Goal: Task Accomplishment & Management: Manage account settings

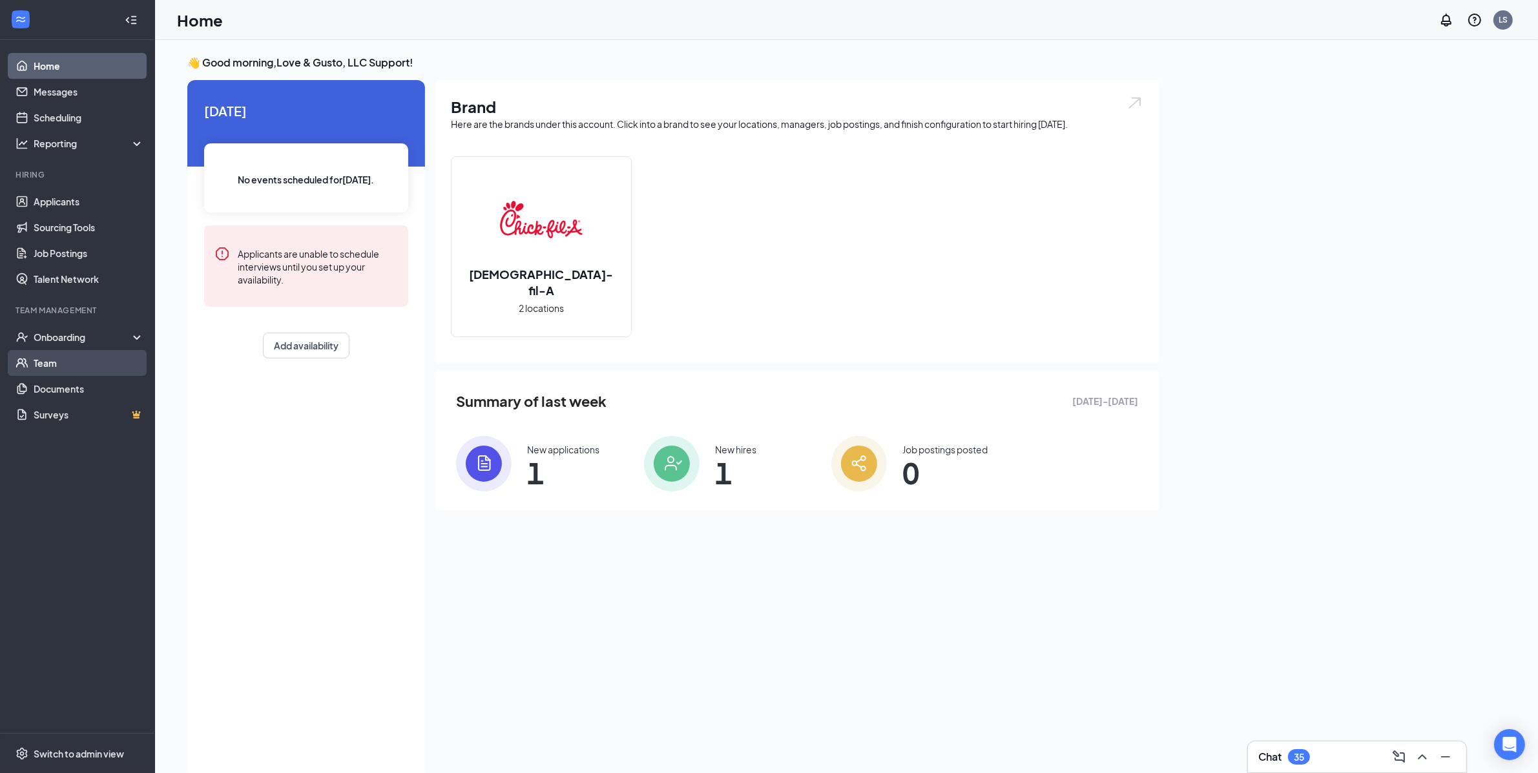
click at [72, 361] on link "Team" at bounding box center [89, 363] width 110 height 26
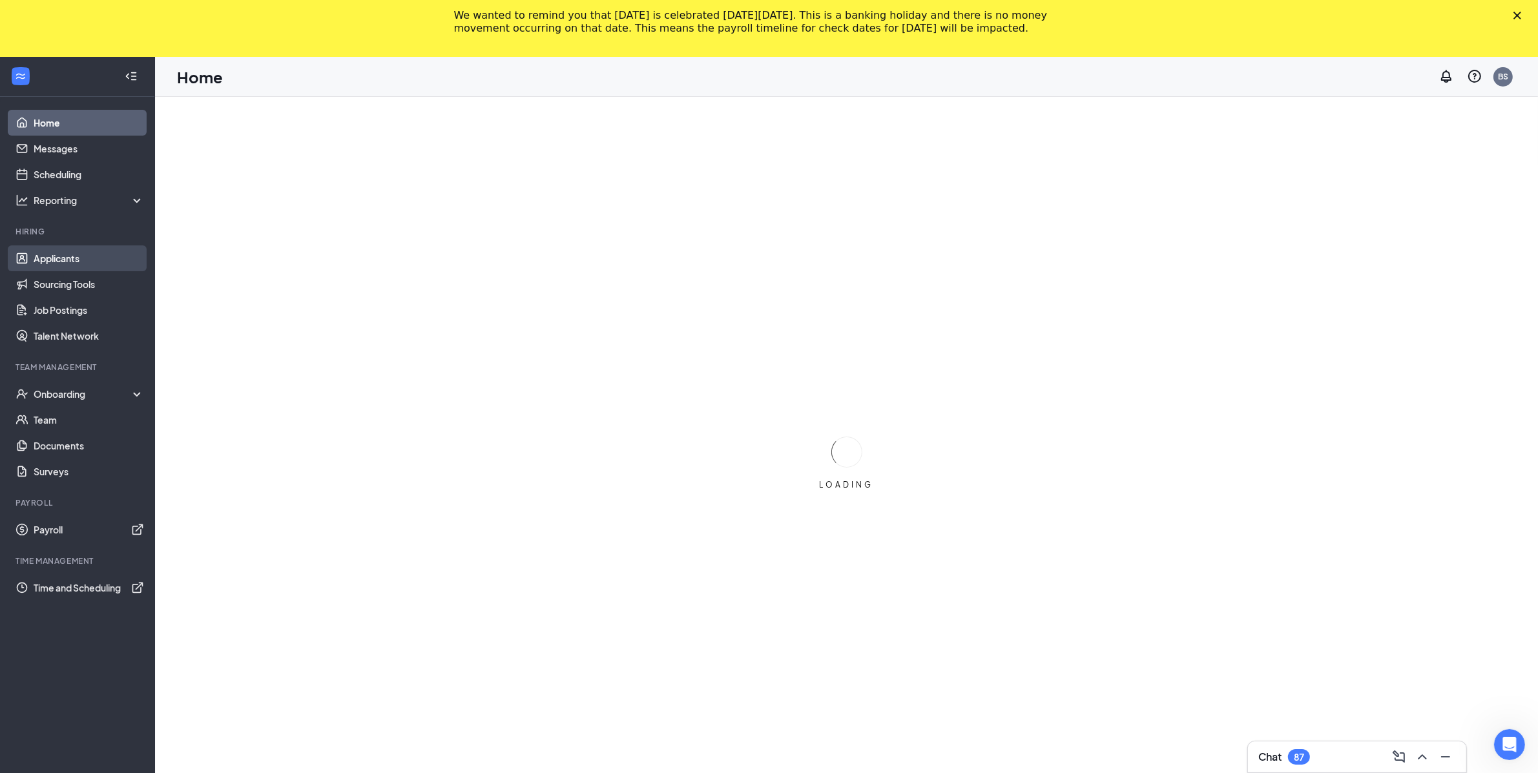
click at [51, 256] on link "Applicants" at bounding box center [89, 259] width 110 height 26
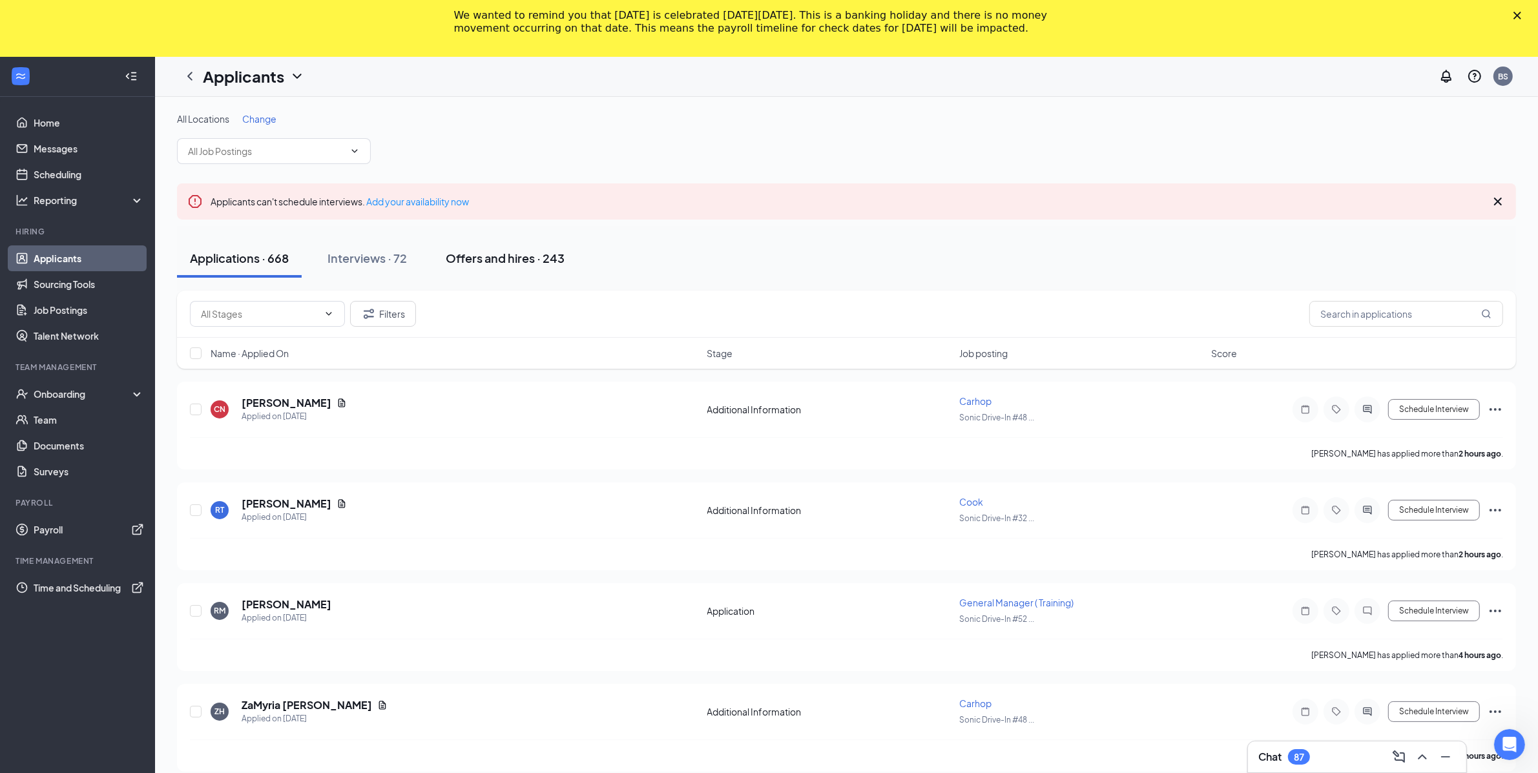
drag, startPoint x: 468, startPoint y: 255, endPoint x: 534, endPoint y: 252, distance: 66.0
click at [468, 255] on div "Offers and hires · 243" at bounding box center [505, 258] width 119 height 16
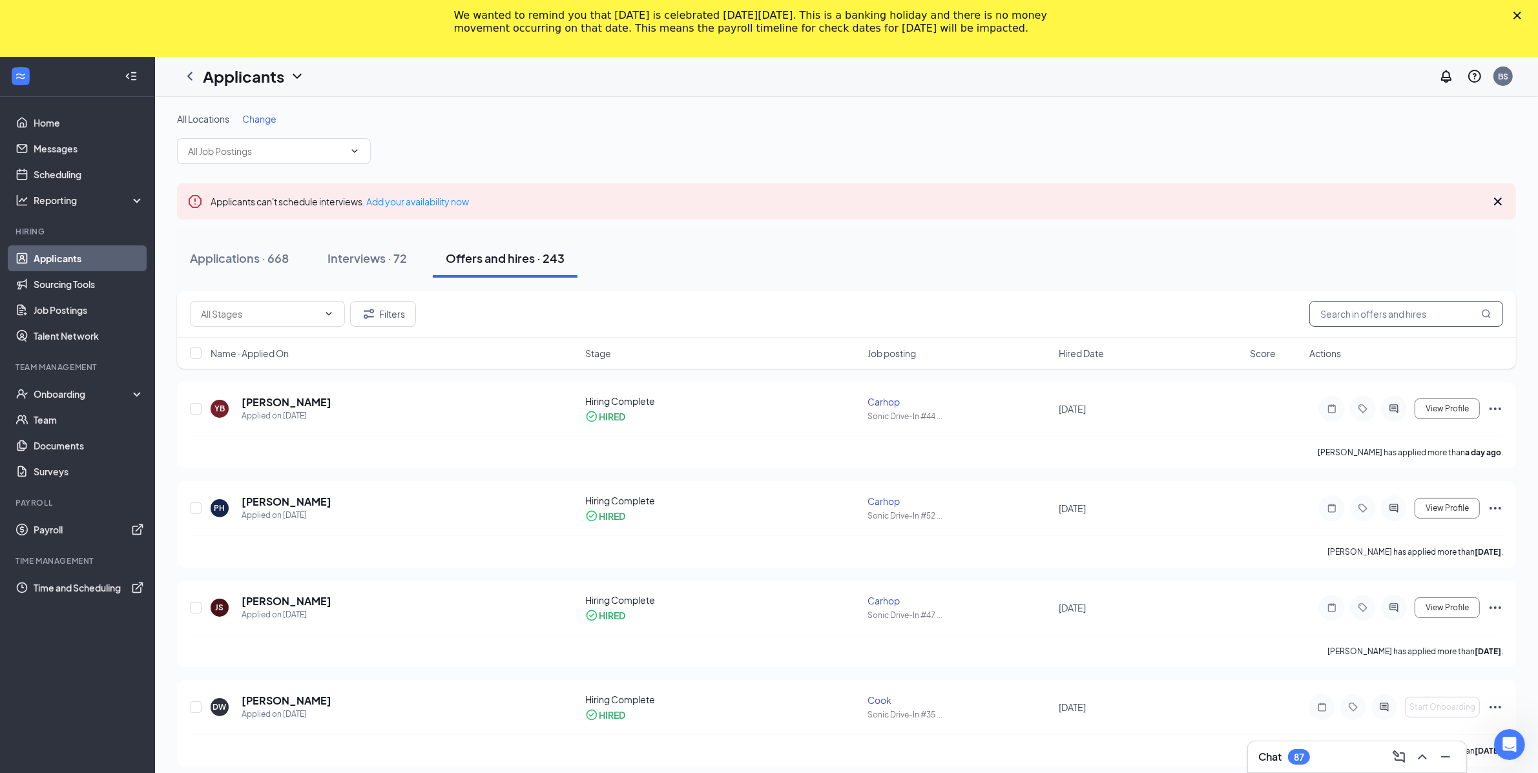
click at [1335, 314] on input "text" at bounding box center [1407, 314] width 194 height 26
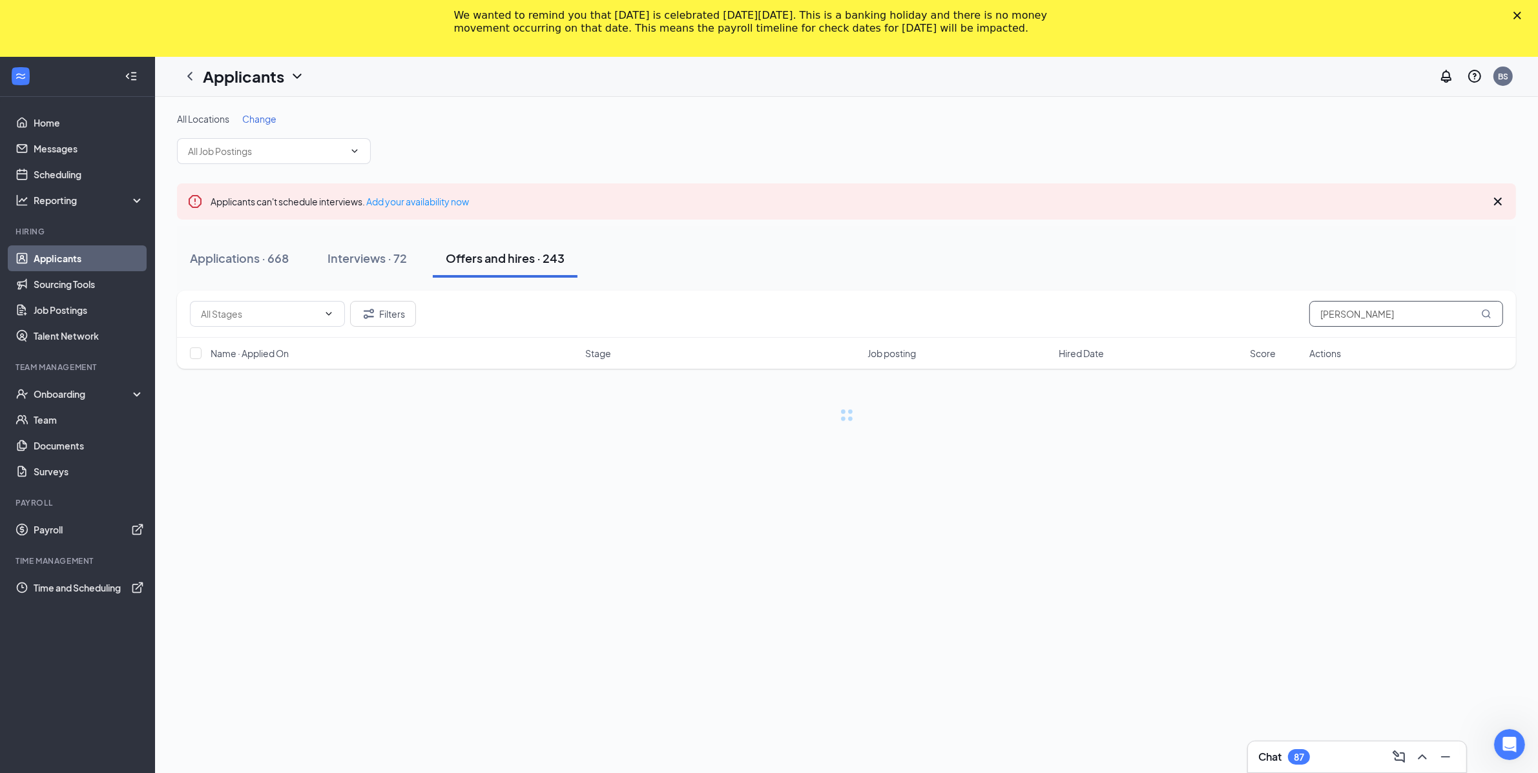
type input "williams"
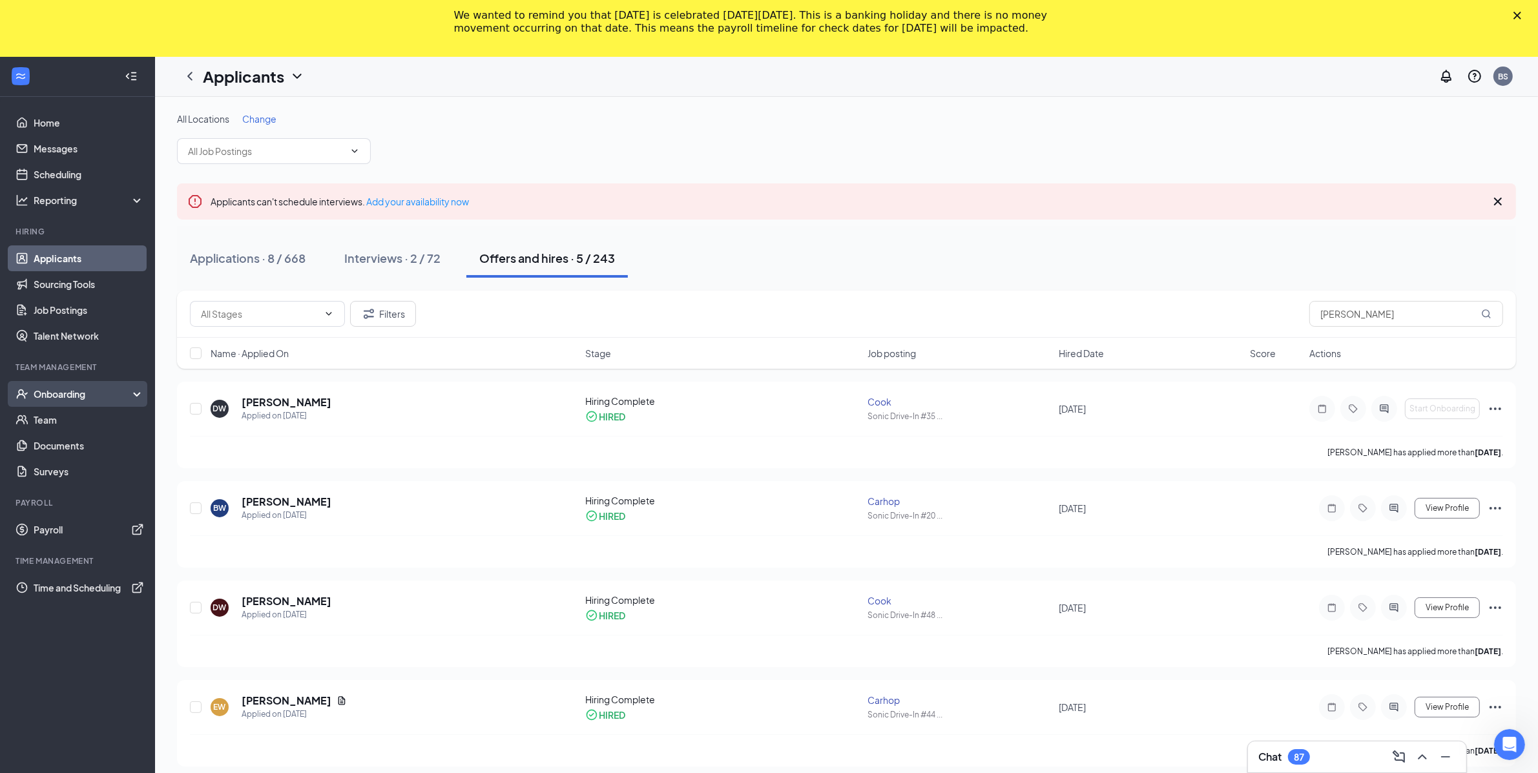
click at [110, 397] on div "Onboarding" at bounding box center [83, 394] width 99 height 13
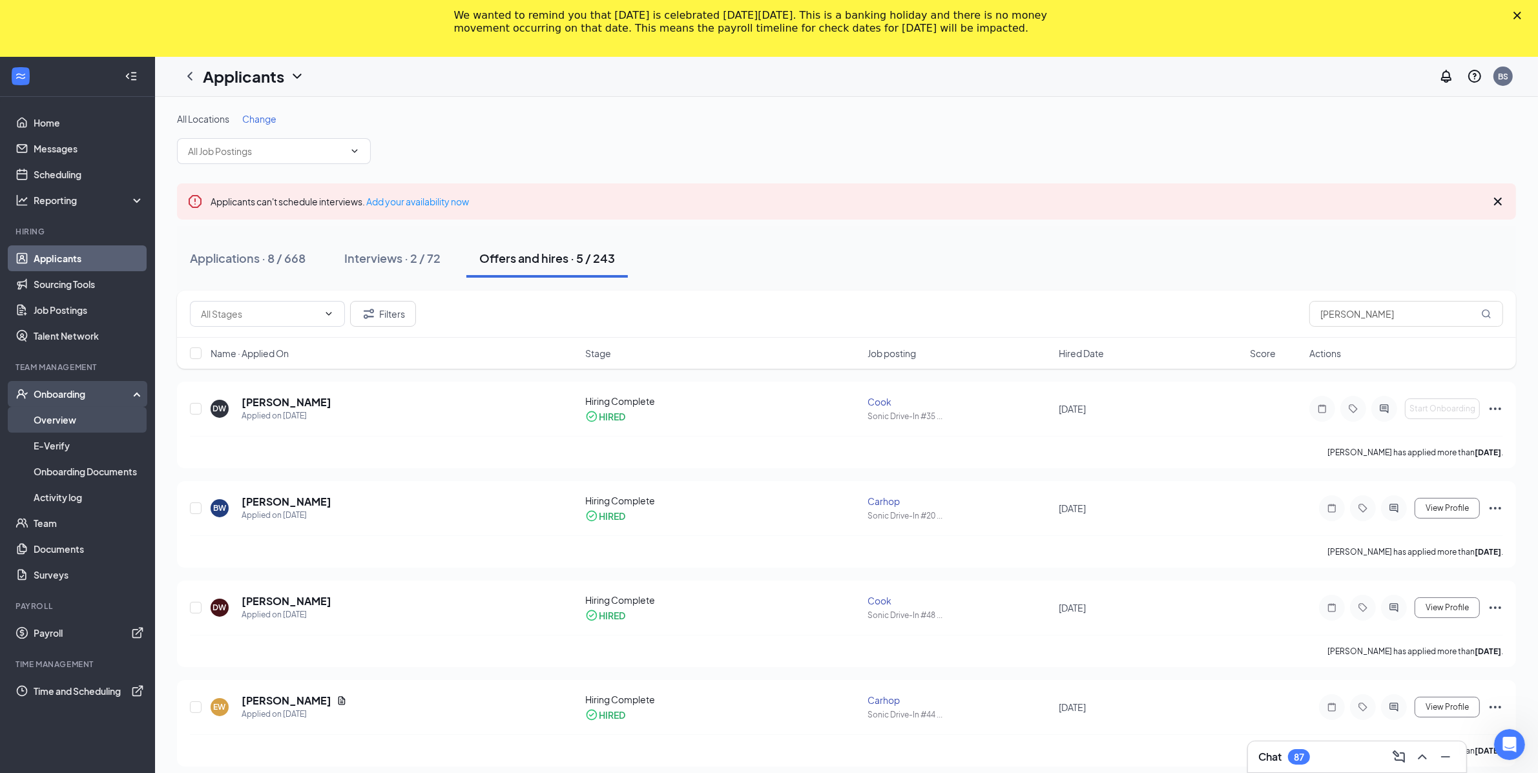
click at [102, 413] on link "Overview" at bounding box center [89, 420] width 110 height 26
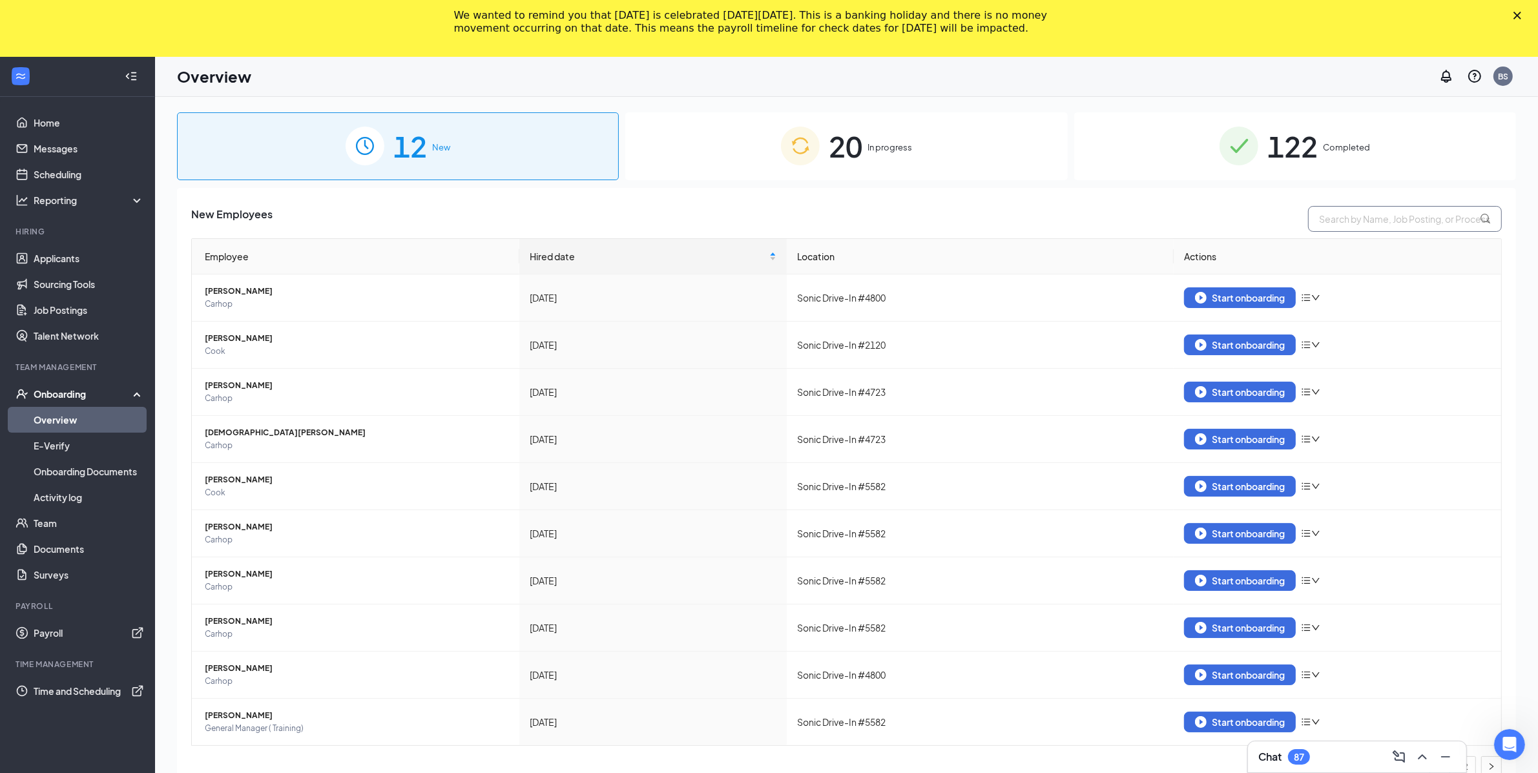
click at [1348, 209] on input "text" at bounding box center [1405, 219] width 194 height 26
paste input "Derrick"
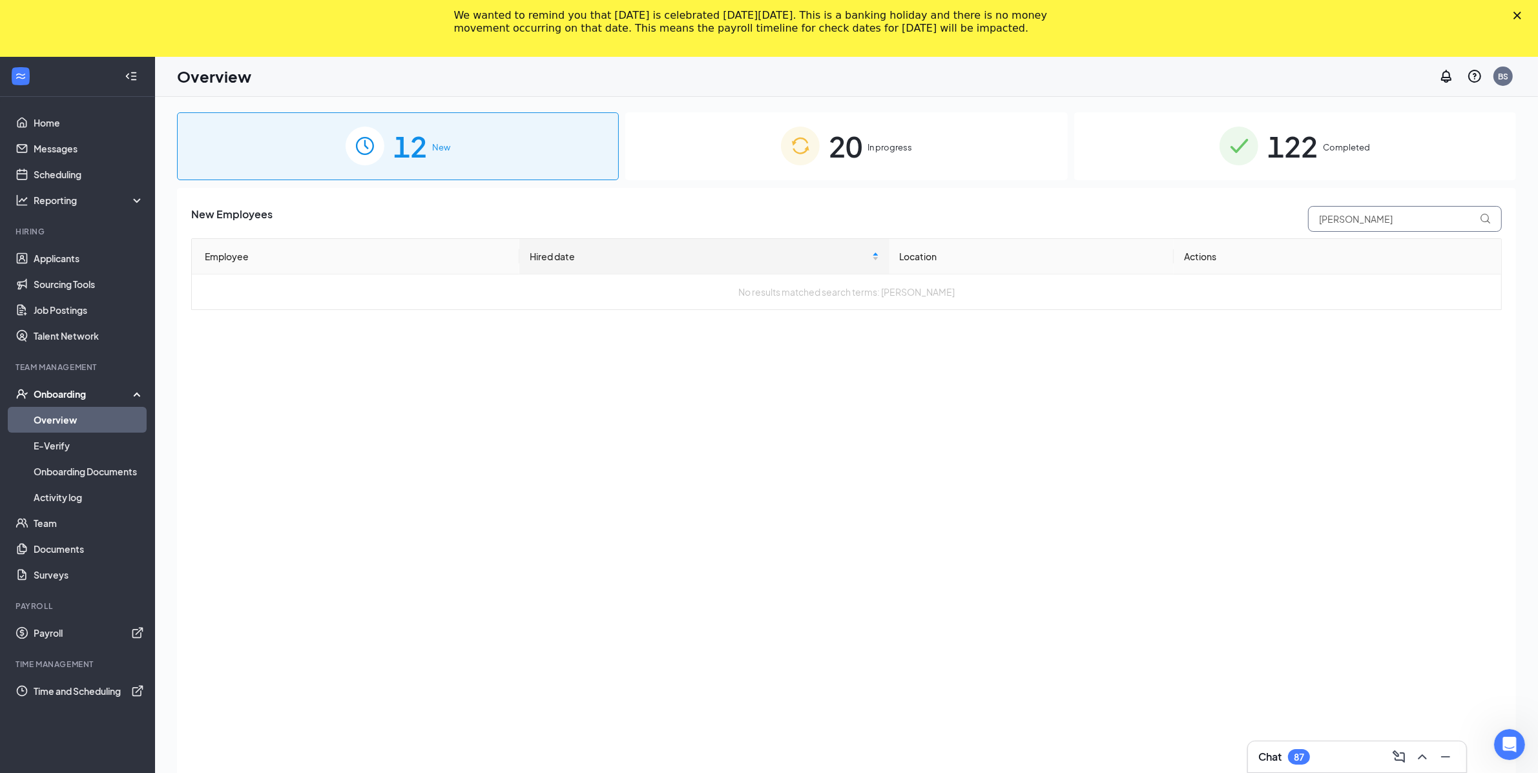
type input "Derrick"
click at [905, 176] on div "20 In progress" at bounding box center [846, 146] width 442 height 68
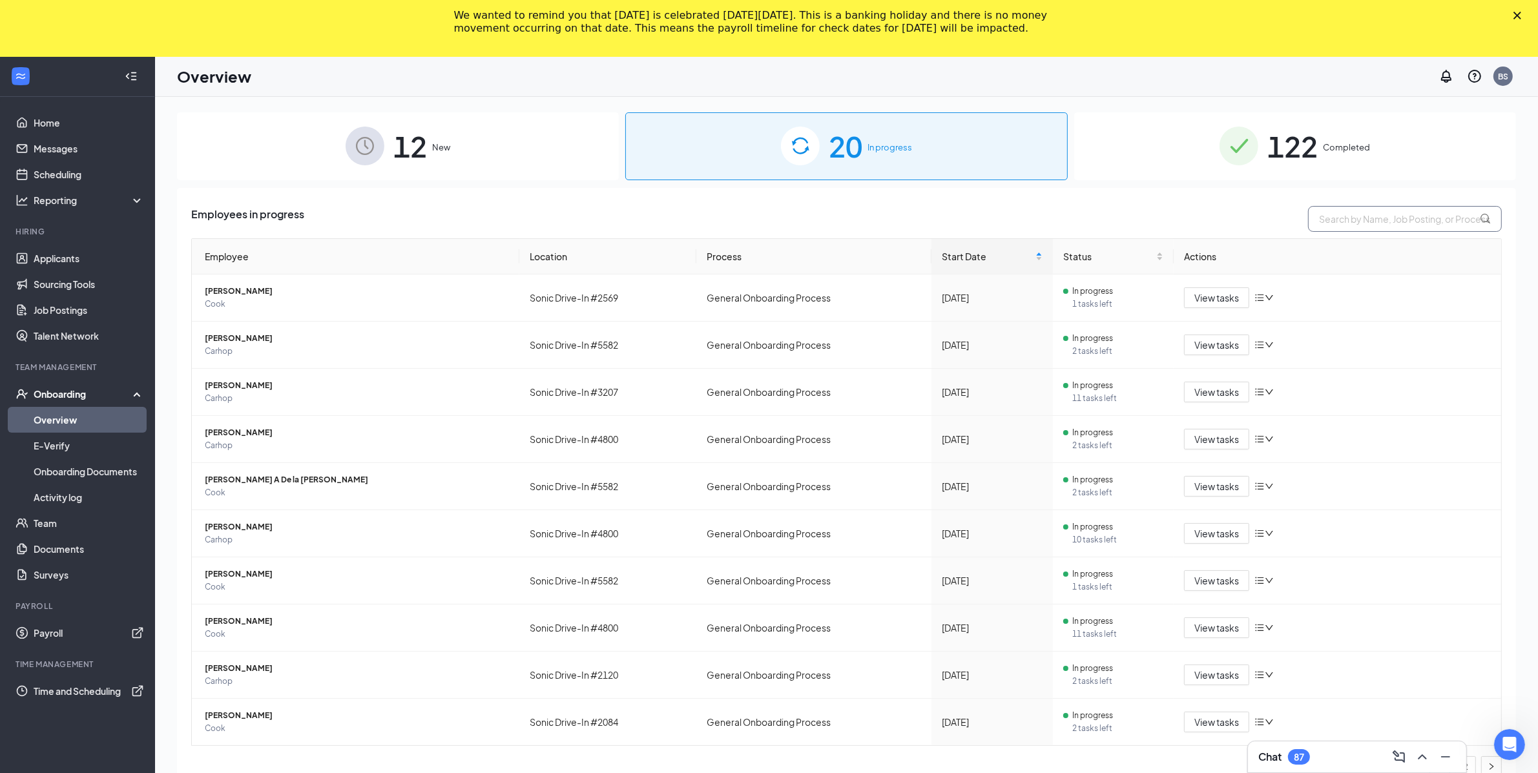
click at [1338, 226] on input "text" at bounding box center [1405, 219] width 194 height 26
paste input "Derrick"
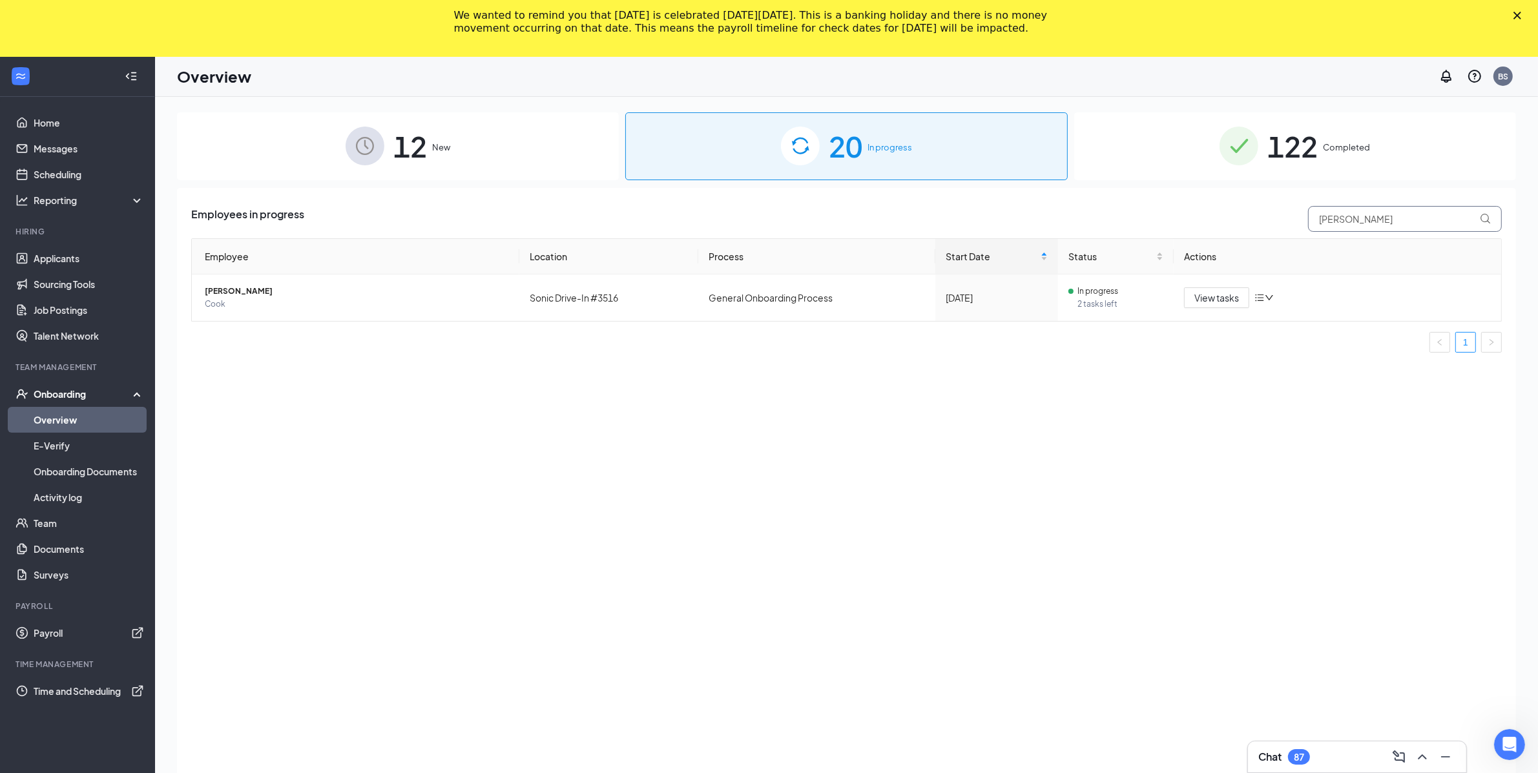
type input "Derrick"
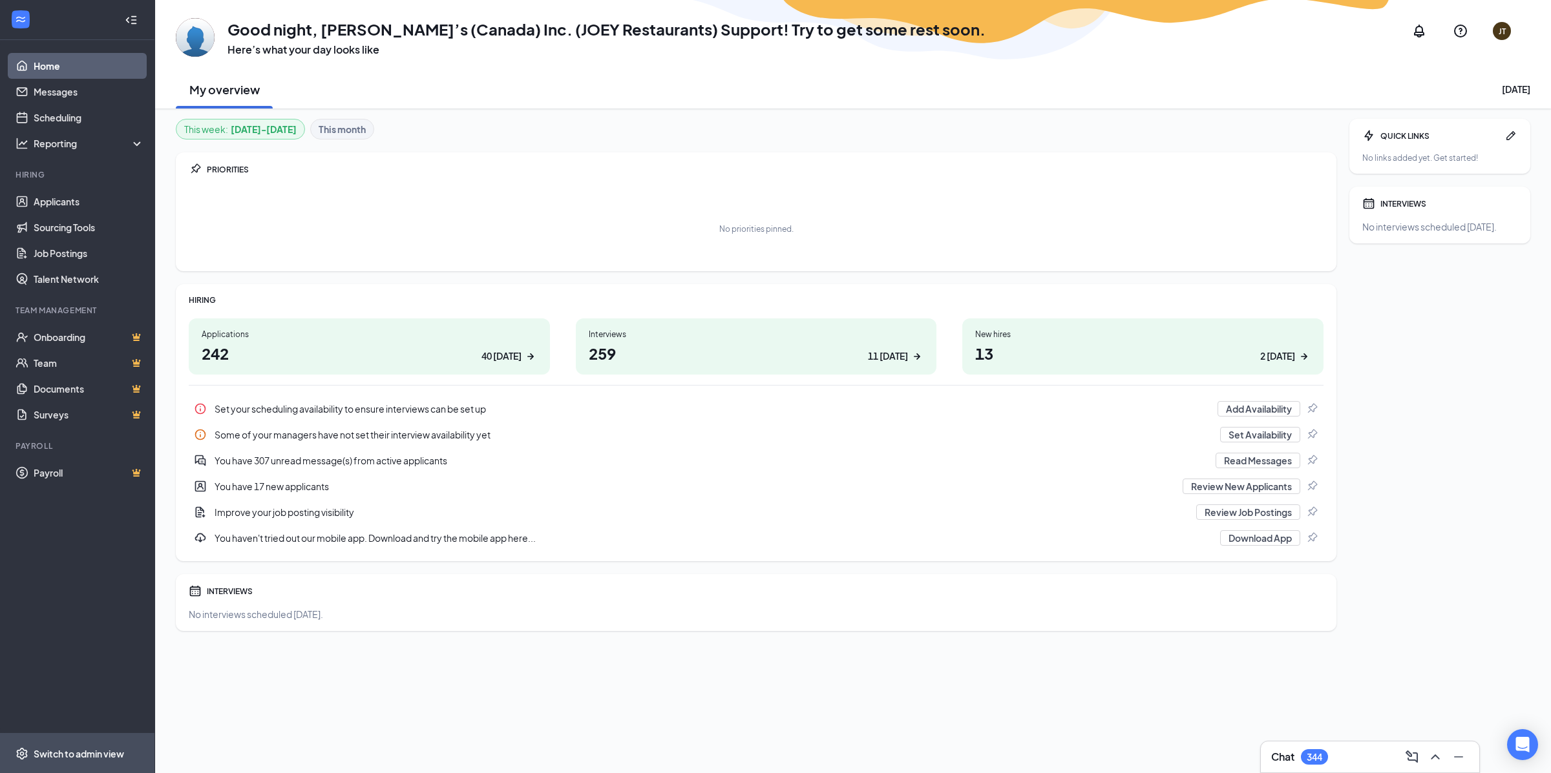
click at [56, 750] on div "Switch to admin view" at bounding box center [79, 754] width 90 height 13
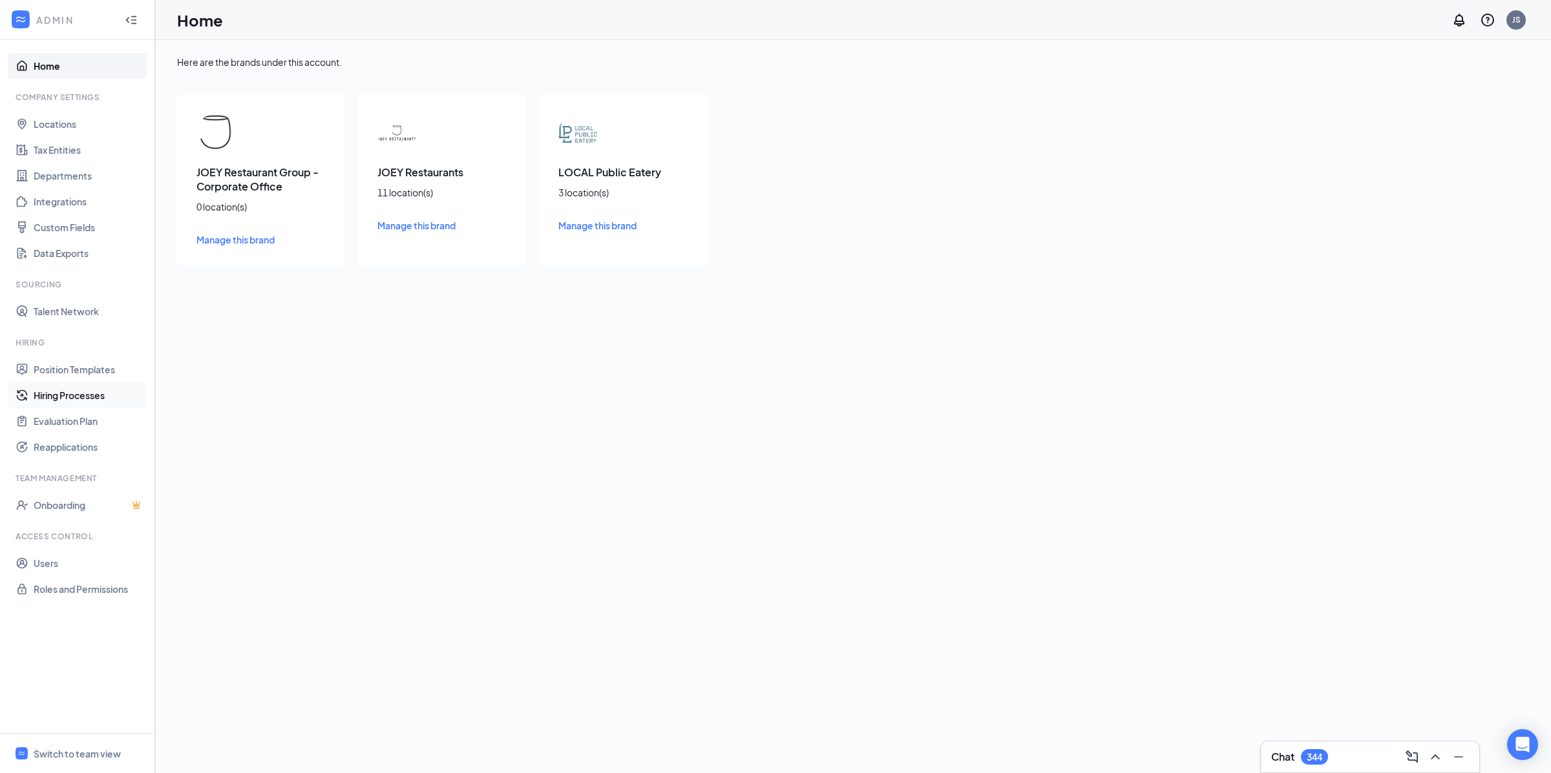
click at [56, 390] on link "Hiring Processes" at bounding box center [89, 395] width 110 height 26
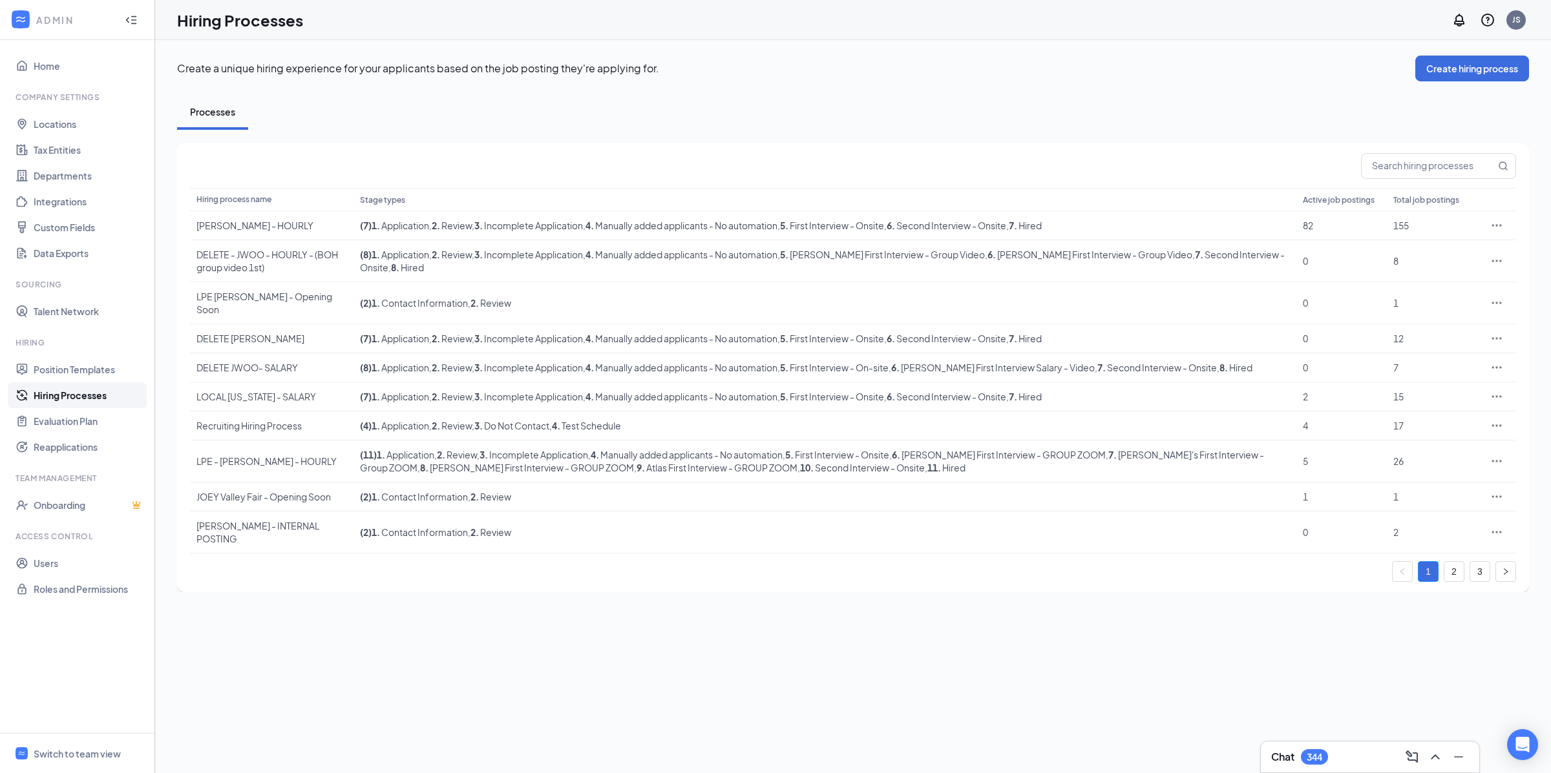
click at [799, 654] on div "Create a unique hiring experience for your applicants based on the job posting …" at bounding box center [853, 406] width 1396 height 733
click at [463, 715] on div "Create a unique hiring experience for your applicants based on the job posting …" at bounding box center [853, 406] width 1396 height 733
click at [1402, 159] on input "text" at bounding box center [1428, 166] width 134 height 25
paste input "JOEY Hourly"
type input "JOEY Hourly"
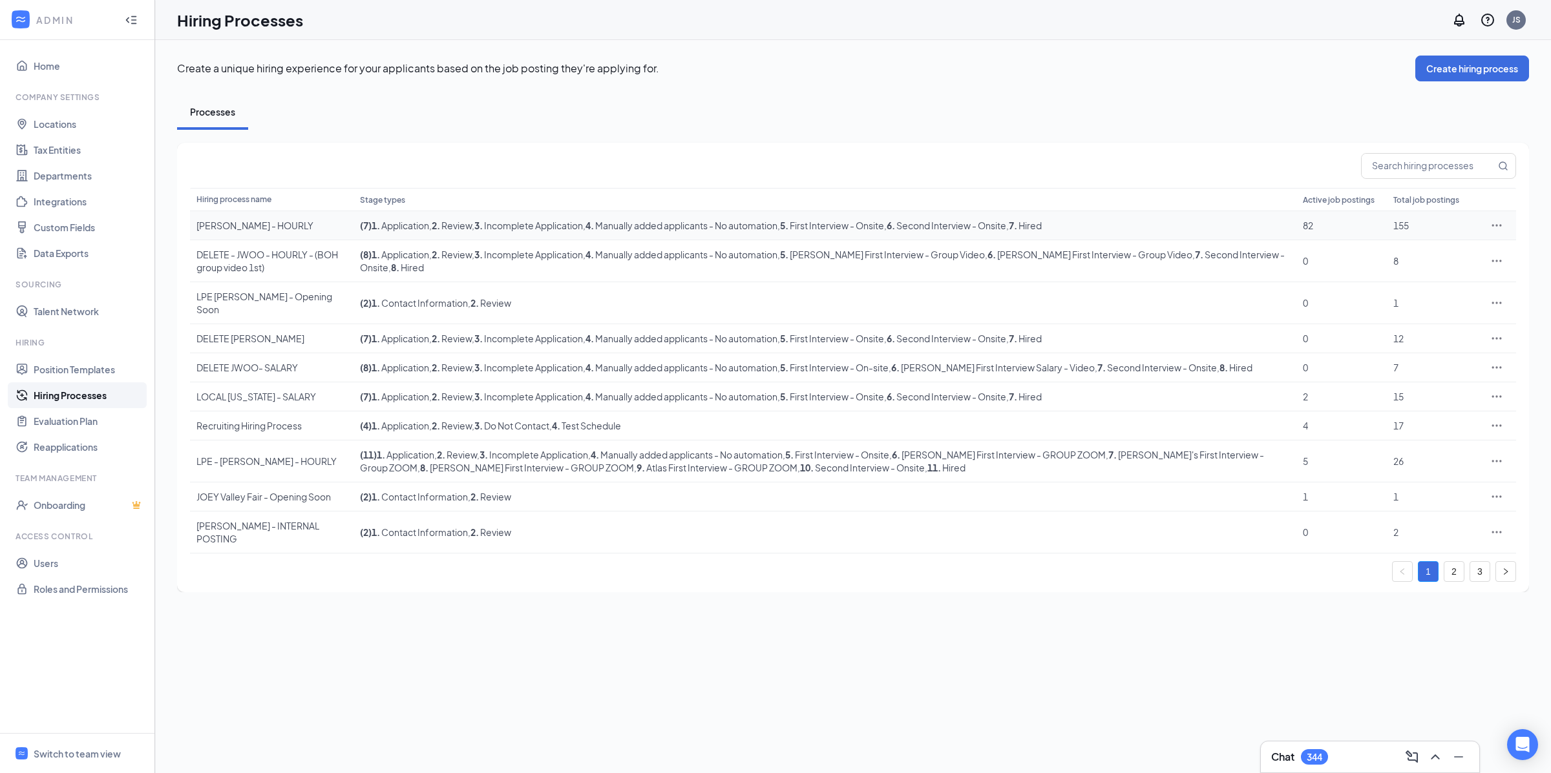
click at [1504, 219] on div at bounding box center [1496, 225] width 26 height 13
click at [1503, 227] on div at bounding box center [1496, 225] width 26 height 13
click at [1501, 228] on icon "Ellipses" at bounding box center [1496, 225] width 13 height 13
click at [1424, 261] on li "Edit" at bounding box center [1438, 252] width 132 height 30
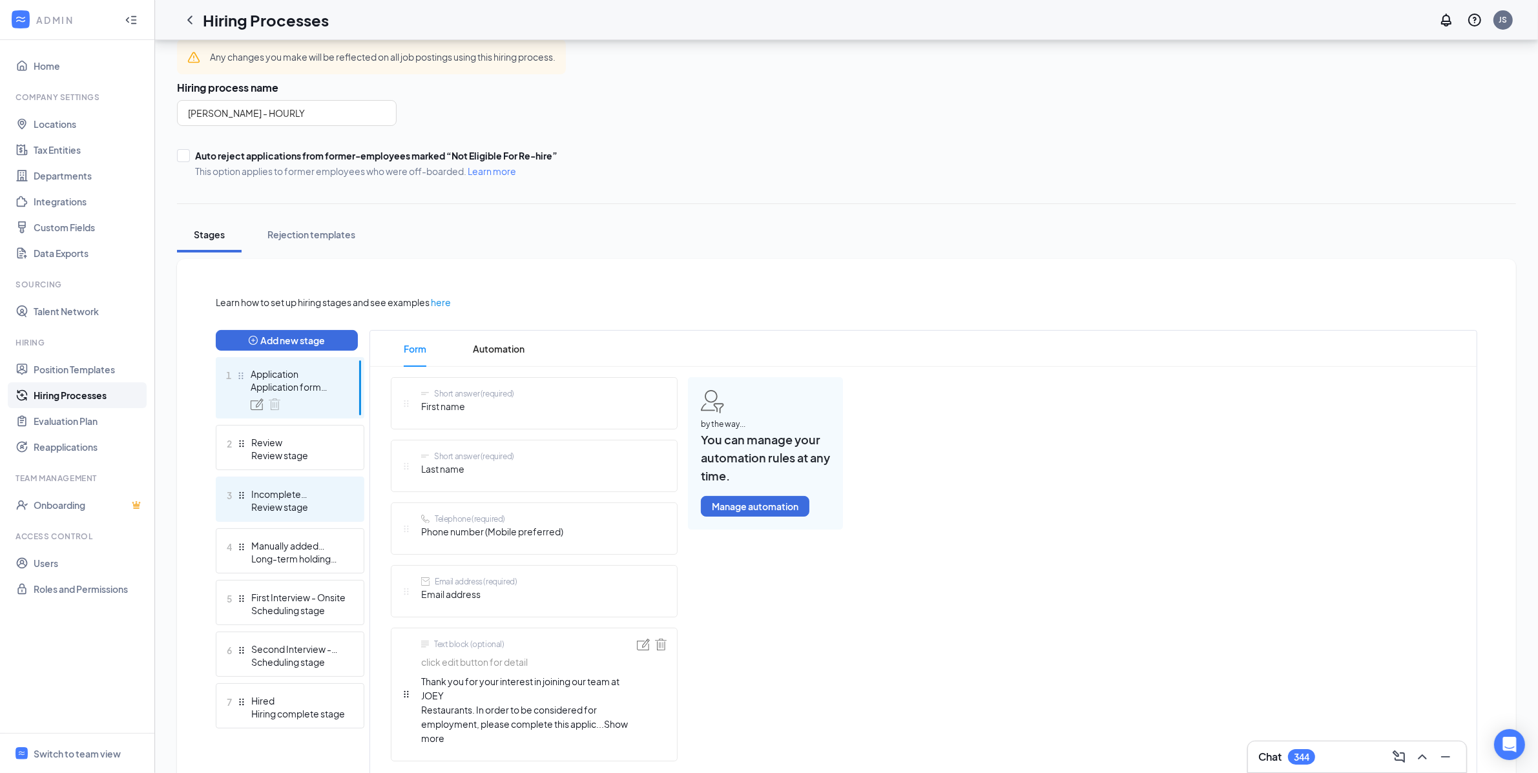
scroll to position [48, 0]
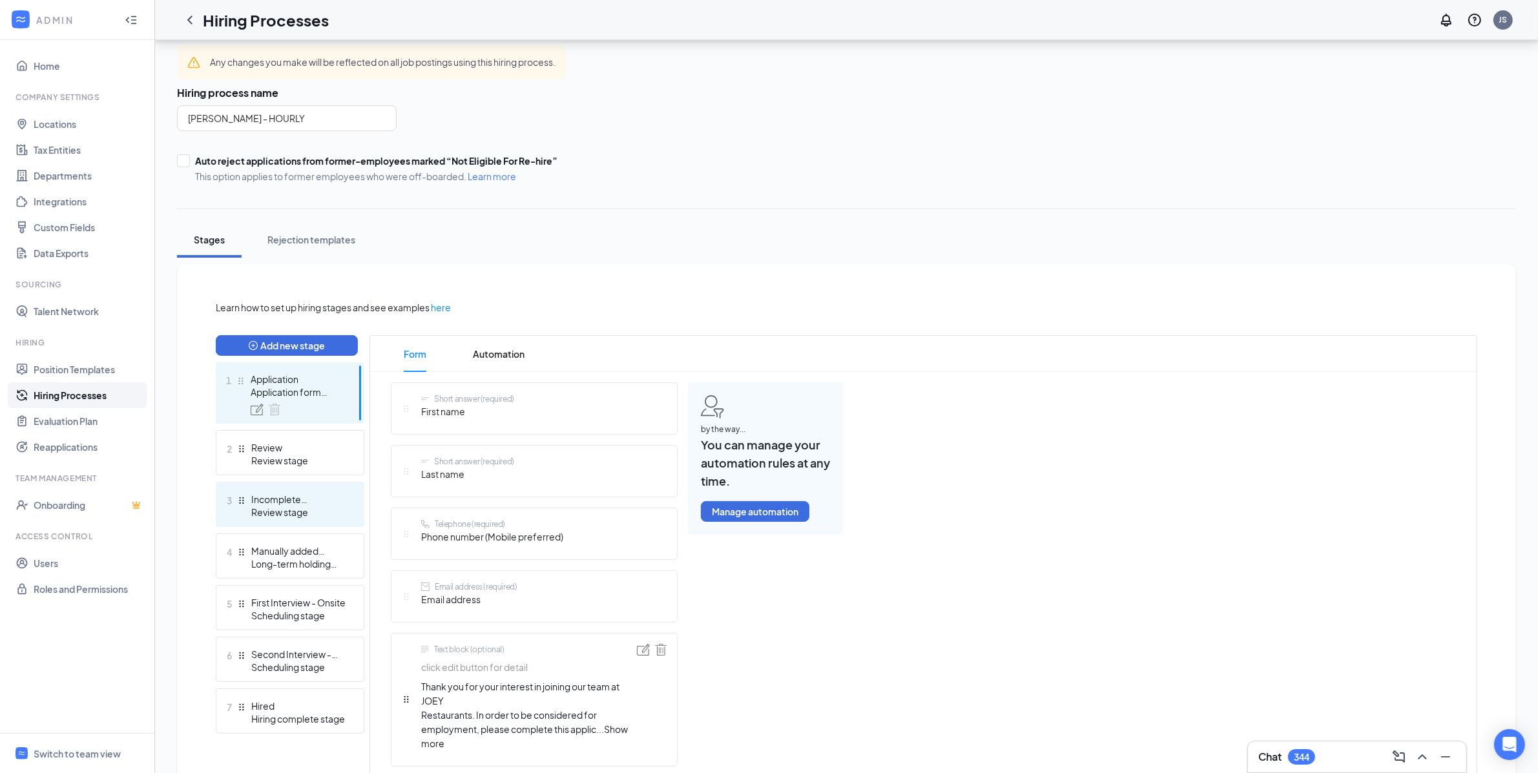
click at [311, 524] on div "3 Incomplete Application Review stage" at bounding box center [290, 504] width 149 height 45
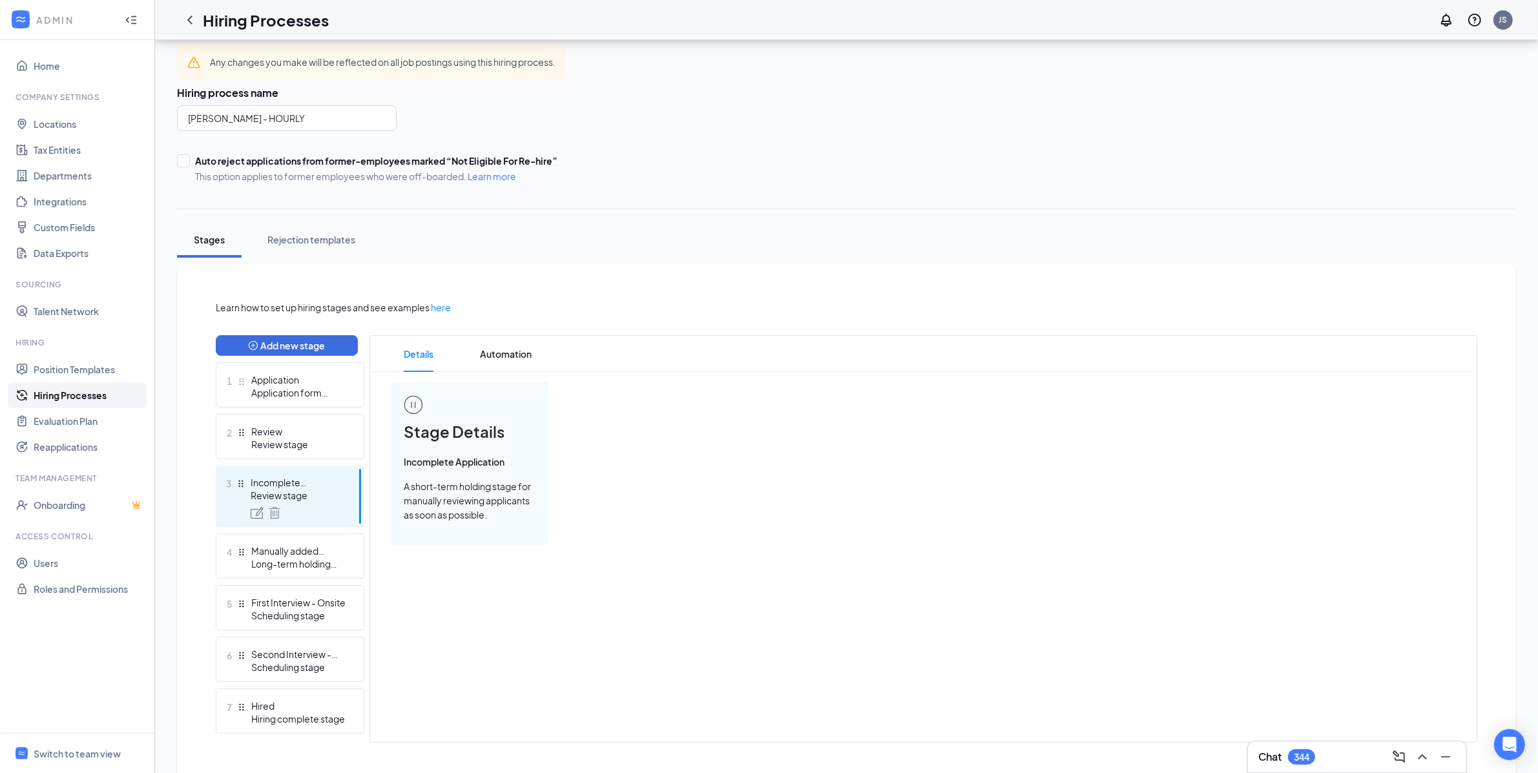
click at [285, 459] on ul "1 Application Application form stage 2 Review Review stage 3 Incomplete Applica…" at bounding box center [290, 547] width 149 height 371
click at [290, 445] on div "Review stage" at bounding box center [298, 444] width 94 height 13
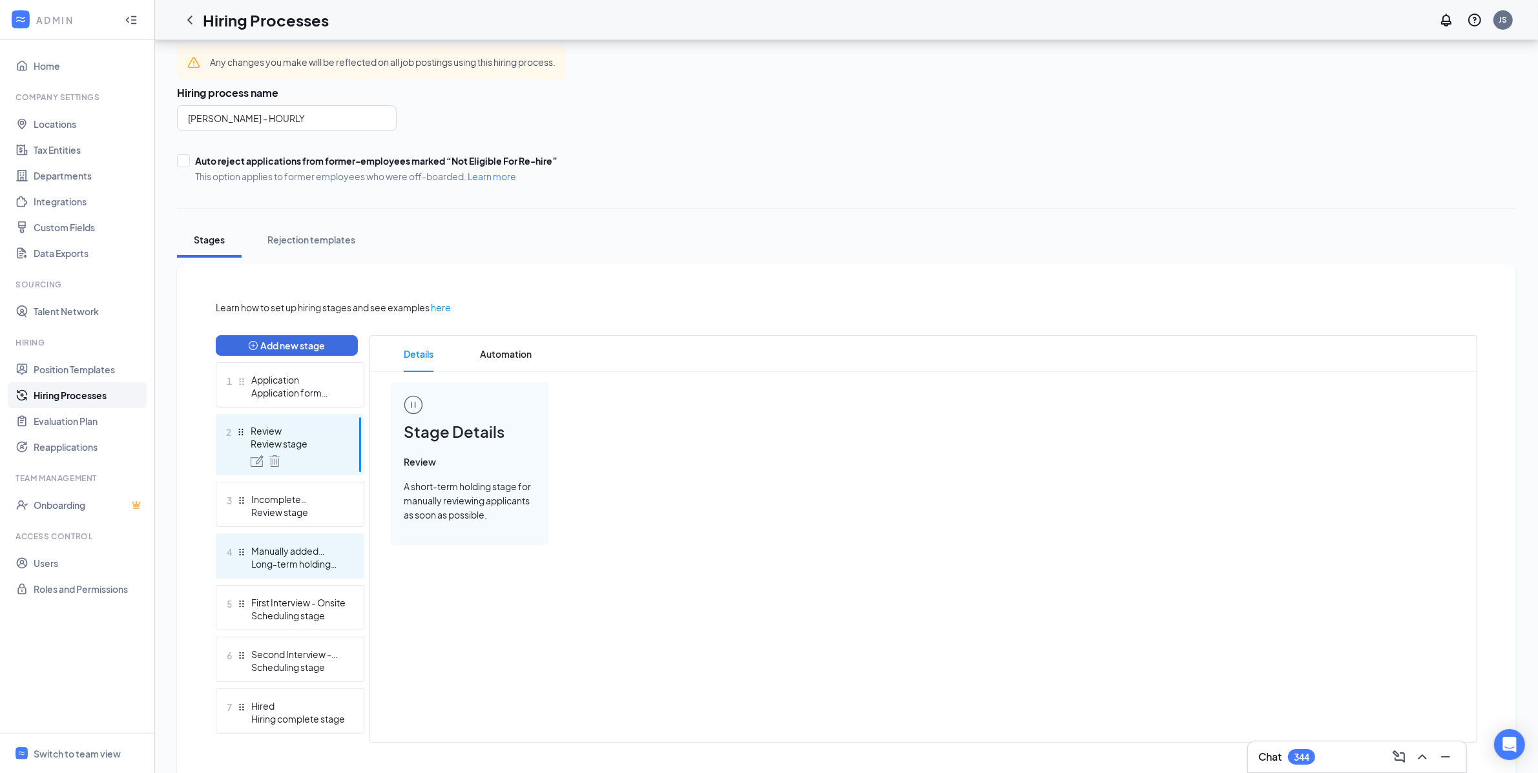
click at [307, 567] on div "Long-term holding stage" at bounding box center [298, 564] width 94 height 13
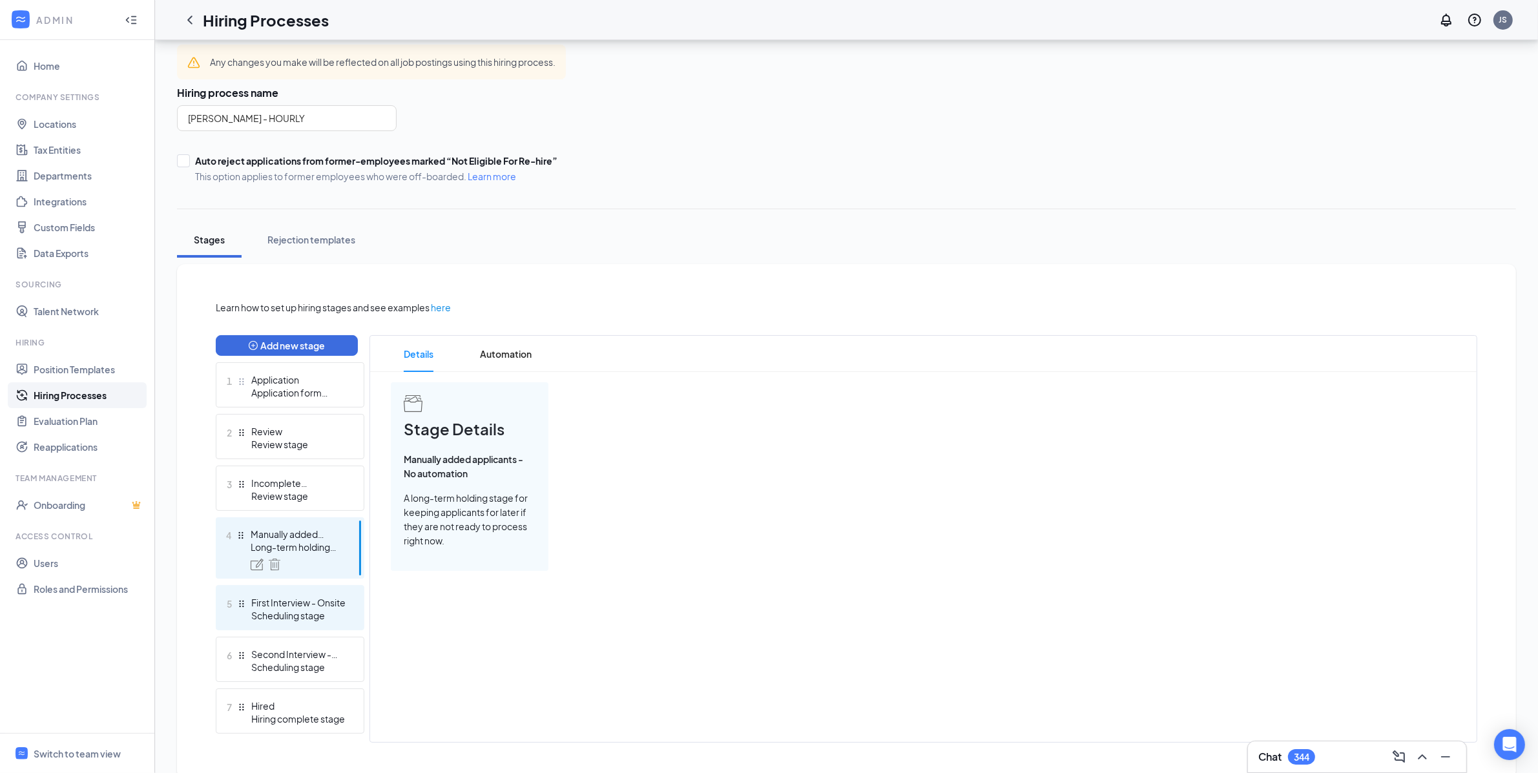
click at [291, 609] on div "Scheduling stage" at bounding box center [298, 615] width 94 height 13
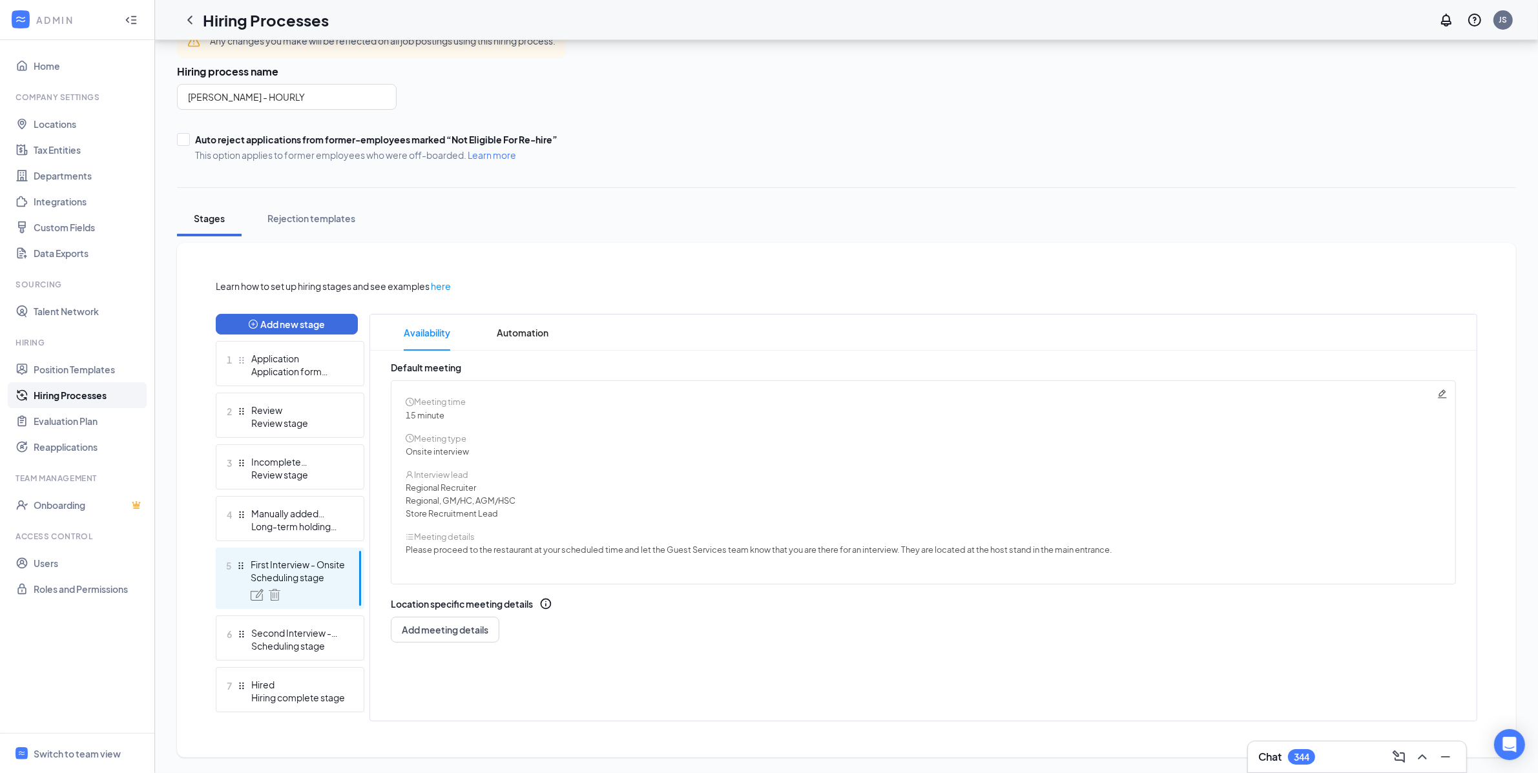
scroll to position [94, 0]
click at [486, 319] on li "Automation" at bounding box center [523, 333] width 78 height 36
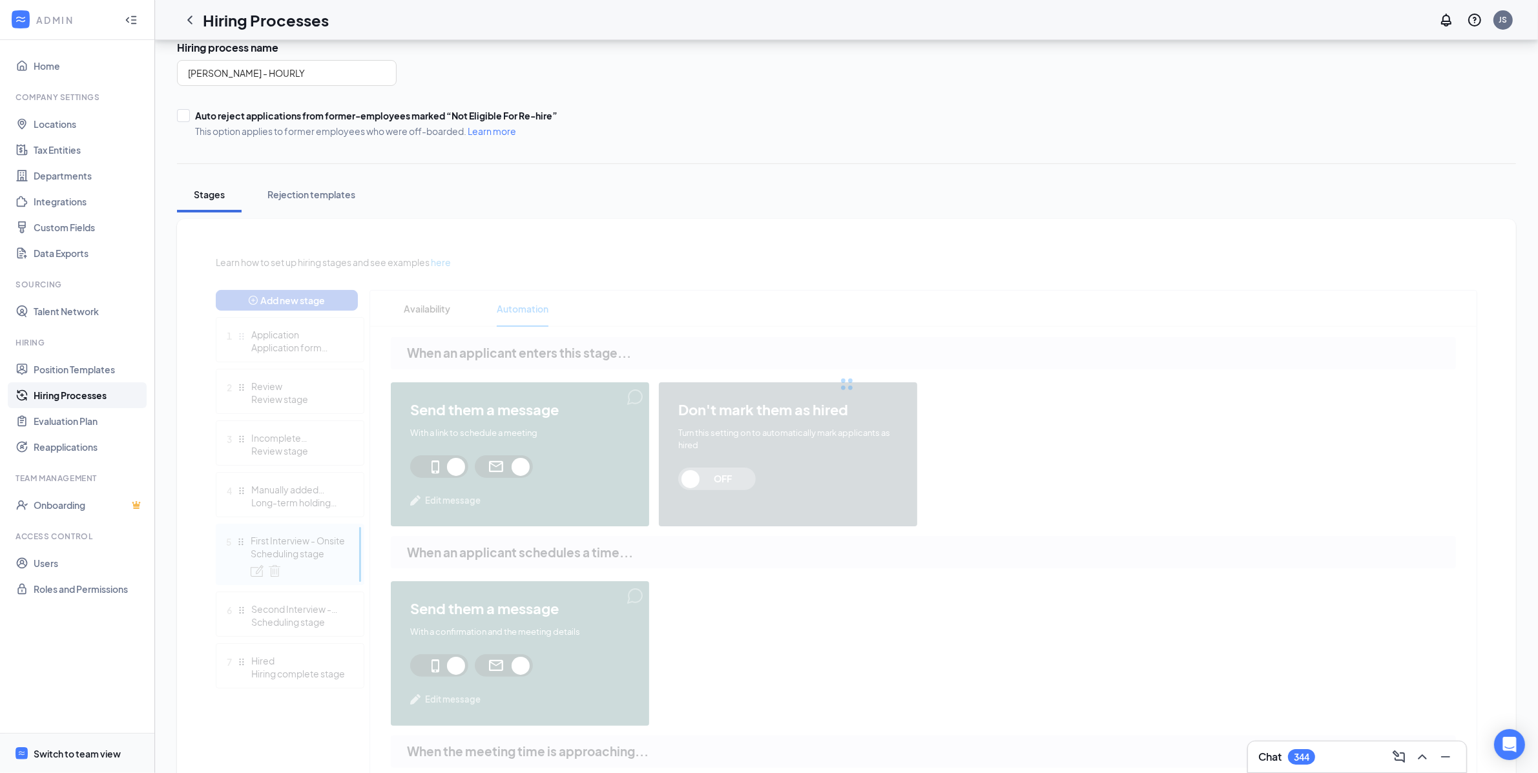
click at [405, 306] on div at bounding box center [847, 384] width 1262 height 258
drag, startPoint x: 3, startPoint y: 738, endPoint x: 406, endPoint y: 306, distance: 590.2
click at [406, 306] on div at bounding box center [847, 384] width 1262 height 258
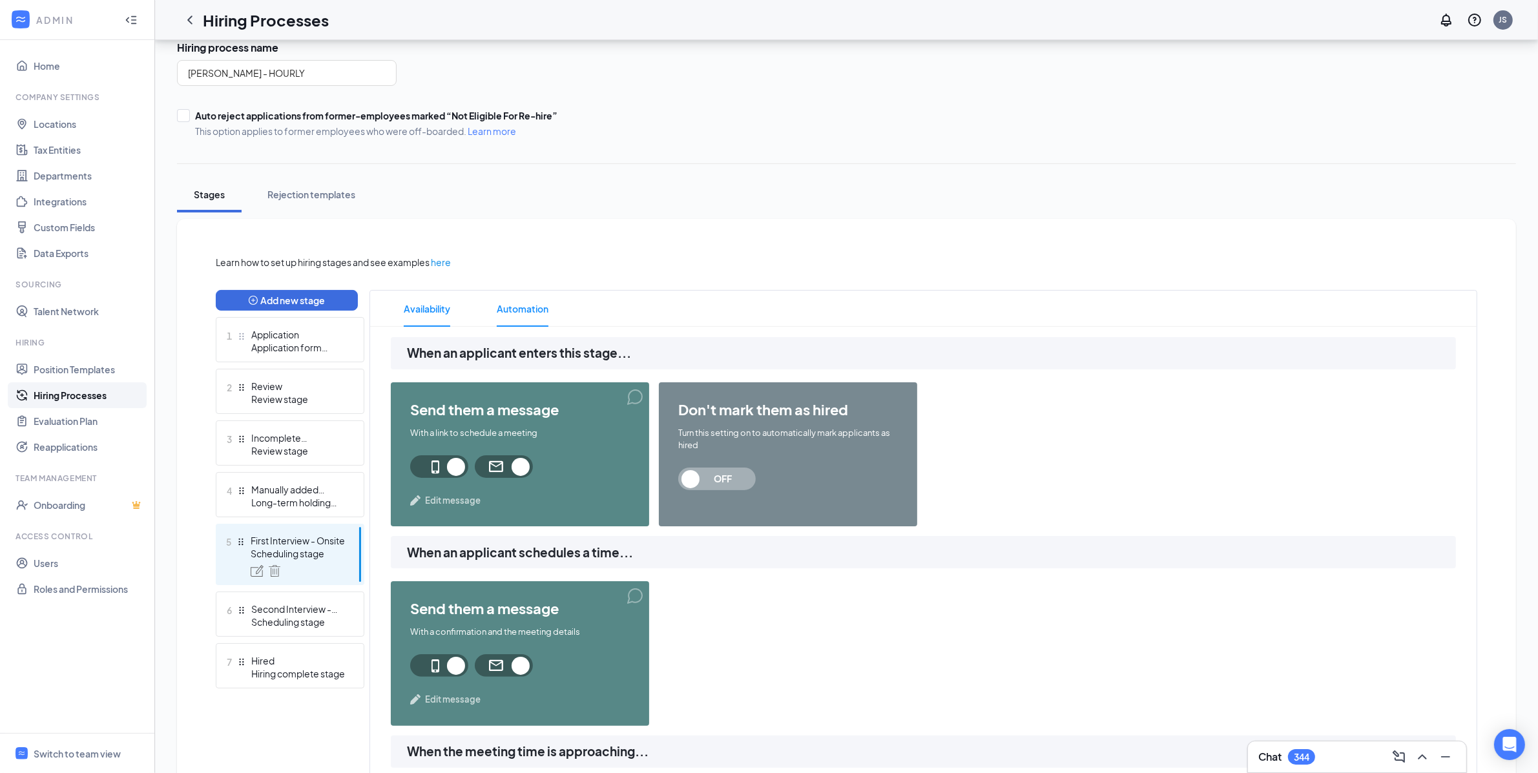
click at [412, 317] on span "Availability" at bounding box center [427, 309] width 47 height 36
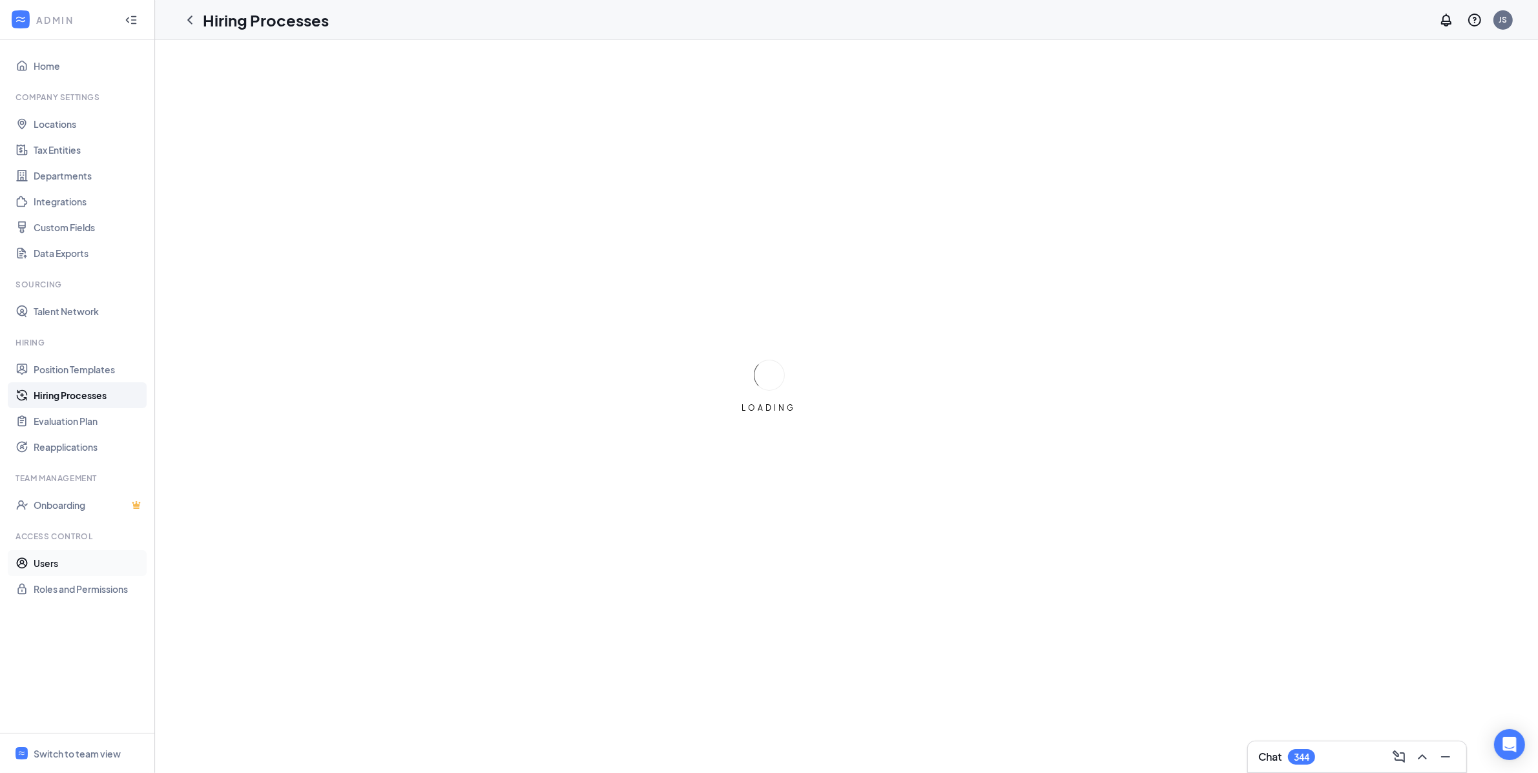
click at [88, 560] on link "Users" at bounding box center [89, 563] width 110 height 26
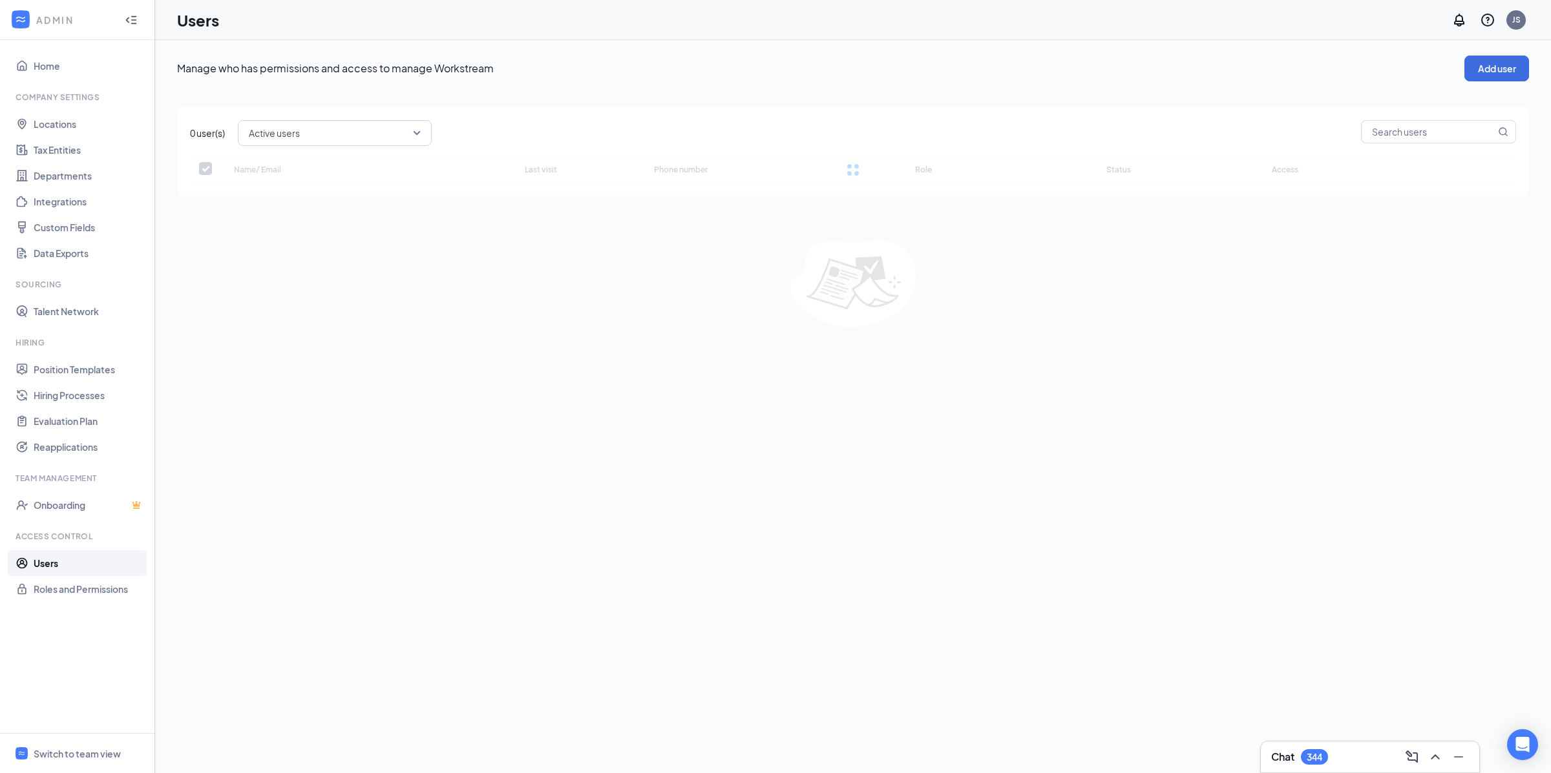
checkbox input "false"
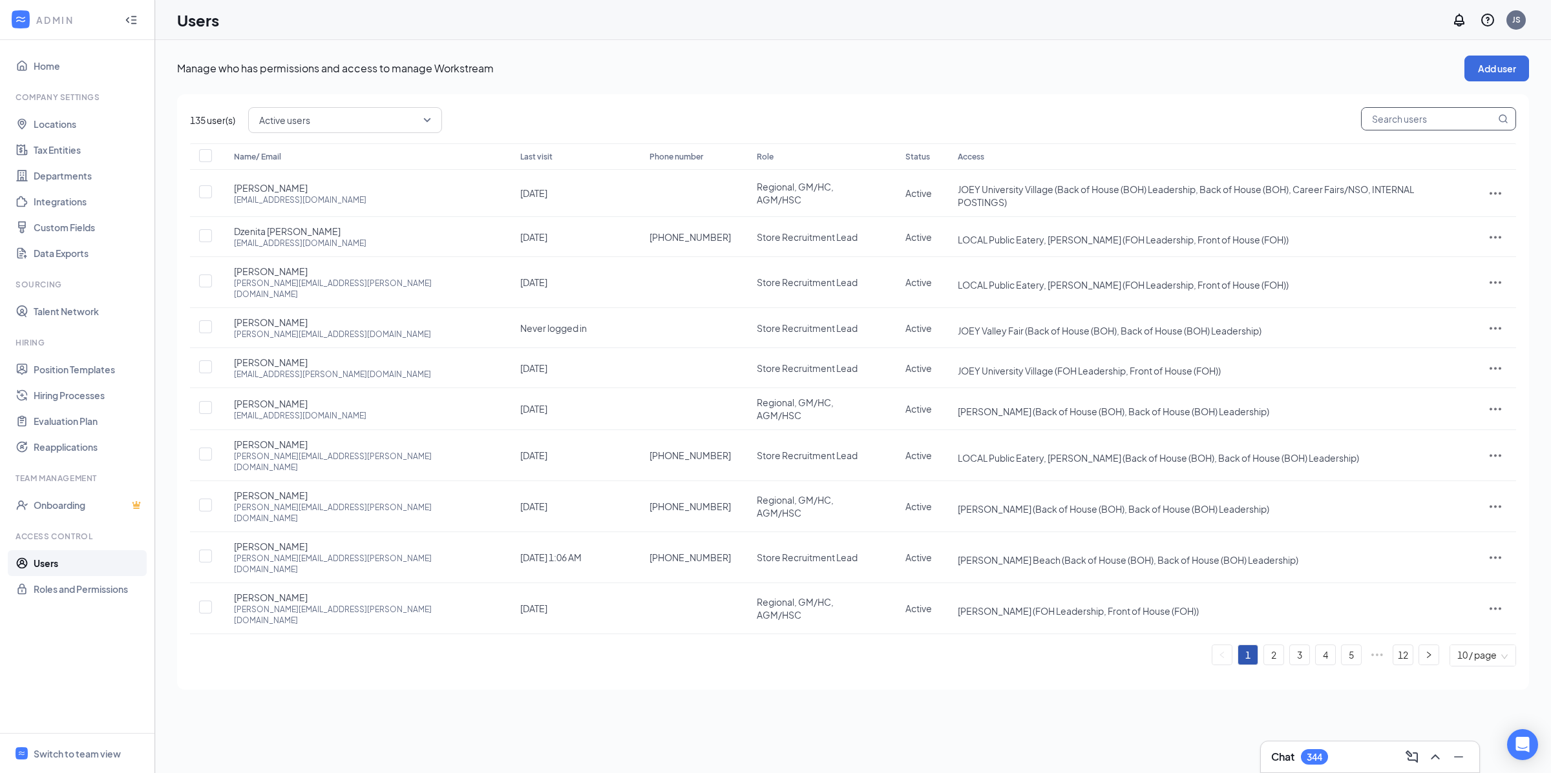
click at [1427, 129] on input "text" at bounding box center [1428, 119] width 134 height 22
paste input "Jauregui"
type input "Jauregui"
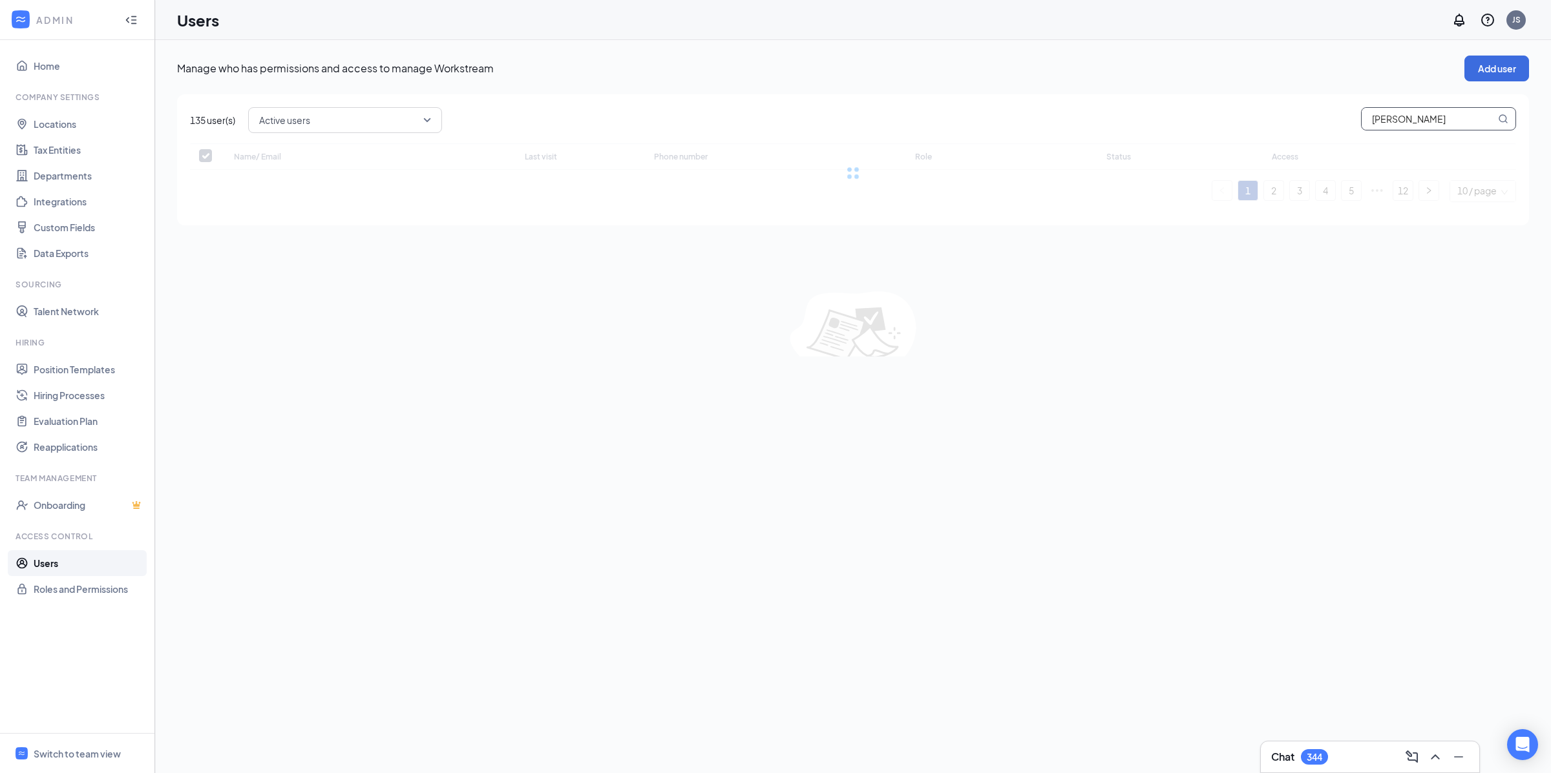
checkbox input "false"
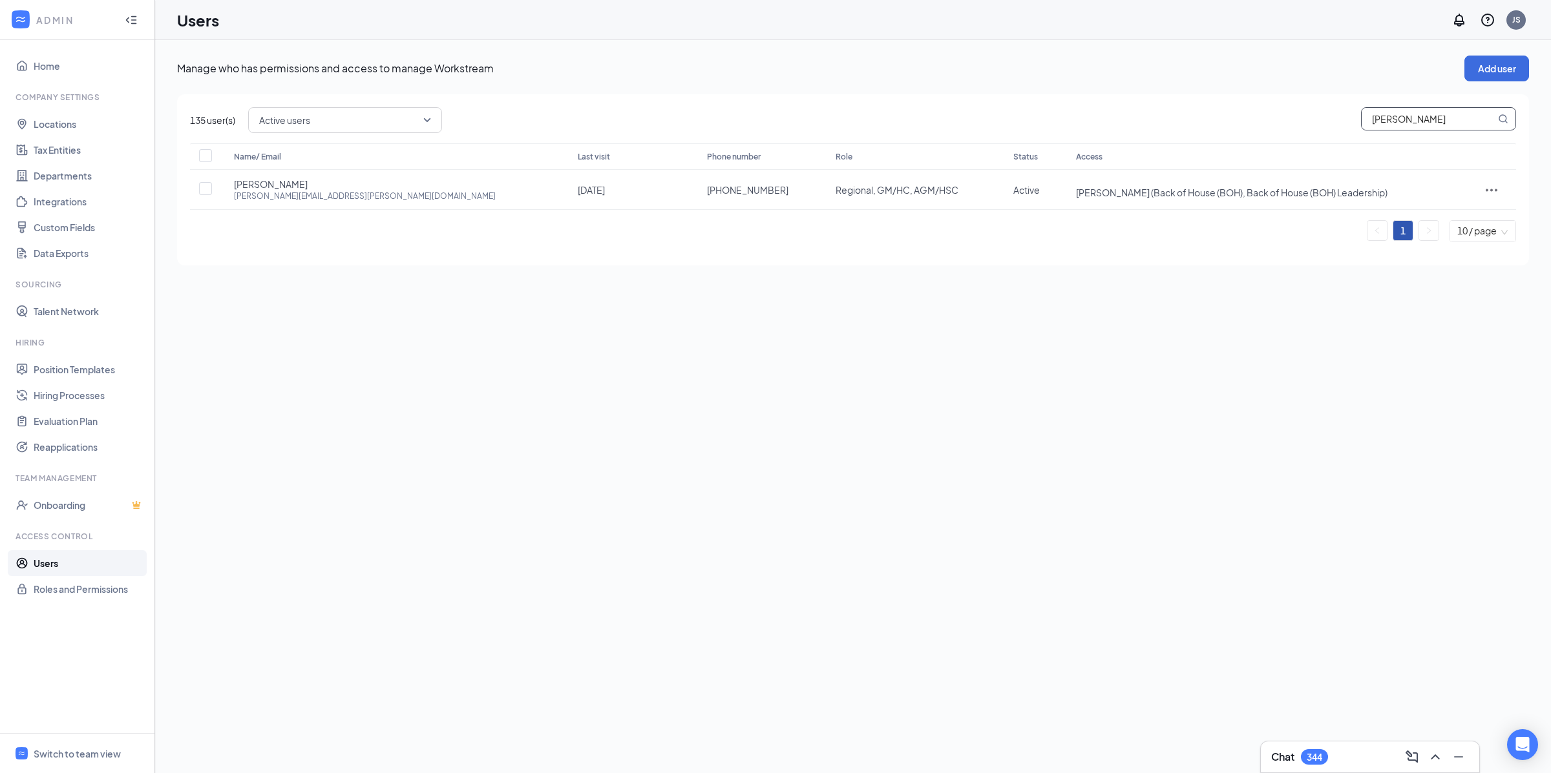
type input "Jauregui"
click at [1267, 381] on div "Manage who has permissions and access to manage Workstream Add user 135 user(s)…" at bounding box center [853, 406] width 1396 height 733
click at [1393, 121] on input "Jauregui" at bounding box center [1428, 119] width 134 height 22
type input "\"
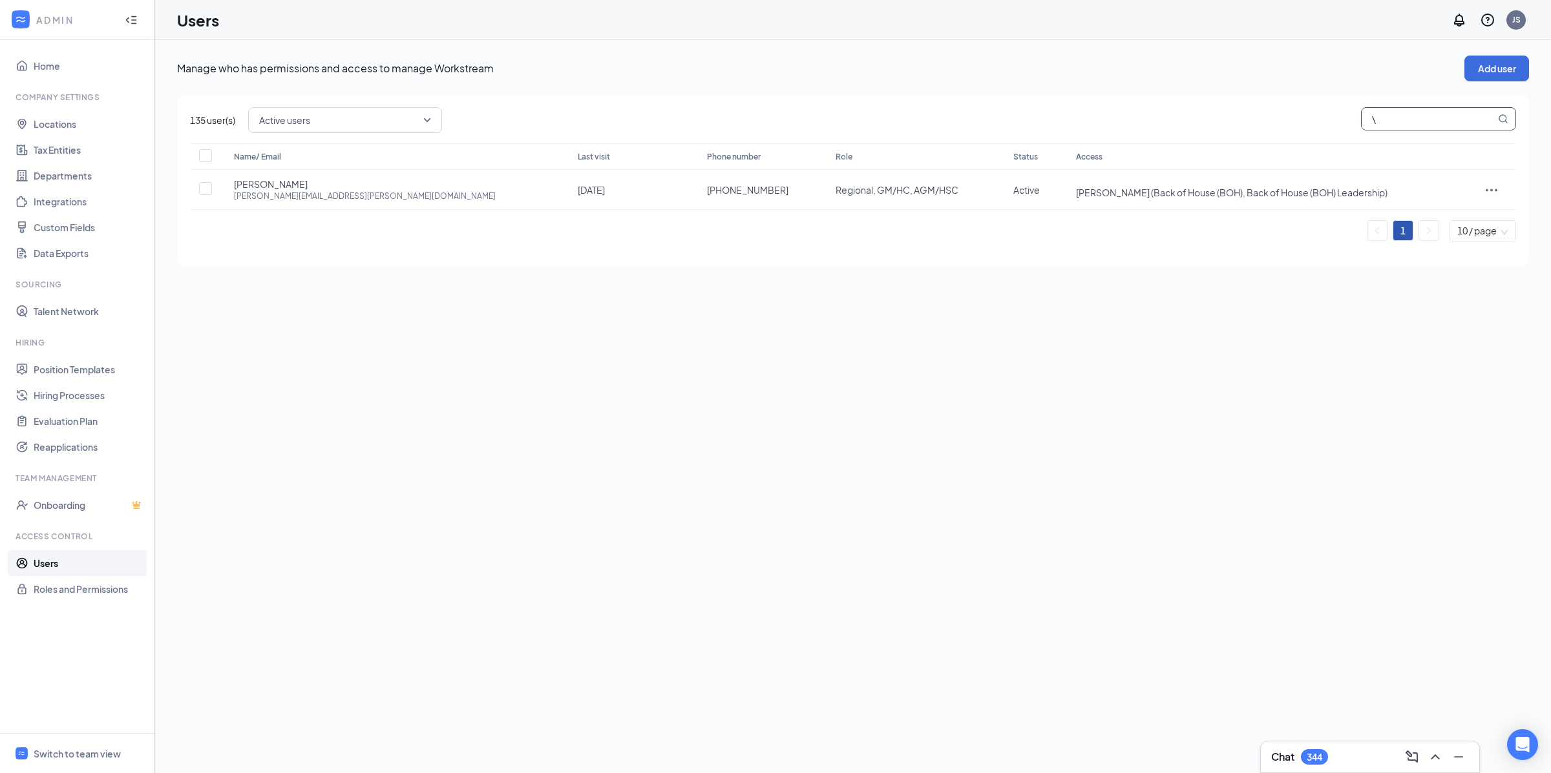
checkbox input "true"
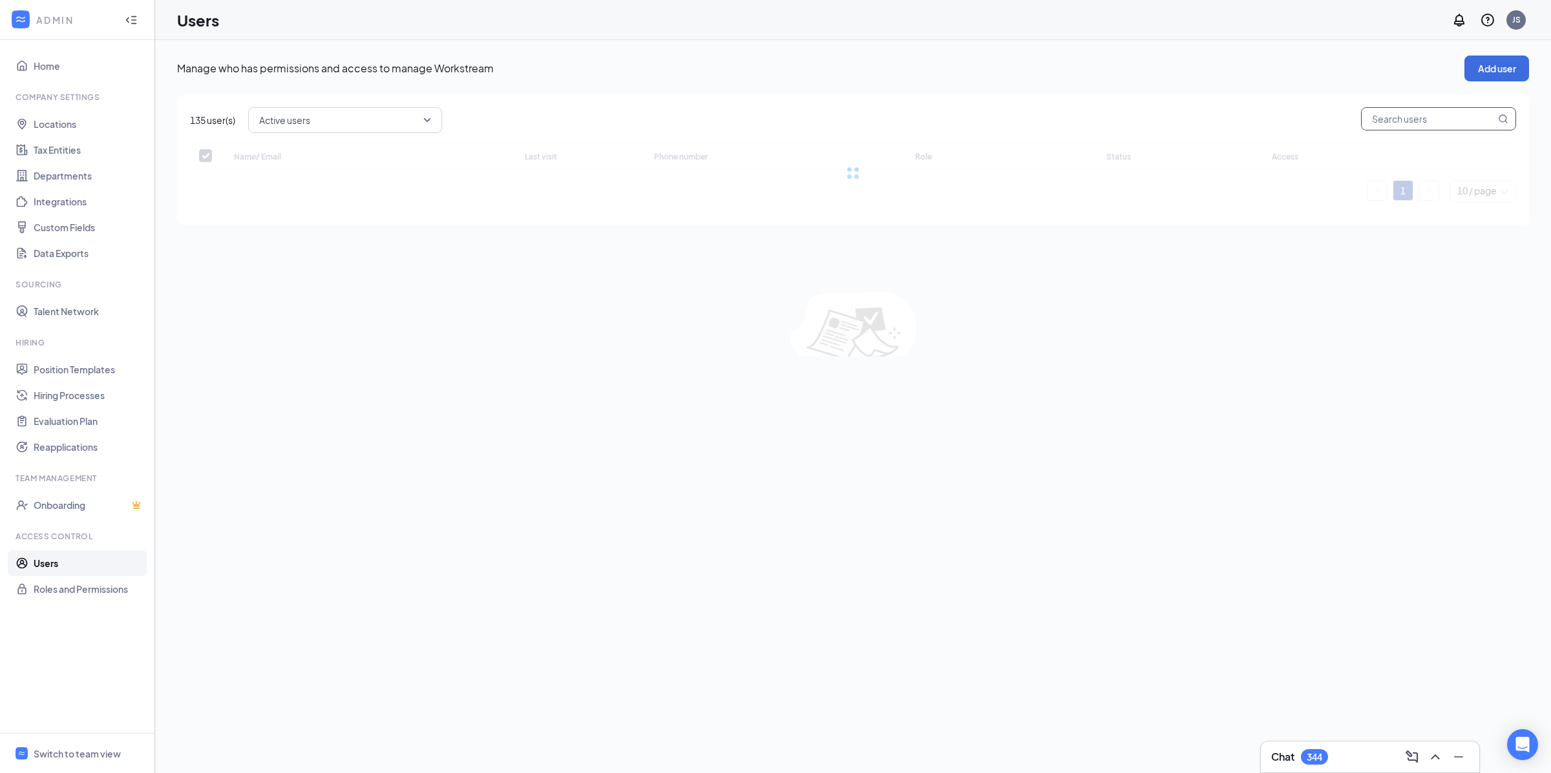
checkbox input "false"
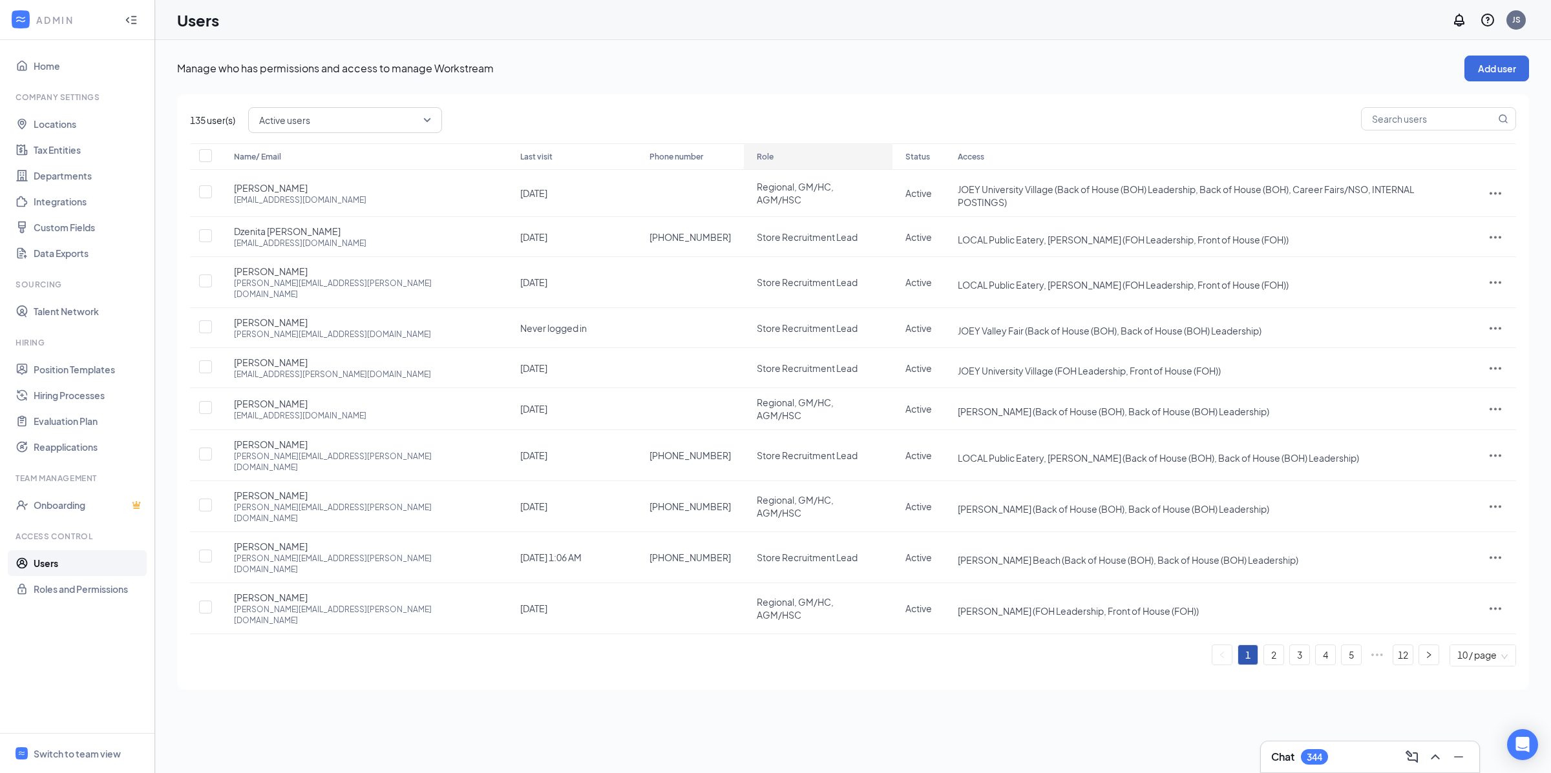
click at [773, 162] on icon "ArrowDown" at bounding box center [781, 157] width 16 height 16
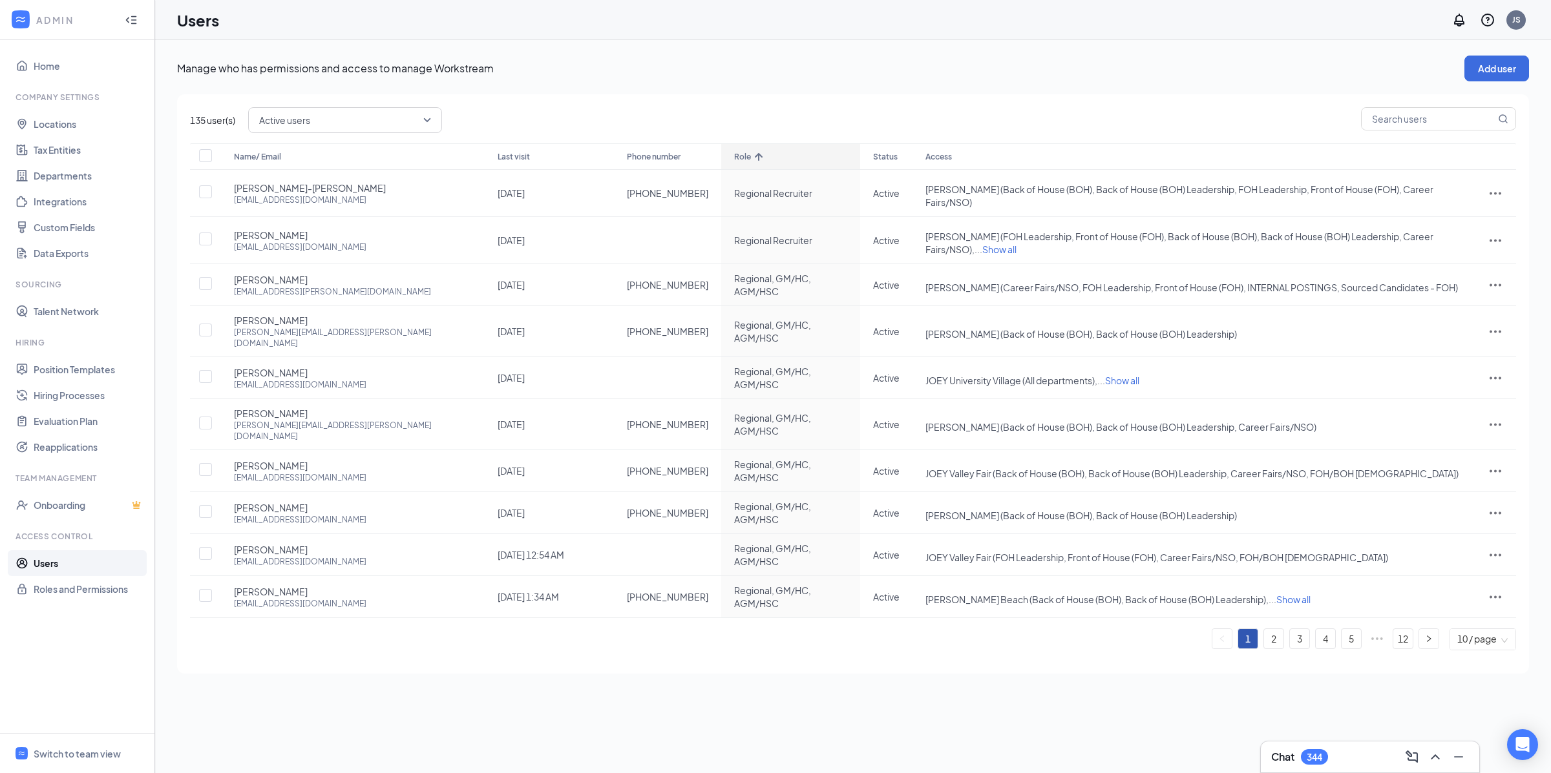
click at [734, 155] on div "Role" at bounding box center [790, 157] width 112 height 16
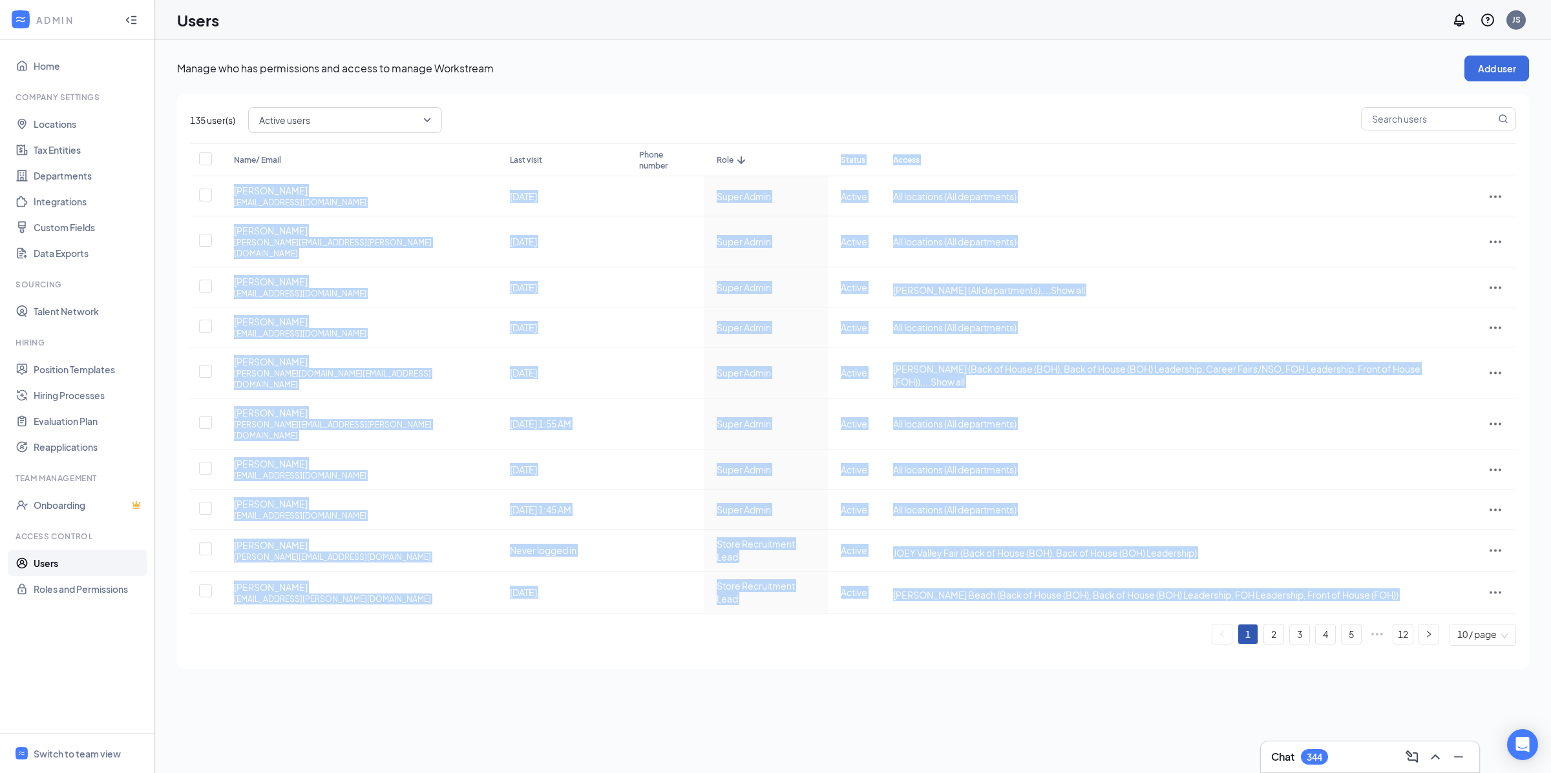
drag, startPoint x: 669, startPoint y: 155, endPoint x: 860, endPoint y: 616, distance: 498.5
click at [860, 616] on div "135 user(s) Active users Name/ Email Last visit Phone number Role Status Access…" at bounding box center [853, 381] width 1352 height 575
click at [859, 625] on div "135 user(s) Active users Name/ Email Last visit Phone number Role Status Access…" at bounding box center [853, 381] width 1352 height 575
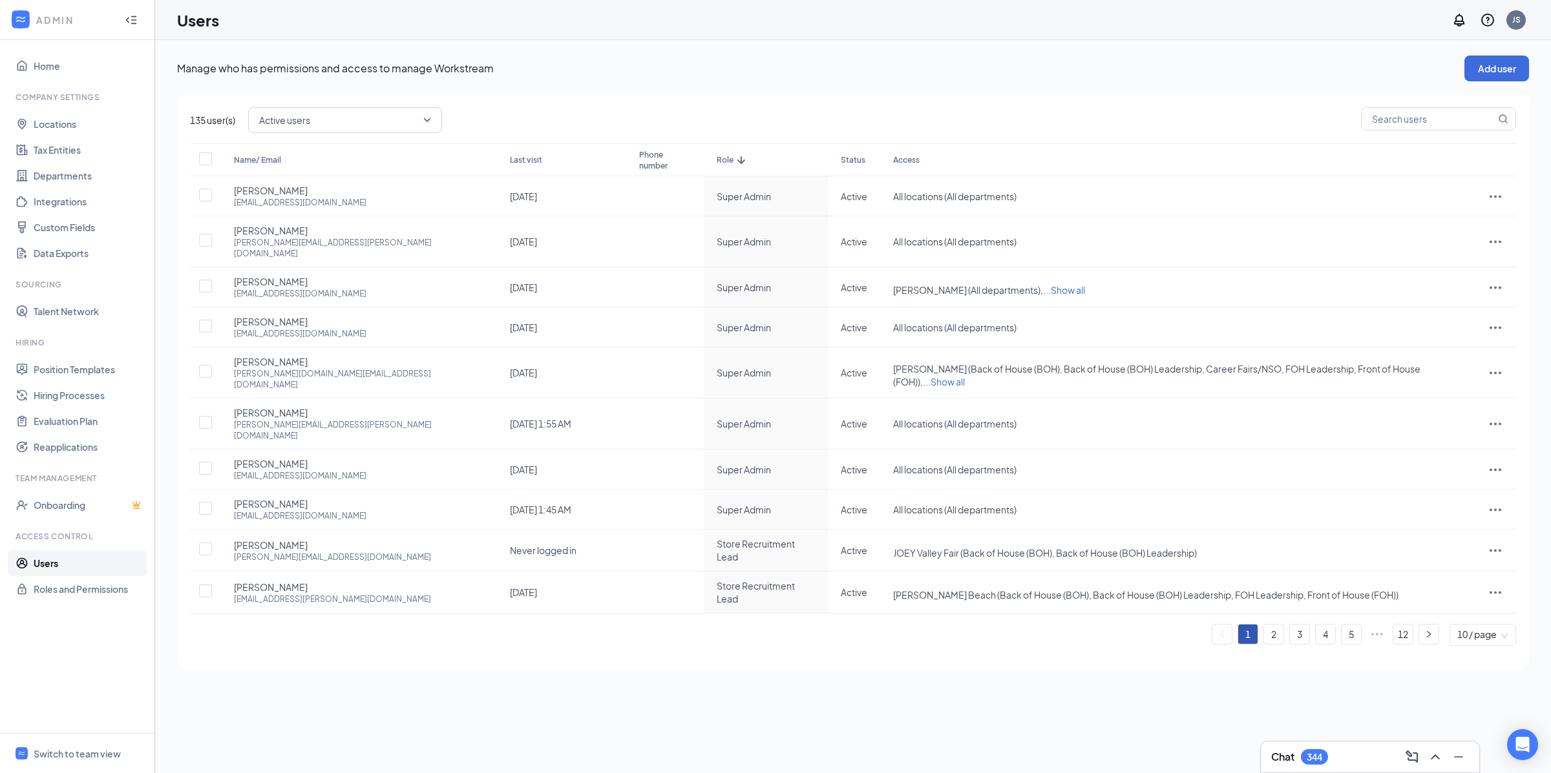
click at [1472, 625] on span "10 / page" at bounding box center [1482, 635] width 51 height 21
click at [1471, 528] on div "20 / page" at bounding box center [1482, 543] width 67 height 30
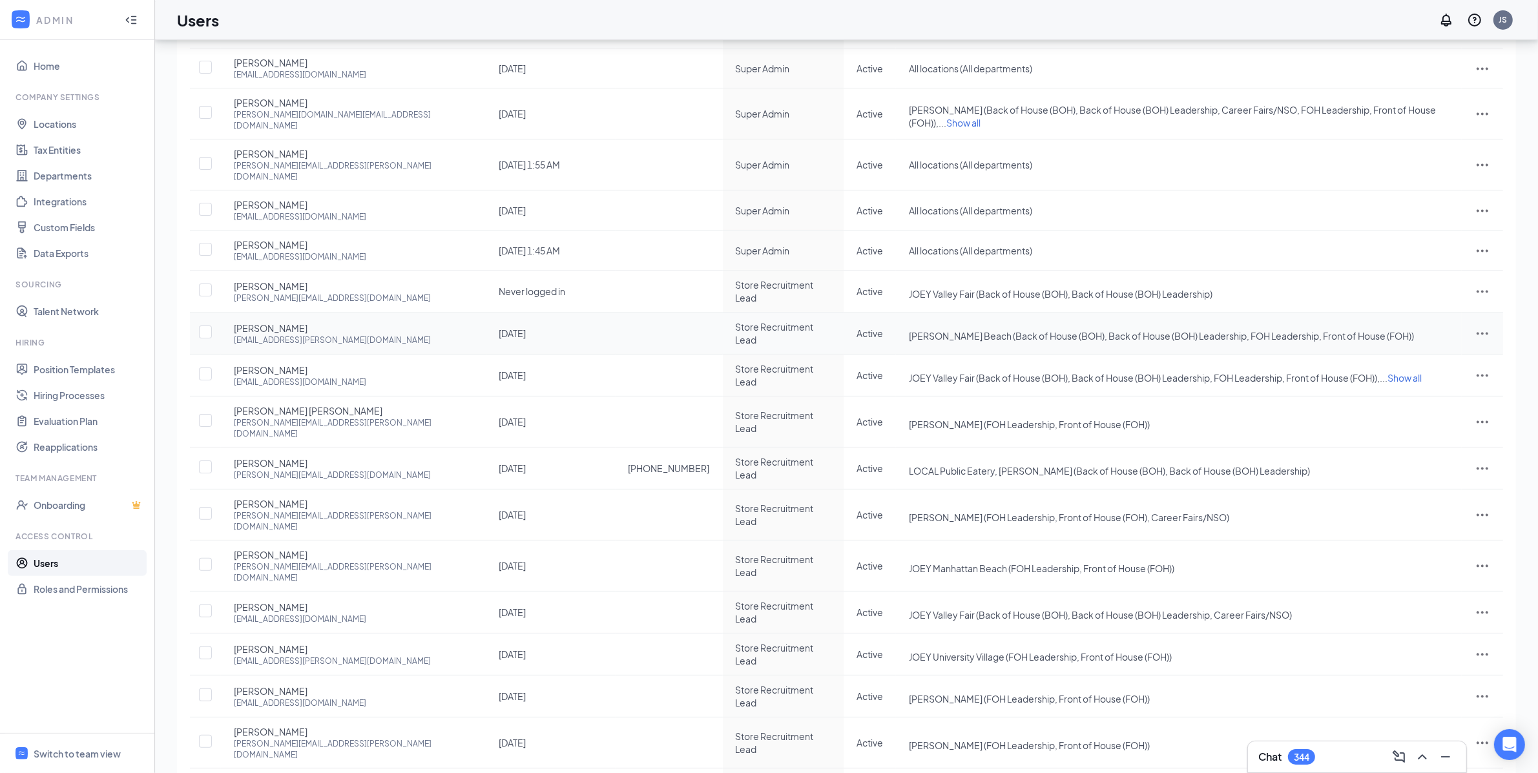
scroll to position [272, 0]
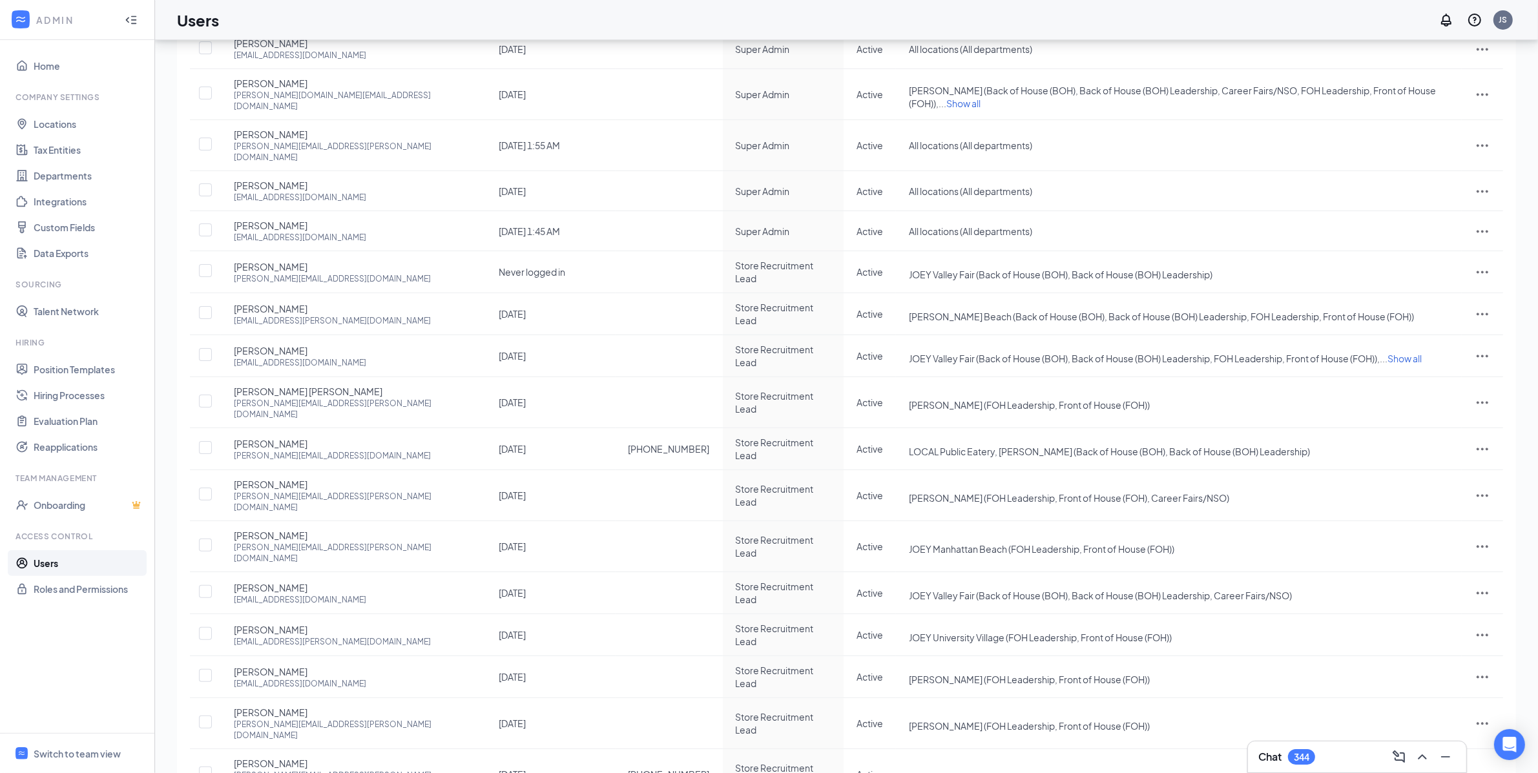
click at [1469, 752] on div "50 / page" at bounding box center [1471, 759] width 46 height 14
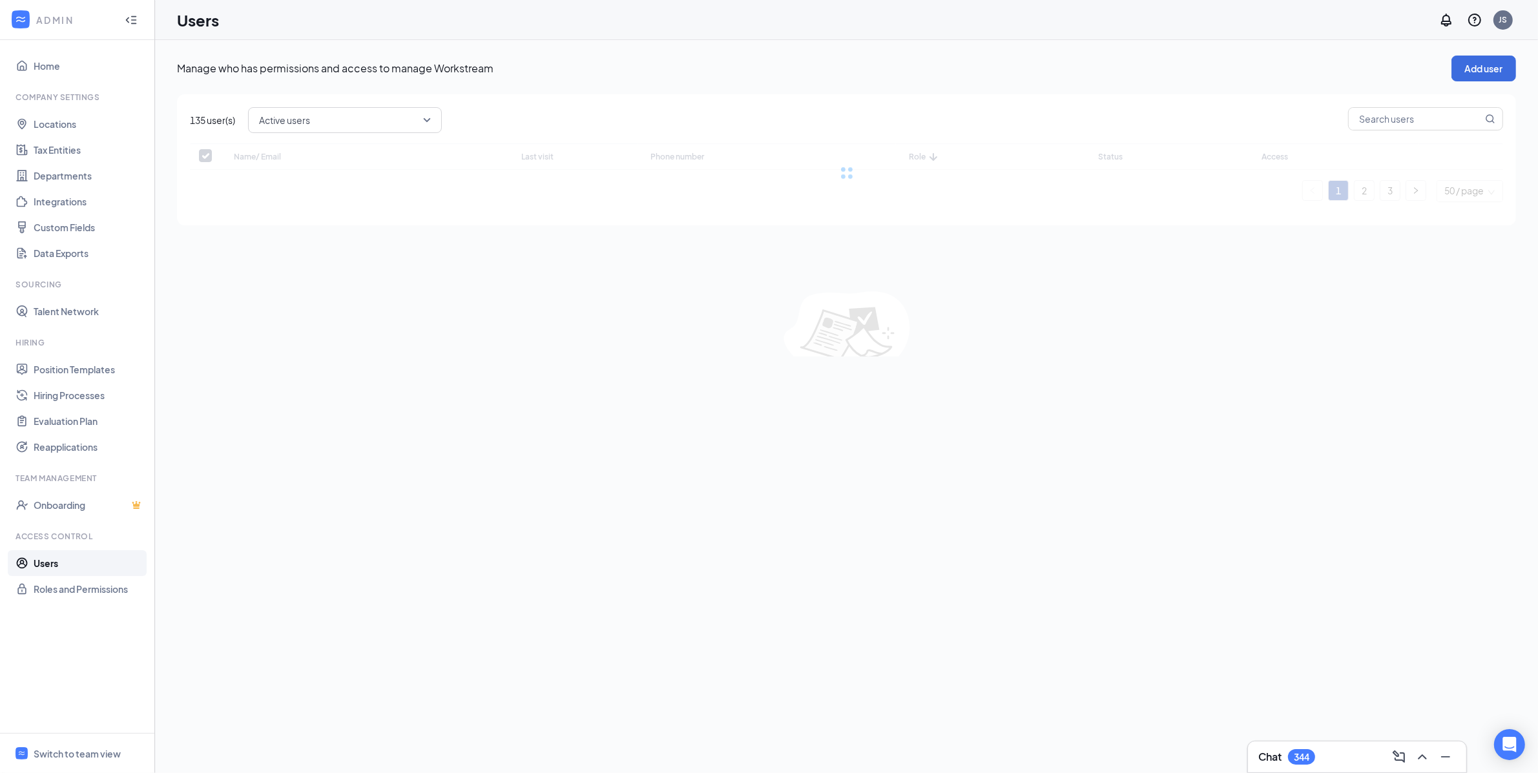
scroll to position [0, 0]
checkbox input "false"
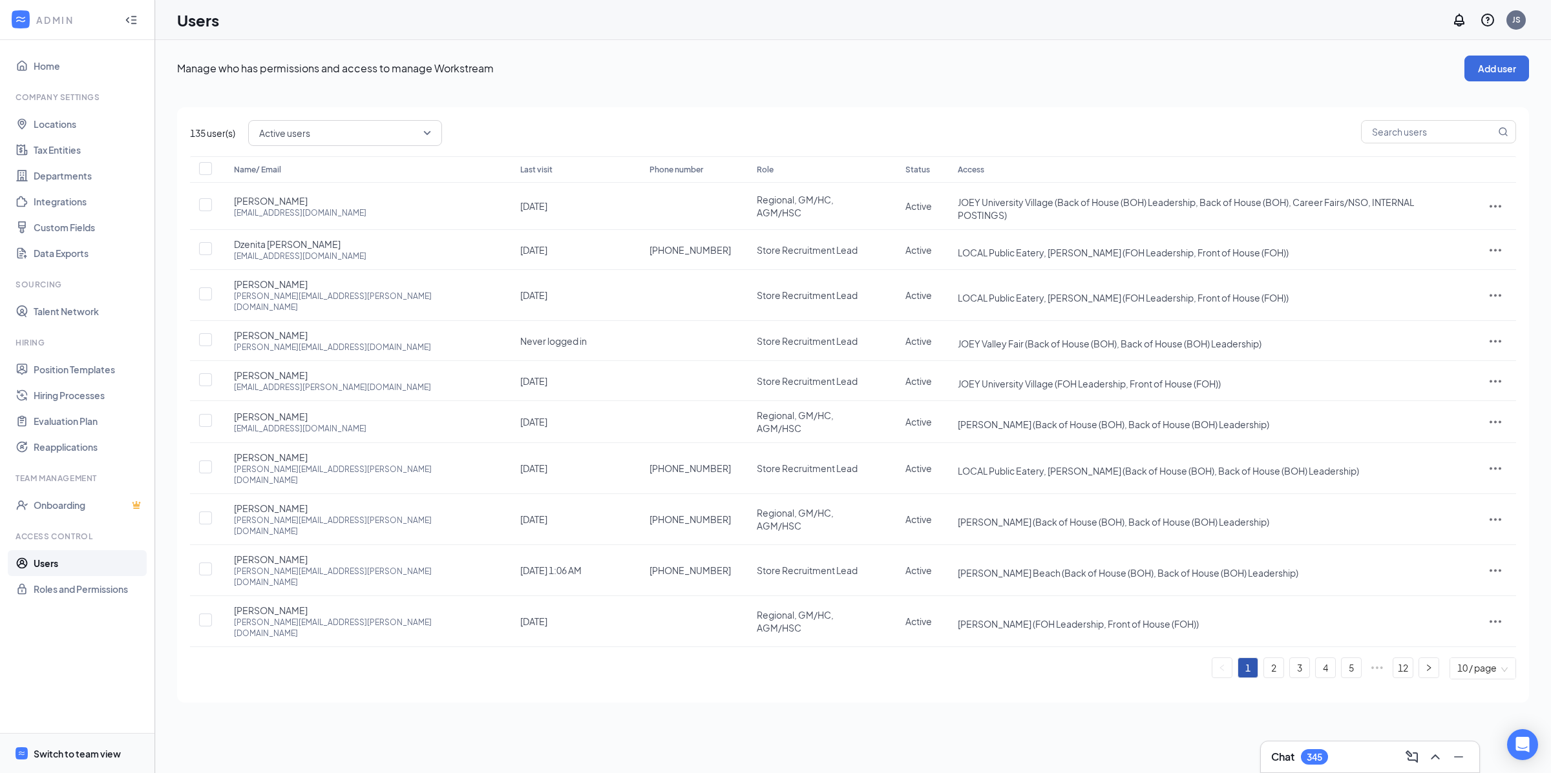
click at [92, 750] on div "Switch to team view" at bounding box center [77, 754] width 87 height 13
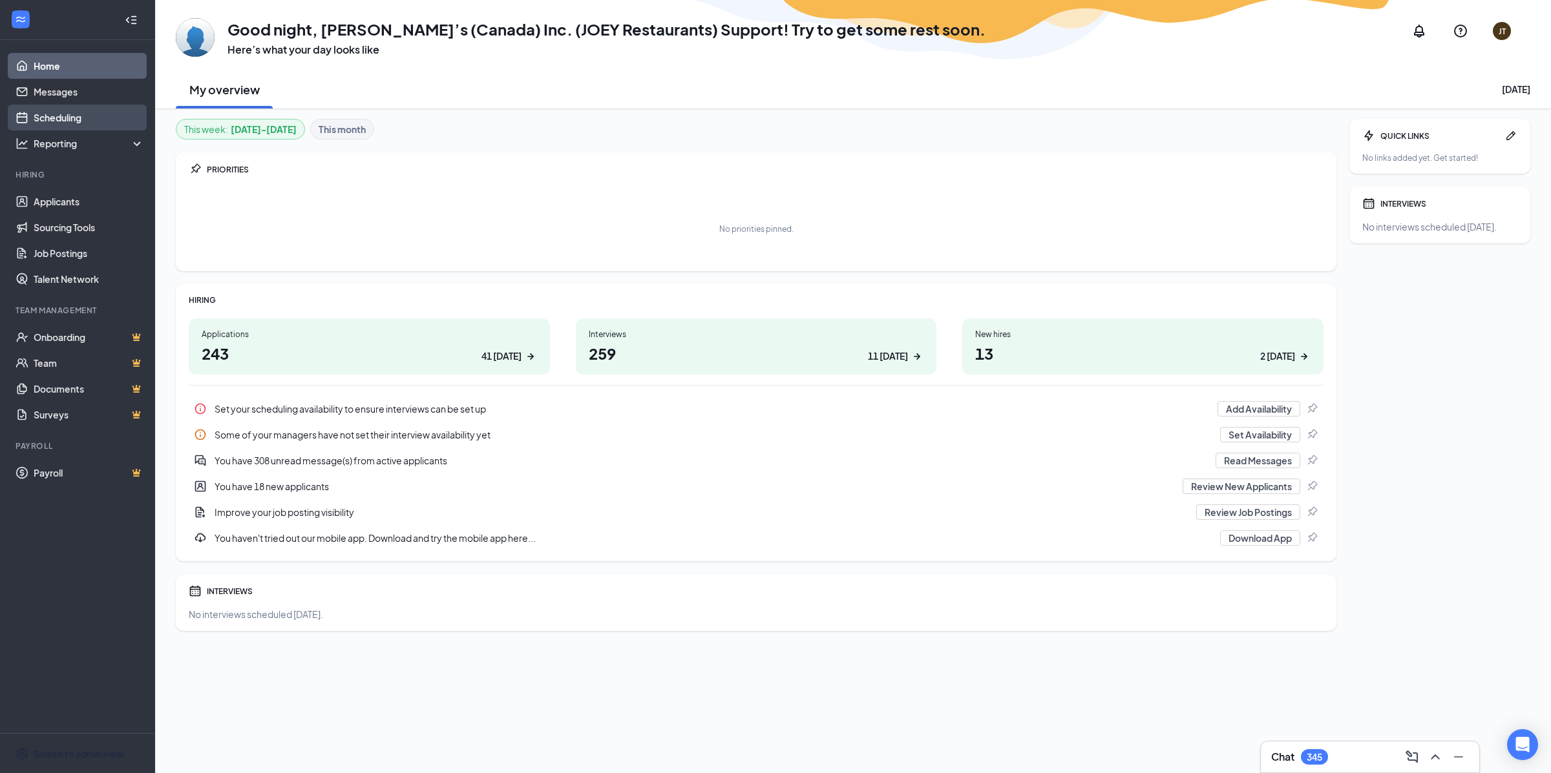
click at [78, 113] on link "Scheduling" at bounding box center [89, 118] width 110 height 26
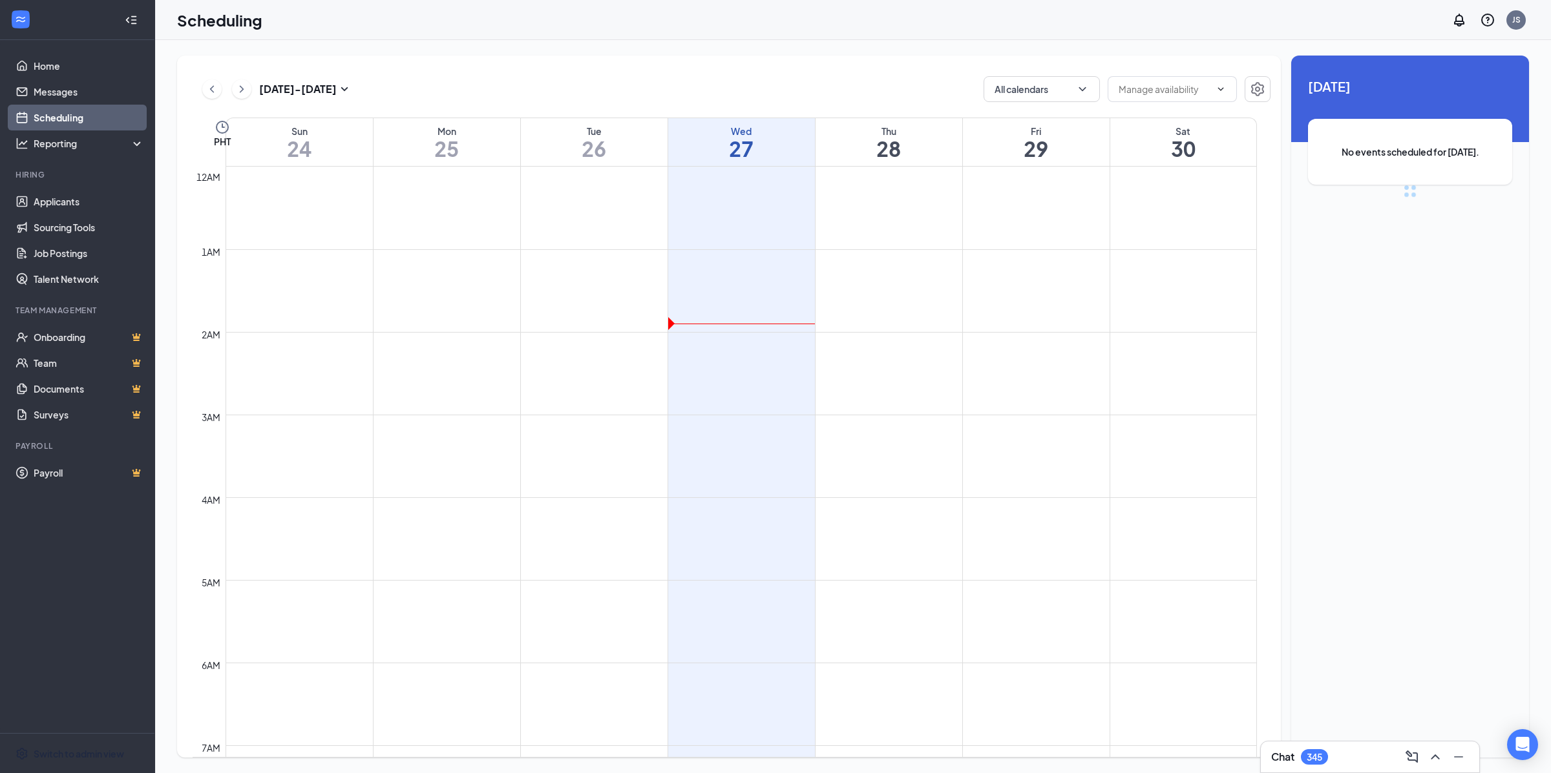
scroll to position [634, 0]
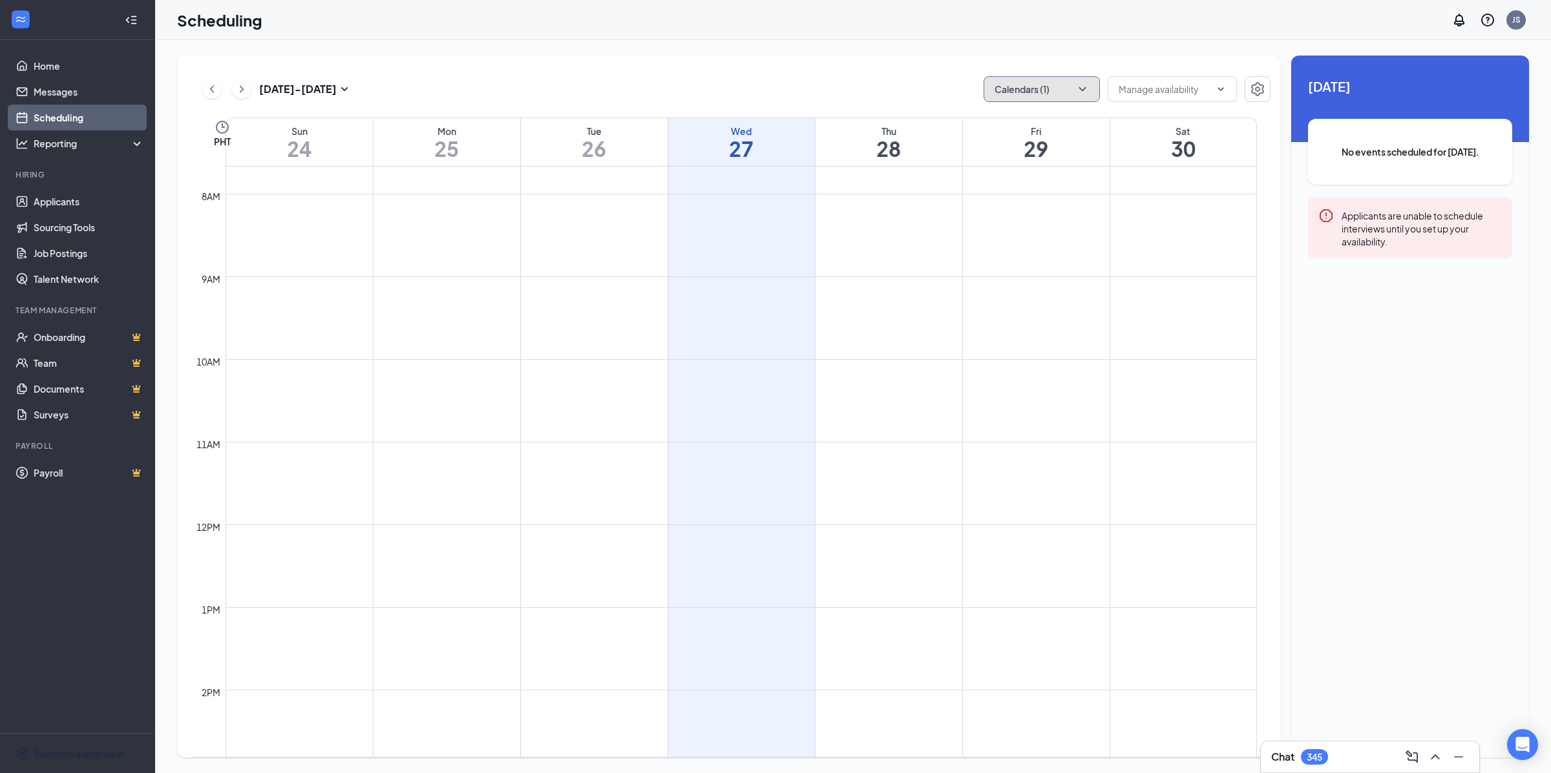
click at [1048, 97] on button "Calendars (1)" at bounding box center [1041, 89] width 116 height 26
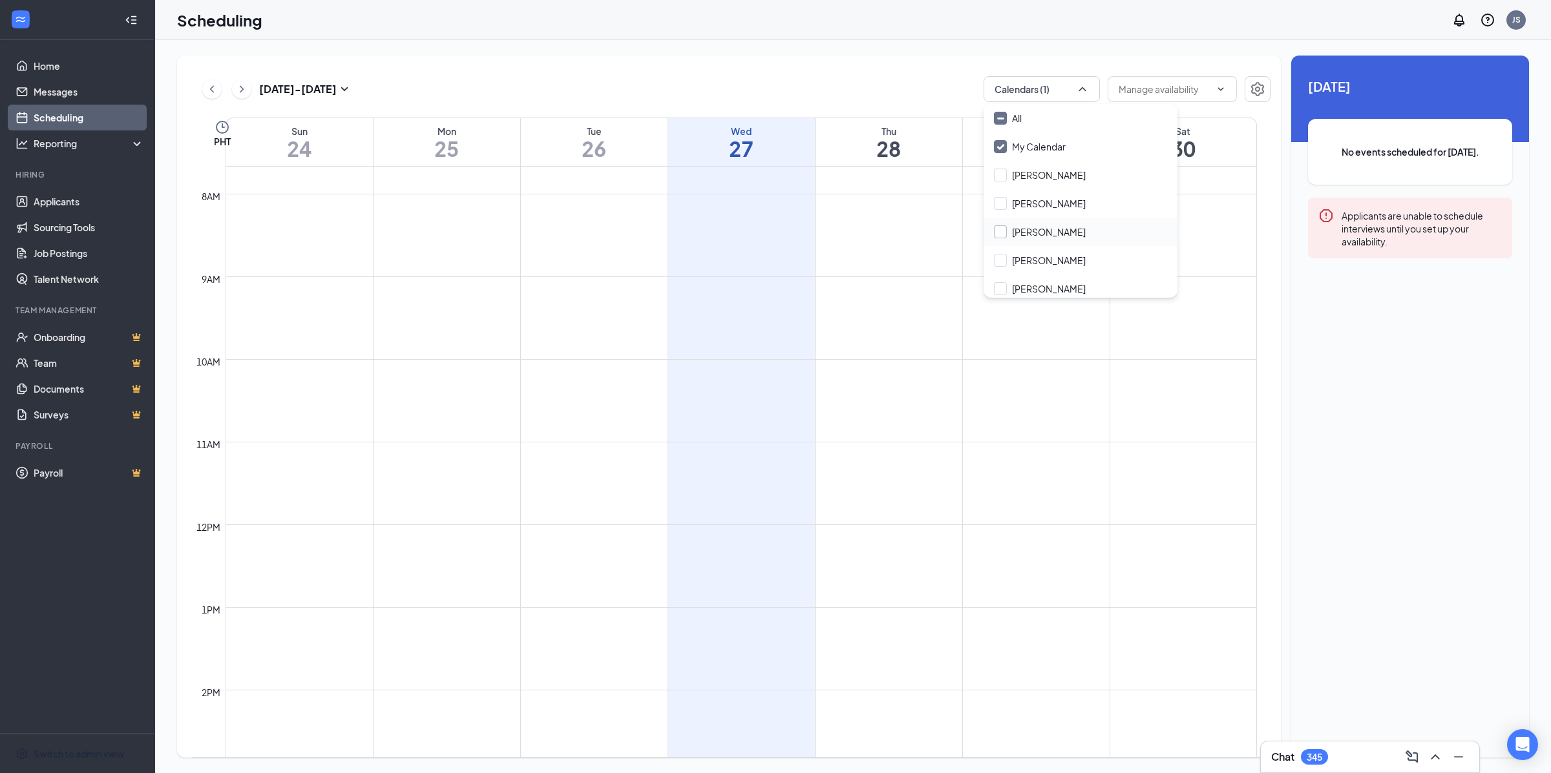
click at [1062, 225] on input "[PERSON_NAME]" at bounding box center [1040, 231] width 92 height 13
checkbox input "true"
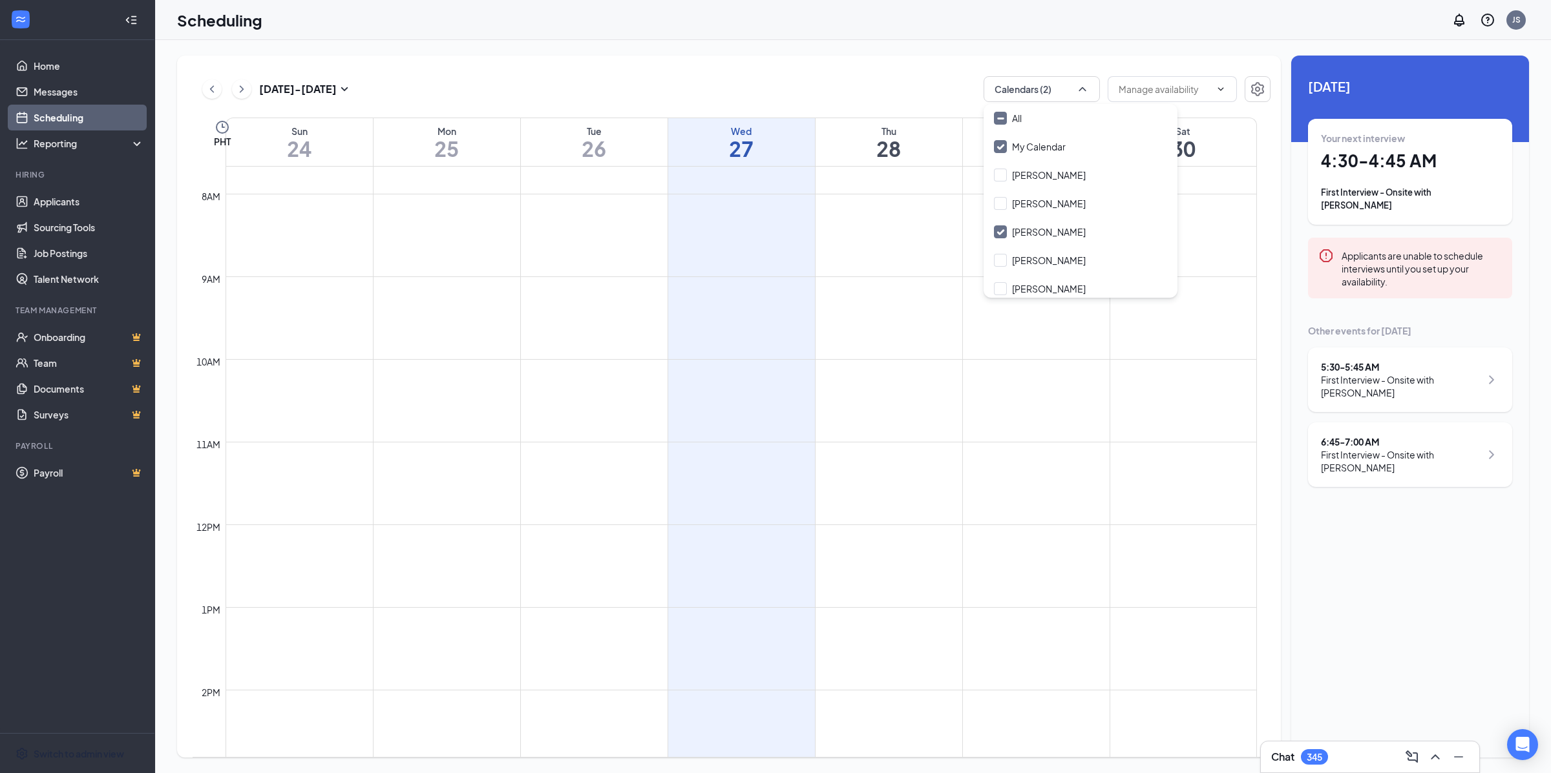
click at [1337, 561] on div "Unavailable in basic plan Today Your next interview 4:30 - 4:45 AM First Interv…" at bounding box center [1410, 407] width 238 height 702
click at [215, 132] on icon "Clock" at bounding box center [223, 128] width 16 height 16
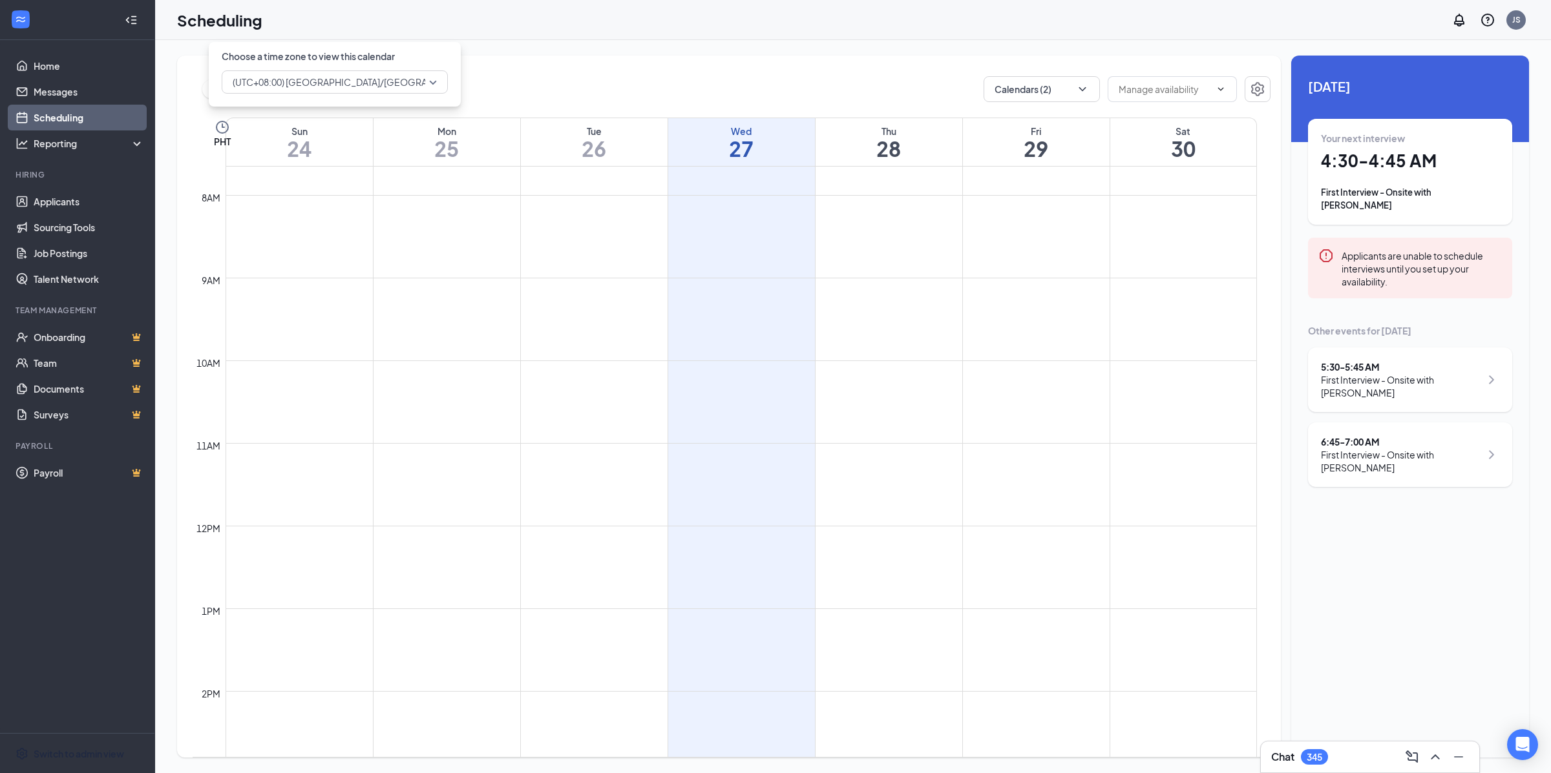
click at [327, 77] on span "(UTC+08:00) Asia/Manila - Philippine Time" at bounding box center [391, 81] width 316 height 19
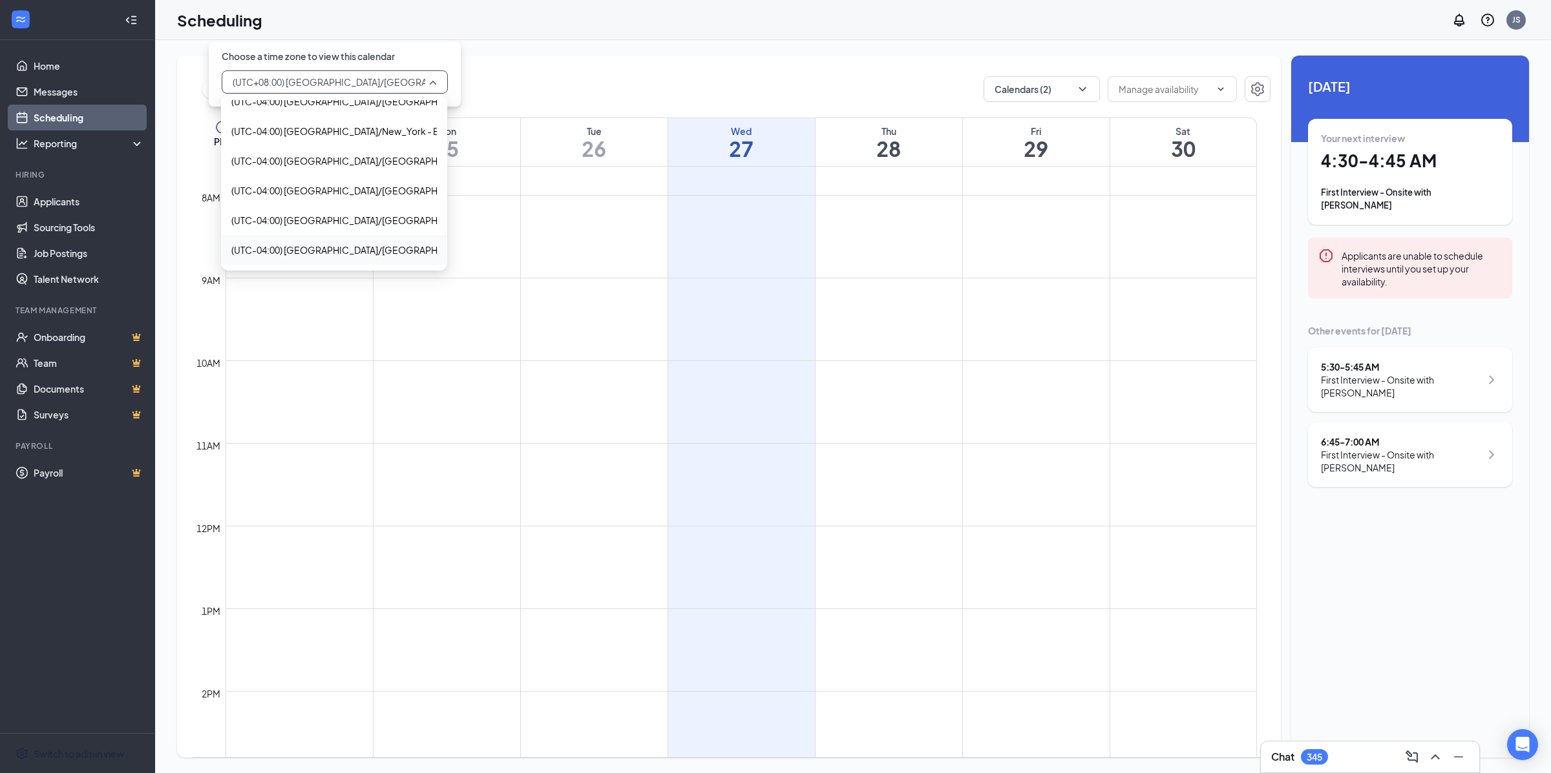
scroll to position [2101, 0]
click at [380, 124] on span "(UTC-04:00) America/New_York - Eastern Time" at bounding box center [359, 124] width 256 height 14
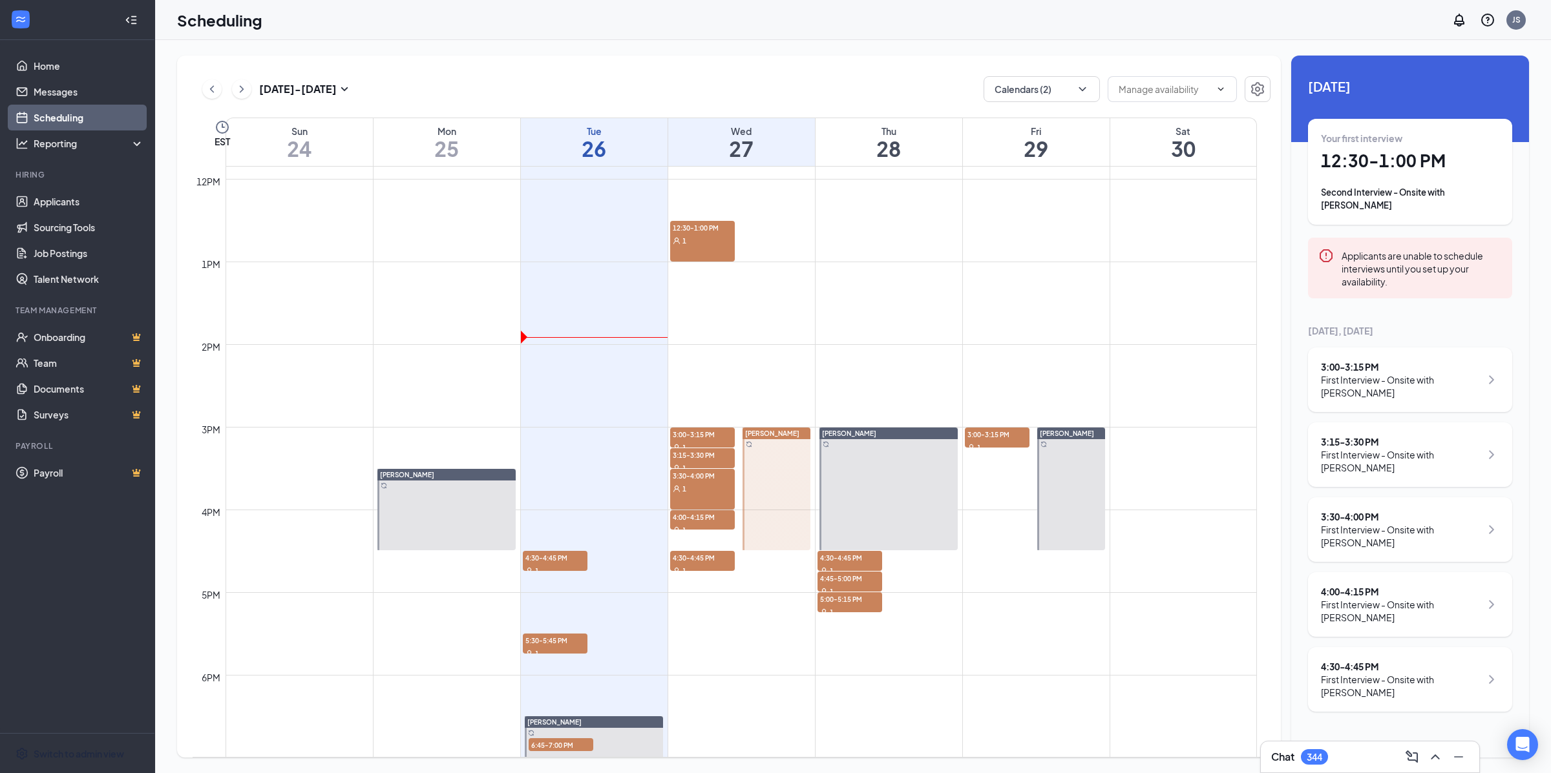
scroll to position [983, 0]
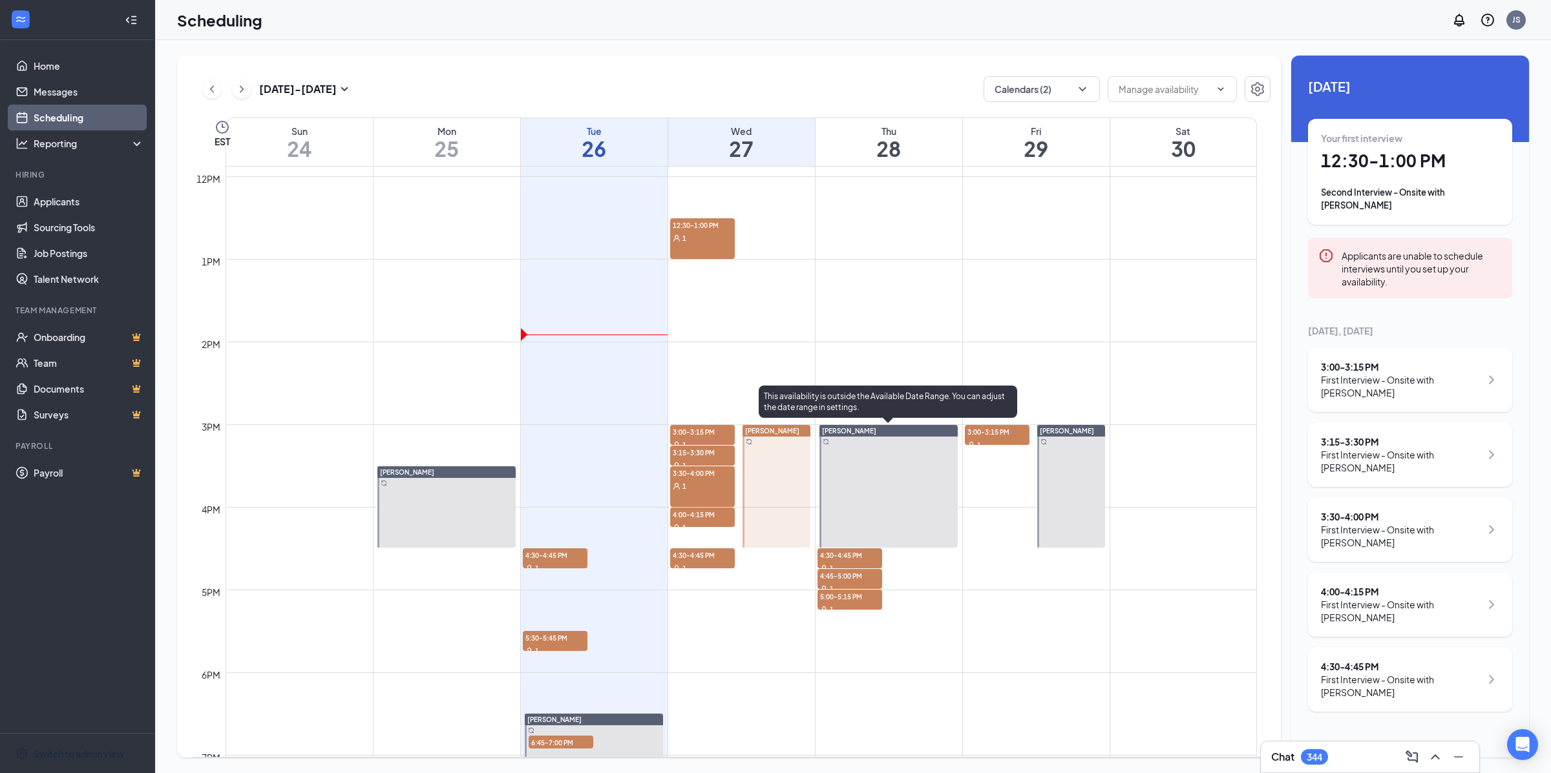
click at [866, 461] on div at bounding box center [888, 486] width 138 height 123
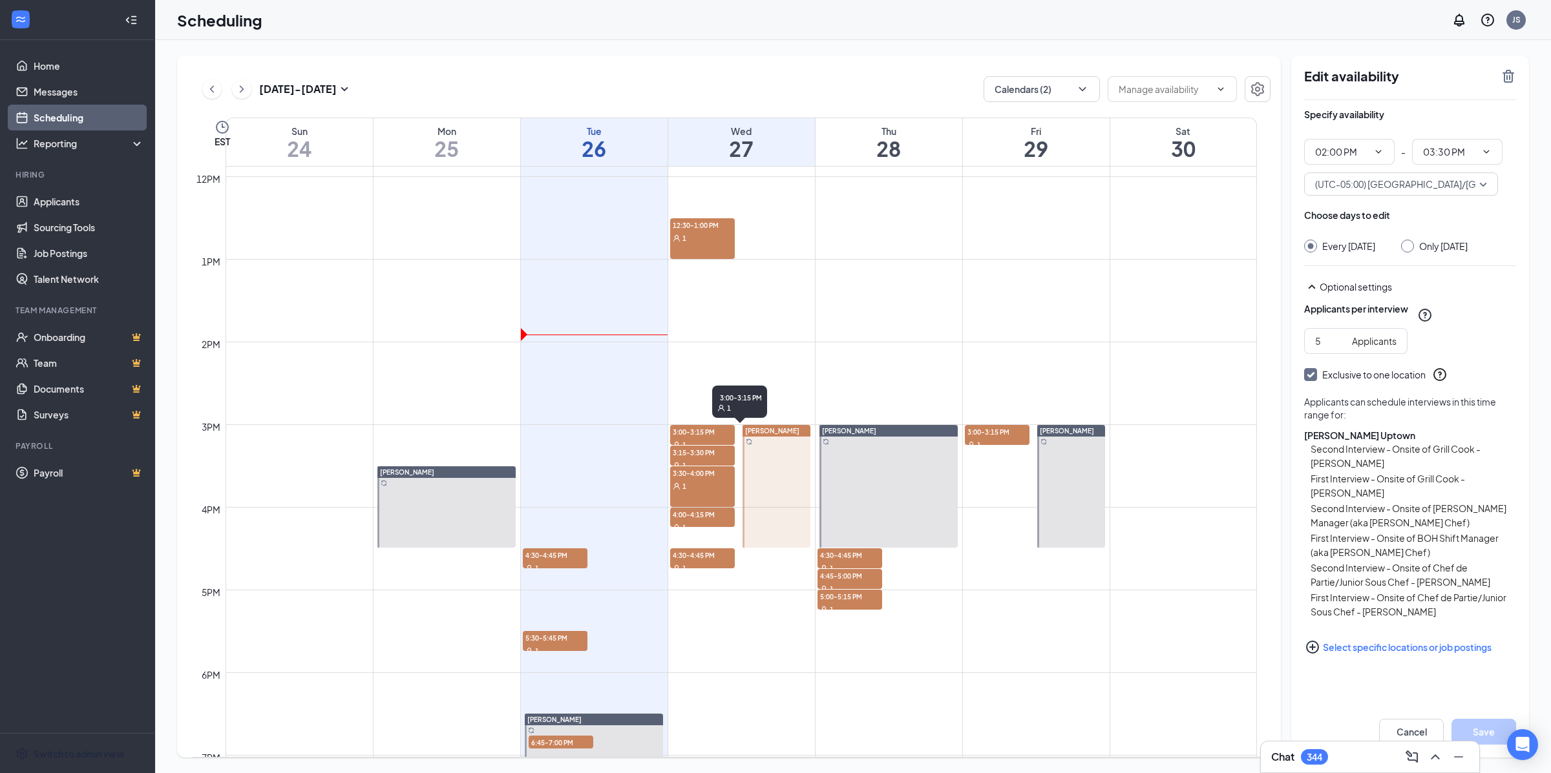
click at [711, 432] on span "3:00-3:15 PM" at bounding box center [702, 431] width 65 height 13
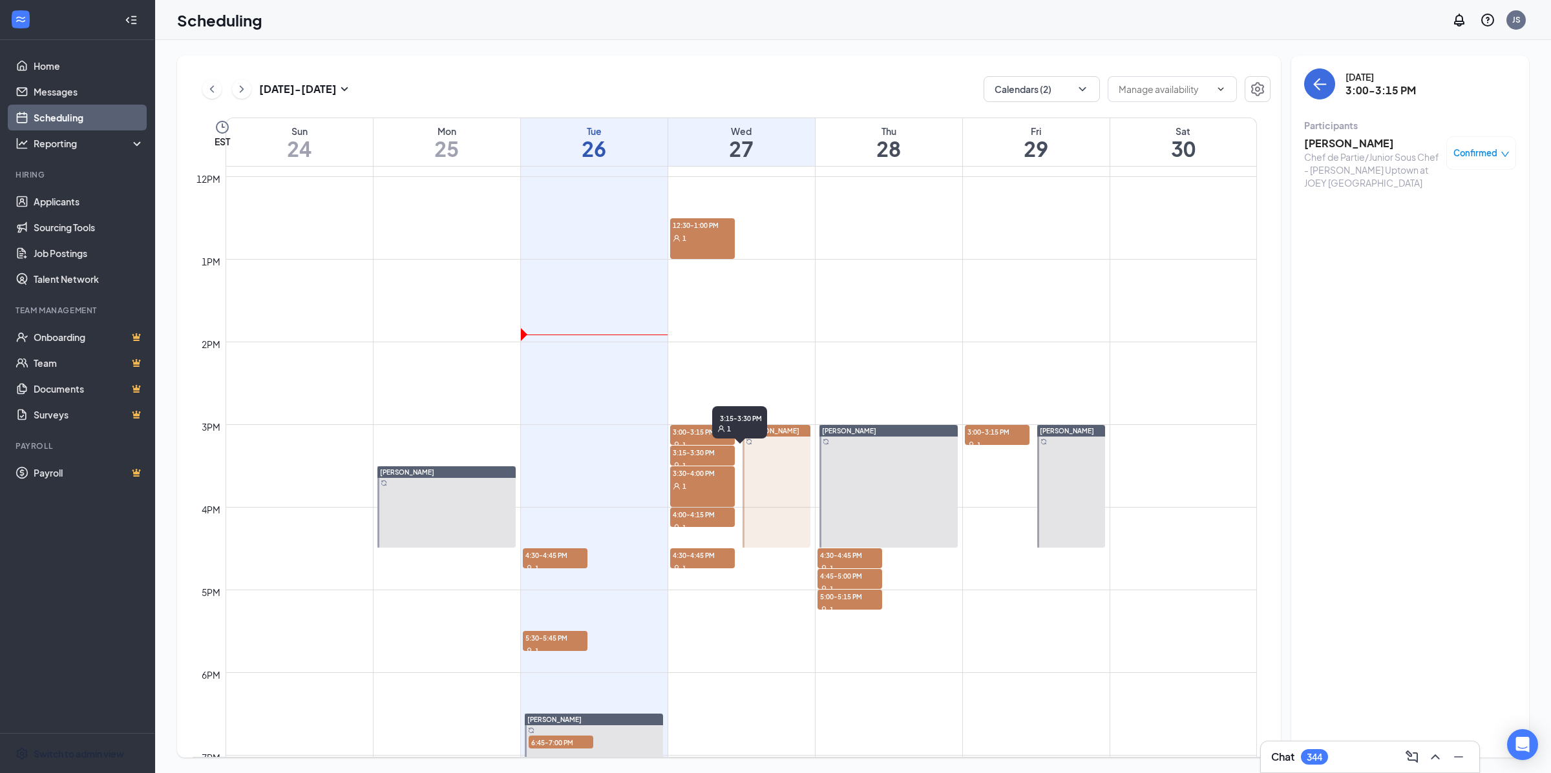
click at [709, 448] on span "3:15-3:30 PM" at bounding box center [702, 452] width 65 height 13
click at [710, 476] on span "3:30-4:00 PM" at bounding box center [702, 472] width 65 height 13
click at [704, 521] on div "1" at bounding box center [702, 527] width 65 height 13
click at [577, 564] on div "1" at bounding box center [555, 567] width 65 height 13
click at [861, 563] on div "1" at bounding box center [849, 567] width 65 height 13
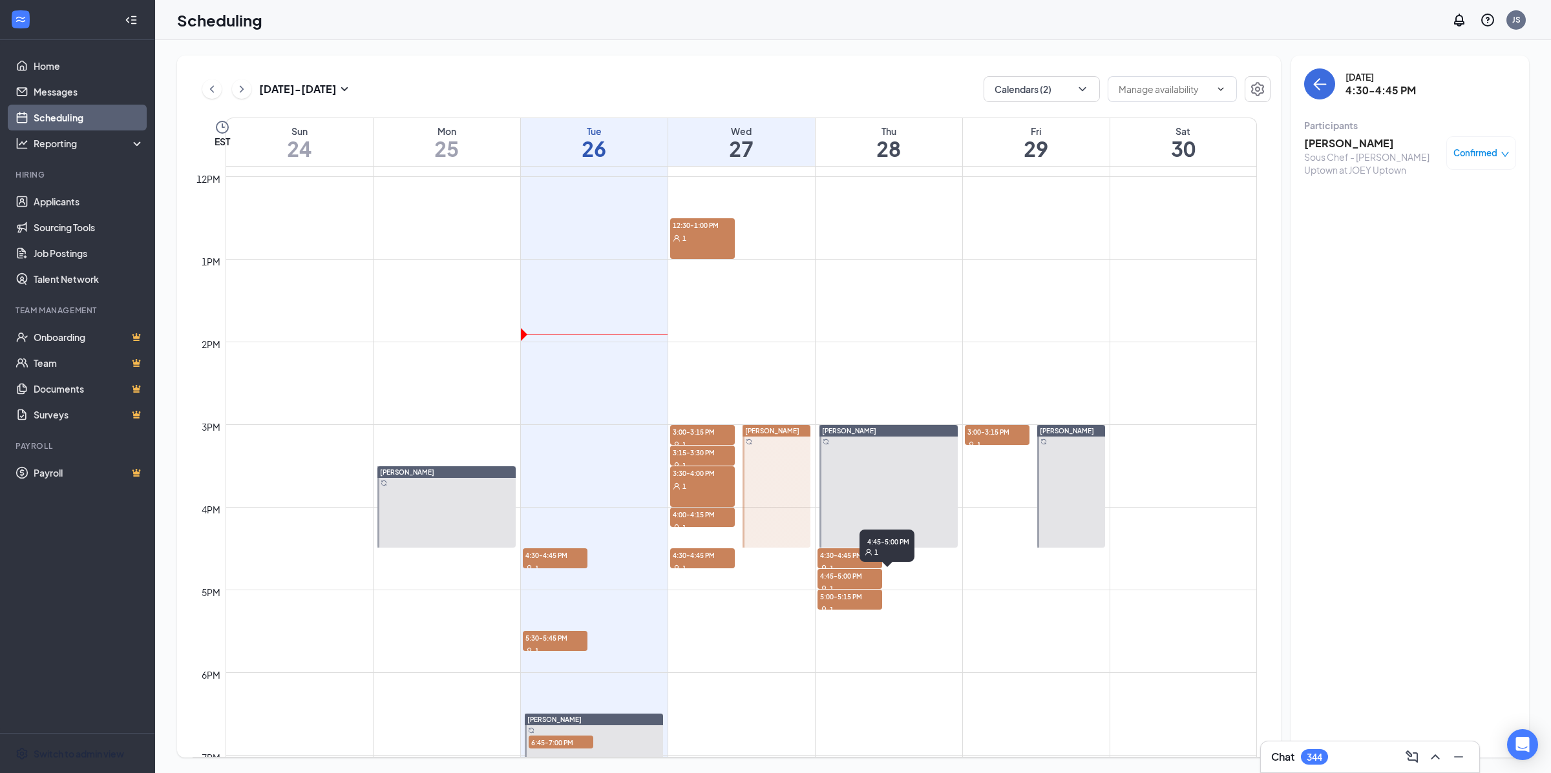
click at [857, 575] on span "4:45-5:00 PM" at bounding box center [849, 575] width 65 height 13
click at [850, 594] on span "5:00-5:15 PM" at bounding box center [849, 596] width 65 height 13
click at [997, 440] on div "1" at bounding box center [997, 444] width 65 height 13
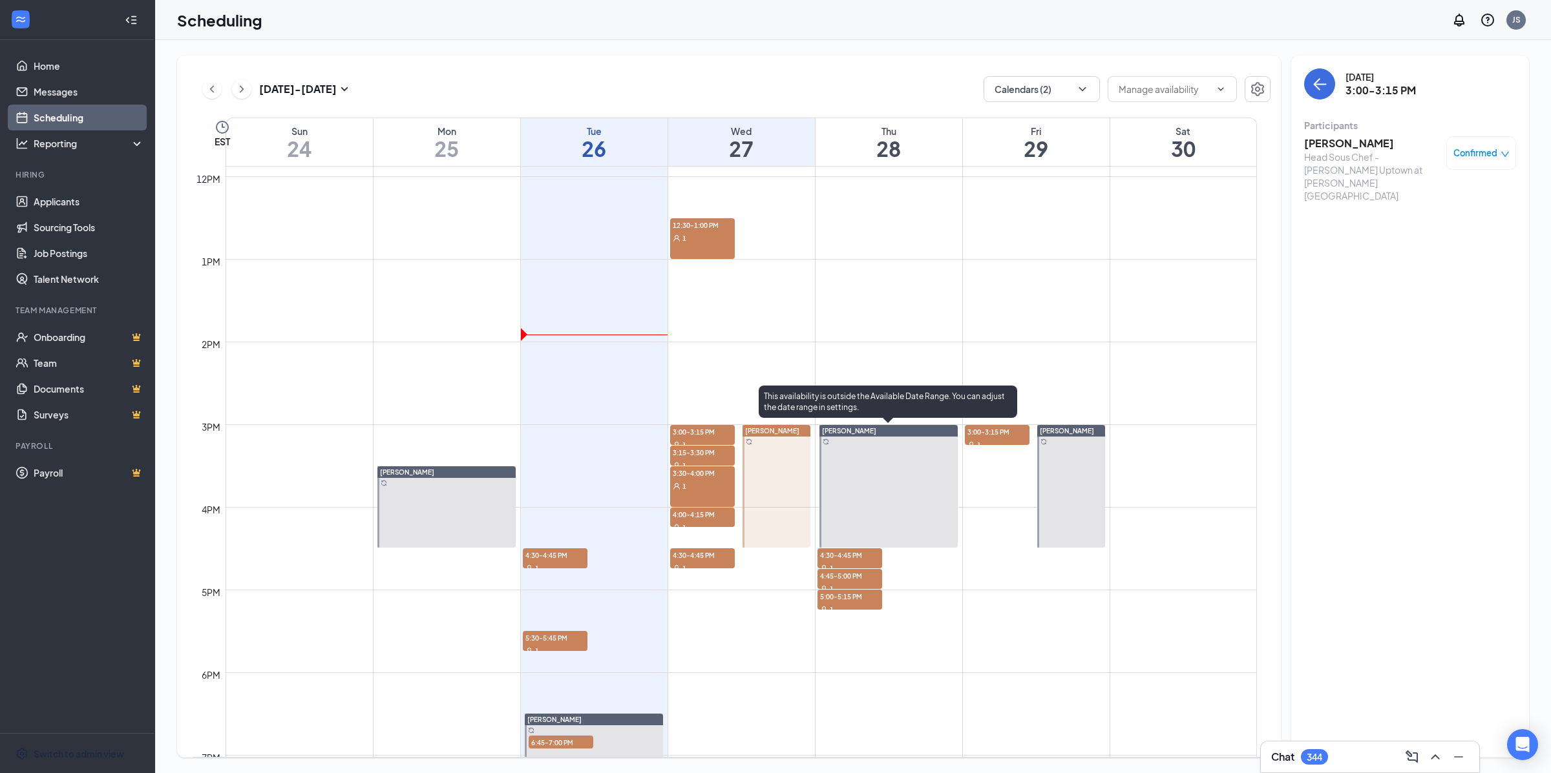
click at [910, 483] on div at bounding box center [888, 486] width 138 height 123
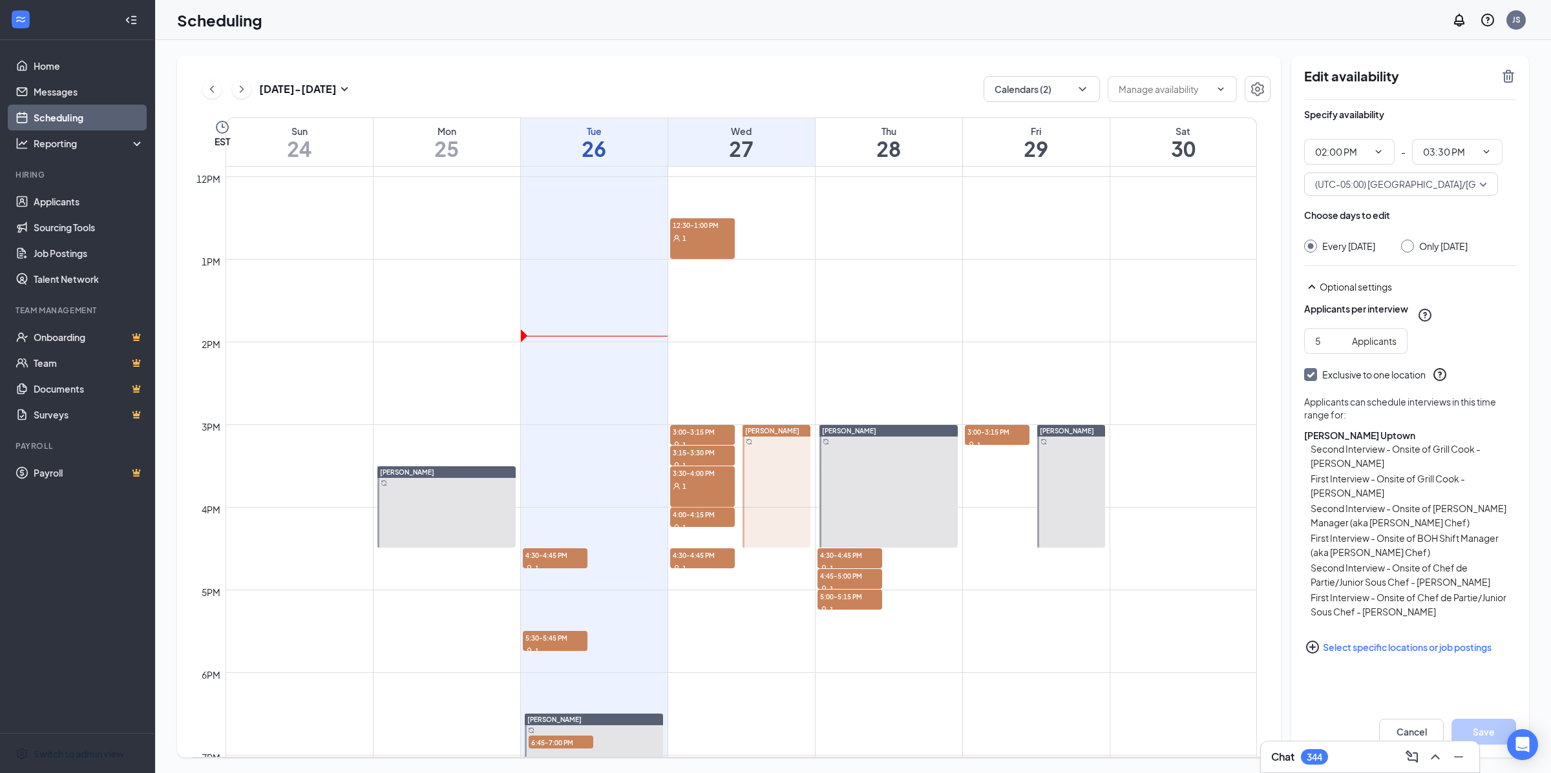
click at [799, 476] on div at bounding box center [776, 486] width 68 height 123
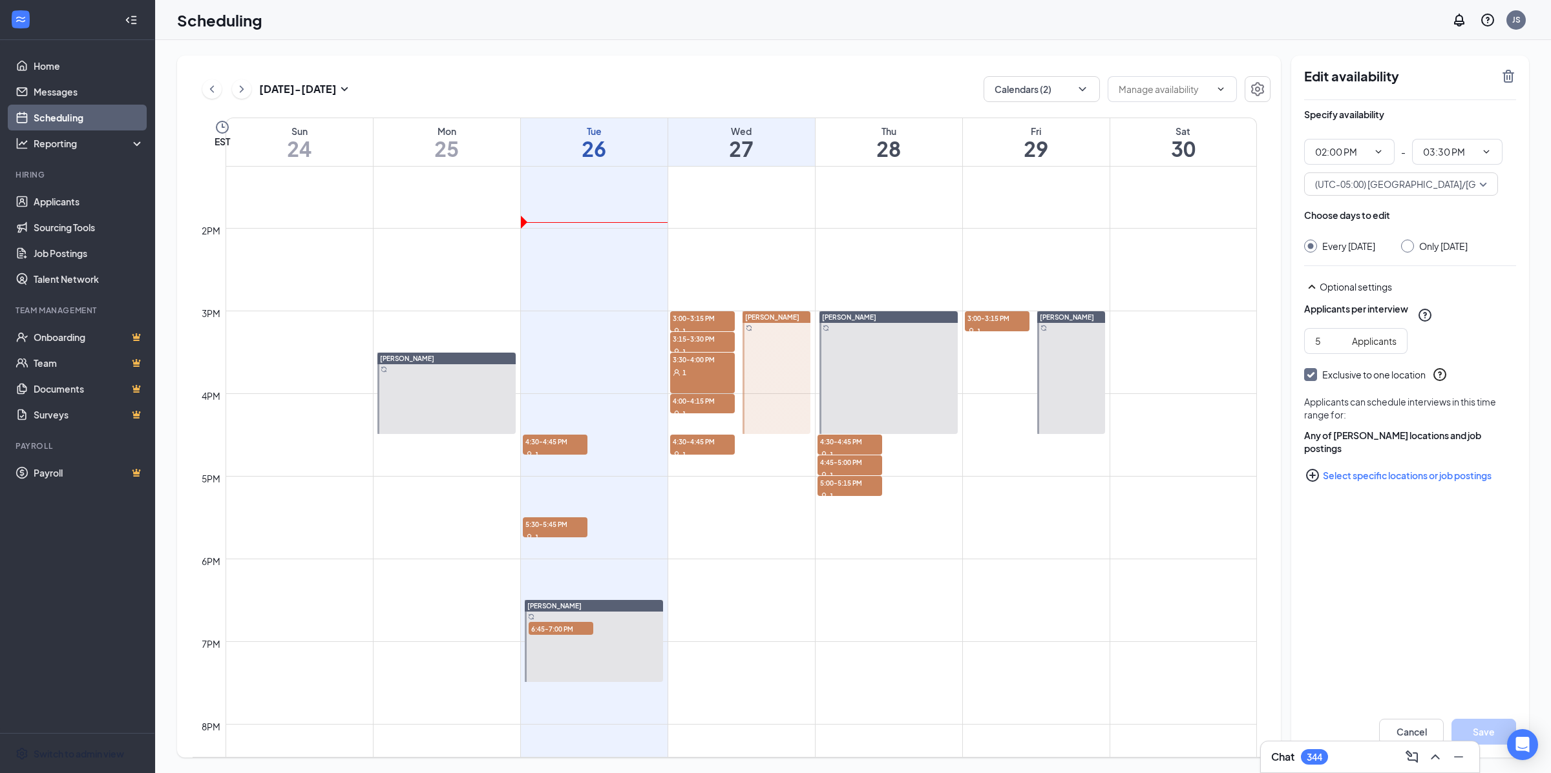
scroll to position [1394, 0]
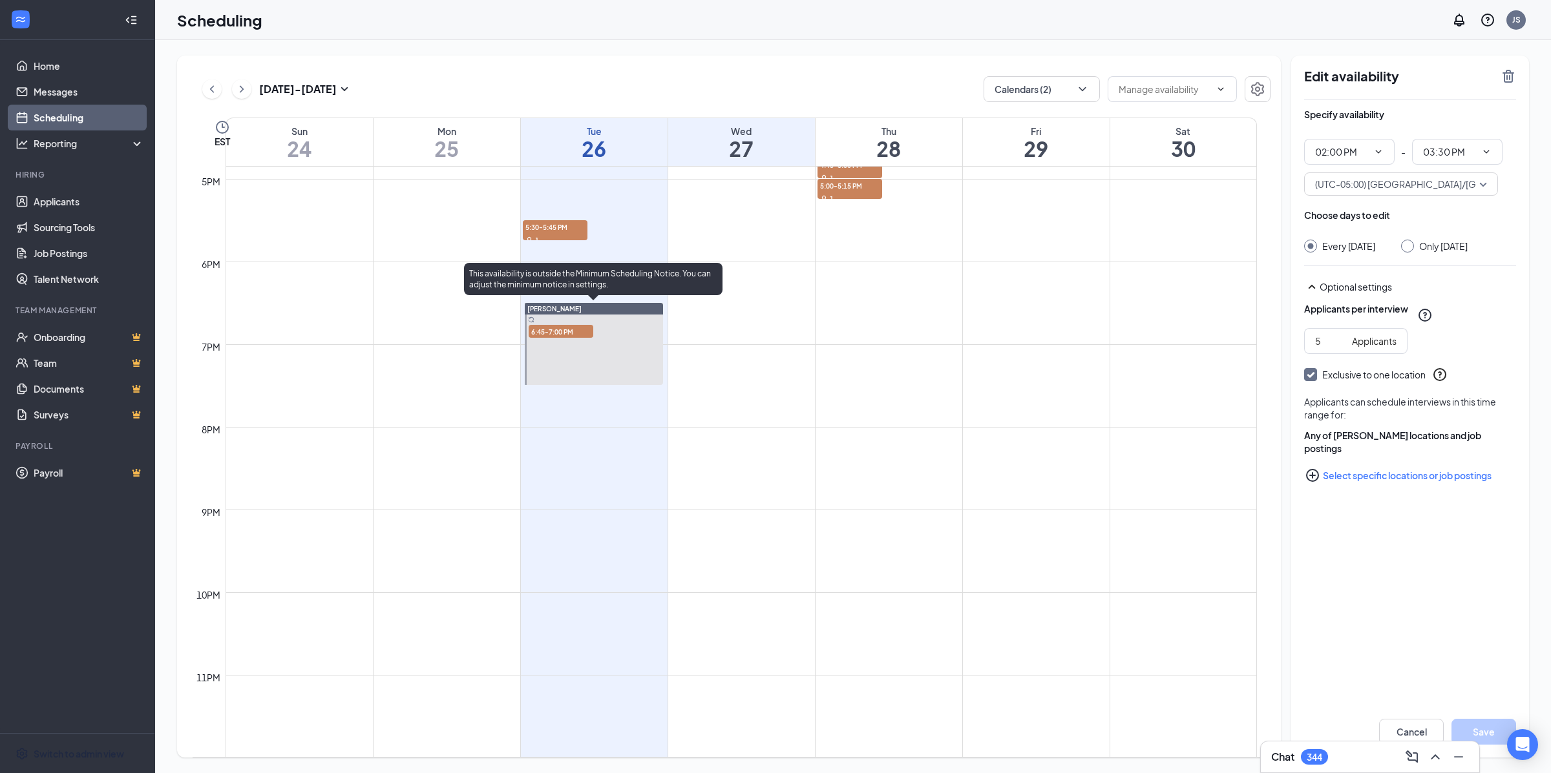
click at [616, 375] on div at bounding box center [594, 344] width 138 height 82
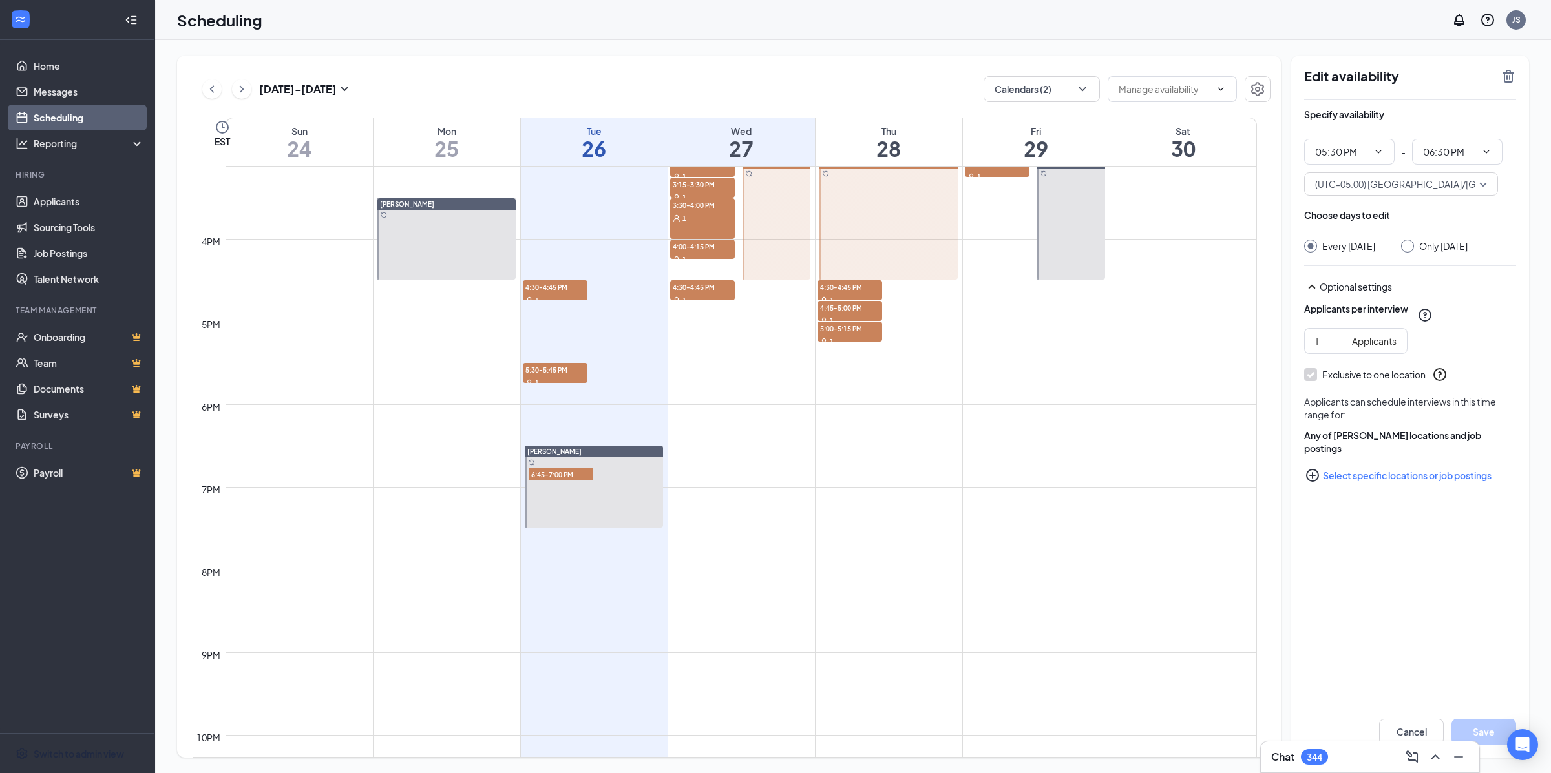
scroll to position [1309, 0]
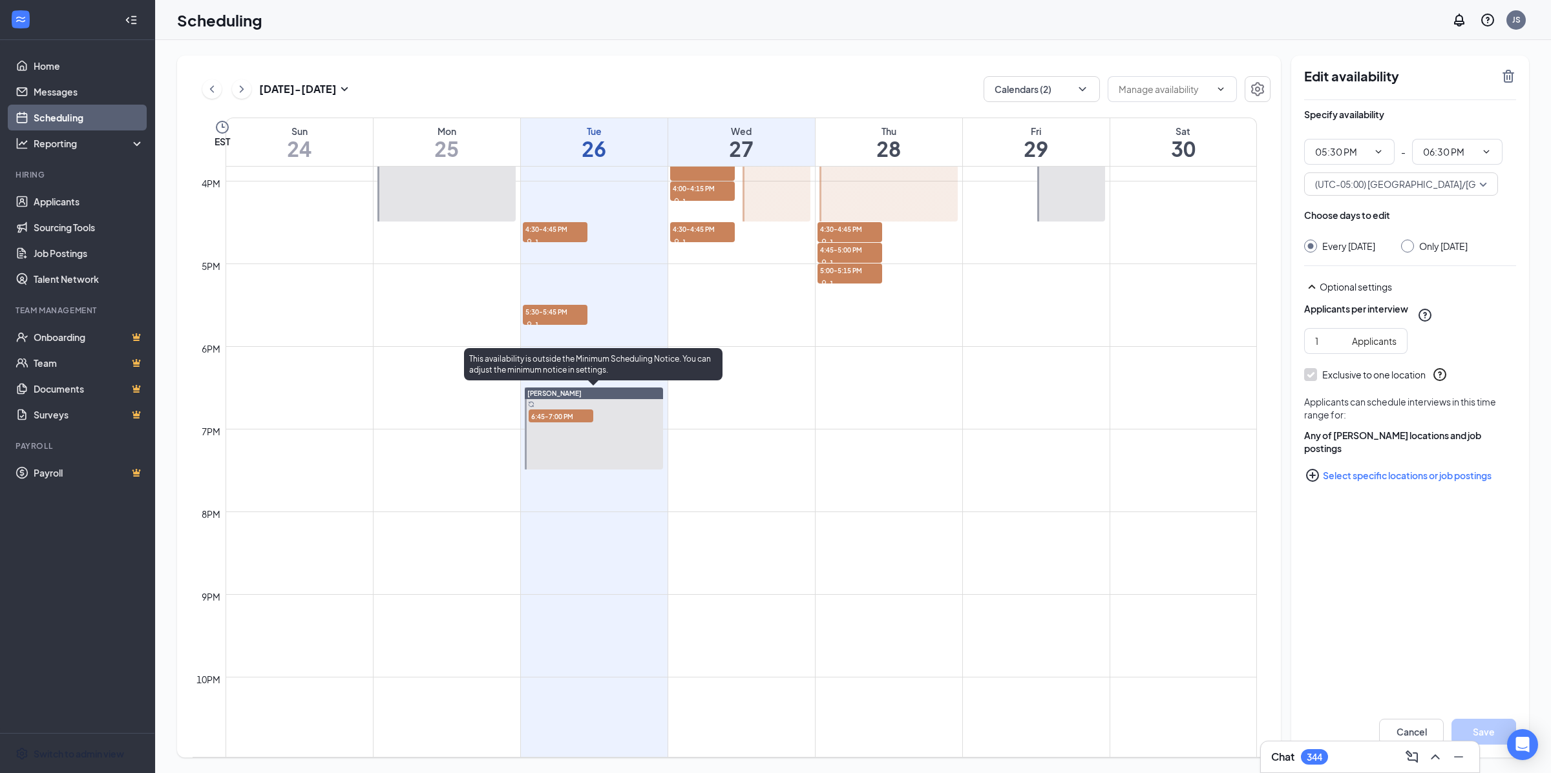
click at [644, 452] on div at bounding box center [594, 429] width 138 height 82
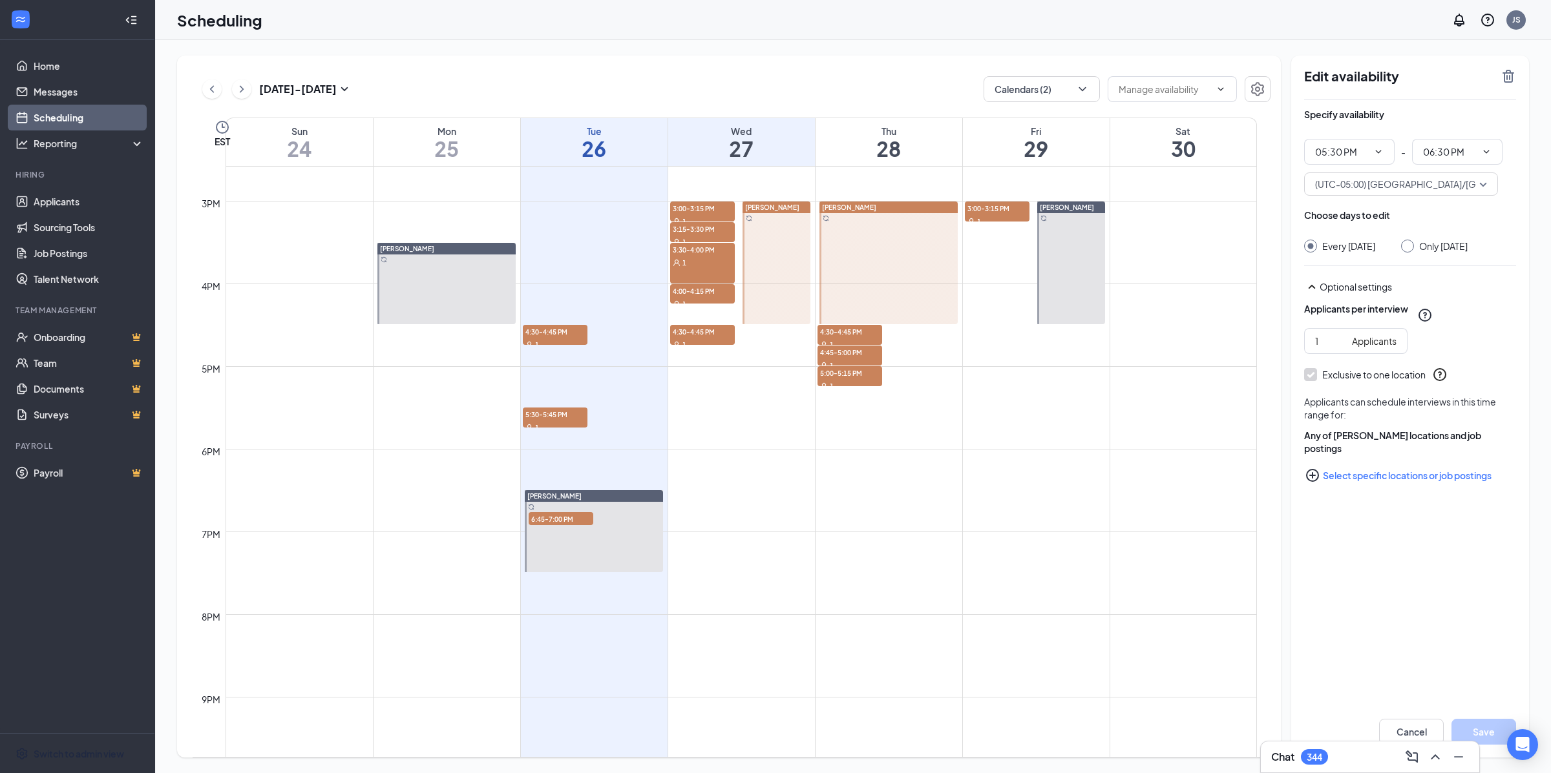
scroll to position [1080, 0]
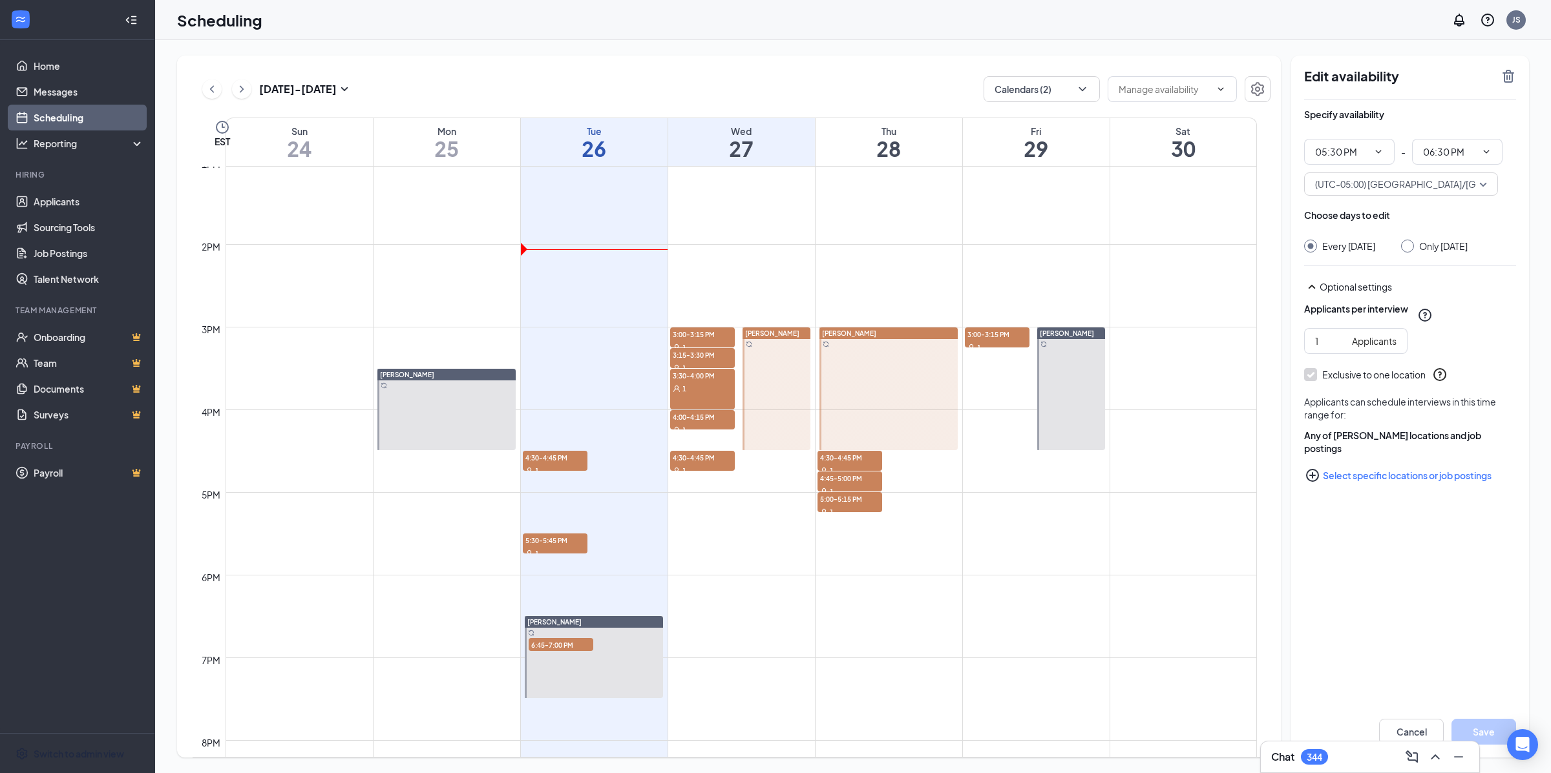
click at [777, 399] on div at bounding box center [776, 389] width 68 height 123
click at [800, 428] on div at bounding box center [776, 389] width 68 height 123
click at [913, 420] on div at bounding box center [888, 389] width 138 height 123
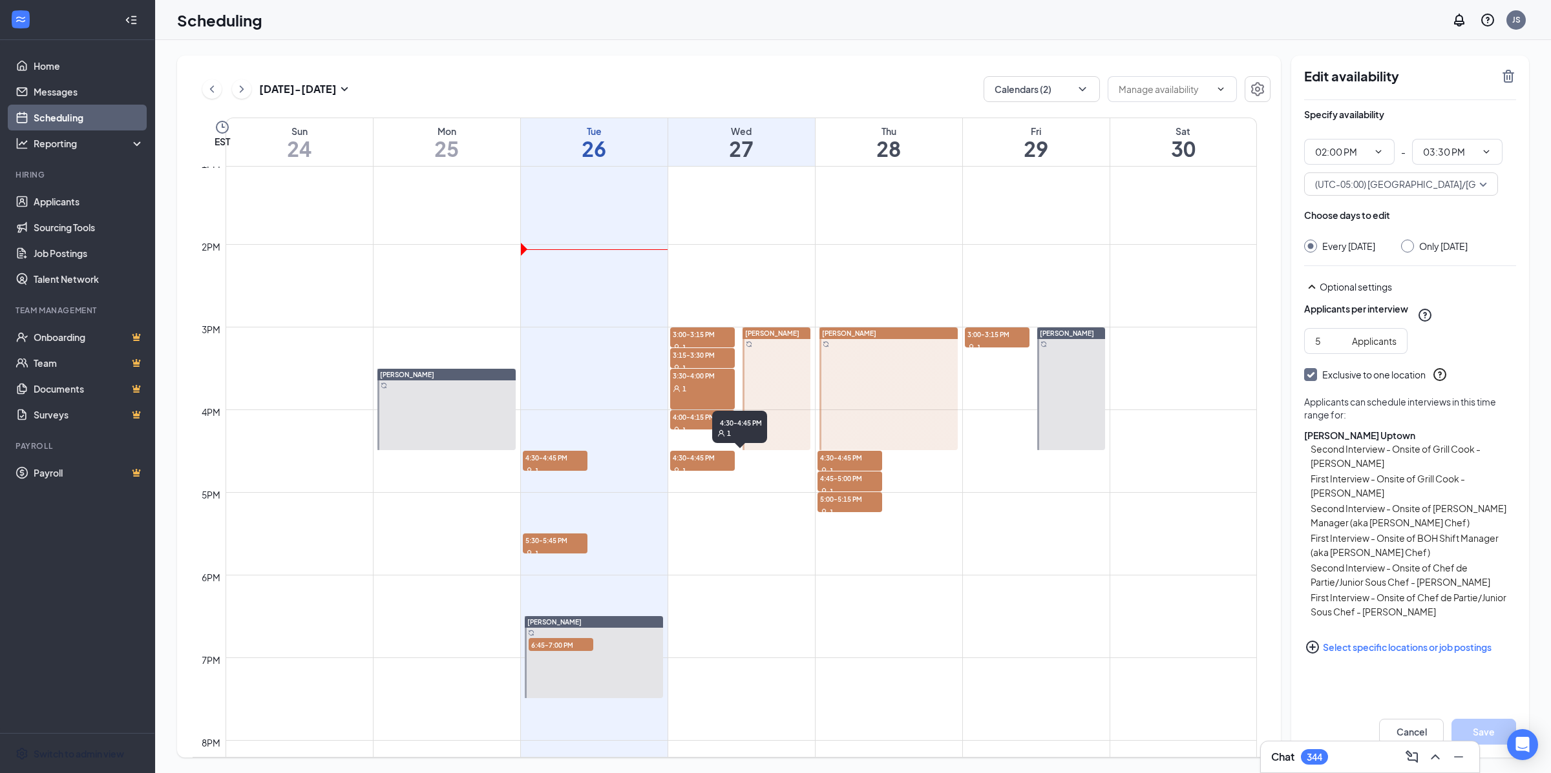
click at [713, 465] on div "1" at bounding box center [702, 470] width 65 height 13
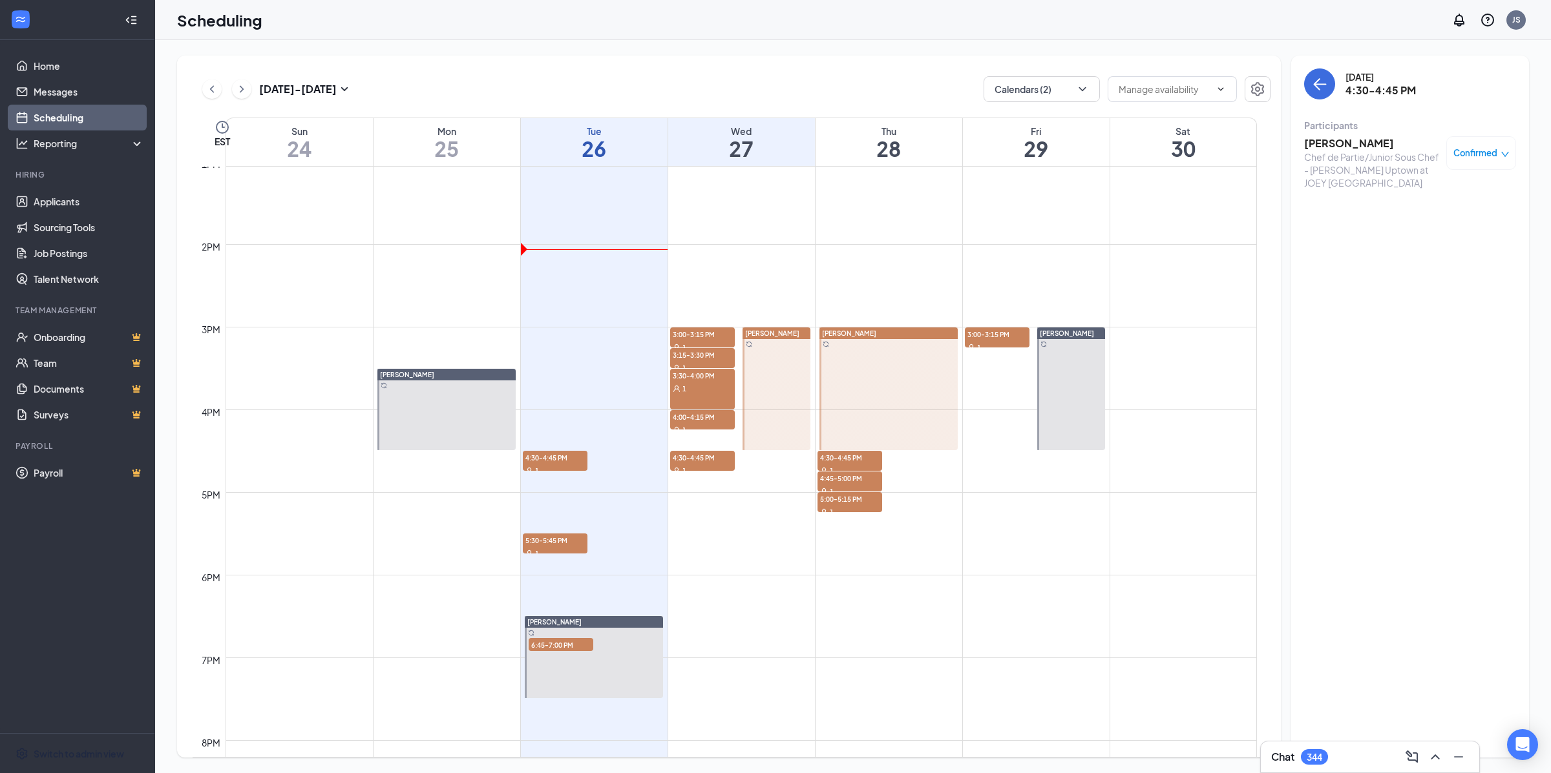
click at [788, 413] on div at bounding box center [776, 389] width 68 height 123
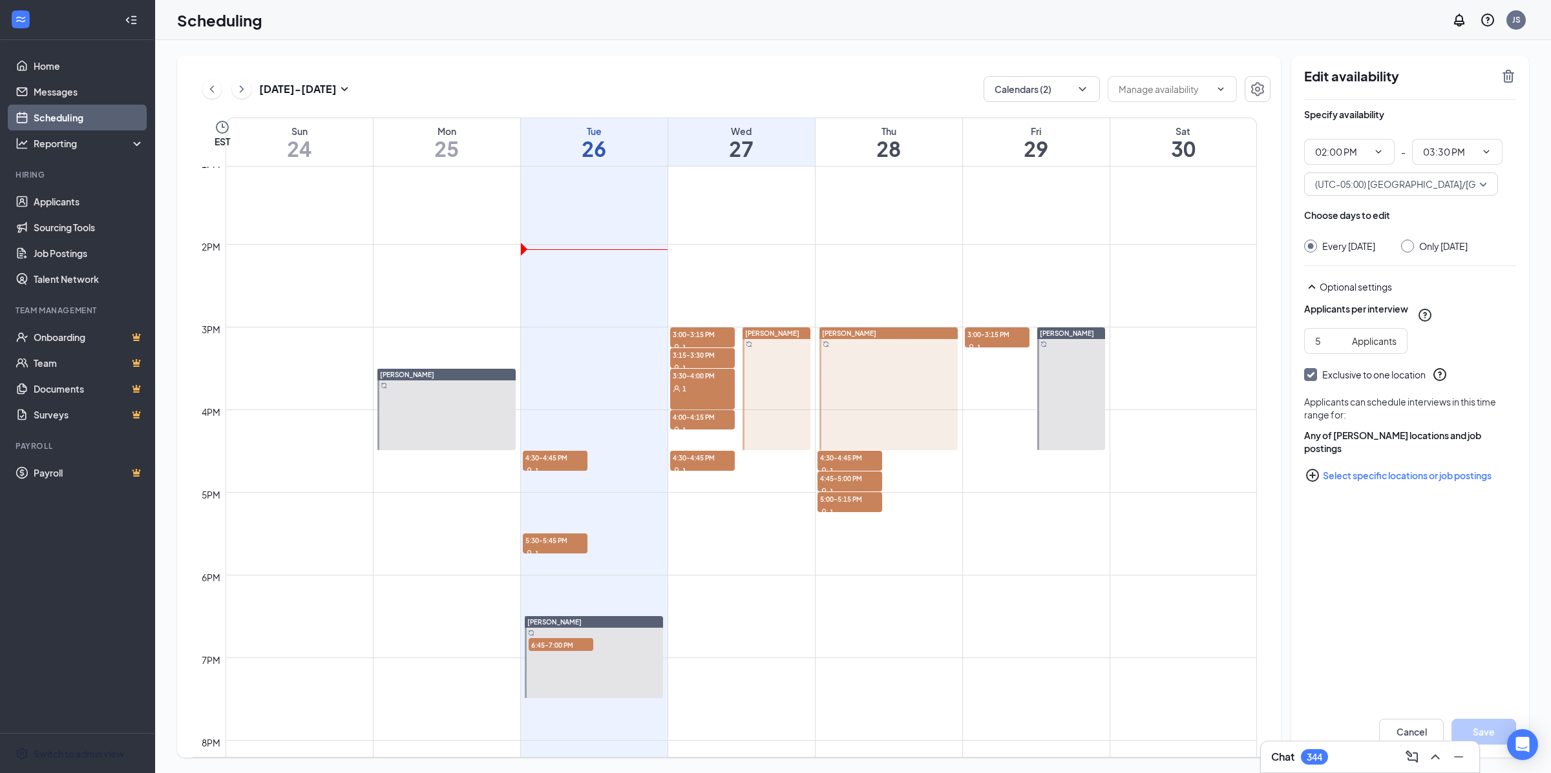
click at [800, 360] on div at bounding box center [776, 389] width 68 height 123
click at [836, 468] on div "1" at bounding box center [849, 470] width 65 height 13
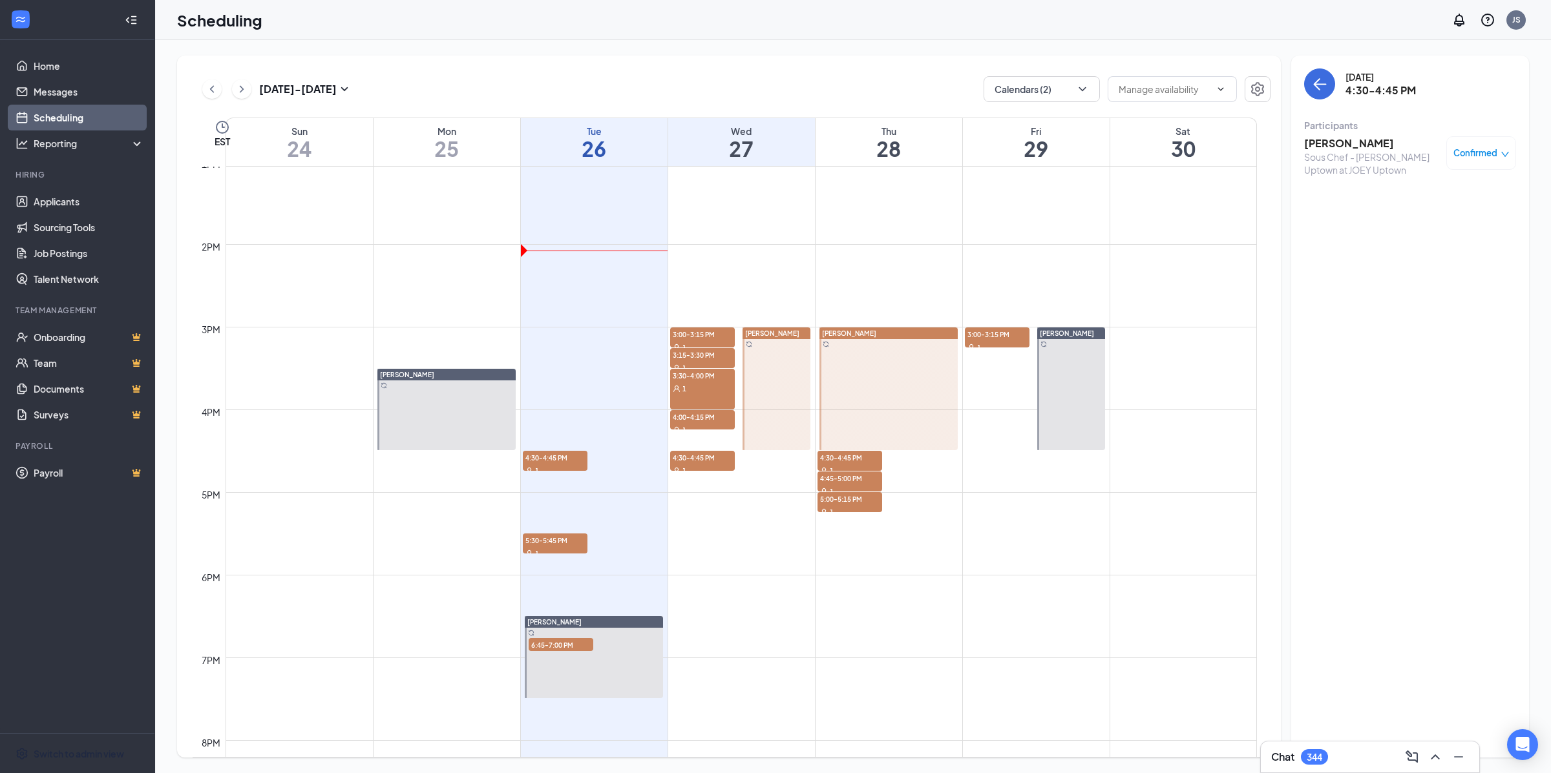
click at [939, 384] on div at bounding box center [888, 389] width 138 height 123
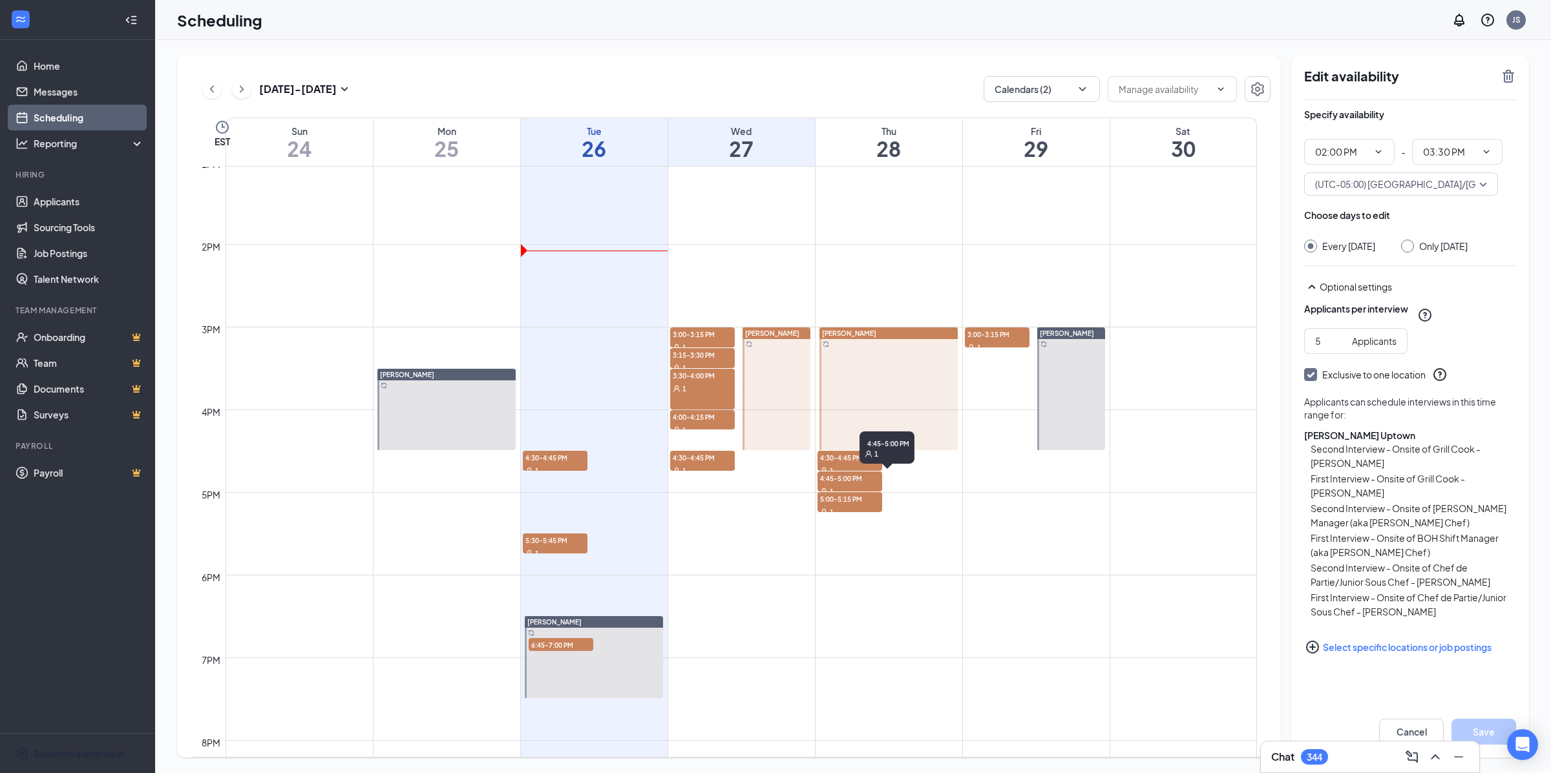
click at [867, 476] on span "4:45-5:00 PM" at bounding box center [849, 478] width 65 height 13
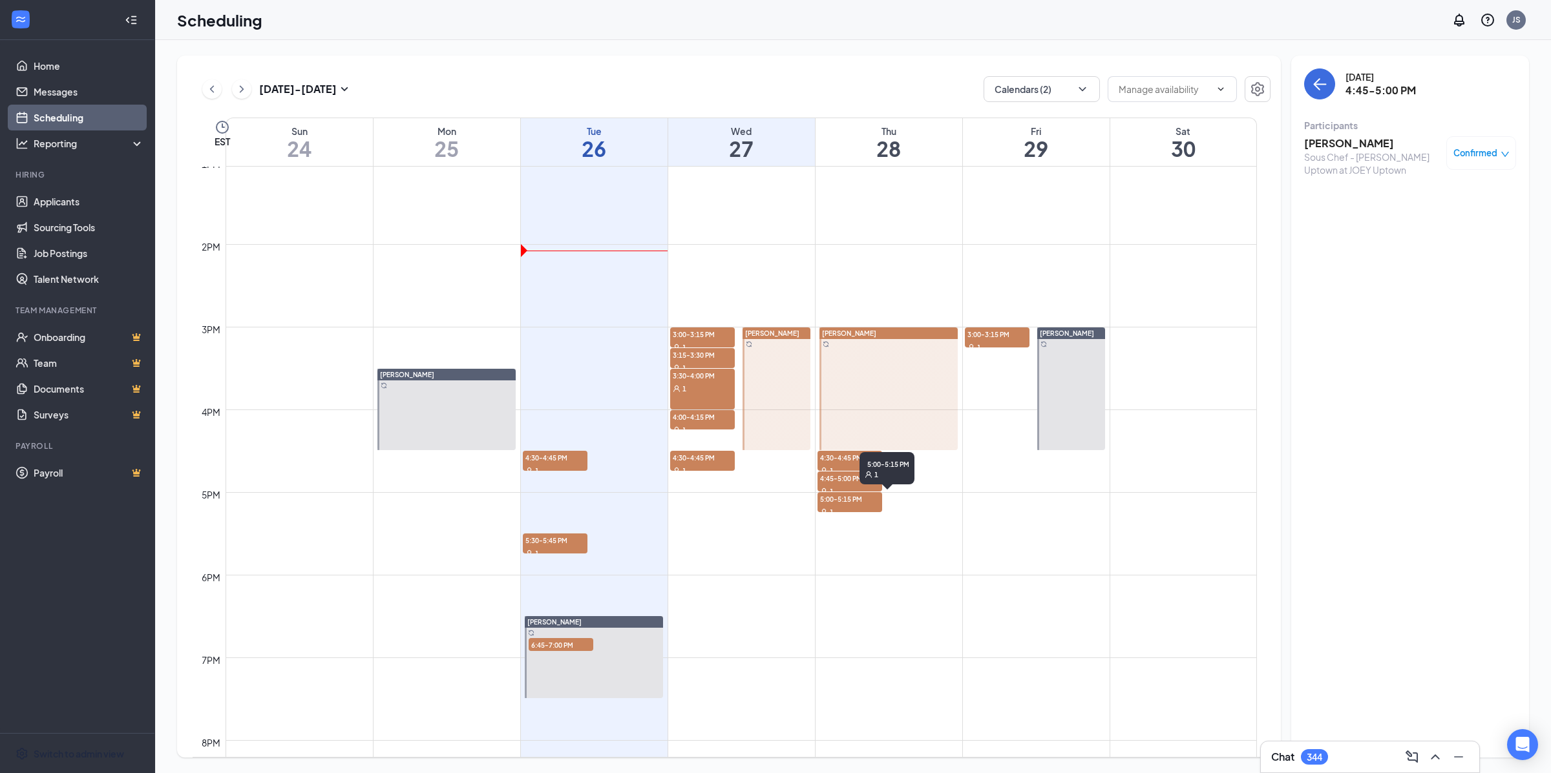
click at [866, 505] on div "1" at bounding box center [849, 511] width 65 height 13
click at [952, 368] on div at bounding box center [888, 389] width 138 height 123
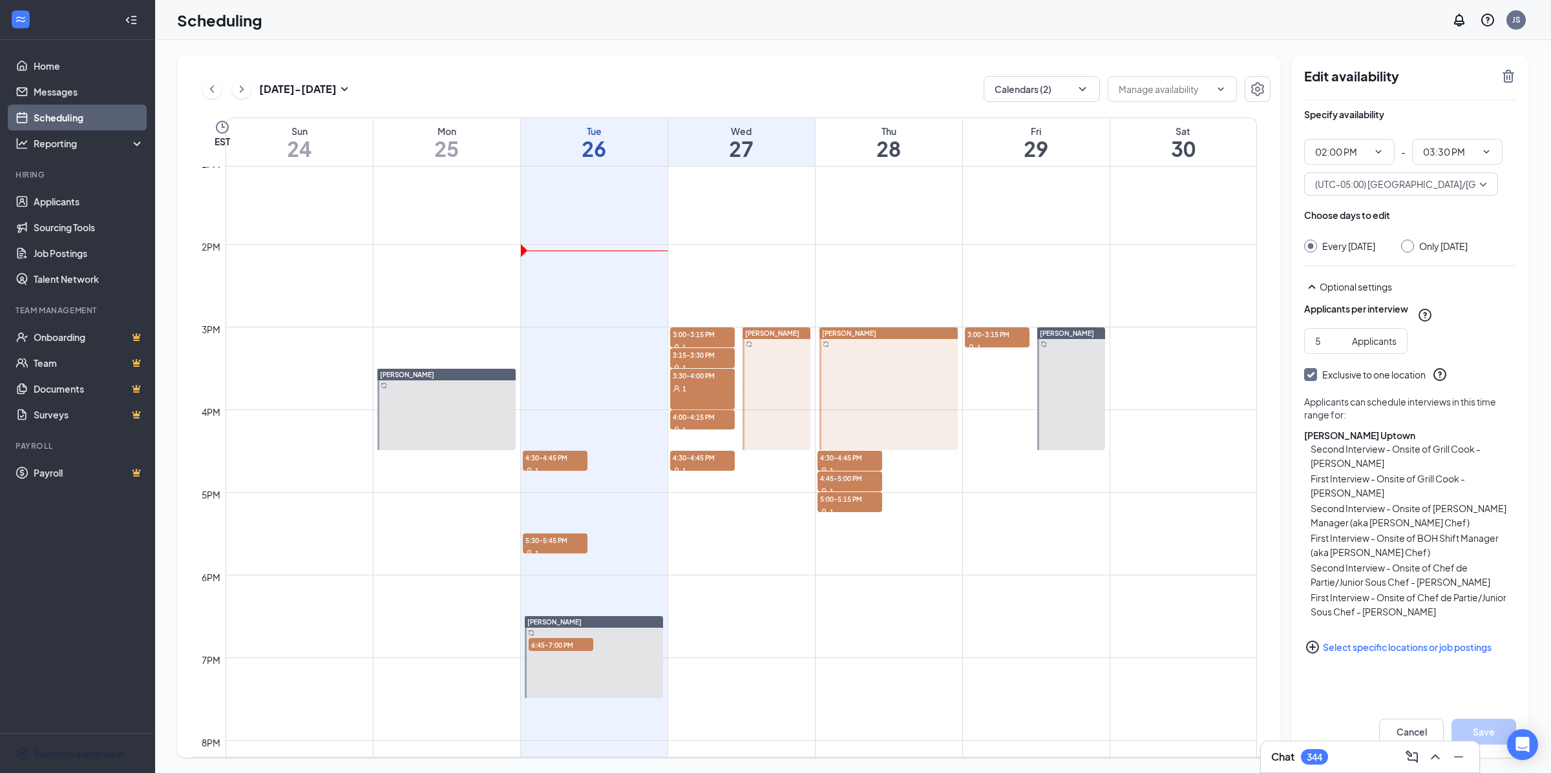
click at [938, 380] on div at bounding box center [888, 389] width 138 height 123
click at [244, 92] on icon "ChevronRight" at bounding box center [241, 89] width 13 height 16
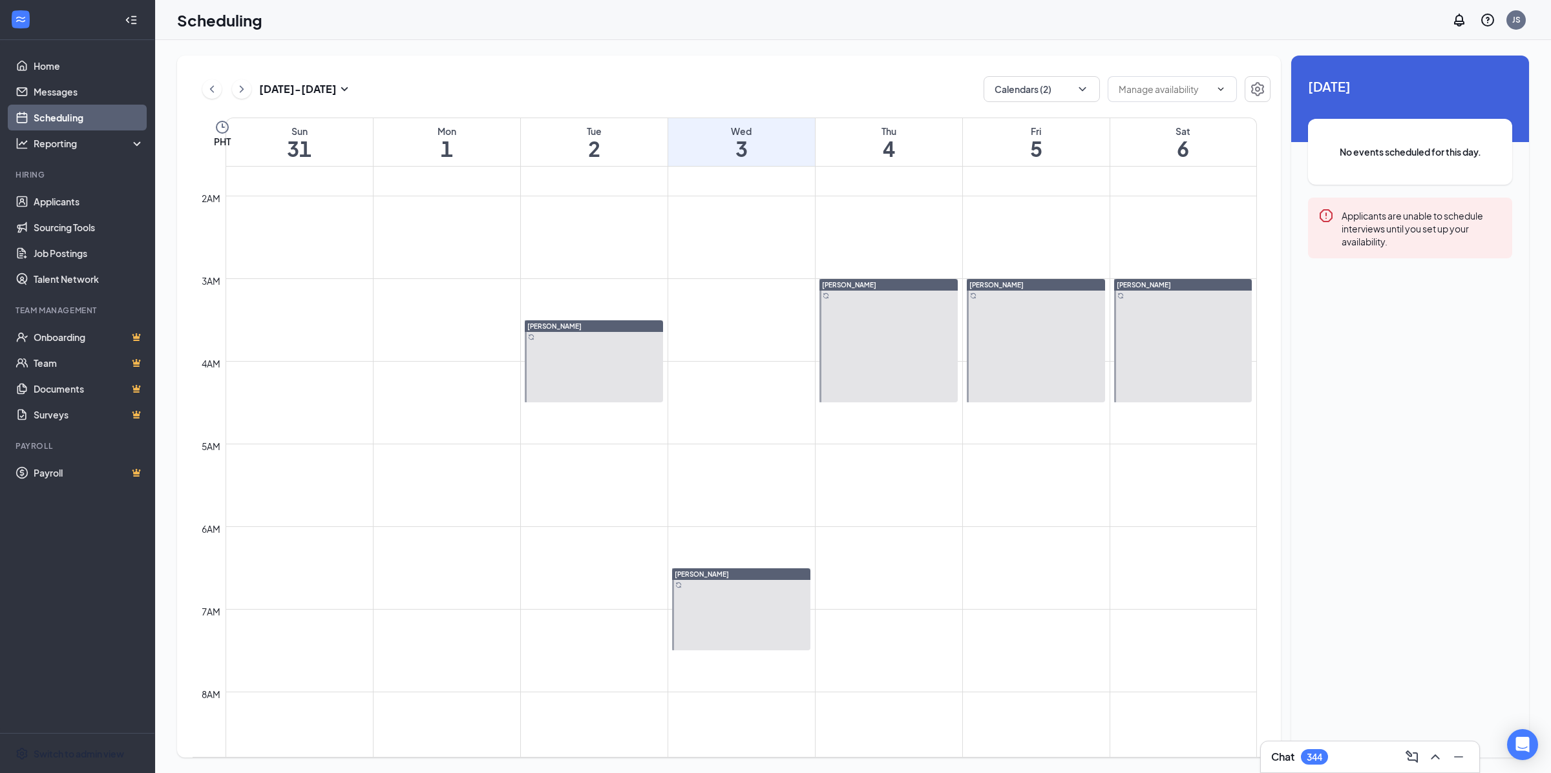
scroll to position [140, 0]
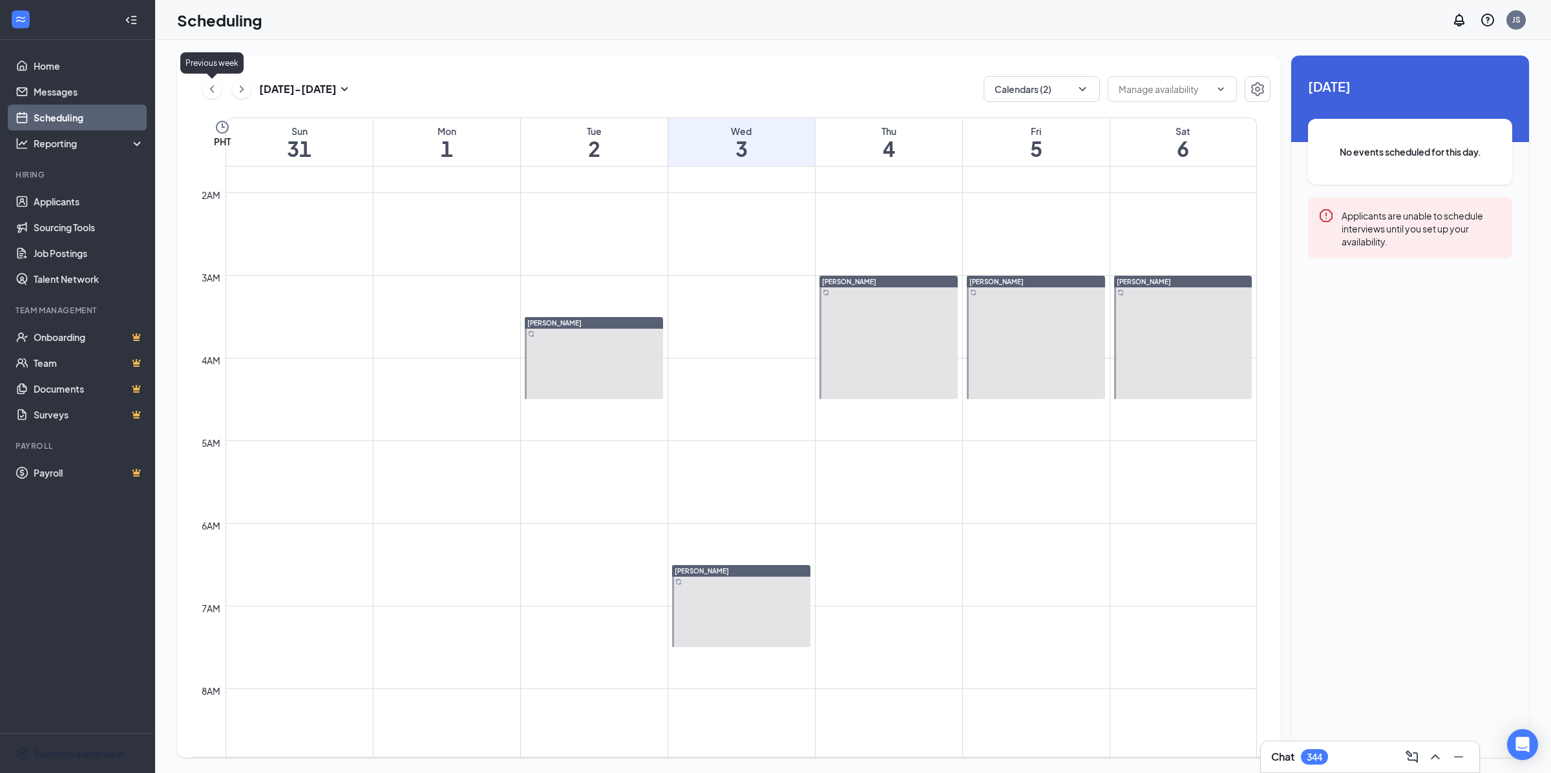
click at [209, 90] on icon "ChevronLeft" at bounding box center [211, 89] width 13 height 16
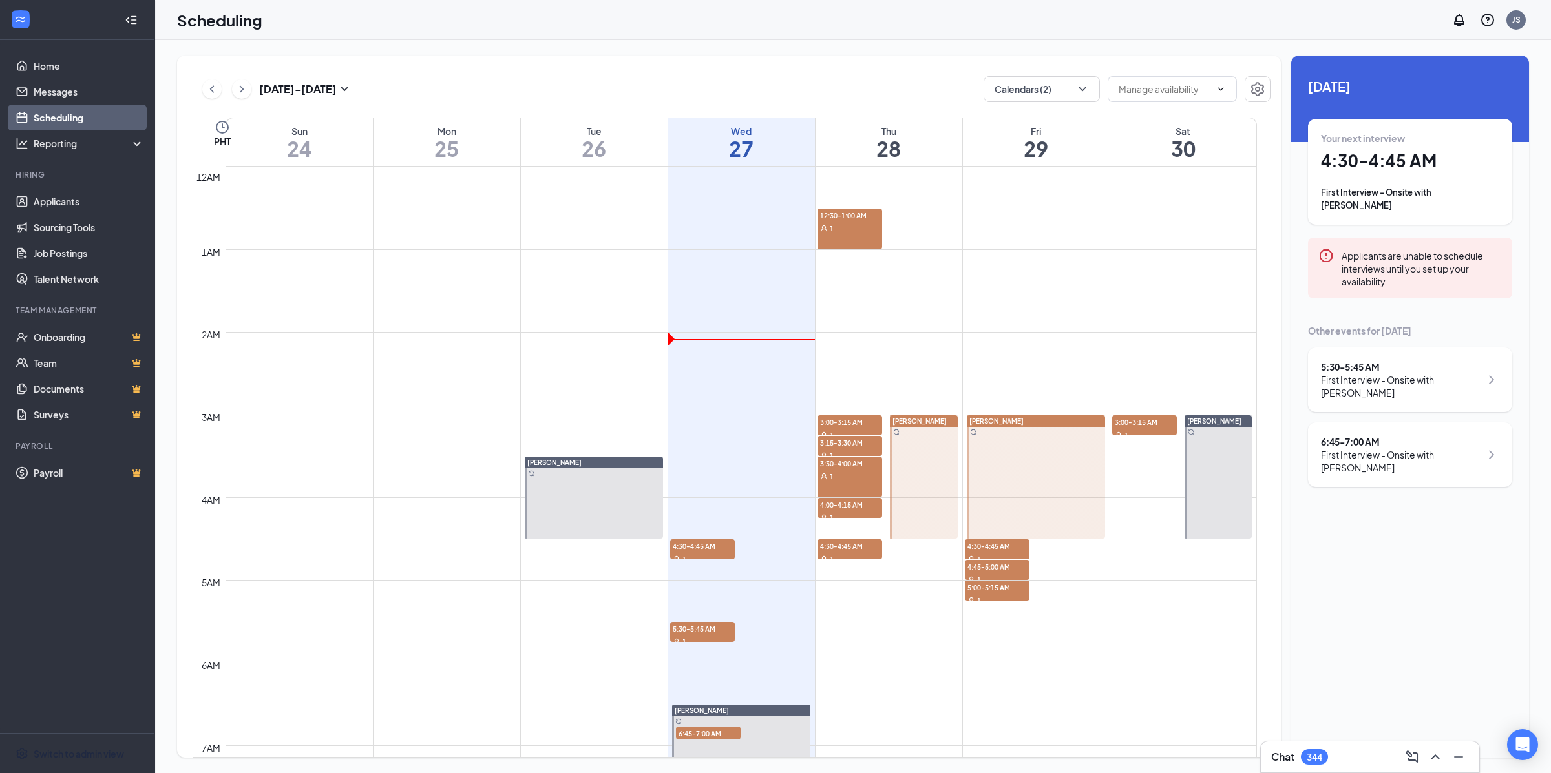
click at [216, 132] on icon "Clock" at bounding box center [223, 128] width 16 height 16
click at [313, 79] on span "(UTC+08:00) Asia/Manila - Philippine Time" at bounding box center [391, 81] width 316 height 19
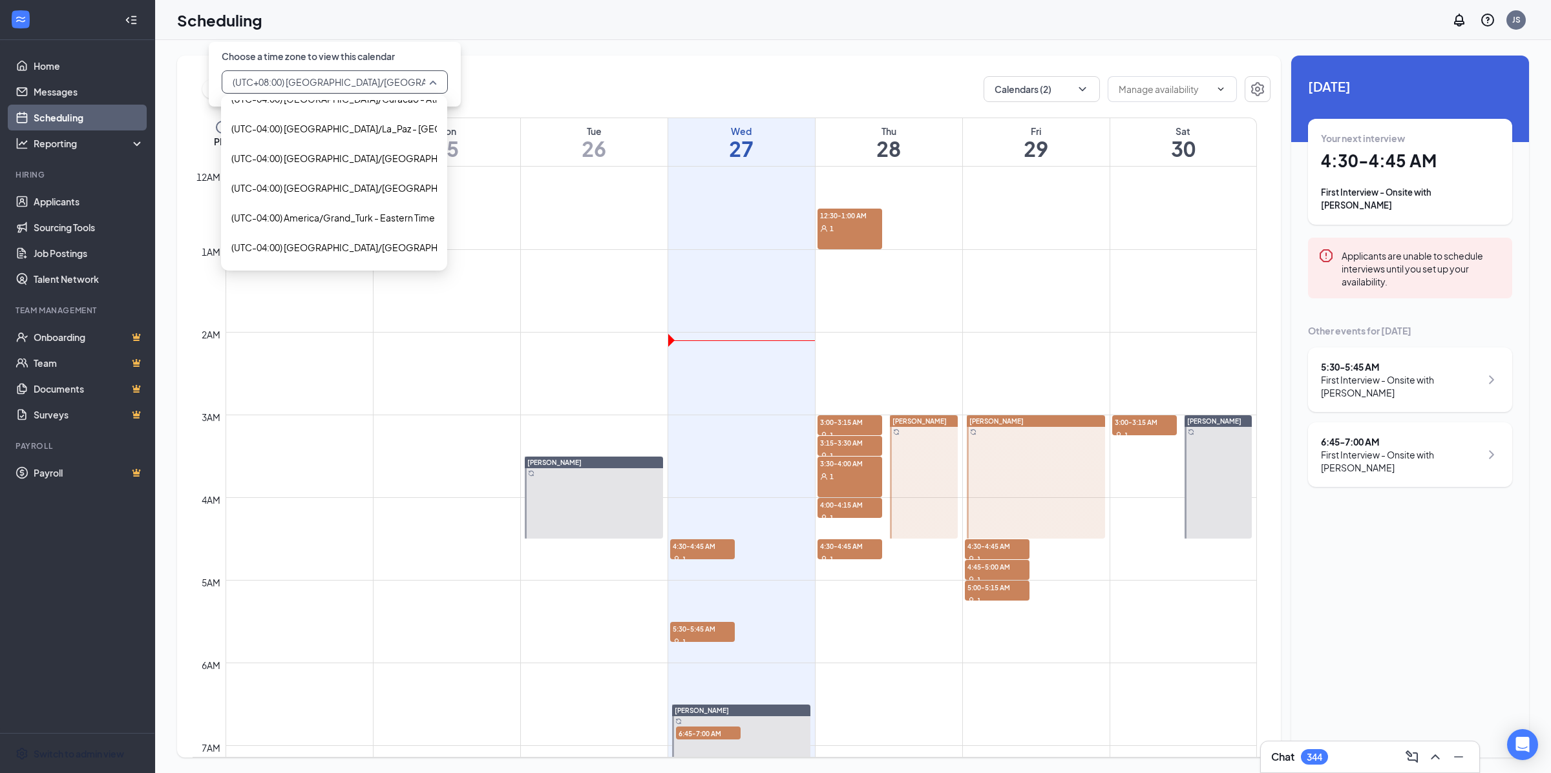
scroll to position [1998, 0]
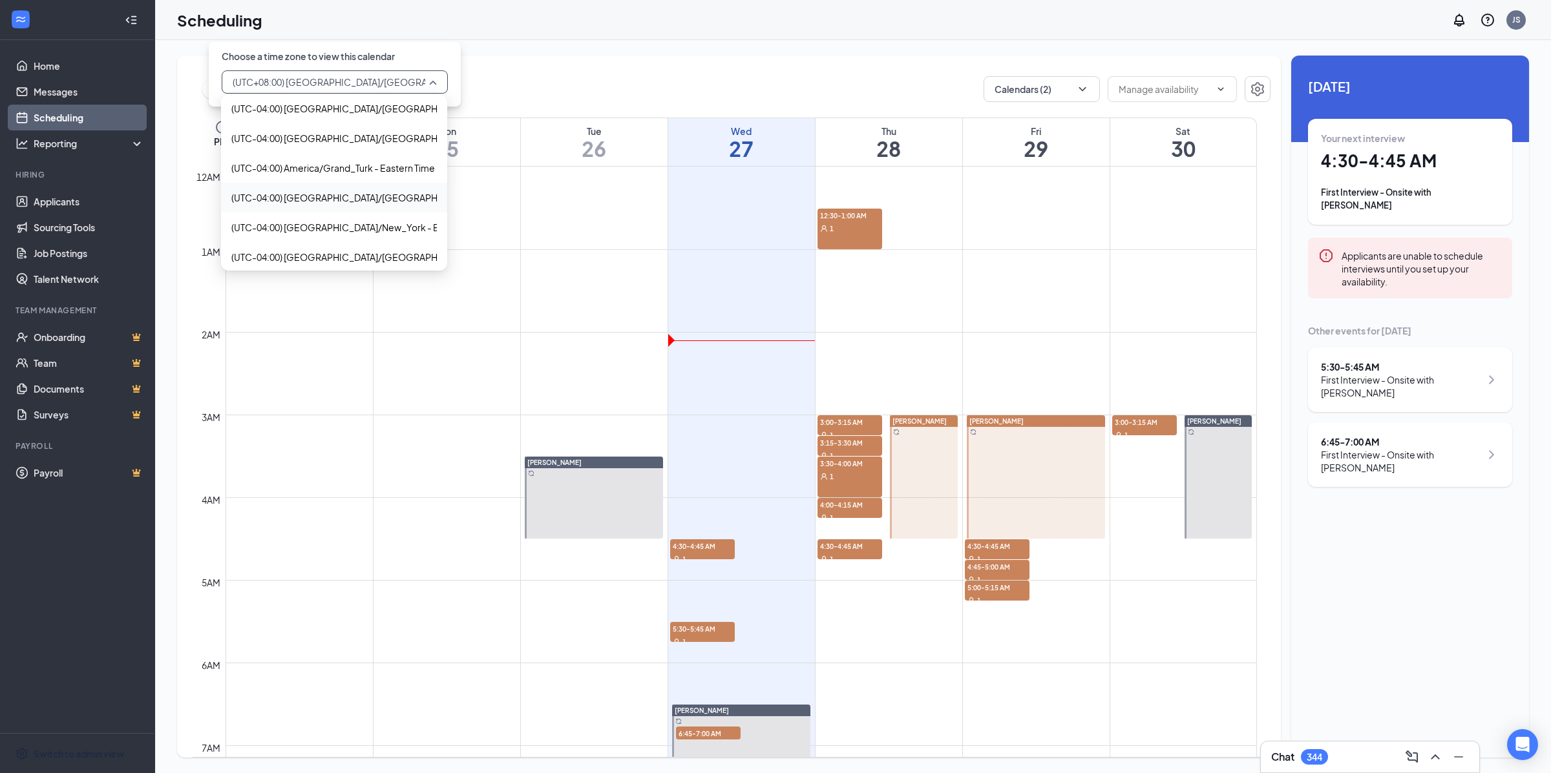
click at [374, 193] on span "(UTC-04:00) America/Nassau - Eastern Time" at bounding box center [384, 198] width 307 height 14
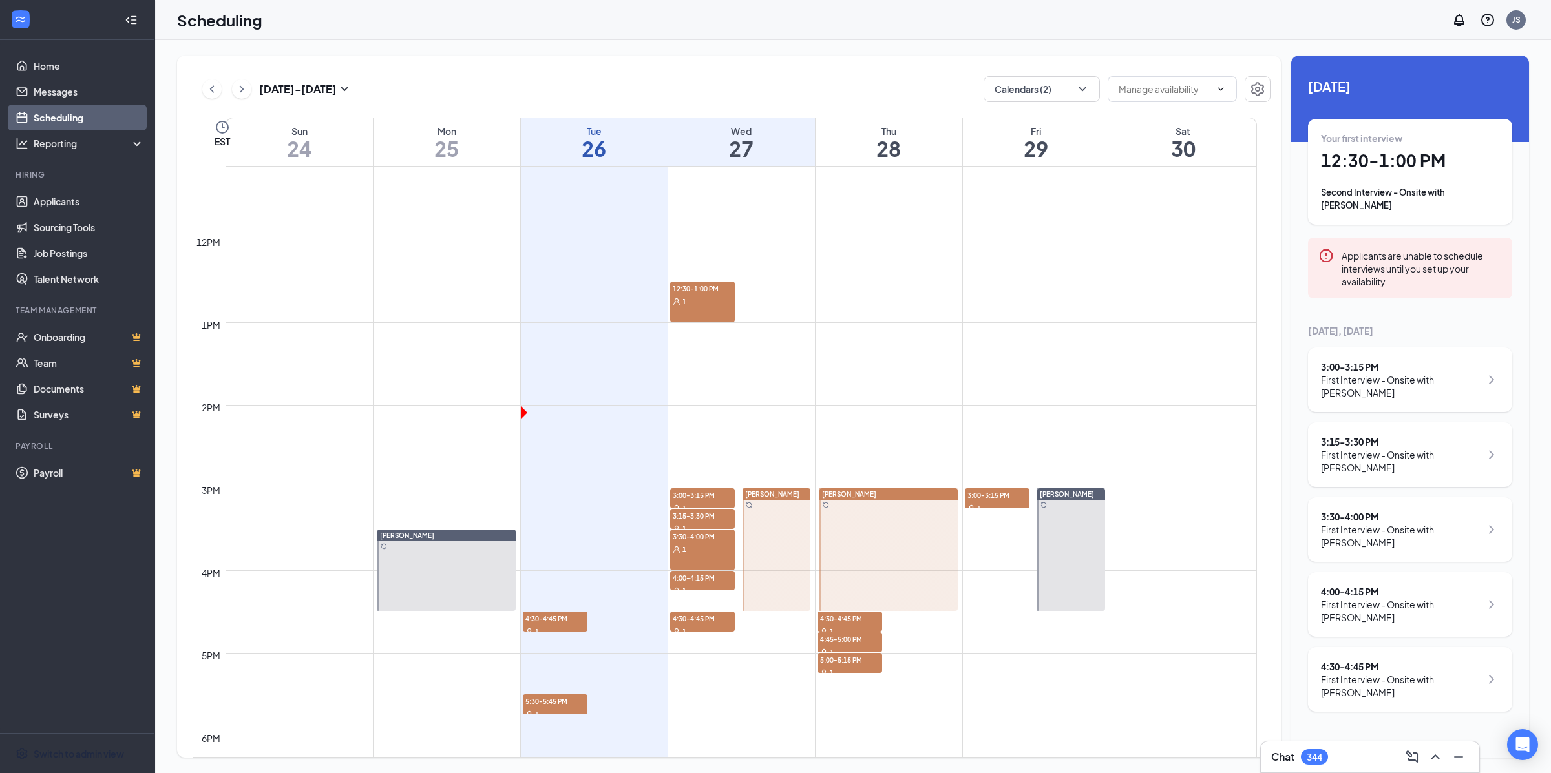
scroll to position [922, 0]
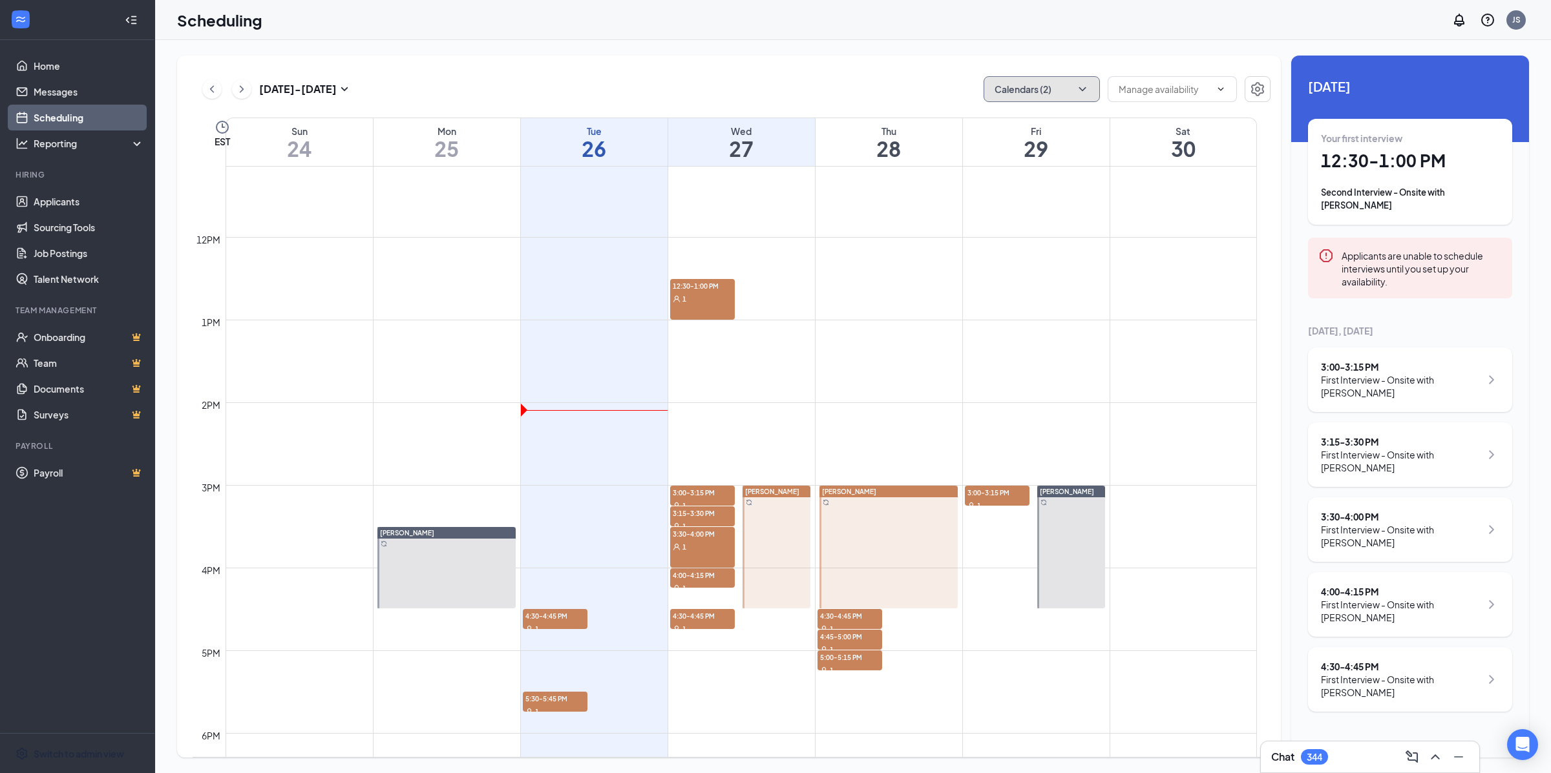
click at [1077, 83] on icon "ChevronDown" at bounding box center [1082, 89] width 13 height 13
click at [1081, 246] on div "Eric Alfaro" at bounding box center [1080, 238] width 194 height 28
checkbox input "true"
click at [1083, 229] on div "Adan Jauregui" at bounding box center [1080, 232] width 194 height 28
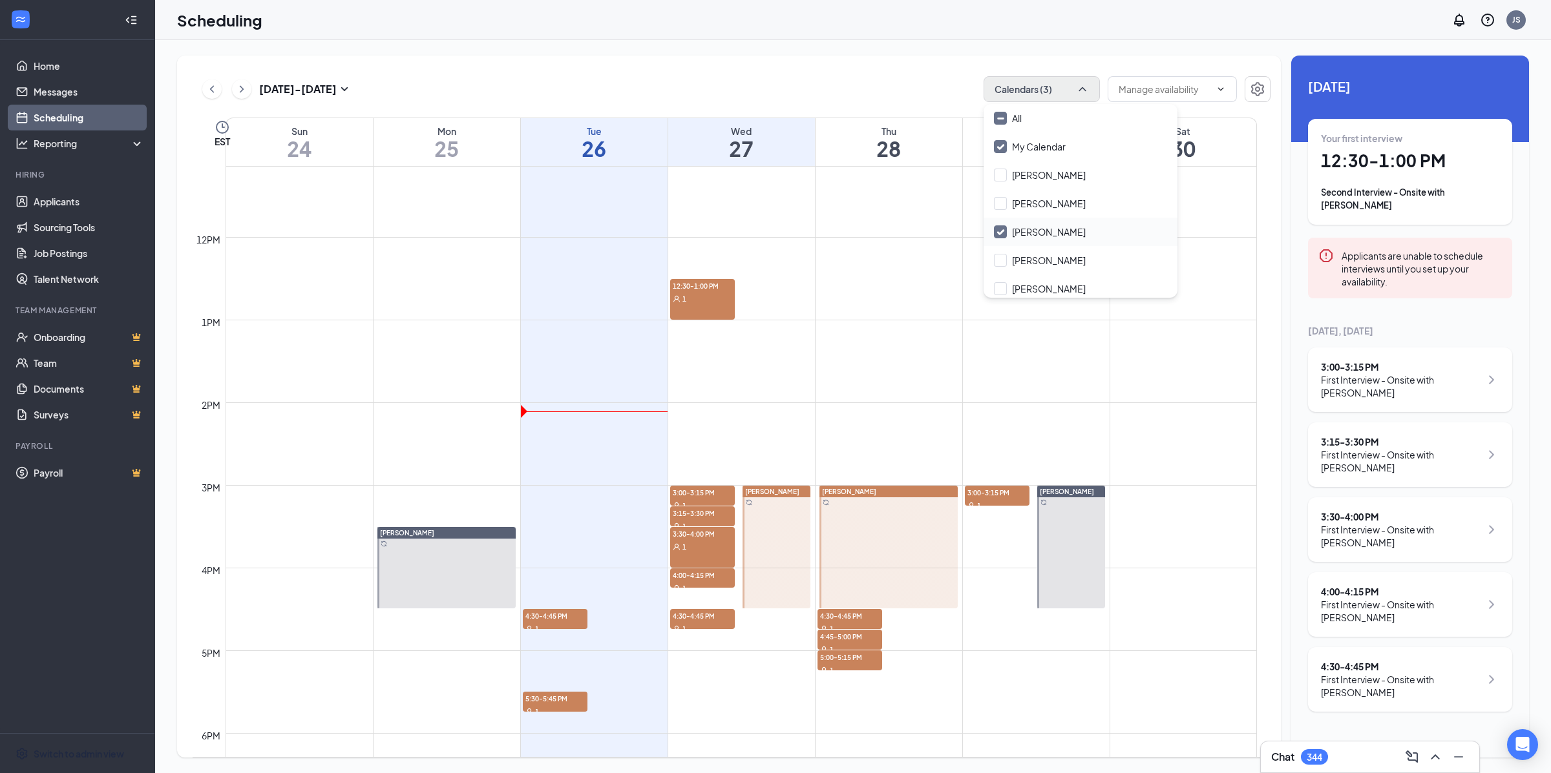
checkbox input "false"
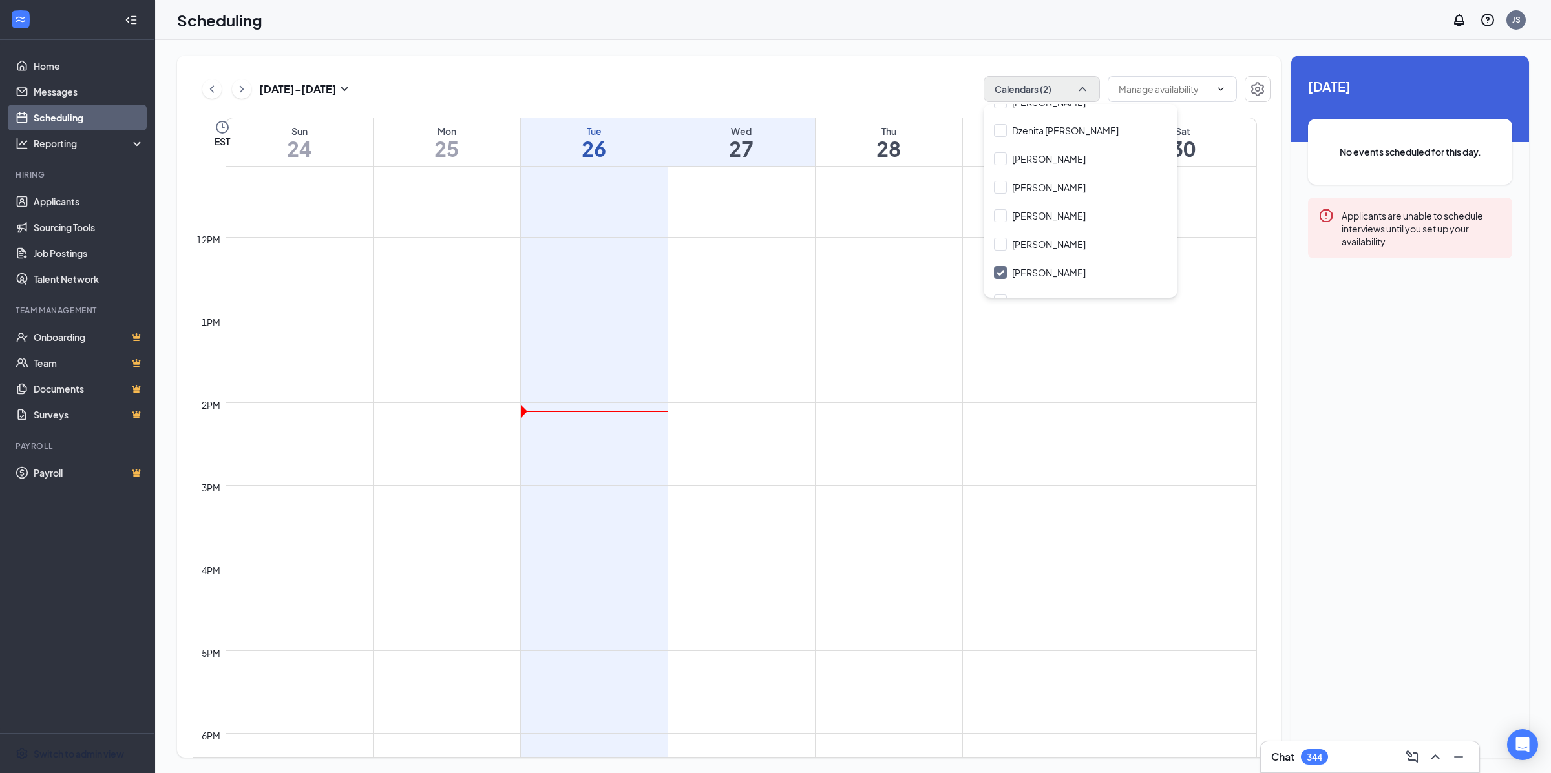
scroll to position [1252, 0]
click at [1015, 254] on input "Eric Alfaro" at bounding box center [1040, 259] width 92 height 13
checkbox input "false"
click at [1031, 233] on input "Adan Jauregui" at bounding box center [1040, 231] width 92 height 13
checkbox input "true"
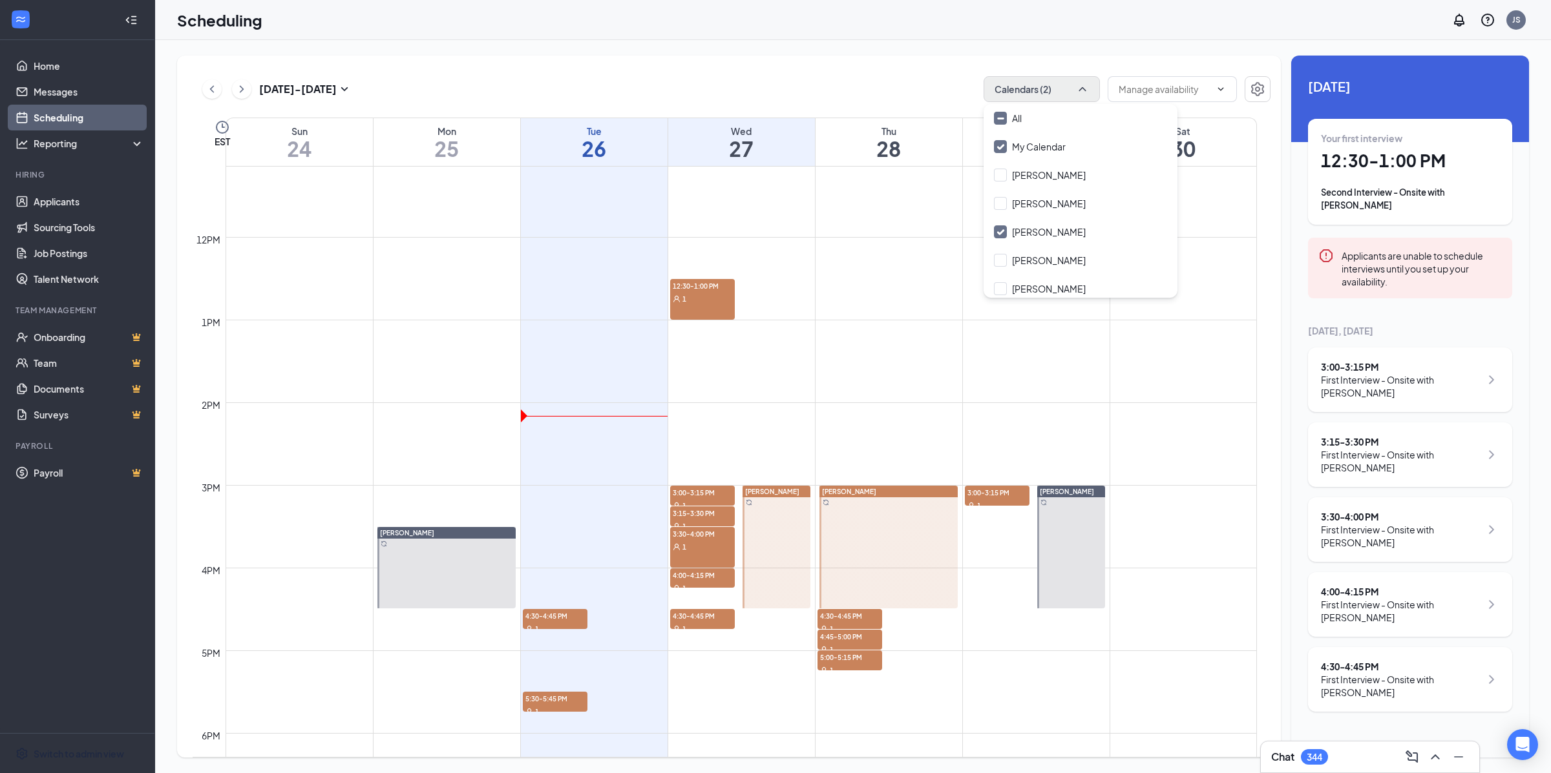
scroll to position [922, 0]
click at [1157, 45] on div "Aug 24 - Aug 30 Calendars (2) EST Sun 24 Mon 25 Tue 26 Wed 27 Thu 28 Fri 29 Sat…" at bounding box center [853, 406] width 1396 height 733
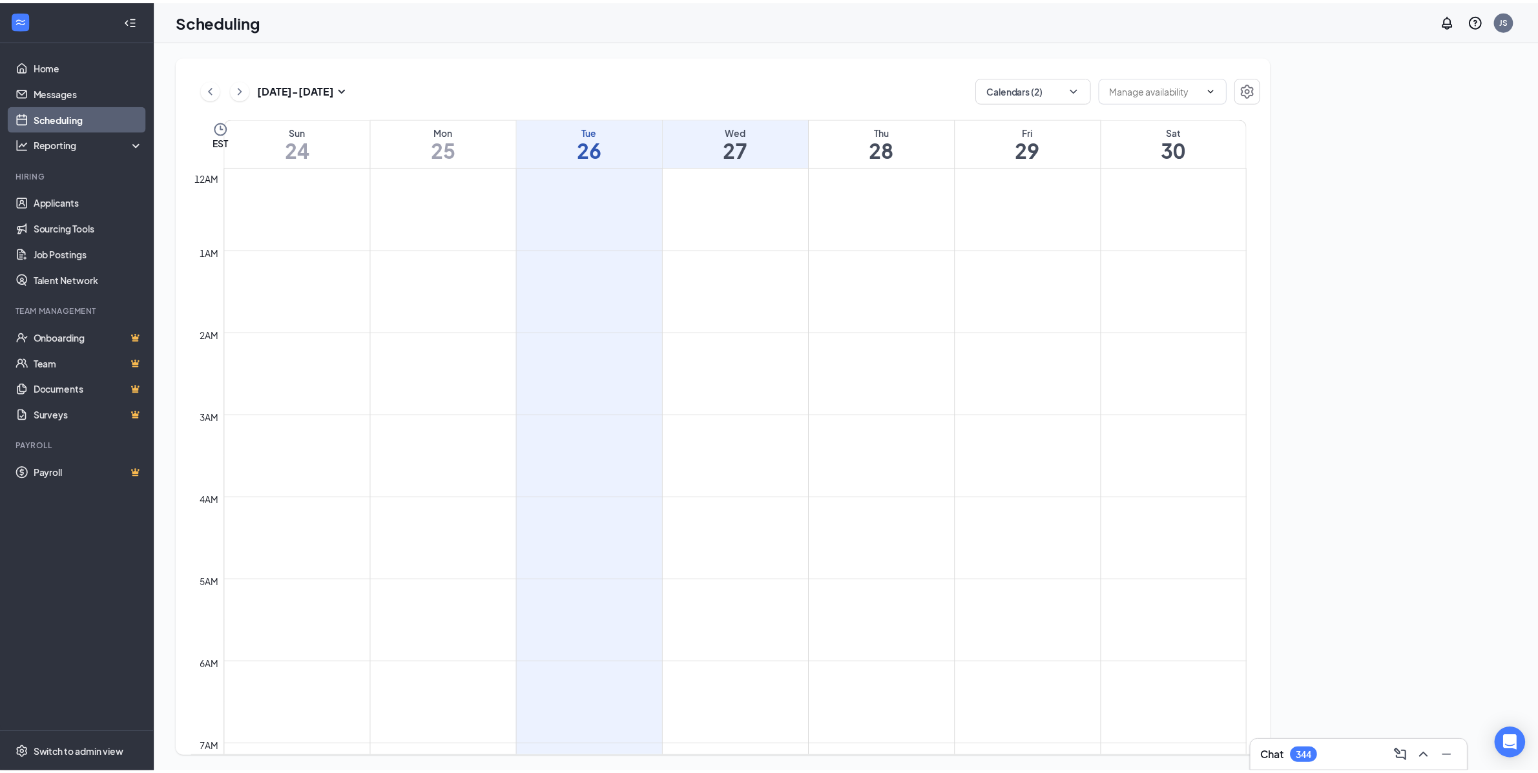
scroll to position [634, 0]
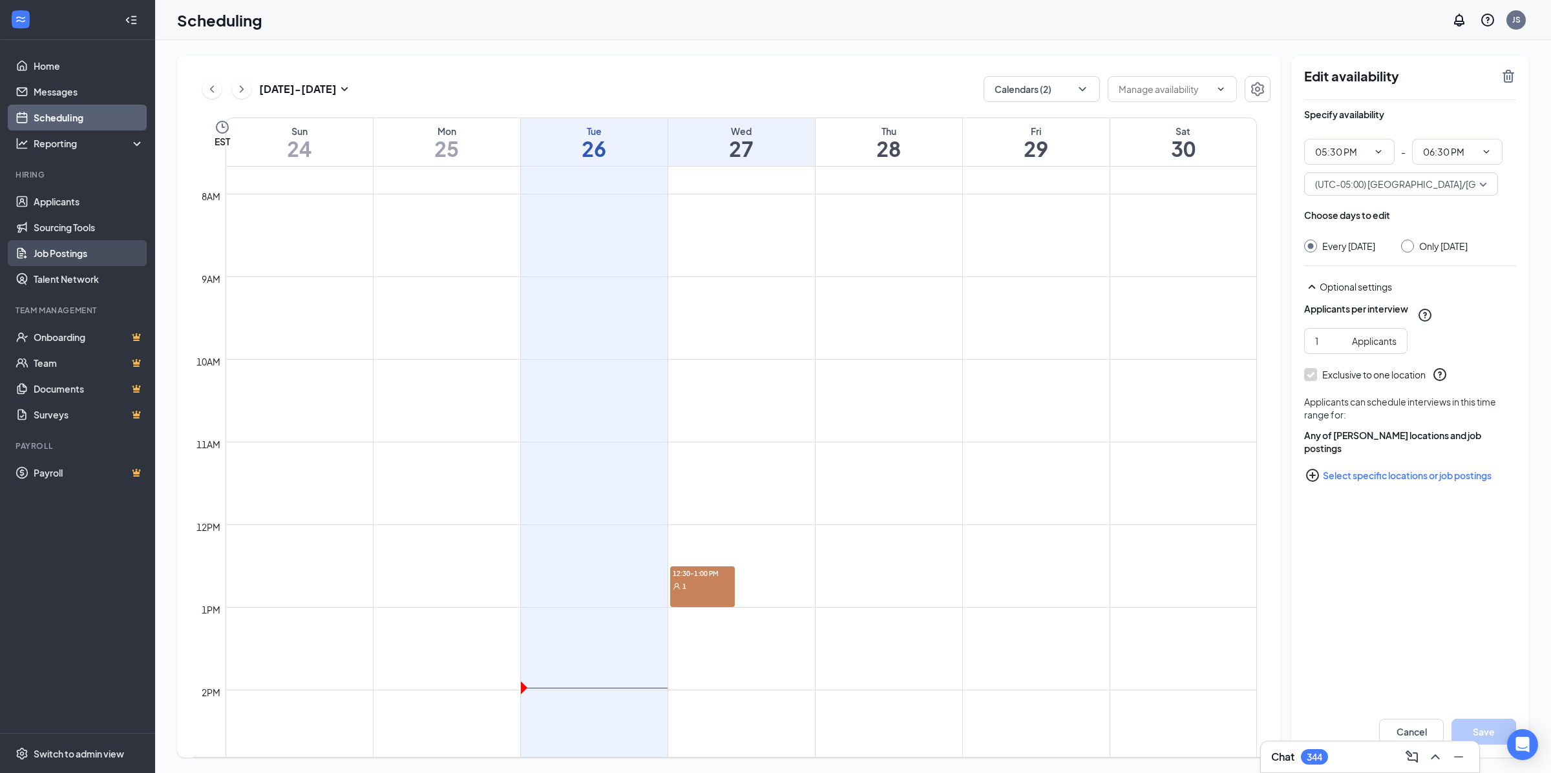
click at [83, 254] on link "Job Postings" at bounding box center [89, 253] width 110 height 26
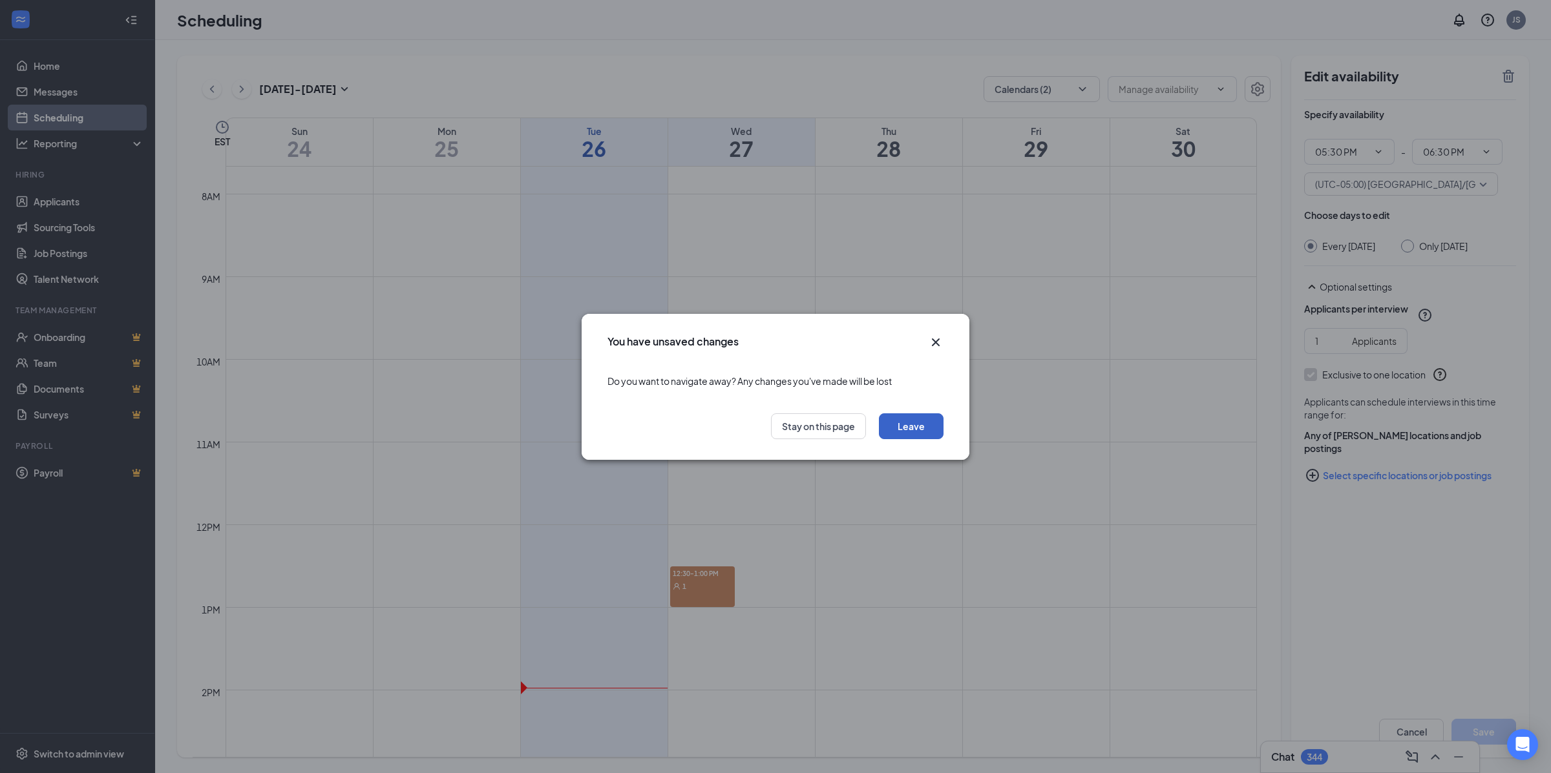
click at [903, 423] on button "Leave" at bounding box center [911, 426] width 65 height 26
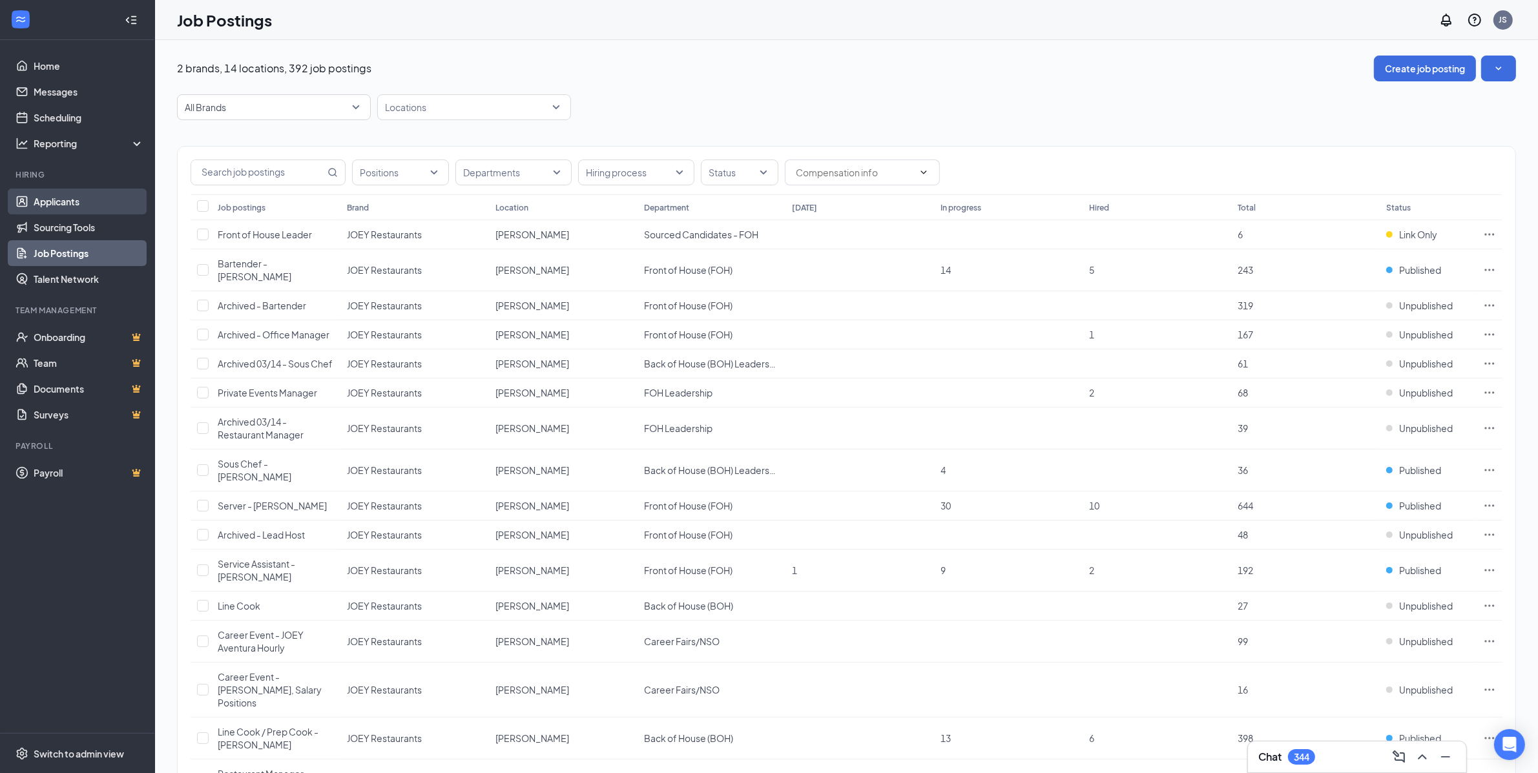
click at [49, 213] on link "Applicants" at bounding box center [89, 202] width 110 height 26
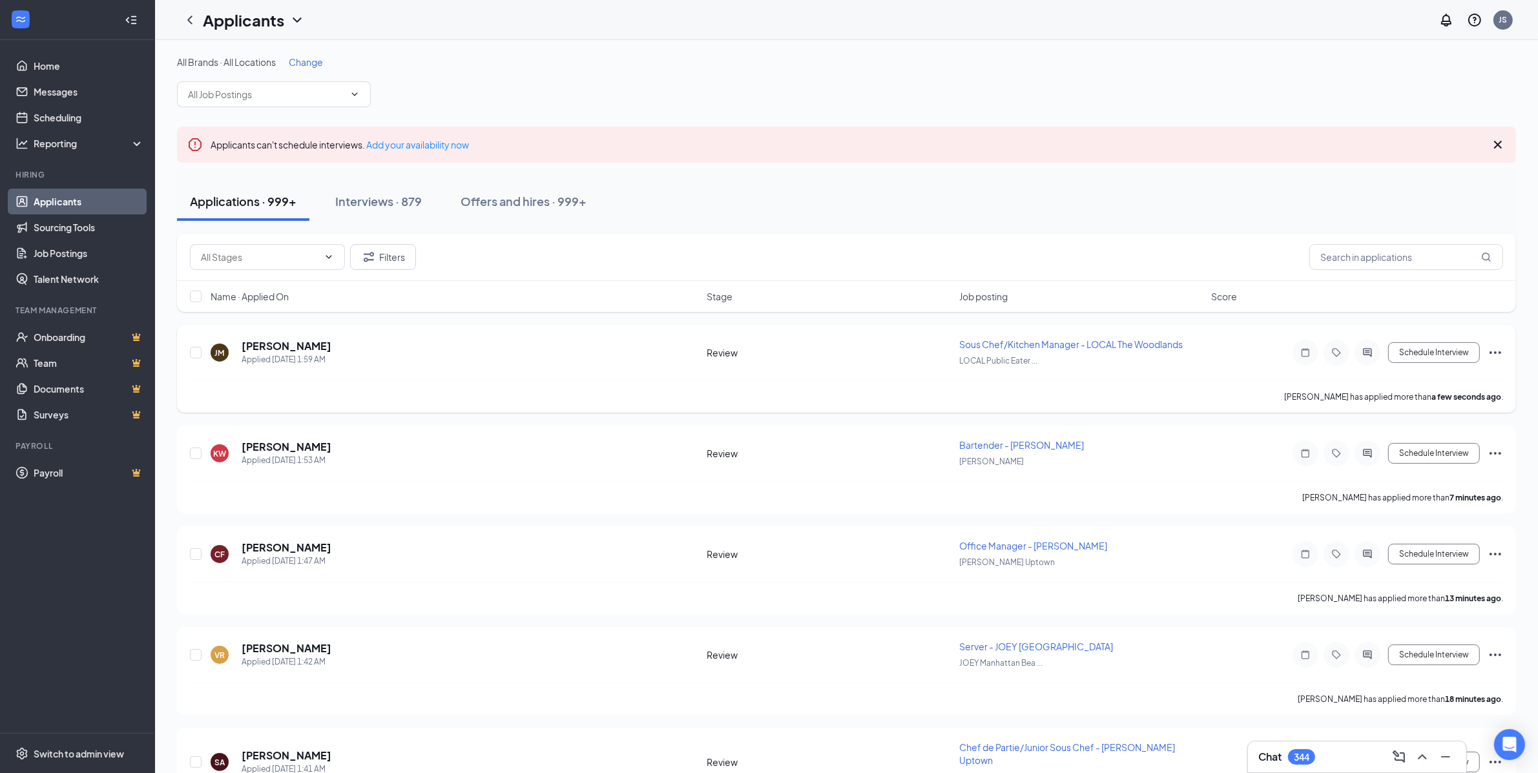
click at [806, 362] on div "[PERSON_NAME] Applied [DATE] 1:59 AM Review Sous Chef/Kitchen Manager - LOCAL T…" at bounding box center [846, 359] width 1313 height 43
click at [1159, 349] on span "Sous Chef/Kitchen Manager - LOCAL The Woodlands" at bounding box center [1071, 345] width 224 height 12
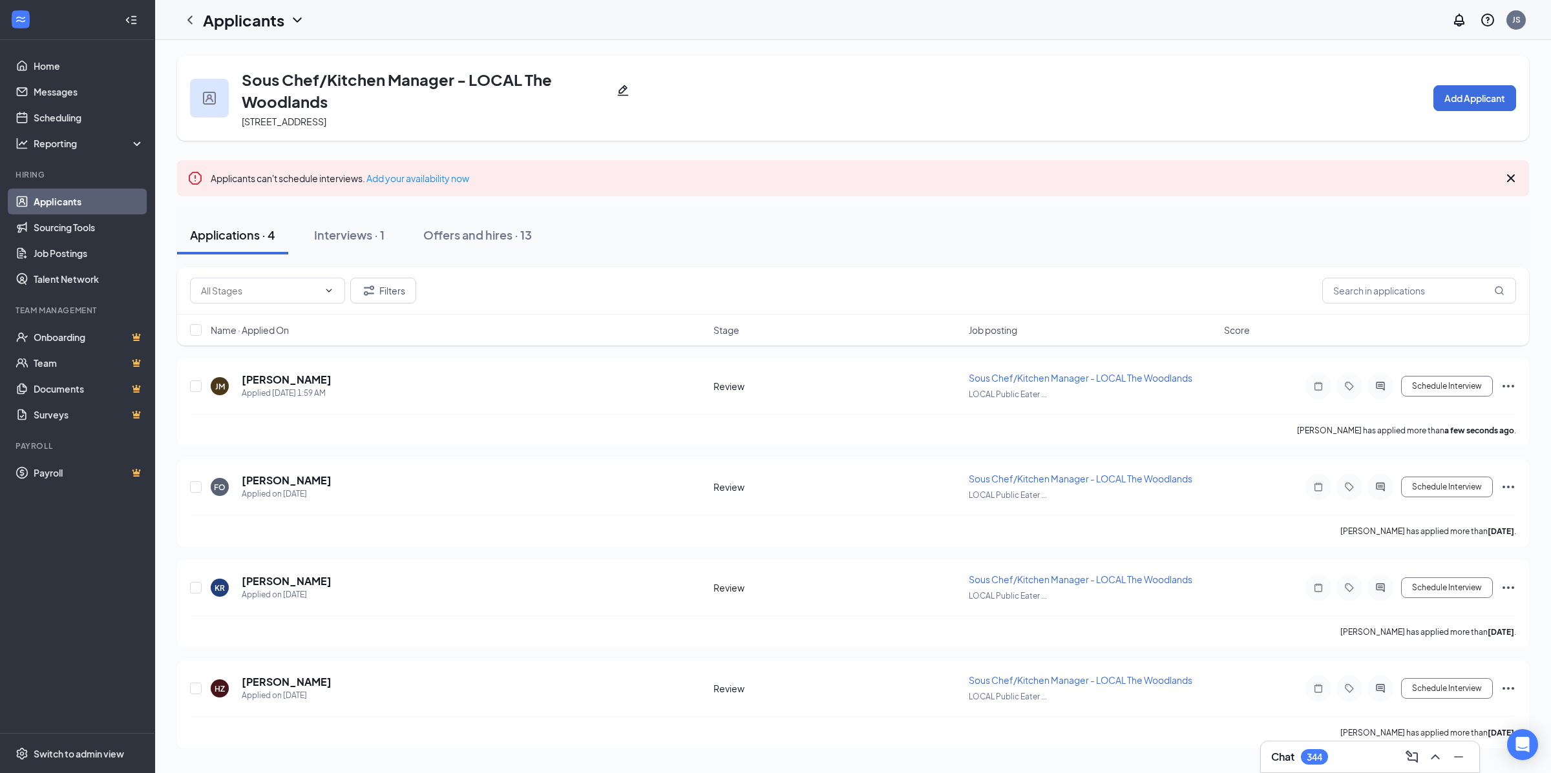
click at [616, 96] on icon "Pencil" at bounding box center [622, 90] width 13 height 13
click at [341, 244] on button "Interviews · 1" at bounding box center [349, 235] width 96 height 39
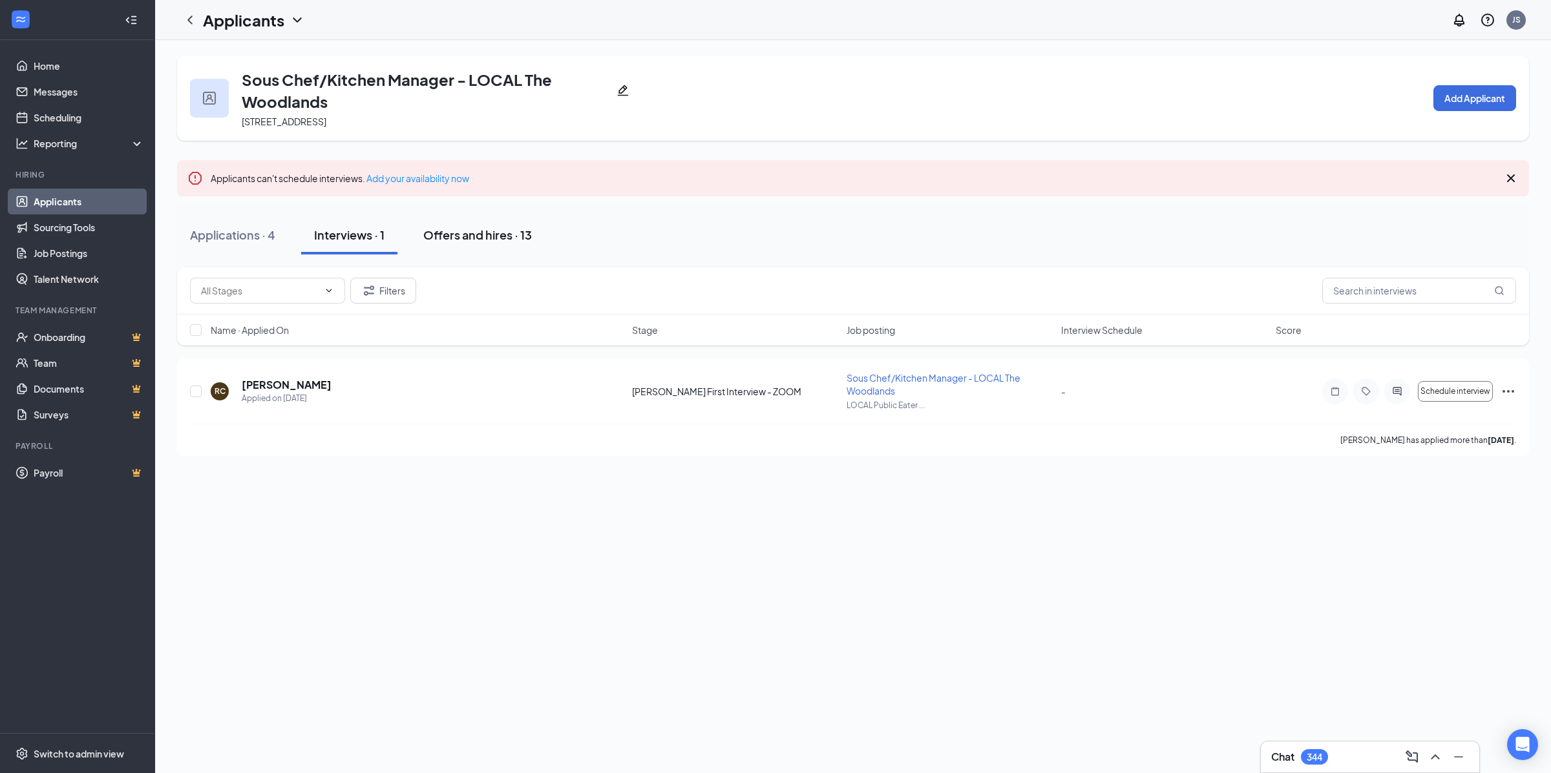
click at [495, 244] on button "Offers and hires · 13" at bounding box center [477, 235] width 134 height 39
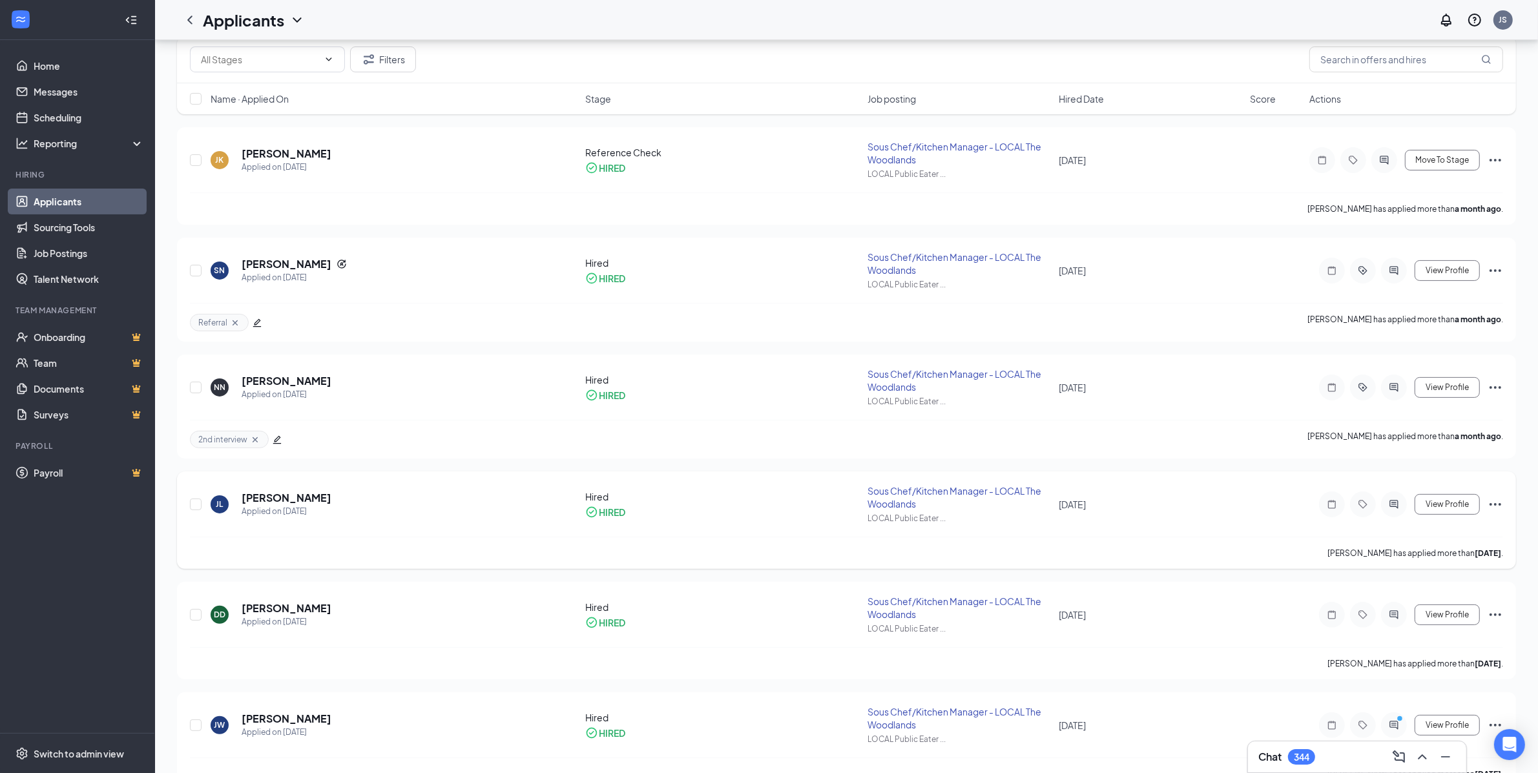
scroll to position [310, 0]
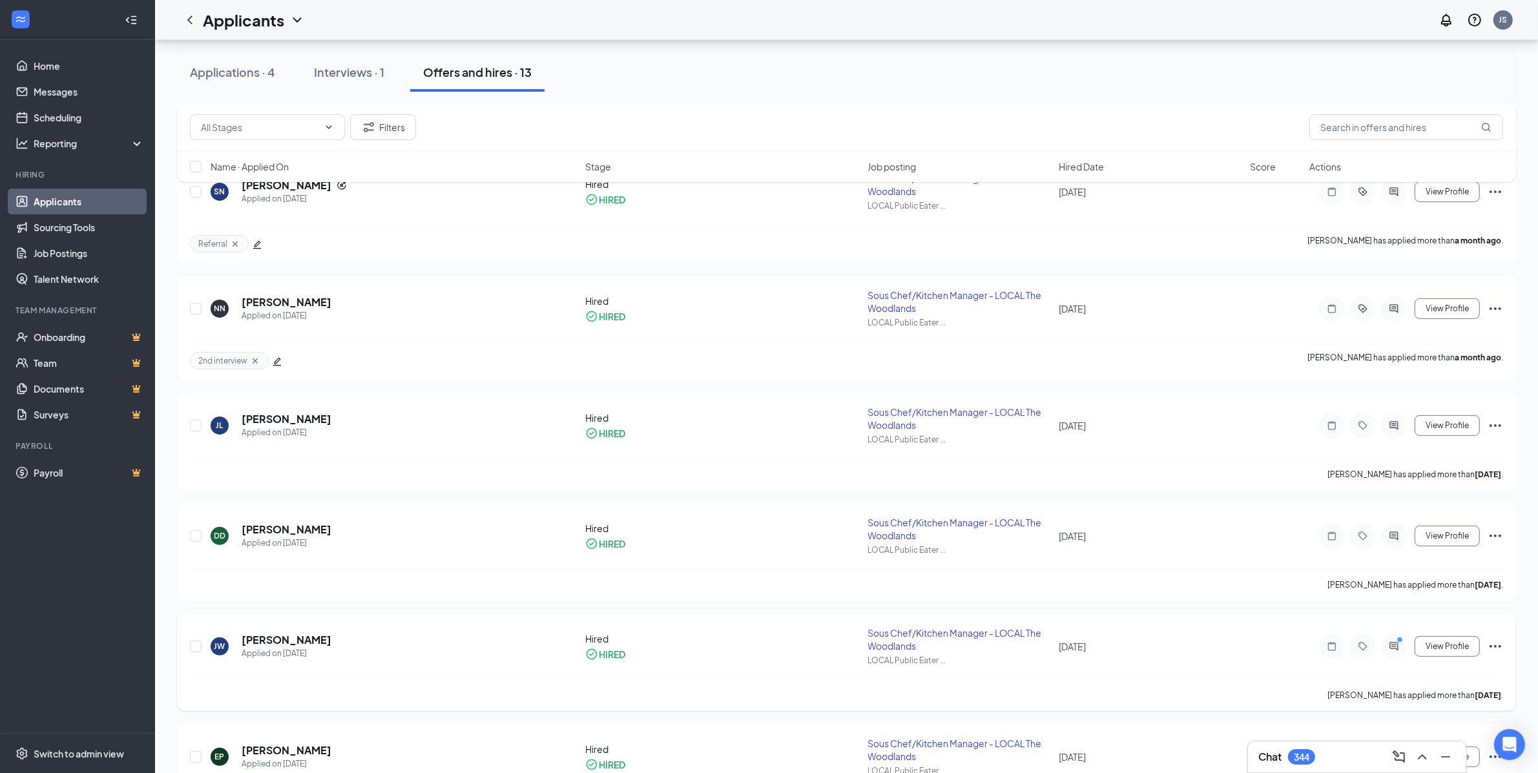
click at [961, 640] on div "Sous Chef/Kitchen Manager - LOCAL The Woodlands" at bounding box center [959, 640] width 183 height 26
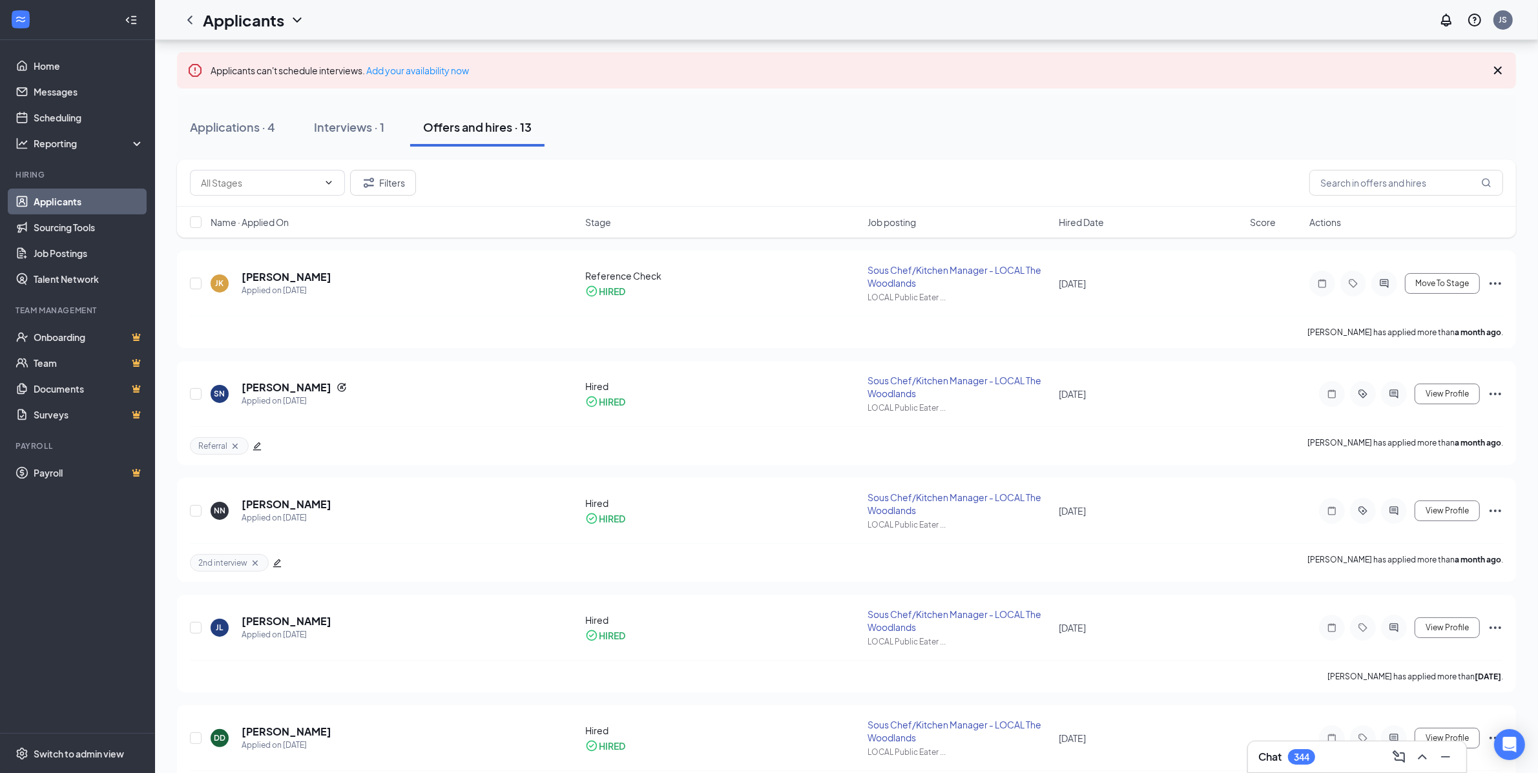
scroll to position [56, 0]
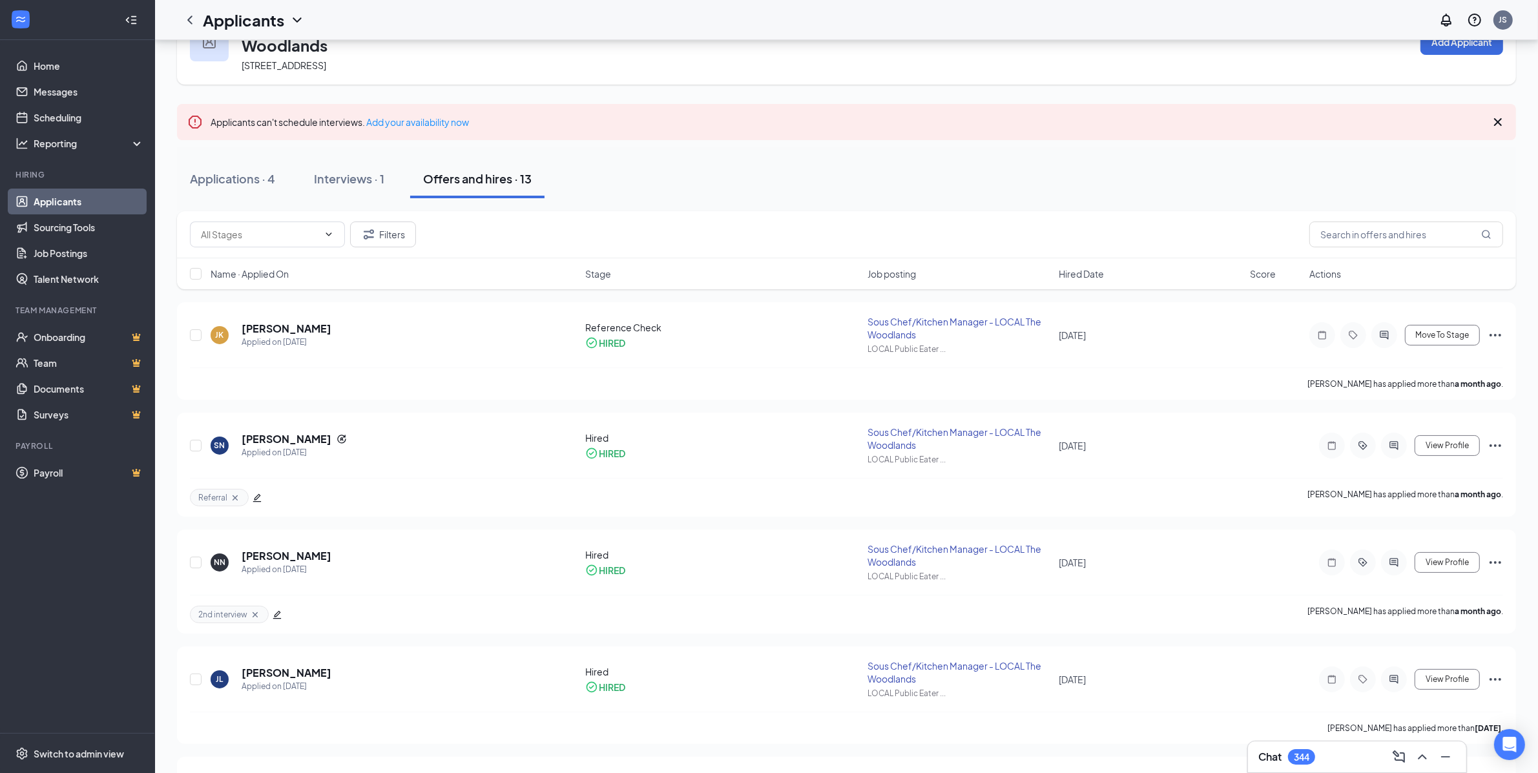
click at [123, 207] on link "Applicants" at bounding box center [89, 202] width 110 height 26
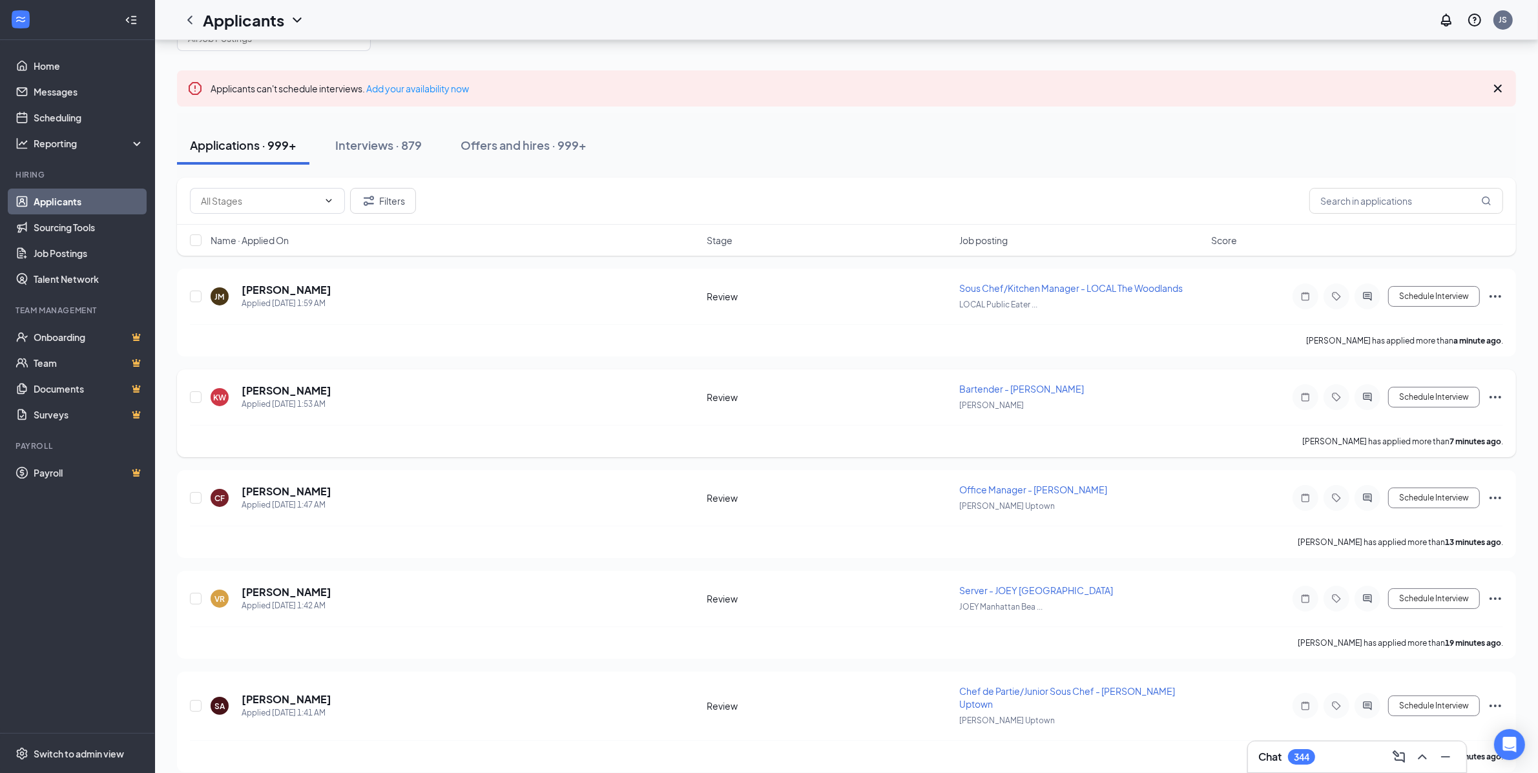
click at [1007, 390] on span "Bartender - JOEY Bellevue" at bounding box center [1021, 389] width 125 height 12
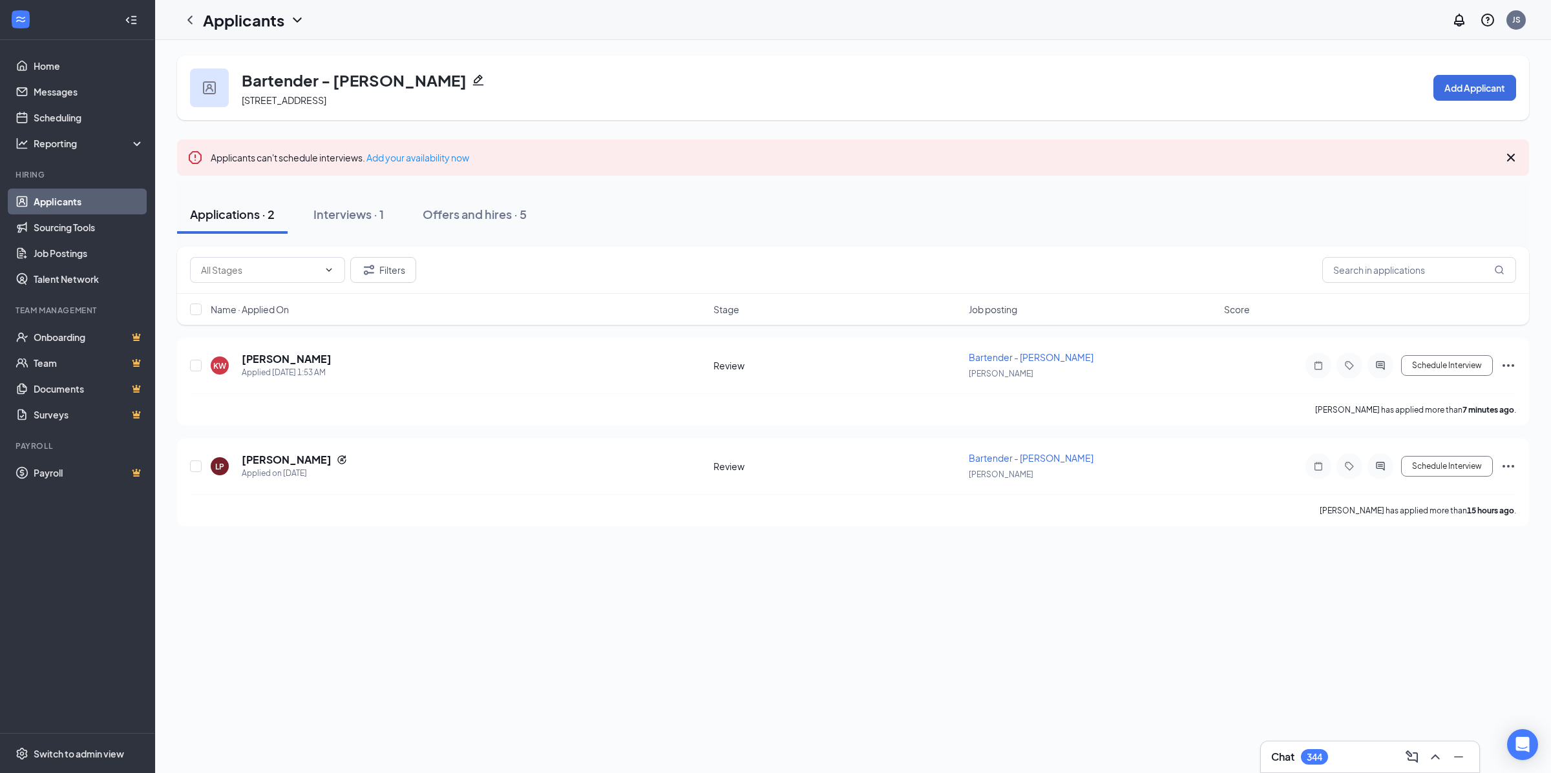
click at [446, 87] on div "Bartender - JOEY Bellevue" at bounding box center [363, 80] width 243 height 22
click at [472, 83] on icon "Pencil" at bounding box center [478, 80] width 13 height 13
click at [1379, 361] on icon "ActiveChat" at bounding box center [1380, 366] width 16 height 10
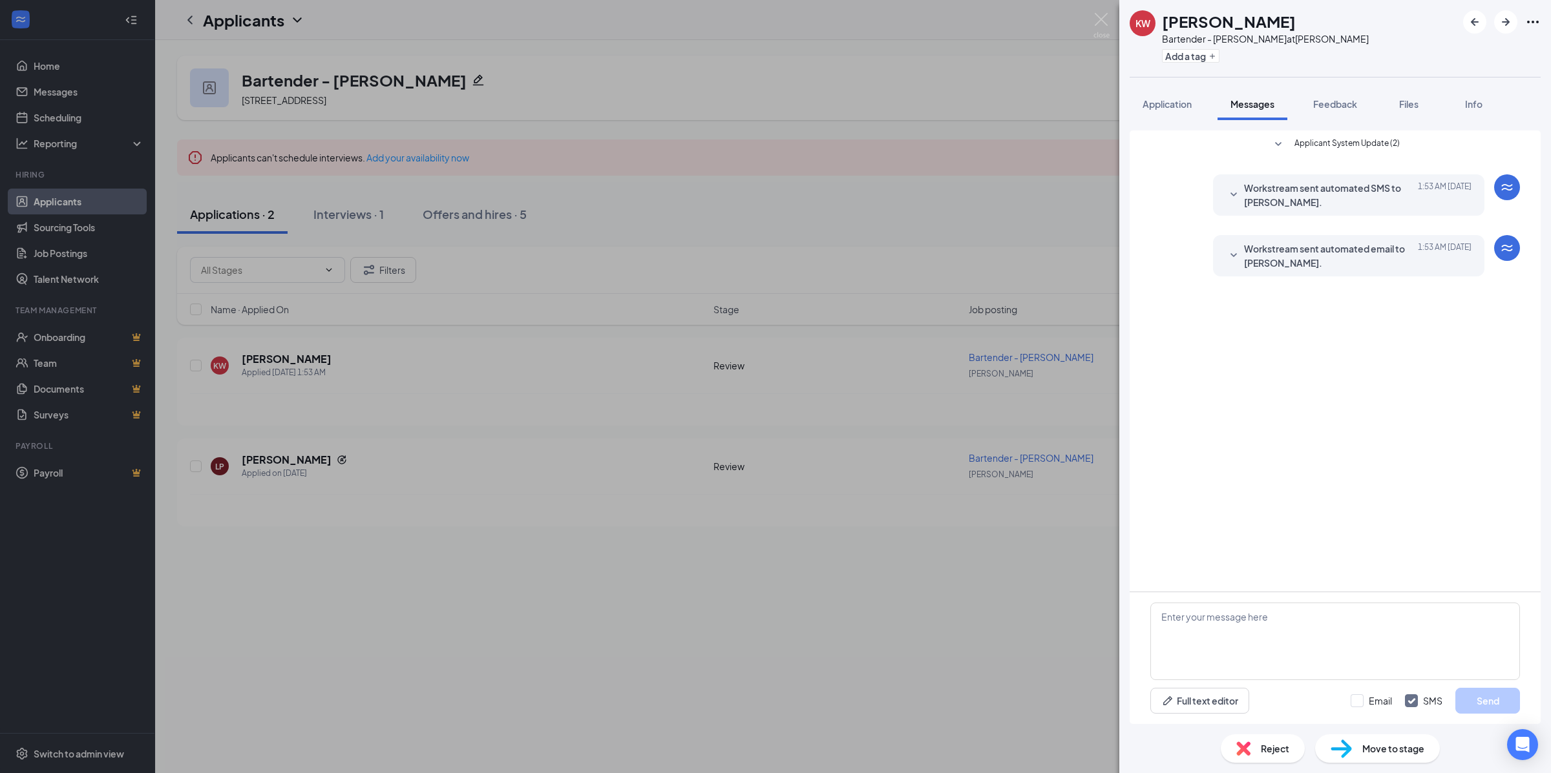
click at [1279, 256] on span "Workstream sent automated email to KAYN WIGINGTON." at bounding box center [1328, 256] width 169 height 28
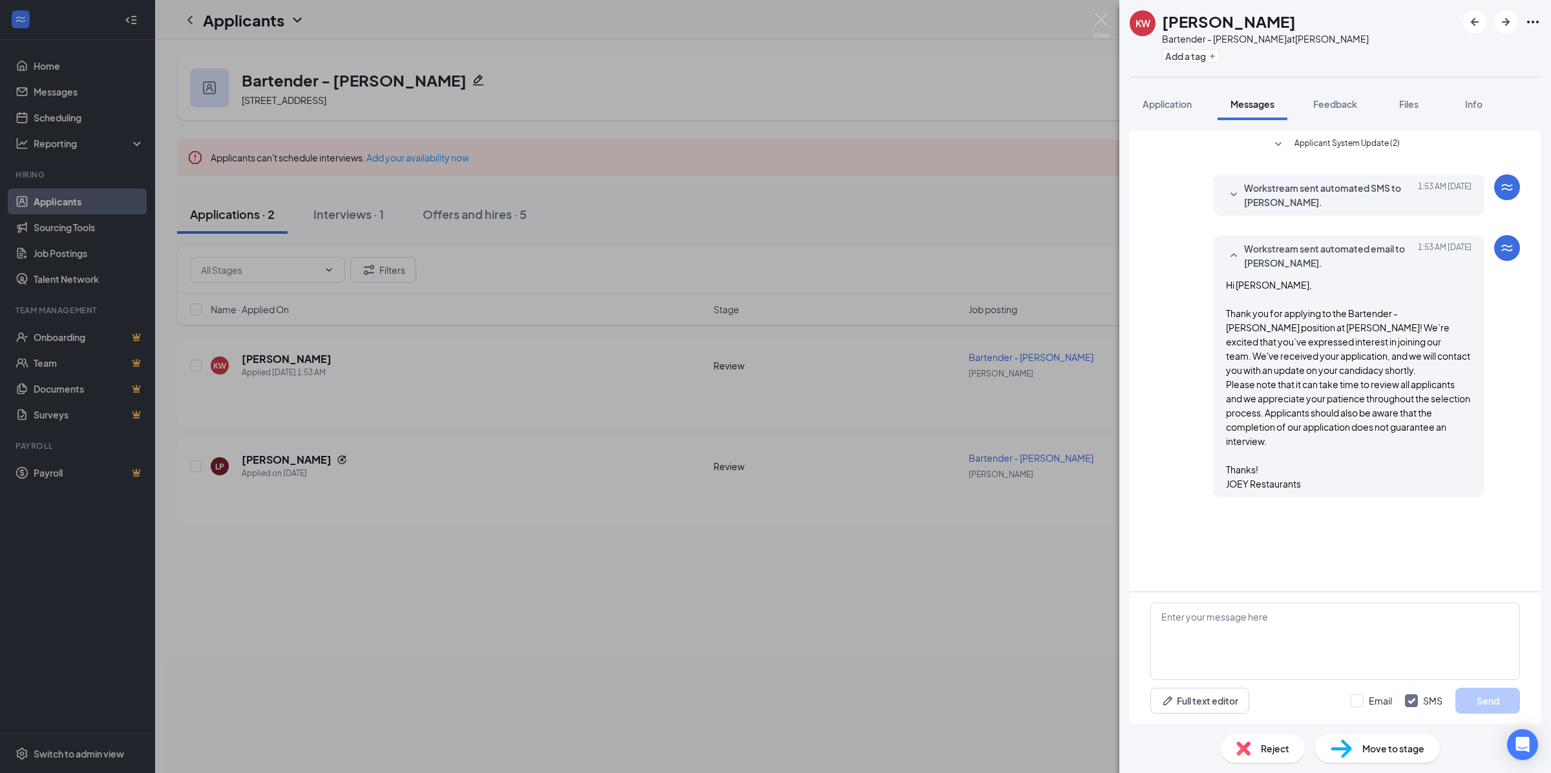
click at [1287, 185] on span "Workstream sent automated SMS to KAYN WIGINGTON." at bounding box center [1328, 195] width 169 height 28
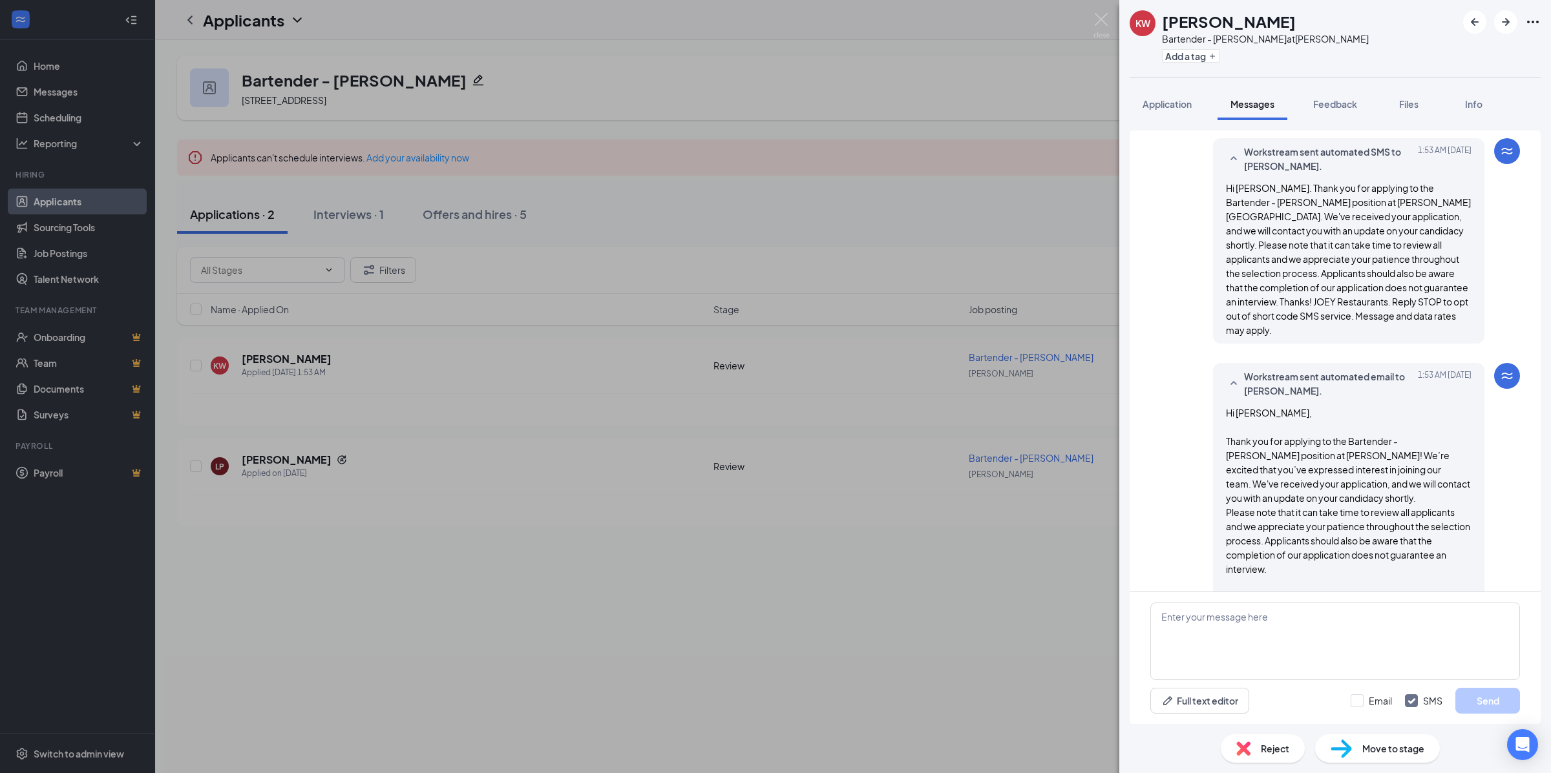
scroll to position [39, 0]
click at [896, 634] on div "KW KAYN WIGINGTON Bartender - JOEY Bellevue at JOEY Bellevue Add a tag Applicat…" at bounding box center [775, 386] width 1551 height 773
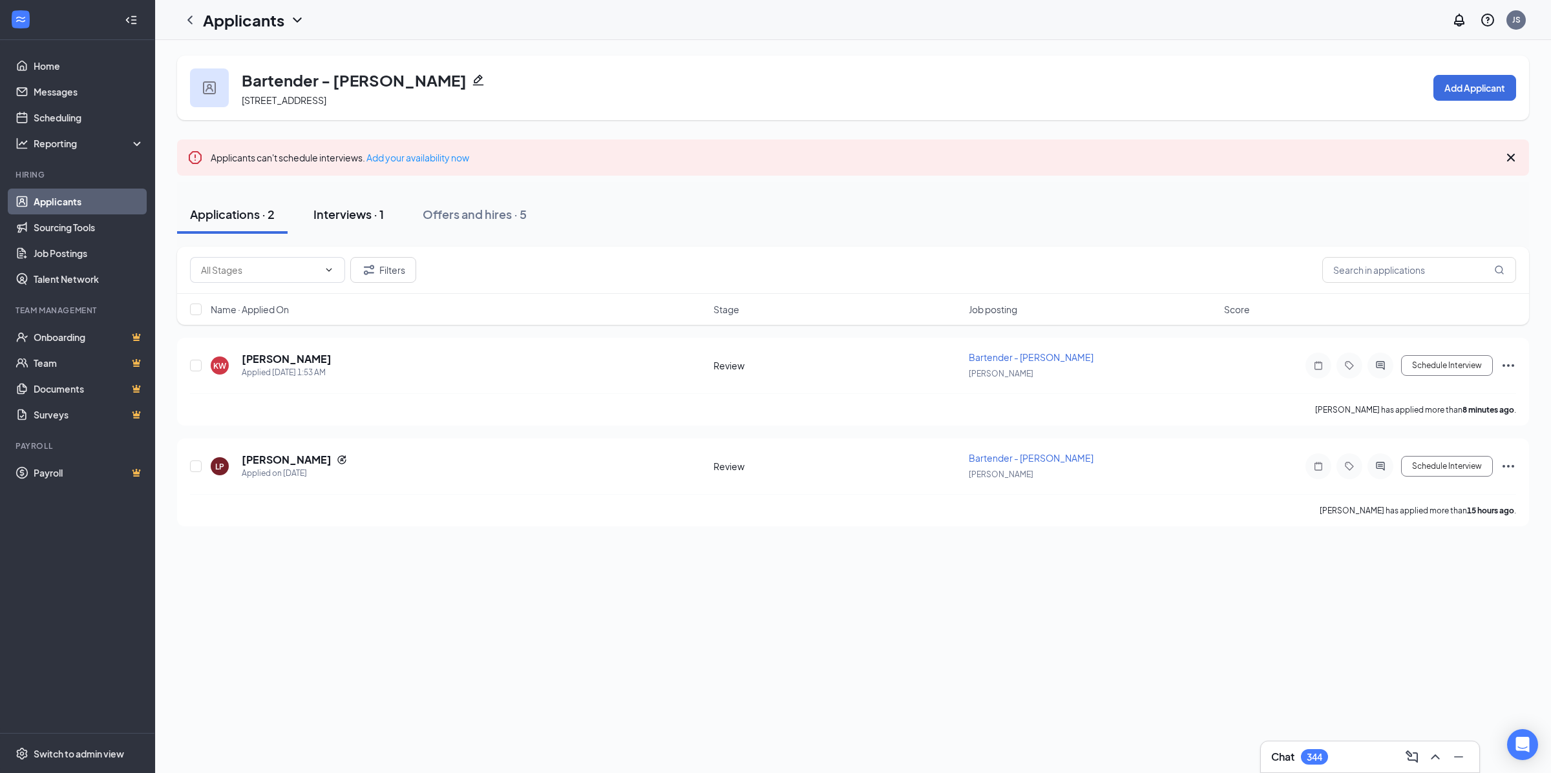
click at [351, 216] on div "Interviews · 1" at bounding box center [348, 214] width 70 height 16
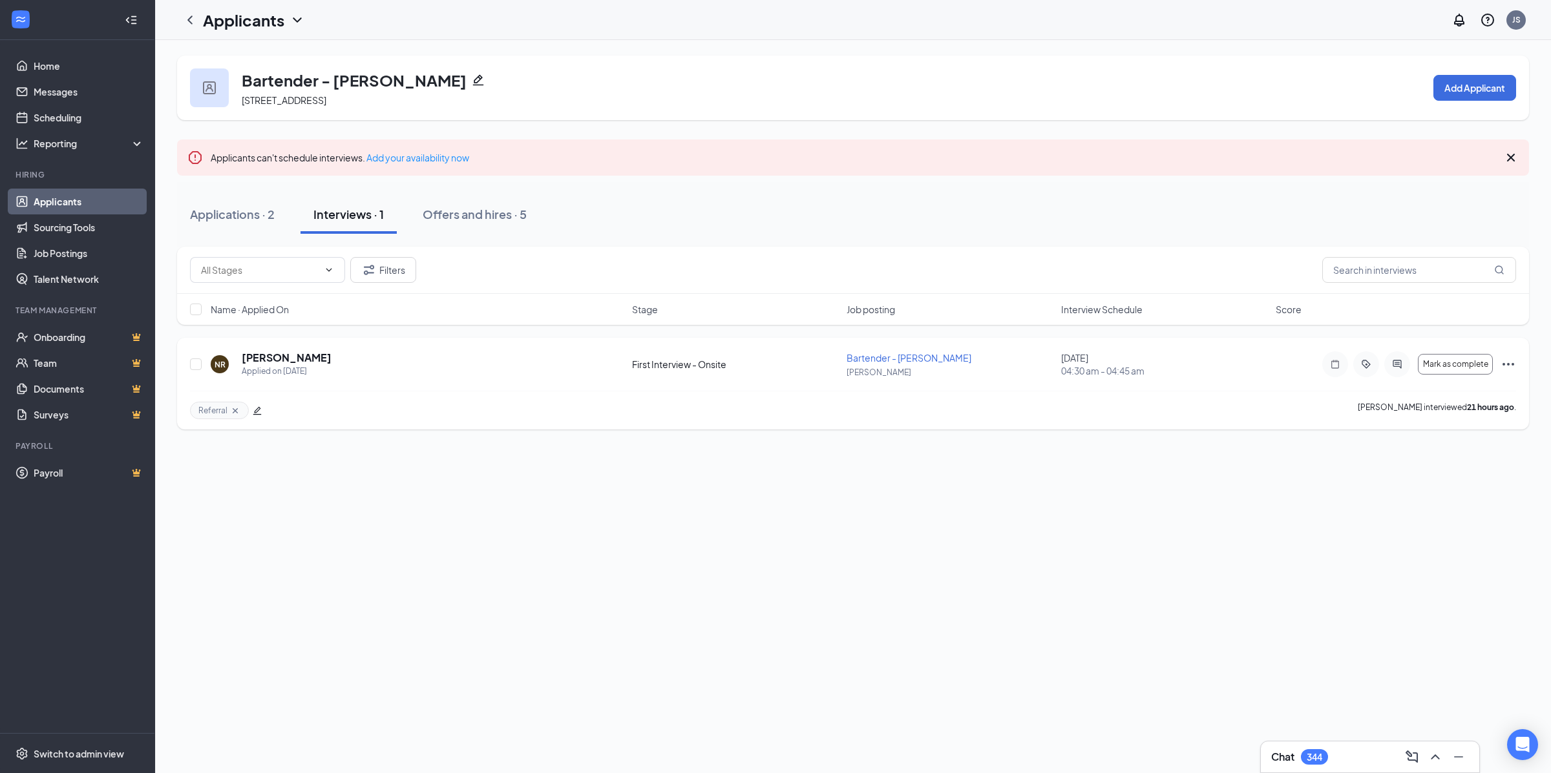
click at [1389, 367] on icon "ActiveChat" at bounding box center [1397, 364] width 16 height 10
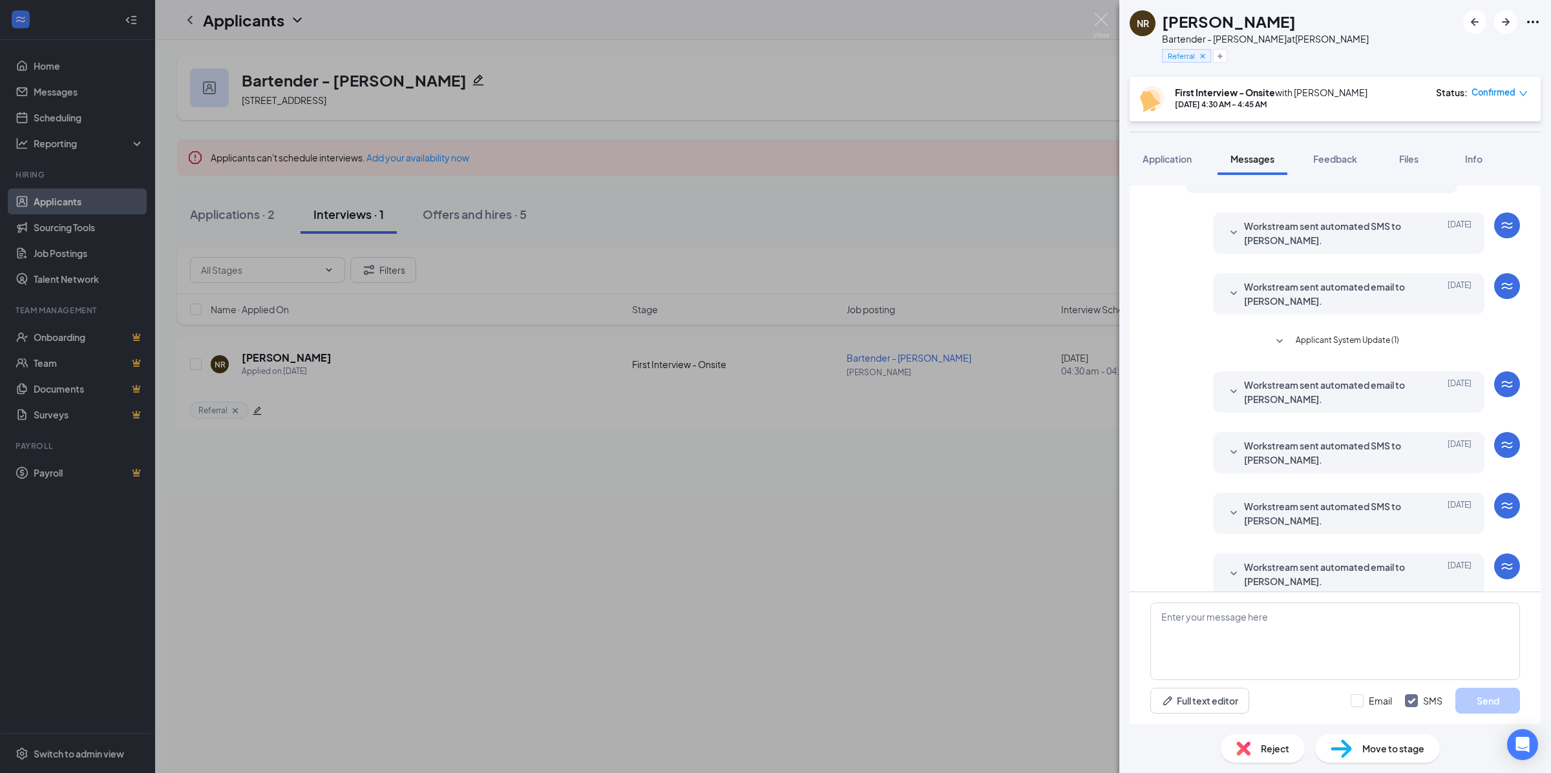
scroll to position [227, 0]
click at [1306, 559] on span "Workstream sent automated email to natalie ramos." at bounding box center [1328, 572] width 169 height 28
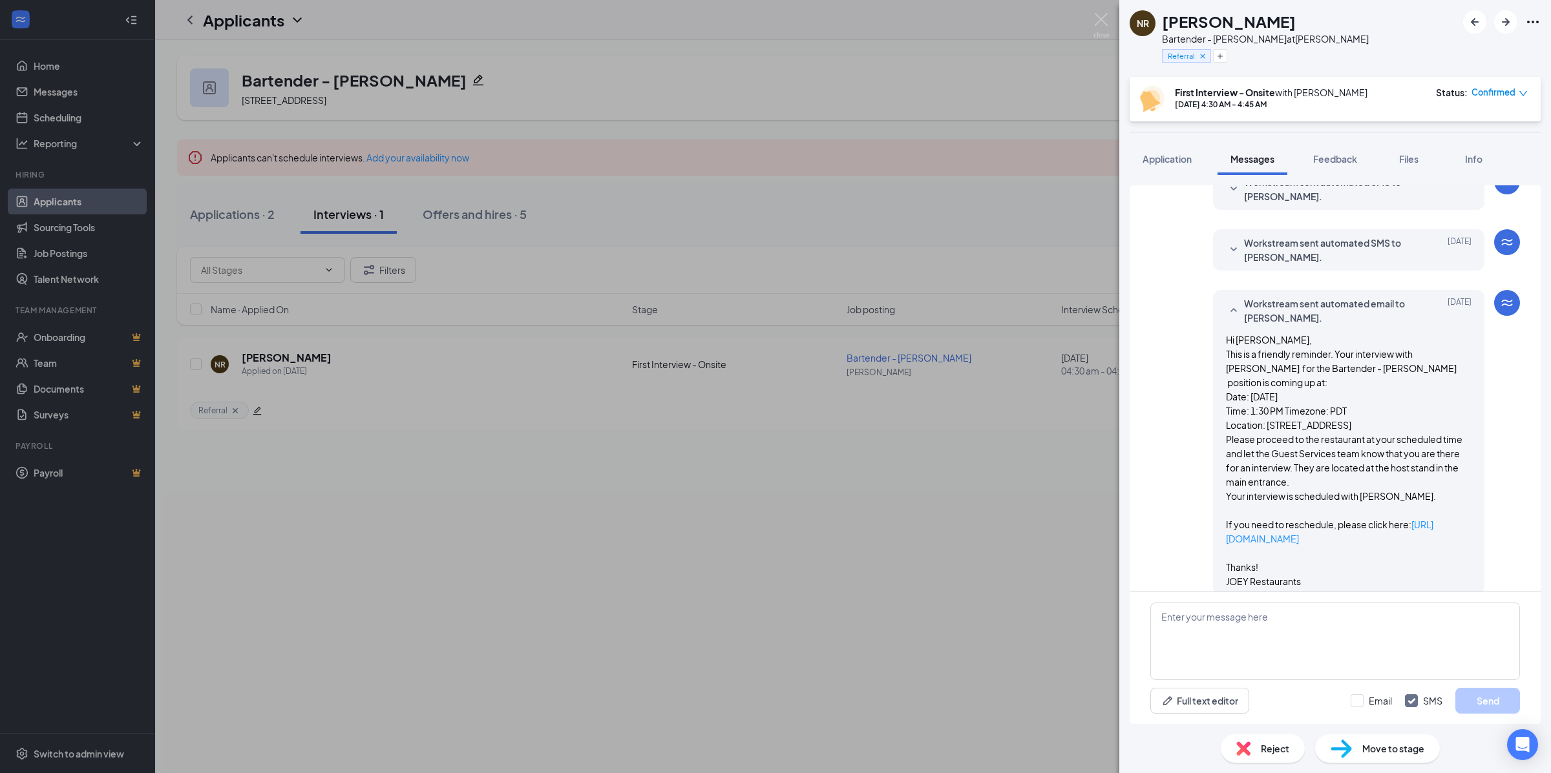
scroll to position [490, 0]
click at [1226, 241] on icon "SmallChevronDown" at bounding box center [1234, 249] width 16 height 16
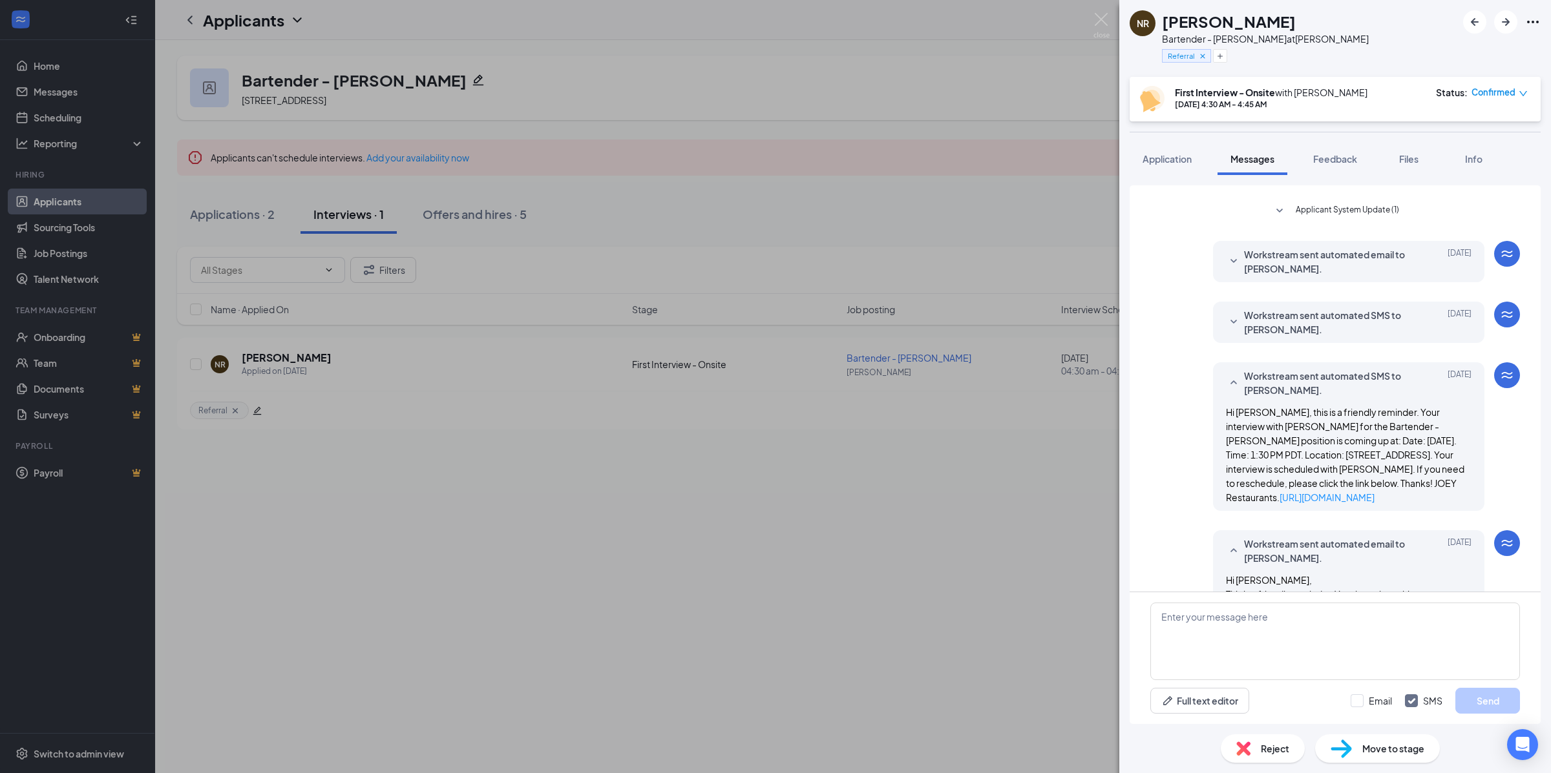
scroll to position [288, 0]
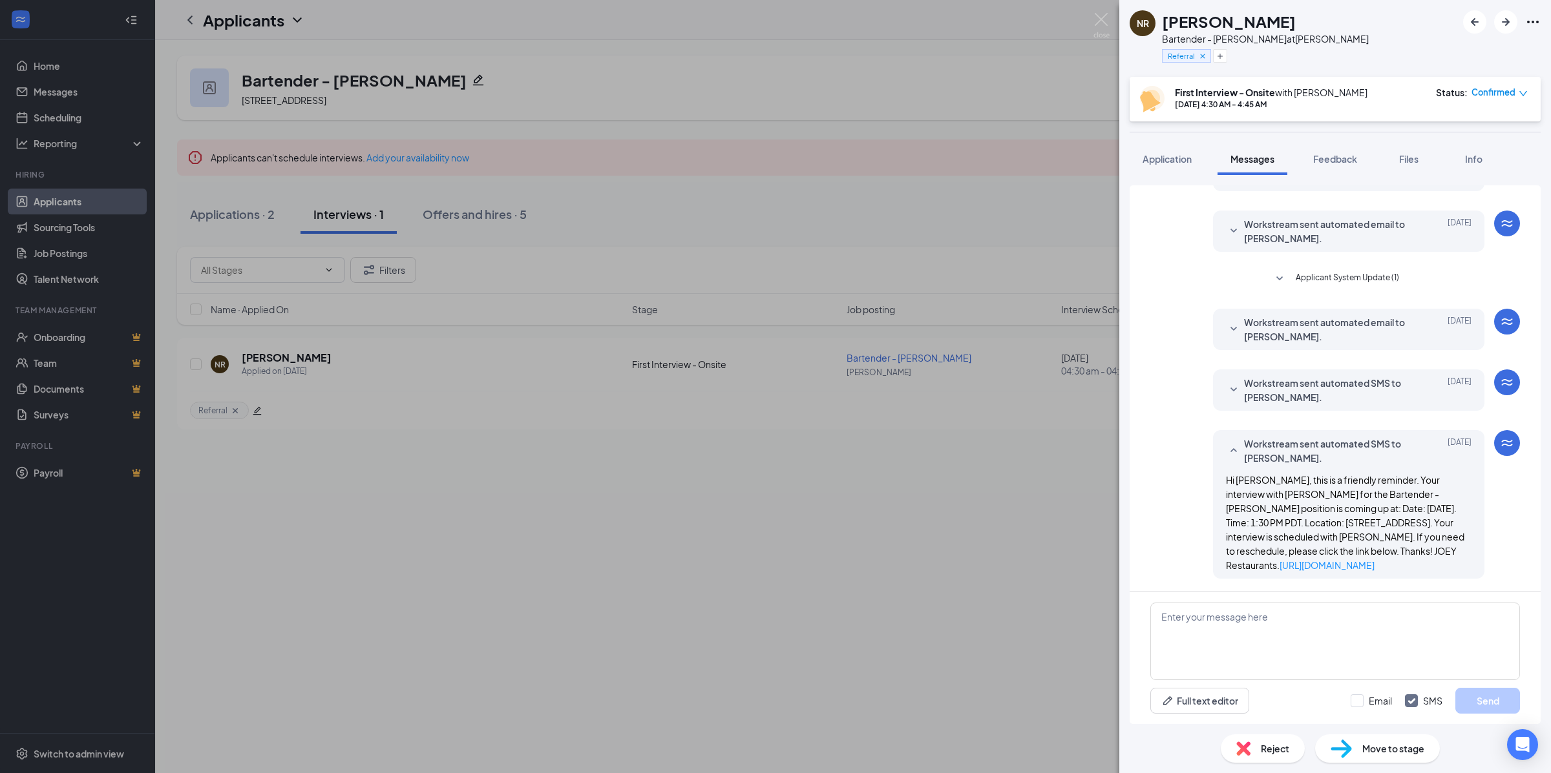
click at [1288, 377] on span "Workstream sent automated SMS to natalie ramos." at bounding box center [1328, 390] width 169 height 28
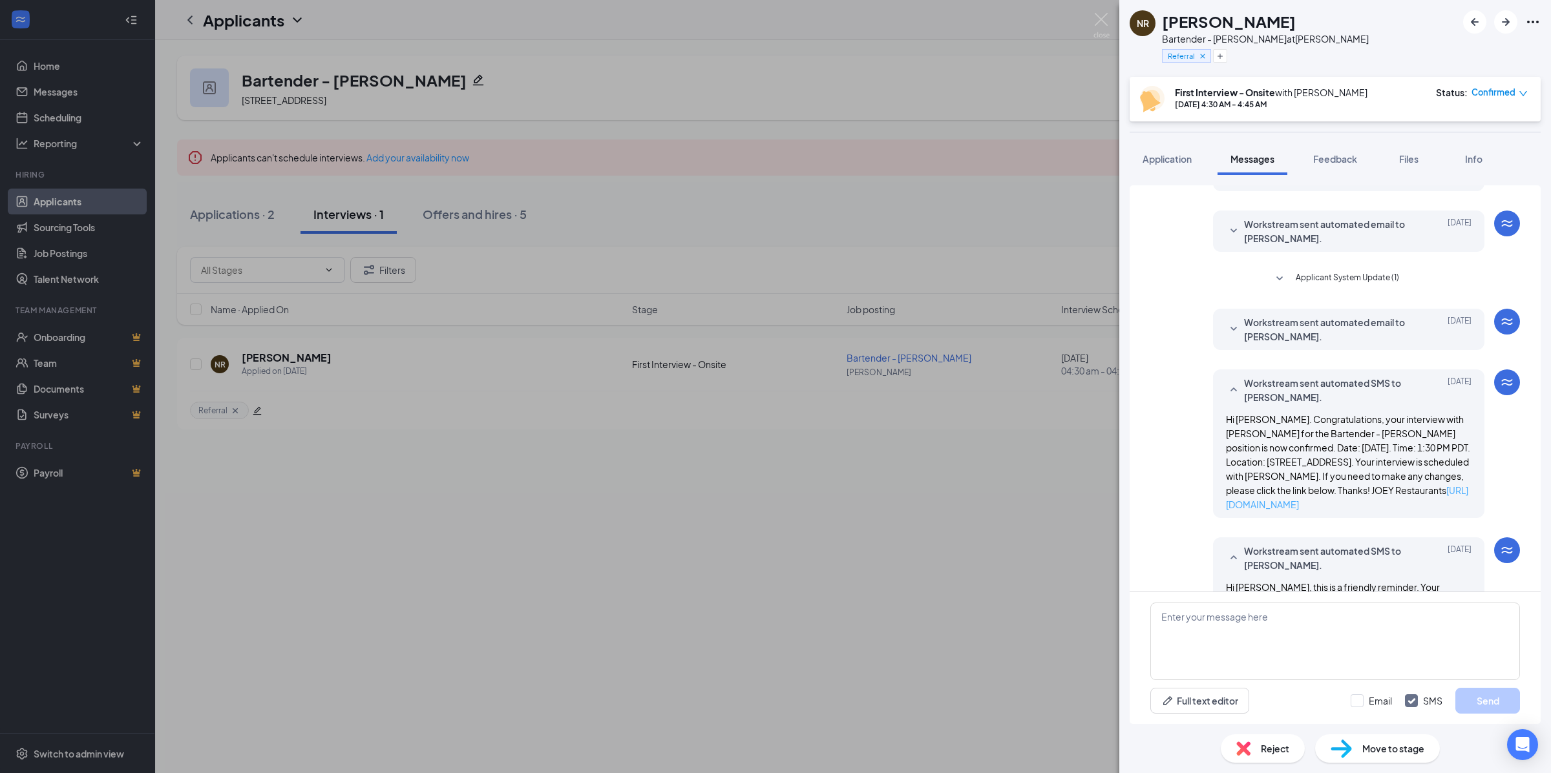
click at [1321, 492] on link "https://l.wrkstrm.us/bZfTczw9M" at bounding box center [1347, 498] width 242 height 26
click at [1280, 337] on div "Workstream sent automated email to natalie ramos. Aug 21 Hi natalie, Congratula…" at bounding box center [1335, 333] width 370 height 48
click at [1280, 315] on span "Workstream sent automated email to natalie ramos." at bounding box center [1328, 329] width 169 height 28
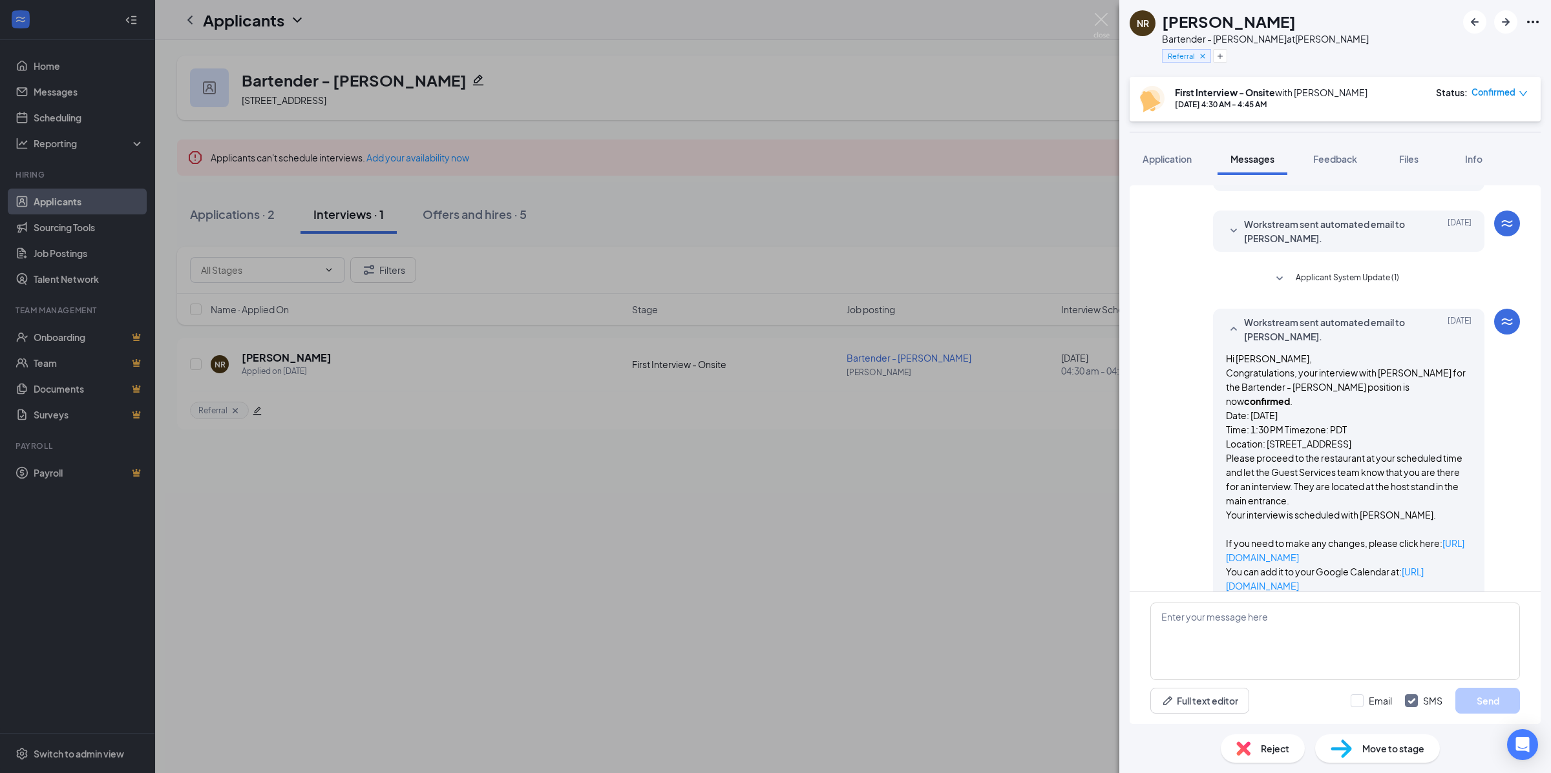
click at [1366, 217] on span "Workstream sent automated email to natalie ramos." at bounding box center [1328, 231] width 169 height 28
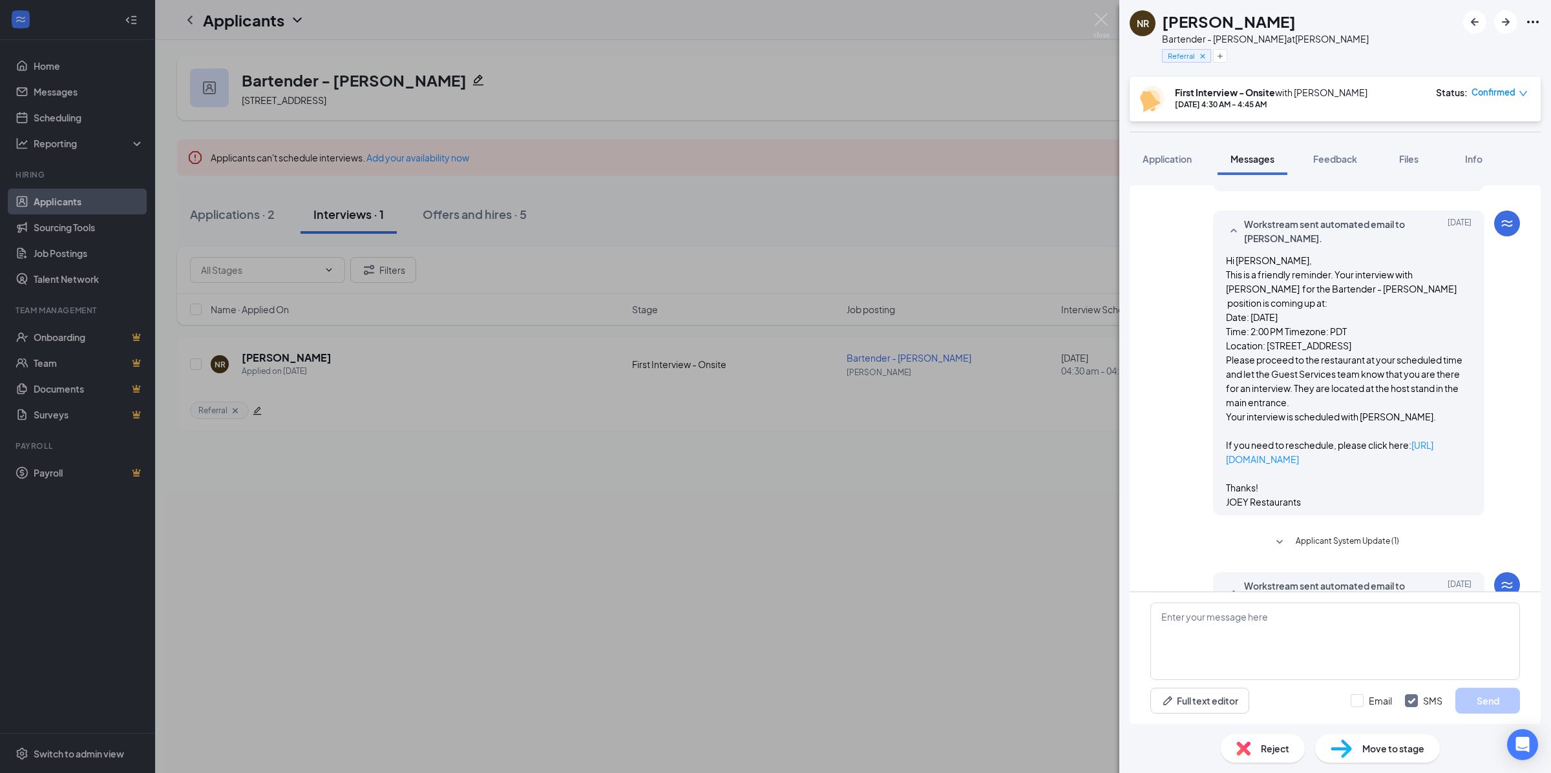
click at [1348, 535] on span "Applicant System Update (1)" at bounding box center [1346, 543] width 103 height 16
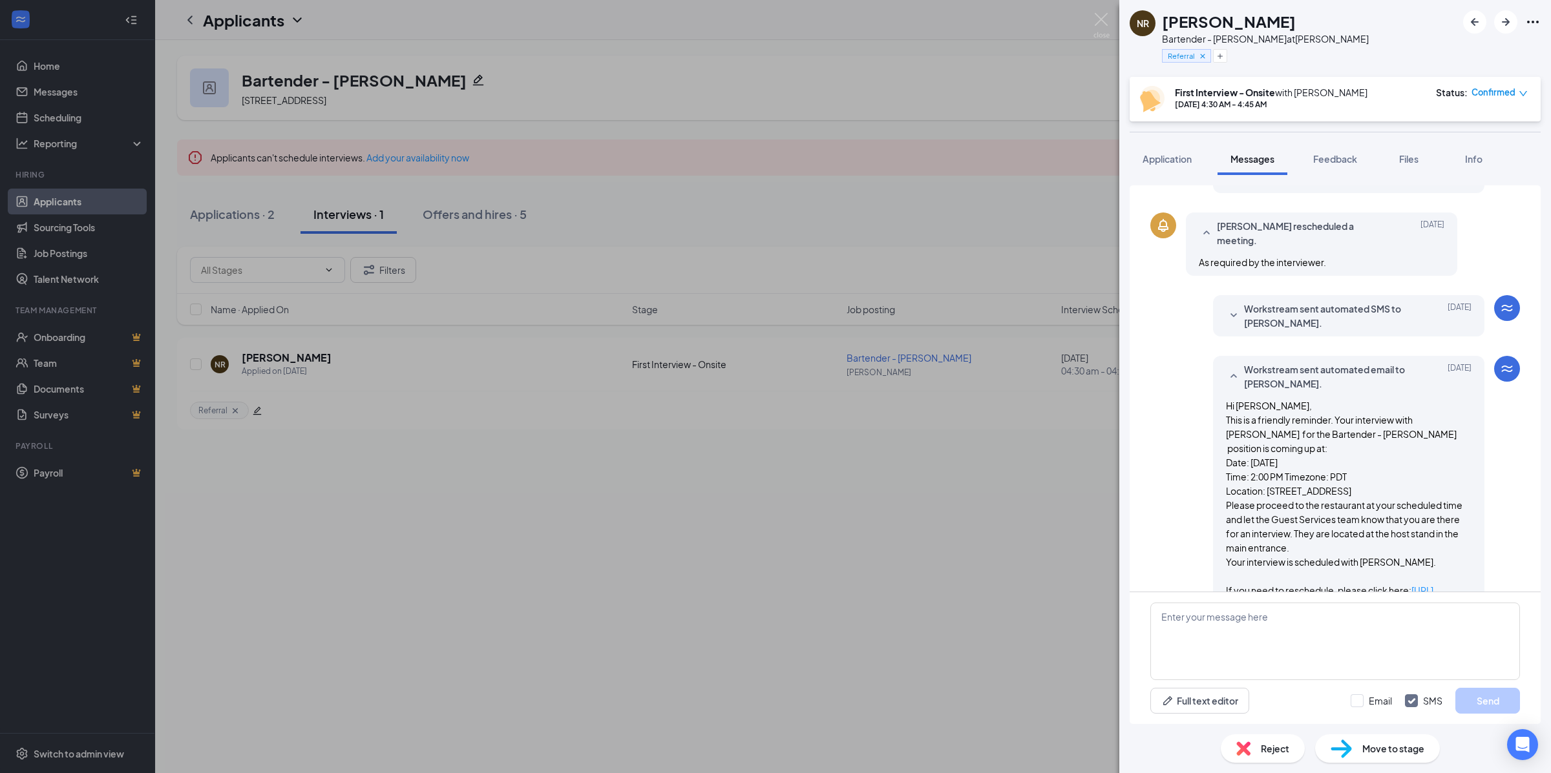
scroll to position [128, 0]
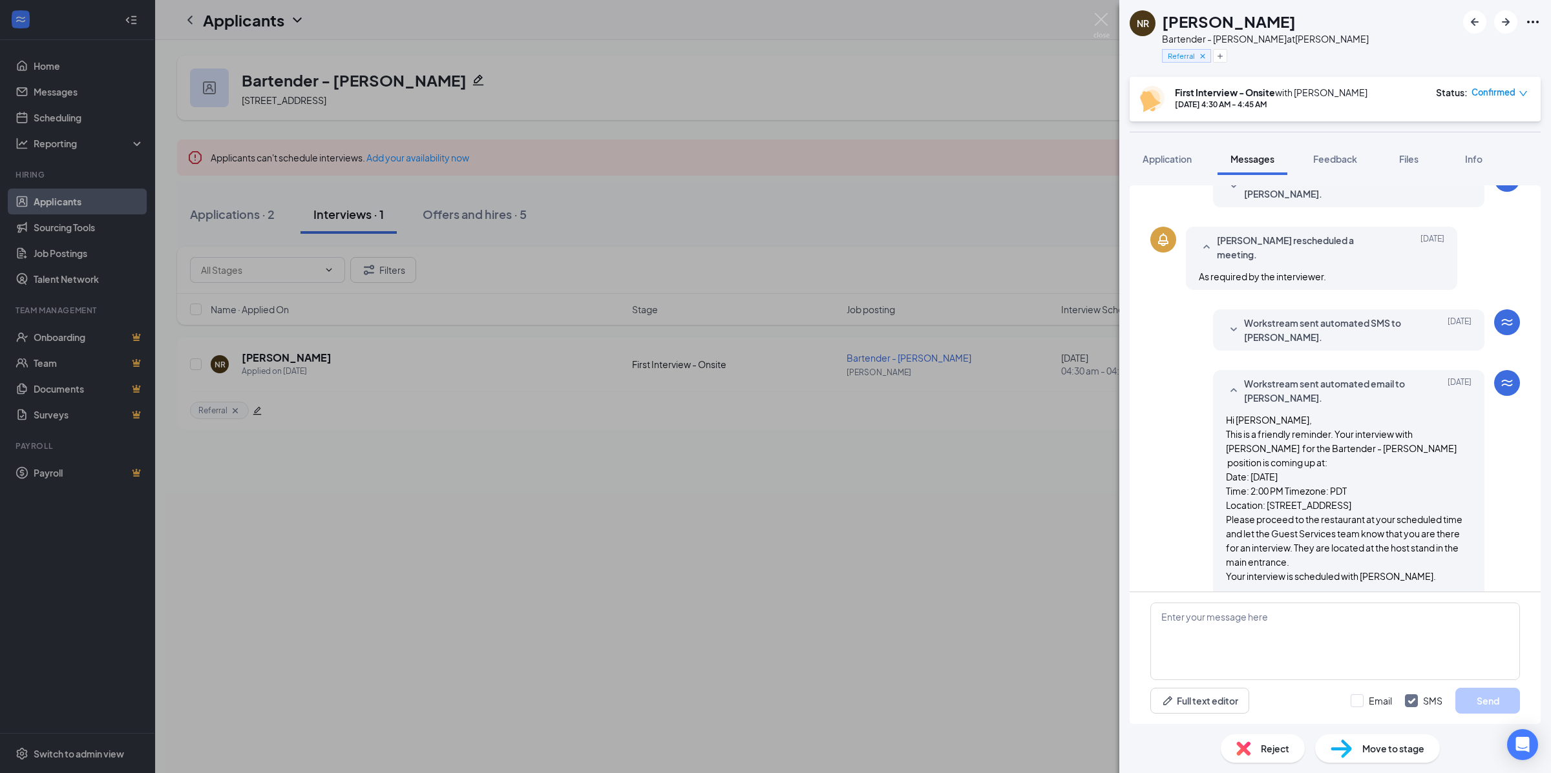
click at [1372, 319] on span "Workstream sent automated SMS to natalie ramos." at bounding box center [1328, 330] width 169 height 28
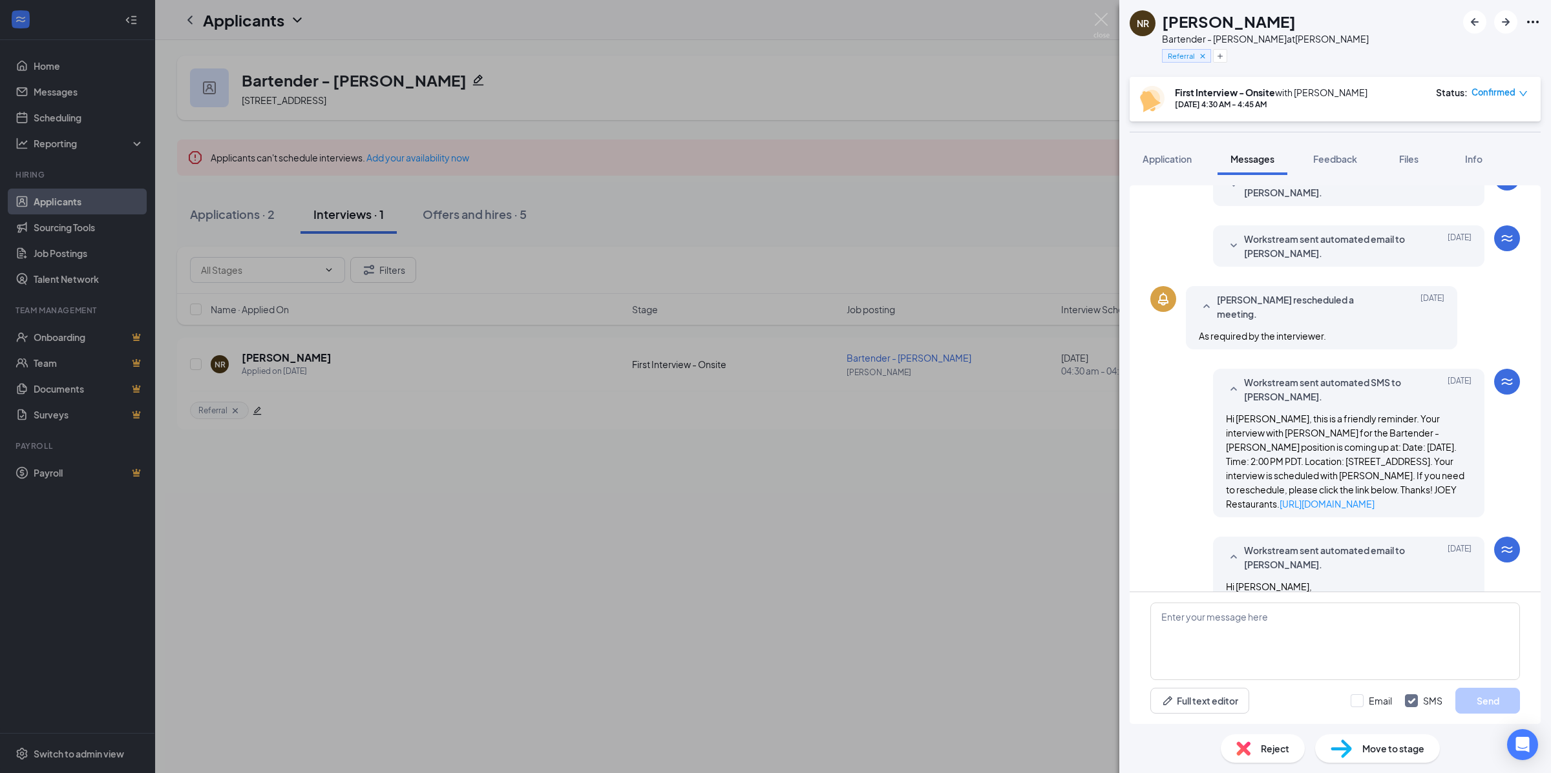
scroll to position [50, 0]
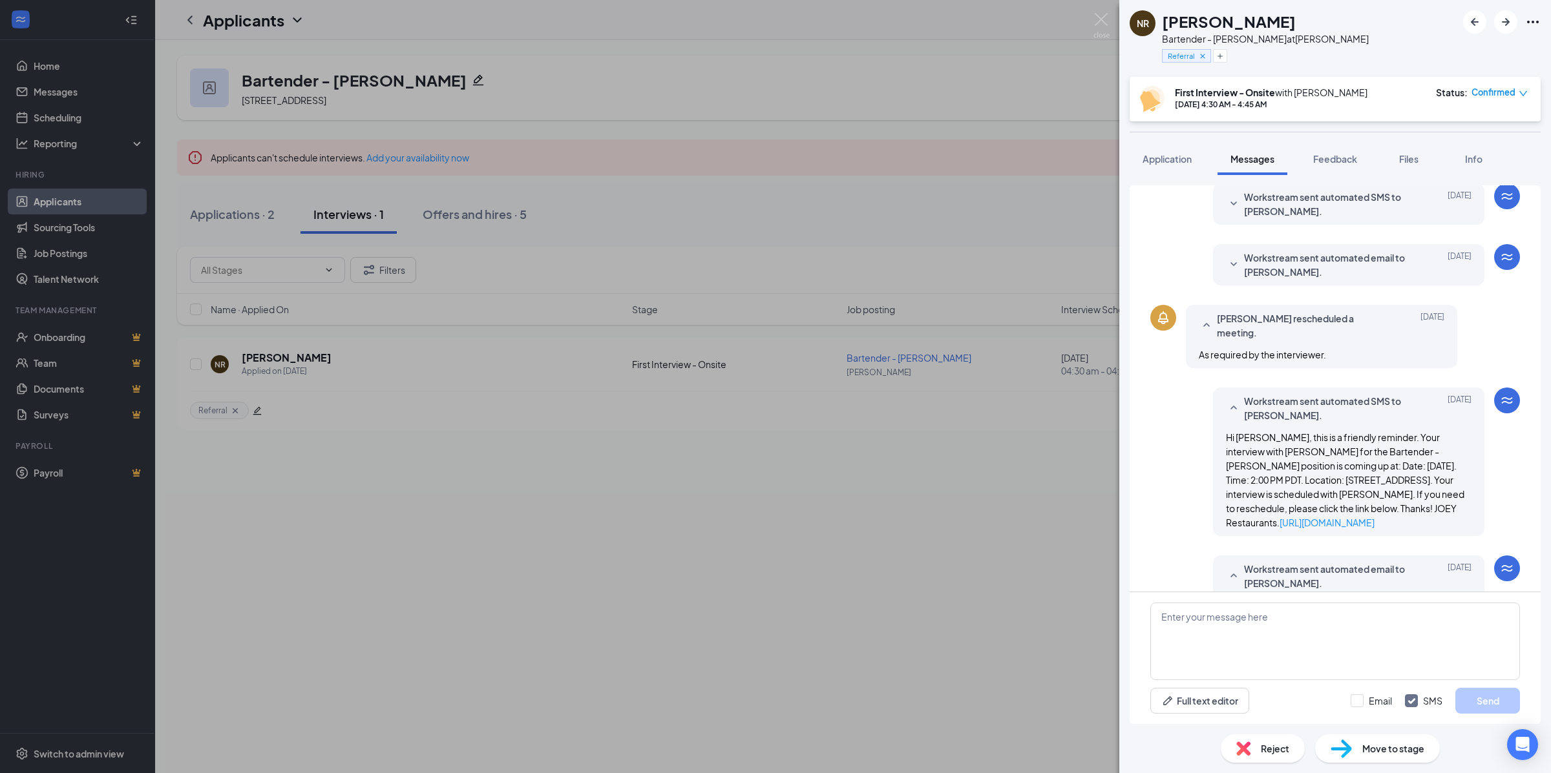
click at [1361, 261] on span "Workstream sent automated email to natalie ramos." at bounding box center [1328, 265] width 169 height 28
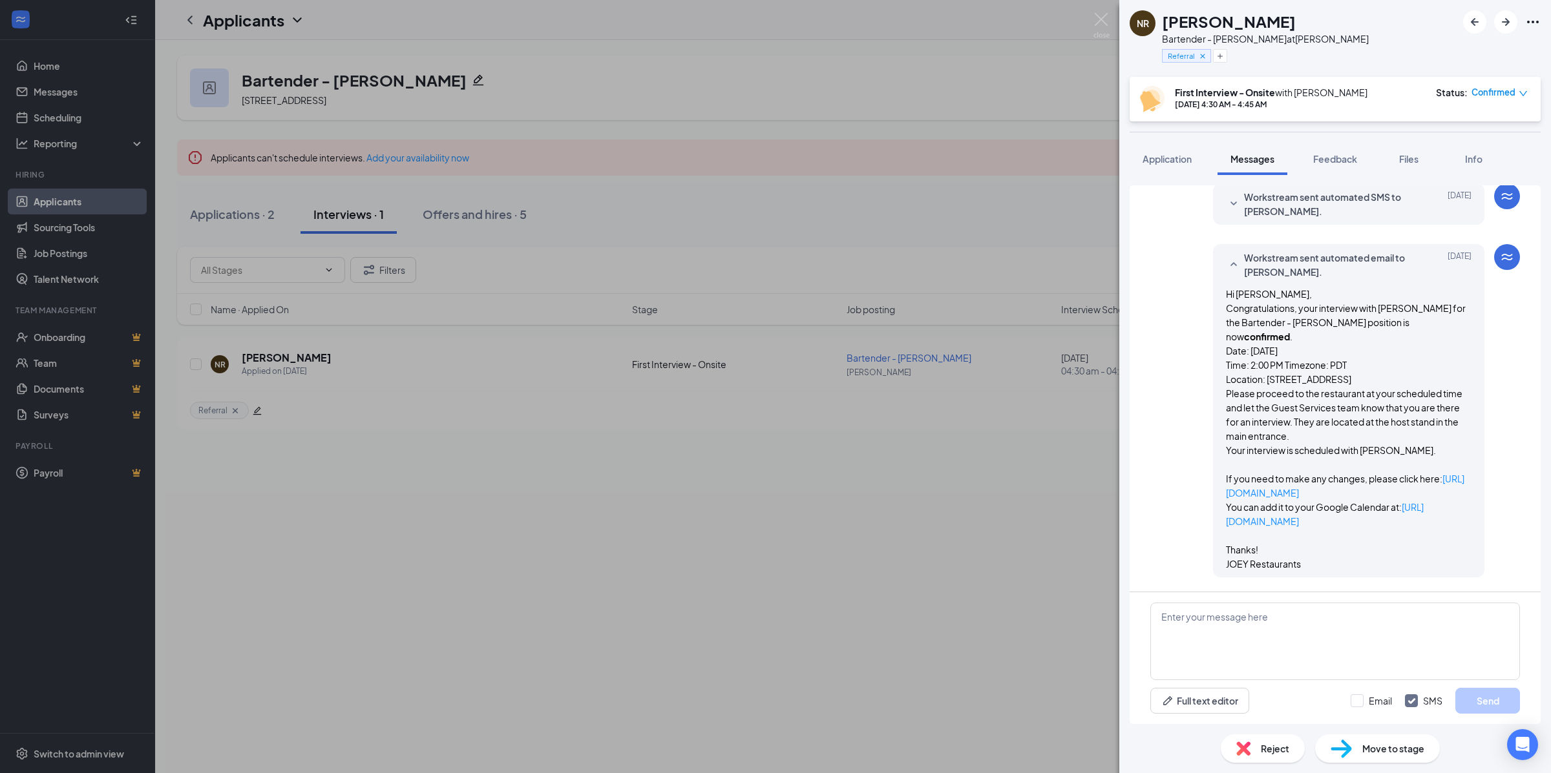
scroll to position [0, 0]
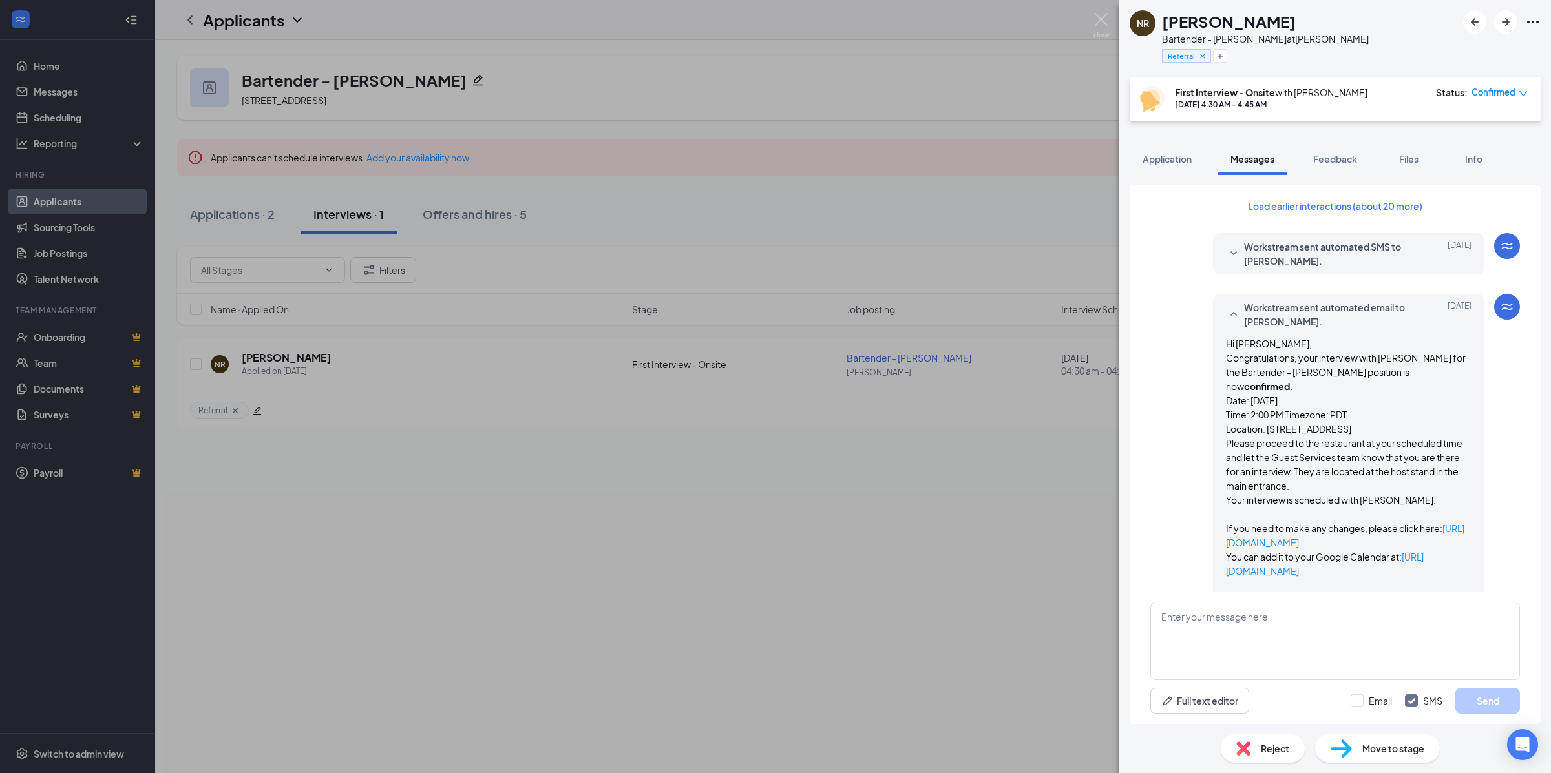
click at [1395, 249] on span "Workstream sent automated SMS to natalie ramos." at bounding box center [1328, 254] width 169 height 28
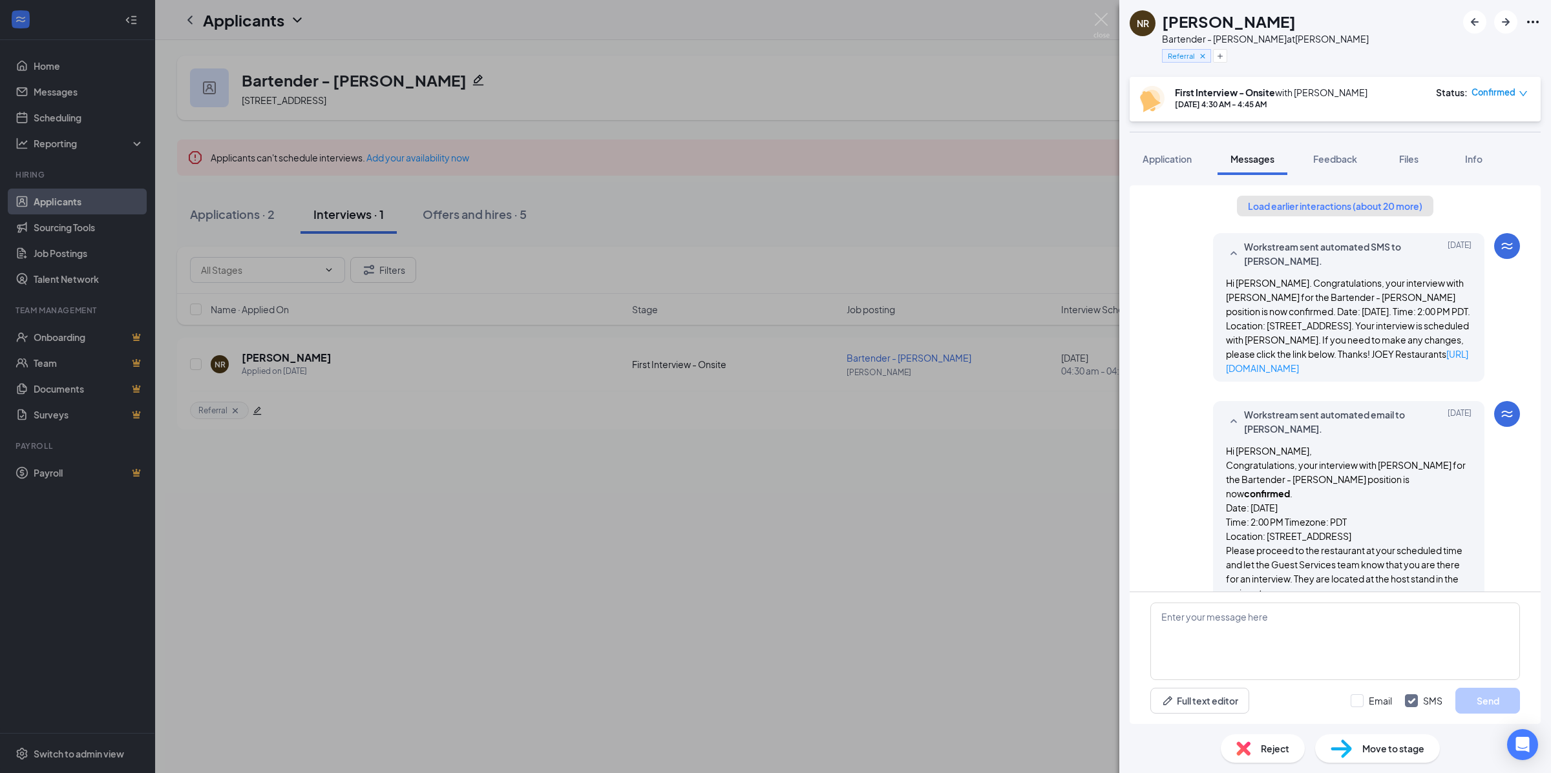
click at [1399, 215] on button "Load earlier interactions (about 20 more)" at bounding box center [1335, 206] width 196 height 21
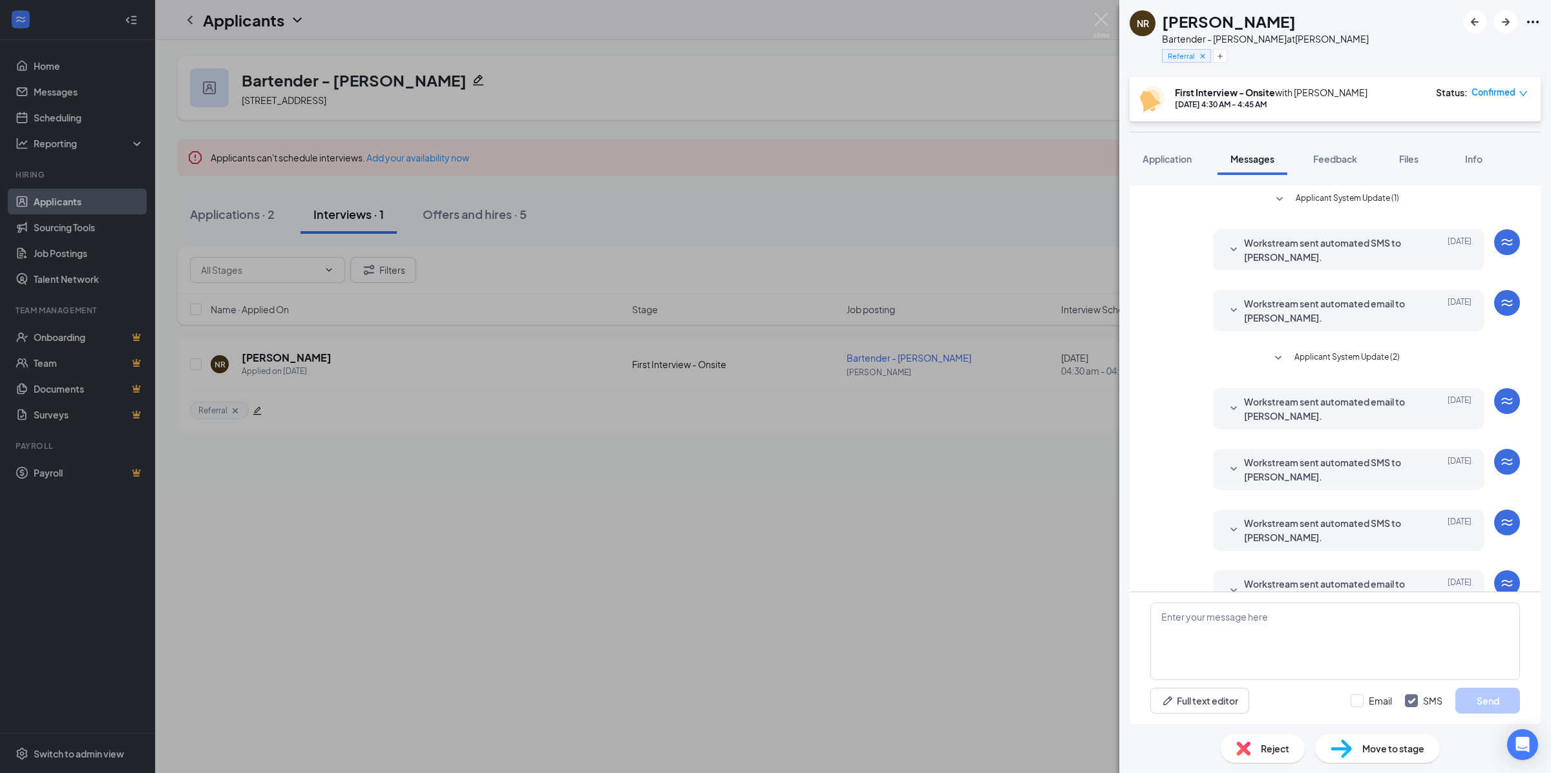
click at [1282, 401] on span "Workstream sent automated email to natalie ramos." at bounding box center [1328, 409] width 169 height 28
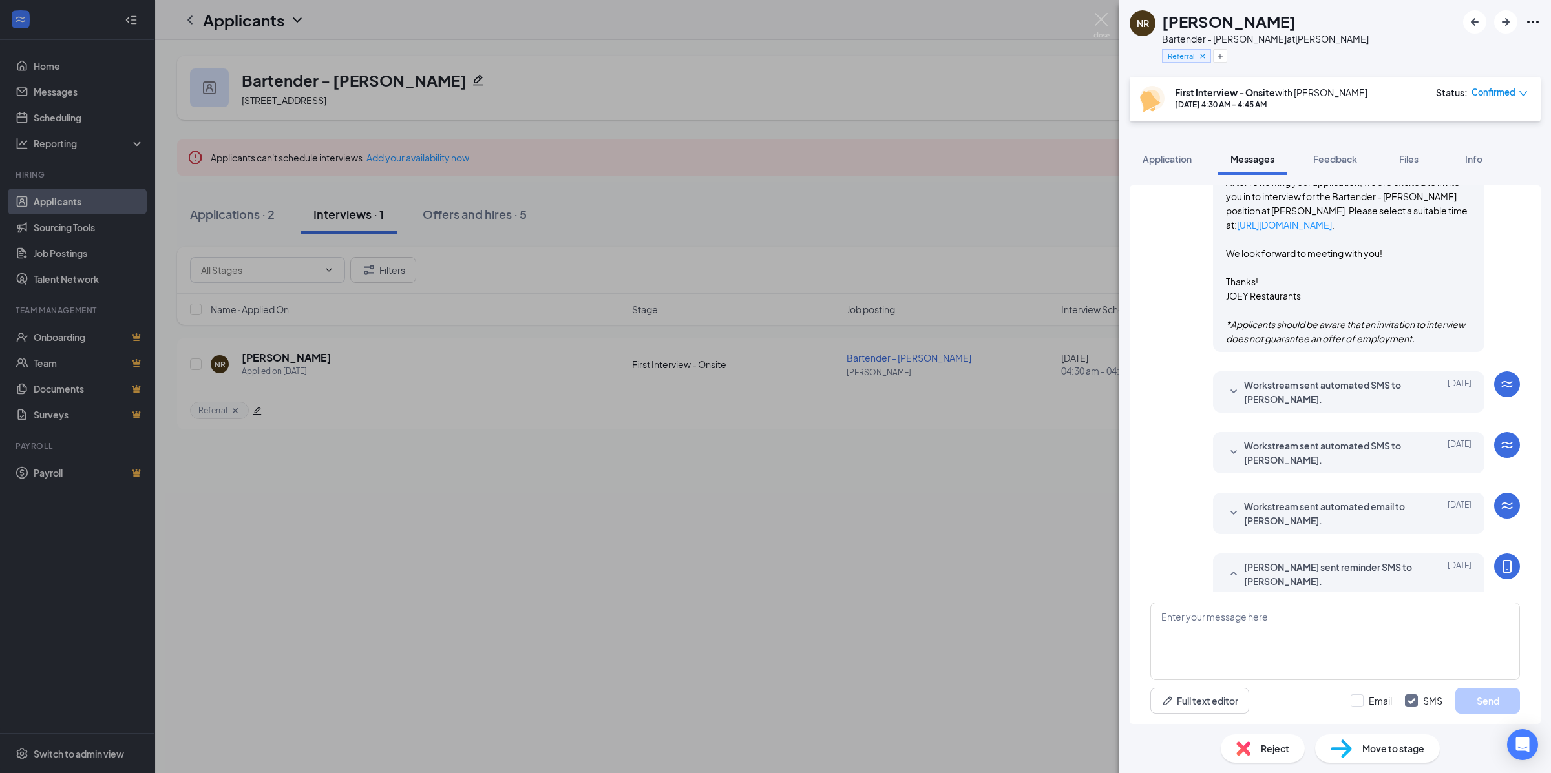
scroll to position [255, 0]
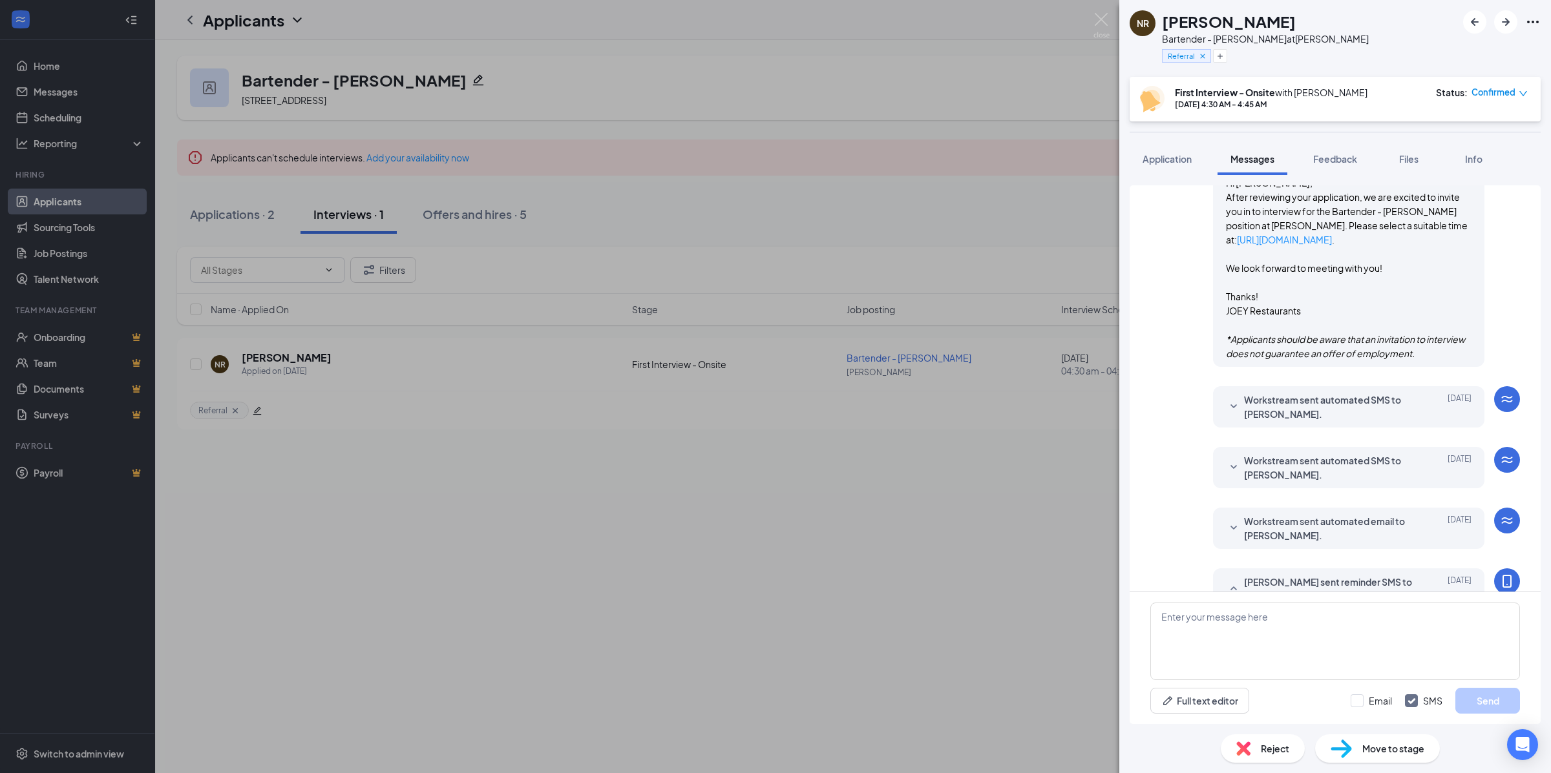
click at [1362, 401] on span "Workstream sent automated SMS to natalie ramos." at bounding box center [1328, 407] width 169 height 28
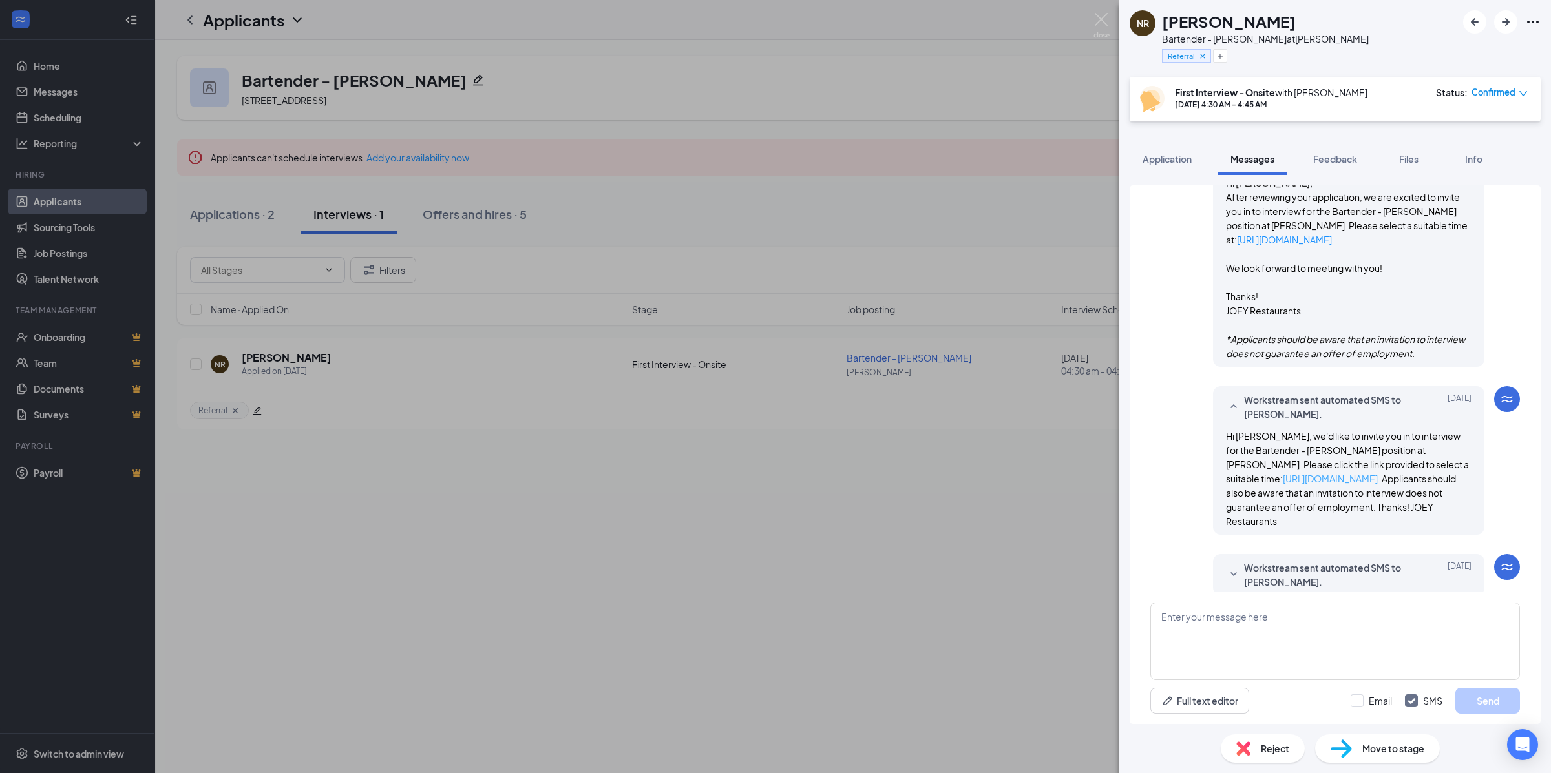
click at [1322, 481] on link "https://l.wrkstrm.us/CrKwKb_rp" at bounding box center [1329, 479] width 95 height 12
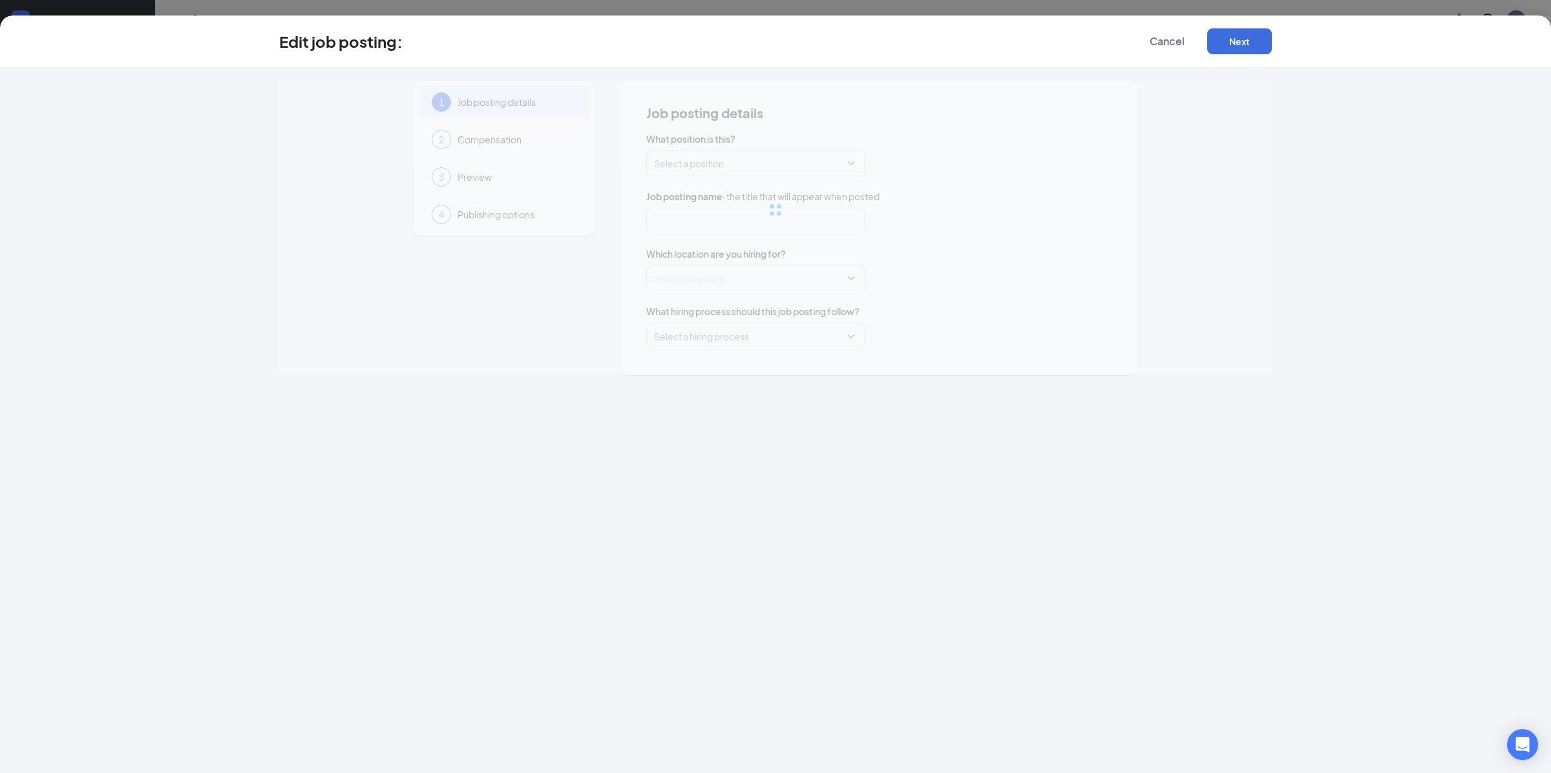
type input "Sous Chef/Kitchen Manager - LOCAL The Woodlands"
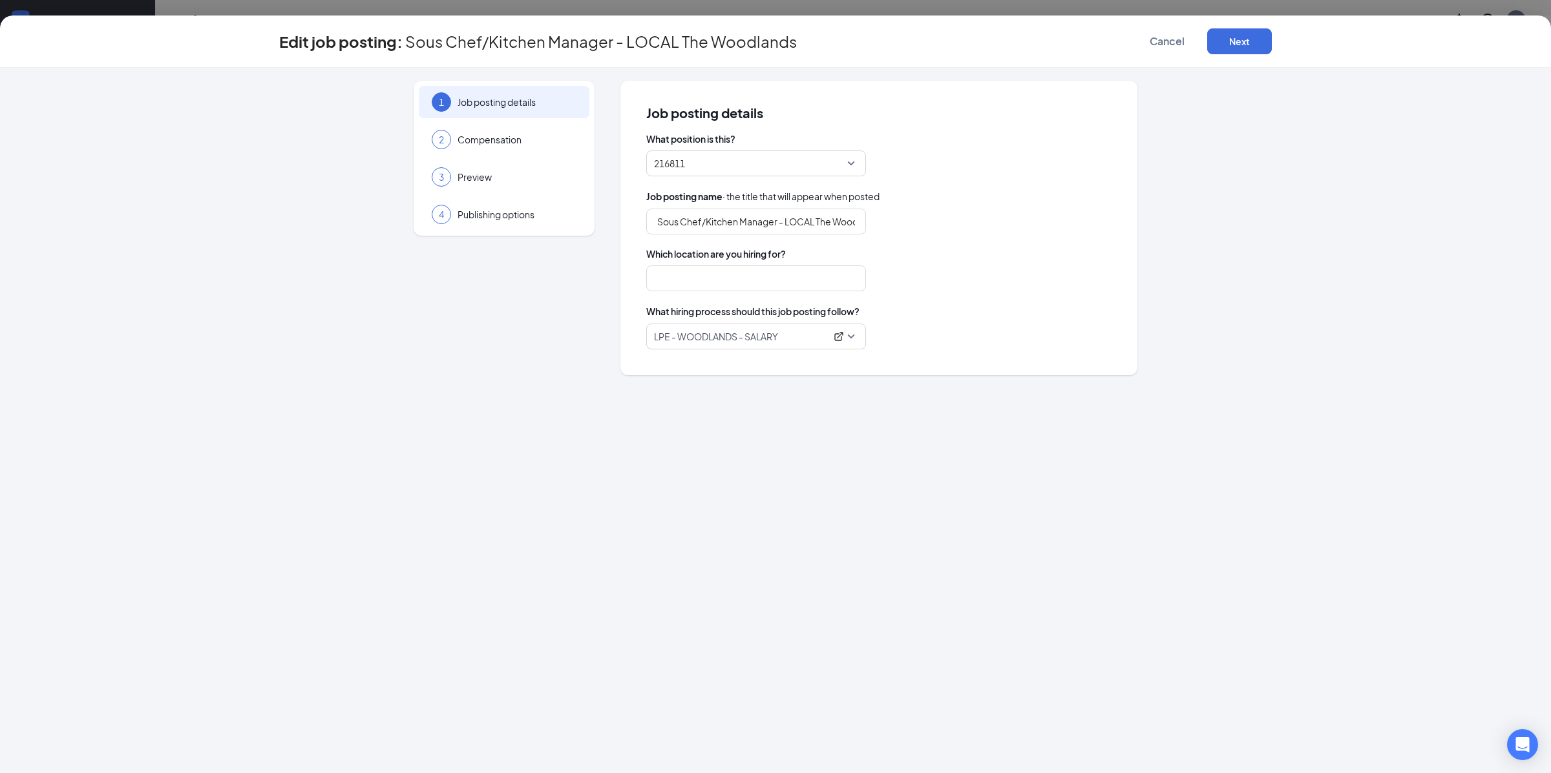
type input "LOCAL Public Eatery, The Woodlands"
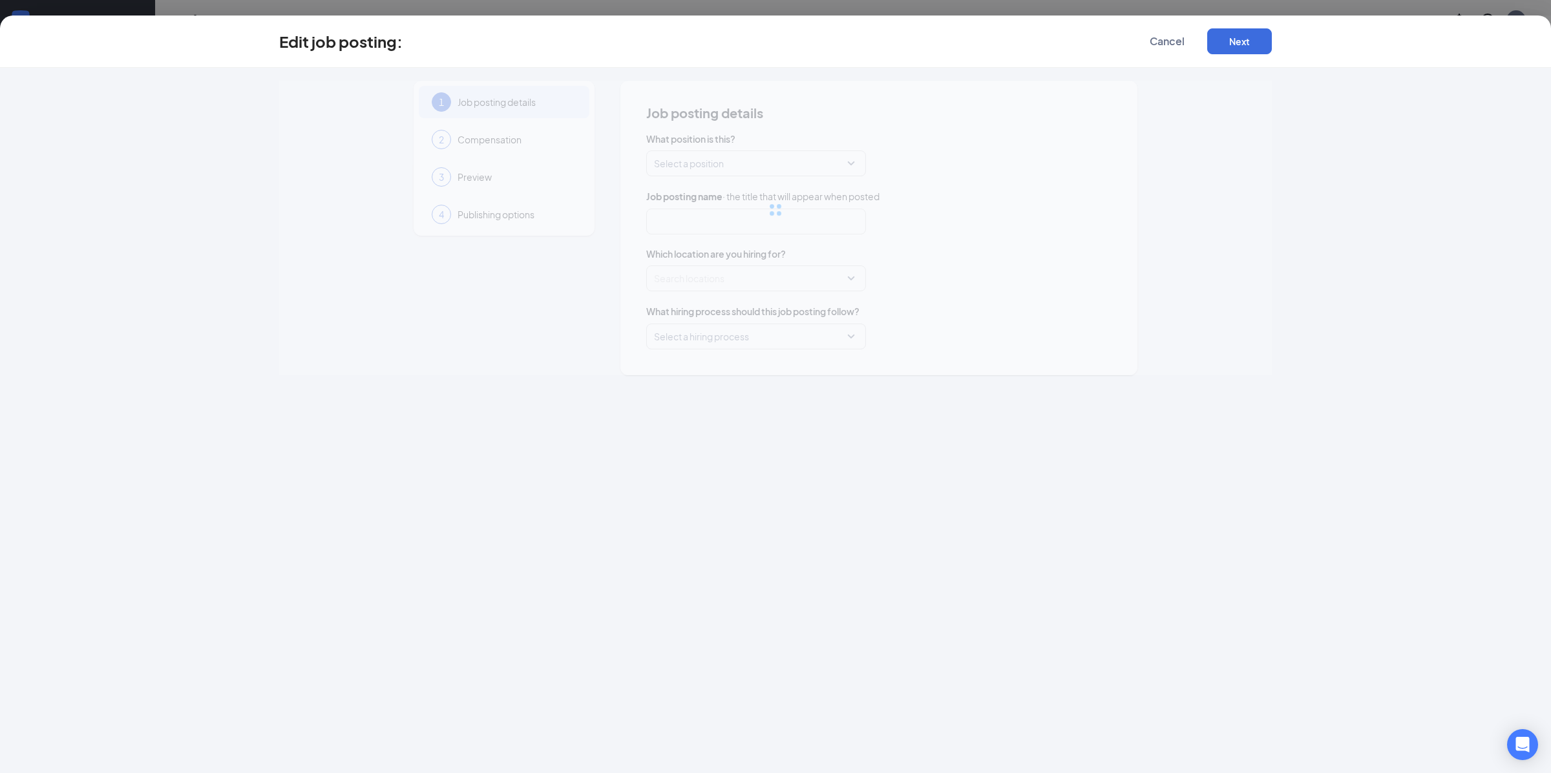
type input "Bartender - [PERSON_NAME]"
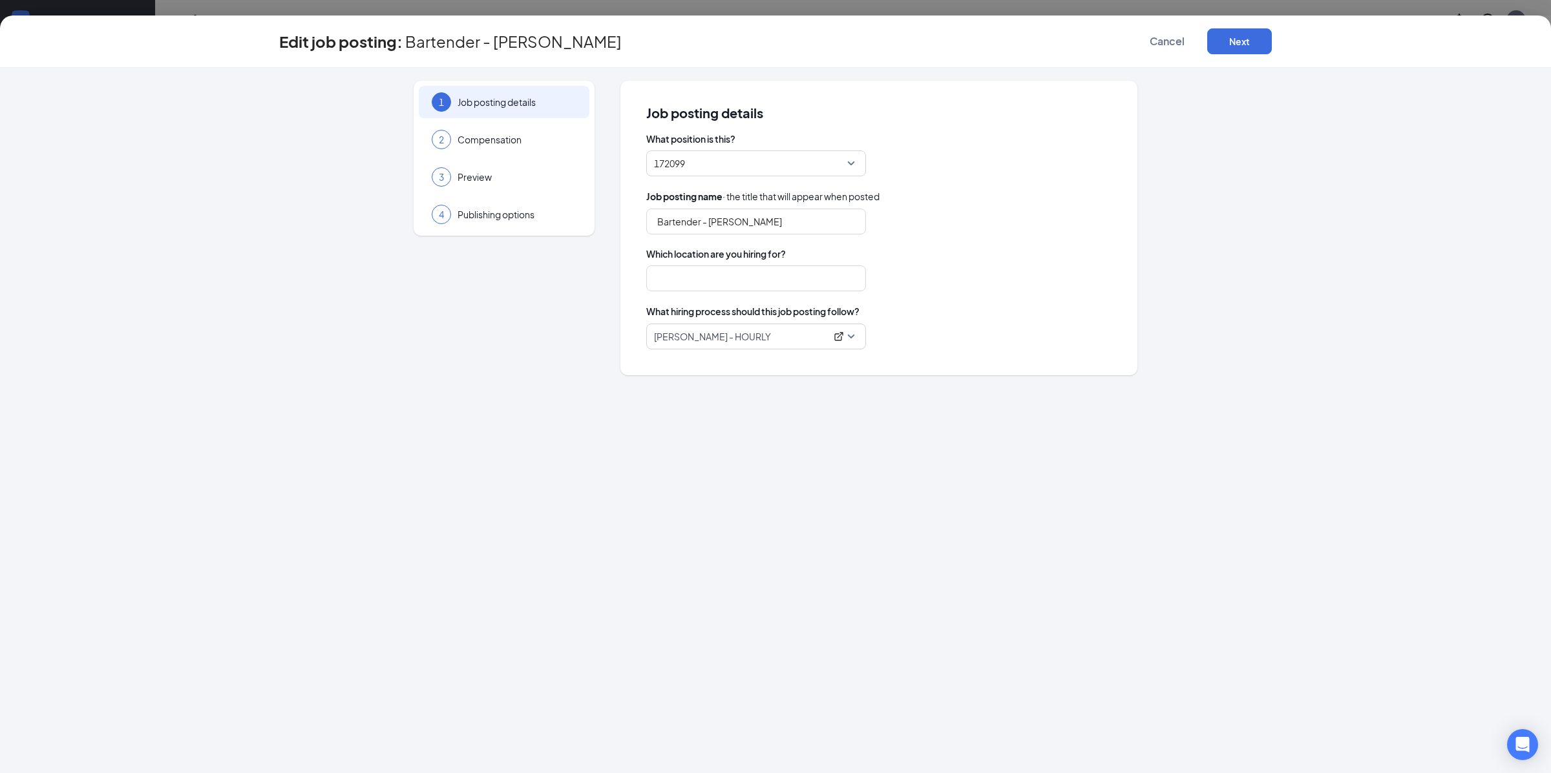
type input "[PERSON_NAME]"
click at [1167, 37] on span "Cancel" at bounding box center [1166, 41] width 35 height 13
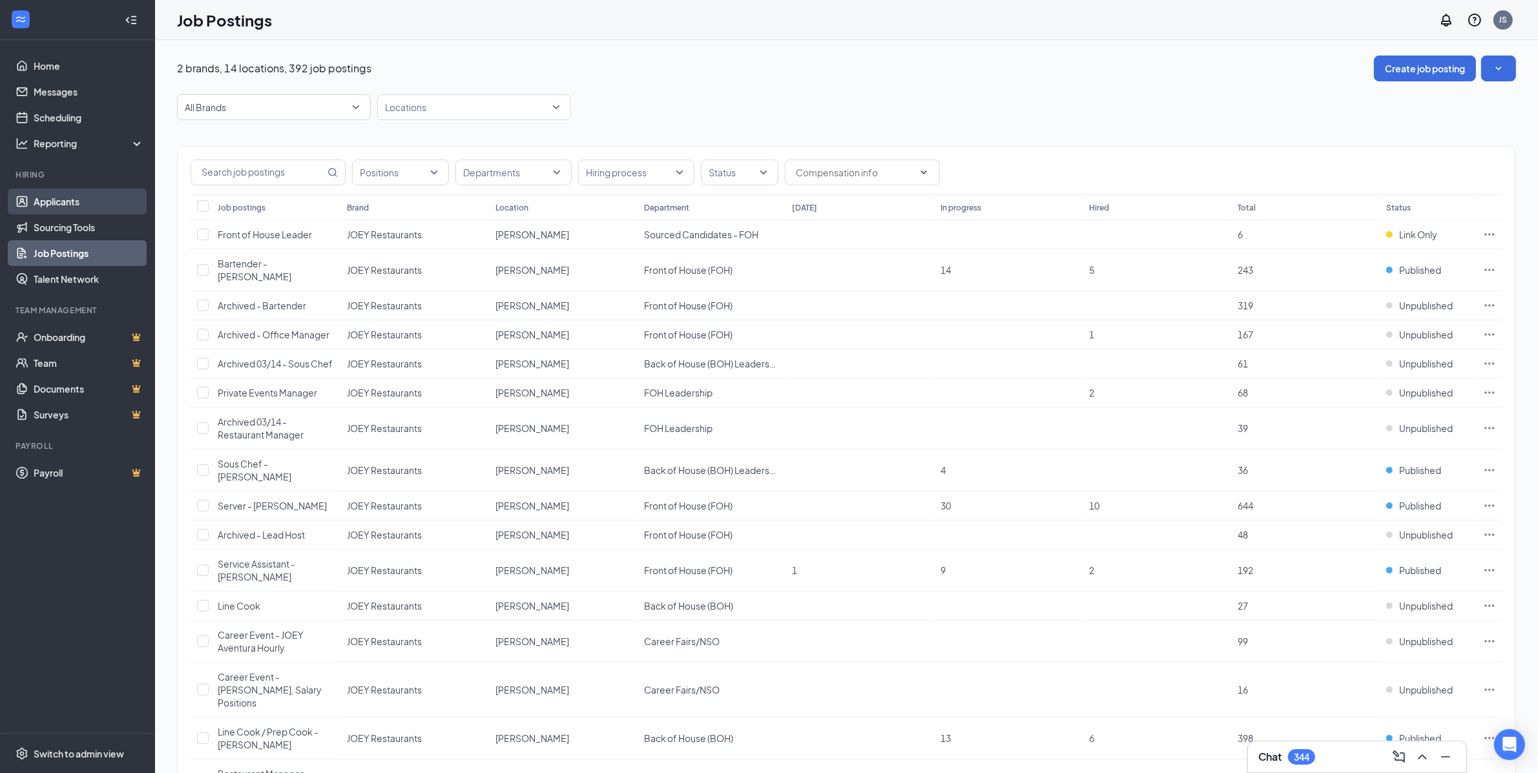
click at [89, 212] on link "Applicants" at bounding box center [89, 202] width 110 height 26
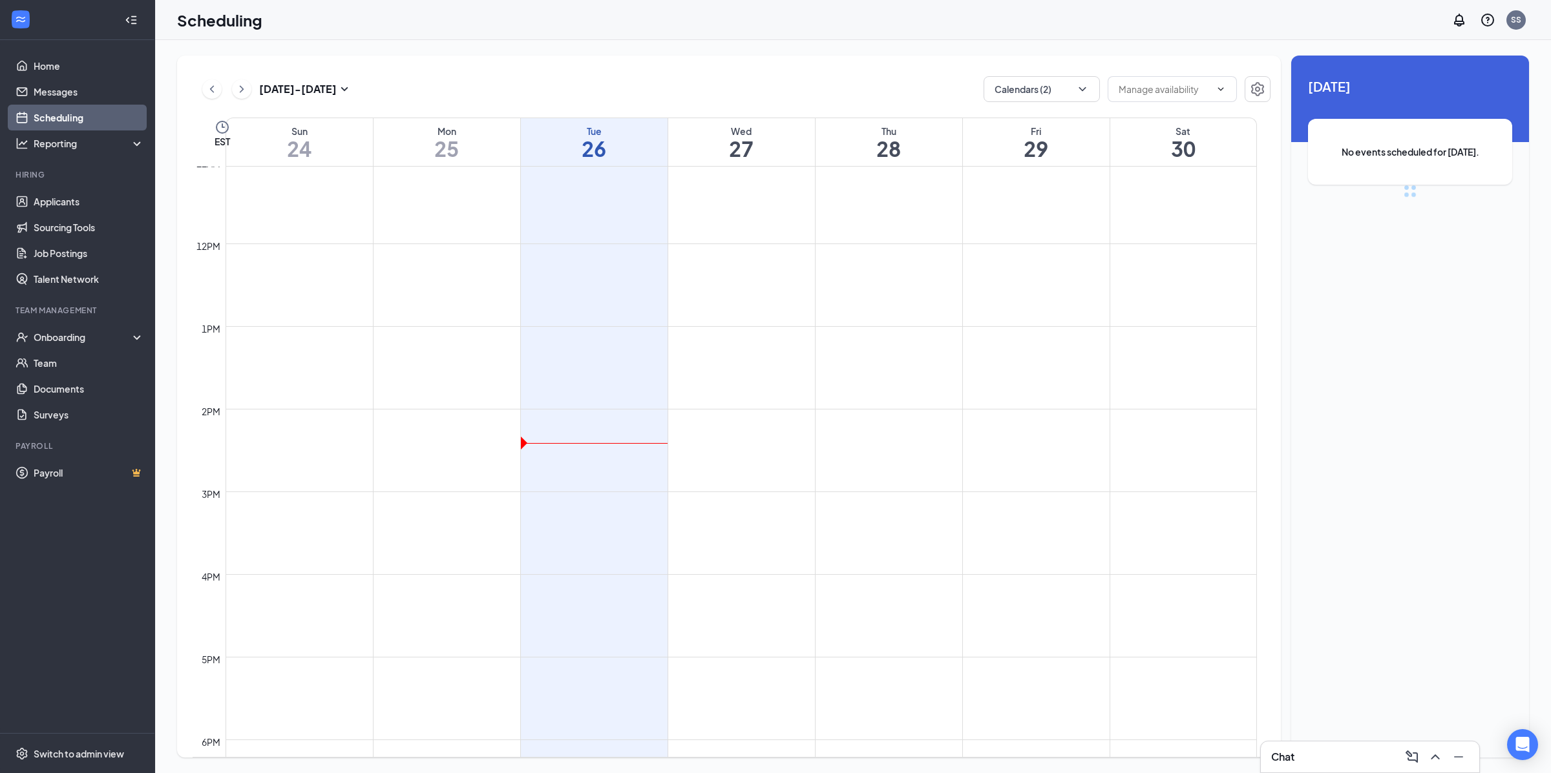
scroll to position [730, 0]
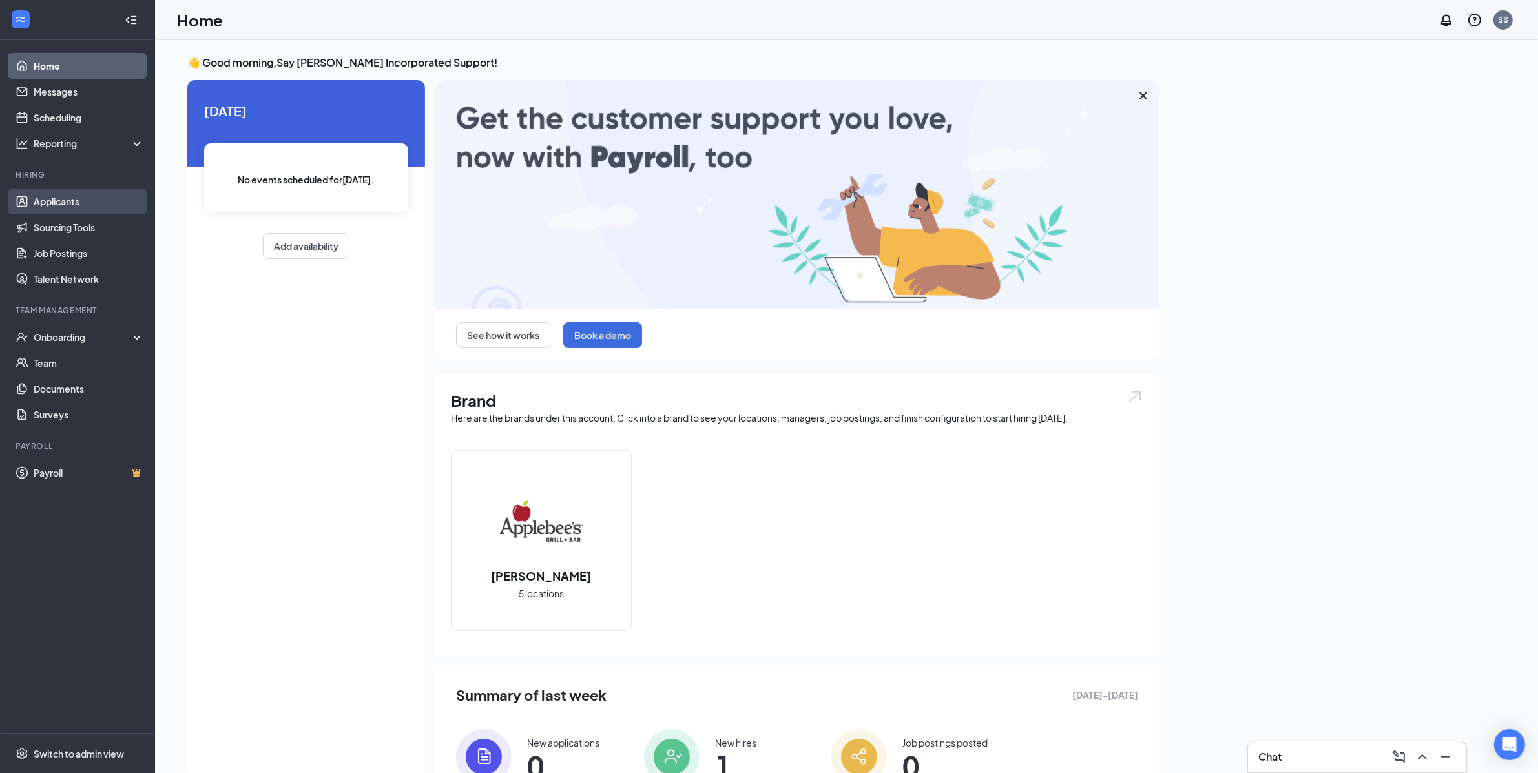
click at [101, 208] on link "Applicants" at bounding box center [89, 202] width 110 height 26
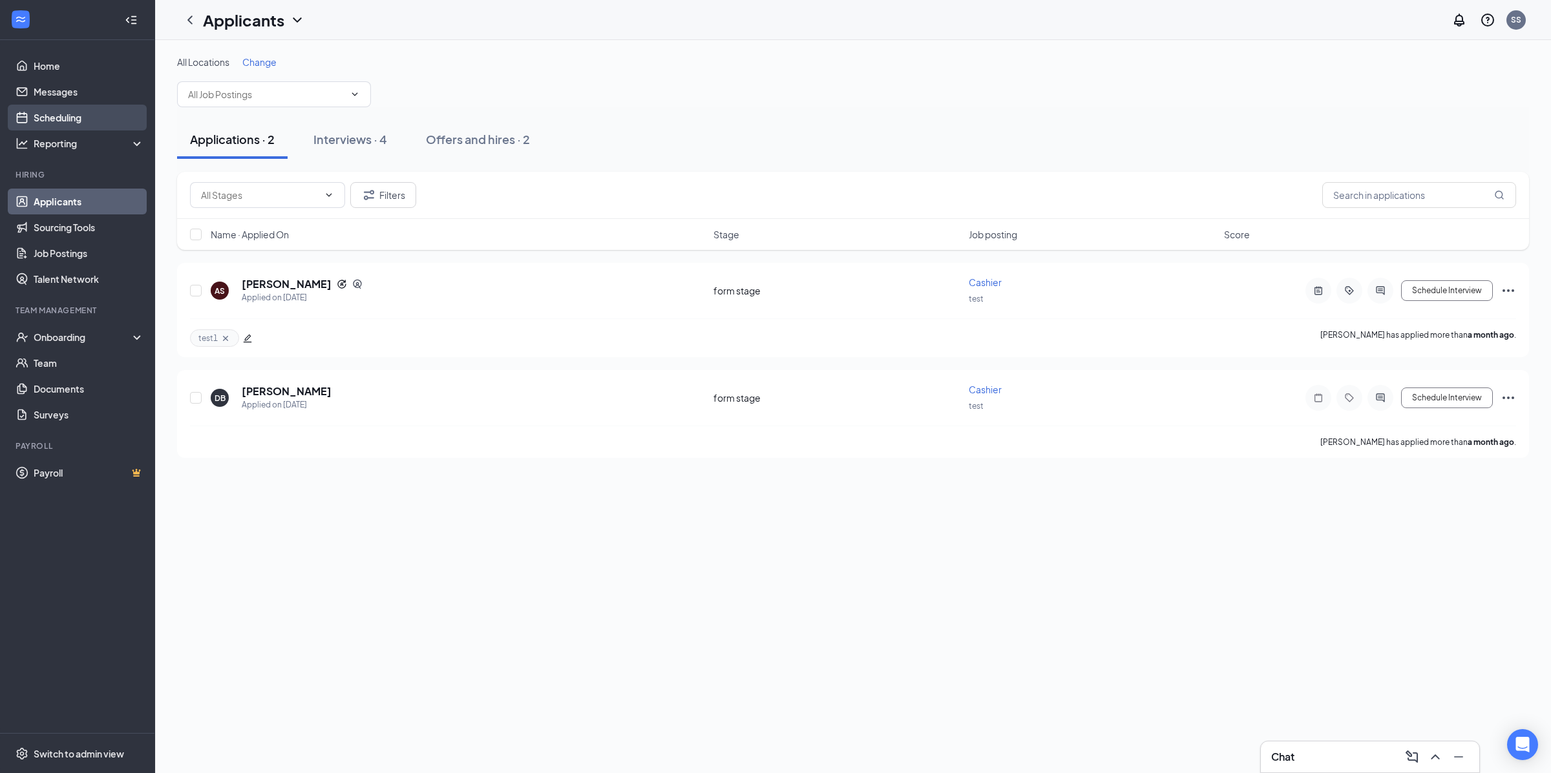
click at [91, 116] on link "Scheduling" at bounding box center [89, 118] width 110 height 26
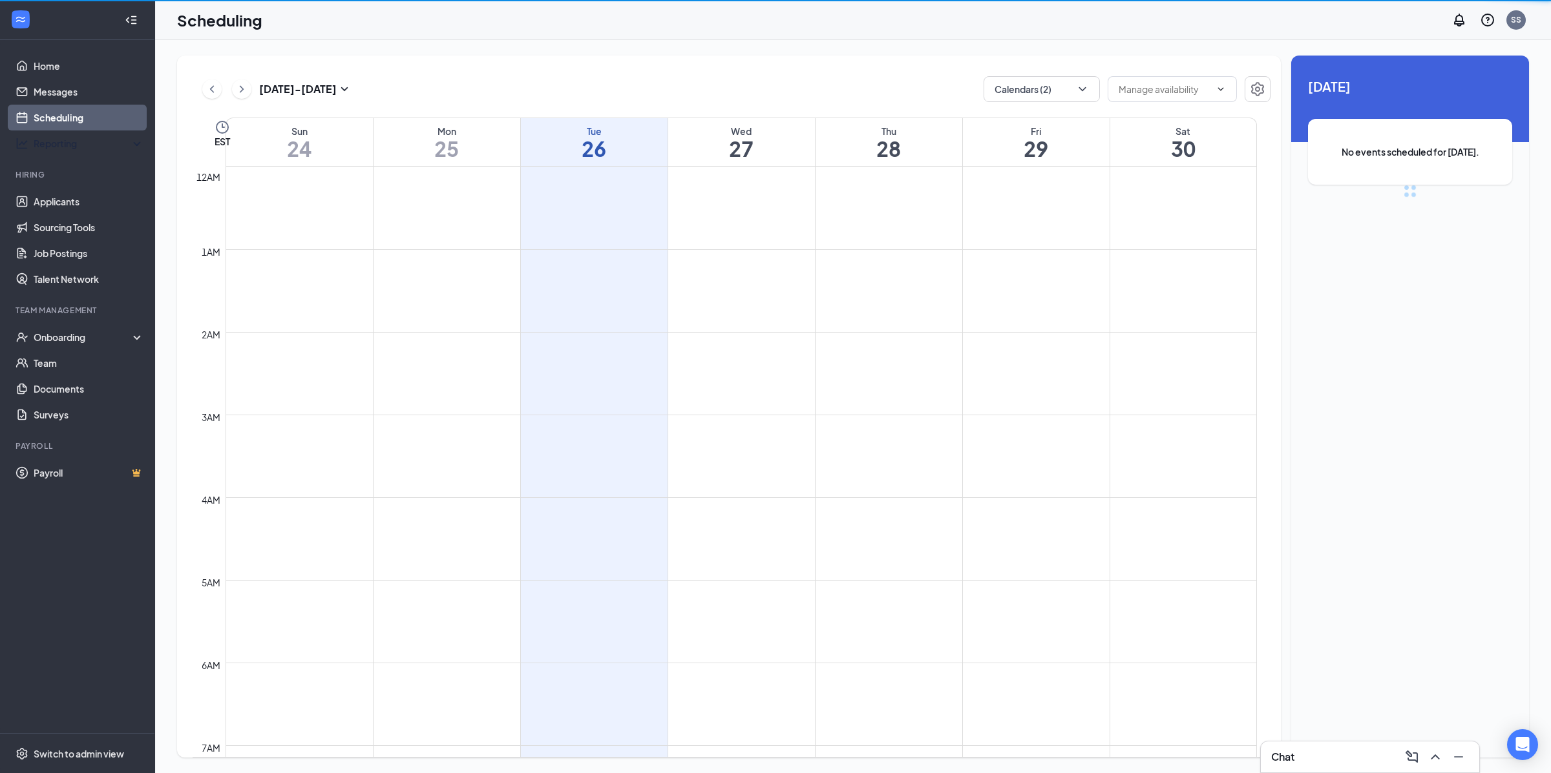
scroll to position [634, 0]
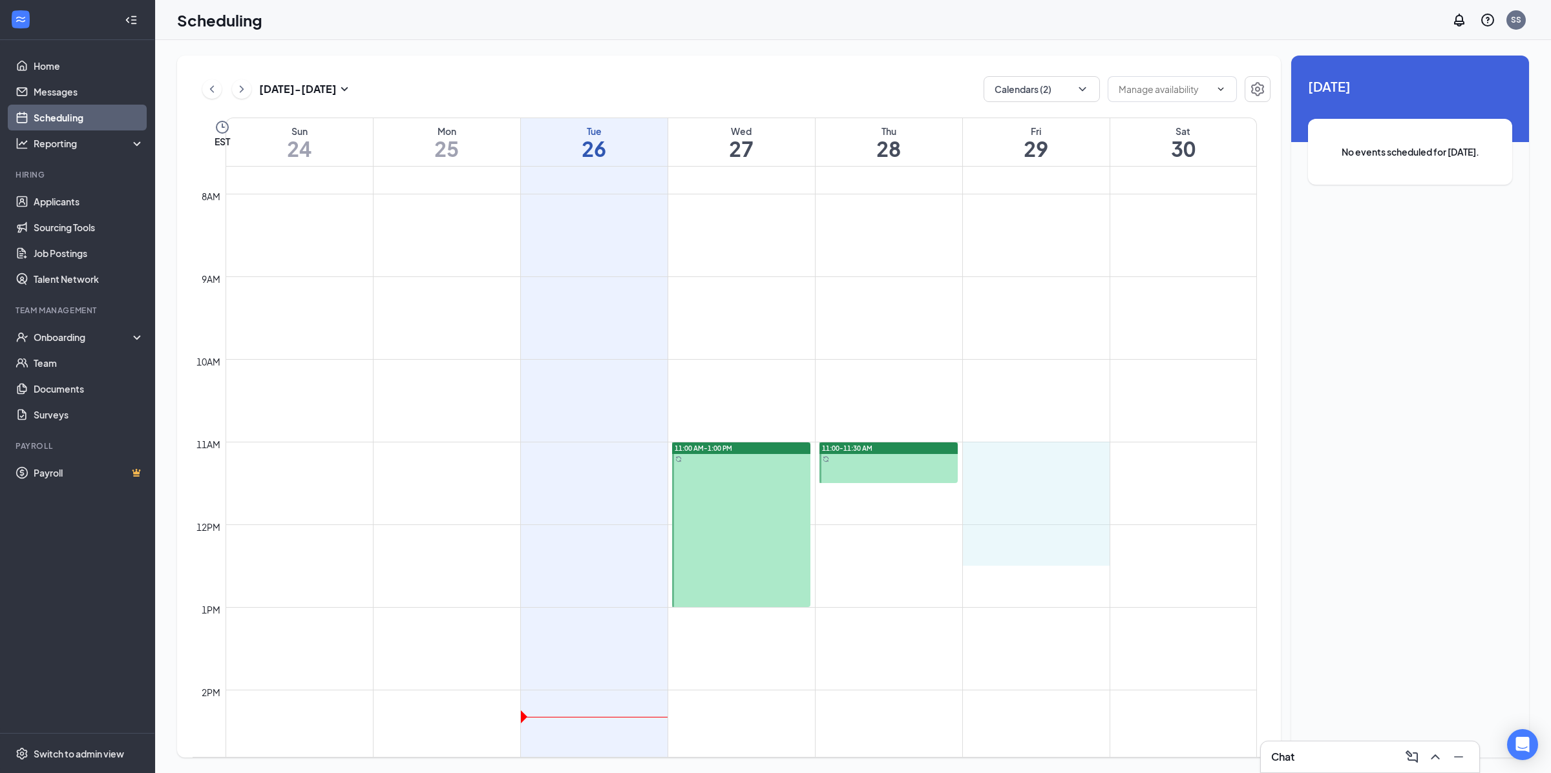
drag, startPoint x: 1003, startPoint y: 456, endPoint x: 1004, endPoint y: 555, distance: 98.9
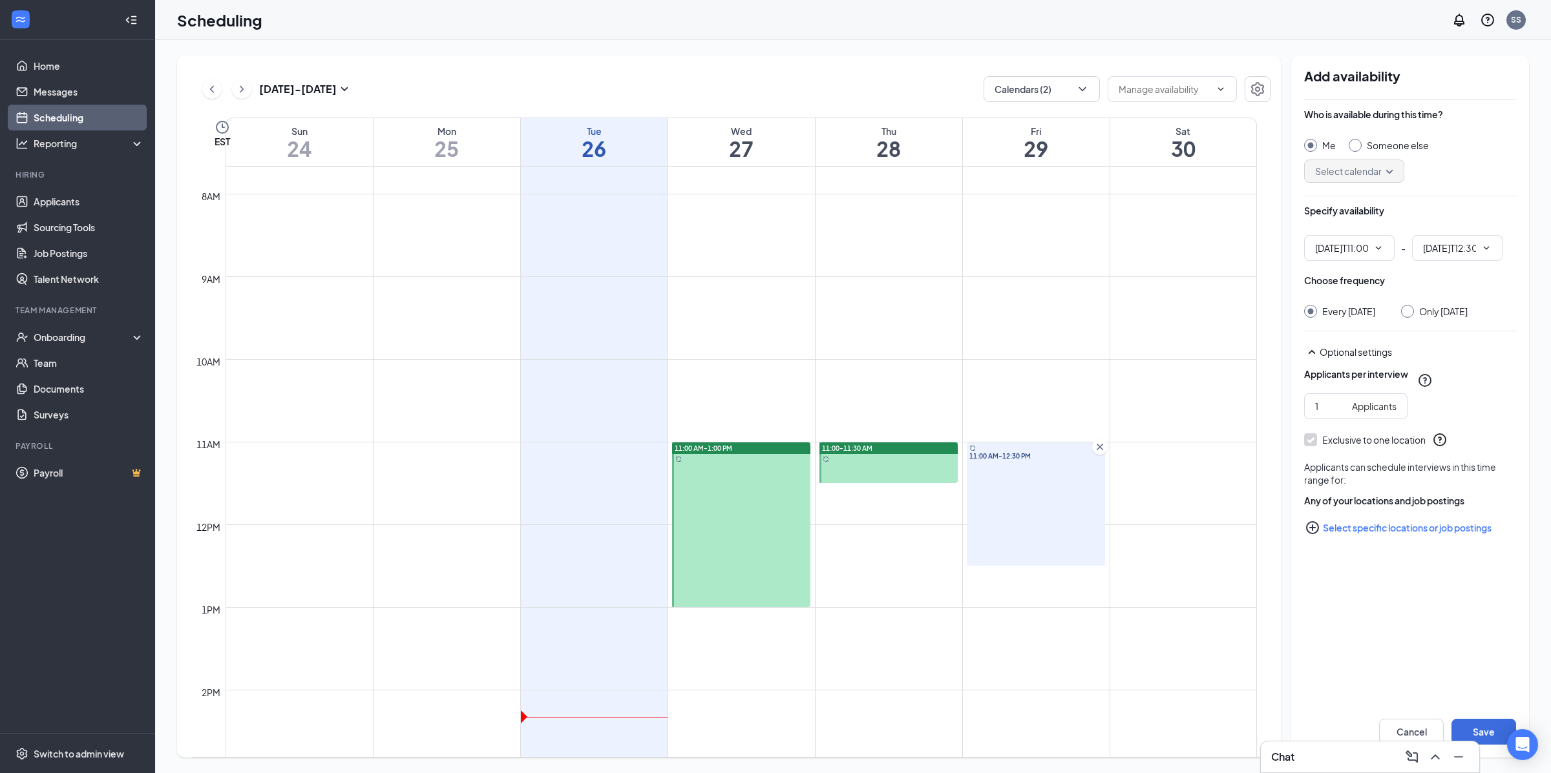
type input "11:00 AM"
type input "12:30 PM"
click at [1355, 408] on div "Applicants" at bounding box center [1374, 406] width 45 height 14
click at [1341, 408] on input "1" at bounding box center [1331, 406] width 32 height 14
click at [1341, 407] on input "1" at bounding box center [1331, 406] width 32 height 14
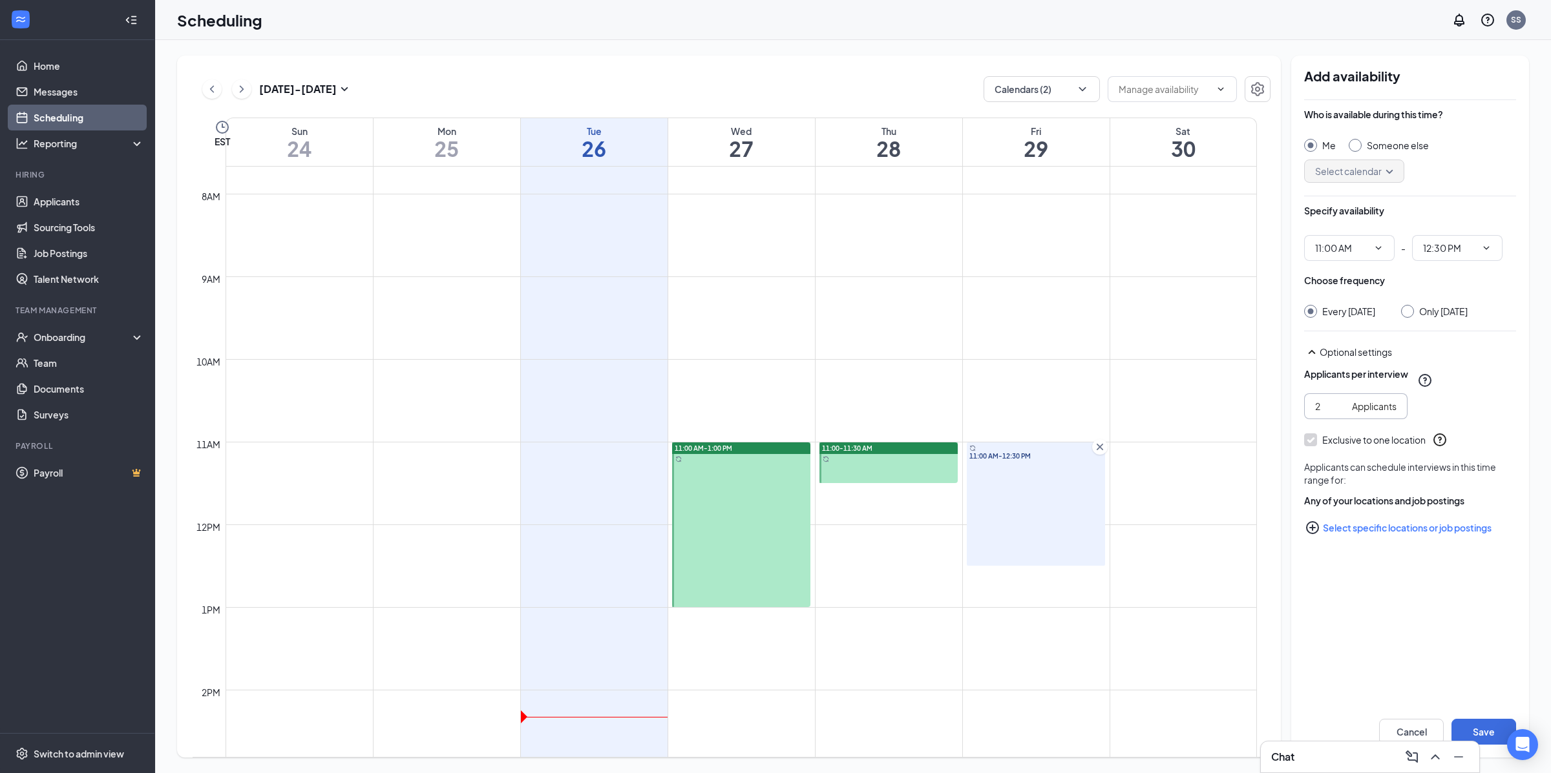
click at [1341, 406] on input "2" at bounding box center [1331, 406] width 32 height 14
click at [1341, 406] on input "3" at bounding box center [1331, 406] width 32 height 14
click at [1341, 406] on input "4" at bounding box center [1331, 406] width 32 height 14
type input "5"
click at [1341, 406] on input "5" at bounding box center [1331, 406] width 32 height 14
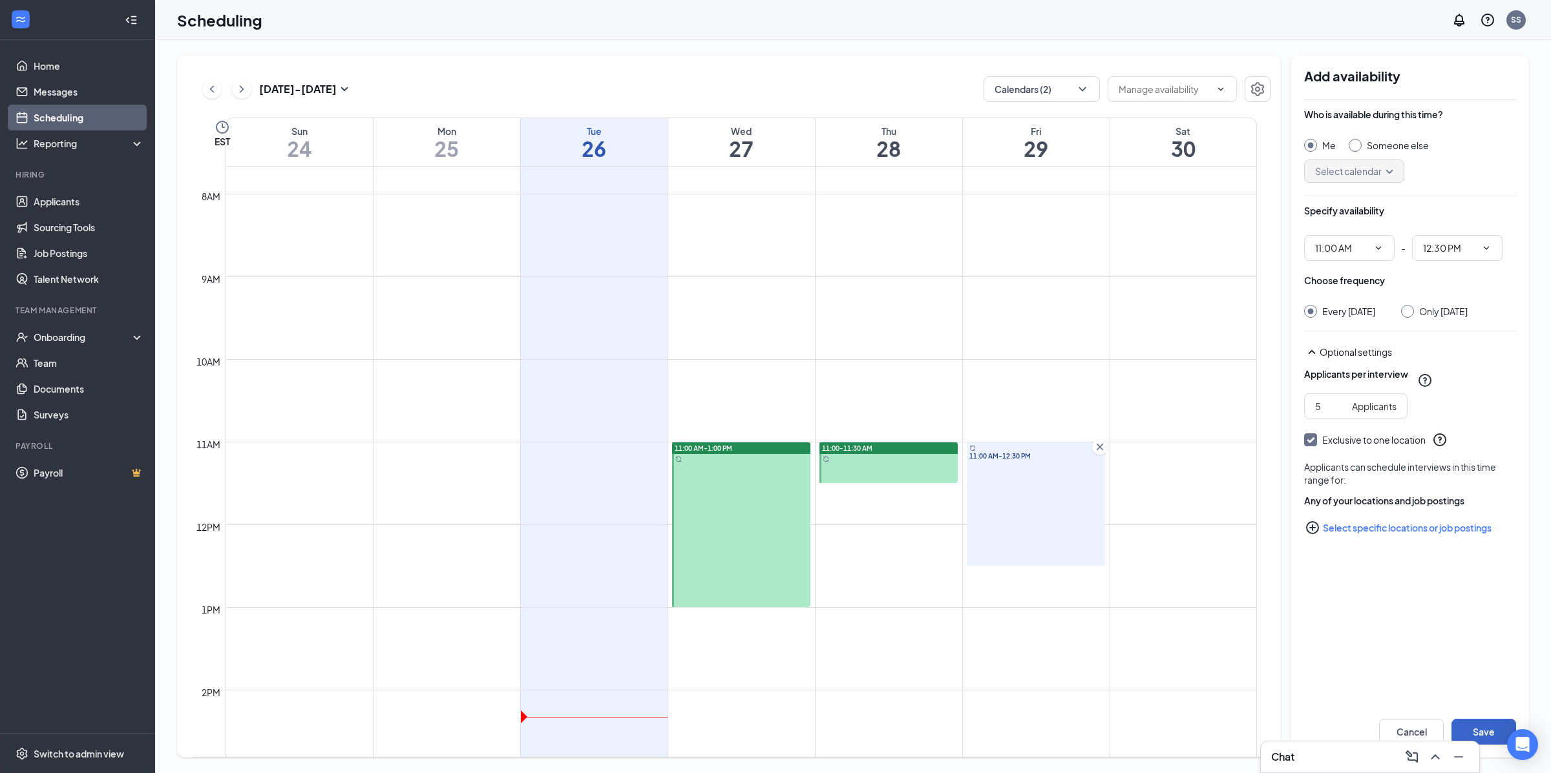
click at [1491, 731] on button "Save" at bounding box center [1483, 732] width 65 height 26
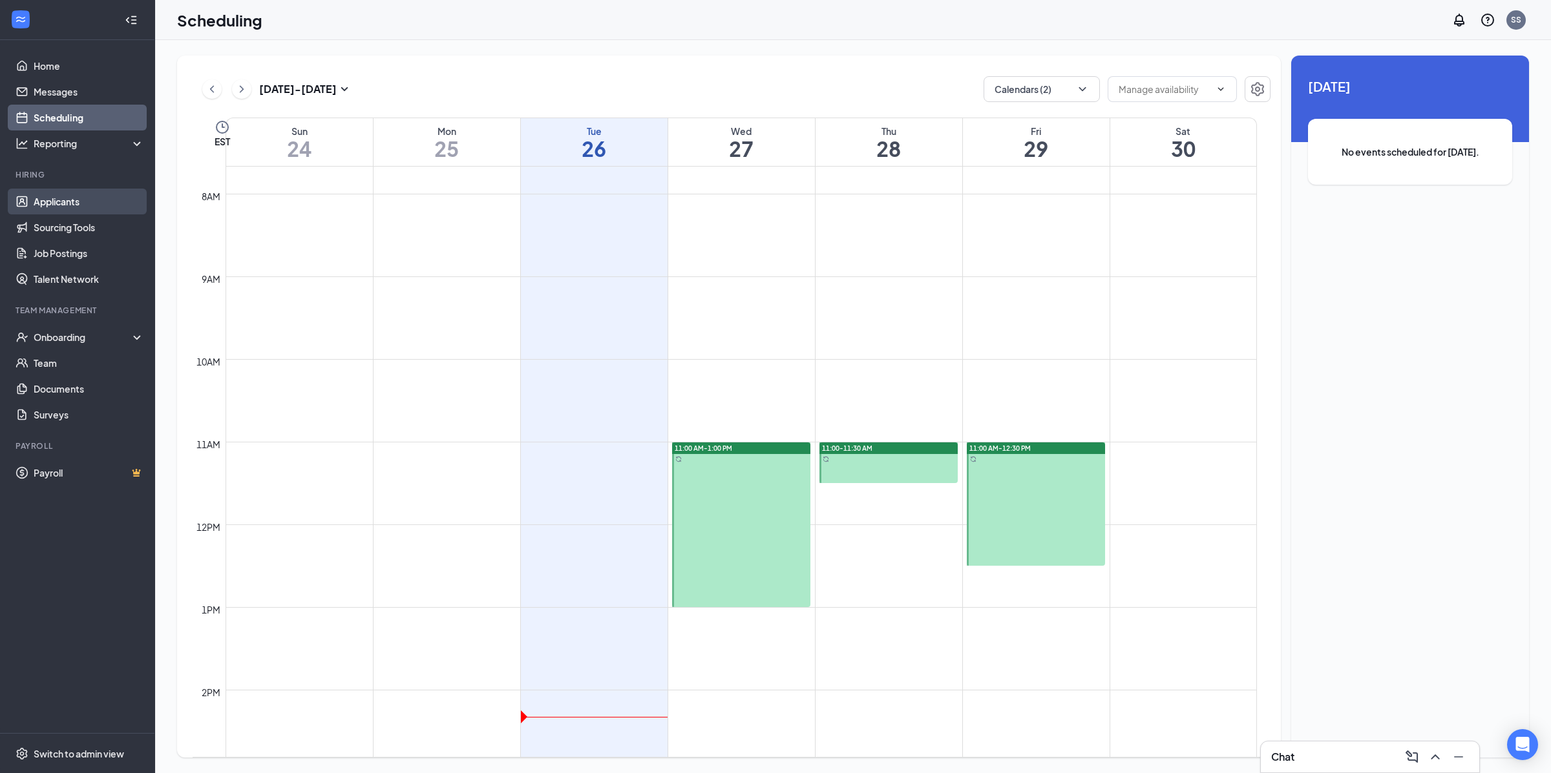
click at [76, 205] on link "Applicants" at bounding box center [89, 202] width 110 height 26
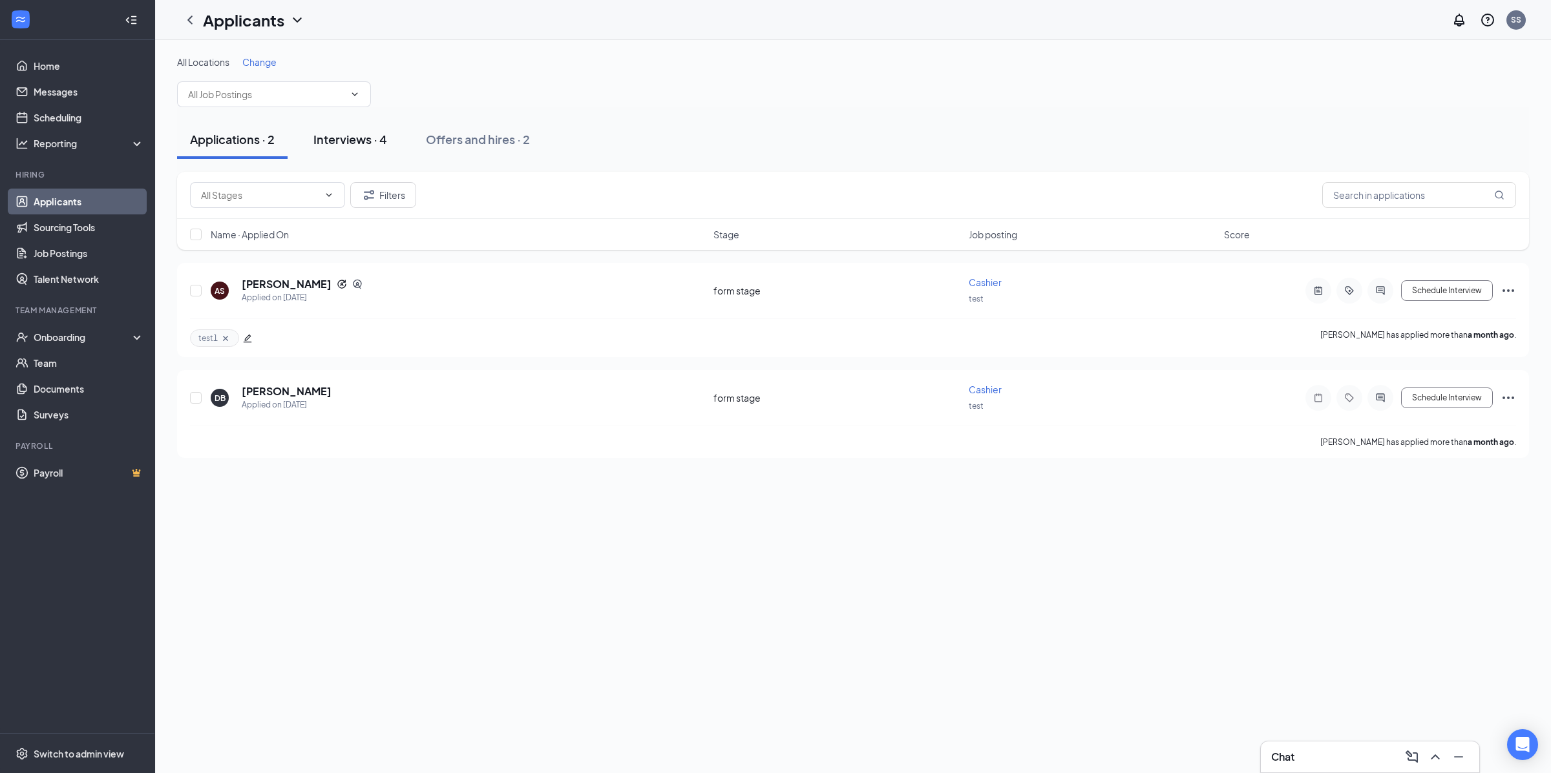
click at [371, 154] on button "Interviews · 4" at bounding box center [349, 139] width 99 height 39
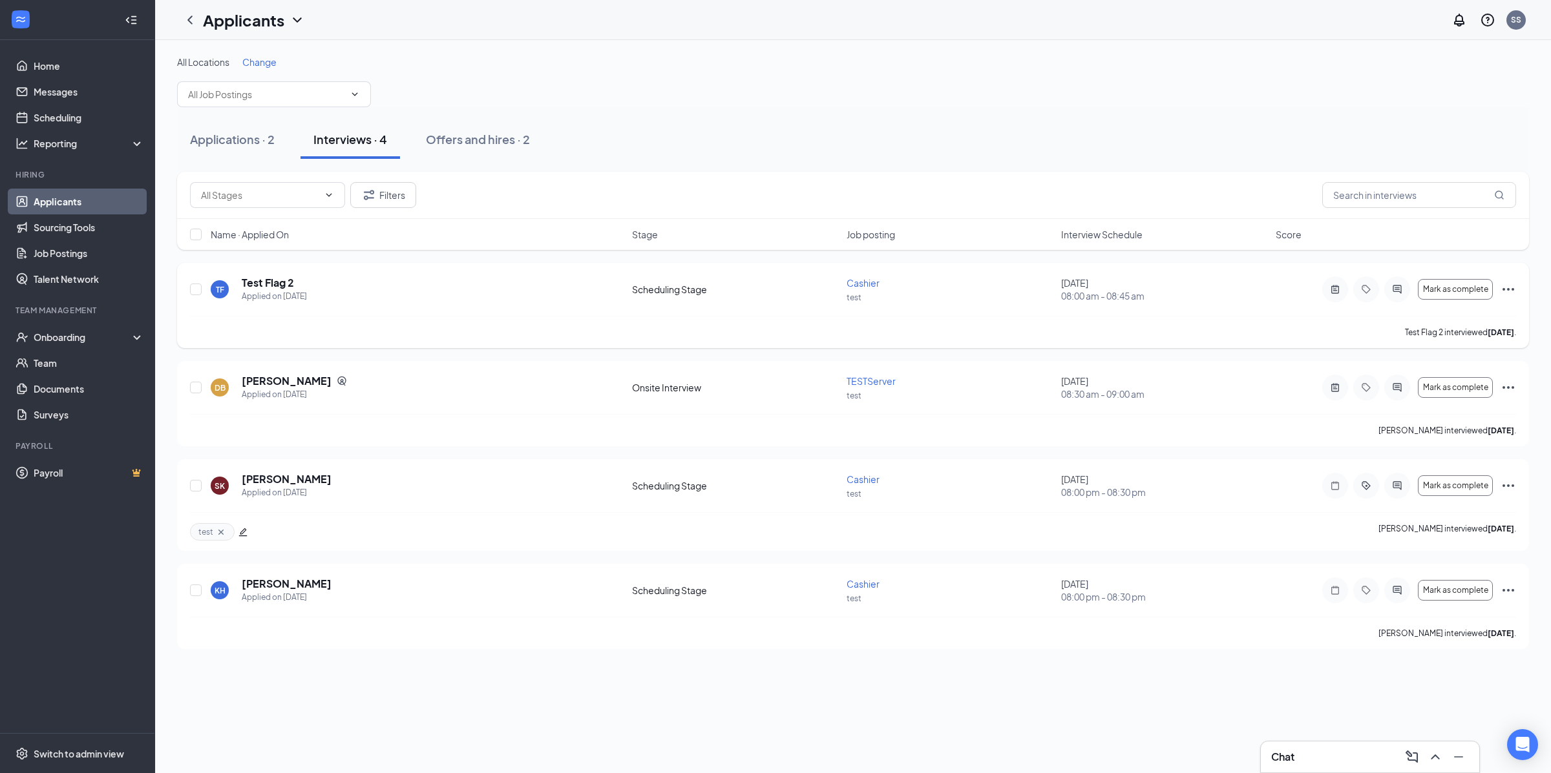
click at [1518, 288] on div "TF Test Flag 2 Applied on Aug 14 Scheduling Stage Cashier test August 19, 2025 …" at bounding box center [853, 305] width 1352 height 85
click at [1504, 288] on icon "Ellipses" at bounding box center [1508, 290] width 16 height 16
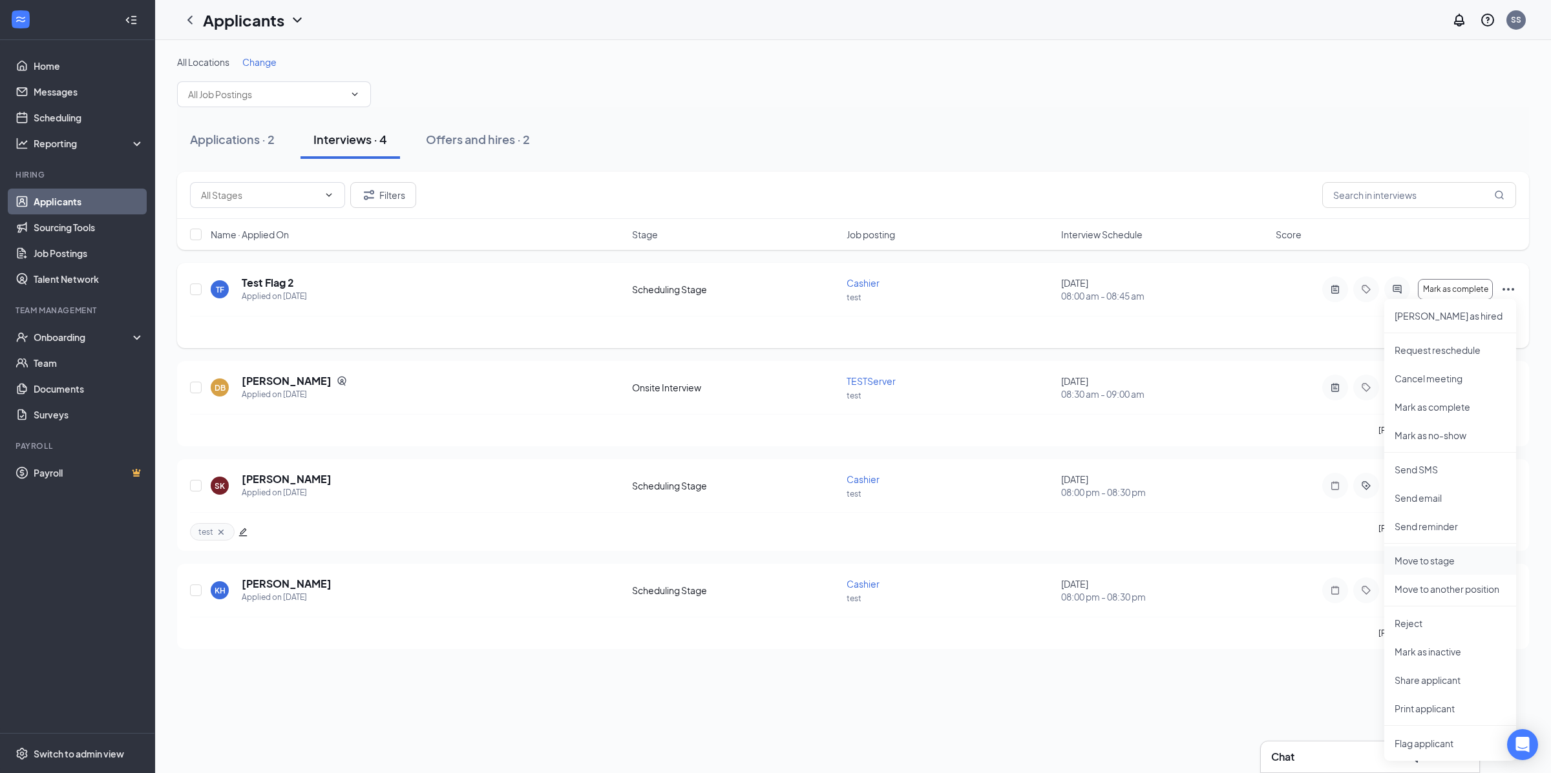
click at [1465, 554] on p "Move to stage" at bounding box center [1449, 560] width 111 height 13
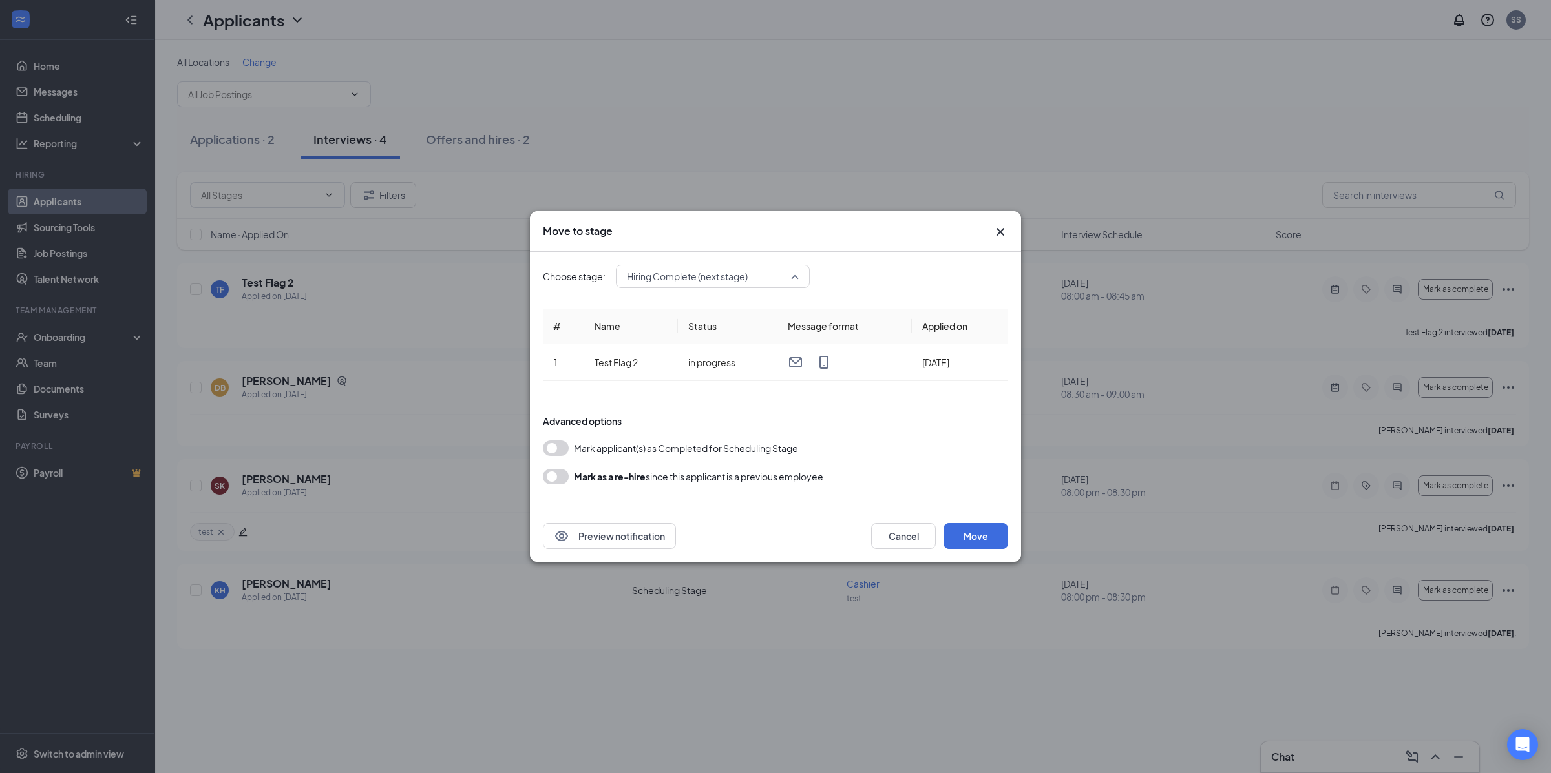
click at [781, 285] on span "Hiring Complete (next stage)" at bounding box center [707, 276] width 160 height 19
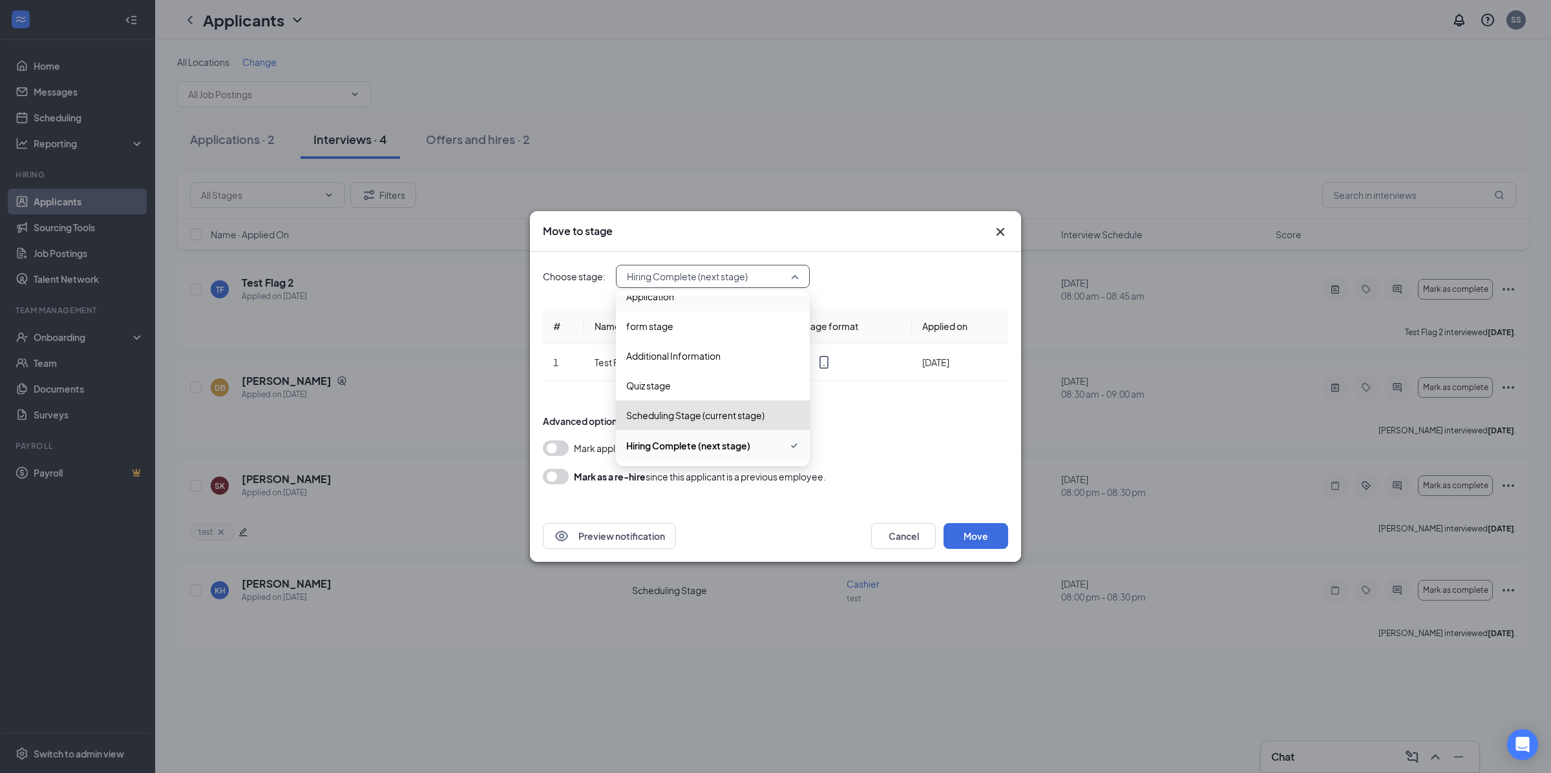
click at [706, 308] on div "Application" at bounding box center [713, 297] width 194 height 30
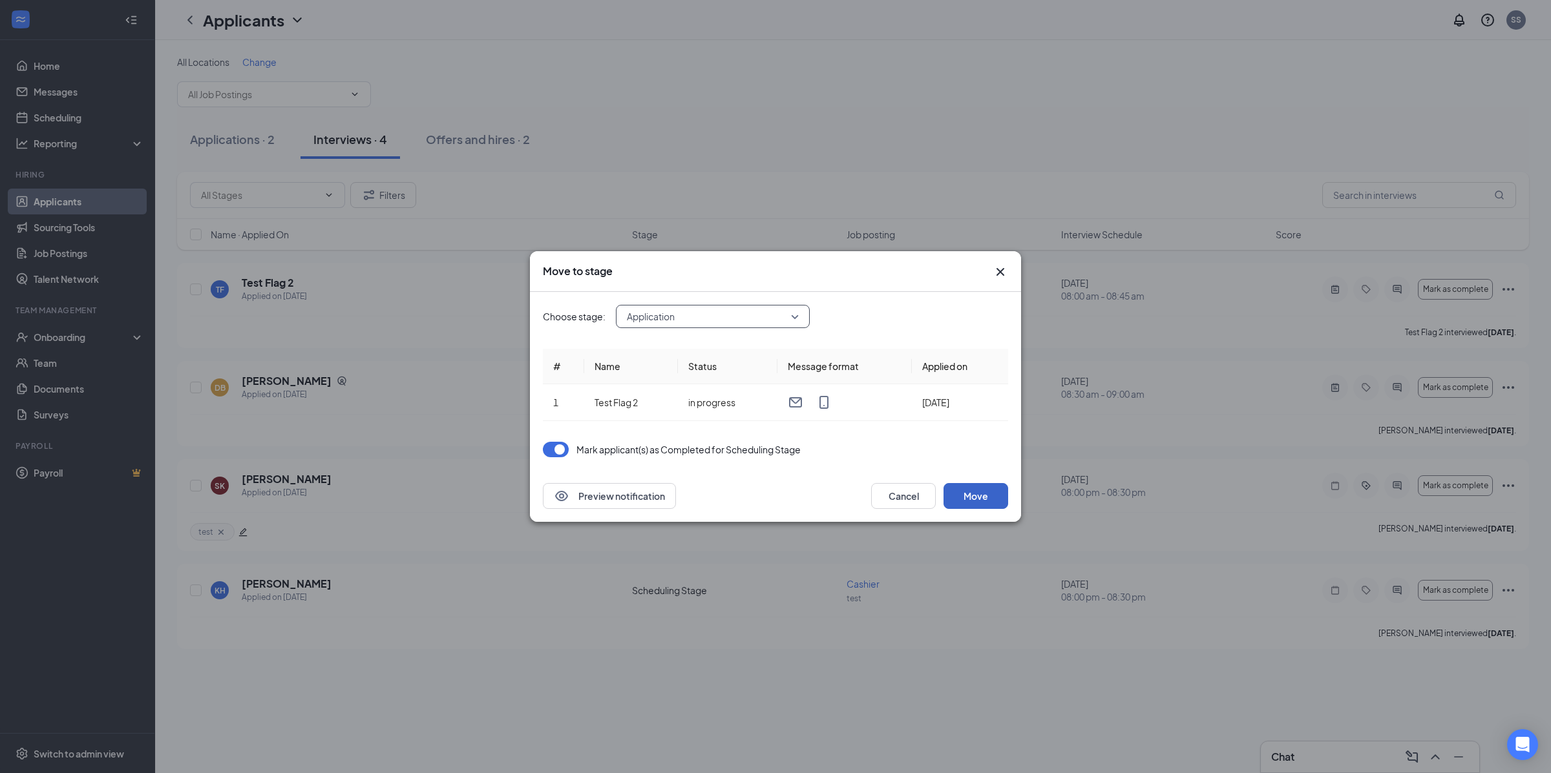
click at [979, 494] on button "Move" at bounding box center [975, 496] width 65 height 26
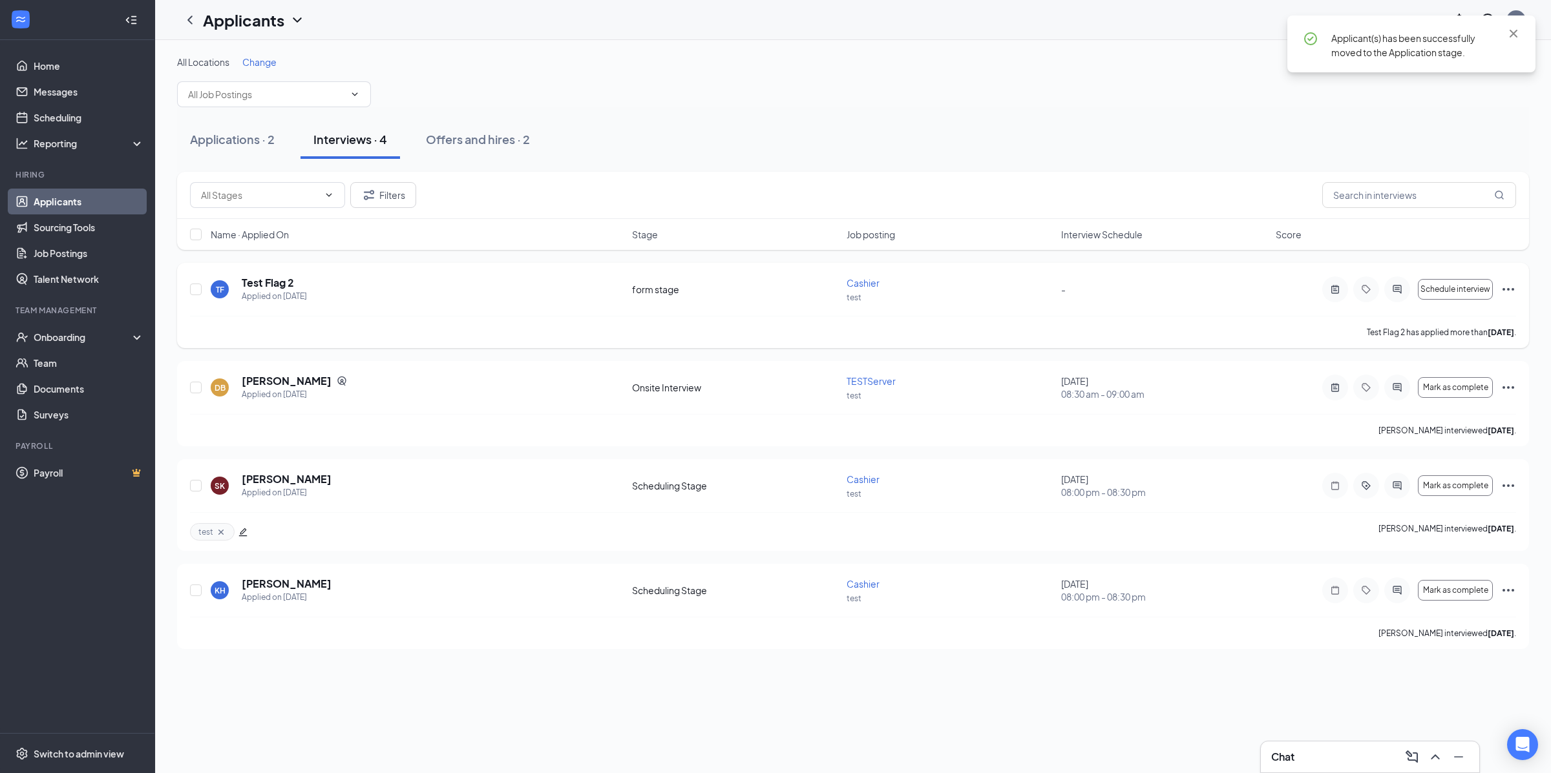
click at [1512, 289] on icon "Ellipses" at bounding box center [1508, 289] width 12 height 3
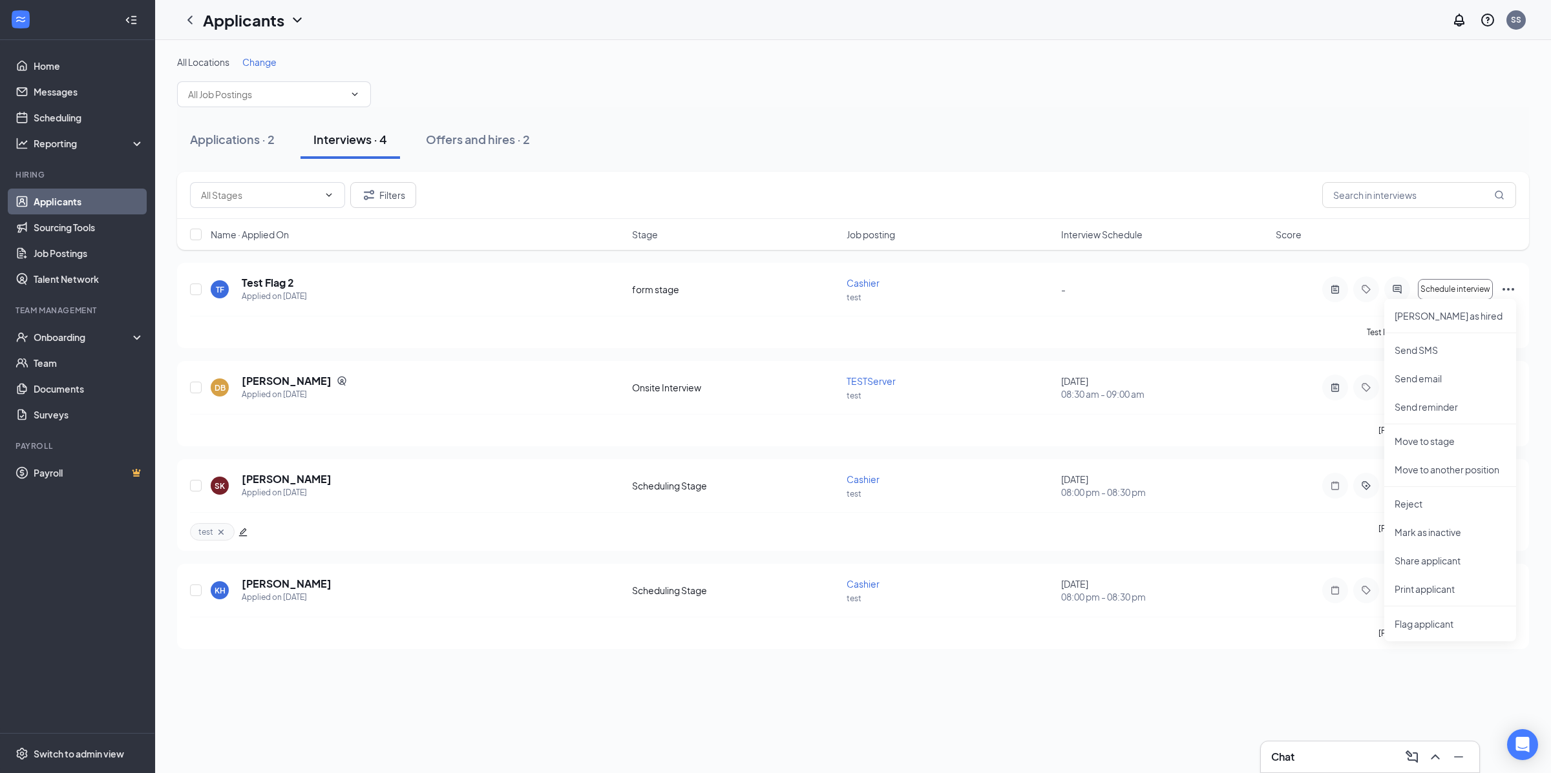
click at [1056, 717] on div "All Locations Change Applications · 2 Interviews · 4 Offers and hires · 2 Filte…" at bounding box center [853, 406] width 1396 height 733
click at [1502, 390] on icon "Ellipses" at bounding box center [1508, 388] width 16 height 16
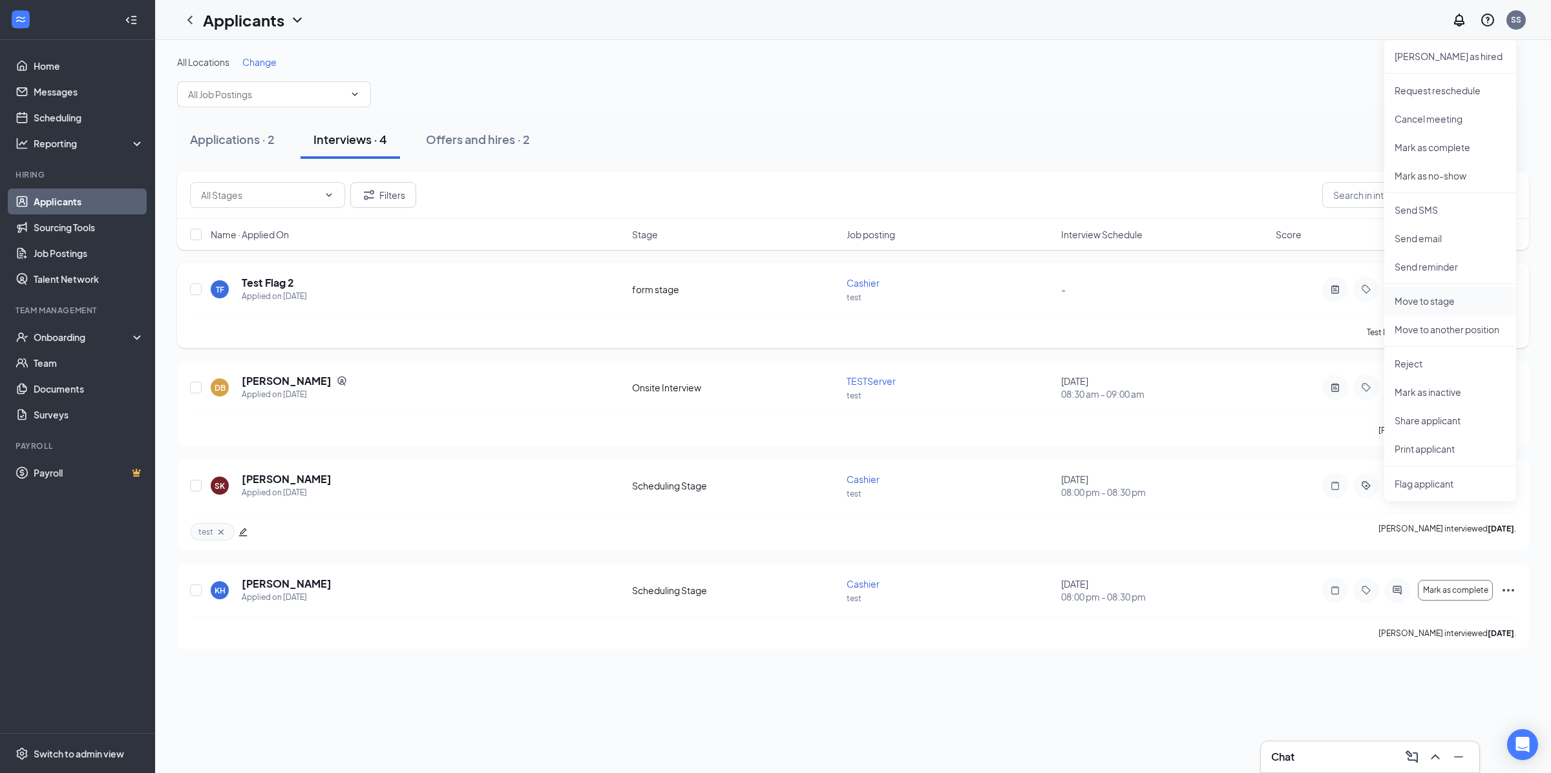
click at [1449, 303] on p "Move to stage" at bounding box center [1449, 301] width 111 height 13
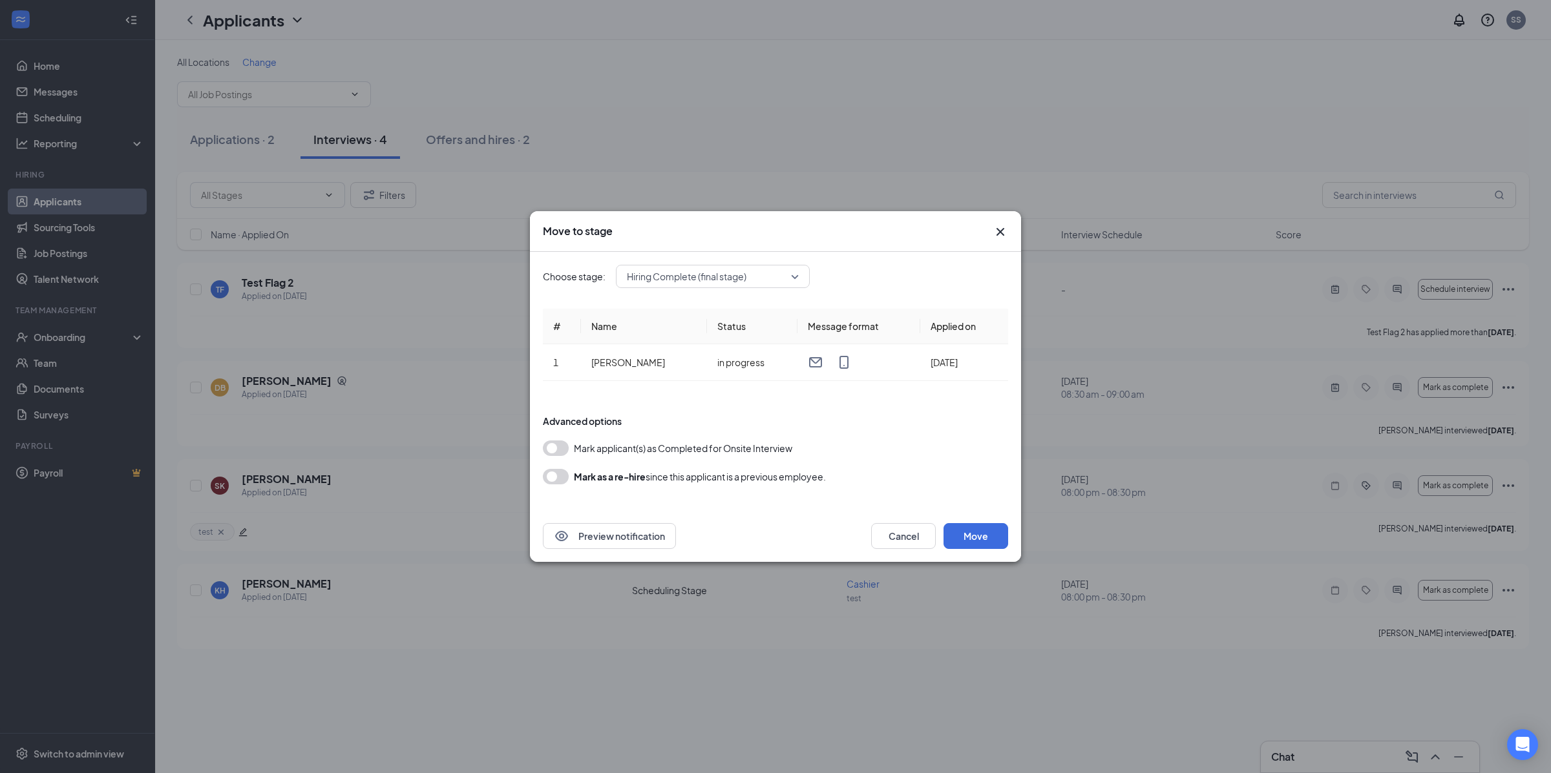
click at [734, 286] on span "Hiring Complete (final stage)" at bounding box center [687, 276] width 120 height 19
click at [713, 317] on span "Application" at bounding box center [712, 311] width 173 height 14
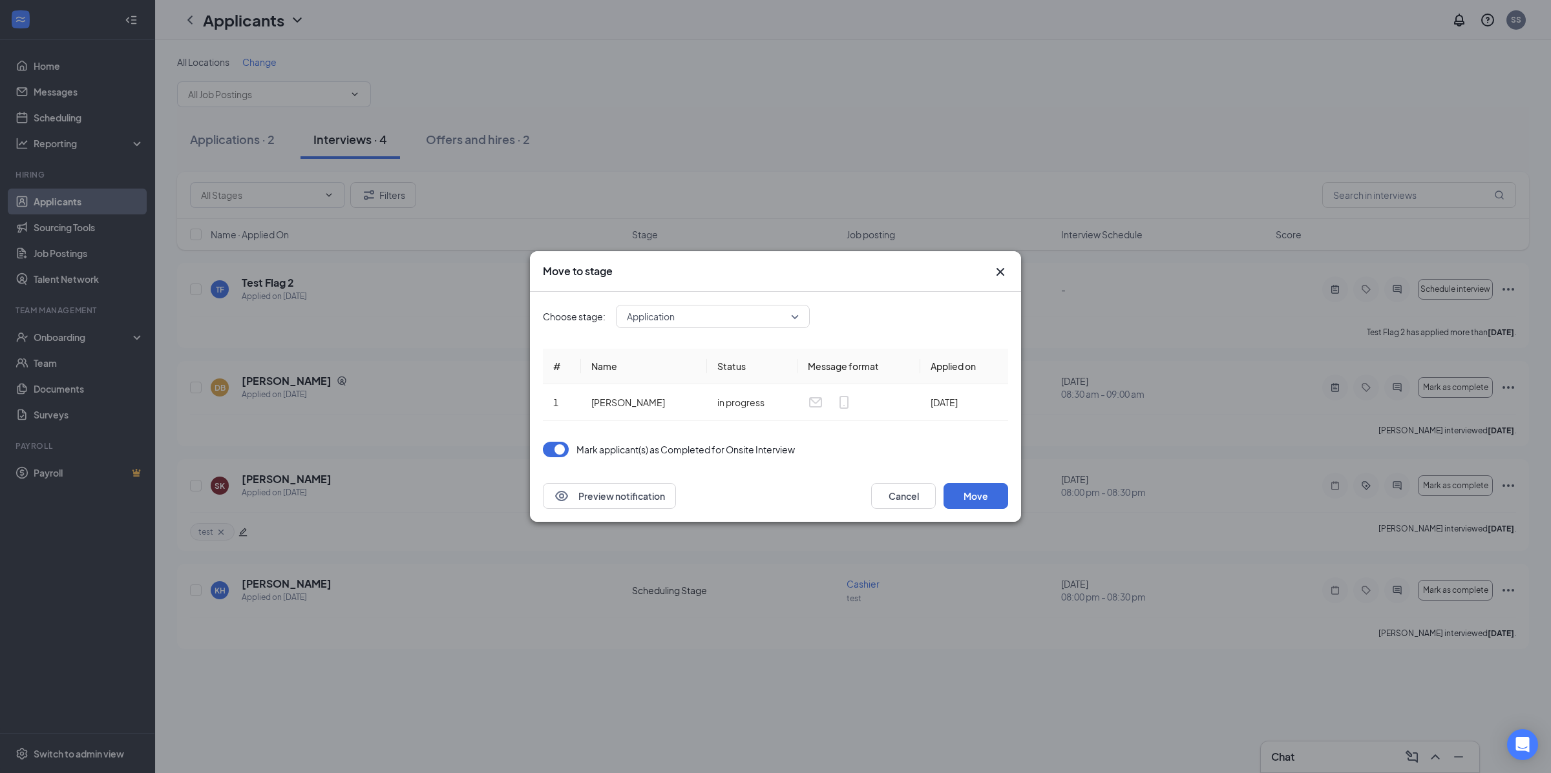
click at [558, 450] on button "button" at bounding box center [556, 450] width 26 height 16
click at [967, 497] on button "Move" at bounding box center [975, 496] width 65 height 26
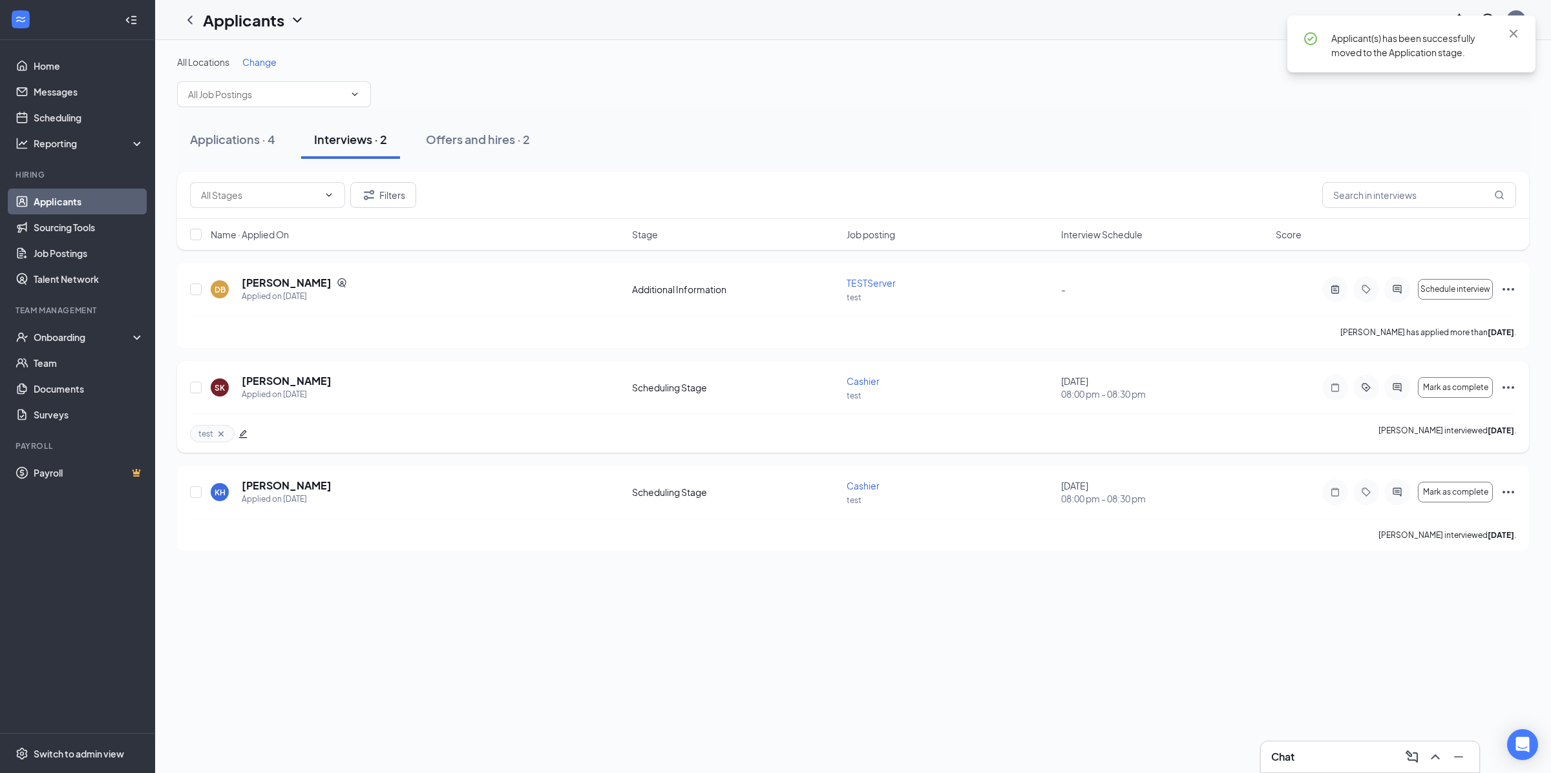
click at [1511, 390] on icon "Ellipses" at bounding box center [1508, 388] width 16 height 16
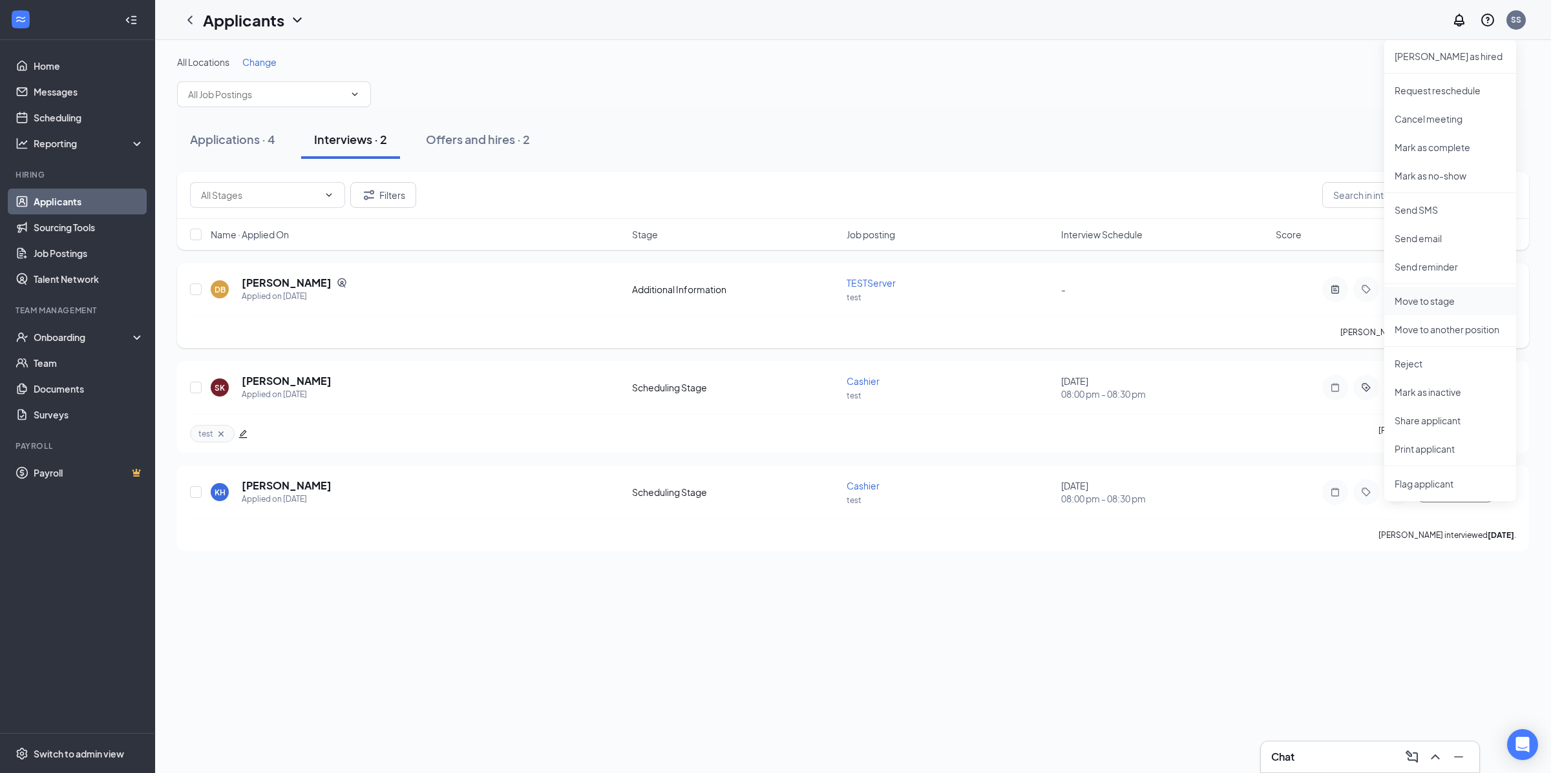
click at [1434, 303] on p "Move to stage" at bounding box center [1449, 301] width 111 height 13
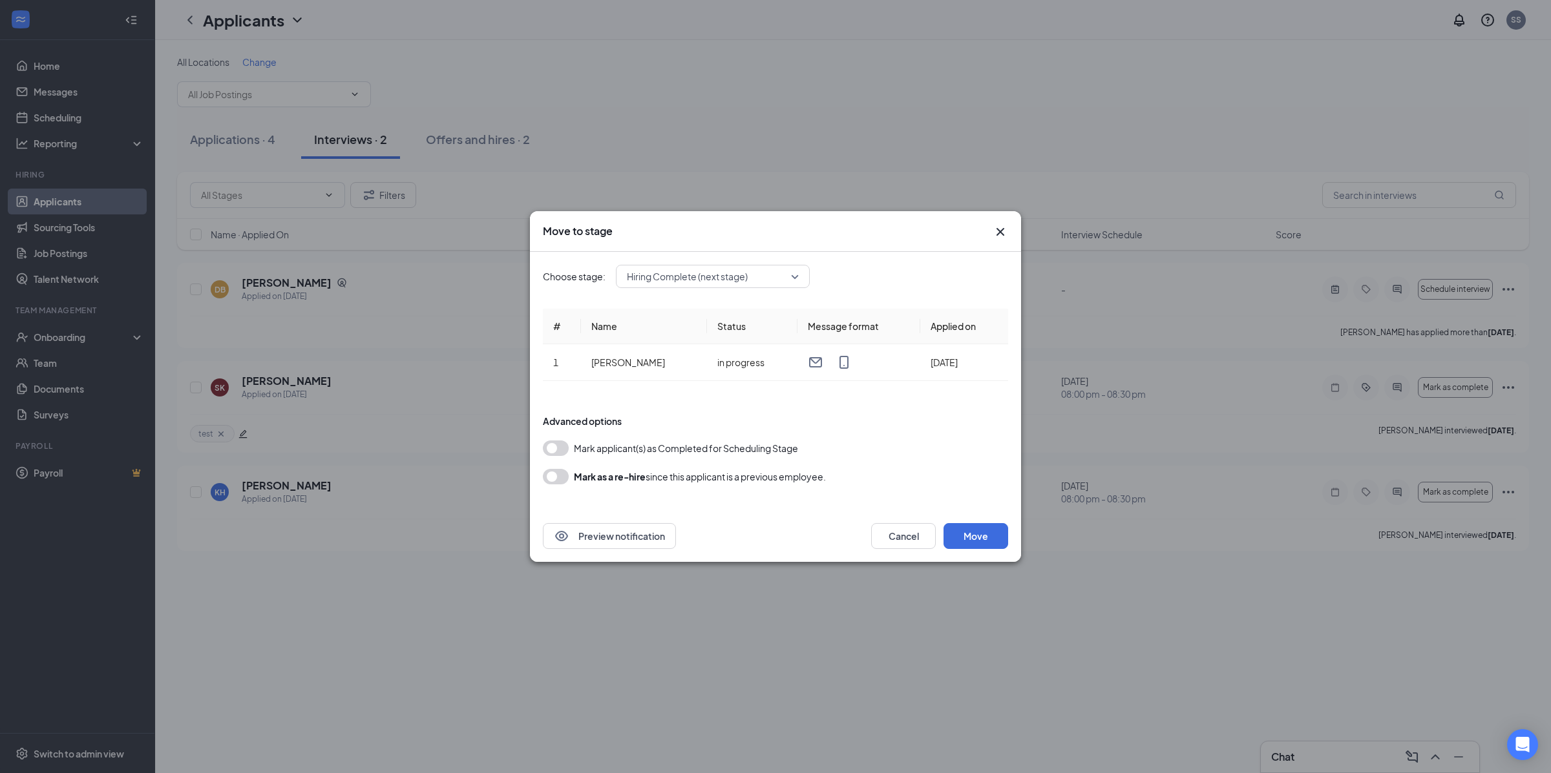
click at [712, 288] on div "Hiring Complete (next stage)" at bounding box center [713, 276] width 194 height 23
click at [705, 302] on span "Application" at bounding box center [712, 296] width 173 height 14
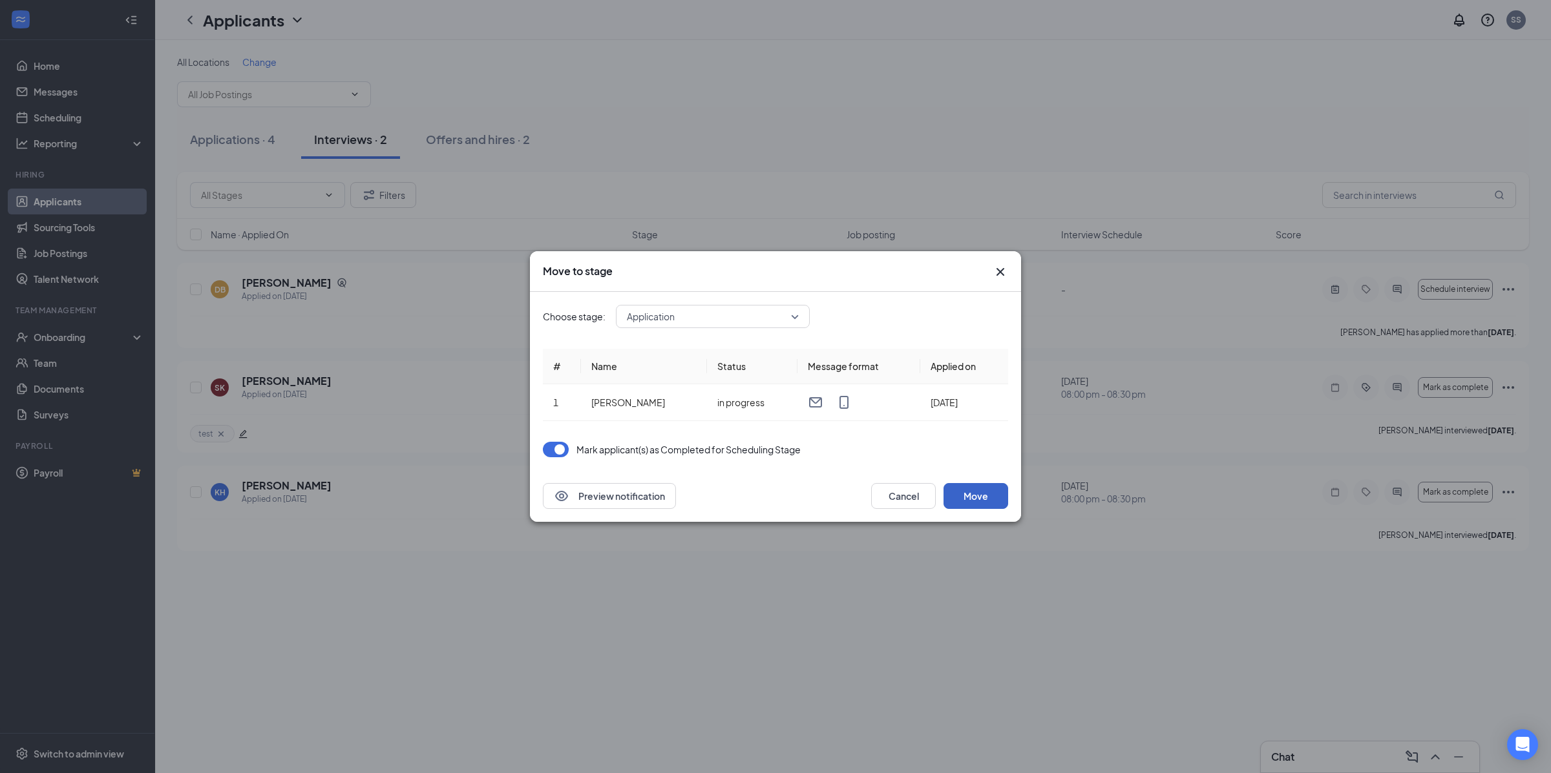
click at [979, 497] on button "Move" at bounding box center [975, 496] width 65 height 26
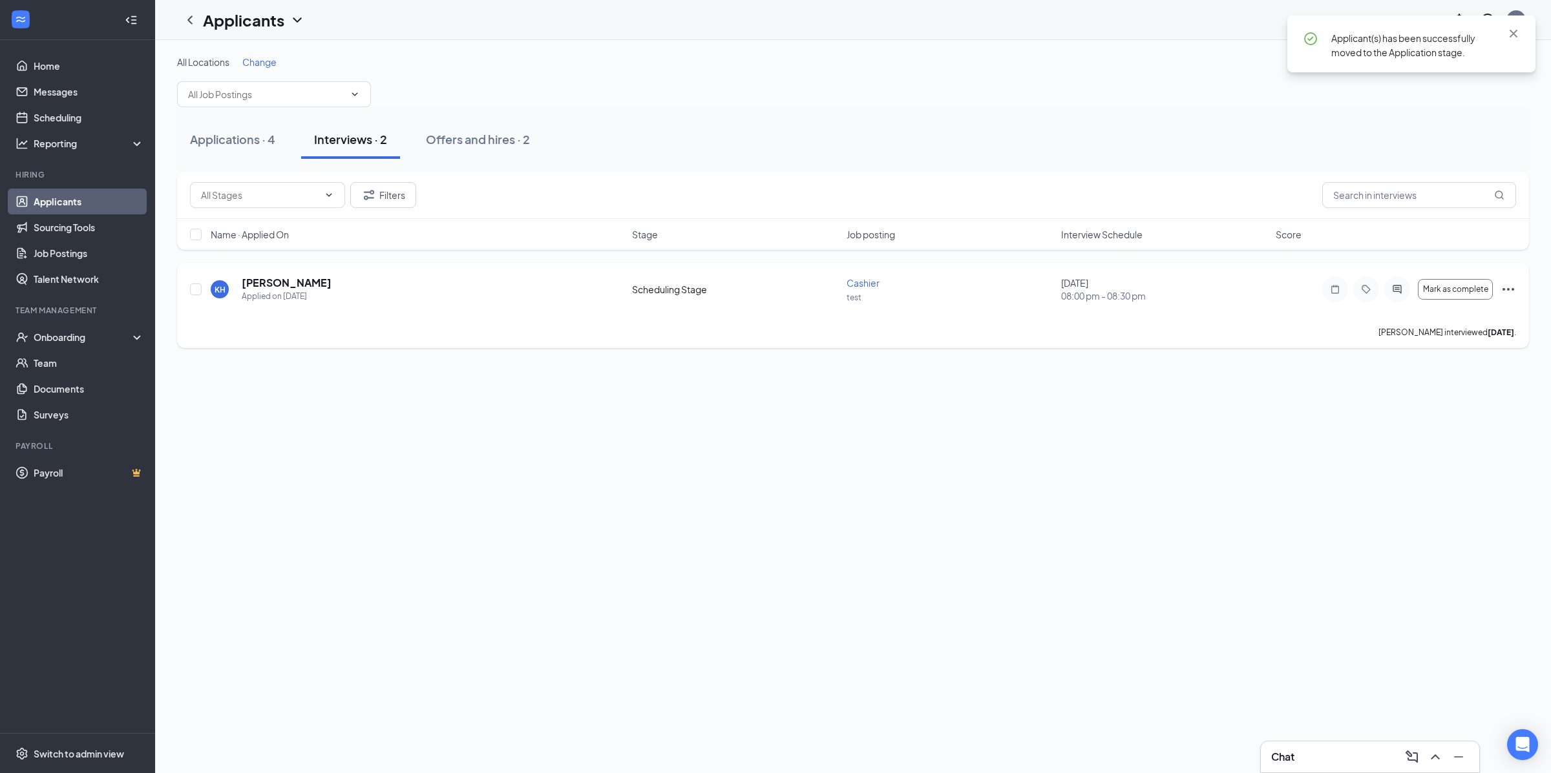
click at [1503, 282] on icon "Ellipses" at bounding box center [1508, 290] width 16 height 16
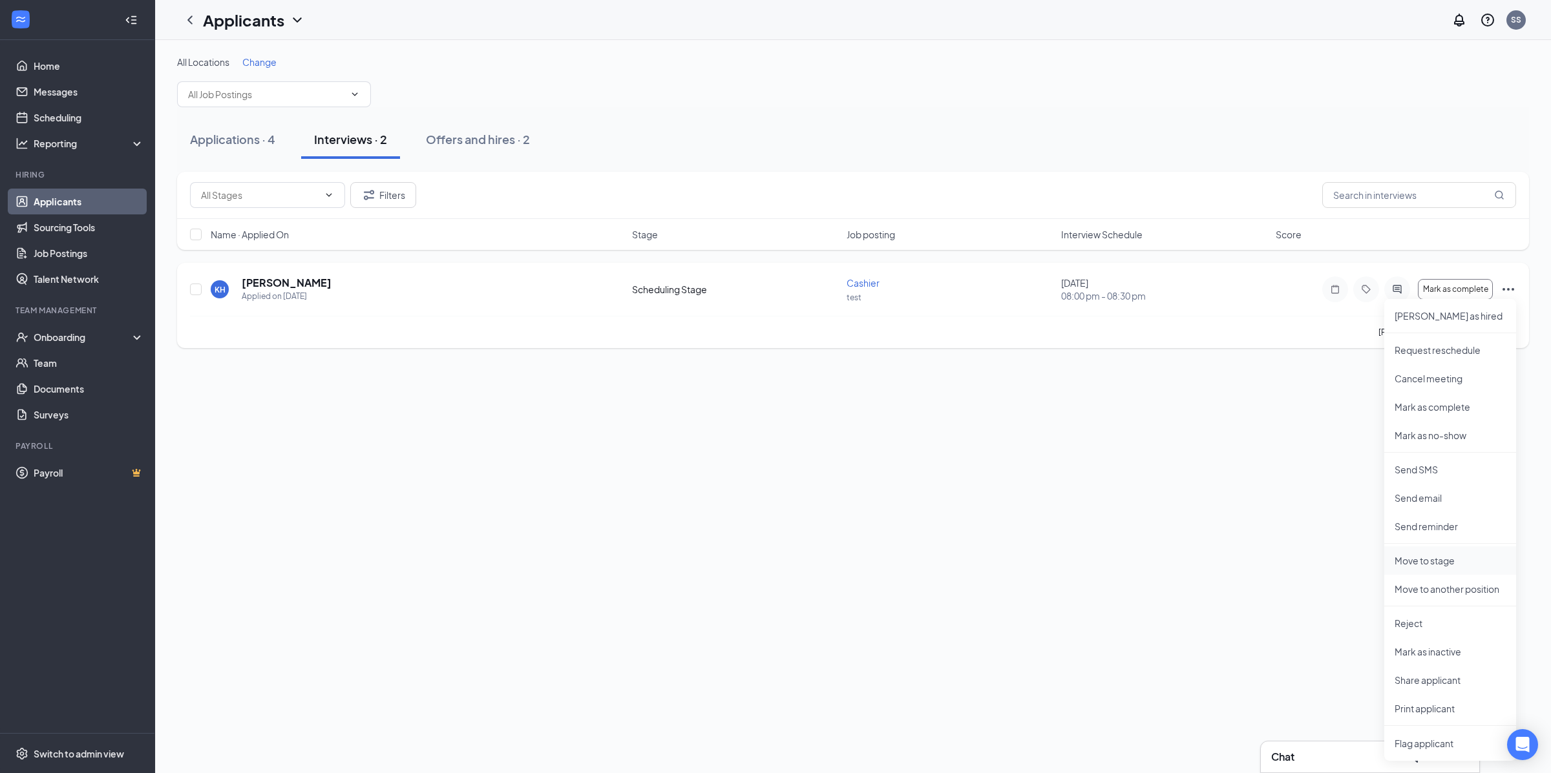
click at [1438, 557] on p "Move to stage" at bounding box center [1449, 560] width 111 height 13
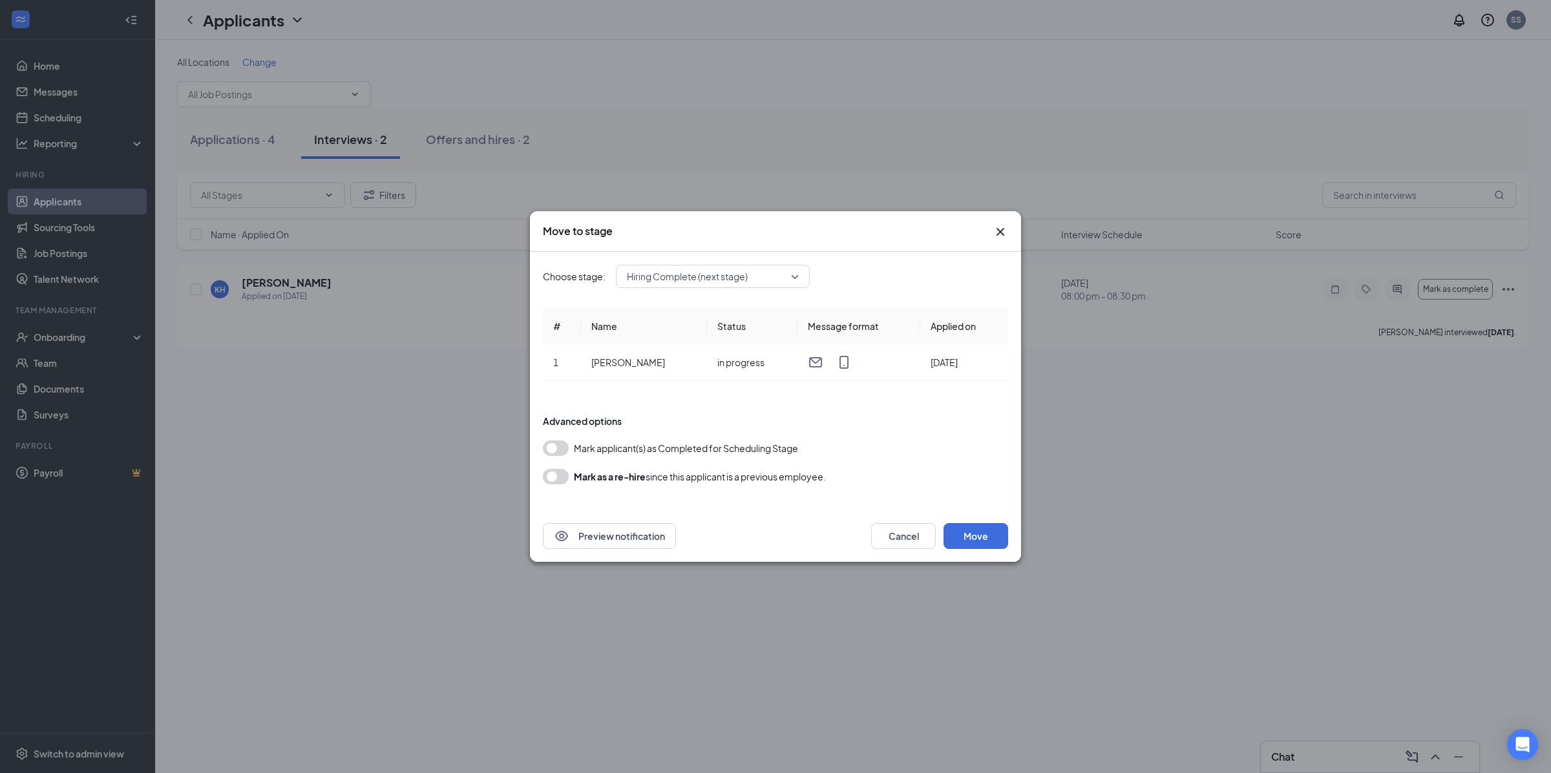
click at [686, 270] on span "Hiring Complete (next stage)" at bounding box center [687, 276] width 121 height 19
click at [687, 304] on div "Application" at bounding box center [713, 297] width 194 height 30
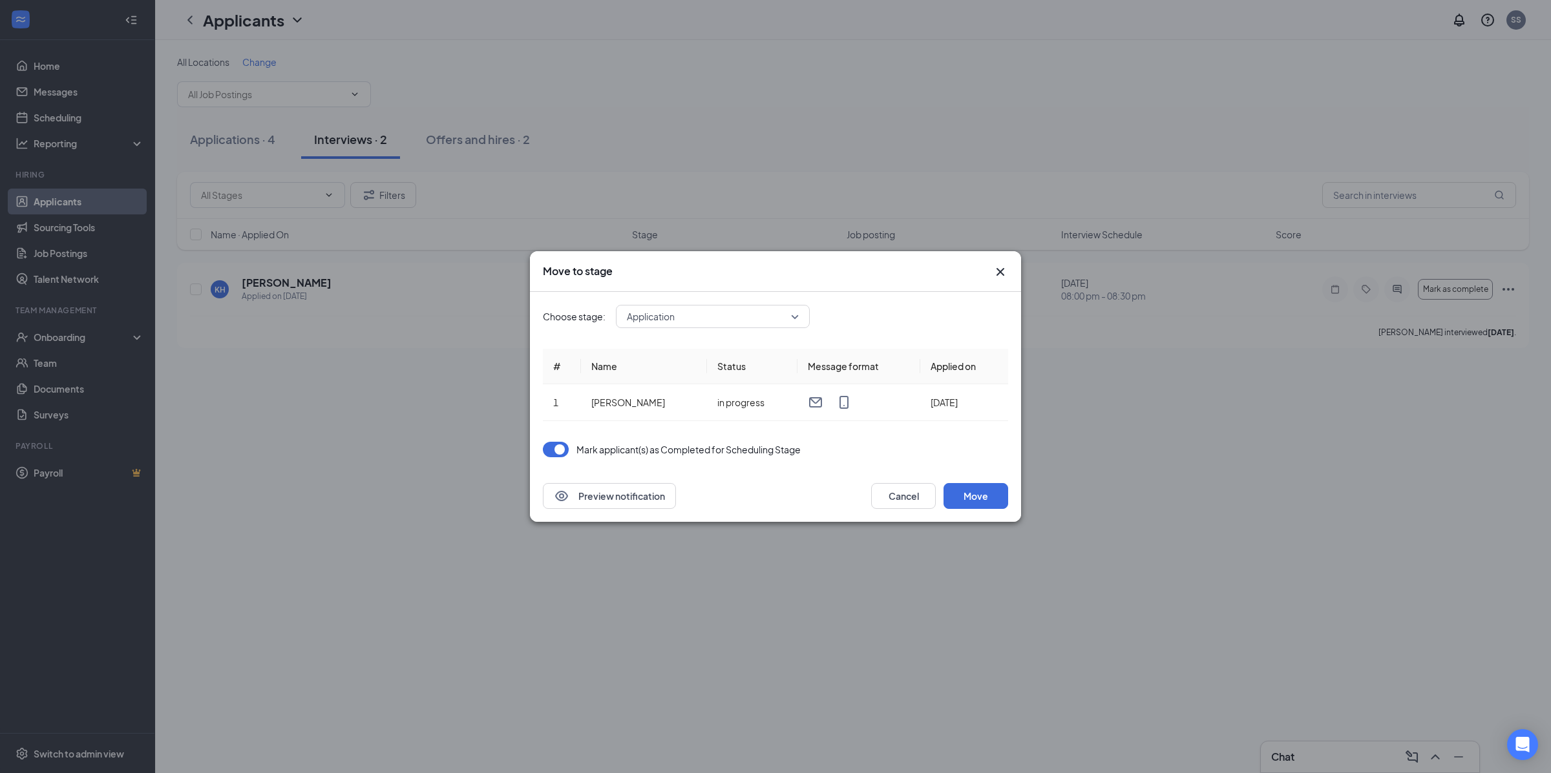
click at [552, 450] on button "button" at bounding box center [556, 450] width 26 height 16
click at [991, 500] on button "Move" at bounding box center [975, 496] width 65 height 26
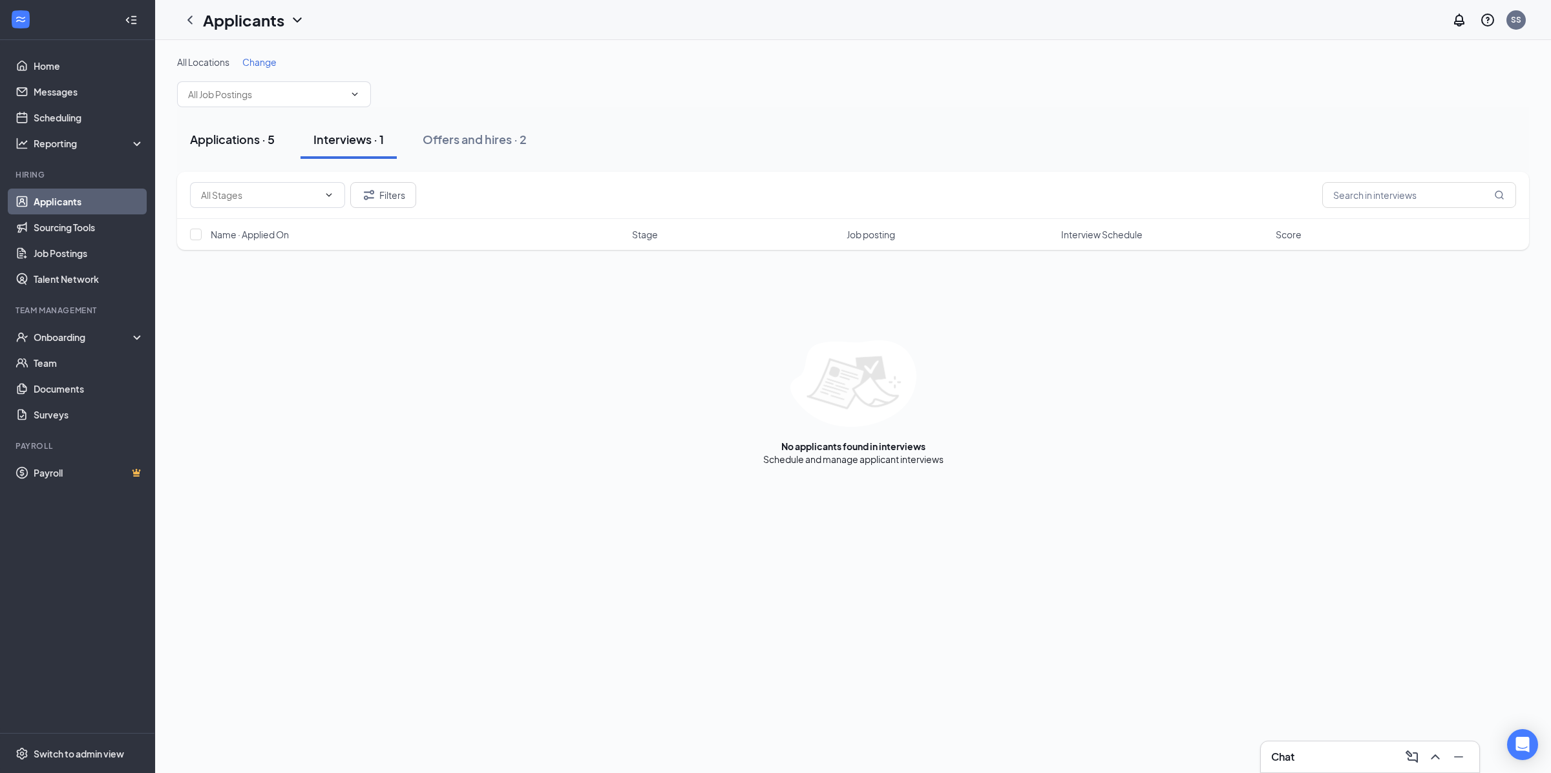
click at [255, 144] on div "Applications · 5" at bounding box center [232, 139] width 85 height 16
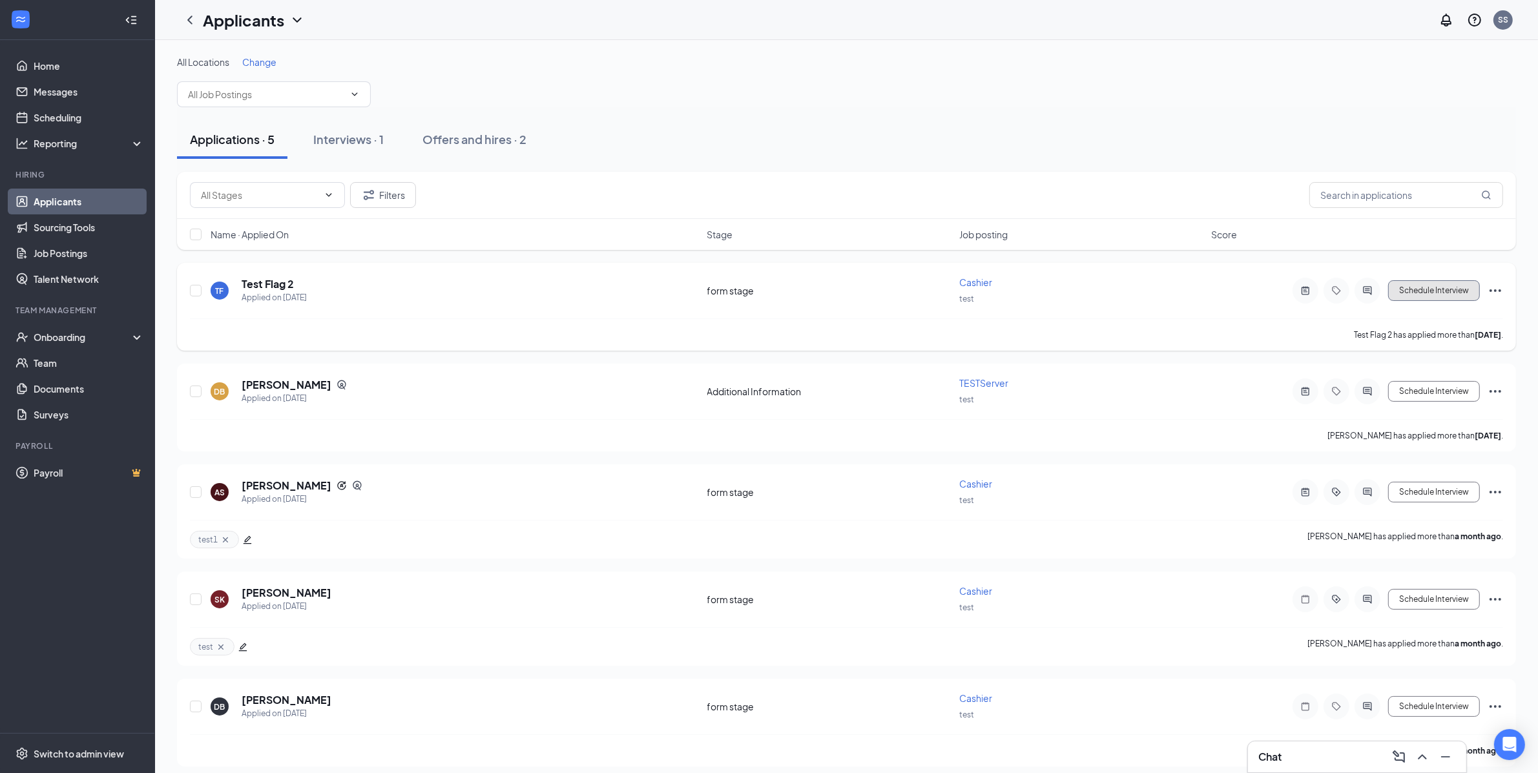
click at [1427, 295] on button "Schedule Interview" at bounding box center [1434, 290] width 92 height 21
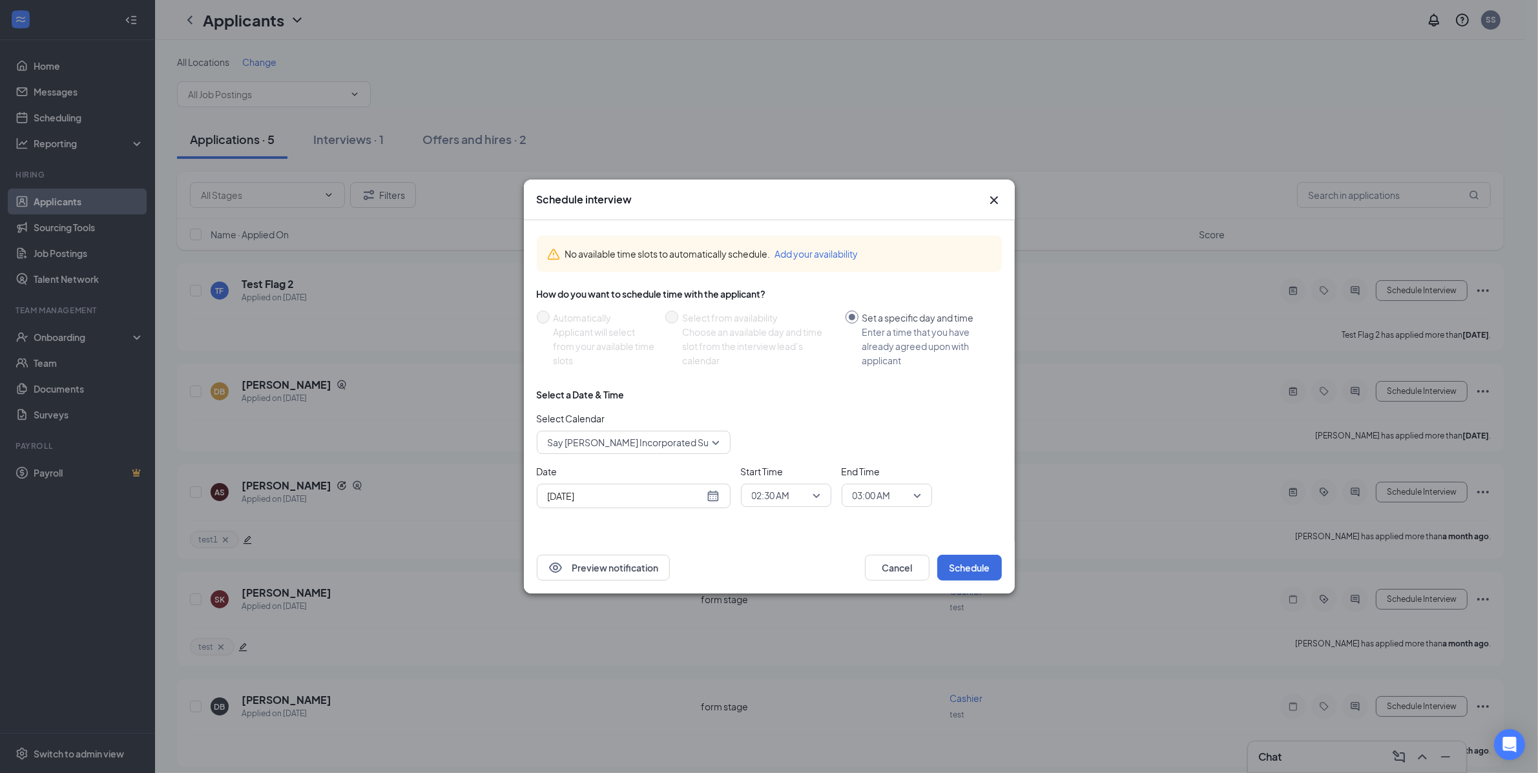
click at [713, 500] on div "[DATE]" at bounding box center [634, 496] width 172 height 14
type input "Aug 29, 2025"
click at [681, 448] on td "29" at bounding box center [672, 446] width 23 height 19
click at [804, 496] on span "02:30 AM" at bounding box center [780, 495] width 57 height 19
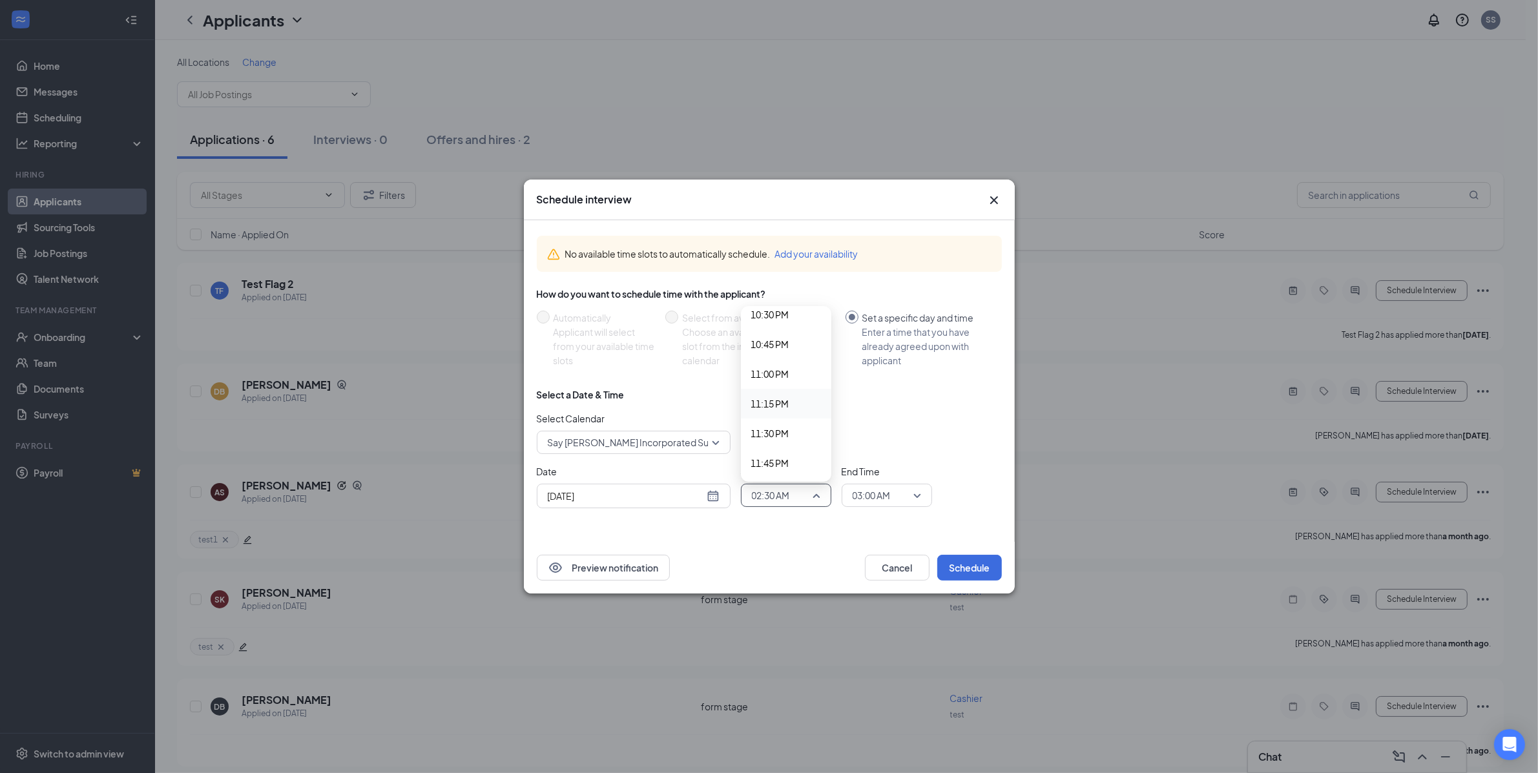
click at [792, 404] on span "11:15 PM" at bounding box center [786, 404] width 70 height 14
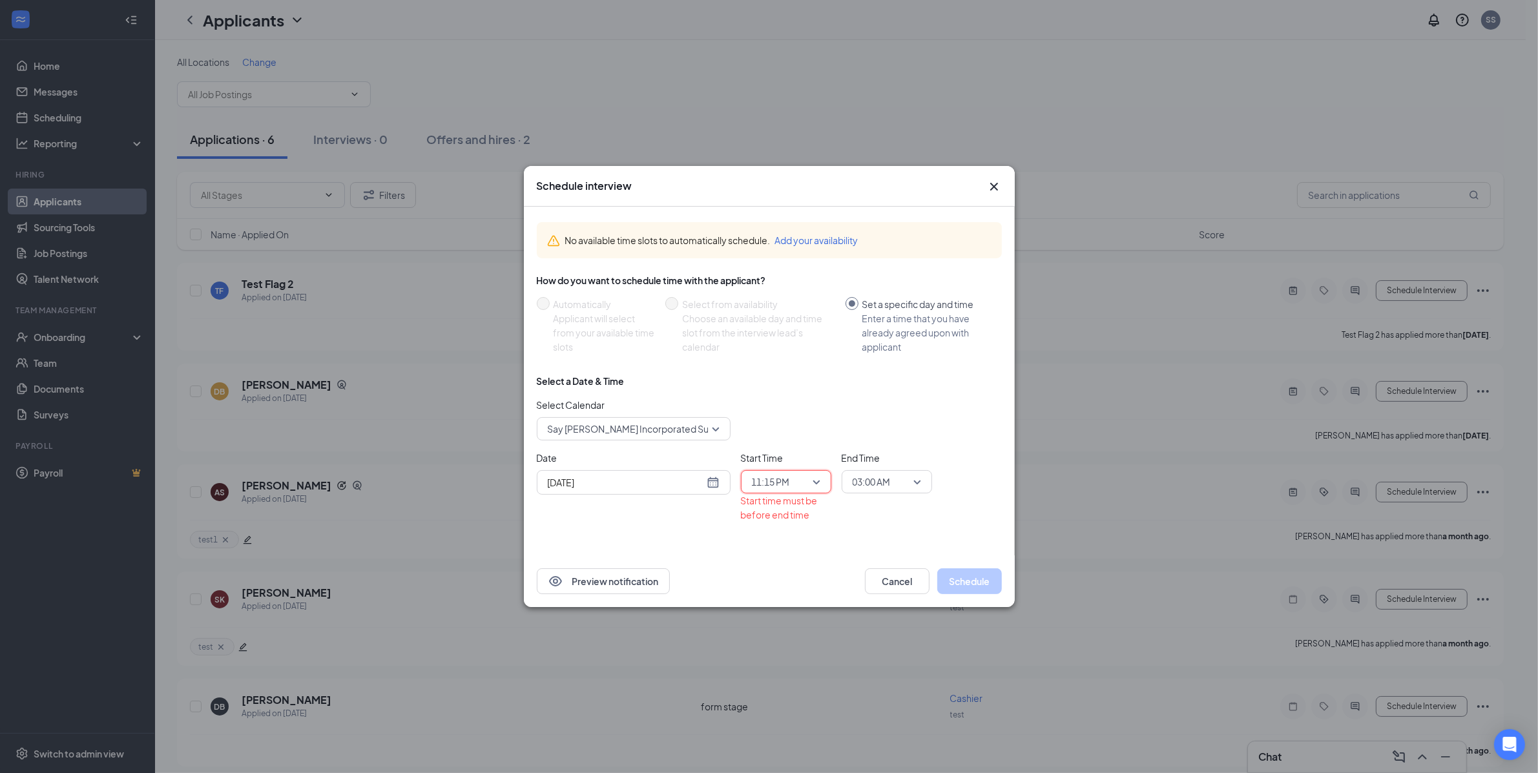
click at [877, 490] on span "03:00 AM" at bounding box center [872, 481] width 38 height 19
click at [880, 414] on span "11:30 PM" at bounding box center [871, 420] width 38 height 14
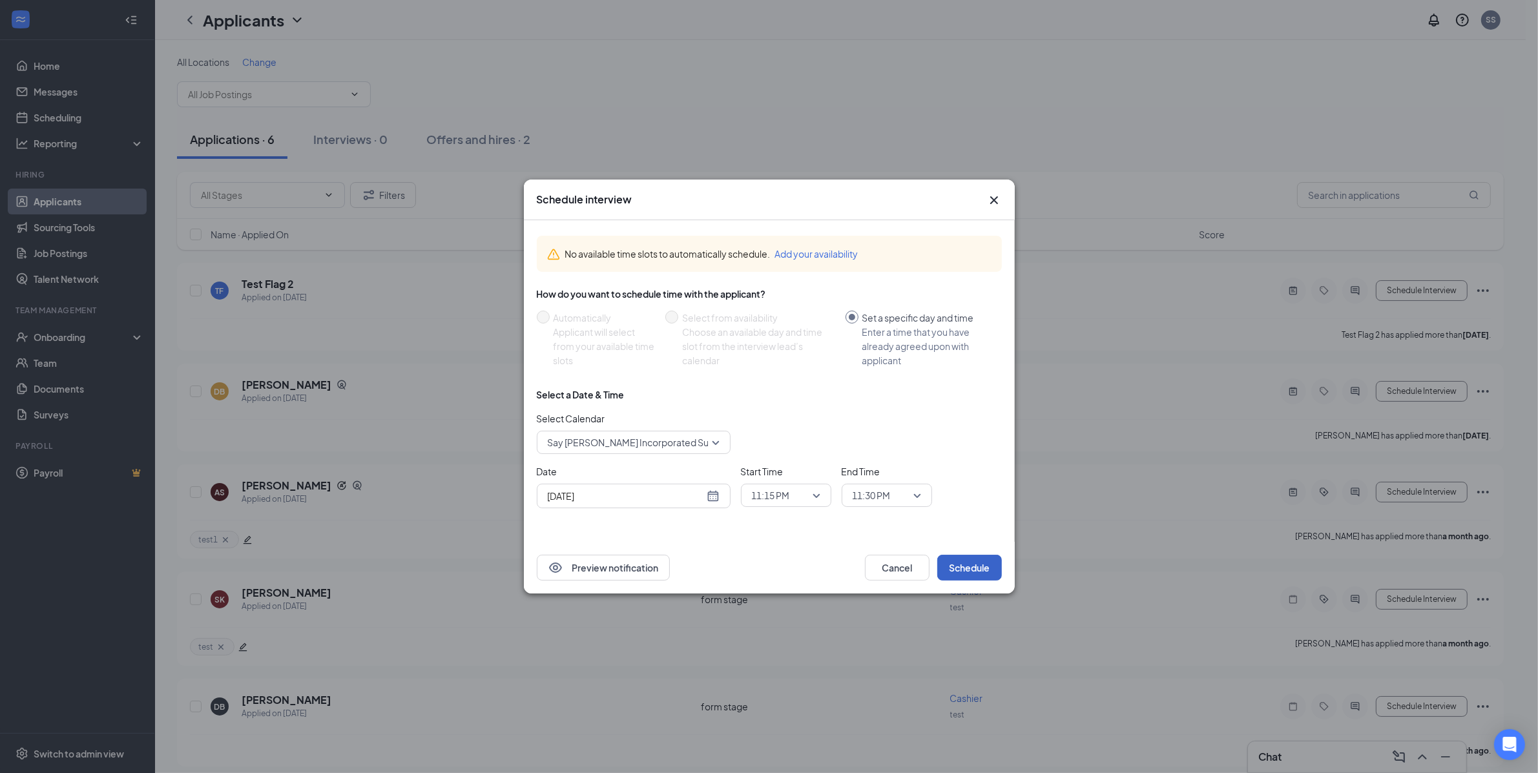
click at [962, 574] on button "Schedule" at bounding box center [969, 568] width 65 height 26
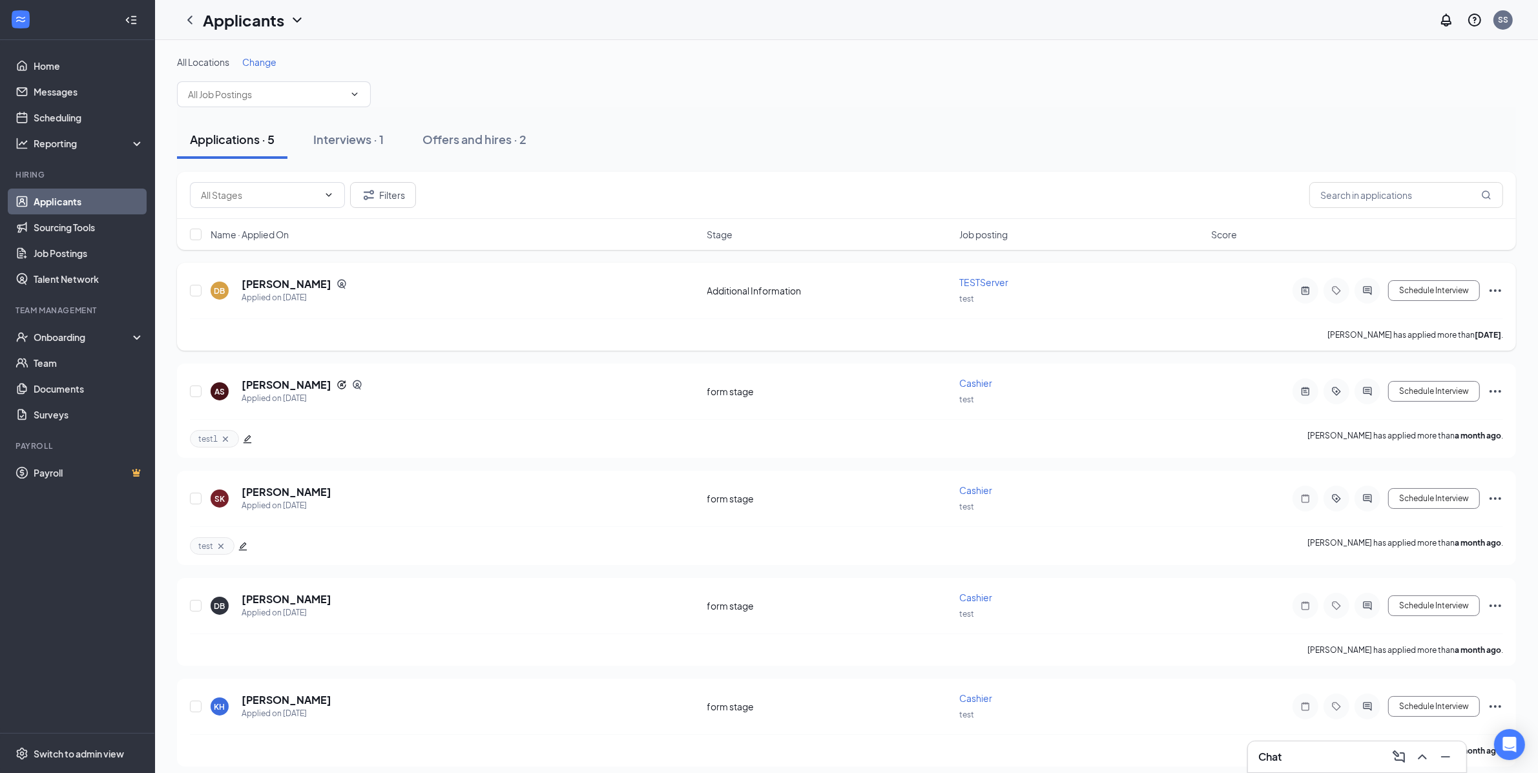
click at [1423, 302] on div "Schedule Interview" at bounding box center [1387, 291] width 233 height 26
click at [1424, 299] on button "Schedule Interview" at bounding box center [1434, 290] width 92 height 21
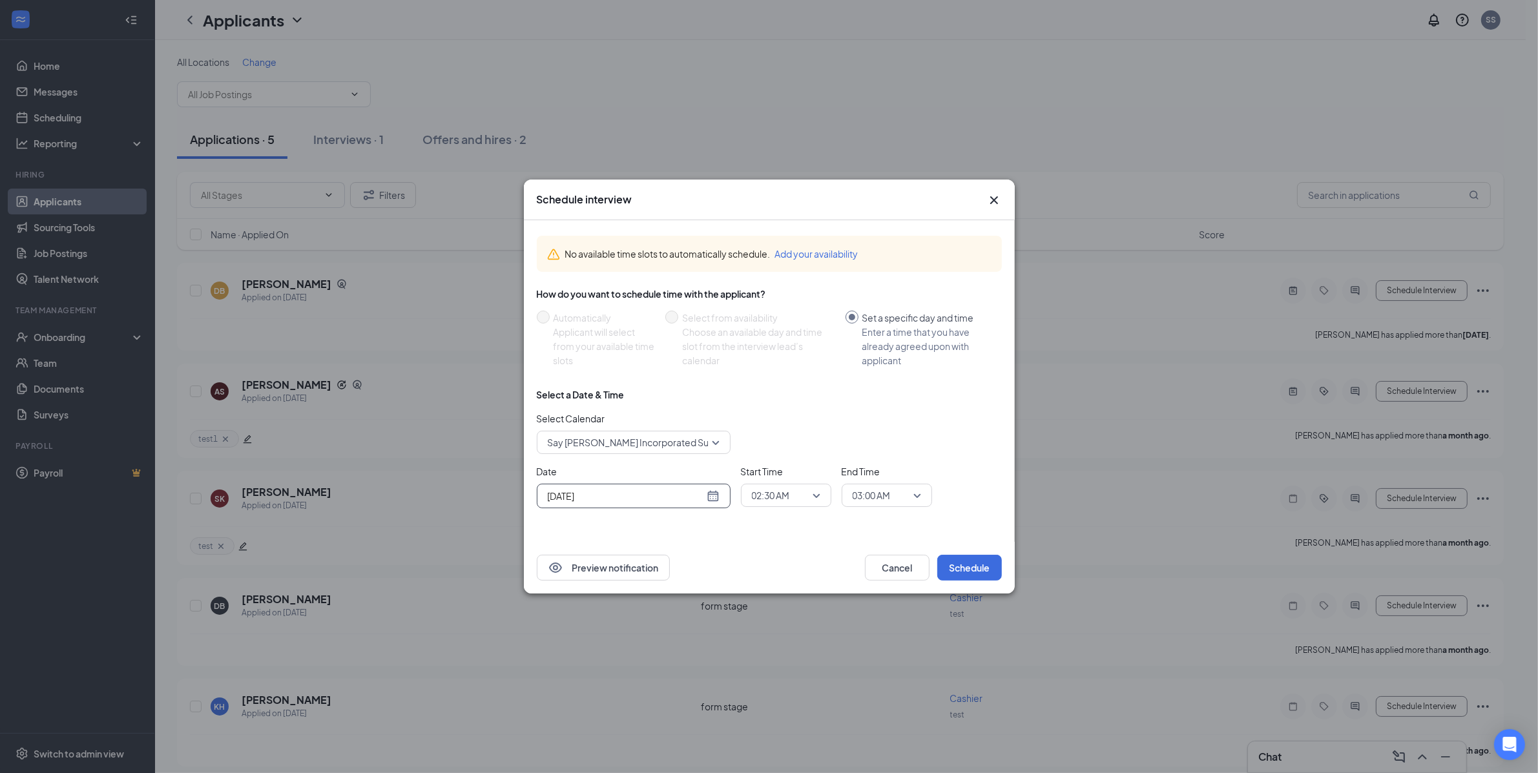
click at [719, 501] on div "[DATE]" at bounding box center [634, 496] width 194 height 25
type input "Aug 29, 2025"
click at [681, 447] on td "29" at bounding box center [672, 446] width 23 height 19
click at [810, 501] on span "02:30 AM" at bounding box center [786, 495] width 68 height 19
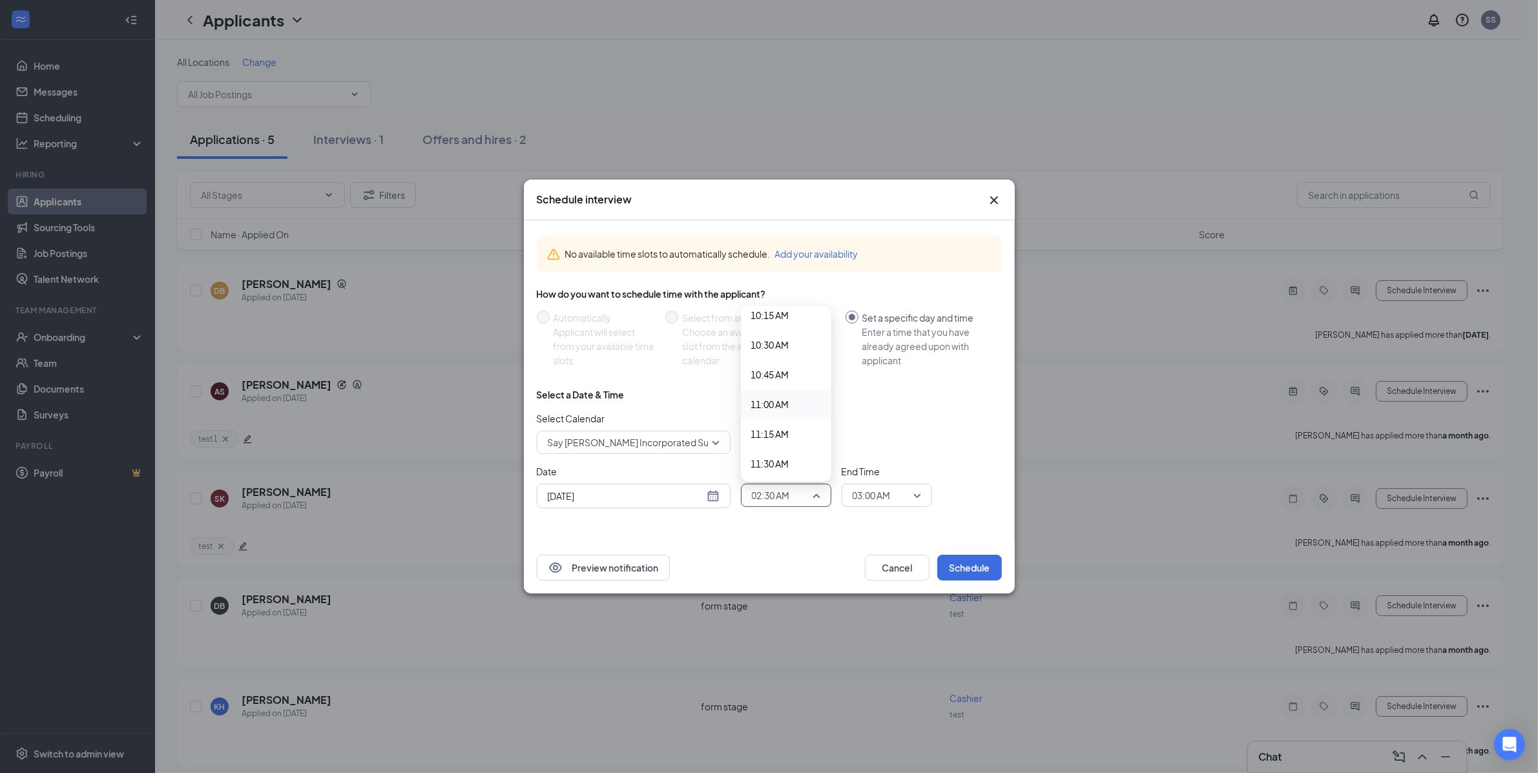
click at [791, 410] on span "11:00 AM" at bounding box center [786, 404] width 70 height 14
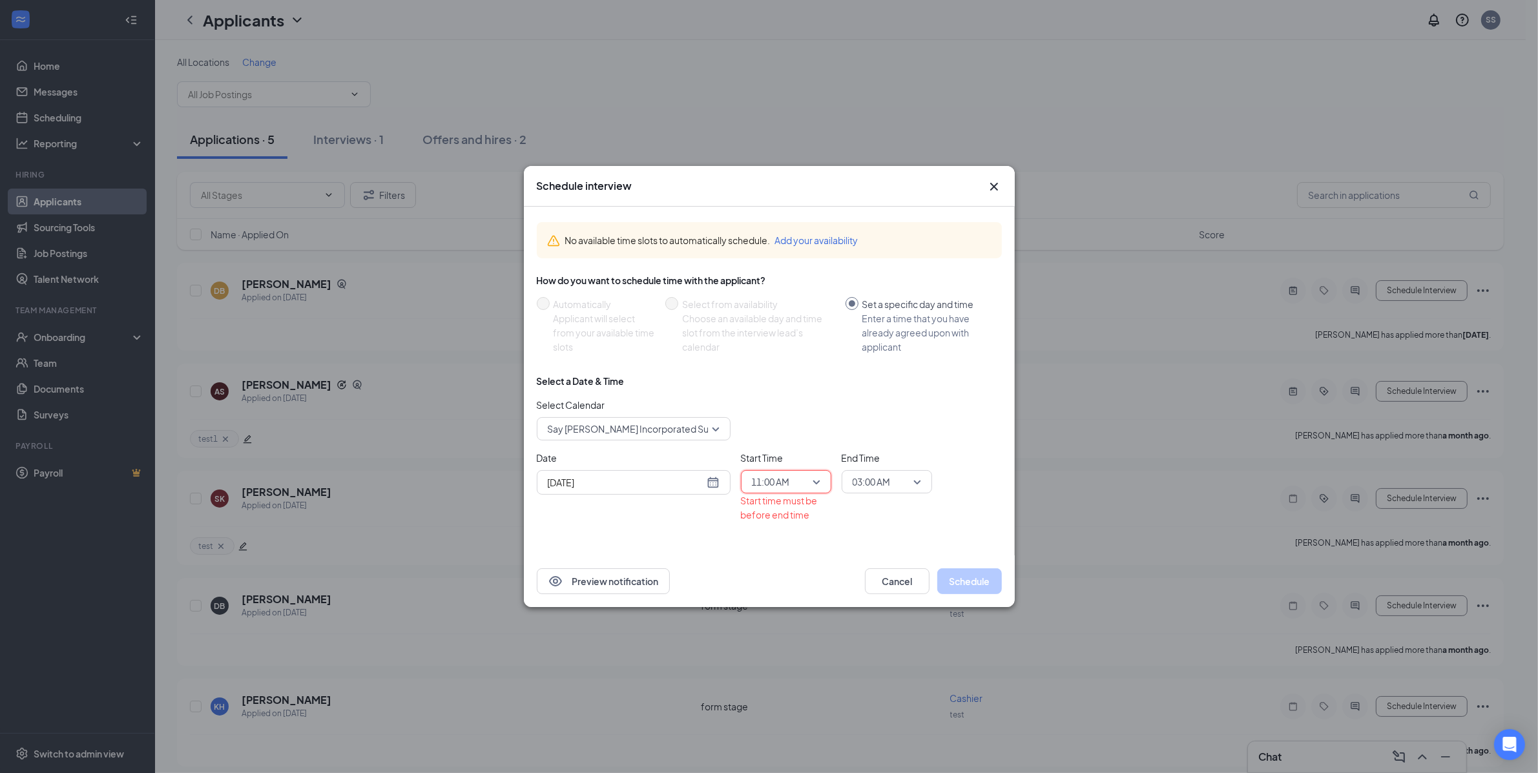
click at [882, 487] on span "03:00 AM" at bounding box center [872, 481] width 38 height 19
click at [879, 389] on span "11:15 PM" at bounding box center [871, 390] width 38 height 14
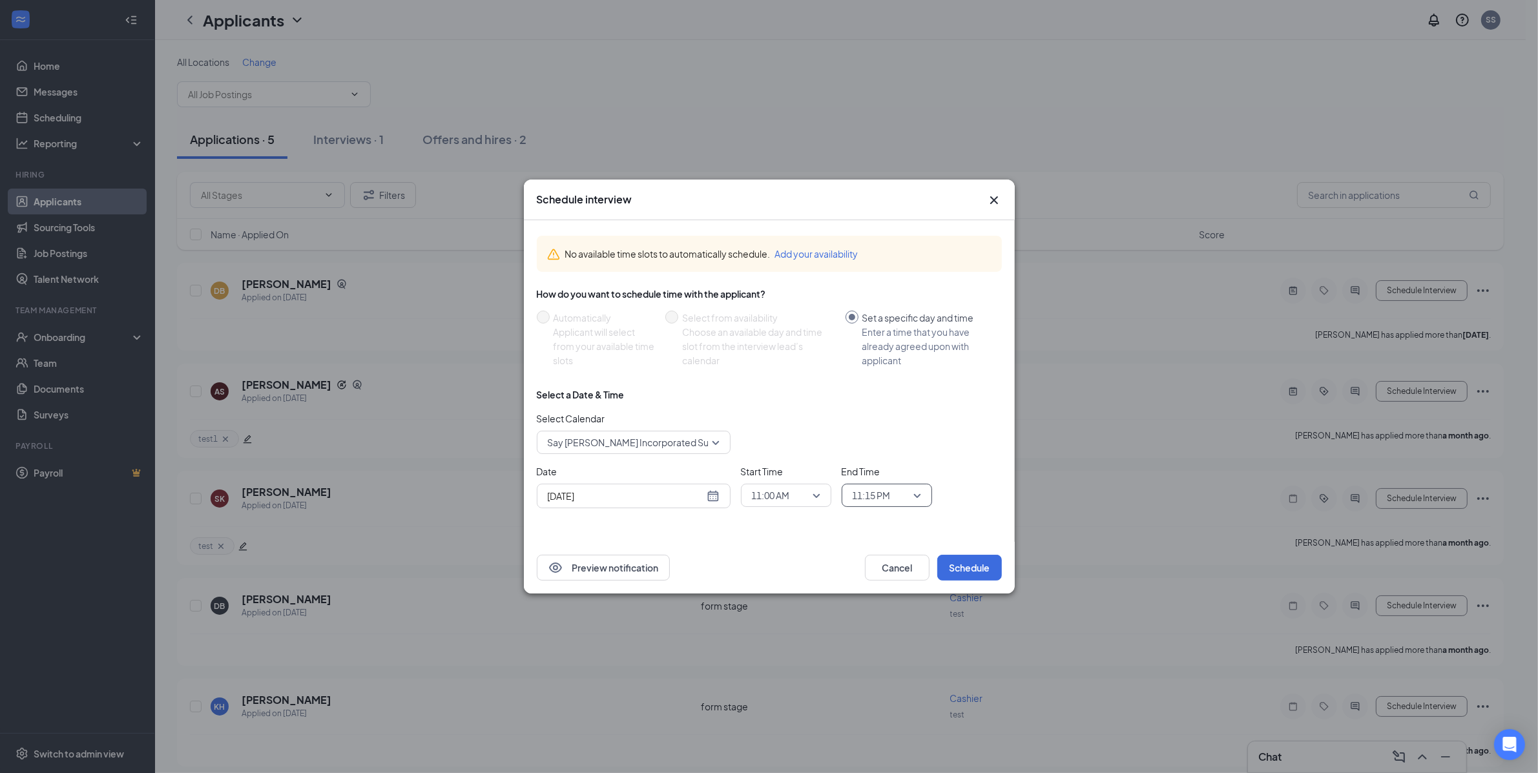
click at [808, 504] on span "11:00 AM" at bounding box center [780, 495] width 57 height 19
click at [786, 417] on span "11:00 PM" at bounding box center [770, 412] width 38 height 14
click at [973, 572] on button "Schedule" at bounding box center [969, 568] width 65 height 26
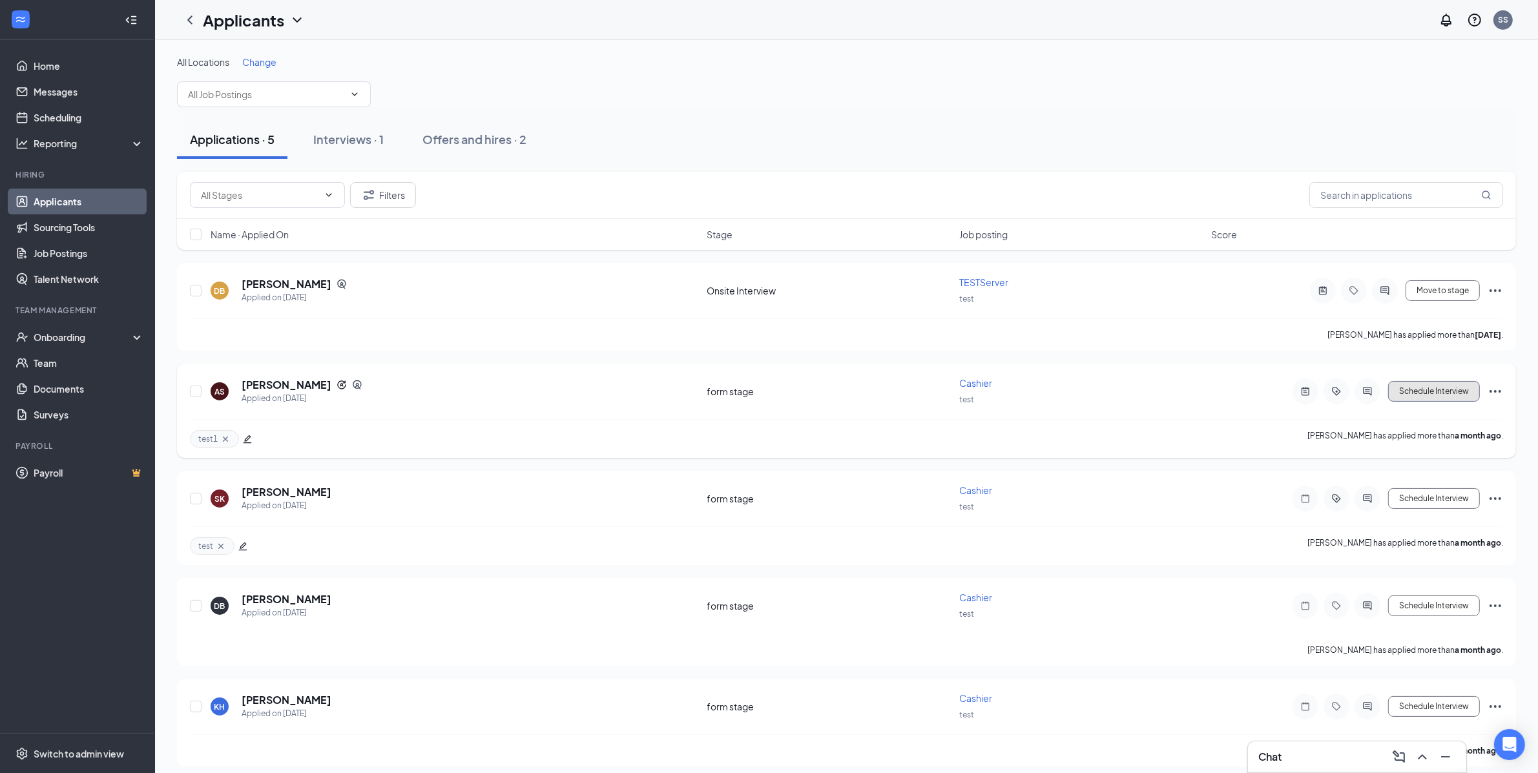
click at [1458, 392] on button "Schedule Interview" at bounding box center [1434, 391] width 92 height 21
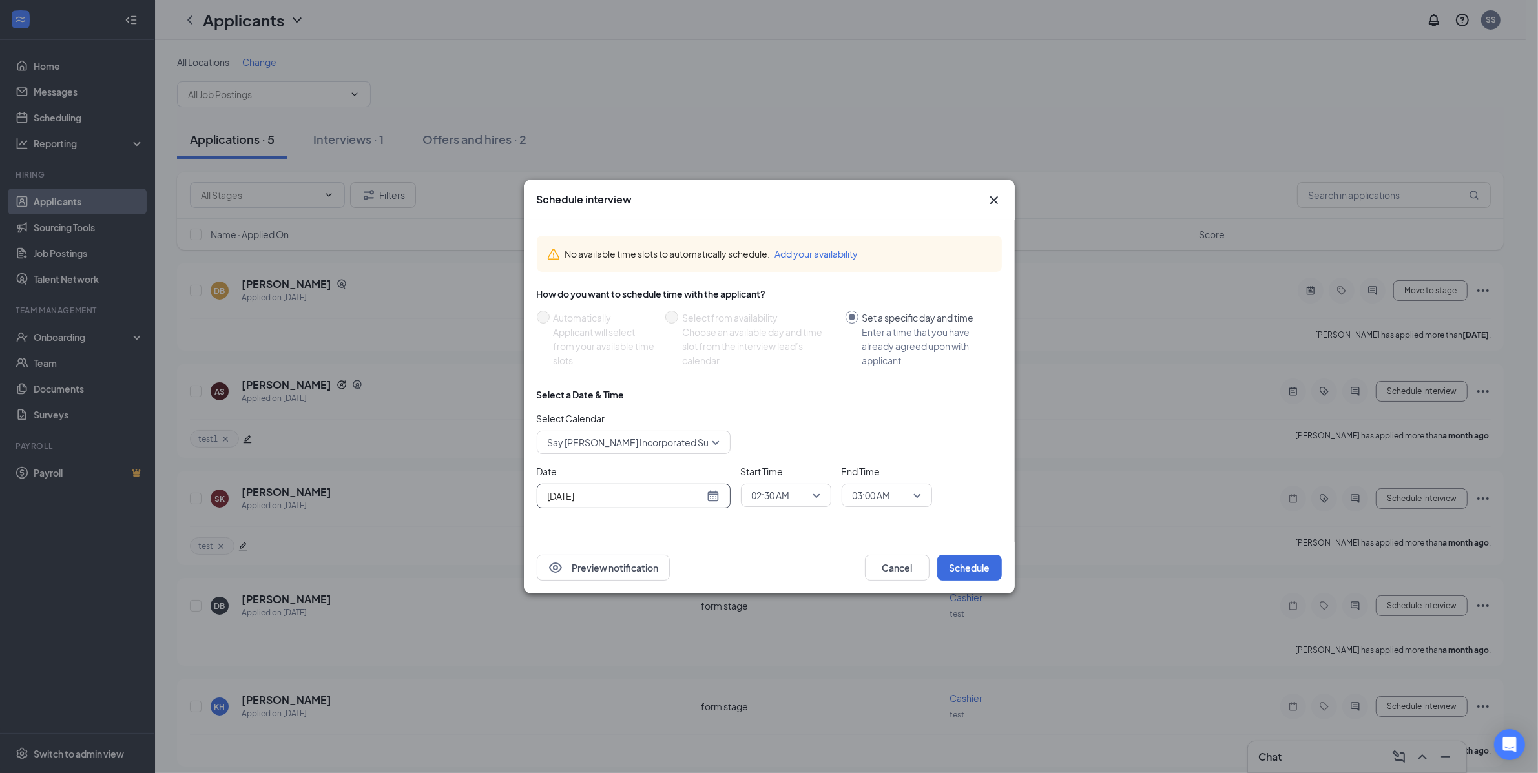
click at [712, 499] on div "[DATE]" at bounding box center [634, 496] width 172 height 14
type input "[DATE]"
click at [674, 446] on div "29" at bounding box center [673, 447] width 16 height 16
click at [790, 499] on span "02:30 AM" at bounding box center [771, 495] width 38 height 19
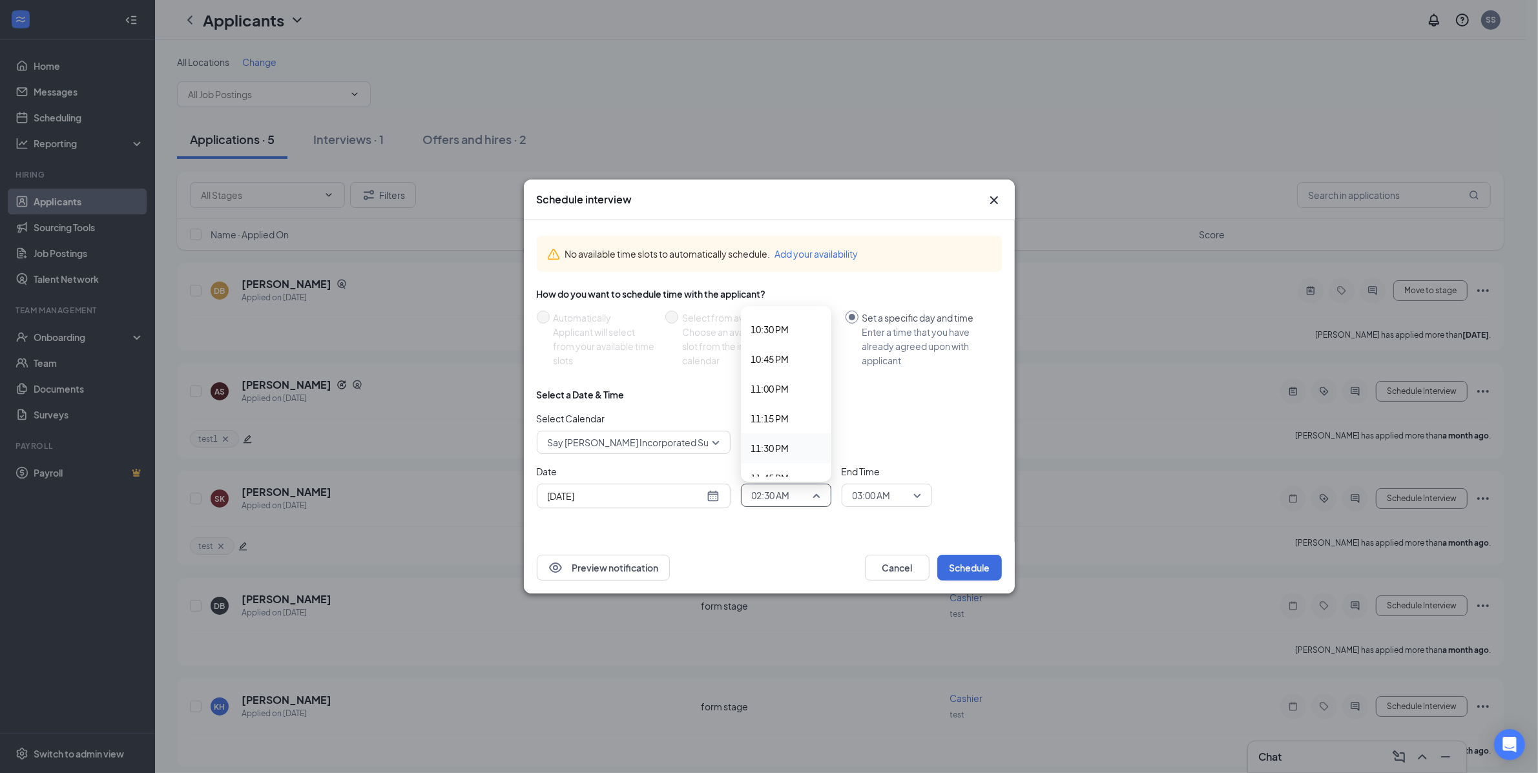
click at [797, 452] on span "11:30 PM" at bounding box center [786, 448] width 70 height 14
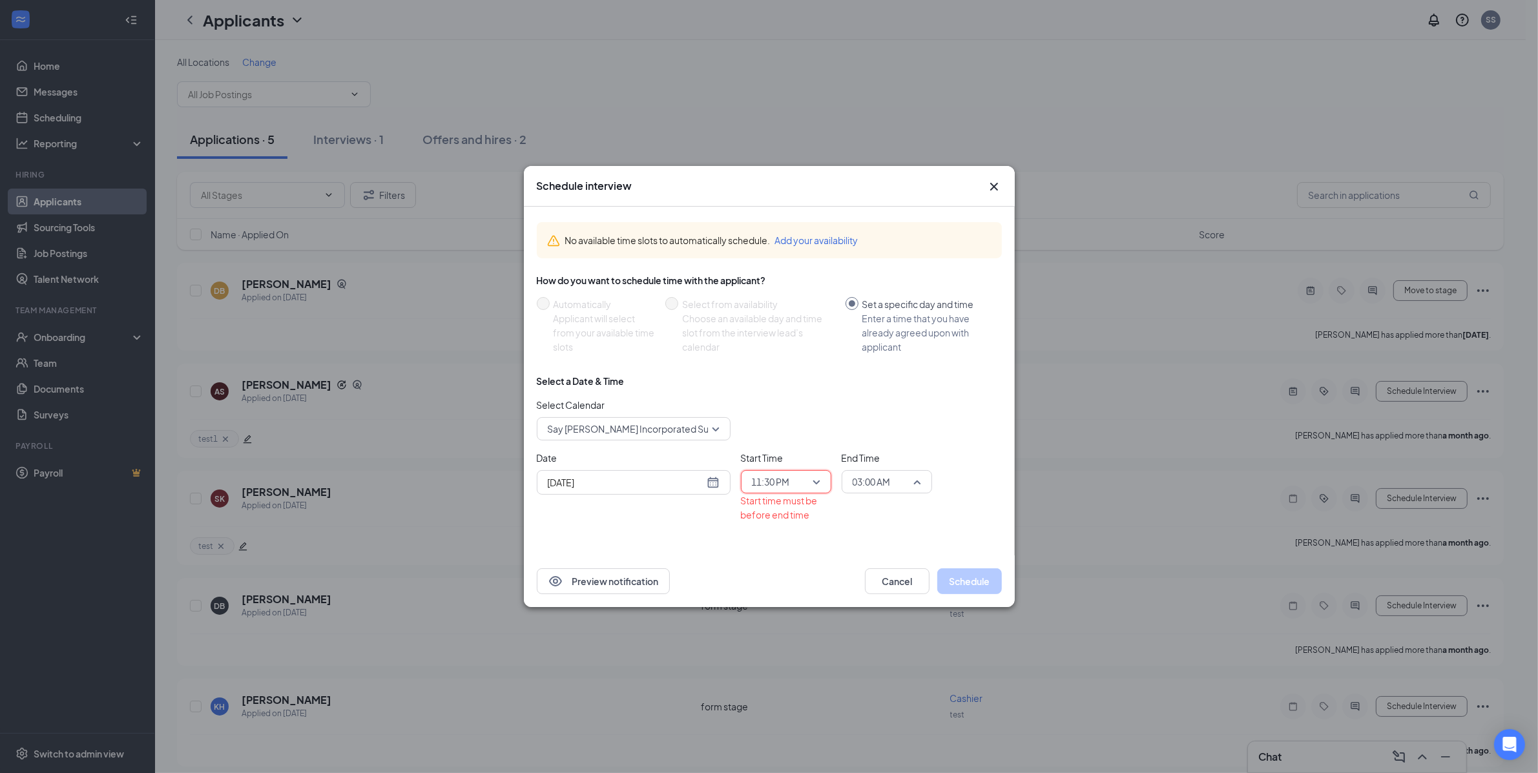
click at [914, 488] on span "03:00 AM" at bounding box center [887, 481] width 68 height 19
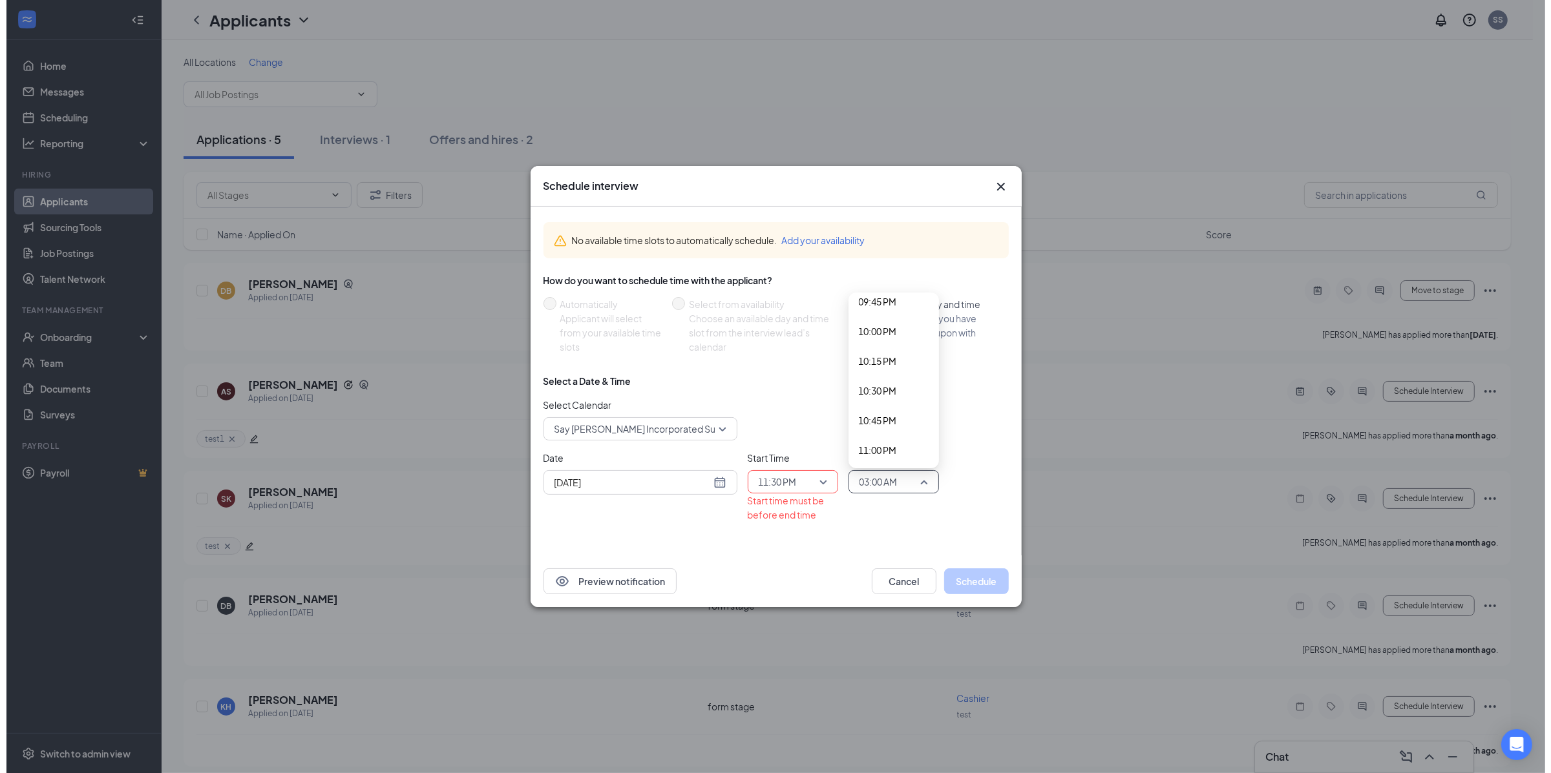
scroll to position [2688, 0]
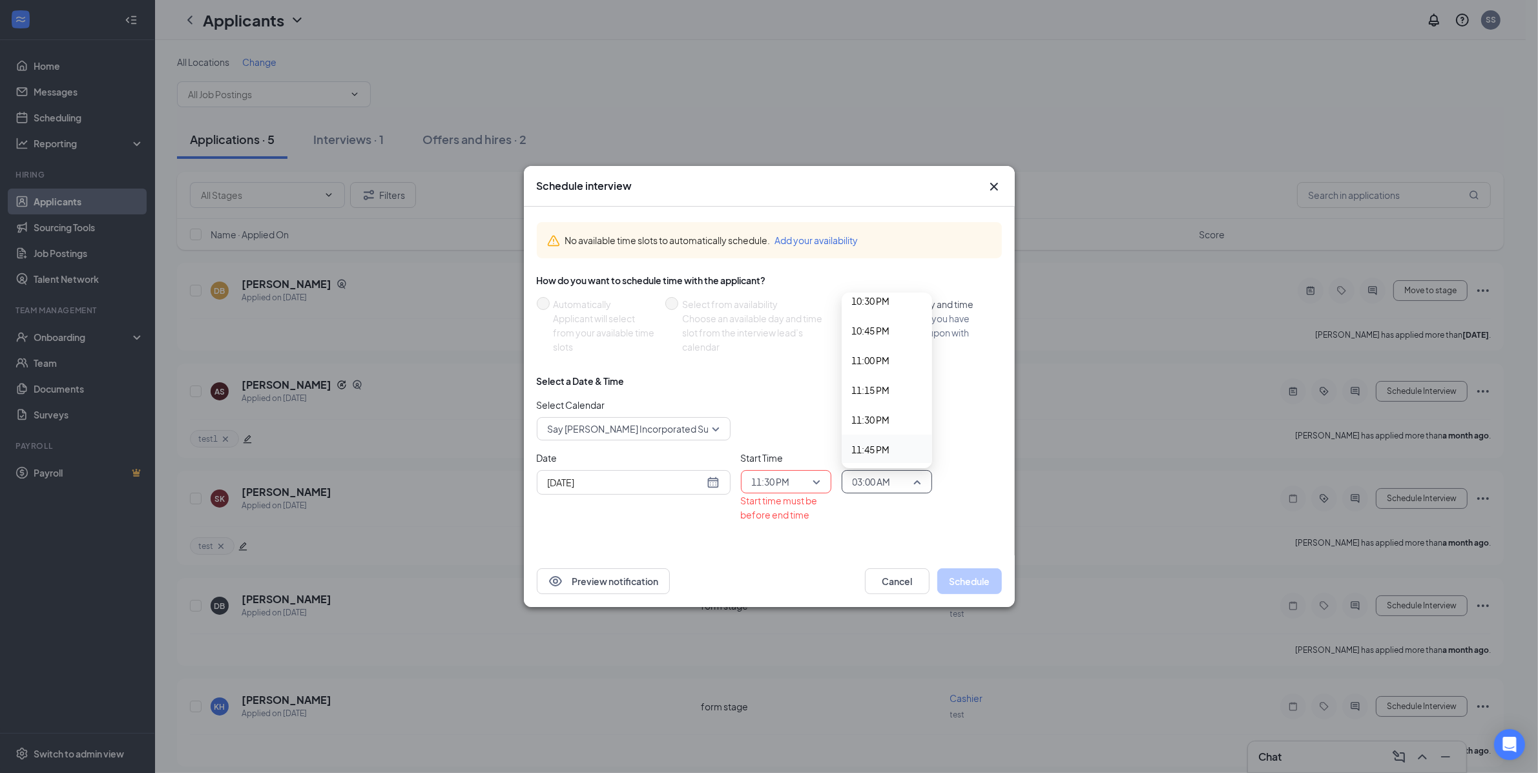
click at [898, 460] on div "11:45 PM" at bounding box center [887, 450] width 90 height 30
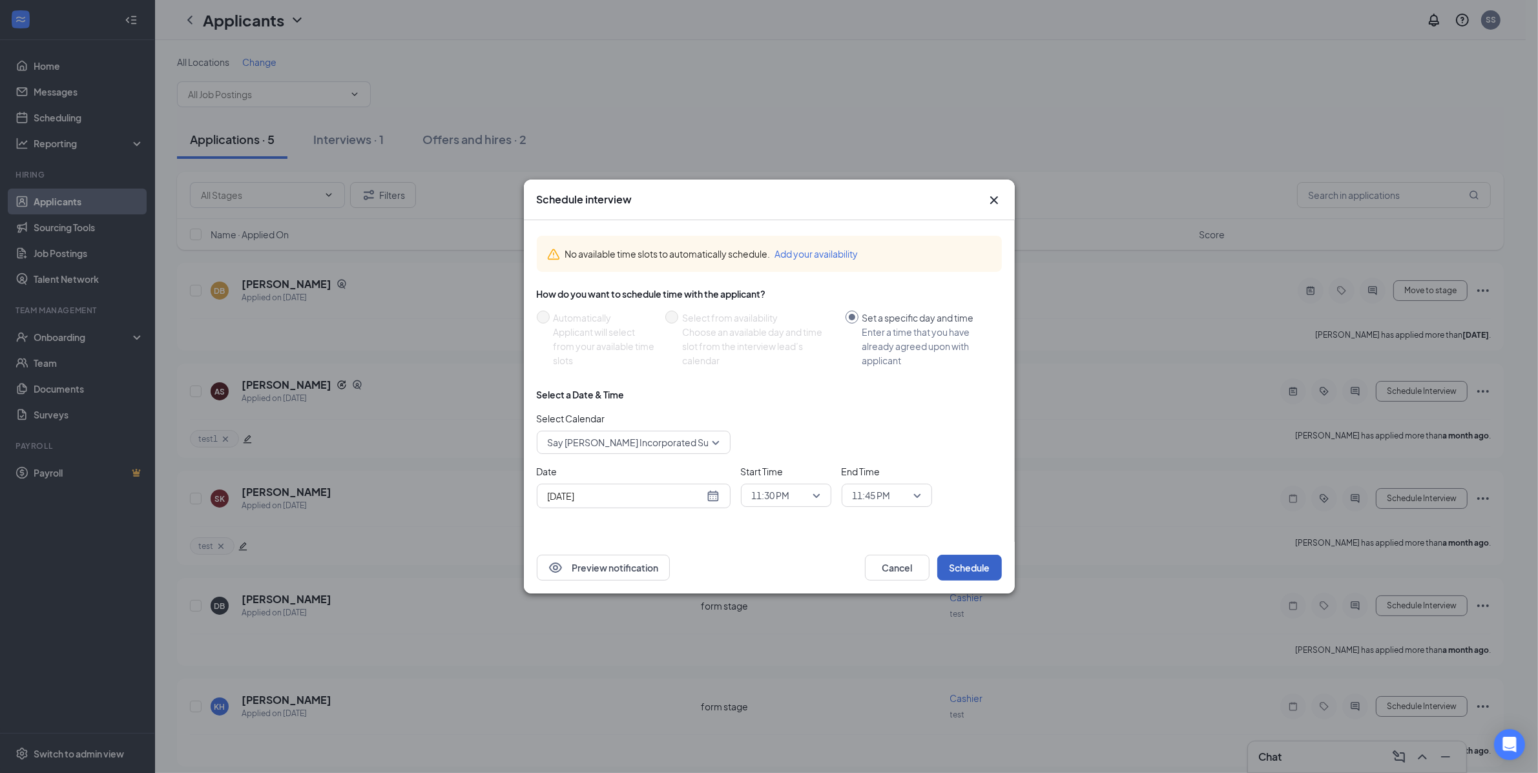
click at [981, 563] on button "Schedule" at bounding box center [969, 568] width 65 height 26
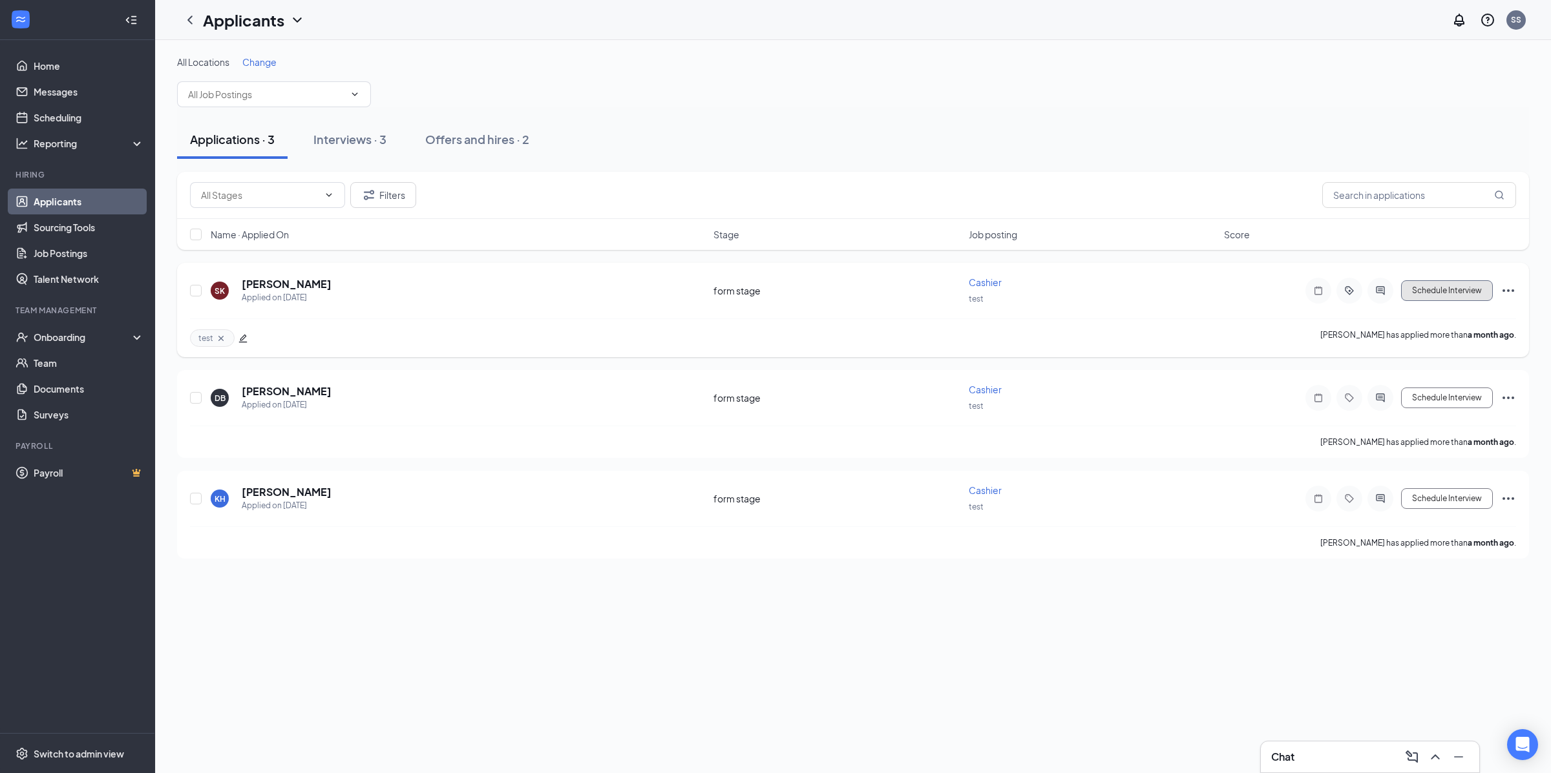
click at [1470, 288] on button "Schedule Interview" at bounding box center [1447, 290] width 92 height 21
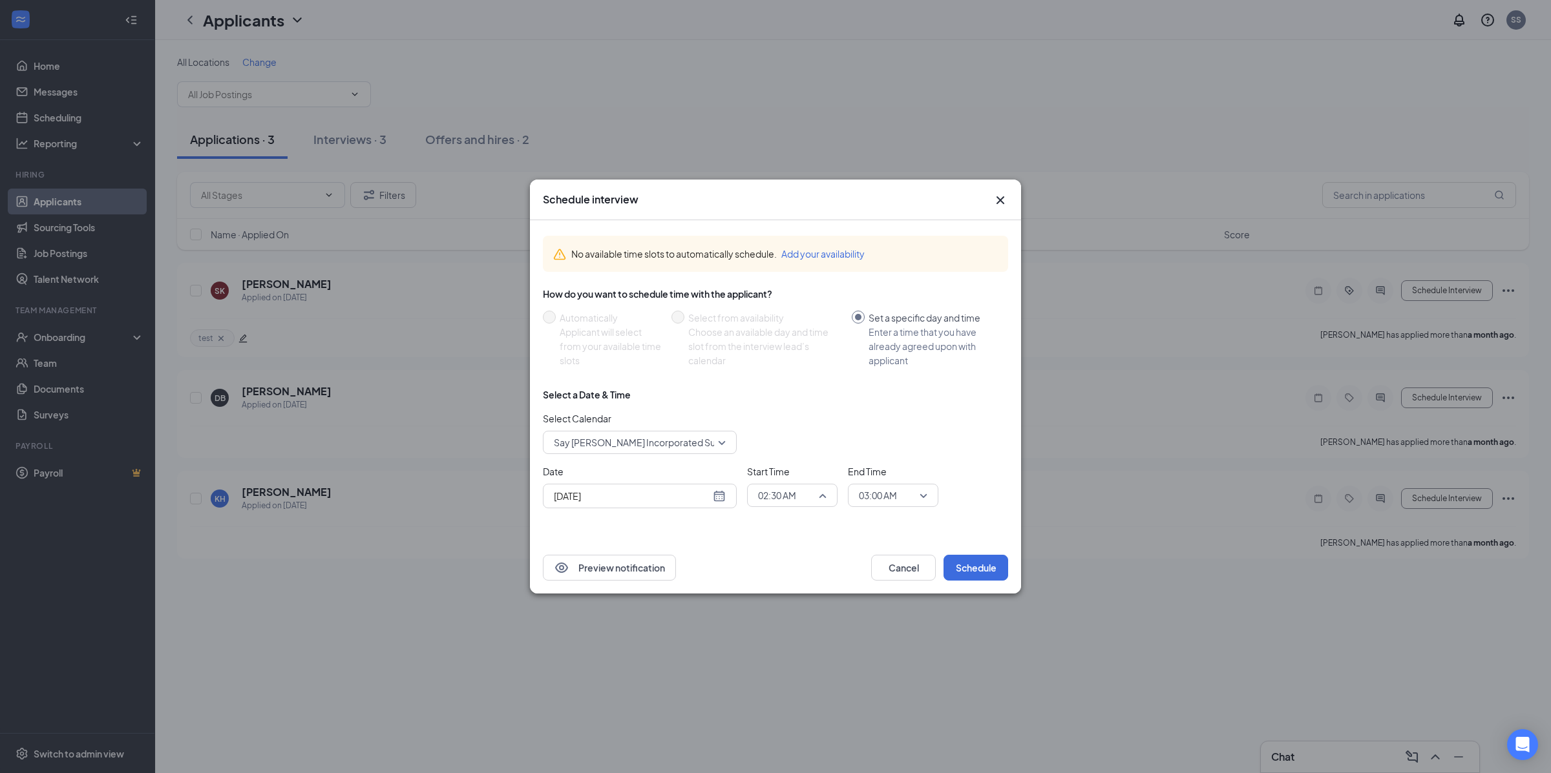
click at [800, 491] on span "02:30 AM" at bounding box center [786, 495] width 57 height 19
click at [821, 489] on span "02:30 AM" at bounding box center [792, 495] width 68 height 19
click at [788, 463] on span "11:45 PM" at bounding box center [776, 463] width 38 height 14
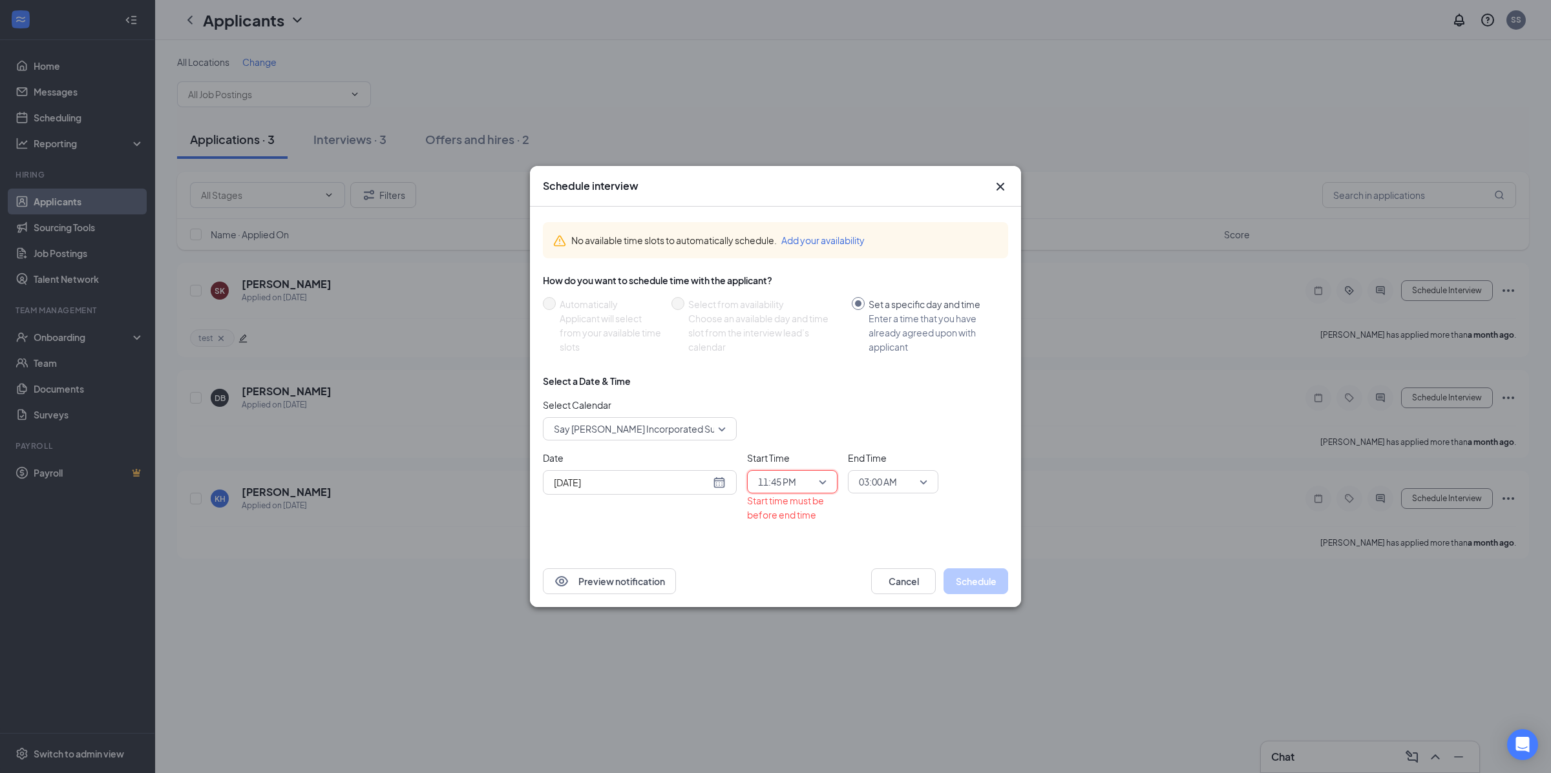
click at [694, 497] on div "Date Aug 27, 2025" at bounding box center [640, 486] width 194 height 71
click at [727, 487] on div "[DATE]" at bounding box center [640, 482] width 194 height 25
type input "[DATE]"
click at [682, 435] on div "29" at bounding box center [679, 433] width 16 height 16
click at [908, 480] on span "03:00 AM" at bounding box center [887, 481] width 57 height 19
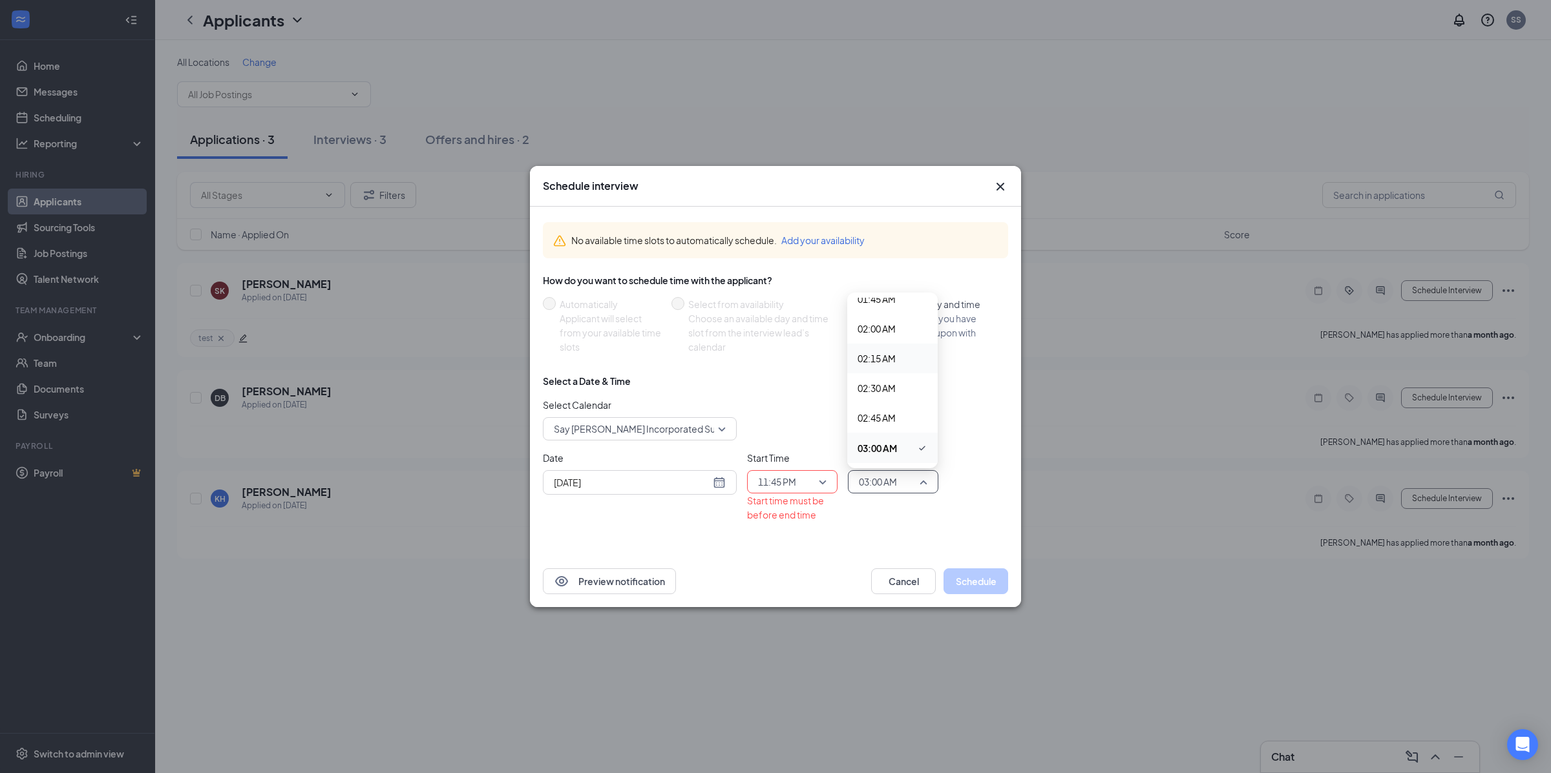
scroll to position [0, 0]
click at [902, 308] on span "12:00 AM" at bounding box center [892, 313] width 70 height 14
click at [824, 483] on span "11:45 PM" at bounding box center [792, 481] width 68 height 19
click at [792, 424] on span "11:30 PM" at bounding box center [776, 419] width 38 height 14
click at [815, 486] on span "11:30 PM" at bounding box center [792, 481] width 68 height 19
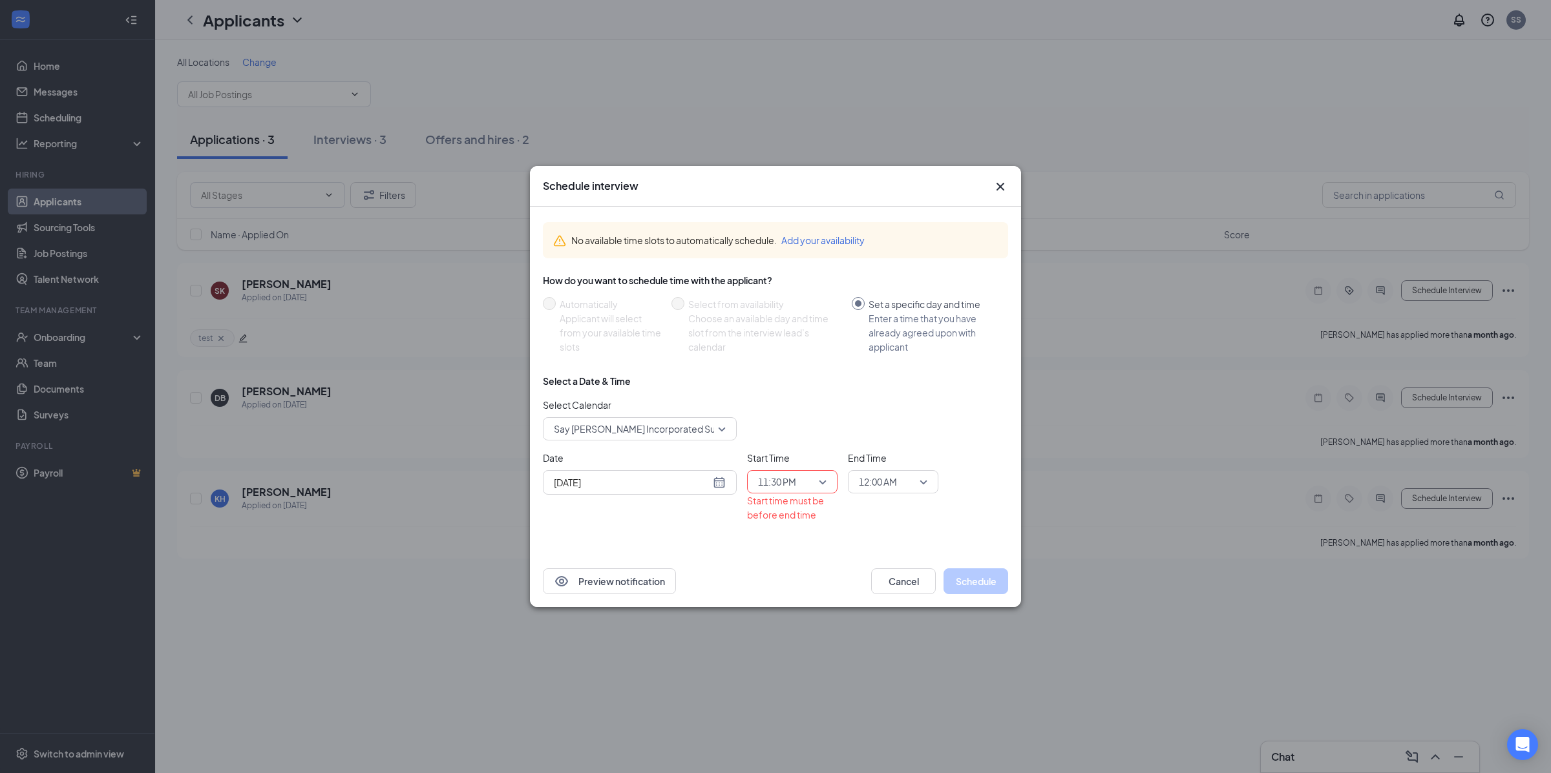
drag, startPoint x: 791, startPoint y: 465, endPoint x: 792, endPoint y: 457, distance: 7.2
click at [792, 462] on div "Start Time 11:30 PM 11:15 PM 11:30 PM 11:45 PM 12:00 AM 12:15 AM 12:30 AM 12:45…" at bounding box center [792, 472] width 90 height 43
click at [792, 456] on span "Start Time" at bounding box center [792, 458] width 90 height 14
click at [813, 477] on span "11:30 PM" at bounding box center [786, 481] width 57 height 19
click at [797, 457] on div "11:45 PM" at bounding box center [791, 450] width 90 height 30
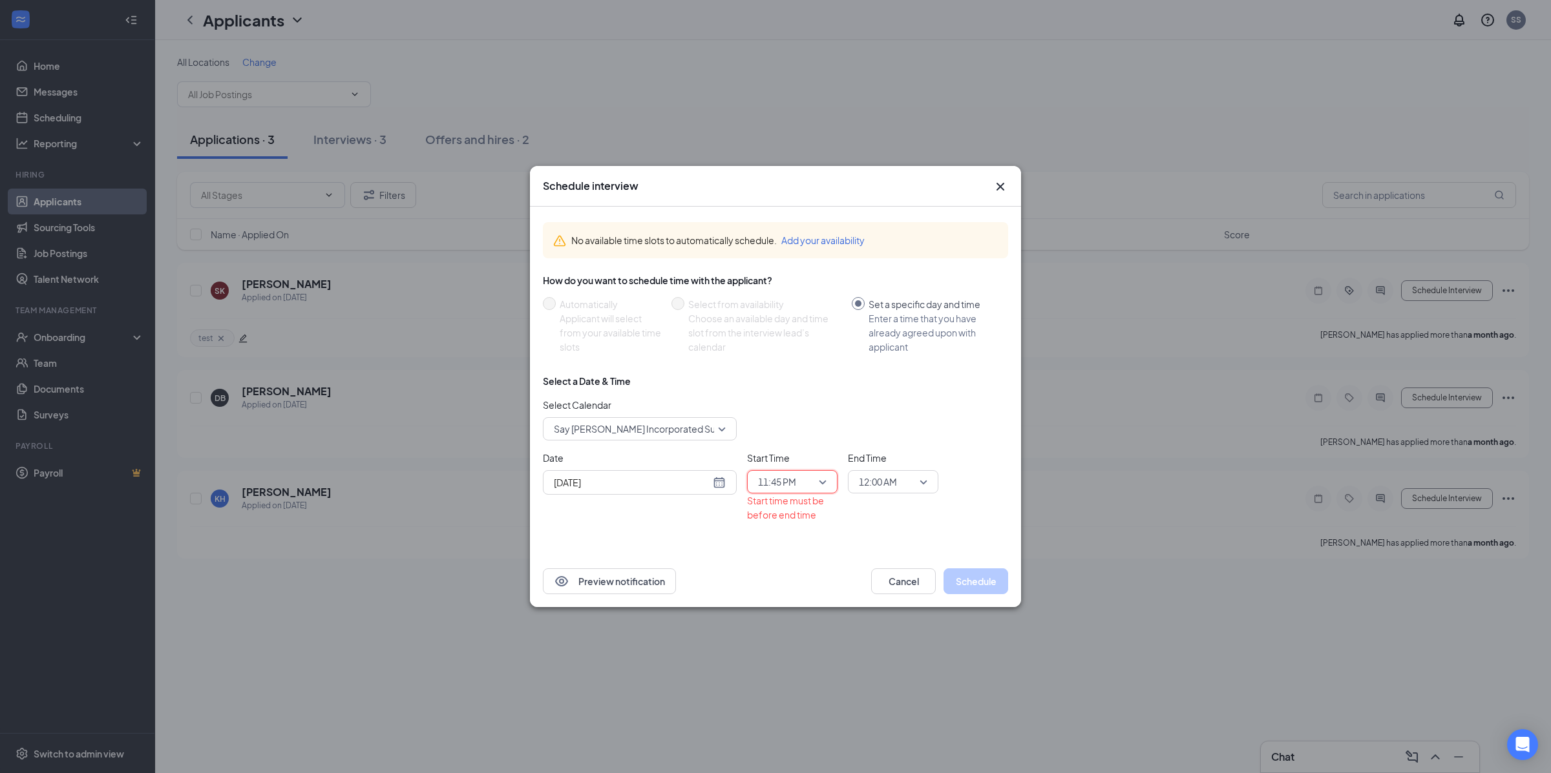
click at [827, 481] on div "11:45 PM" at bounding box center [792, 481] width 90 height 23
drag, startPoint x: 857, startPoint y: 391, endPoint x: 861, endPoint y: 339, distance: 52.5
click at [861, 306] on div "No available time slots to automatically schedule. Add your availability How do…" at bounding box center [775, 377] width 465 height 331
click at [835, 480] on div "11:45 PM" at bounding box center [792, 481] width 90 height 23
click at [789, 314] on span "12:00 AM" at bounding box center [776, 313] width 38 height 14
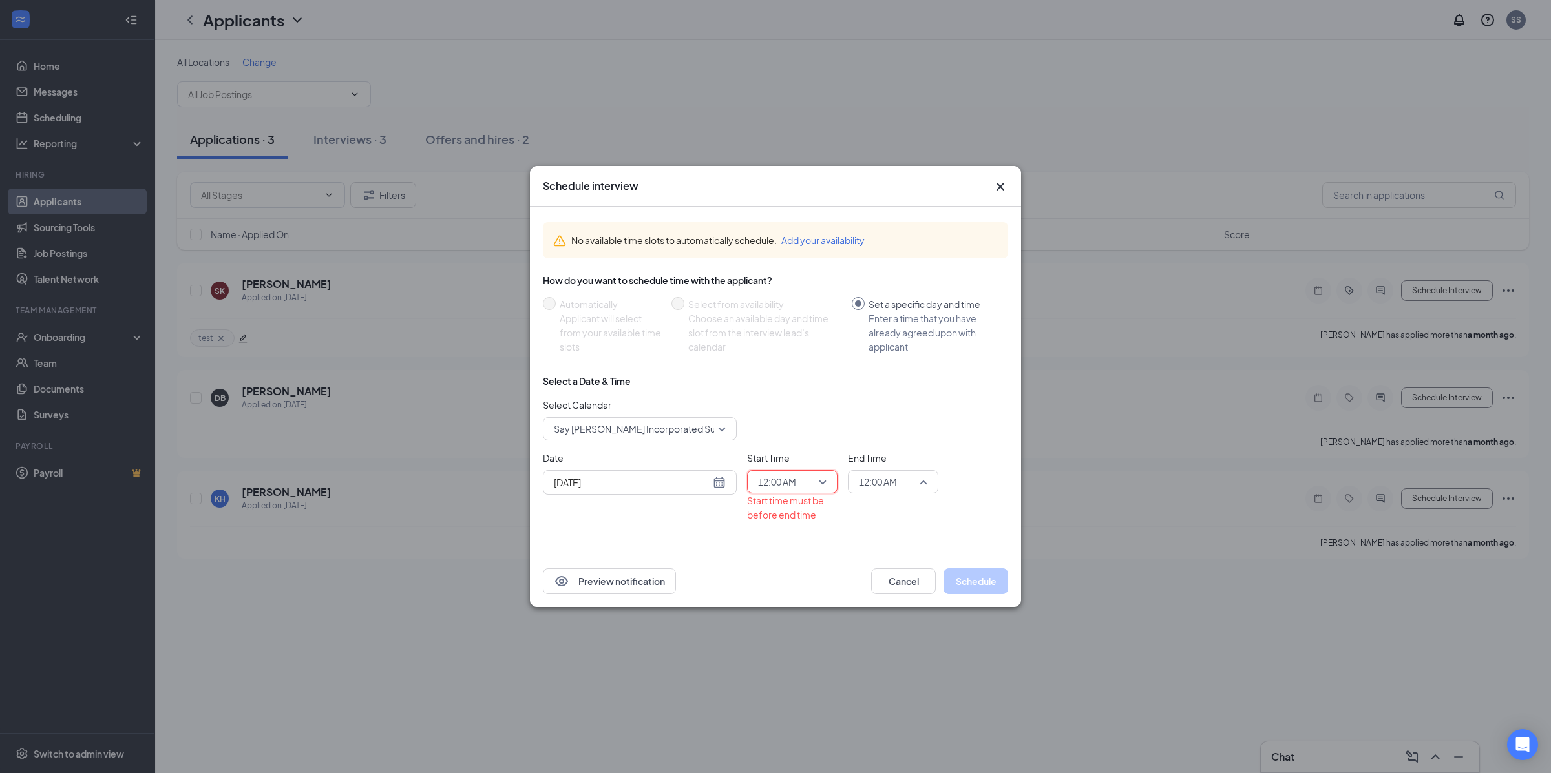
click at [869, 483] on span "12:00 AM" at bounding box center [878, 481] width 38 height 19
click at [894, 346] on span "12:15 AM" at bounding box center [876, 344] width 38 height 14
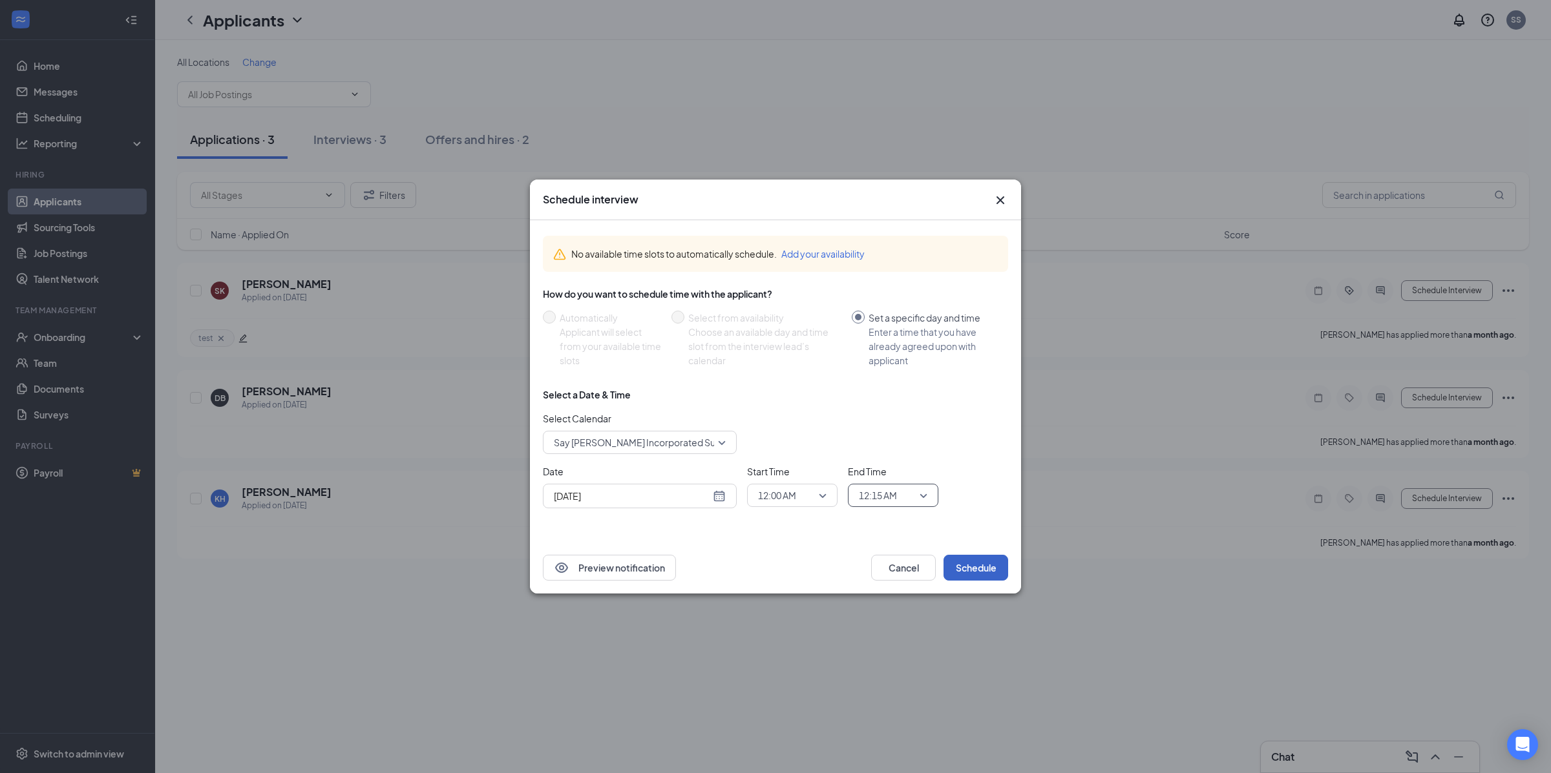
click at [961, 565] on button "Schedule" at bounding box center [975, 568] width 65 height 26
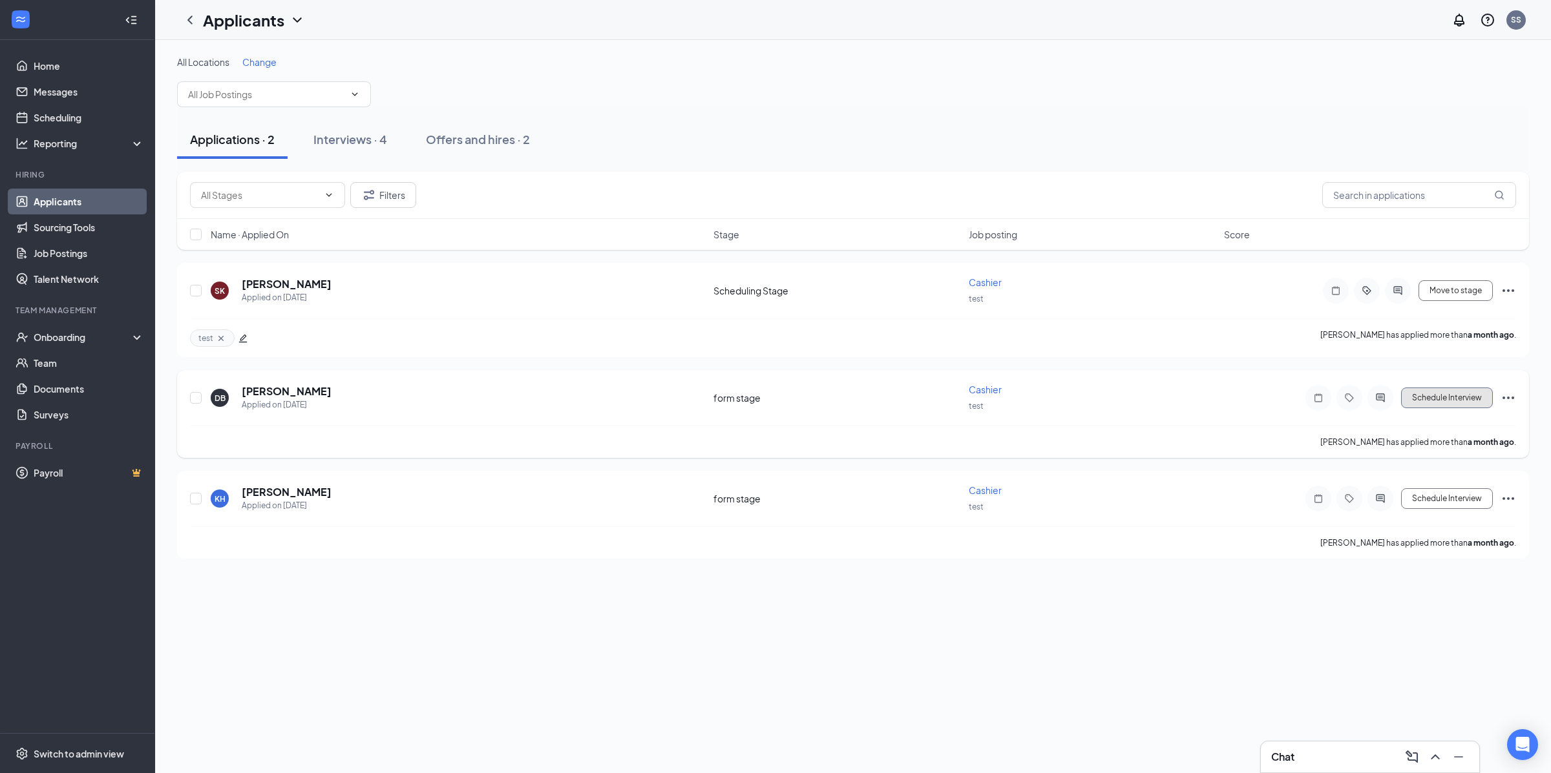
click at [1480, 397] on button "Schedule Interview" at bounding box center [1447, 398] width 92 height 21
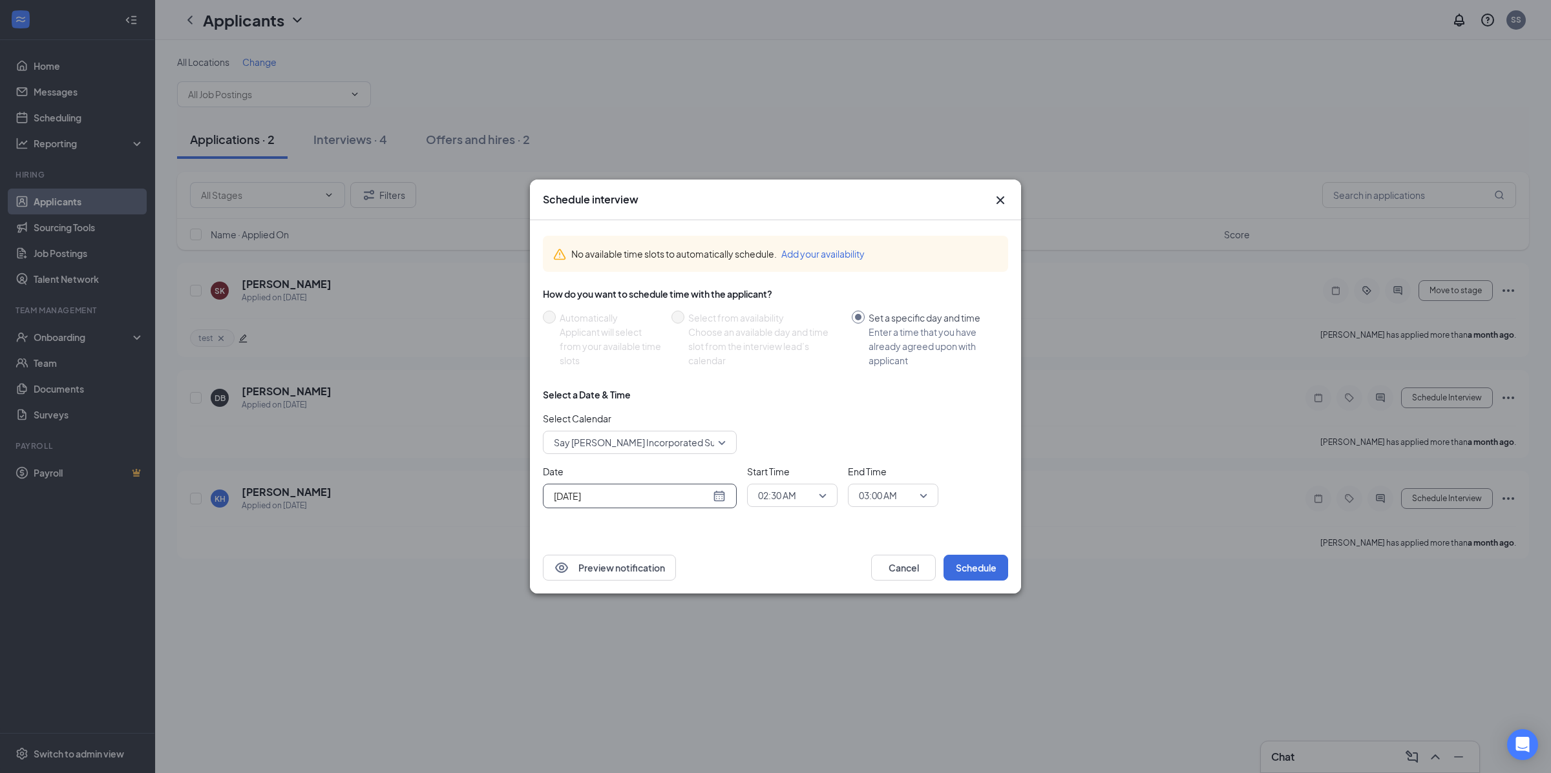
click at [724, 500] on div "[DATE]" at bounding box center [640, 496] width 172 height 14
click at [681, 448] on div "29" at bounding box center [679, 447] width 16 height 16
click at [826, 498] on span "02:30 AM" at bounding box center [792, 495] width 68 height 19
drag, startPoint x: 791, startPoint y: 457, endPoint x: 828, endPoint y: 483, distance: 45.0
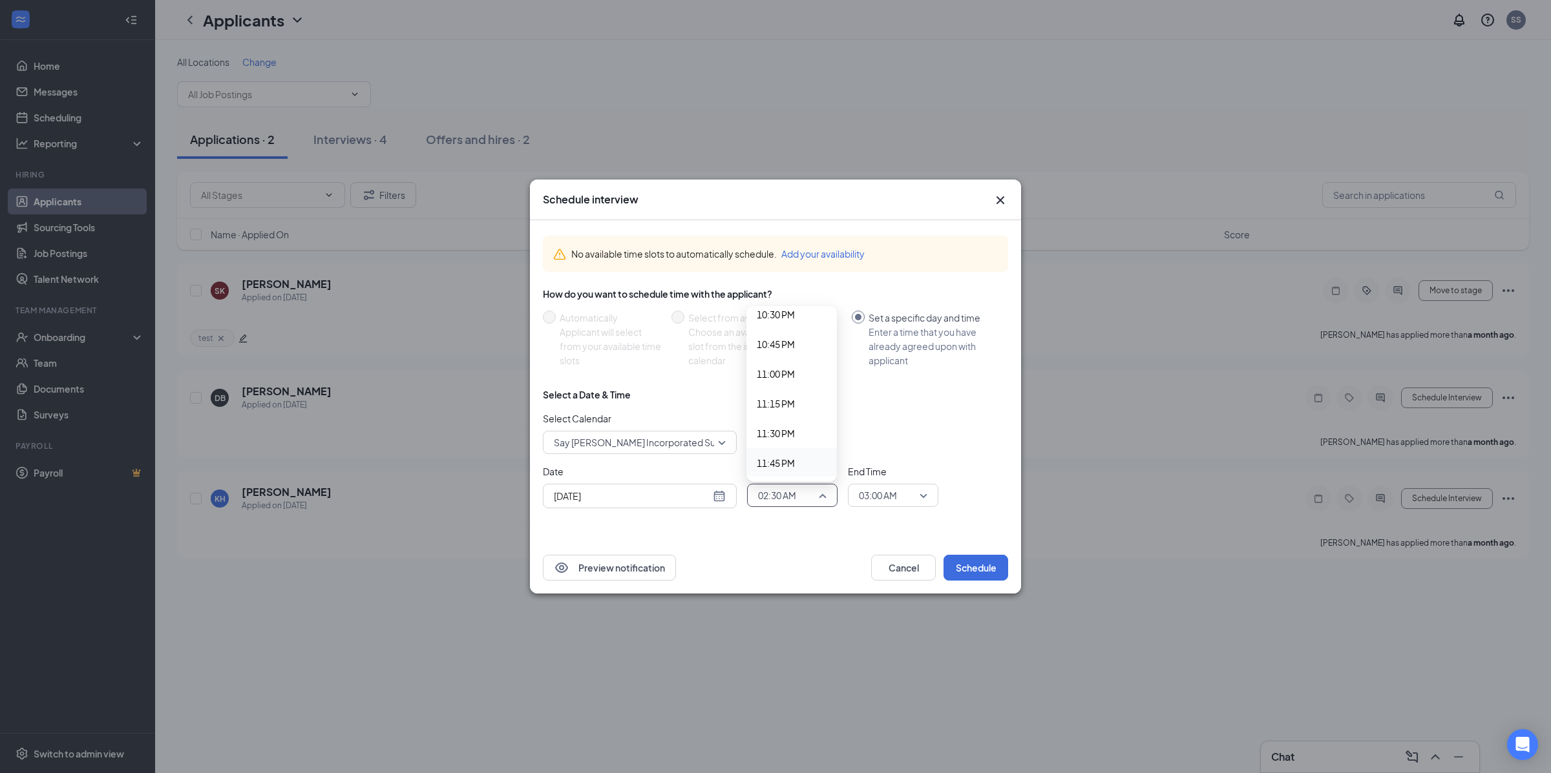
click at [791, 458] on span "11:45 PM" at bounding box center [776, 463] width 38 height 14
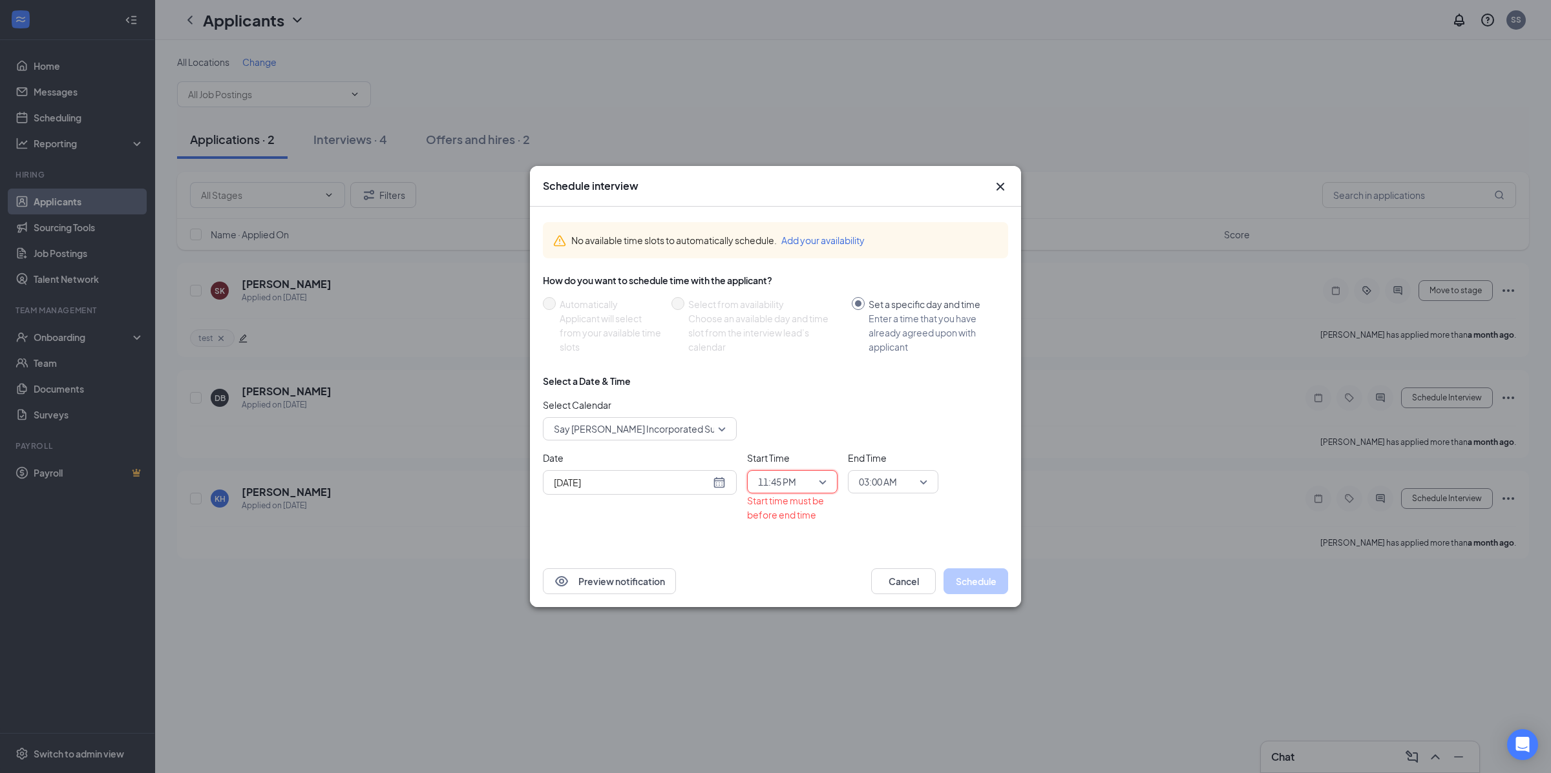
click at [906, 487] on span "03:00 AM" at bounding box center [887, 481] width 57 height 19
click at [901, 314] on span "12:00 AM" at bounding box center [892, 313] width 70 height 14
click at [699, 477] on input "Aug 29, 2025" at bounding box center [632, 483] width 156 height 14
click at [731, 480] on div "Aug 29, 2025" at bounding box center [640, 482] width 194 height 25
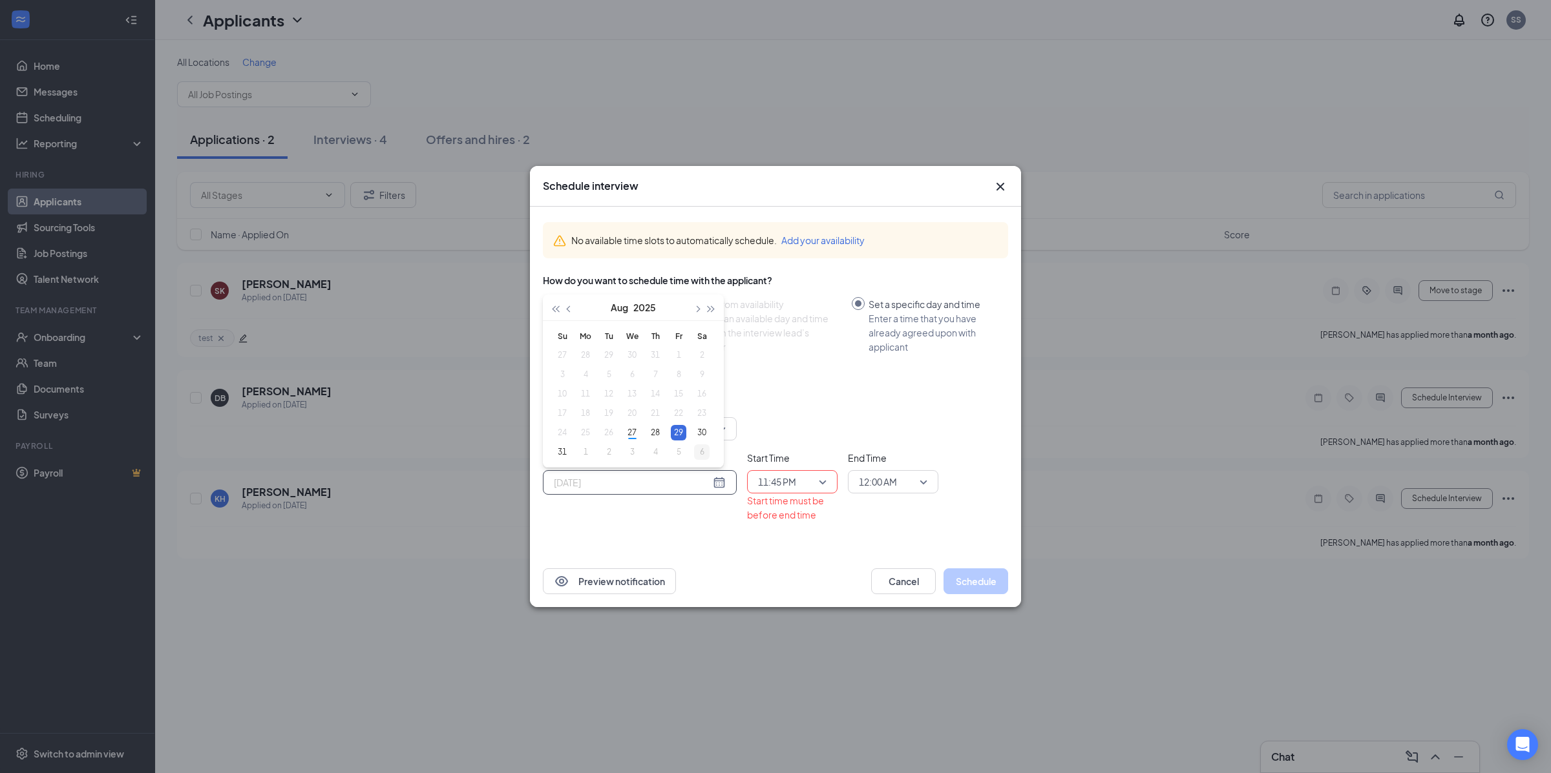
click at [713, 443] on td "6" at bounding box center [701, 452] width 23 height 19
click at [725, 484] on div "Sep 6, 2025" at bounding box center [640, 483] width 172 height 14
click at [570, 307] on span "button" at bounding box center [570, 309] width 6 height 6
click at [702, 434] on div "30" at bounding box center [702, 433] width 16 height 16
click at [729, 525] on div "Select a Date & Time Select Calendar Say Ramos Incorporated Support's Calendar …" at bounding box center [775, 454] width 465 height 158
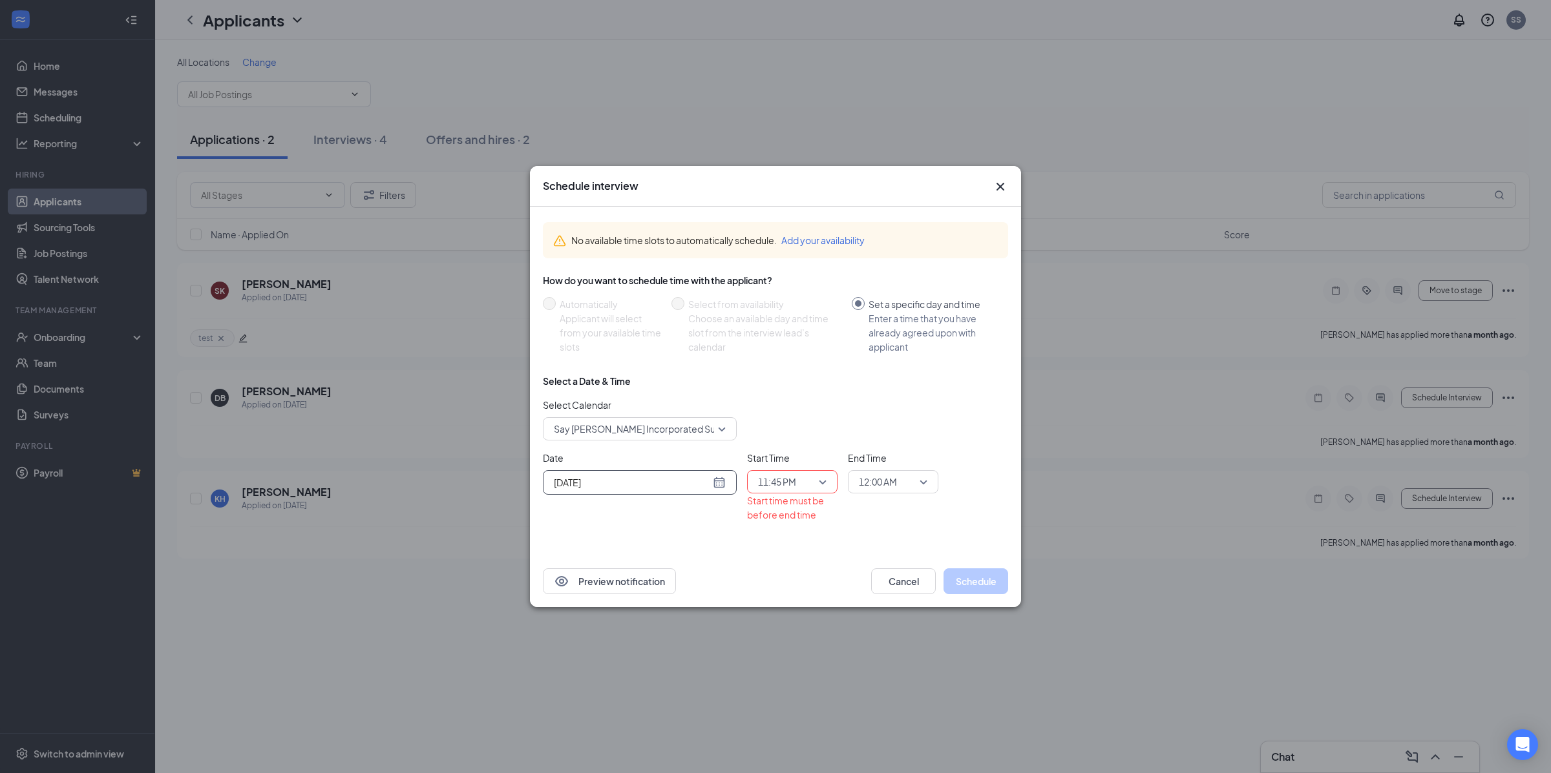
click at [729, 483] on div "Aug 30, 2025" at bounding box center [640, 482] width 194 height 25
type input "Aug 30, 2025"
click at [801, 479] on span "11:45 PM" at bounding box center [786, 481] width 57 height 19
click at [799, 346] on span "12:15 AM" at bounding box center [792, 342] width 70 height 14
click at [912, 483] on span "12:00 AM" at bounding box center [887, 481] width 57 height 19
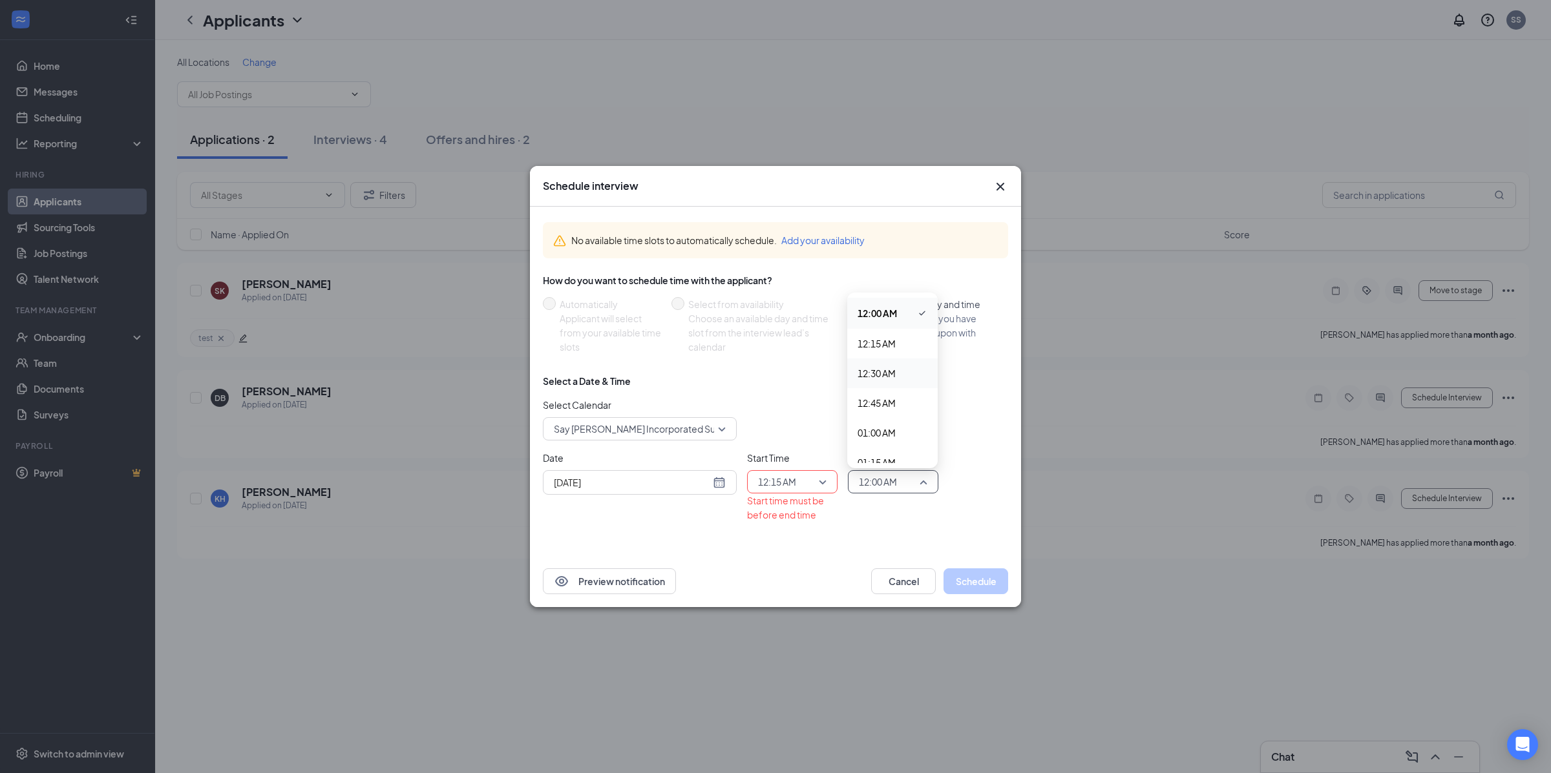
drag, startPoint x: 889, startPoint y: 370, endPoint x: 890, endPoint y: 408, distance: 38.1
click at [889, 370] on span "12:30 AM" at bounding box center [876, 373] width 38 height 14
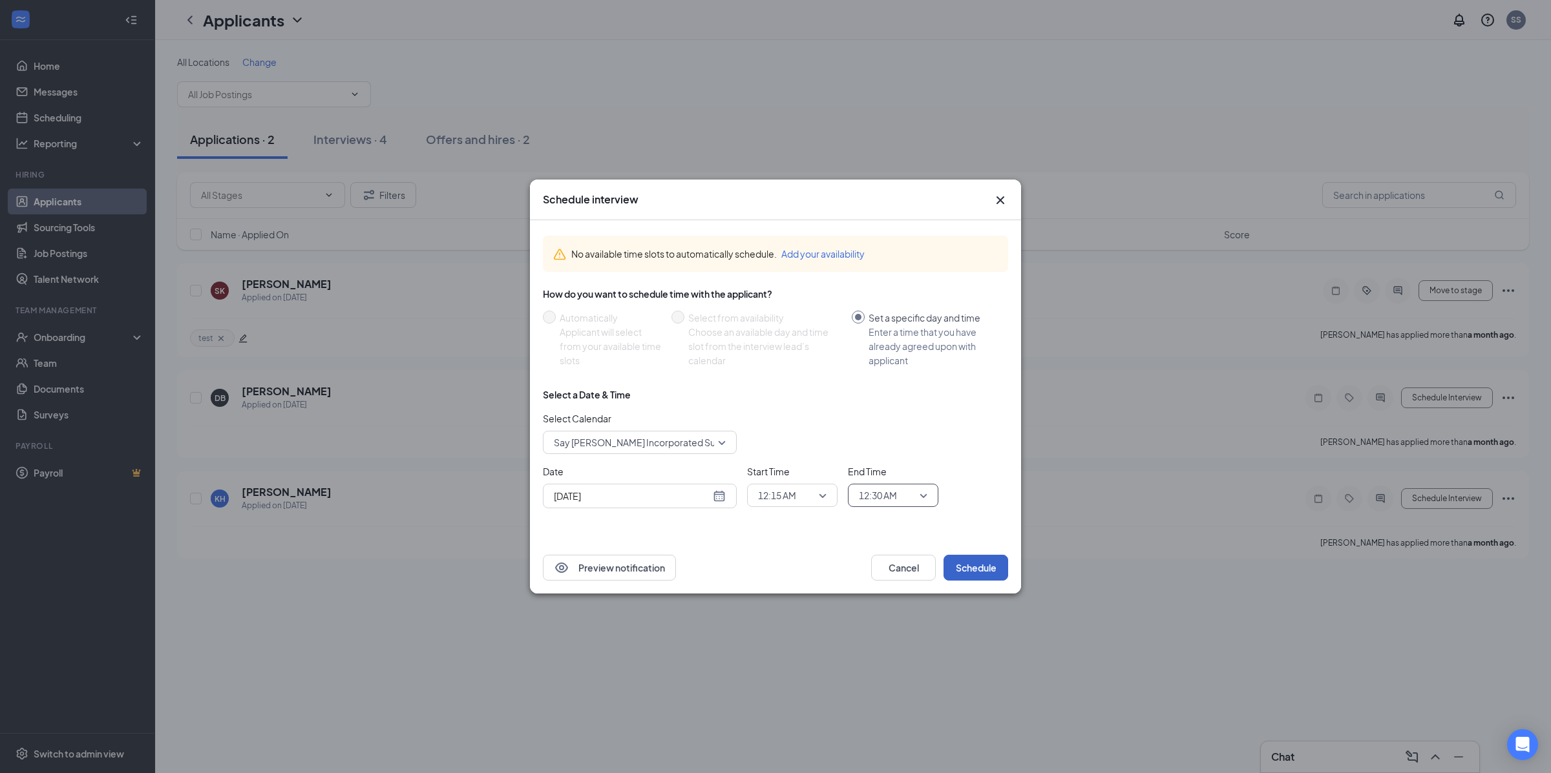
click at [972, 578] on button "Schedule" at bounding box center [975, 568] width 65 height 26
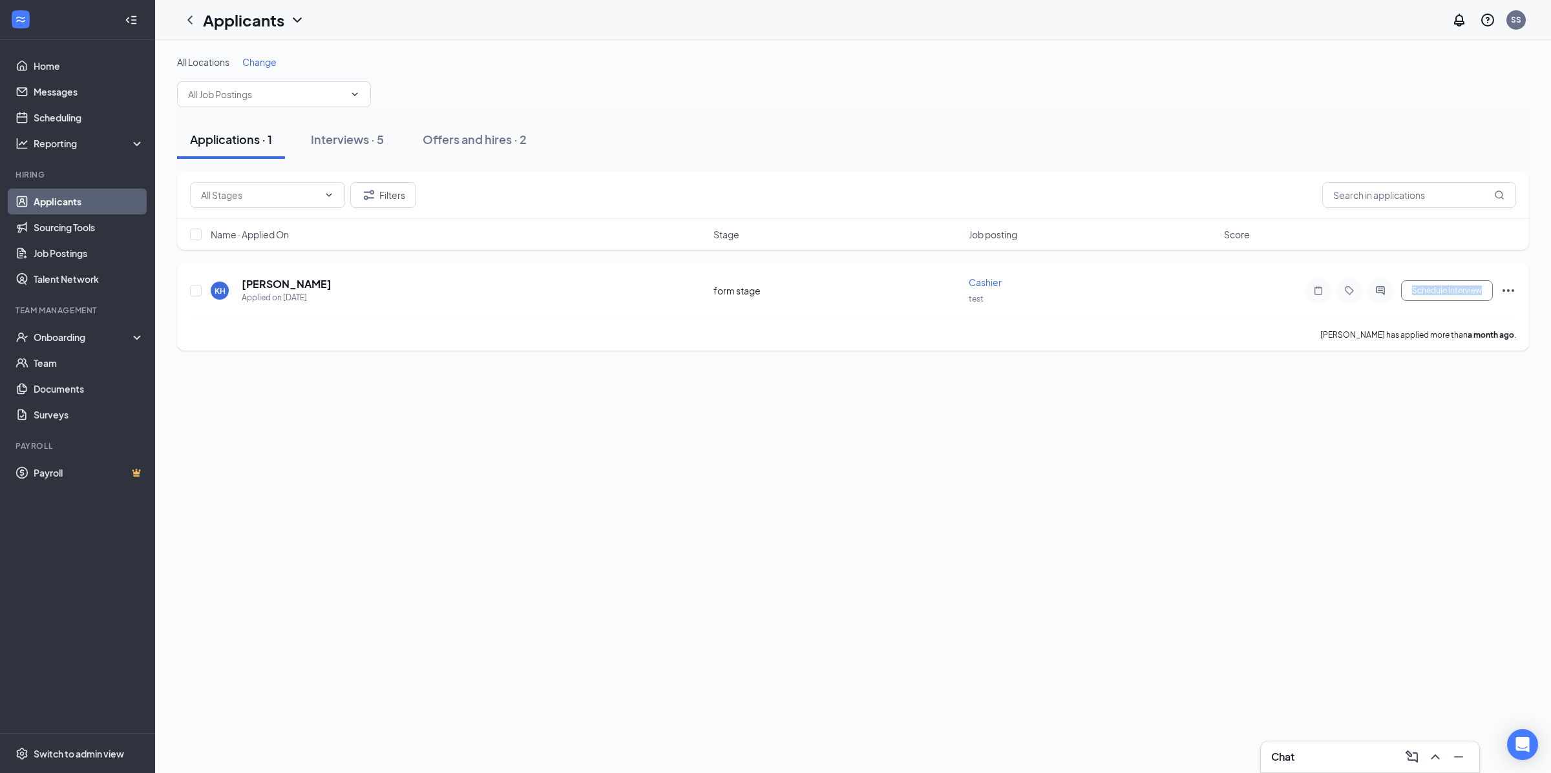
drag, startPoint x: 1375, startPoint y: 293, endPoint x: 1377, endPoint y: 307, distance: 14.4
click at [1377, 307] on div "KH Khaled Hosseini Applied on Jul 17 form stage Cashier test Schedule Interview" at bounding box center [853, 297] width 1326 height 43
click at [1512, 291] on icon "Ellipses" at bounding box center [1508, 290] width 12 height 3
click at [1472, 441] on p "Move to stage" at bounding box center [1449, 442] width 111 height 13
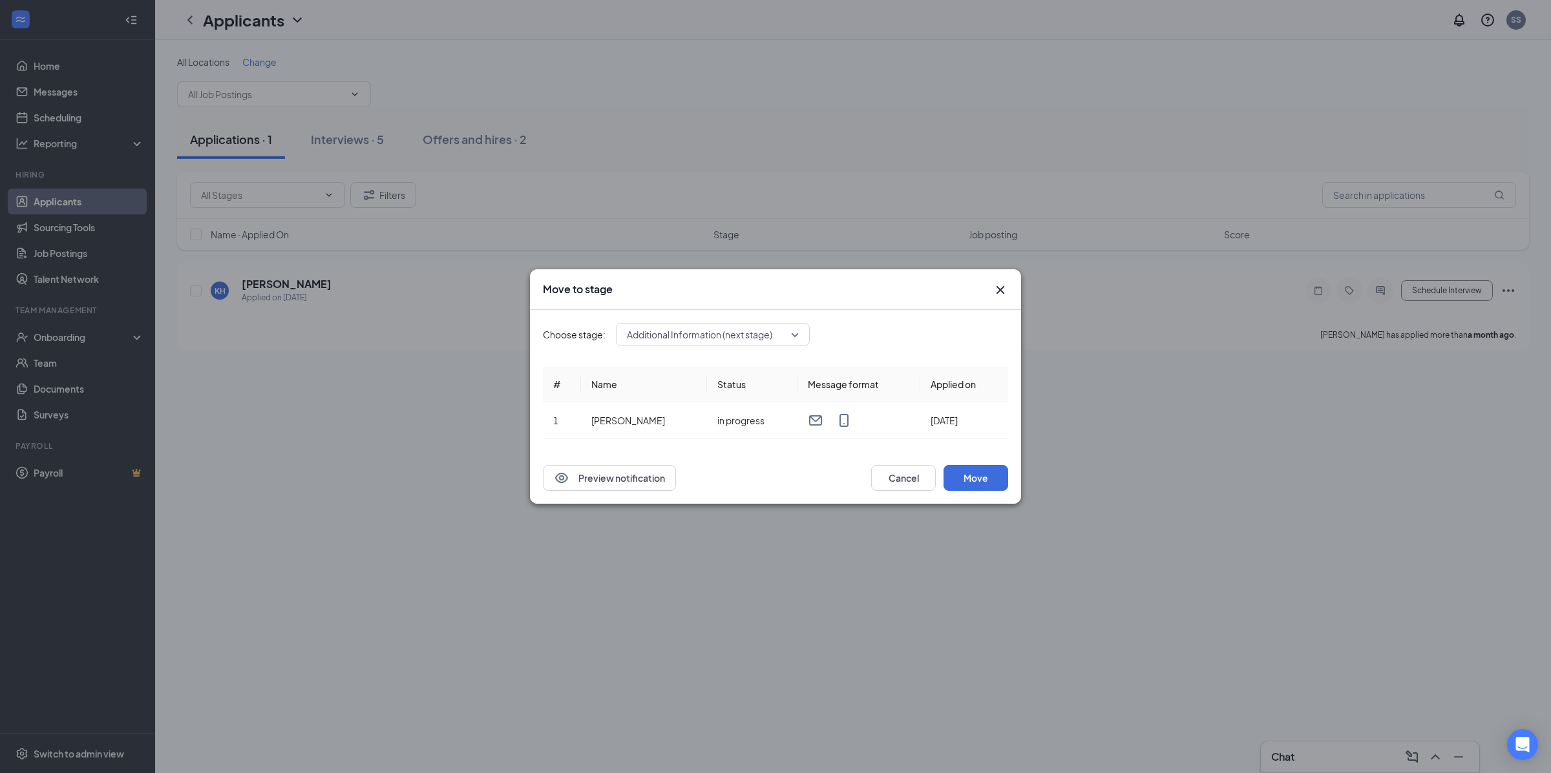
click at [788, 330] on span "Additional Information (next stage)" at bounding box center [713, 334] width 172 height 19
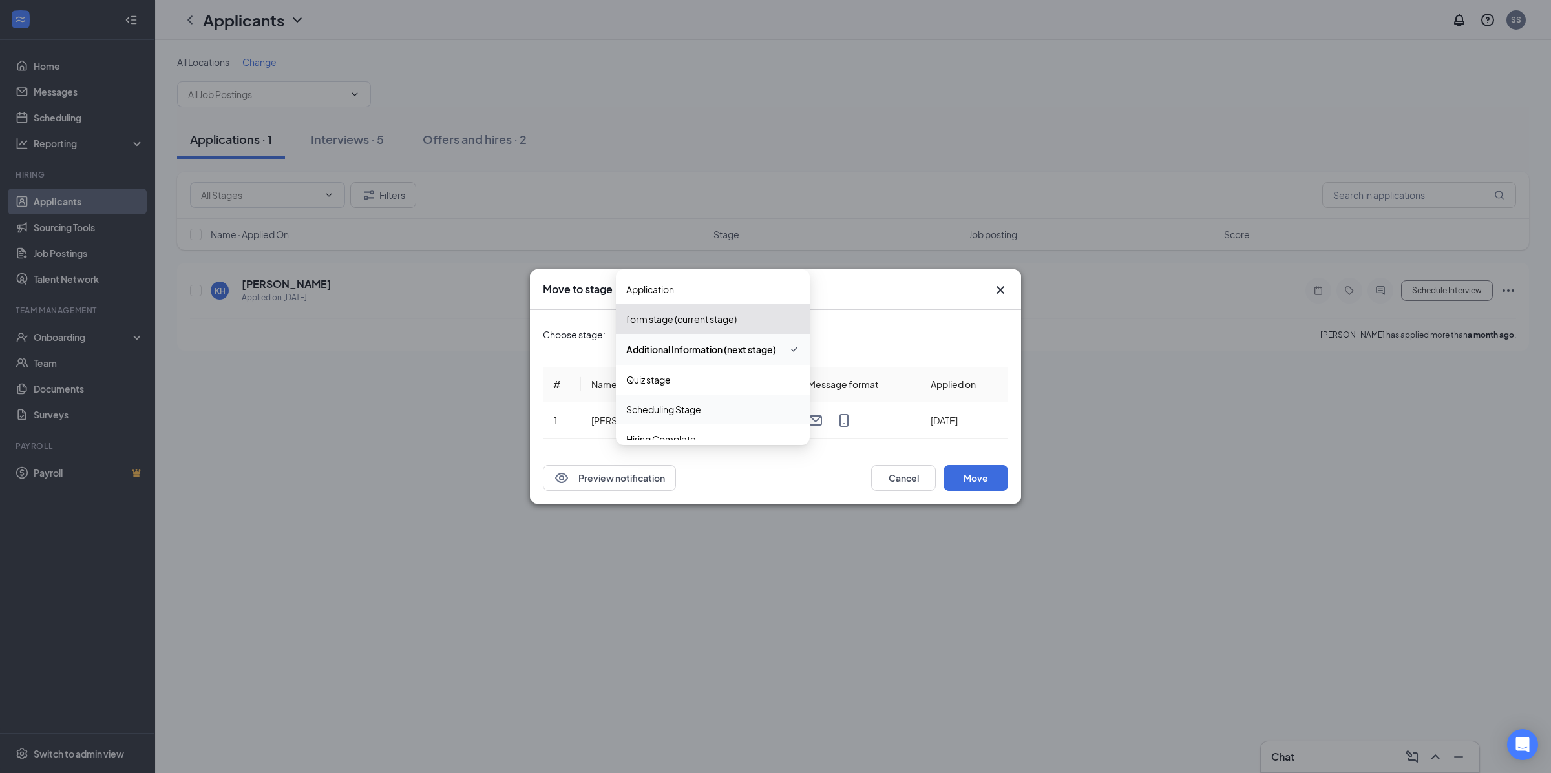
click at [723, 397] on div "Scheduling Stage" at bounding box center [713, 410] width 194 height 30
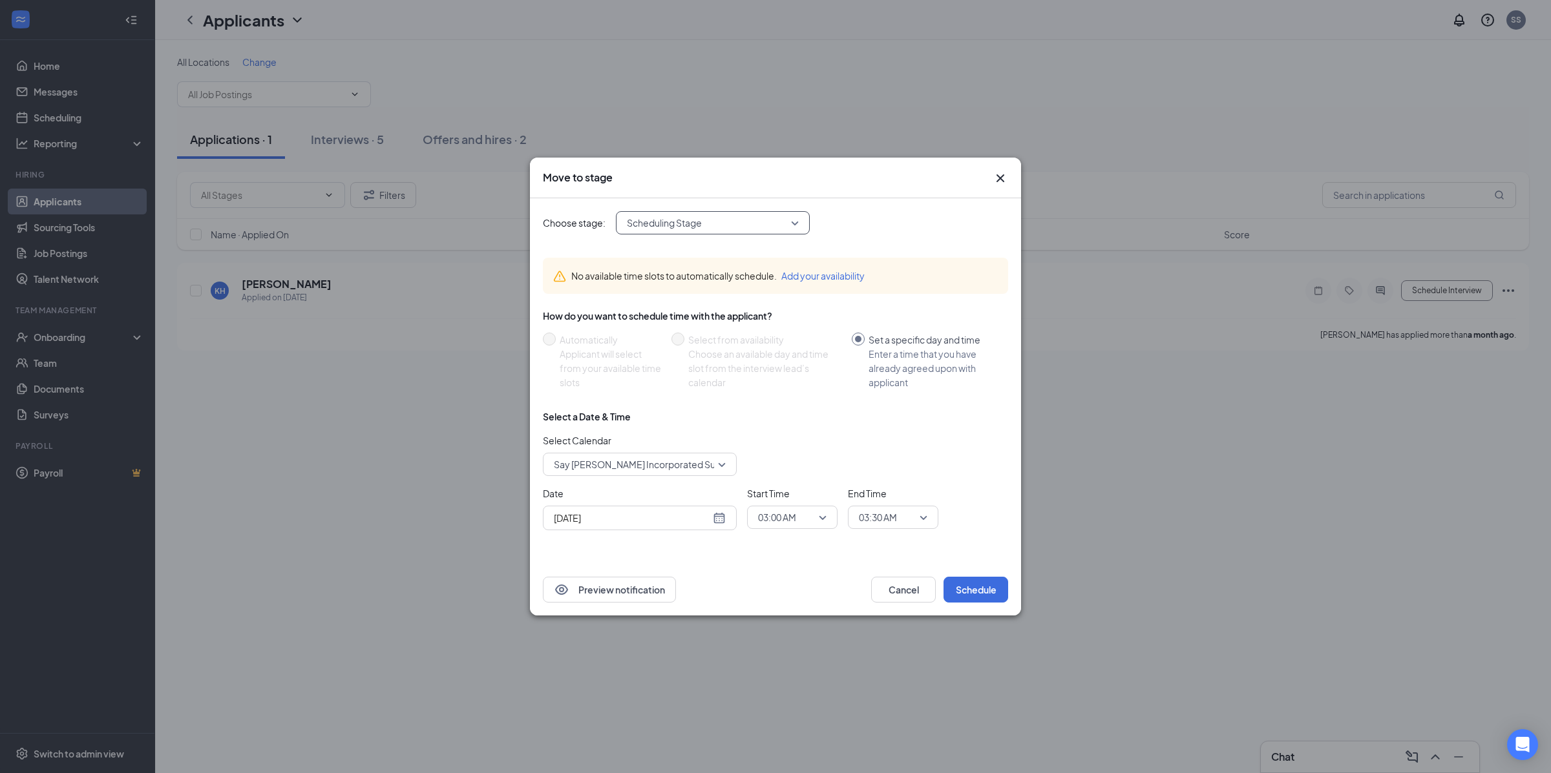
click at [644, 461] on span "Say Ramos Incorporated Support's Calendar" at bounding box center [670, 464] width 233 height 19
click at [631, 371] on span "Lindsay's Calendar" at bounding box center [613, 370] width 121 height 14
click at [645, 456] on span "Lindsay's Calendar" at bounding box center [634, 464] width 160 height 19
click at [620, 343] on span "Kobe's Calendar" at bounding box center [613, 340] width 121 height 14
click at [639, 455] on span "Kobe's Calendar" at bounding box center [634, 464] width 160 height 19
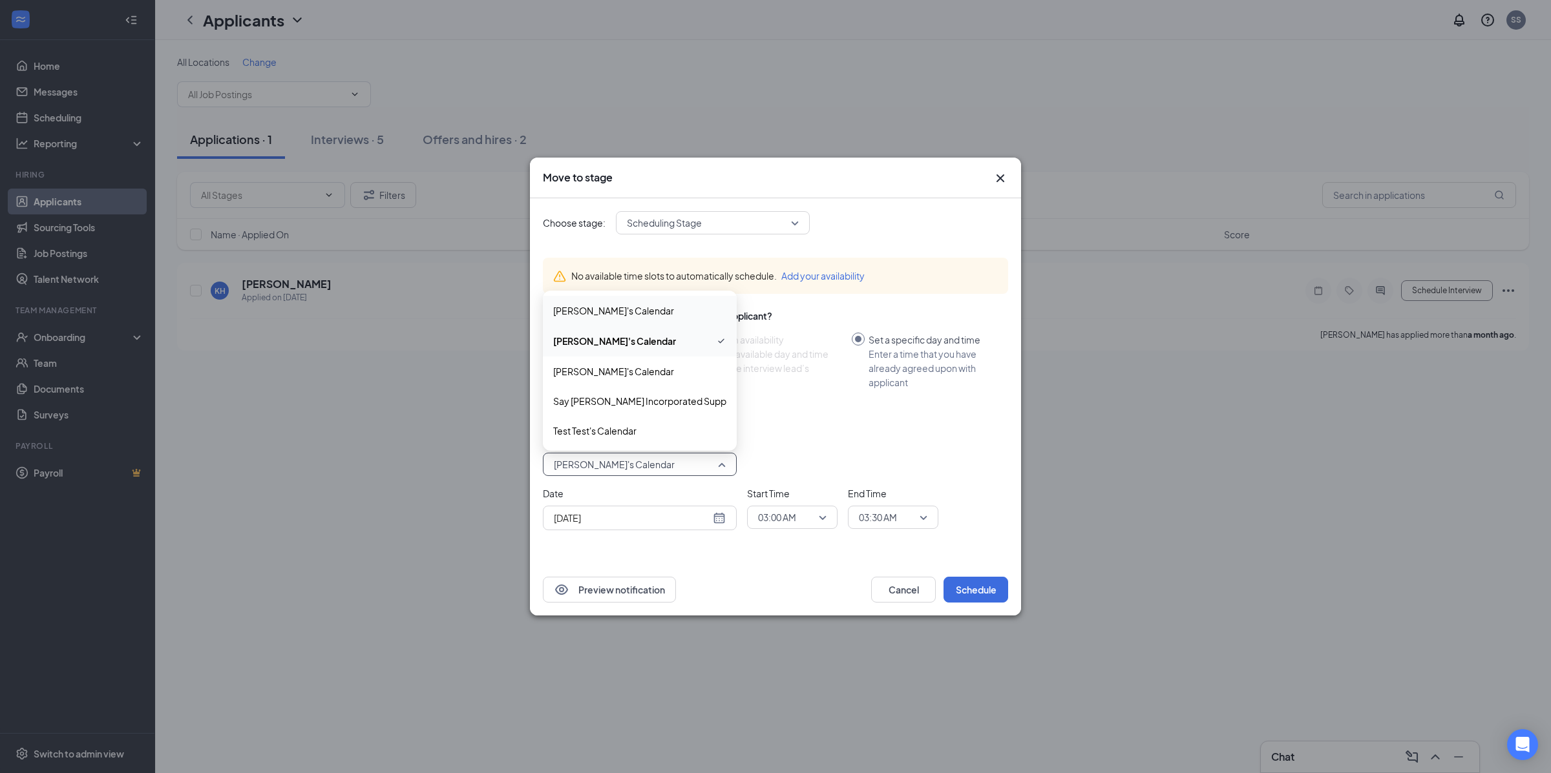
click at [634, 316] on span "Kira's Calendar" at bounding box center [639, 311] width 173 height 14
click at [647, 459] on span "Kira's Calendar" at bounding box center [634, 464] width 160 height 19
click at [642, 426] on span "Test Test's Calendar" at bounding box center [639, 431] width 173 height 14
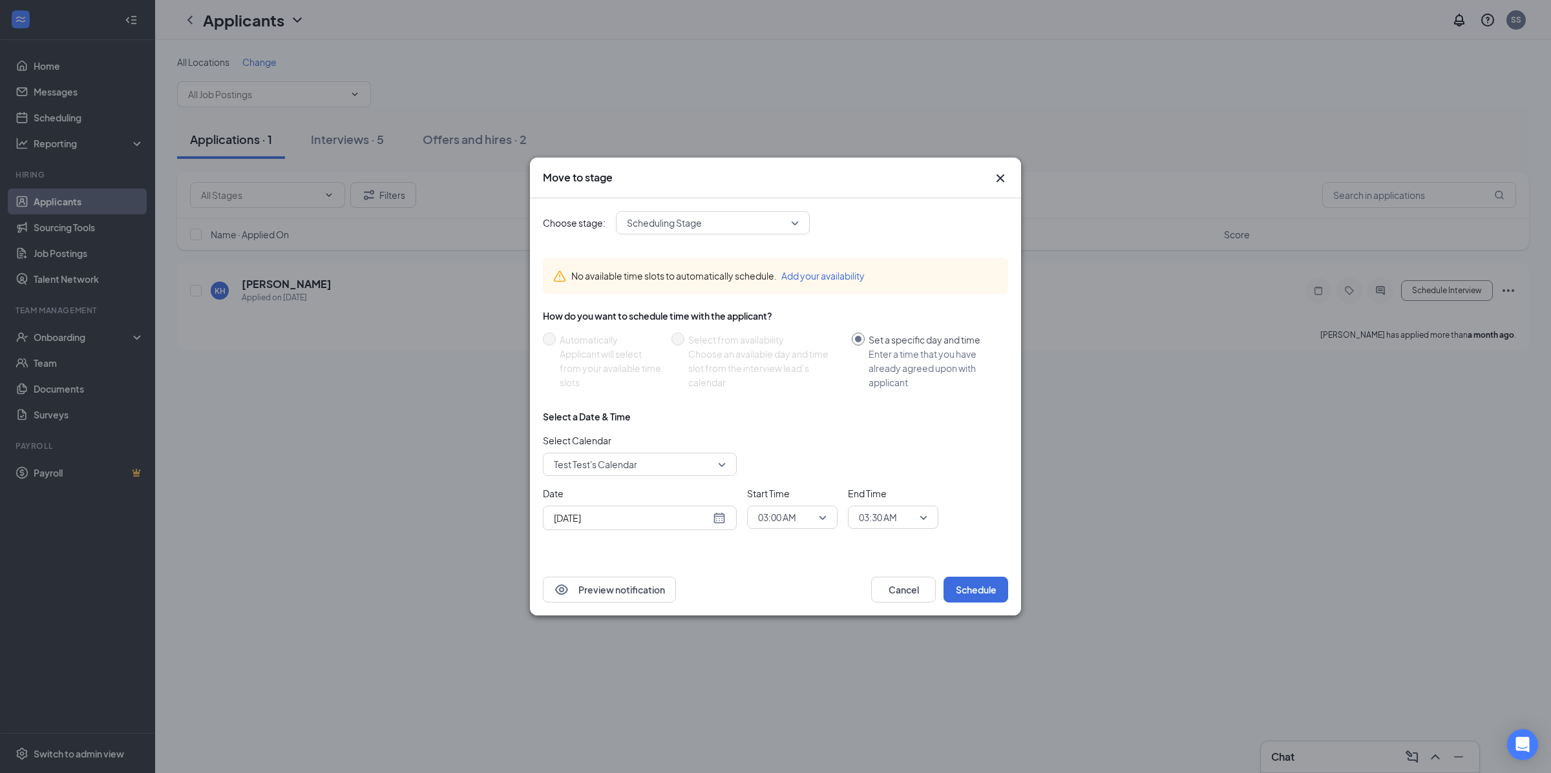
click at [1000, 176] on icon "Cross" at bounding box center [1000, 179] width 16 height 16
click at [1000, 176] on div "Filters" at bounding box center [853, 195] width 1352 height 47
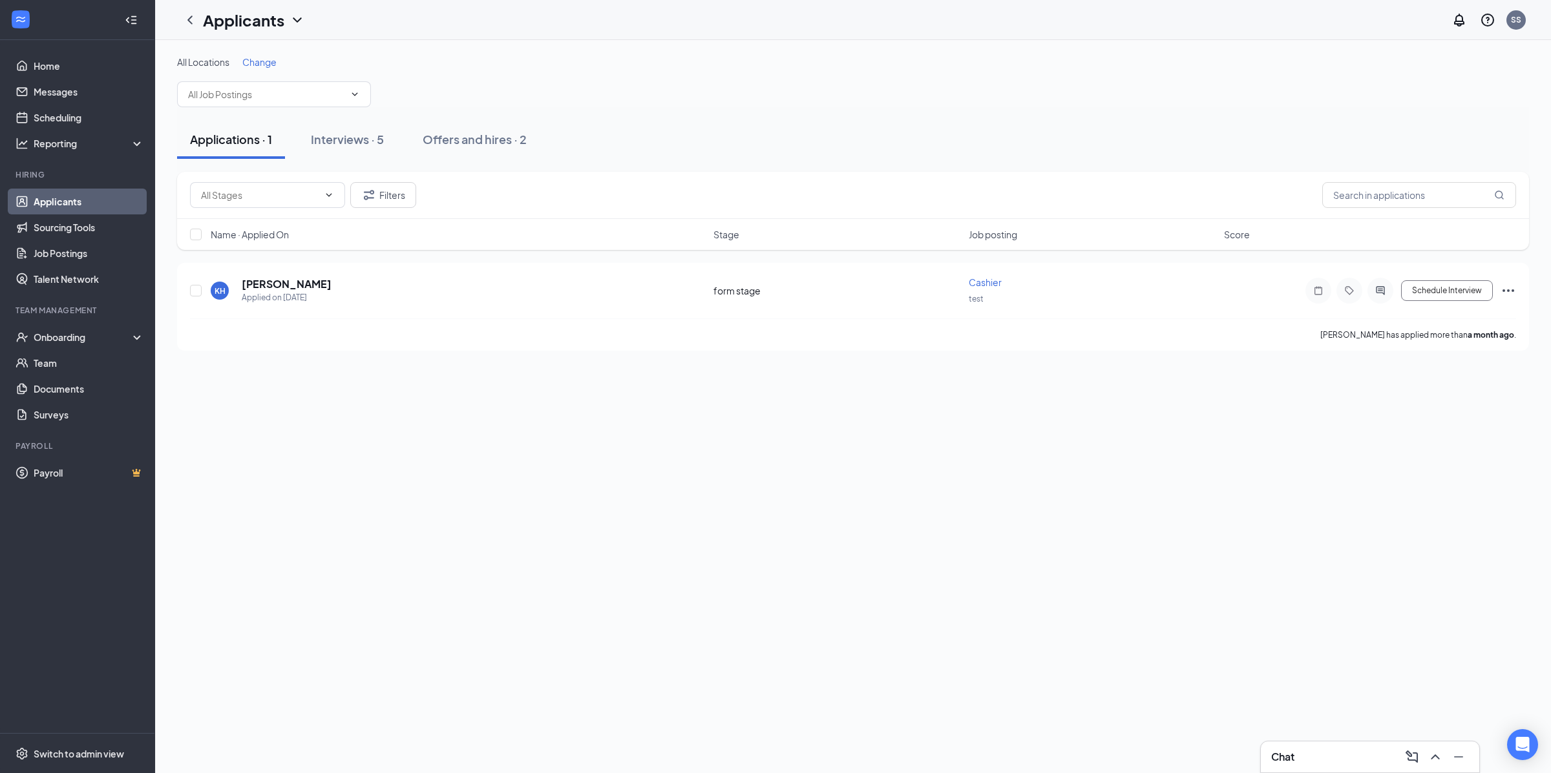
click at [1317, 356] on div "All Locations Change Applications · 1 Interviews · 5 Offers and hires · 2 Filte…" at bounding box center [853, 203] width 1396 height 326
click at [1460, 284] on button "Schedule Interview" at bounding box center [1447, 290] width 92 height 21
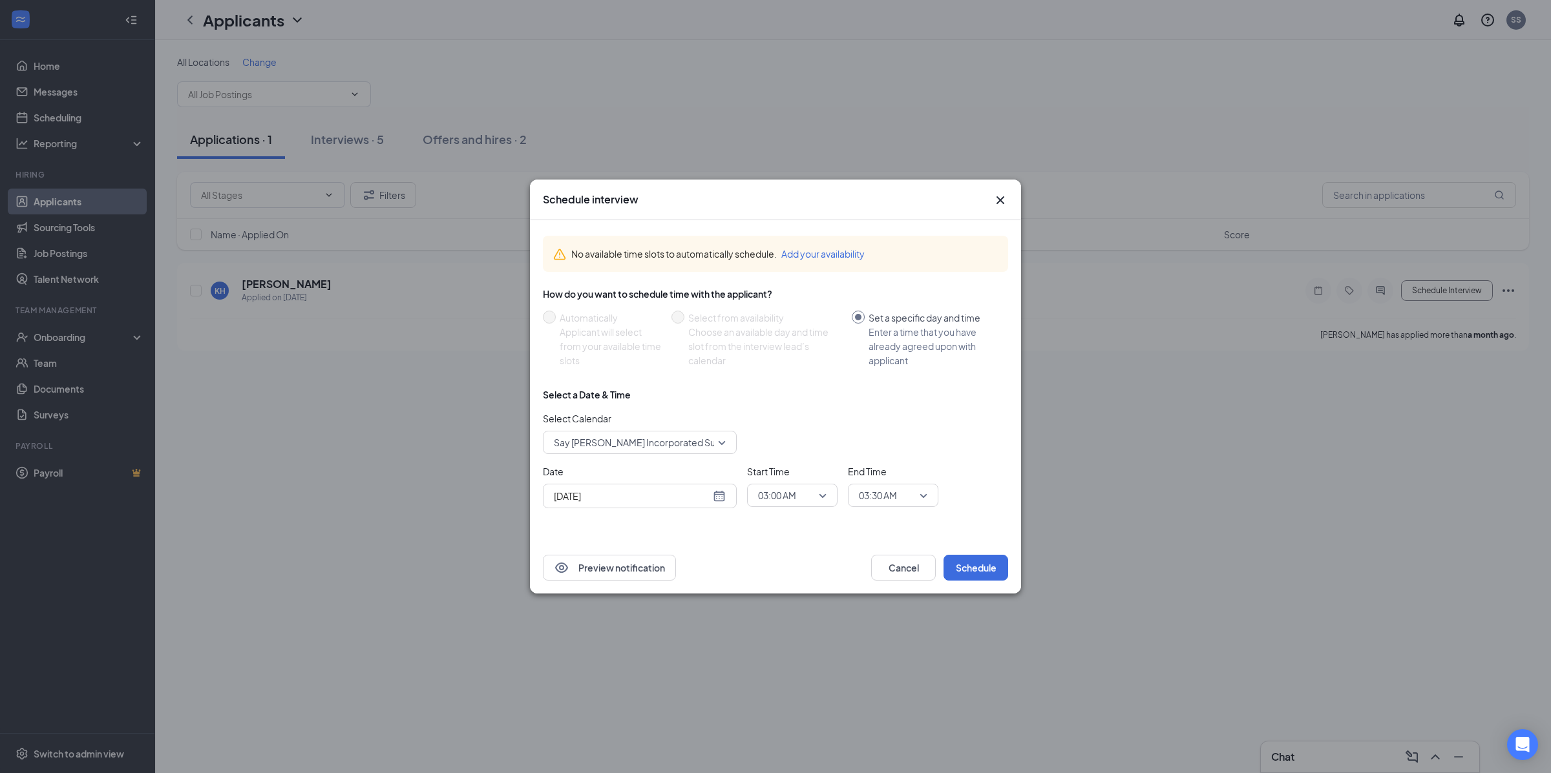
click at [640, 449] on span "Say Ramos Incorporated Support's Calendar" at bounding box center [670, 442] width 233 height 19
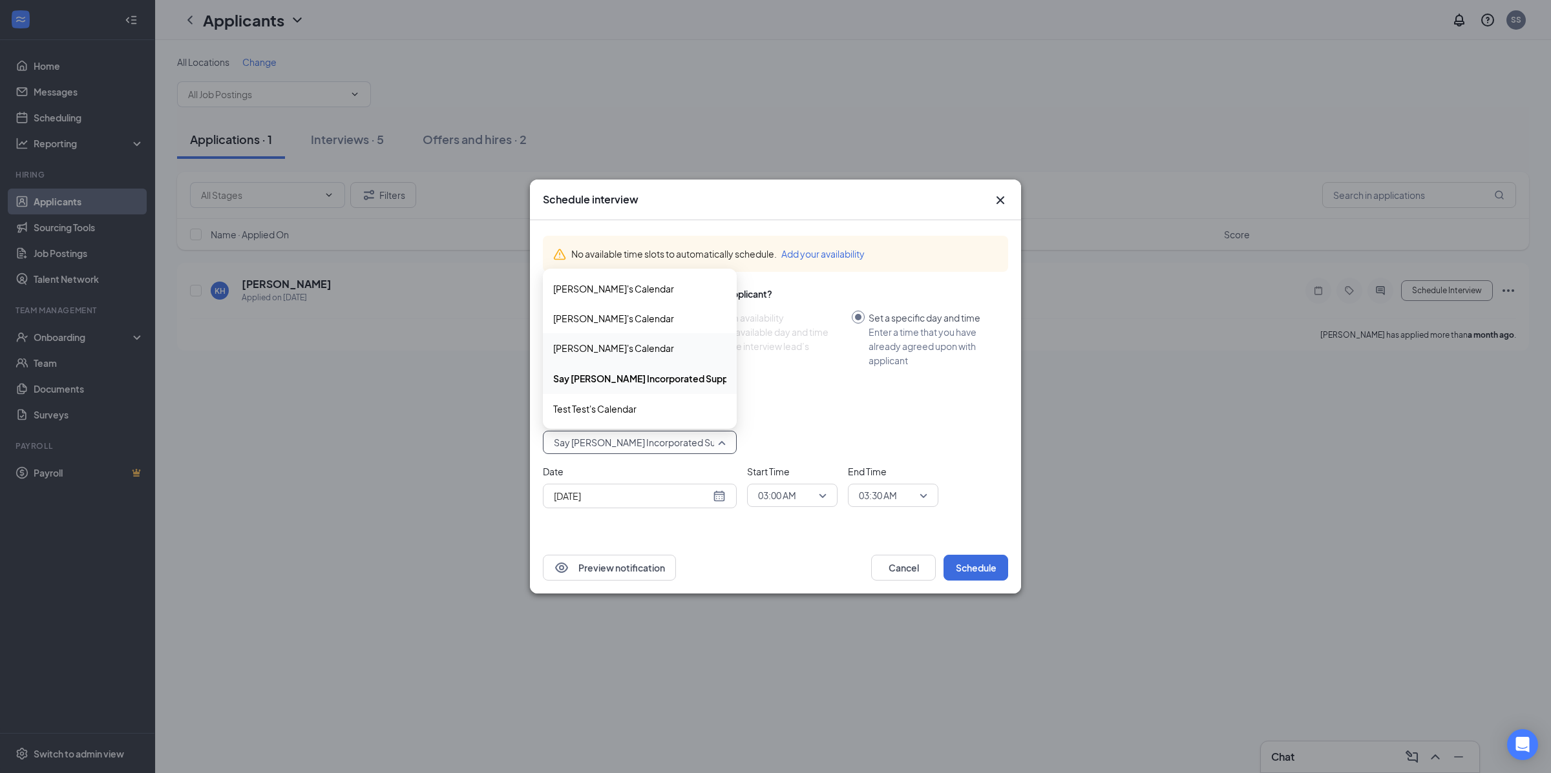
click at [615, 350] on span "Lindsay's Calendar" at bounding box center [613, 348] width 121 height 14
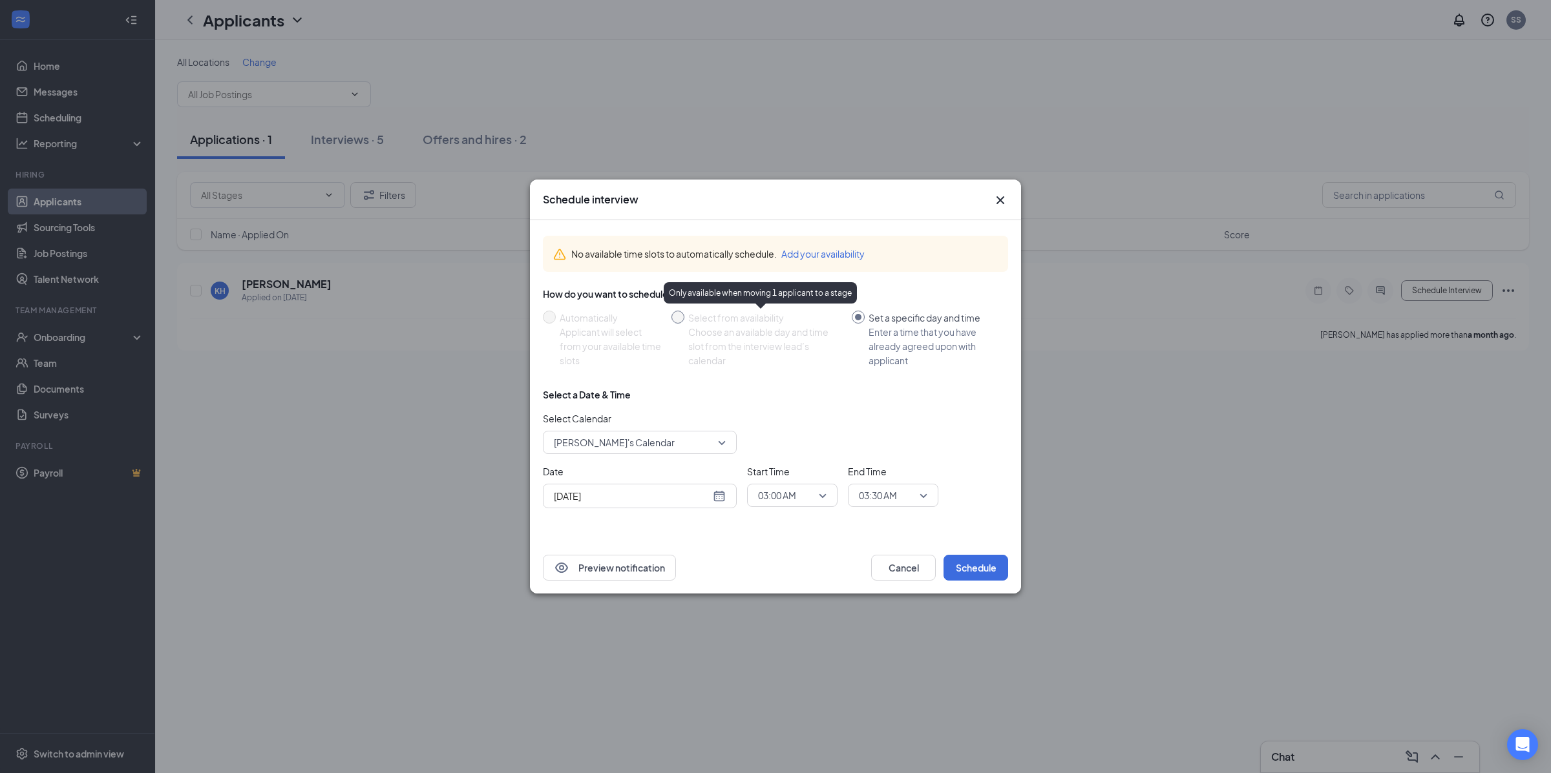
click at [813, 365] on div "Choose an available day and time slot from the interview lead’s calendar" at bounding box center [764, 346] width 153 height 43
click at [881, 570] on button "Cancel" at bounding box center [903, 568] width 65 height 26
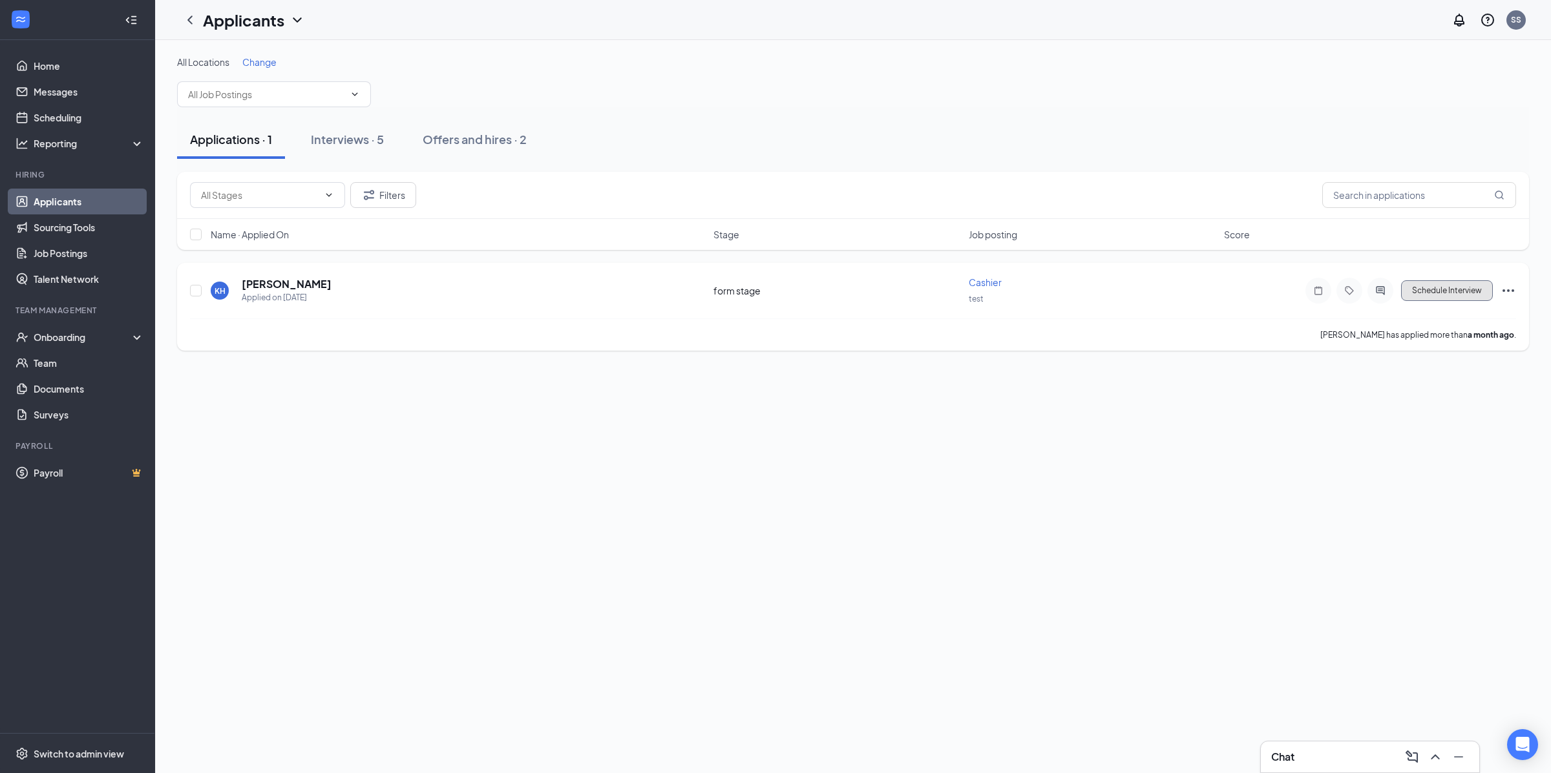
click at [1483, 283] on button "Schedule Interview" at bounding box center [1447, 290] width 92 height 21
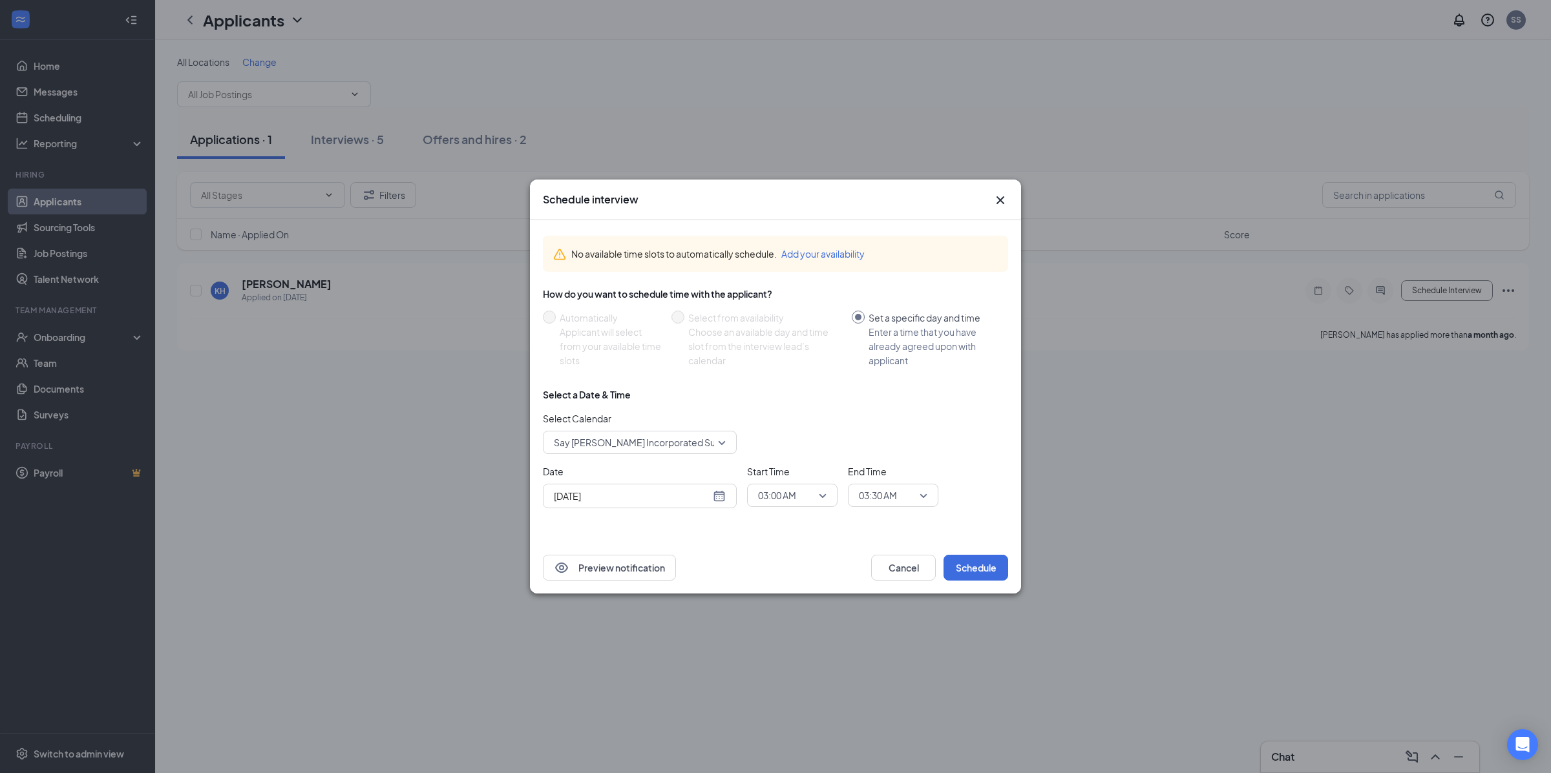
click at [840, 248] on button "Add your availability" at bounding box center [822, 254] width 83 height 14
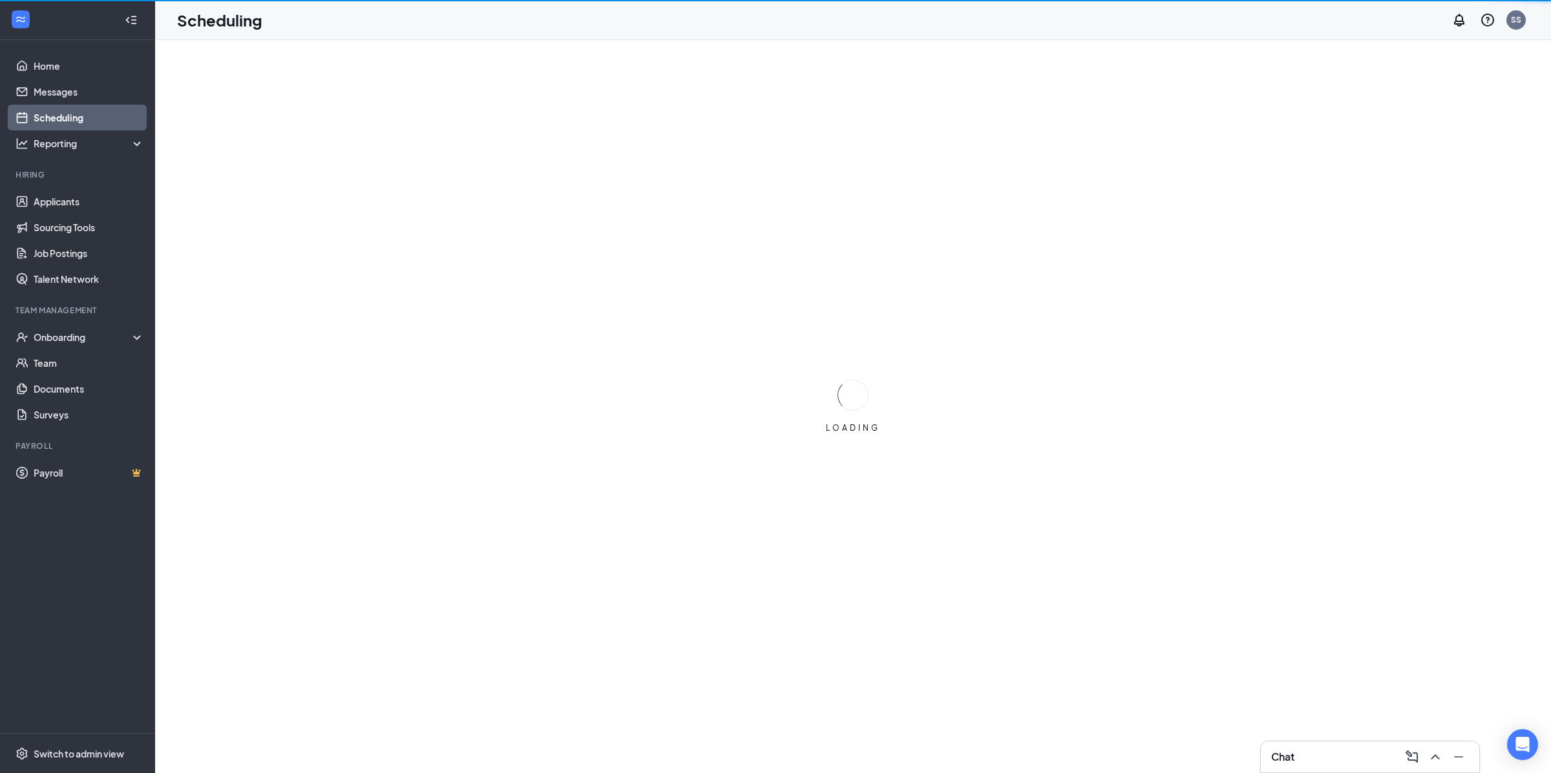
click at [839, 251] on div "LOADING" at bounding box center [853, 406] width 1396 height 733
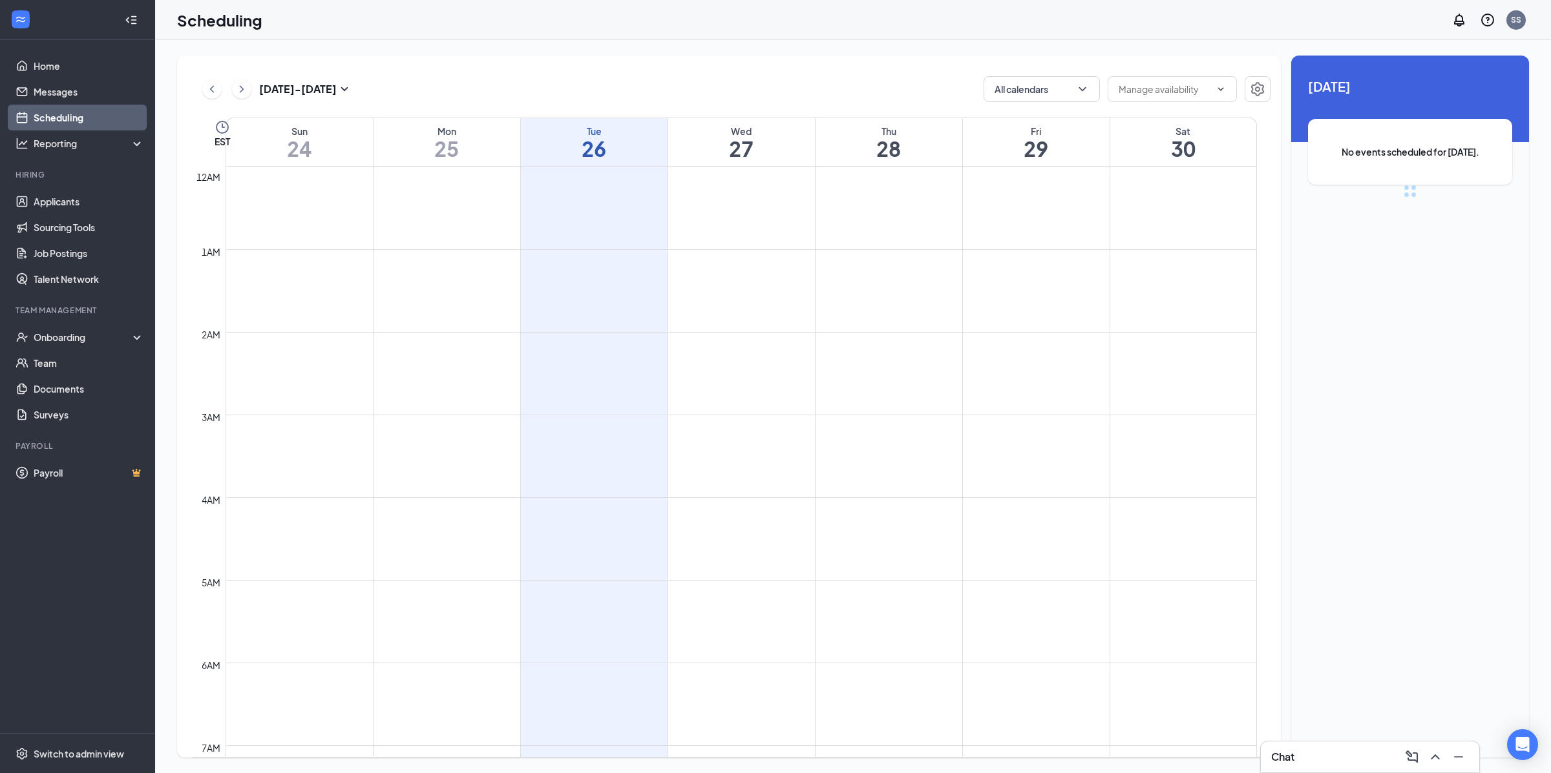
scroll to position [634, 0]
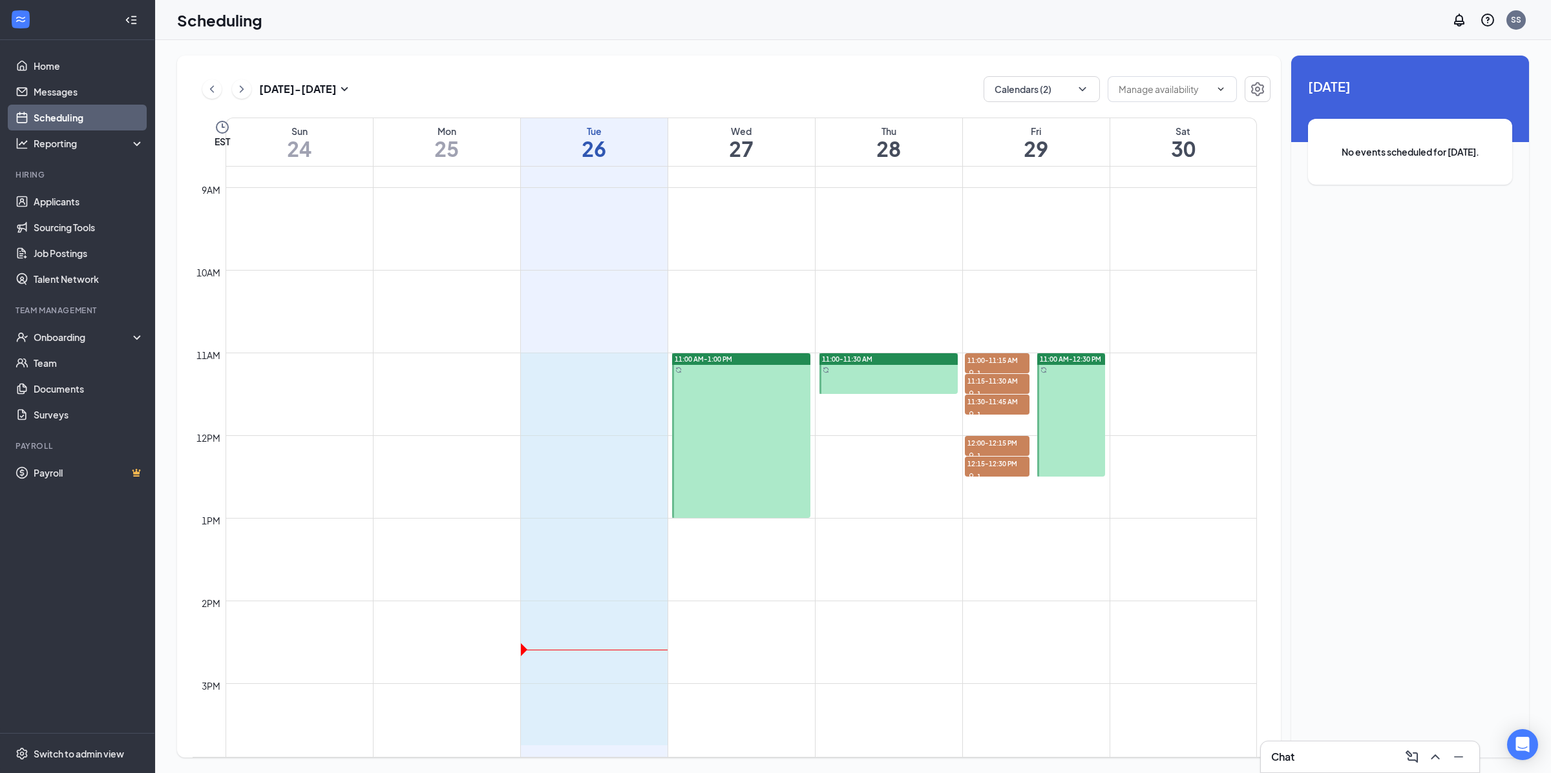
drag, startPoint x: 557, startPoint y: 450, endPoint x: 626, endPoint y: 731, distance: 289.4
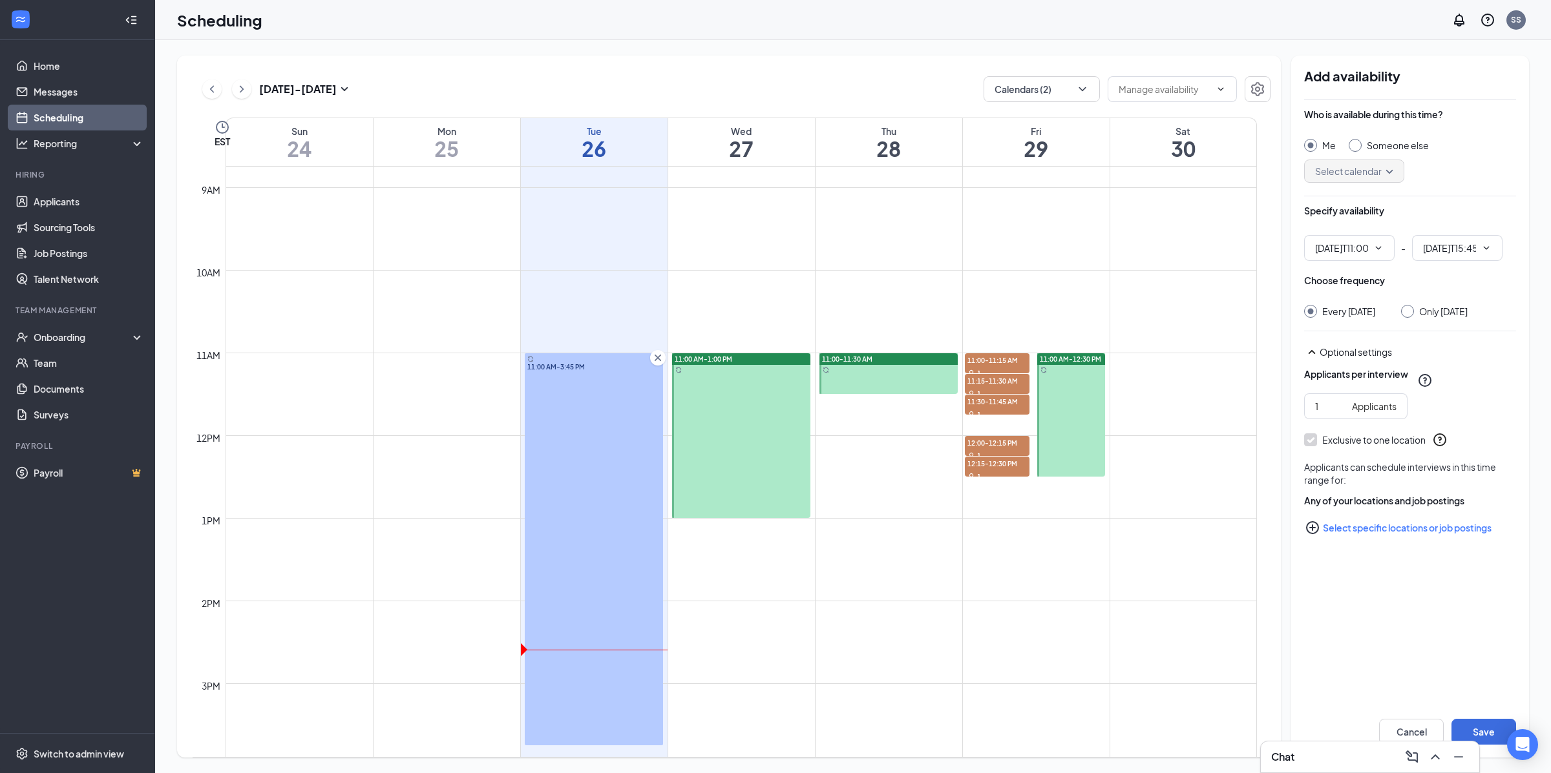
type input "11:00 AM"
type input "03:45 PM"
click at [1488, 730] on button "Save" at bounding box center [1483, 732] width 65 height 26
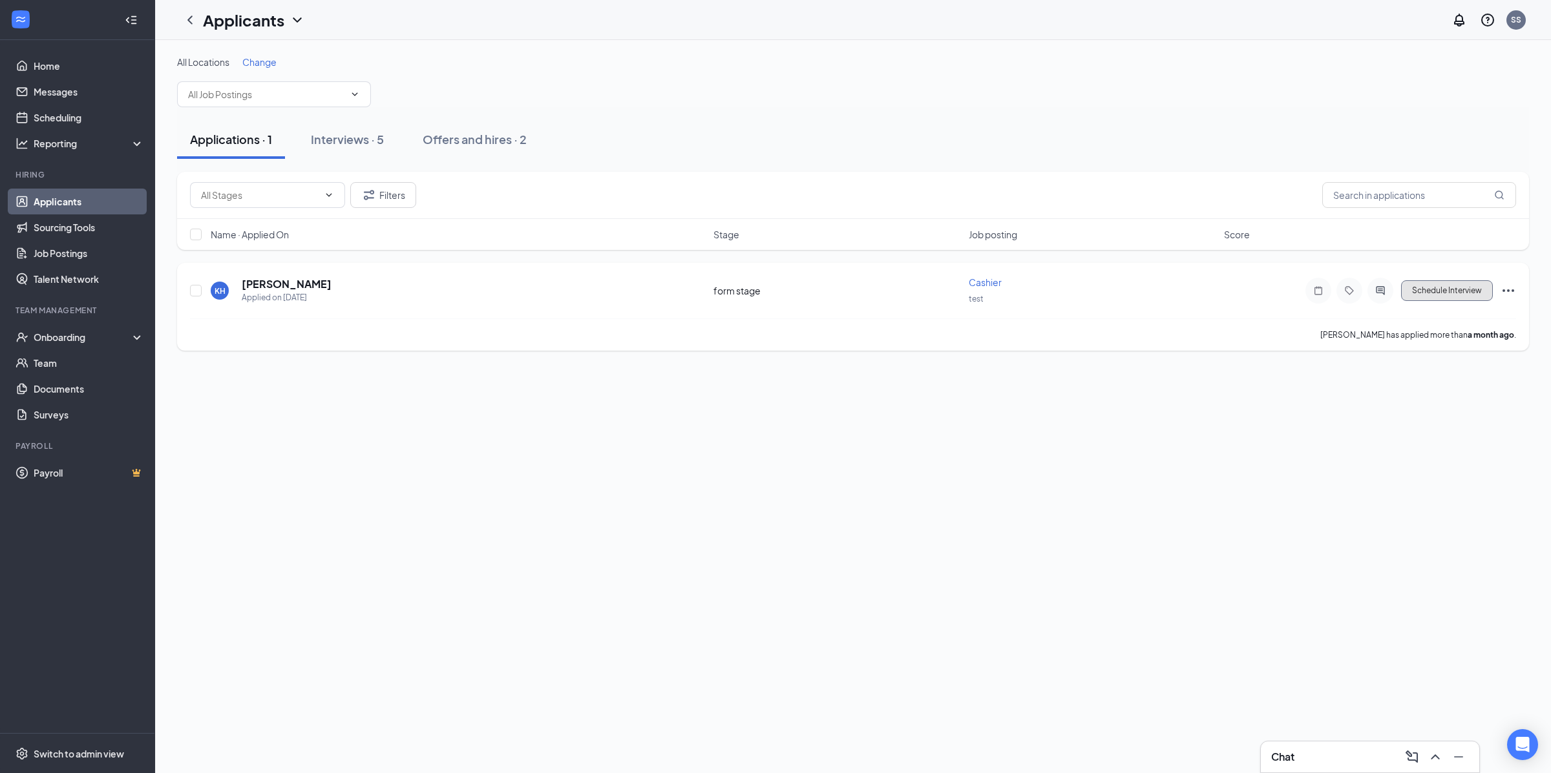
click at [1432, 288] on button "Schedule Interview" at bounding box center [1447, 290] width 92 height 21
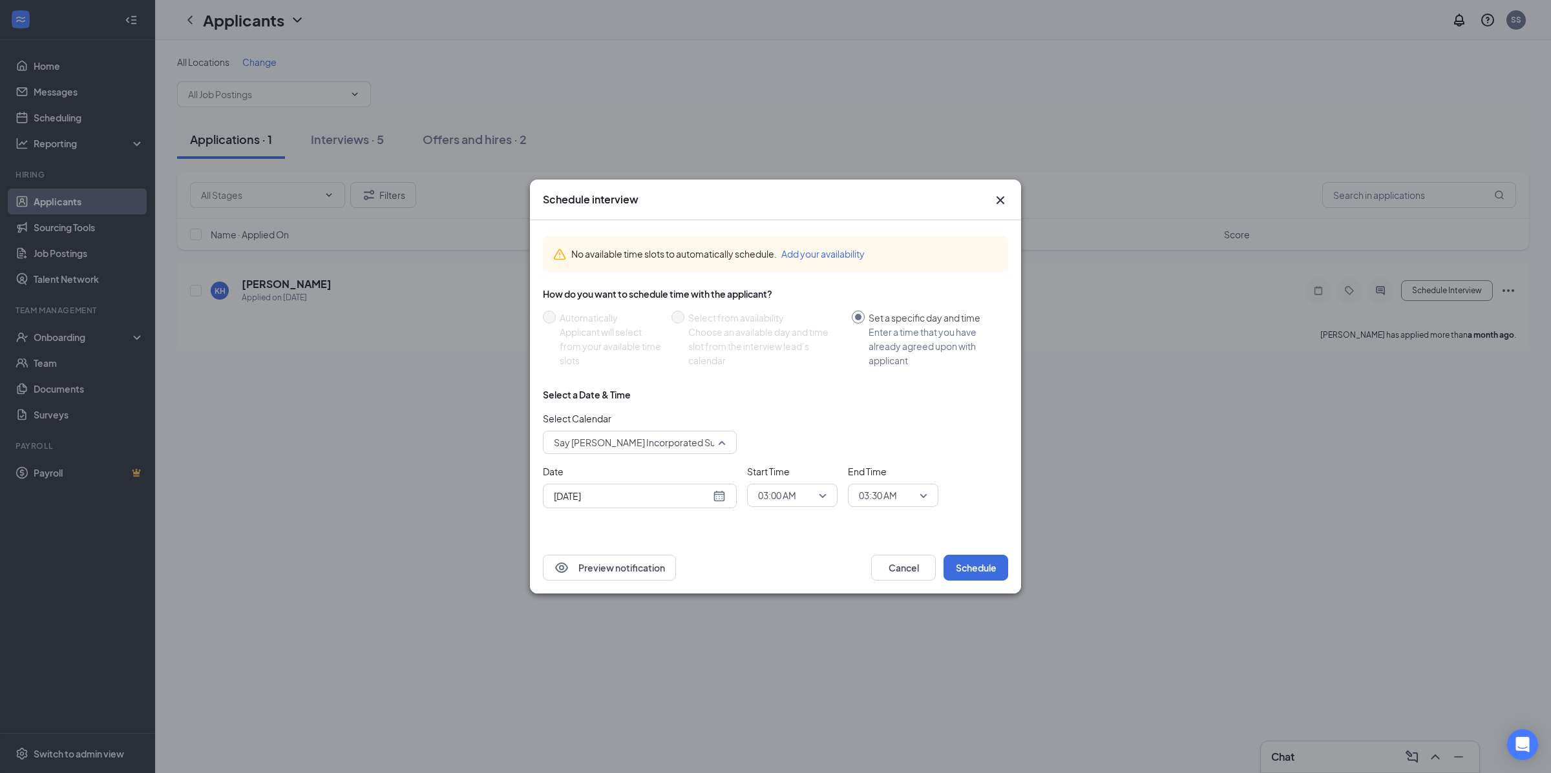
click at [723, 446] on span "Say Ramos Incorporated Support's Calendar" at bounding box center [670, 442] width 233 height 19
click at [705, 443] on span "Say Ramos Incorporated Support's Calendar" at bounding box center [670, 442] width 233 height 19
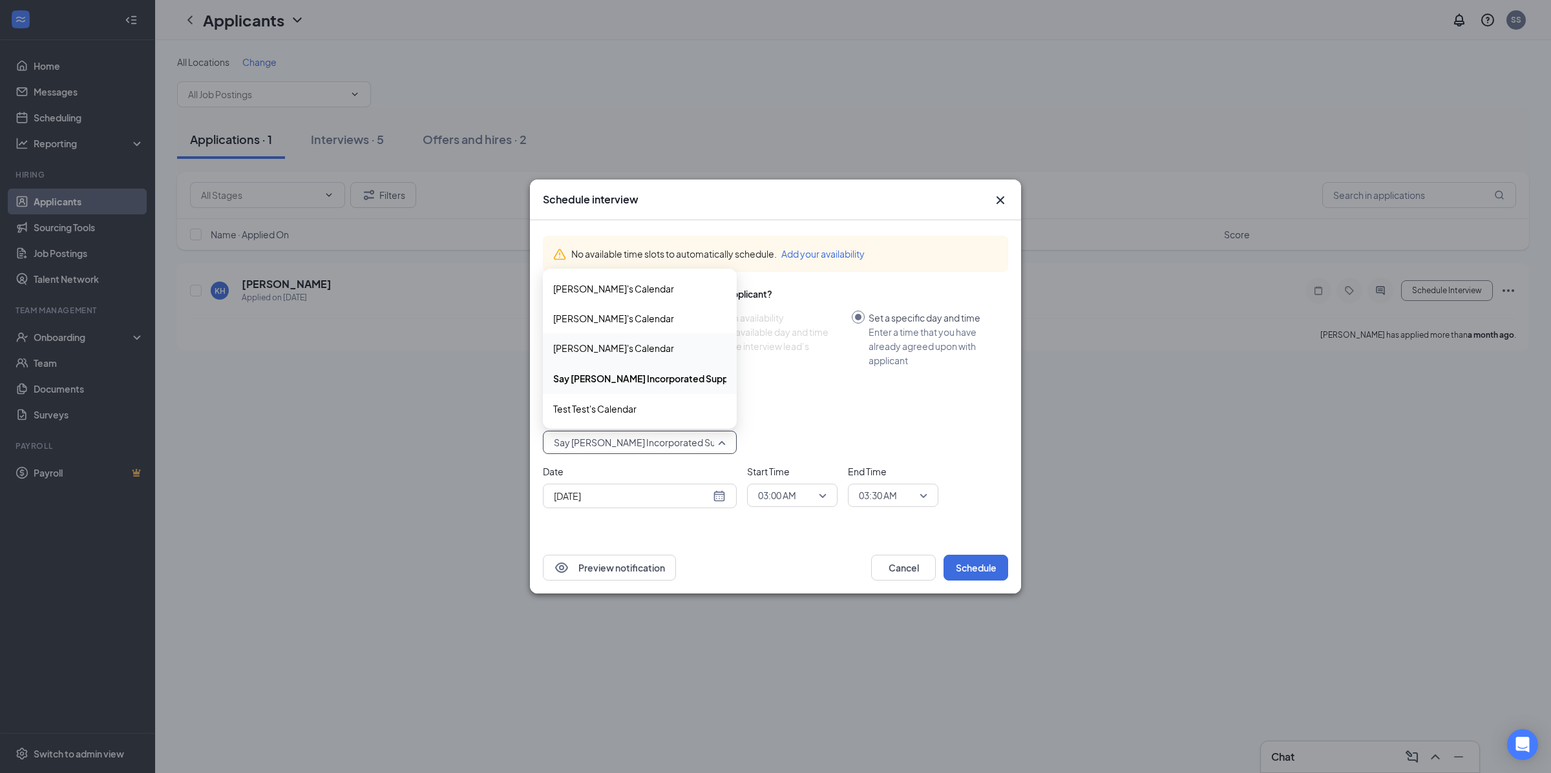
click at [610, 350] on span "Lindsay's Calendar" at bounding box center [613, 348] width 121 height 14
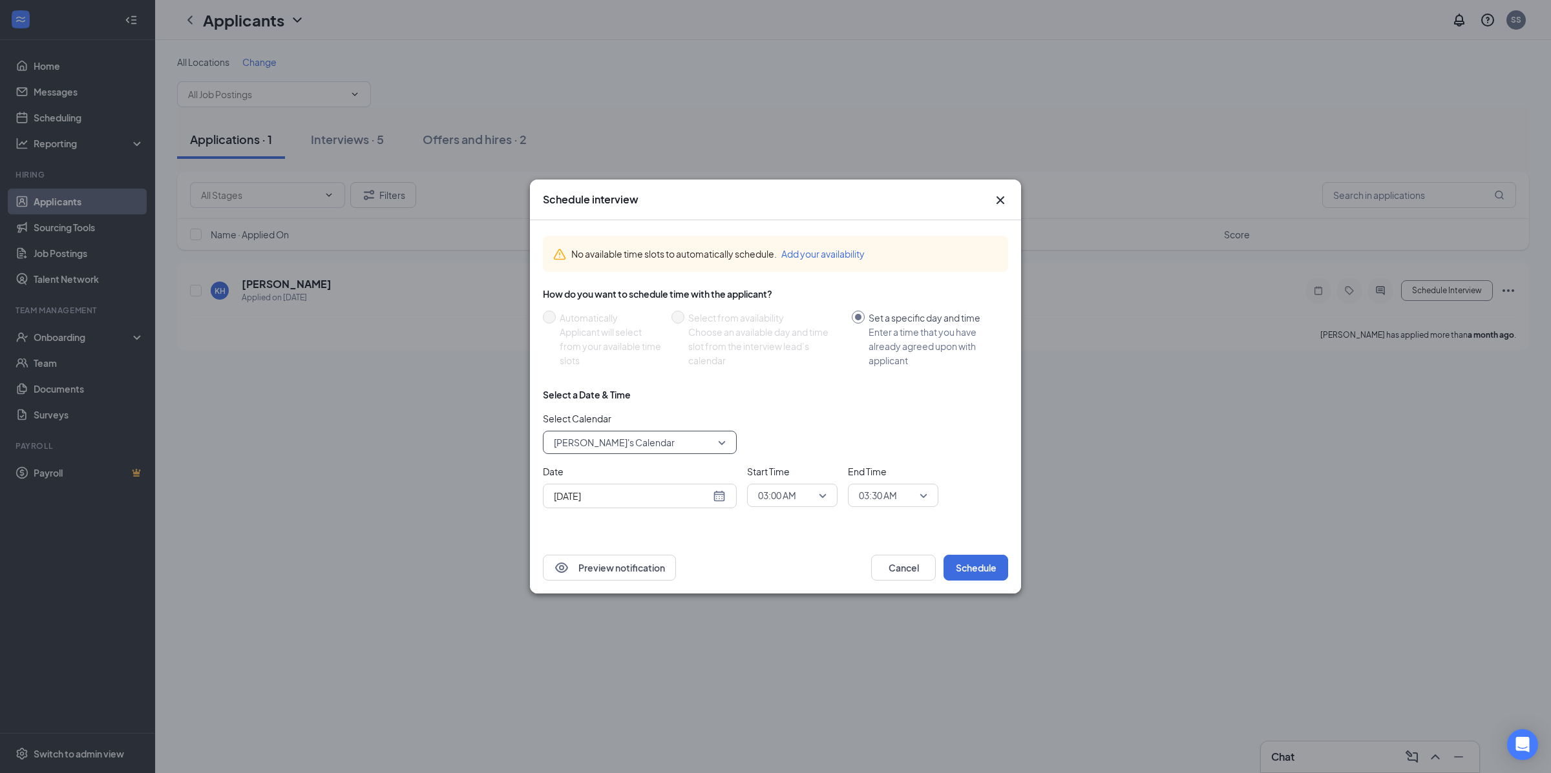
click at [1010, 207] on div "Schedule interview" at bounding box center [775, 200] width 491 height 41
click at [1008, 200] on div "Schedule interview" at bounding box center [775, 200] width 491 height 41
click at [1007, 200] on icon "Cross" at bounding box center [1000, 201] width 16 height 16
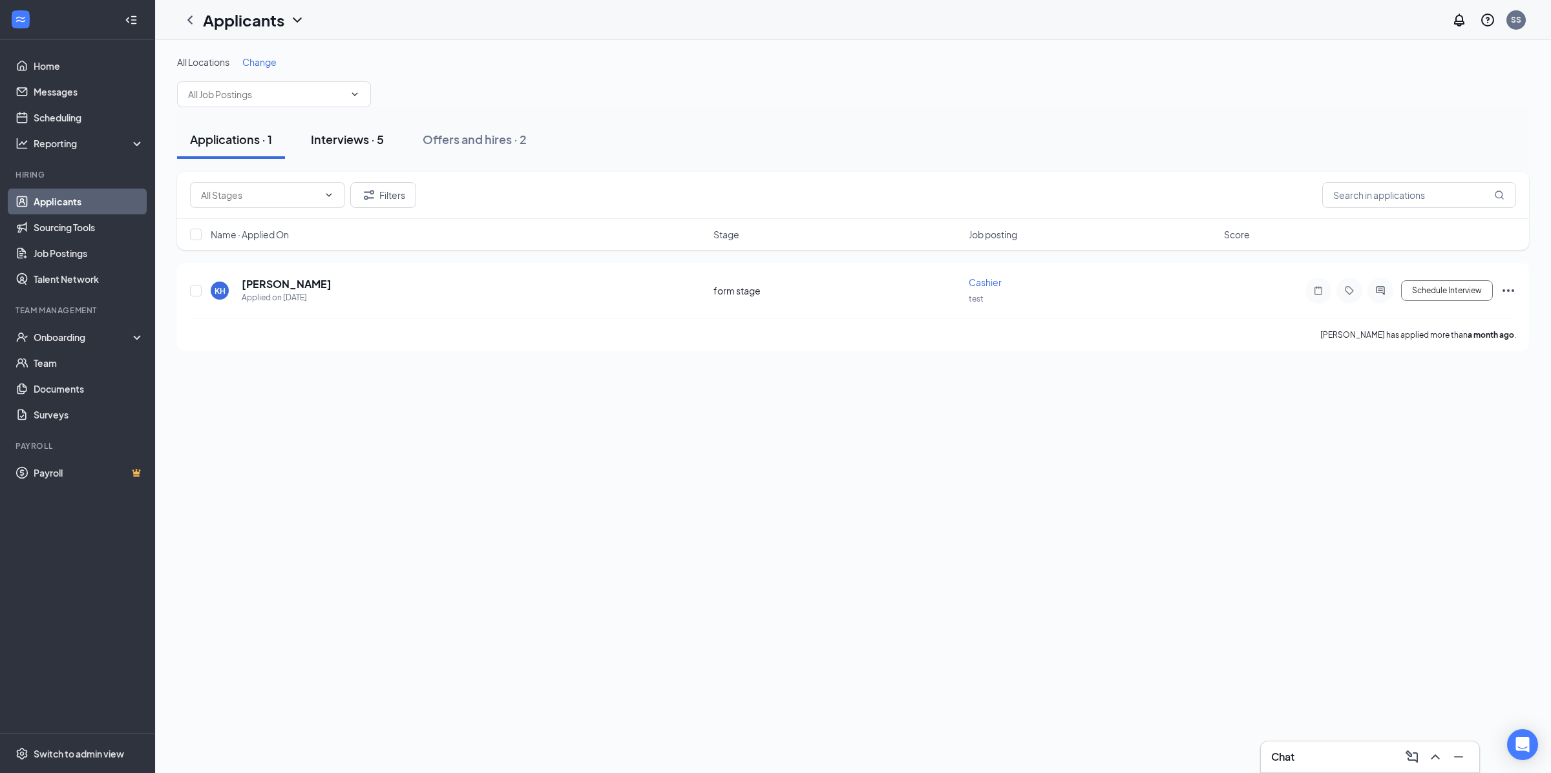
click at [355, 140] on div "Interviews · 5" at bounding box center [347, 139] width 73 height 16
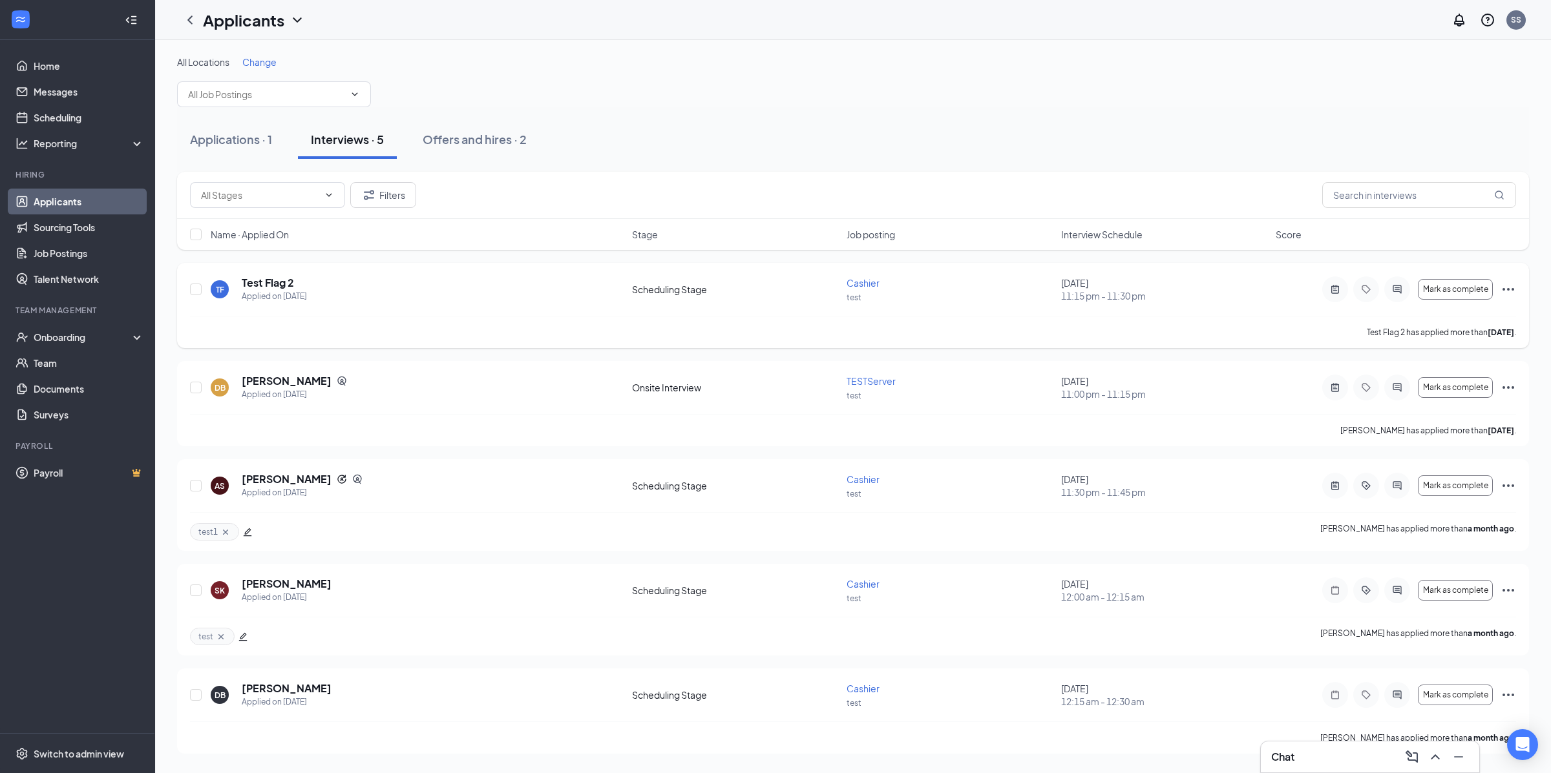
click at [1505, 288] on icon "Ellipses" at bounding box center [1508, 290] width 16 height 16
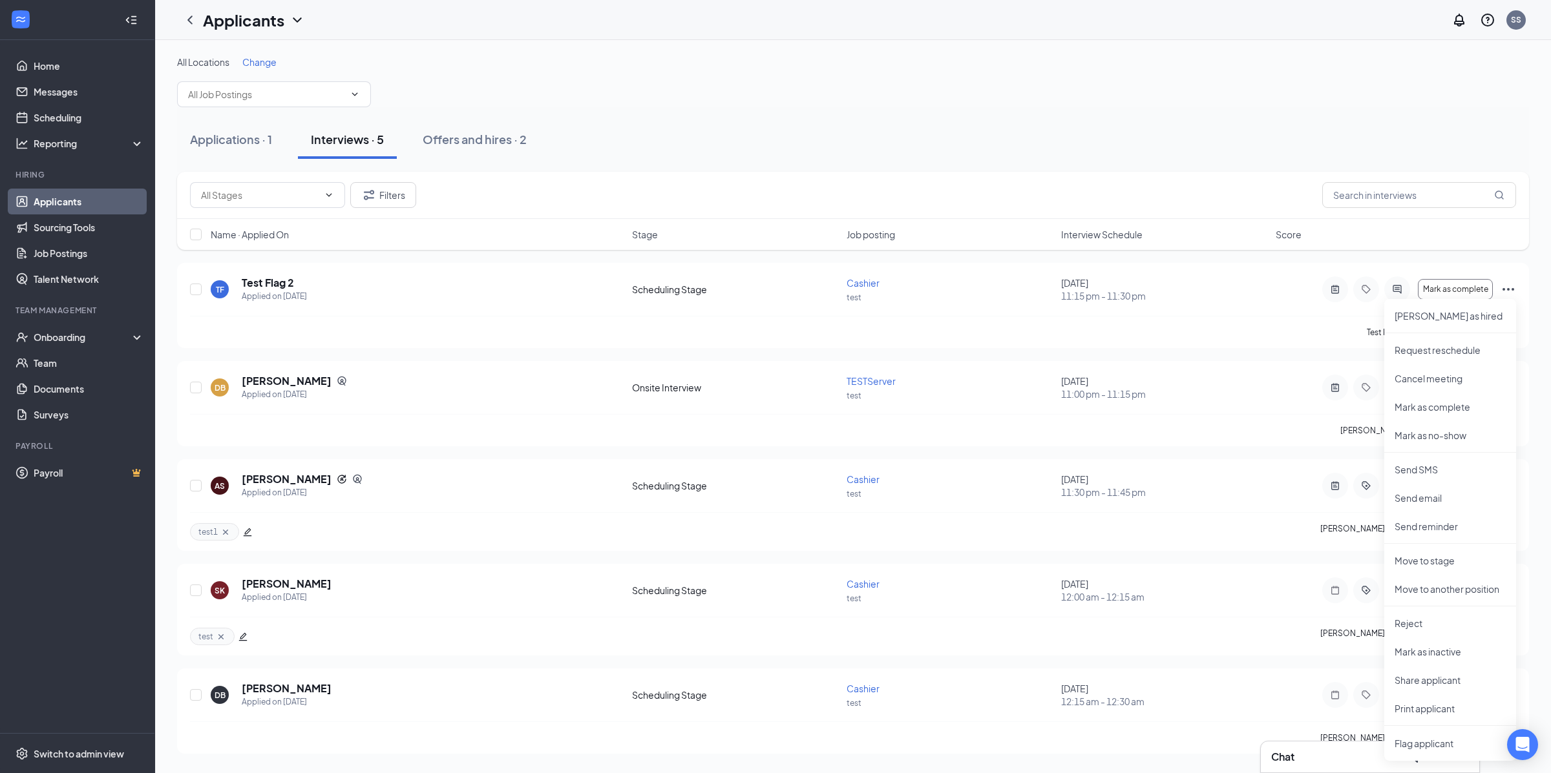
click at [1100, 166] on div "Applications · 1 Interviews · 5 Offers and hires · 2" at bounding box center [853, 139] width 1352 height 65
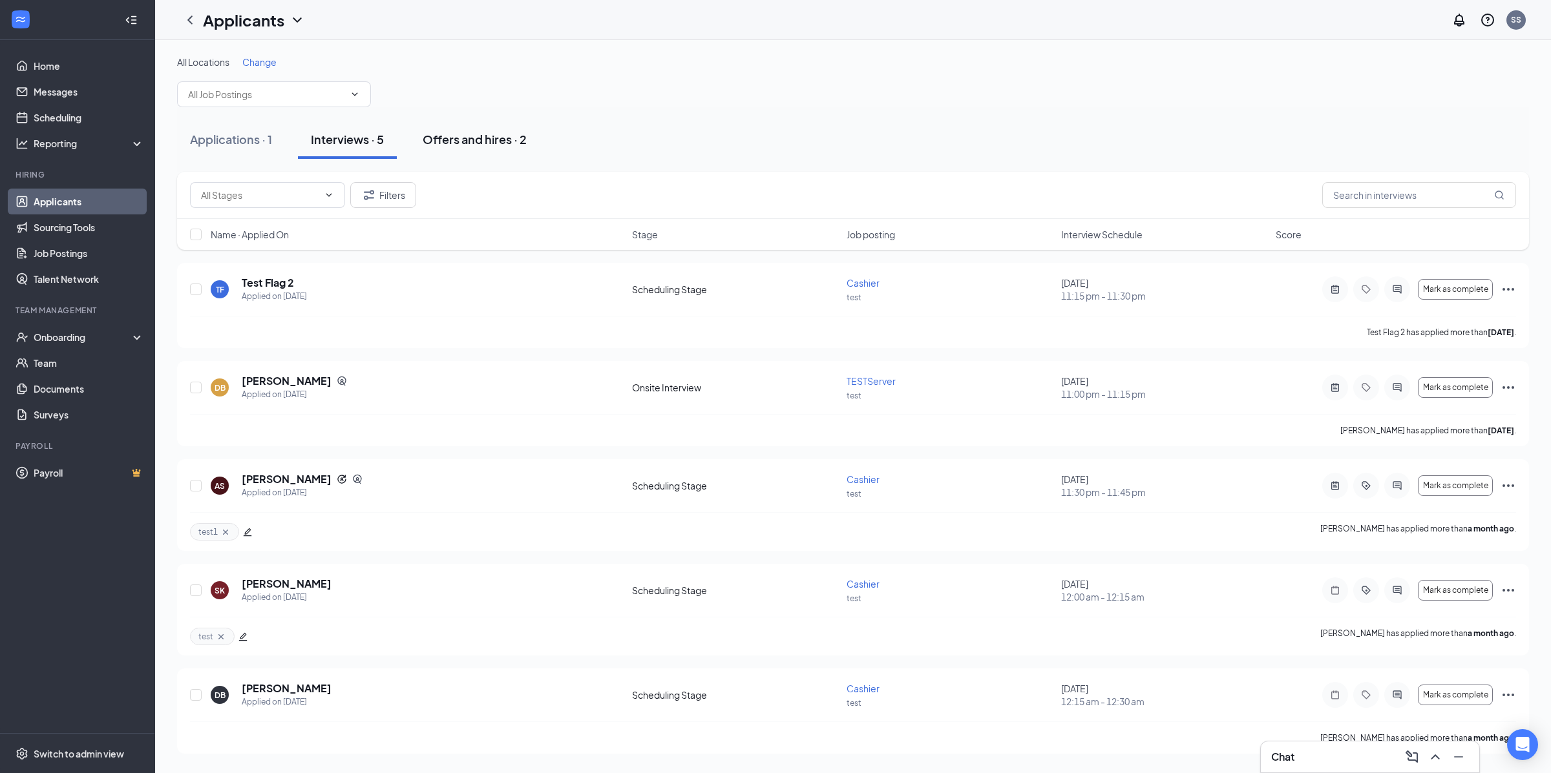
click at [499, 148] on button "Offers and hires · 2" at bounding box center [475, 139] width 130 height 39
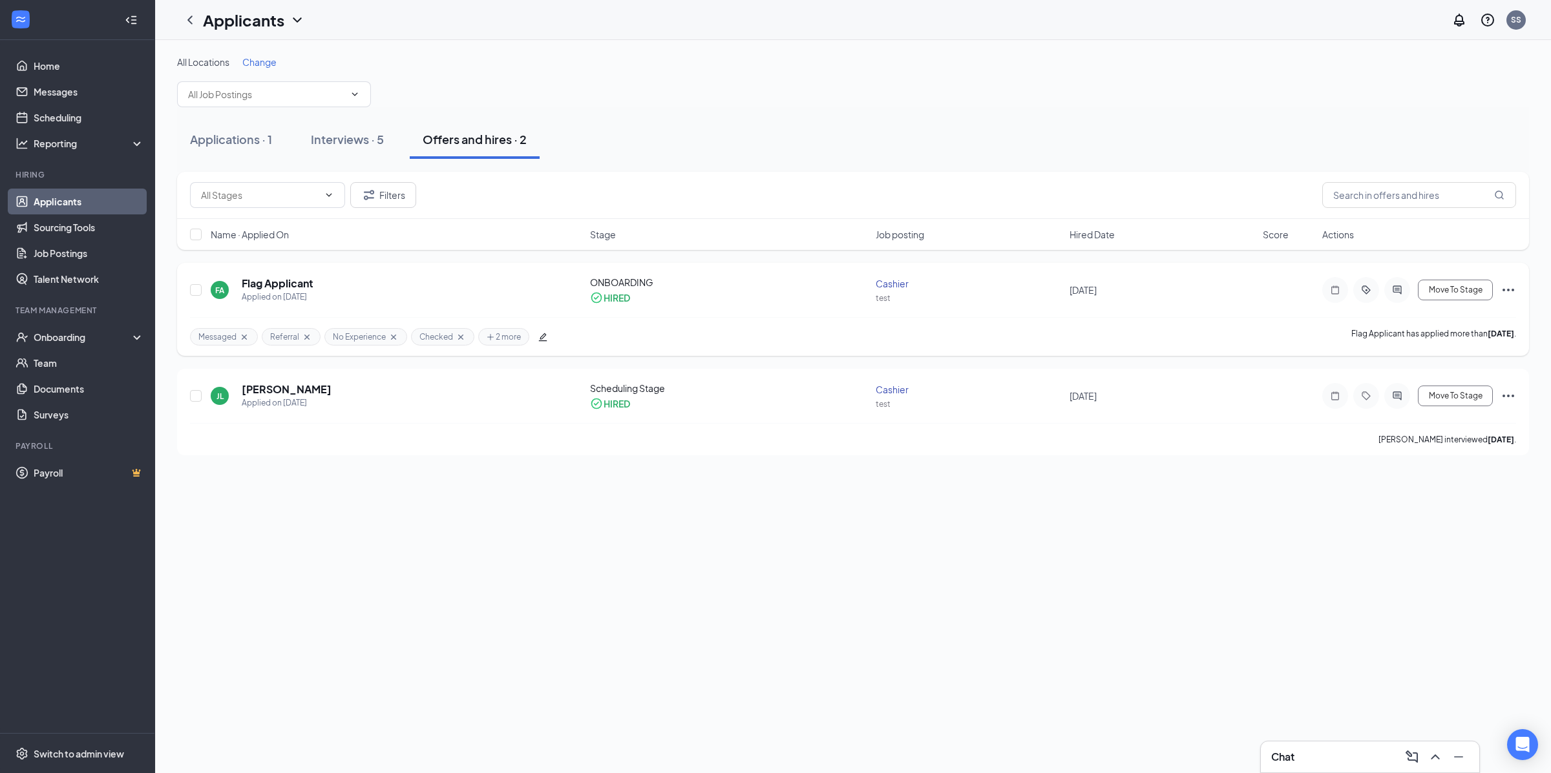
click at [1516, 286] on div "FA Flag Applicant Applied on Aug 14 ONBOARDING HIRED Cashier test August 26, 20…" at bounding box center [853, 309] width 1352 height 93
click at [1500, 298] on div "Move To Stage" at bounding box center [1419, 290] width 194 height 26
click at [1509, 289] on icon "Ellipses" at bounding box center [1508, 290] width 16 height 16
click at [1430, 539] on p "Move to stage" at bounding box center [1449, 545] width 111 height 13
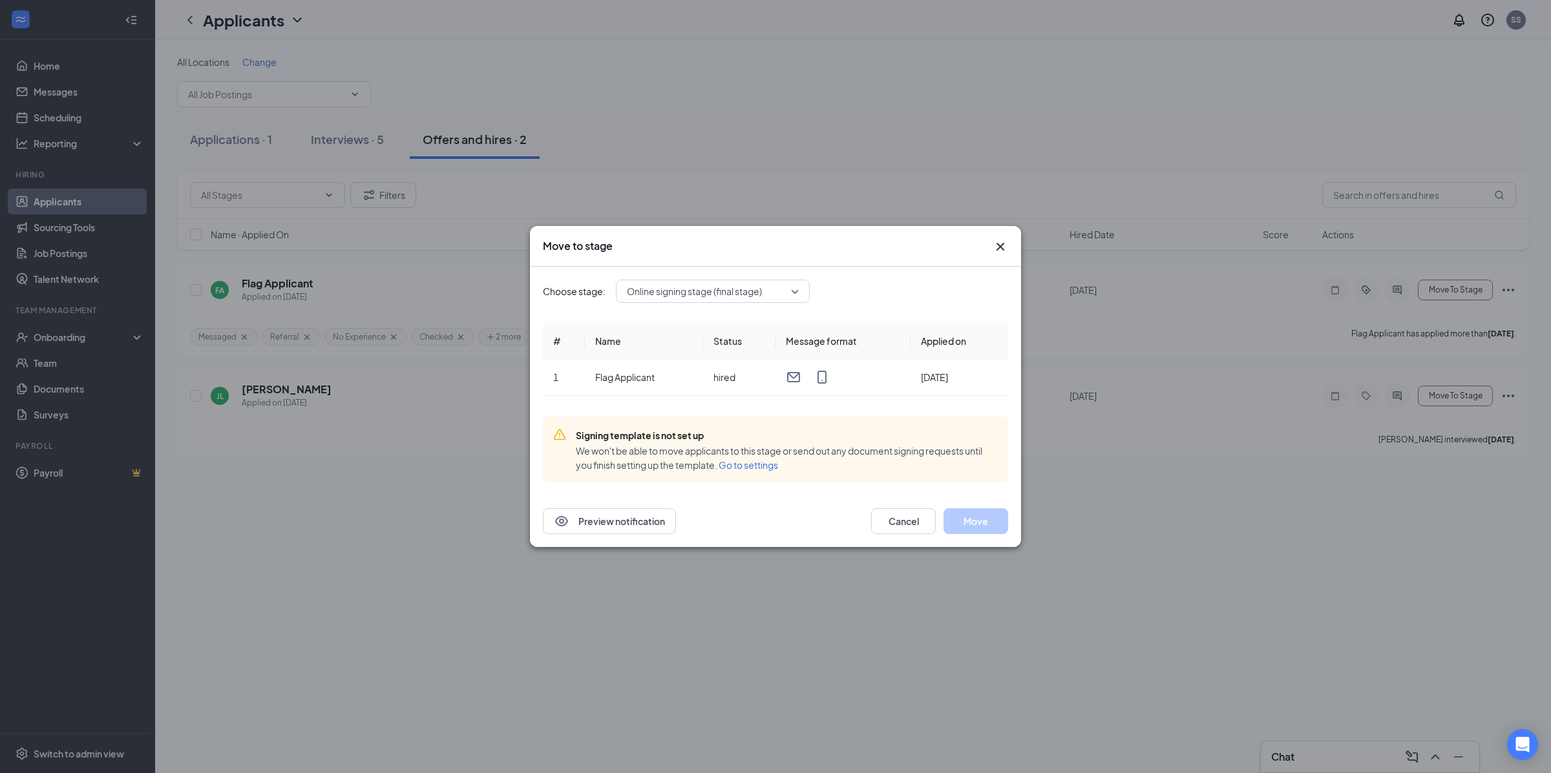
click at [653, 282] on span "Online signing stage (final stage)" at bounding box center [694, 291] width 135 height 19
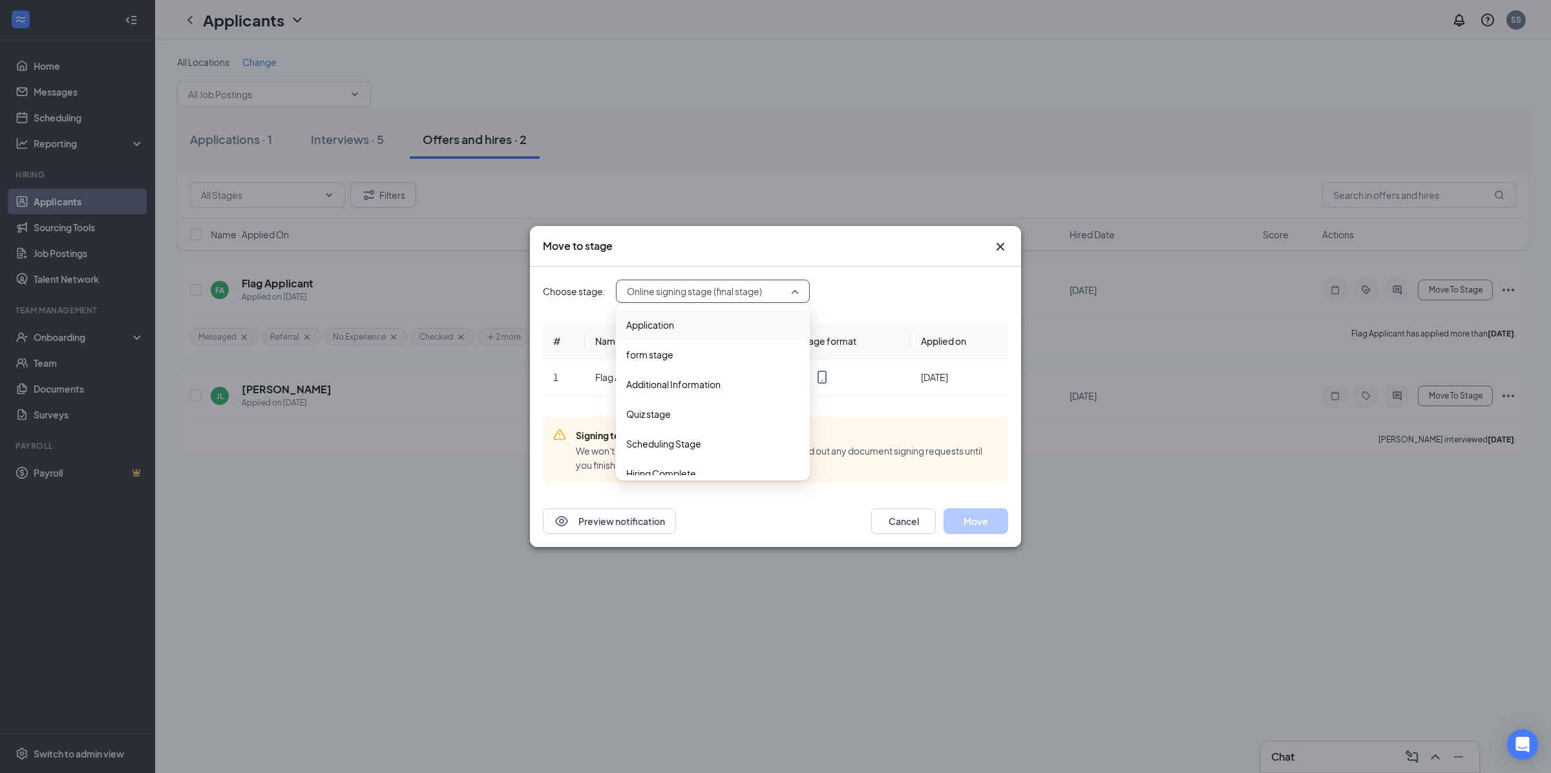
click at [691, 324] on span "Application" at bounding box center [712, 325] width 173 height 14
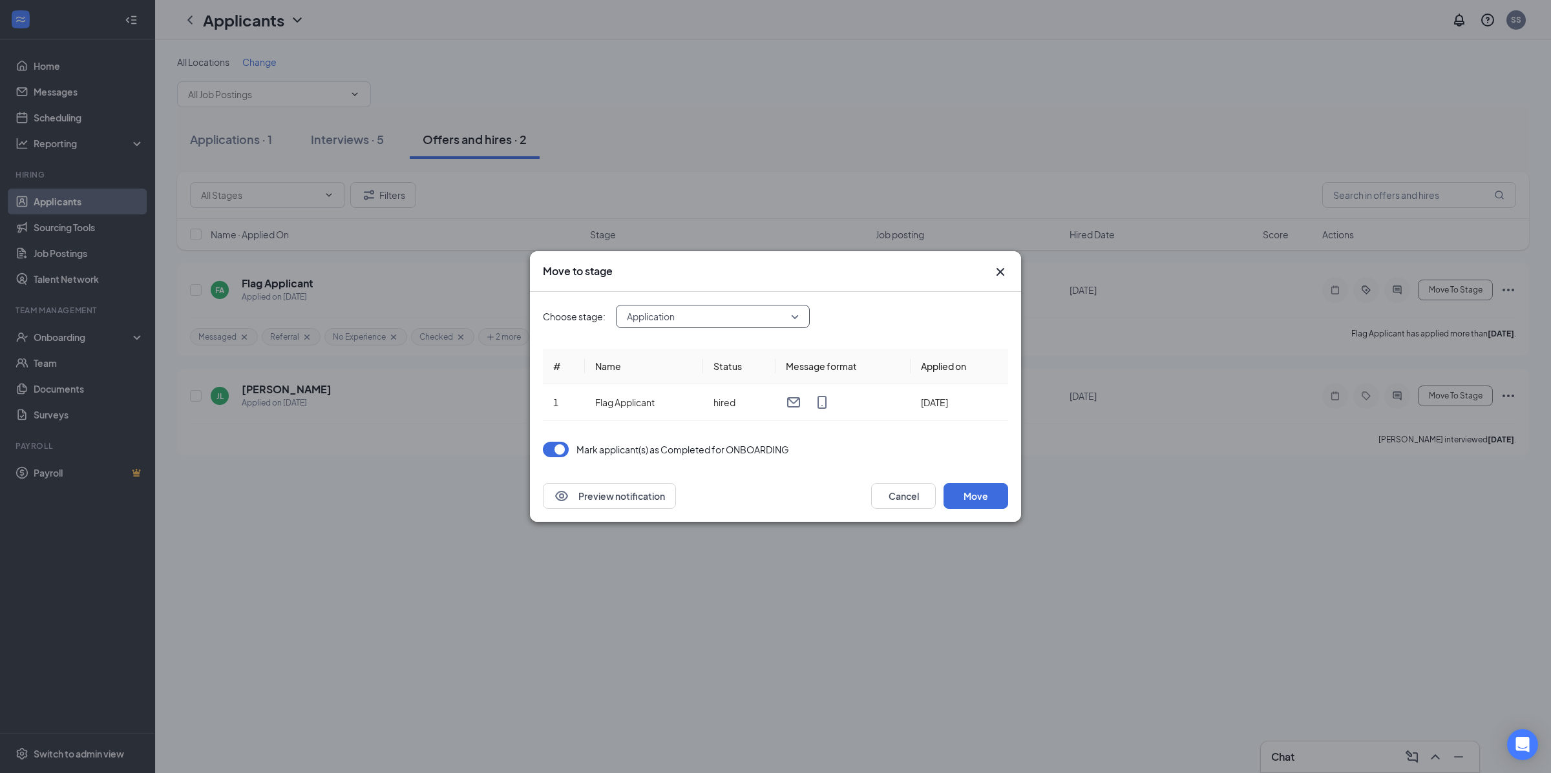
click at [609, 455] on p "Mark applicant(s) as Completed for ONBOARDING" at bounding box center [682, 449] width 213 height 13
click at [562, 451] on button "button" at bounding box center [556, 450] width 26 height 16
click at [964, 492] on button "Move" at bounding box center [975, 496] width 65 height 26
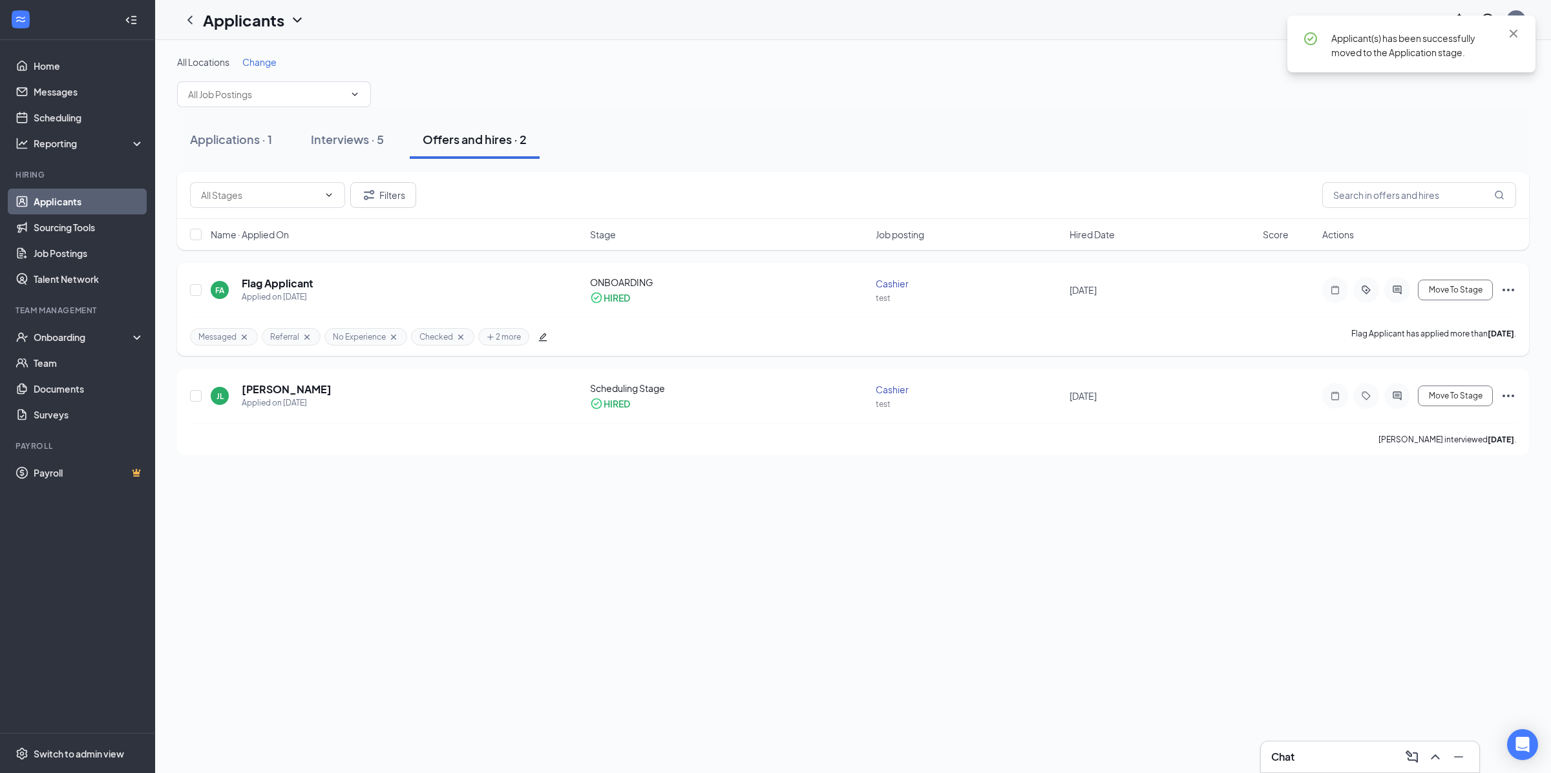
click at [1511, 293] on icon "Ellipses" at bounding box center [1508, 290] width 16 height 16
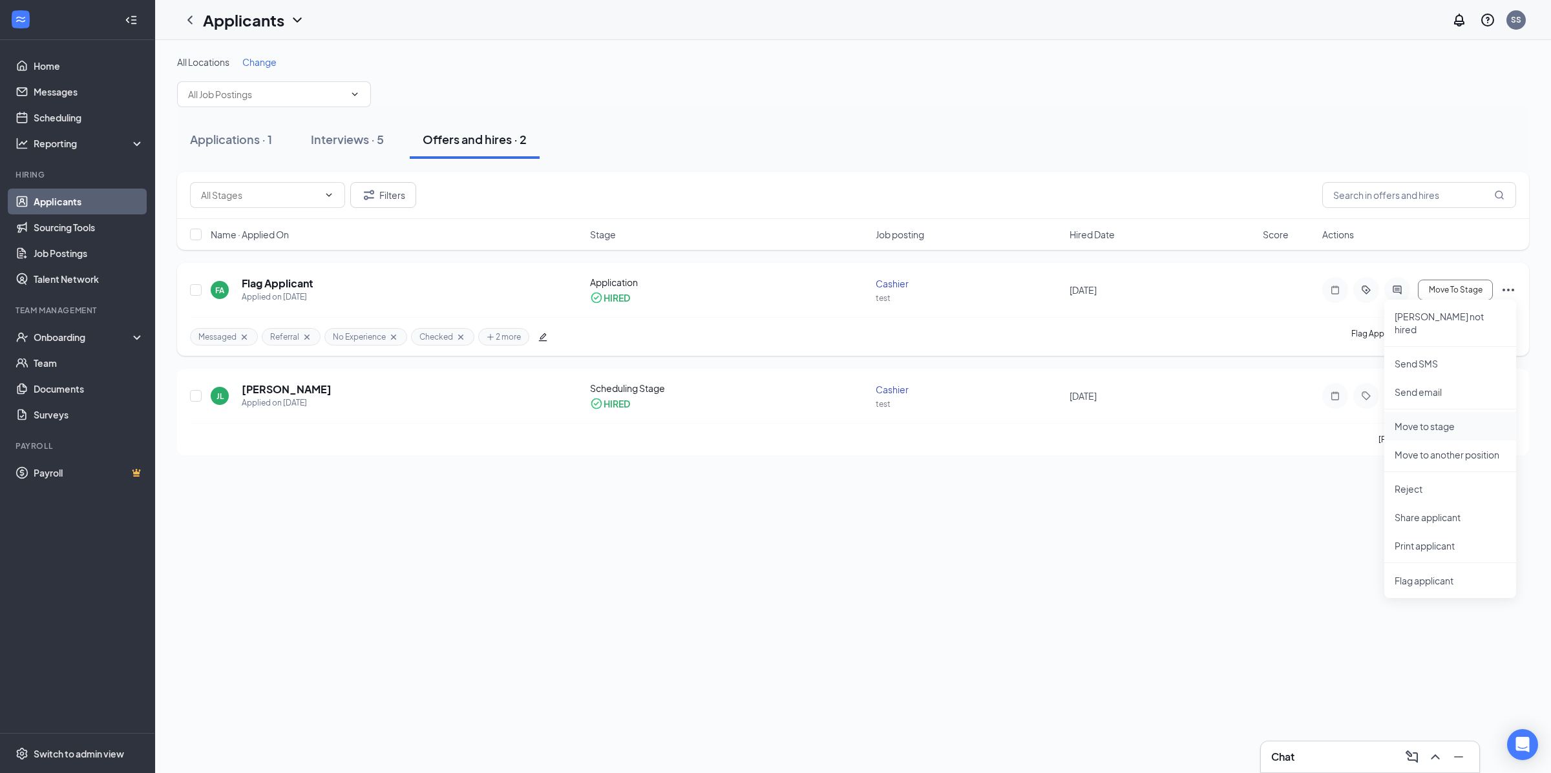
click at [1432, 420] on p "Move to stage" at bounding box center [1449, 426] width 111 height 13
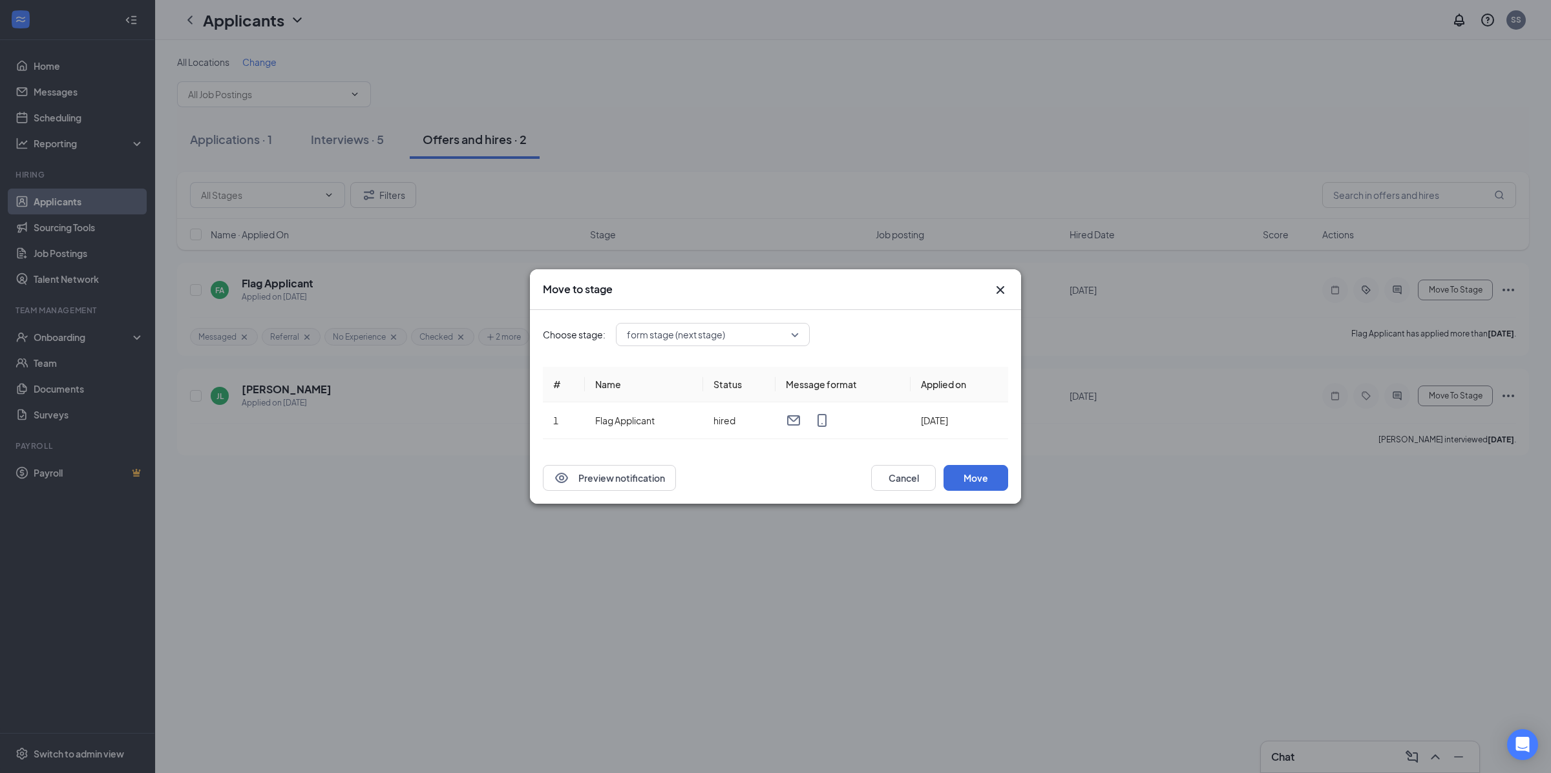
click at [784, 348] on div "Choose stage: form stage (next stage) # Name Status Message format Applied on 1…" at bounding box center [775, 381] width 465 height 142
click at [784, 335] on span "form stage (next stage)" at bounding box center [707, 334] width 160 height 19
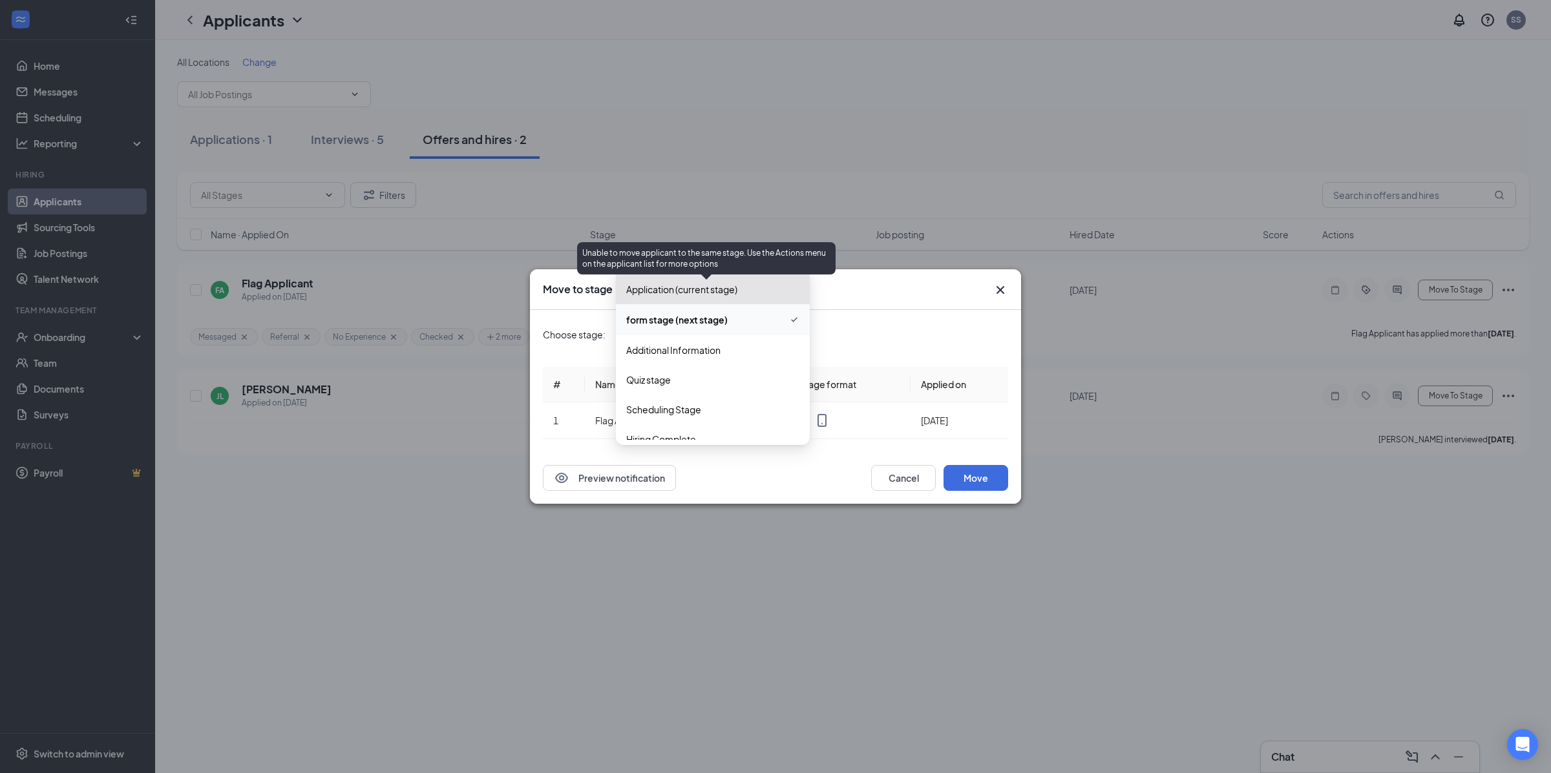
click at [720, 289] on span "Application (current stage)" at bounding box center [681, 289] width 111 height 14
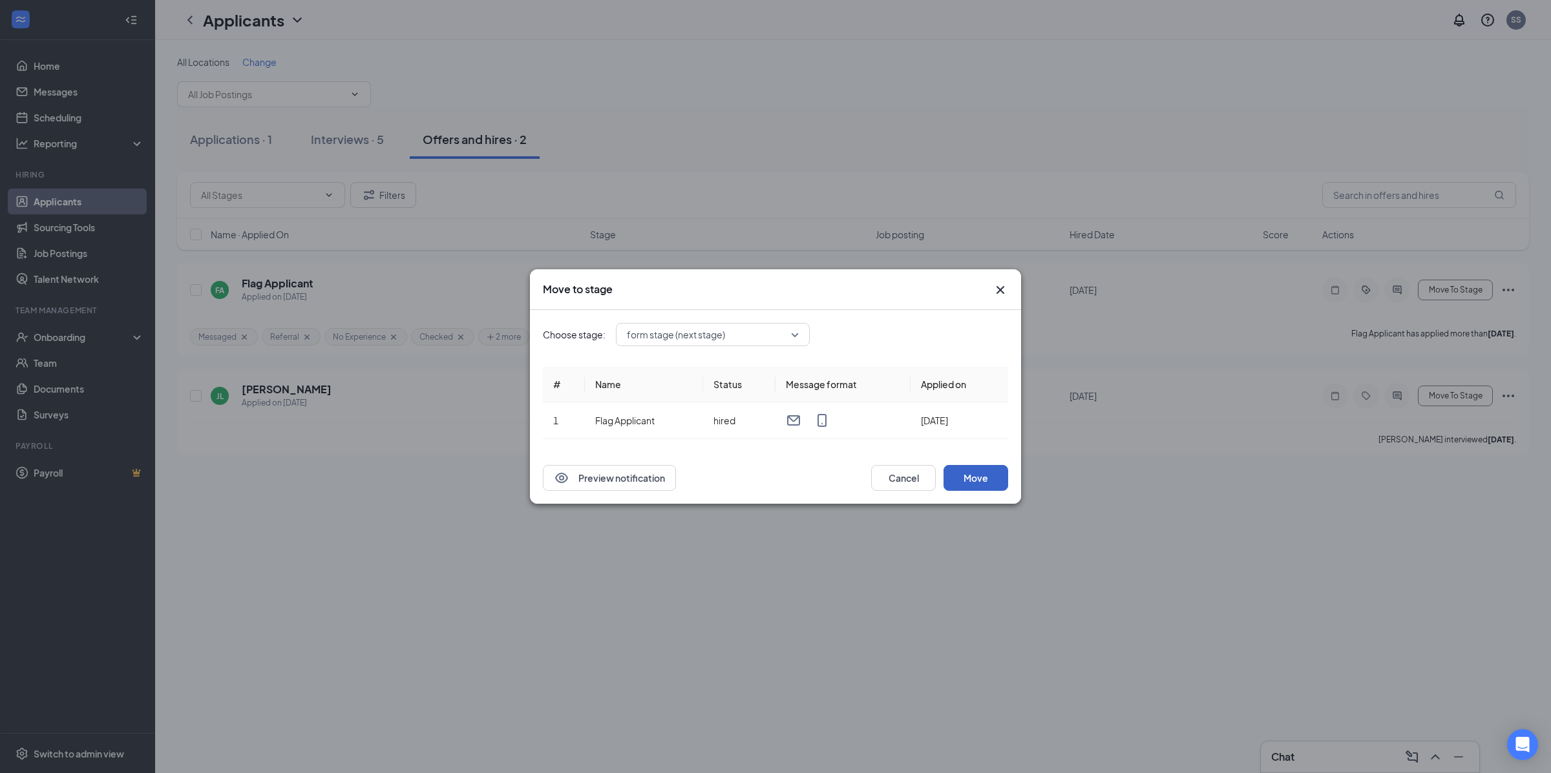
click at [990, 478] on button "Move" at bounding box center [975, 478] width 65 height 26
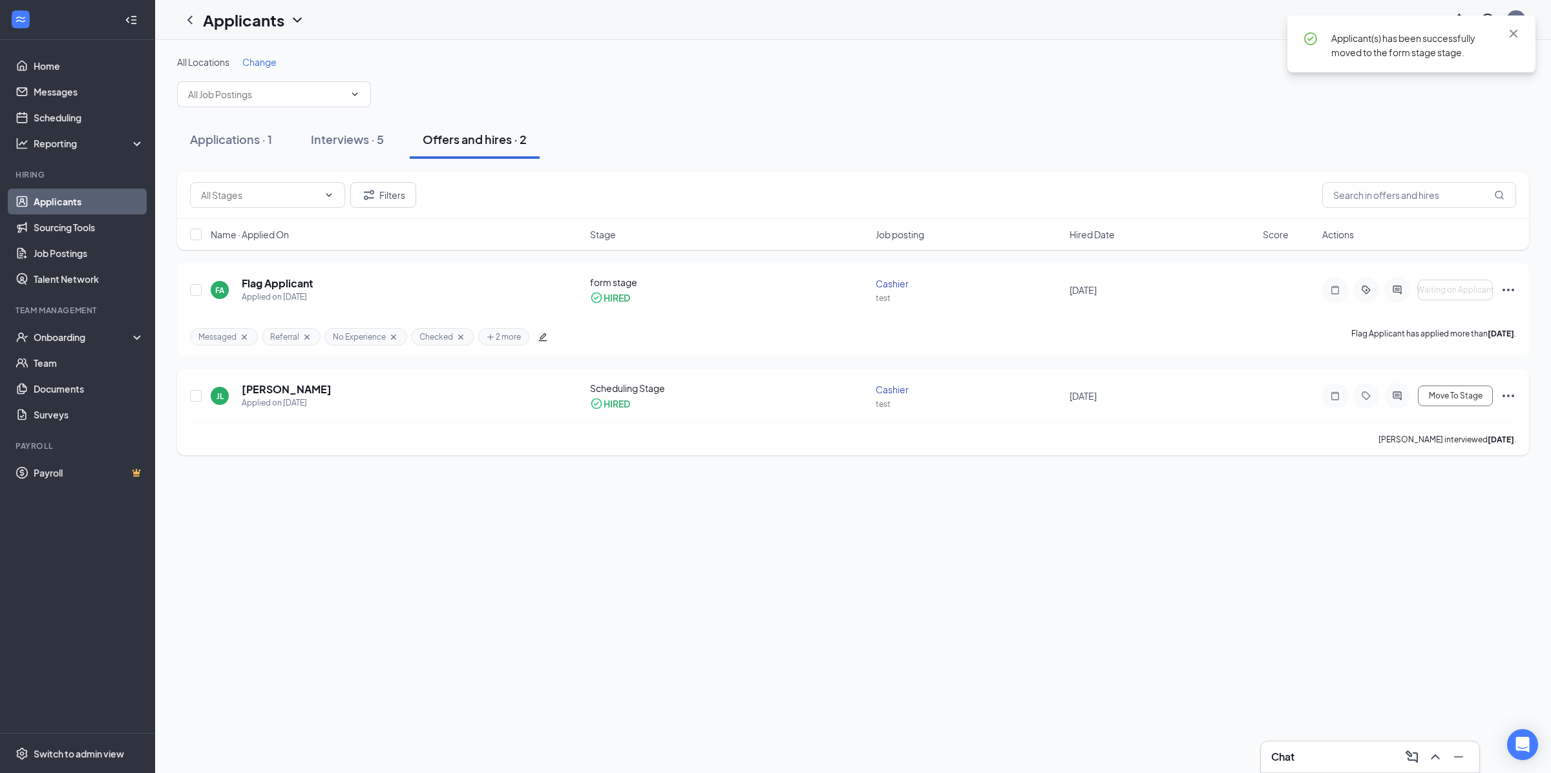
click at [1514, 396] on icon "Ellipses" at bounding box center [1508, 396] width 16 height 16
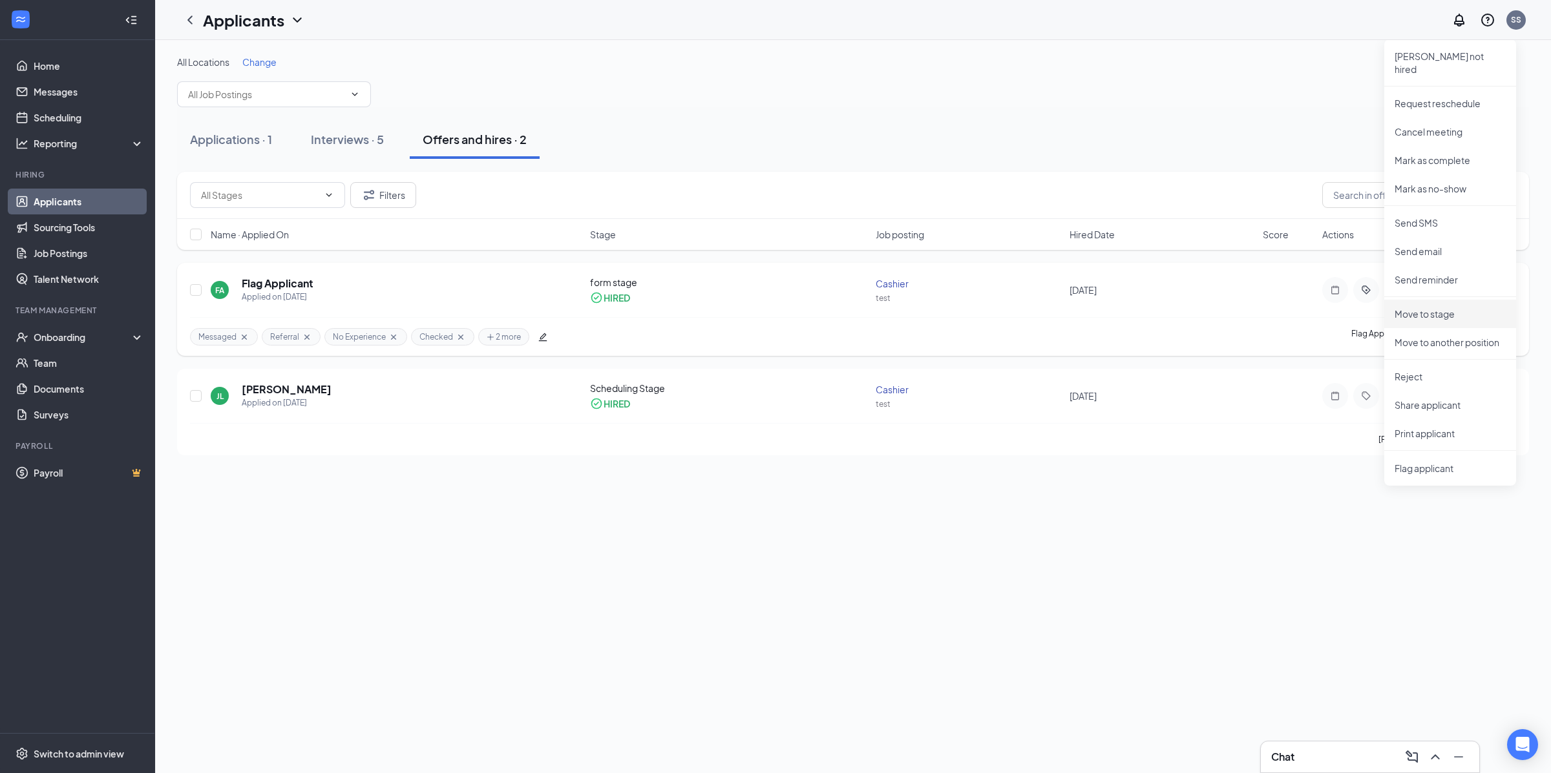
click at [1439, 308] on p "Move to stage" at bounding box center [1449, 314] width 111 height 13
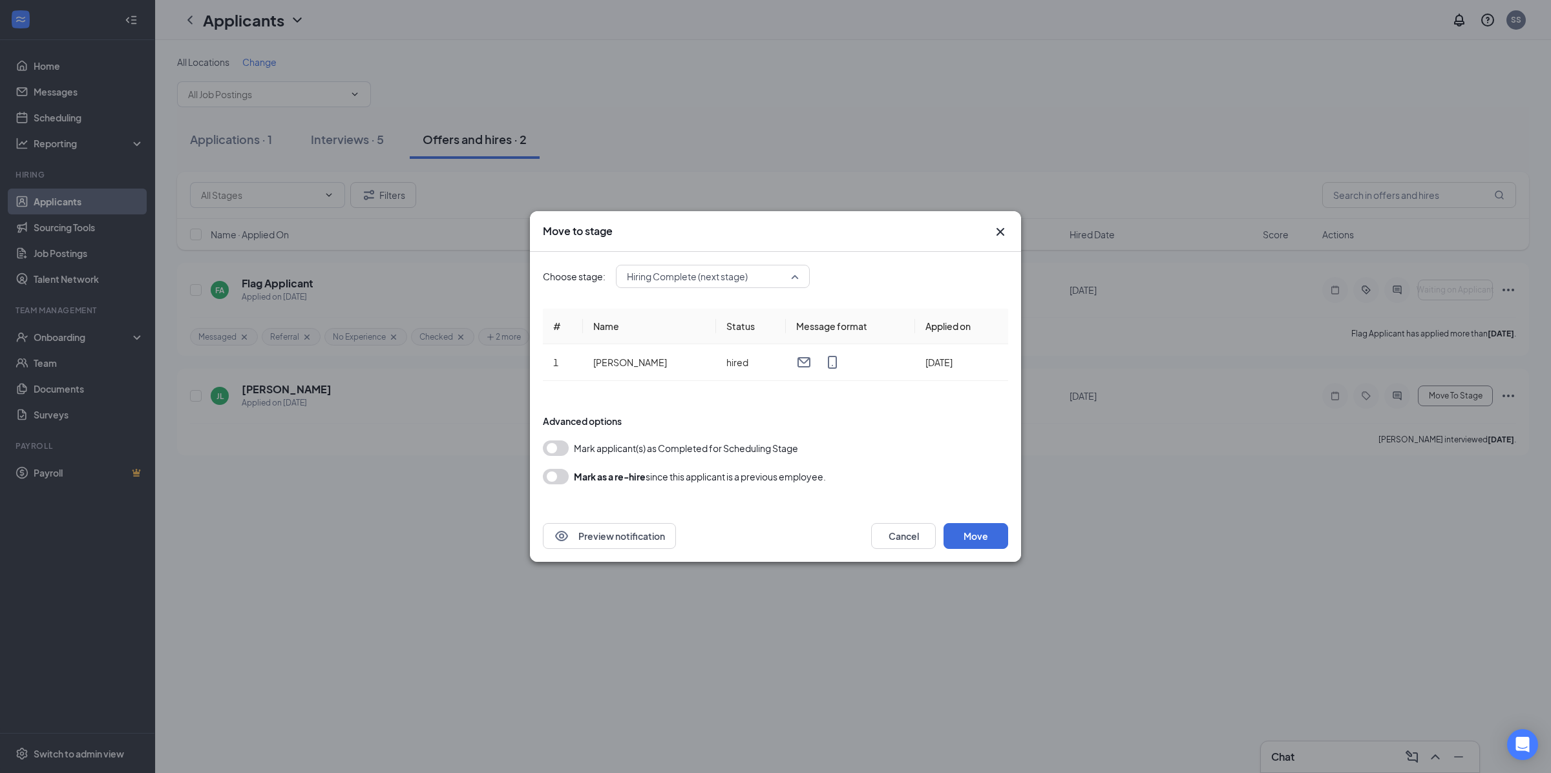
click at [728, 282] on span "Hiring Complete (next stage)" at bounding box center [687, 276] width 121 height 19
click at [733, 298] on span "Application" at bounding box center [712, 296] width 173 height 14
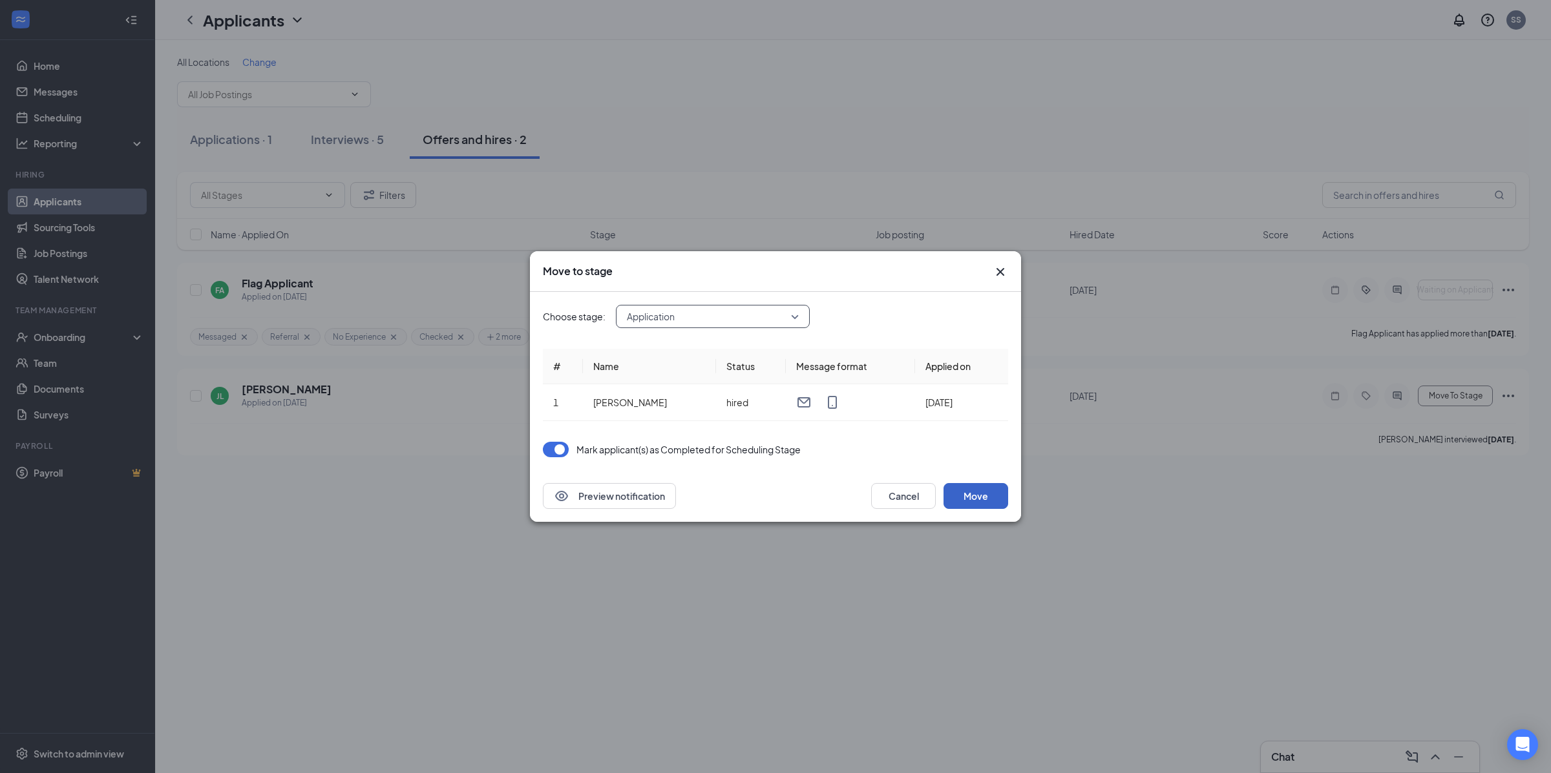
click at [965, 501] on button "Move" at bounding box center [975, 496] width 65 height 26
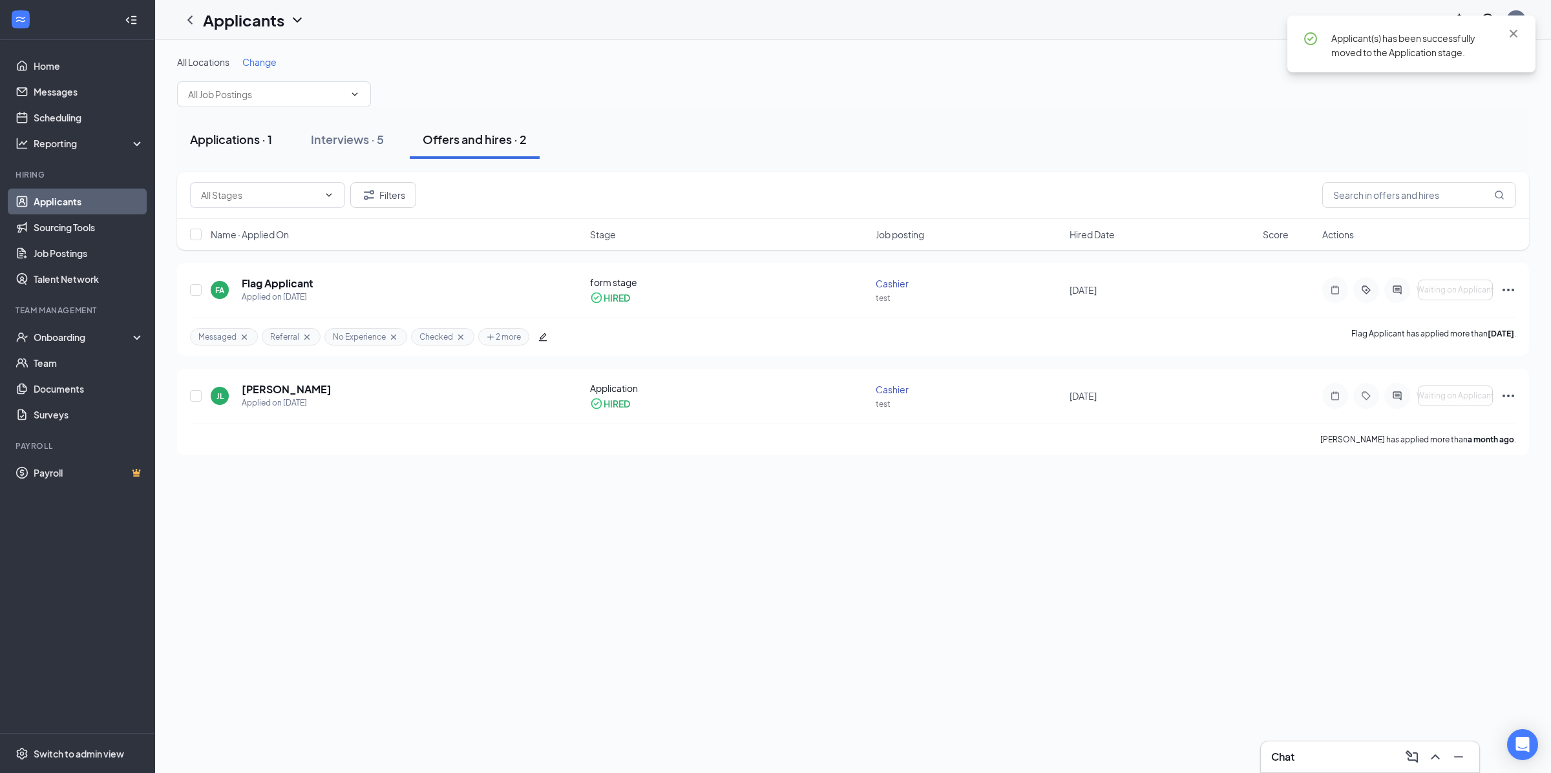
click at [248, 142] on div "Applications · 1" at bounding box center [231, 139] width 82 height 16
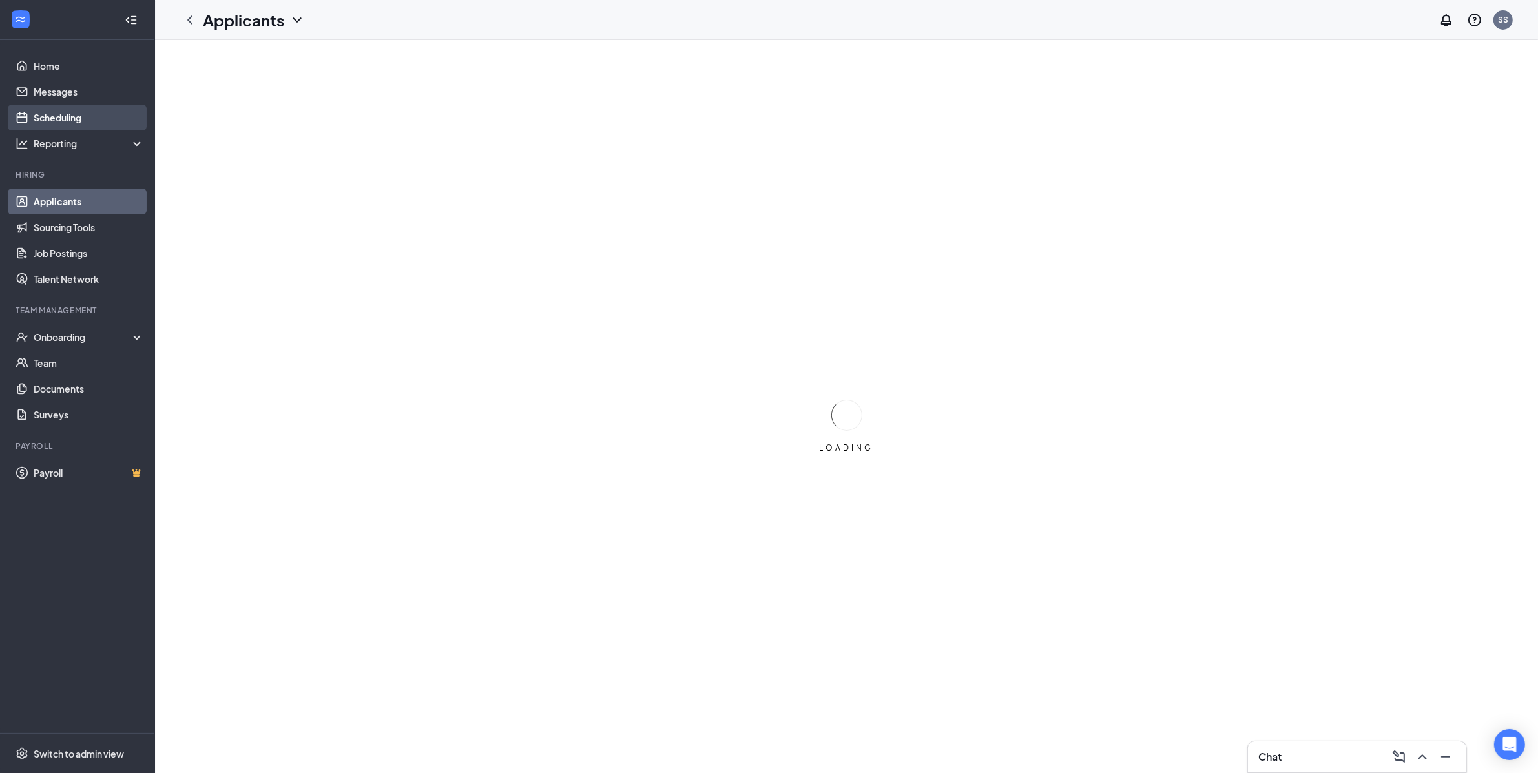
click at [116, 126] on link "Scheduling" at bounding box center [89, 118] width 110 height 26
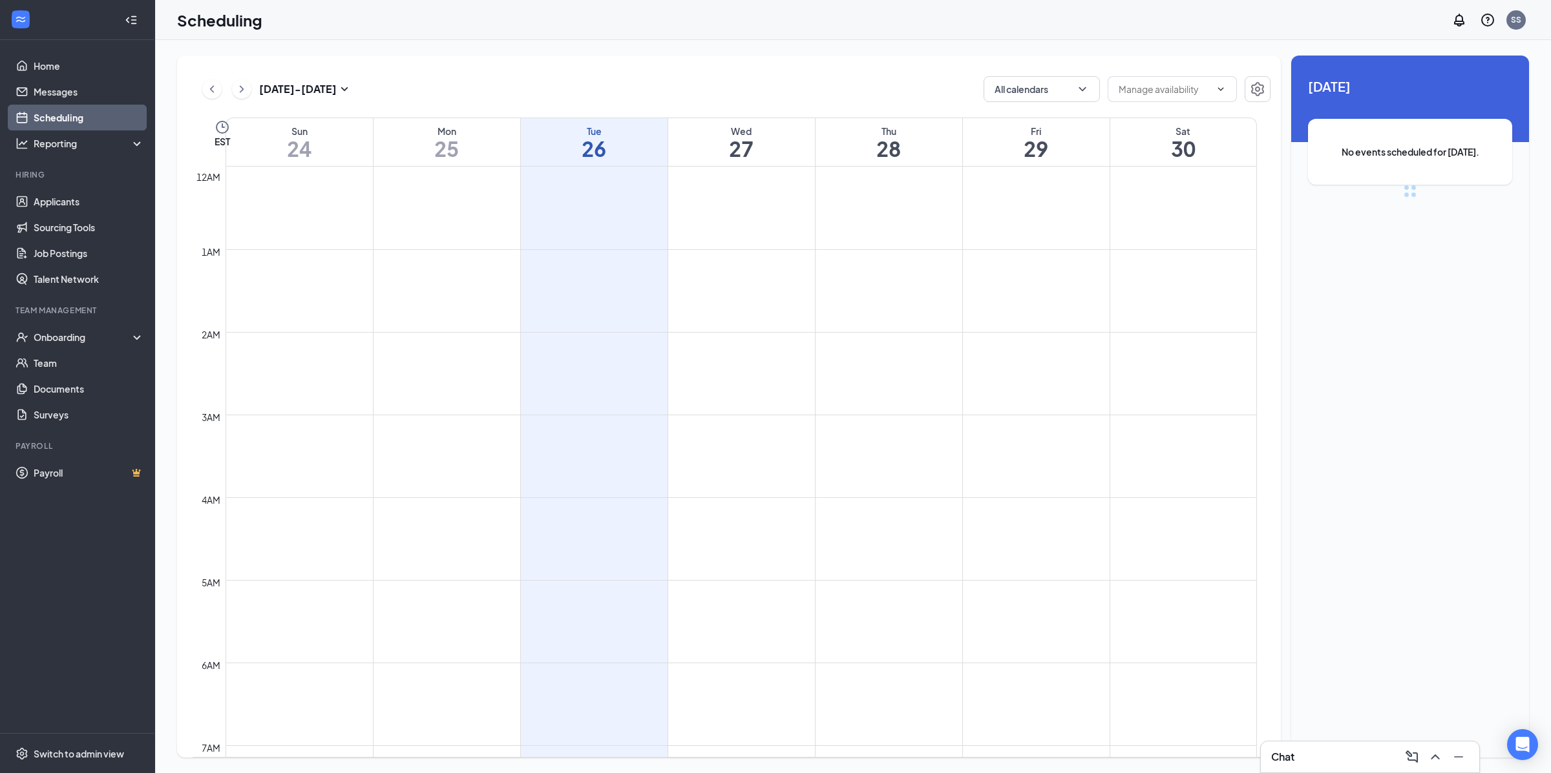
scroll to position [634, 0]
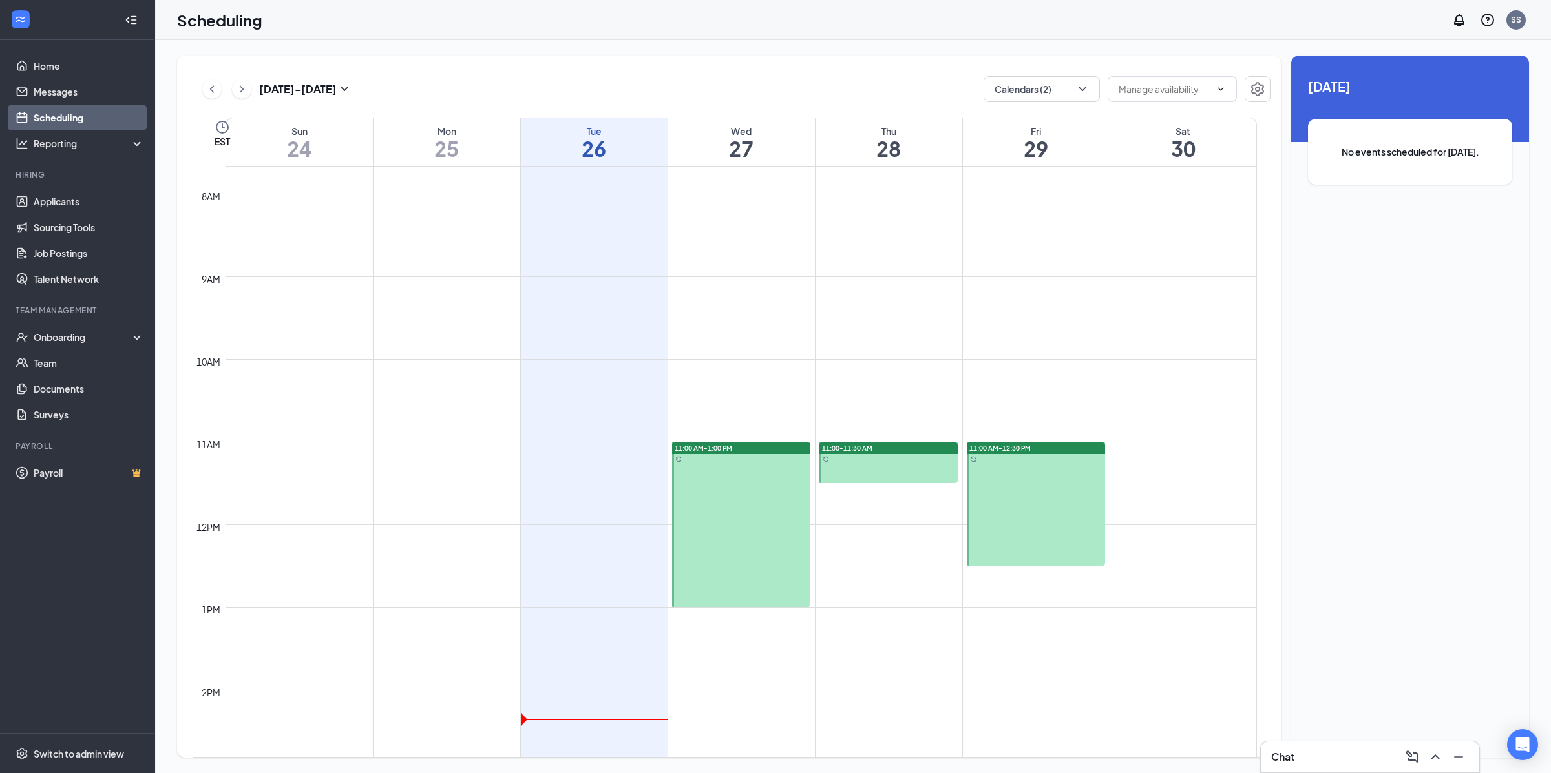
click at [1010, 483] on div at bounding box center [1036, 504] width 138 height 123
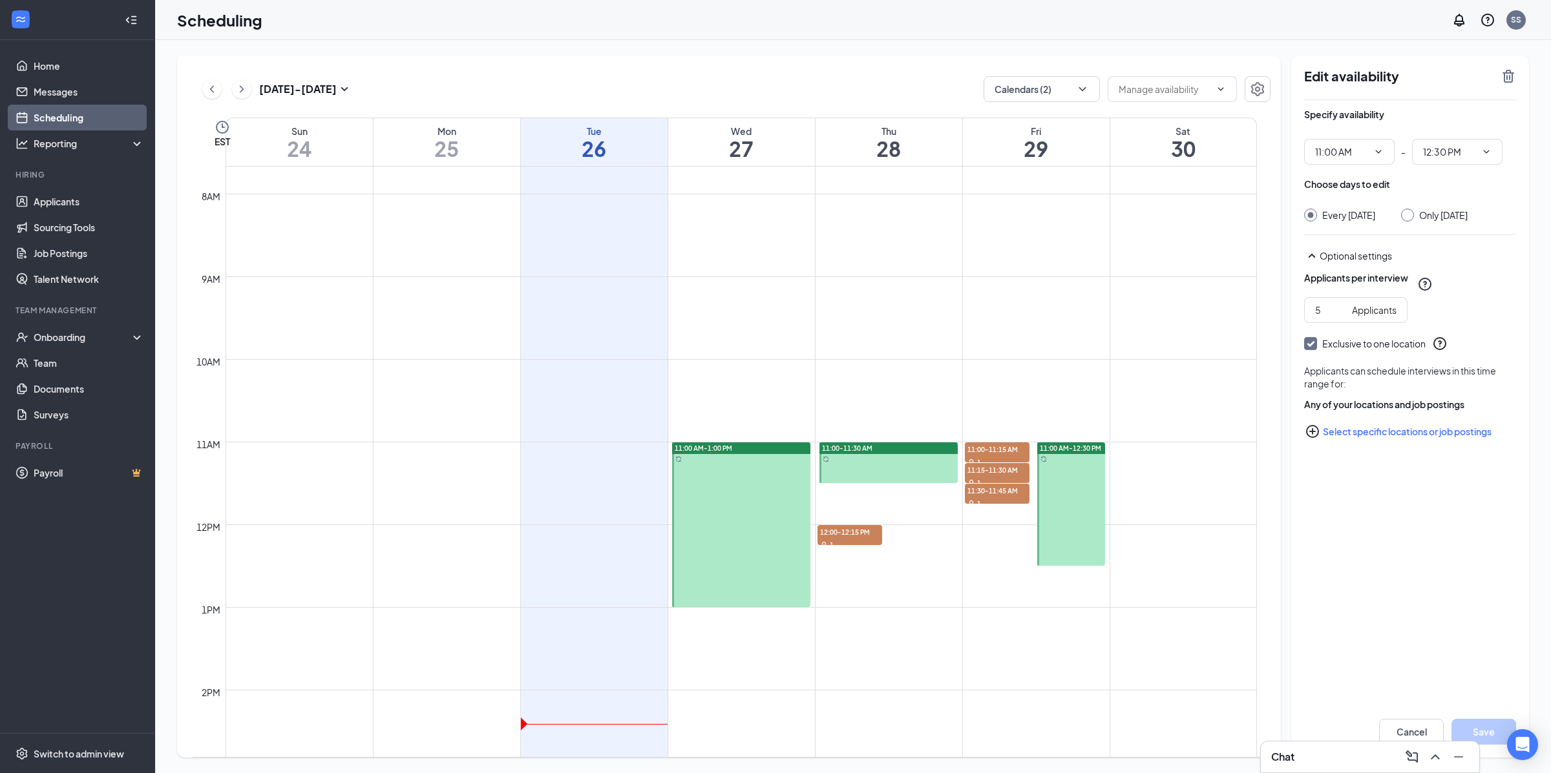
drag, startPoint x: 853, startPoint y: 530, endPoint x: 986, endPoint y: 532, distance: 132.5
click at [986, 532] on div "12am 1am 2am 3am 4am 5am 6am 7am 8am 9am 10am 11am 12pm 1pm 2pm 3pm 4pm 5pm 6pm…" at bounding box center [725, 524] width 1064 height 1985
click at [843, 532] on span "12:00-12:15 PM" at bounding box center [849, 531] width 65 height 13
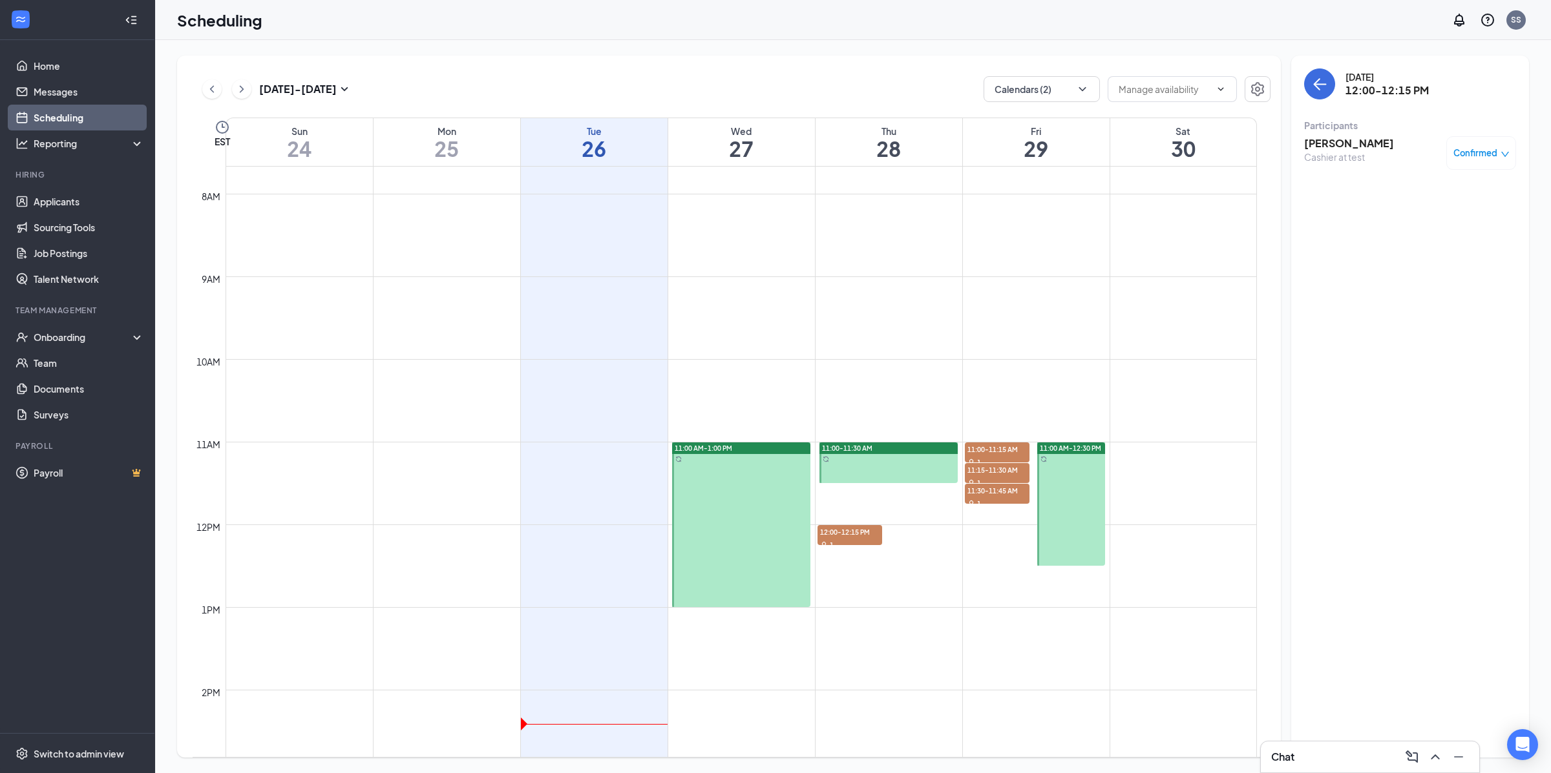
click at [1365, 152] on div "Cashier at test" at bounding box center [1349, 157] width 90 height 13
click at [1500, 161] on div "Confirmed" at bounding box center [1481, 153] width 70 height 34
click at [1503, 145] on div "Confirmed" at bounding box center [1481, 153] width 70 height 34
click at [1503, 152] on icon "down" at bounding box center [1504, 154] width 9 height 9
click at [1441, 198] on span "Request Reschedule" at bounding box center [1451, 195] width 89 height 14
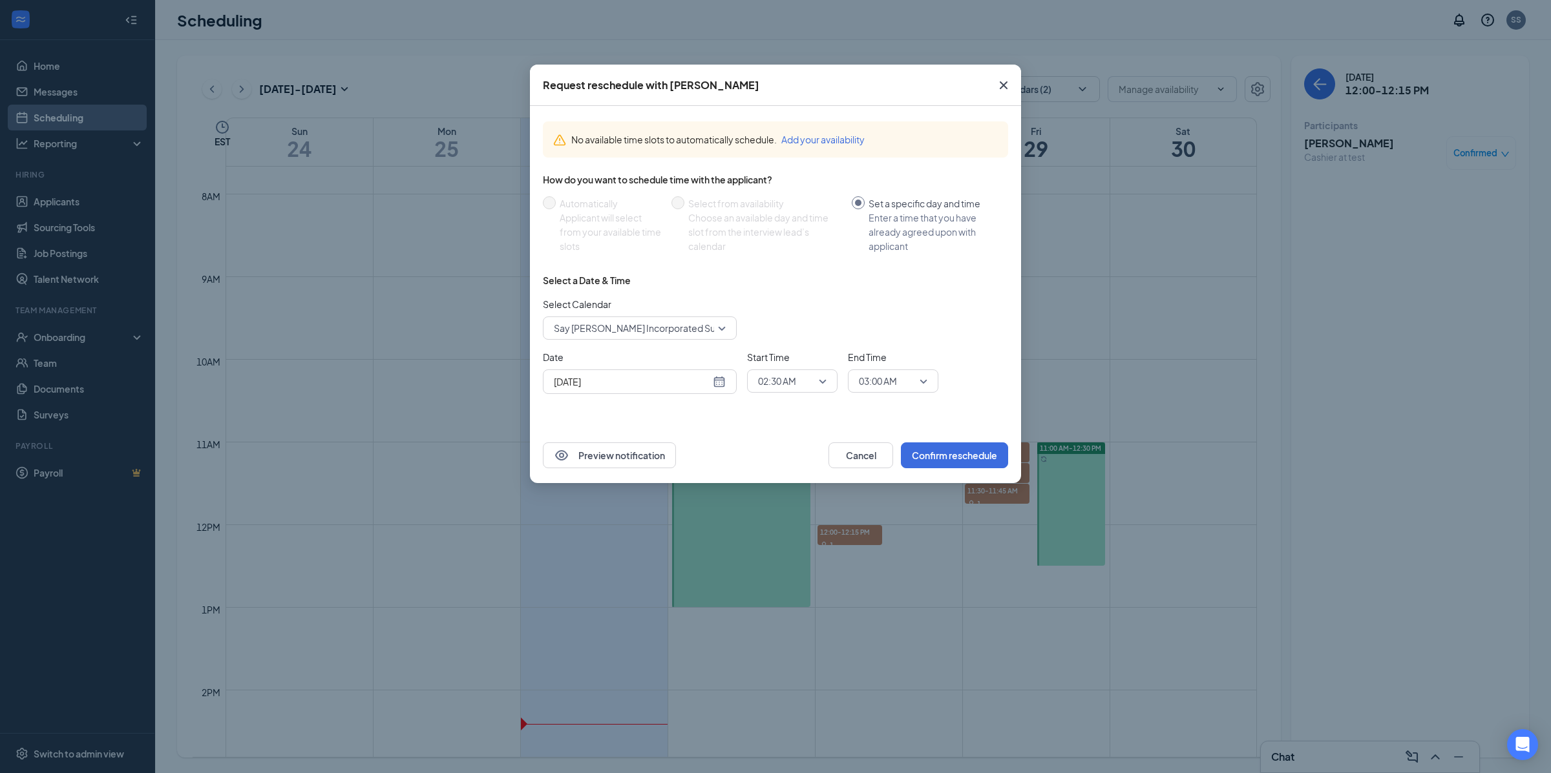
click at [718, 384] on div "[DATE]" at bounding box center [640, 382] width 172 height 14
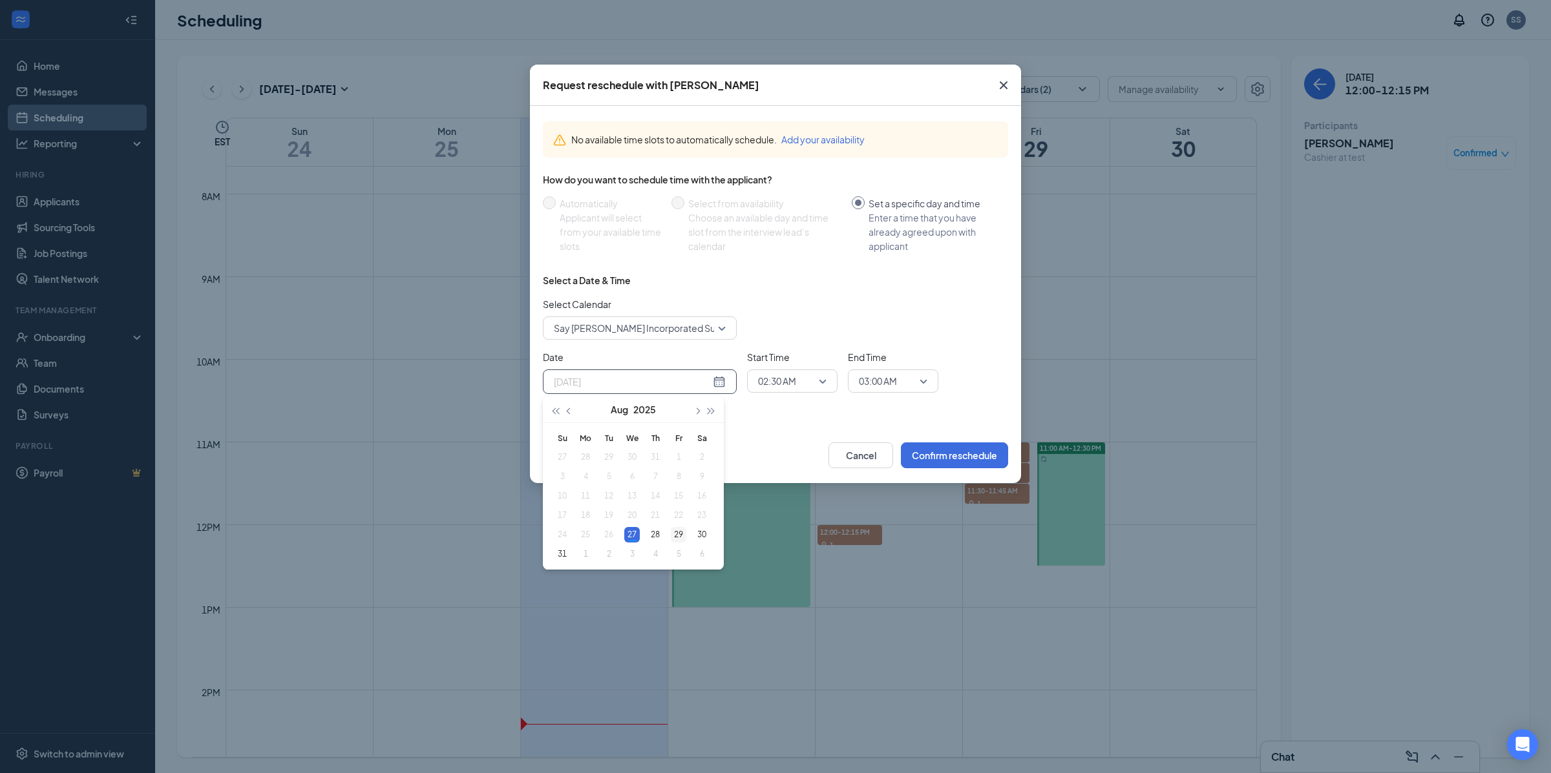
click at [684, 534] on div "29" at bounding box center [679, 535] width 16 height 16
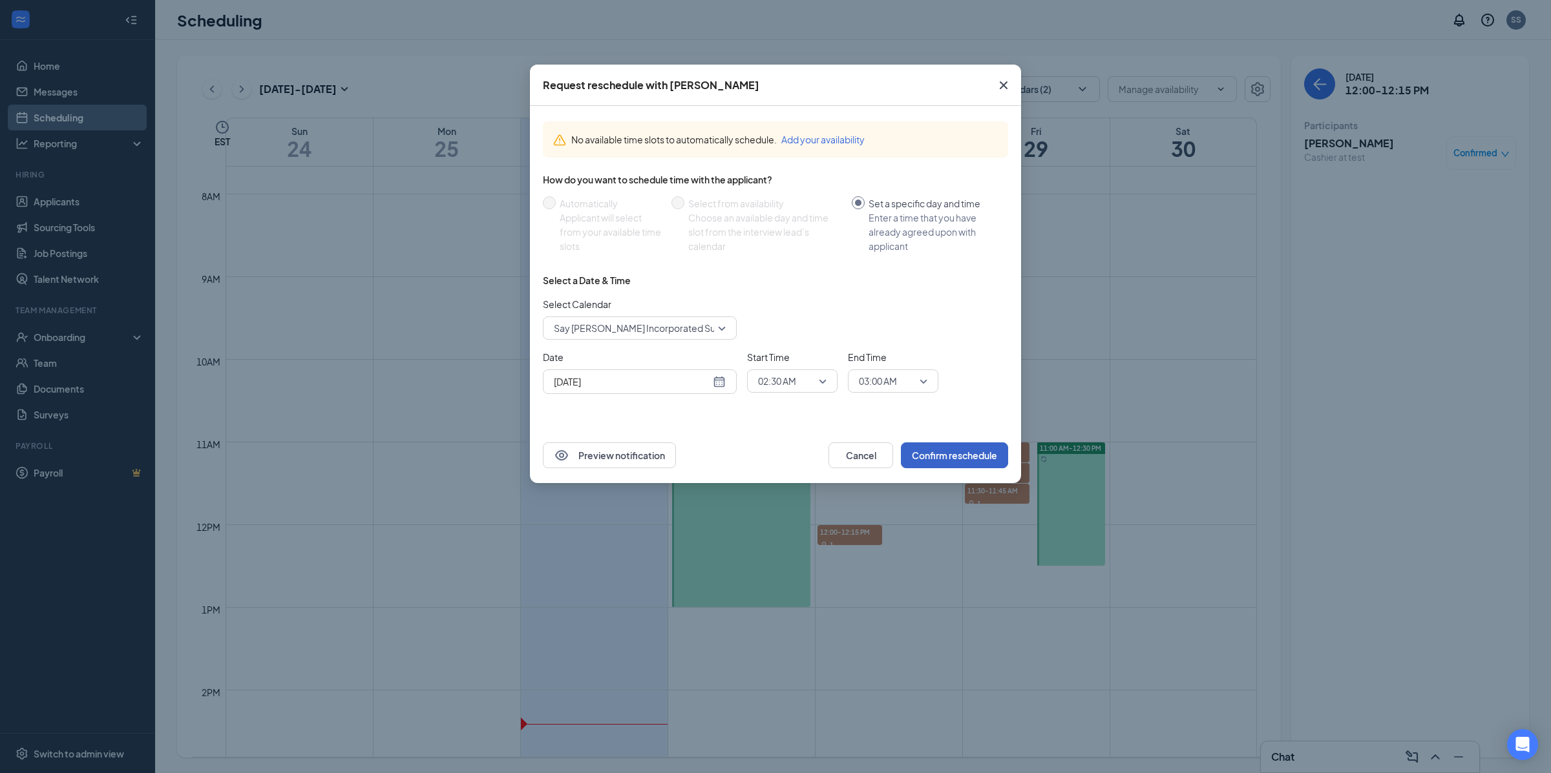
click at [945, 461] on button "Confirm reschedule" at bounding box center [954, 456] width 107 height 26
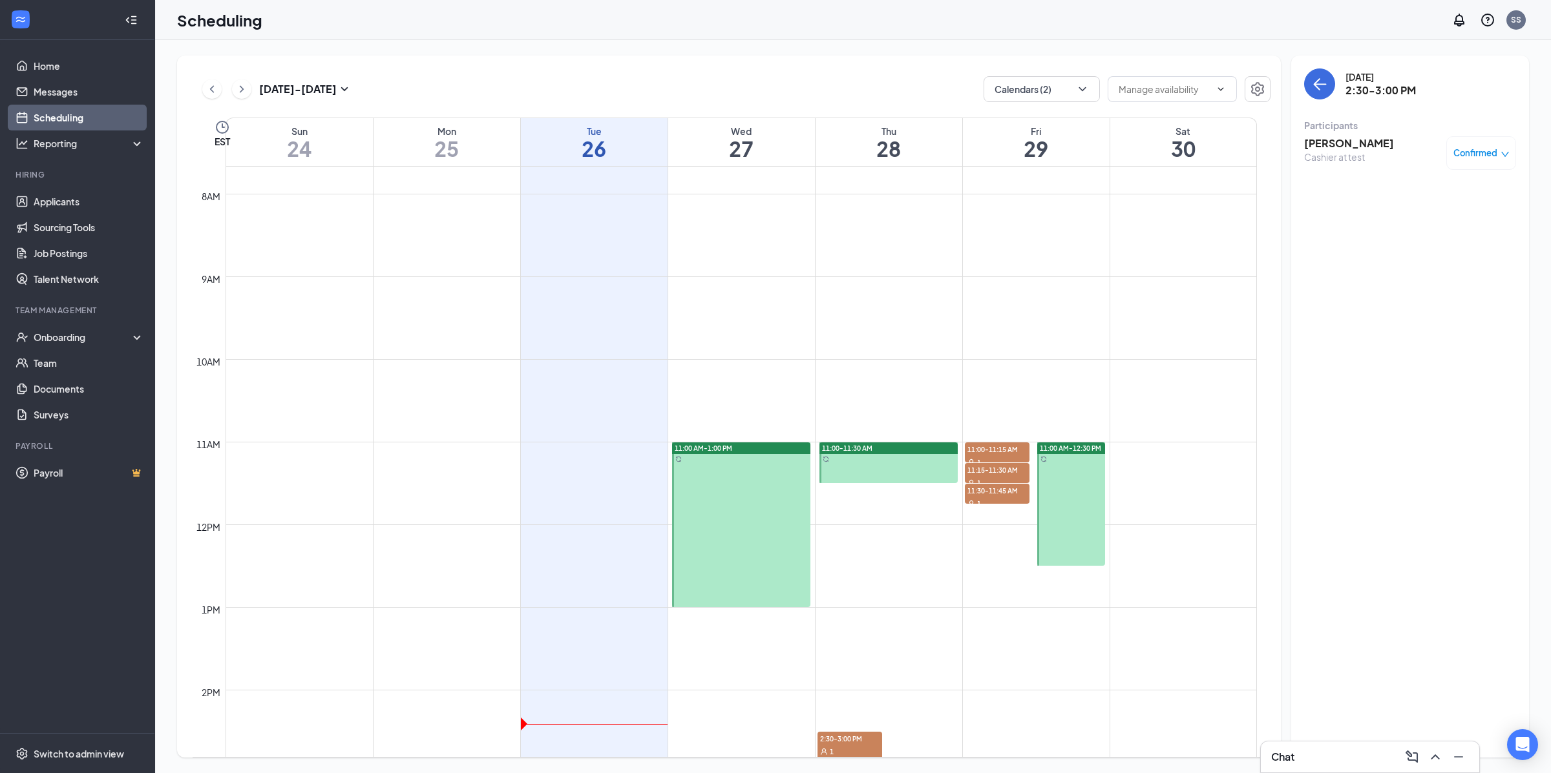
click at [1497, 145] on div "Confirmed" at bounding box center [1481, 153] width 70 height 34
click at [1483, 156] on span "Confirmed" at bounding box center [1475, 153] width 44 height 13
click at [1446, 202] on span "Request Reschedule" at bounding box center [1451, 195] width 89 height 14
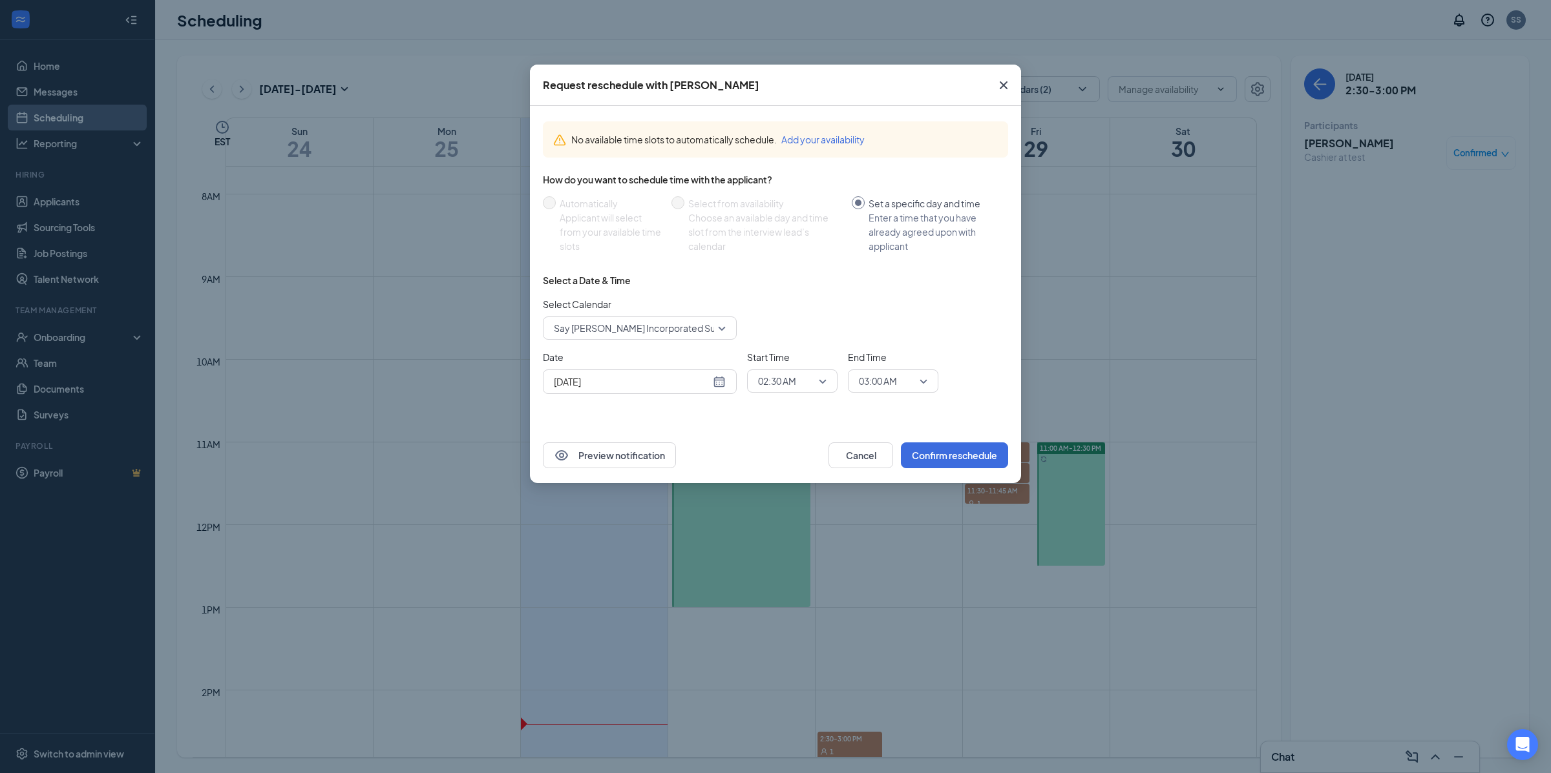
click at [818, 83] on div "Request reschedule with [PERSON_NAME]" at bounding box center [775, 85] width 491 height 41
click at [820, 386] on span "02:30 AM" at bounding box center [792, 380] width 68 height 19
click at [806, 421] on div "12:00 AM" at bounding box center [791, 415] width 90 height 30
click at [912, 384] on span "03:00 AM" at bounding box center [887, 380] width 57 height 19
click at [895, 437] on span "12:15 AM" at bounding box center [876, 444] width 38 height 14
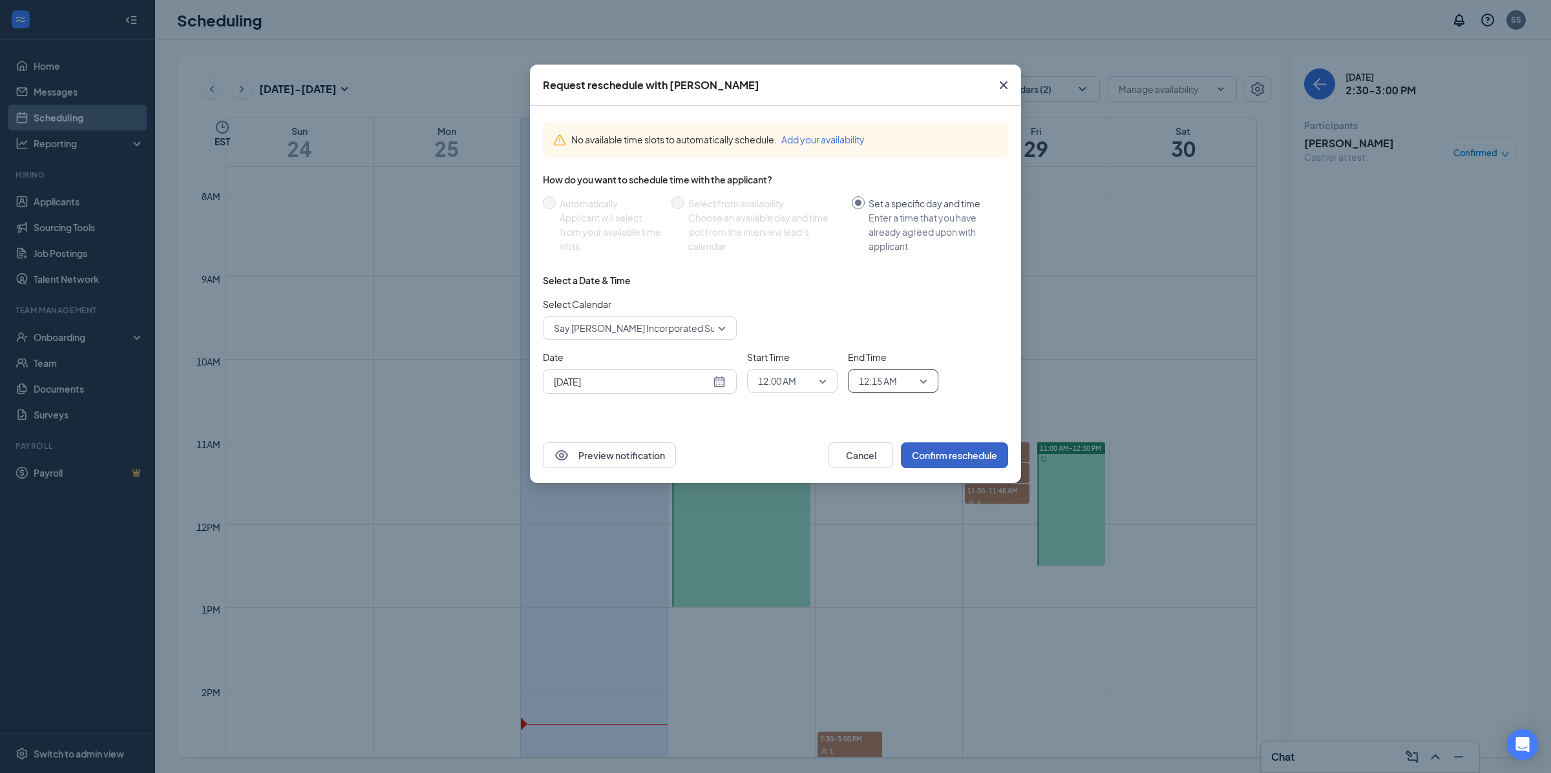
click at [940, 448] on button "Confirm reschedule" at bounding box center [954, 456] width 107 height 26
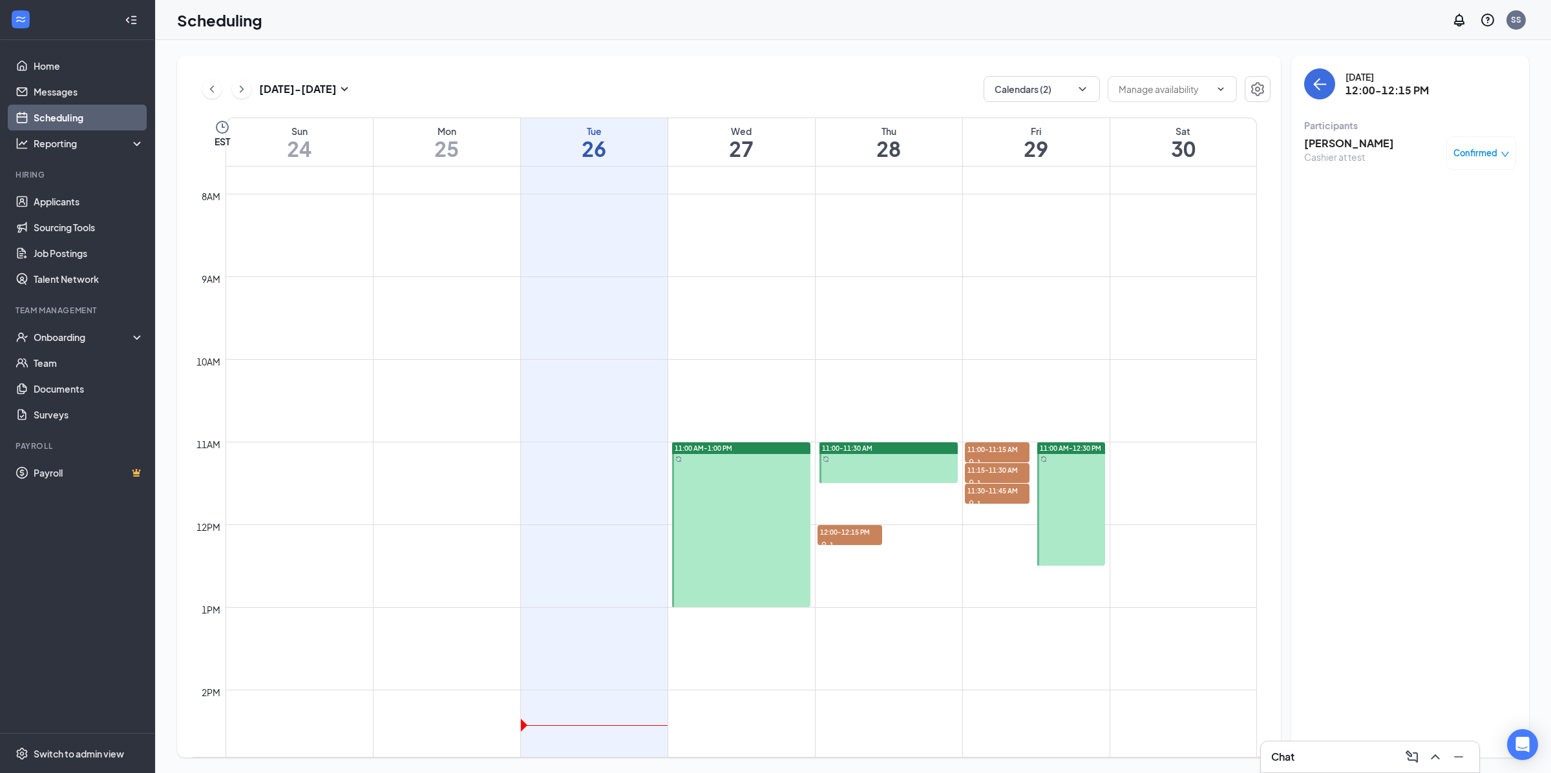
click at [1493, 160] on div "Confirmed" at bounding box center [1481, 153] width 70 height 34
click at [1494, 152] on span "Confirmed" at bounding box center [1475, 153] width 44 height 13
click at [1440, 200] on span "Request Reschedule" at bounding box center [1451, 195] width 89 height 14
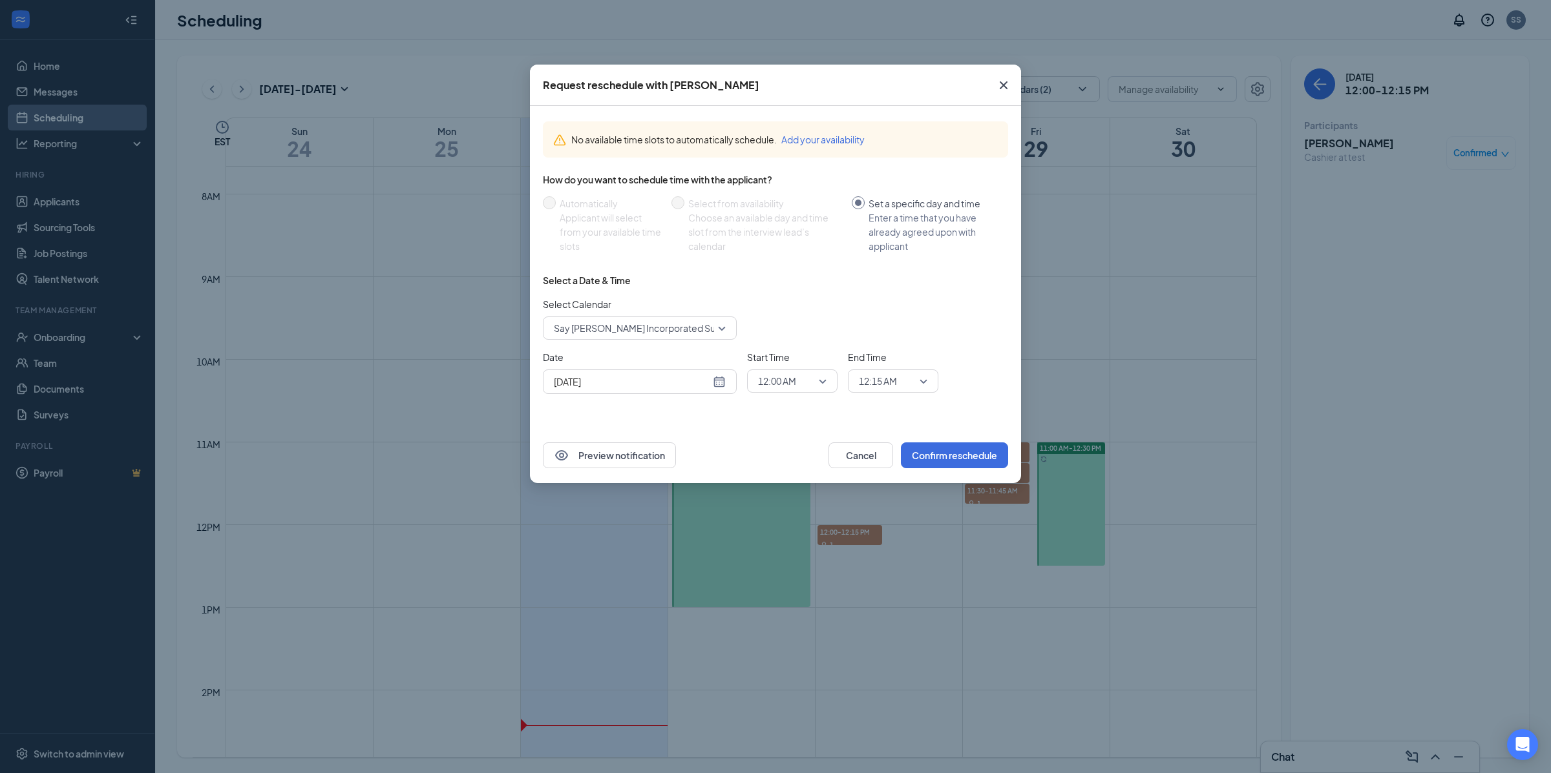
click at [726, 390] on div "[DATE]" at bounding box center [640, 382] width 194 height 25
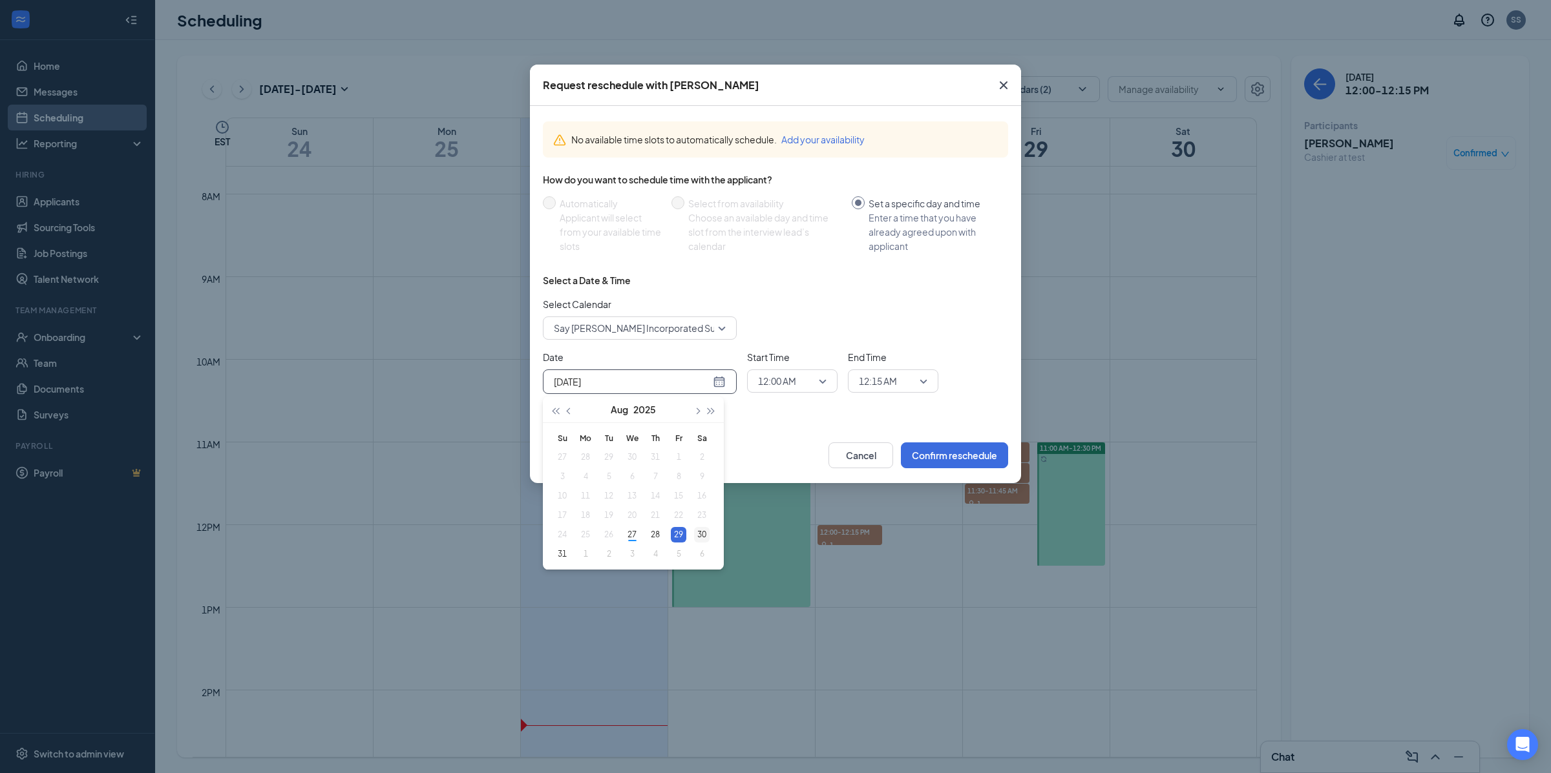
type input "Aug 30, 2025"
drag, startPoint x: 702, startPoint y: 534, endPoint x: 729, endPoint y: 525, distance: 28.8
click at [702, 535] on div "30" at bounding box center [702, 535] width 16 height 16
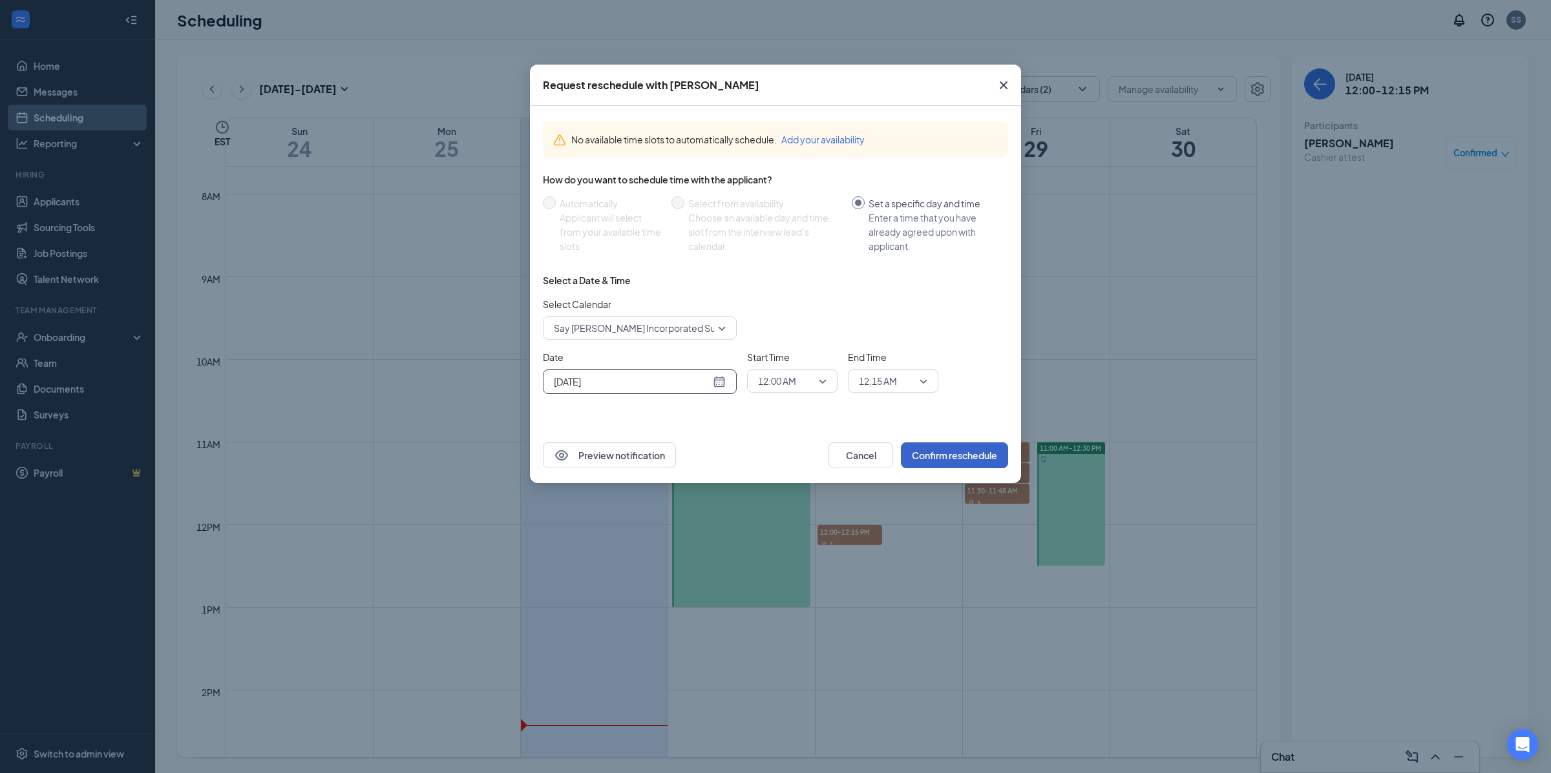
click at [954, 462] on button "Confirm reschedule" at bounding box center [954, 456] width 107 height 26
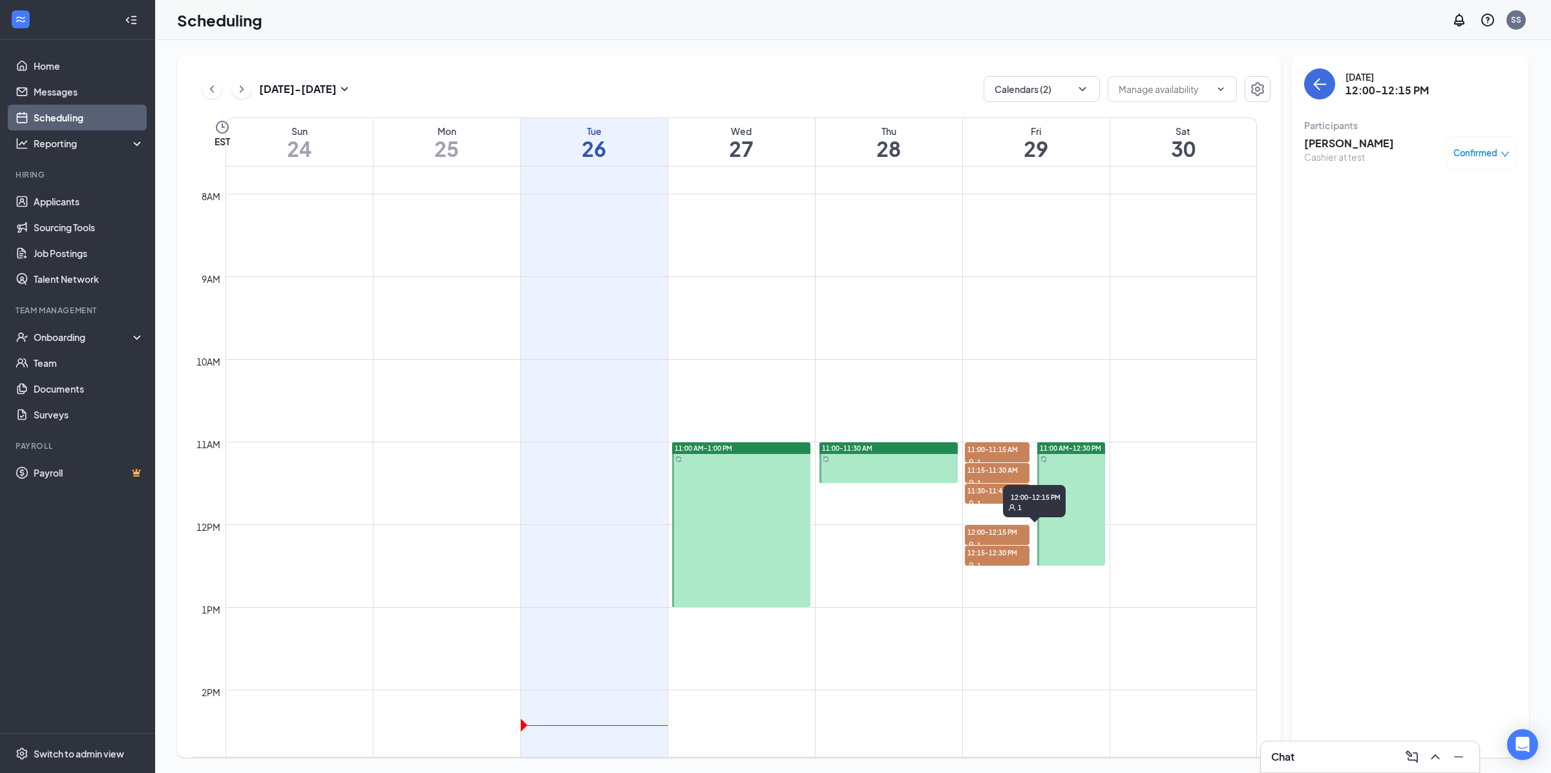
click at [1025, 539] on div "1" at bounding box center [997, 544] width 65 height 13
click at [1109, 413] on td at bounding box center [740, 411] width 1031 height 21
click at [1083, 477] on div at bounding box center [1071, 504] width 68 height 123
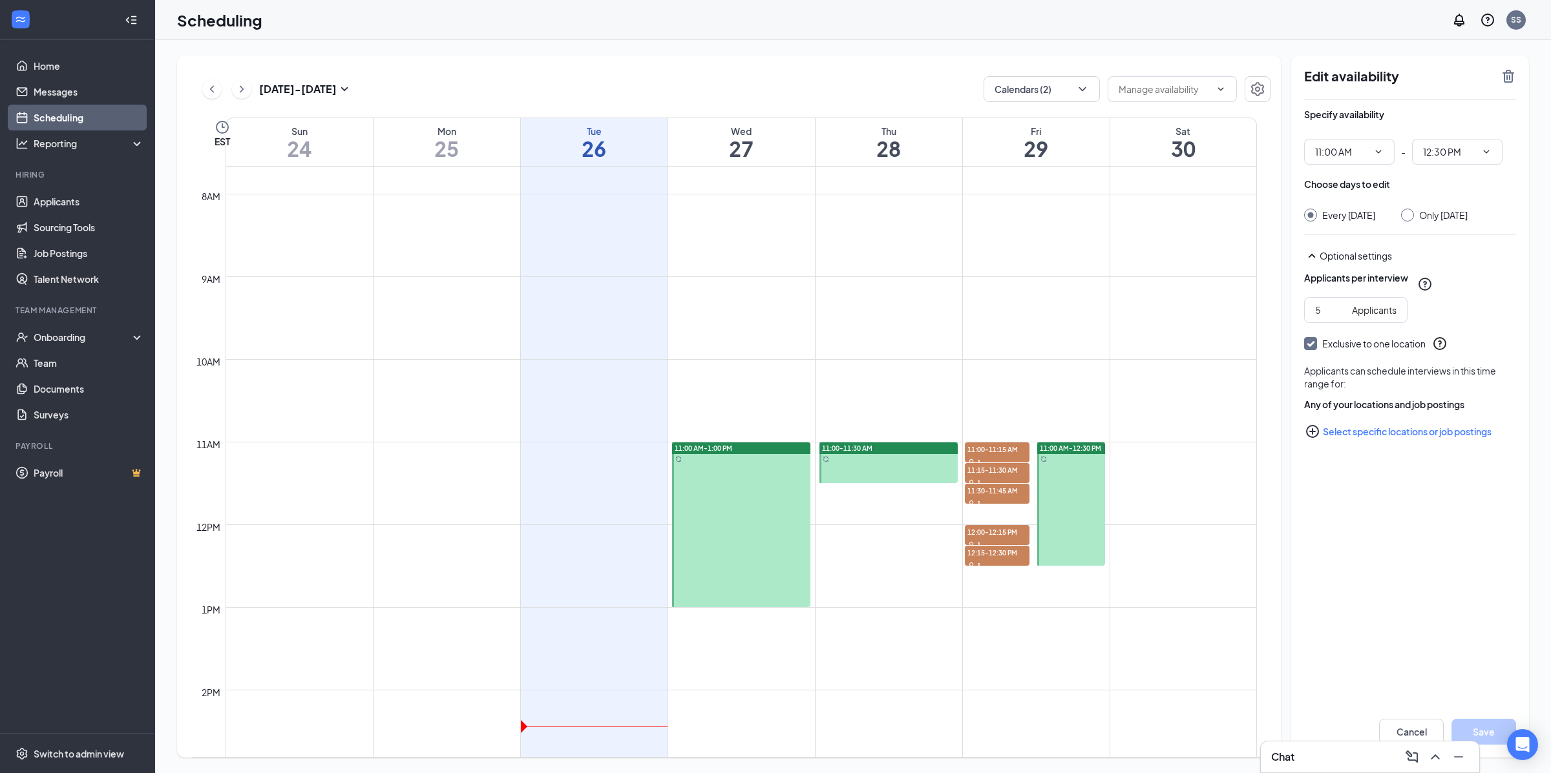
click at [1141, 474] on td at bounding box center [740, 473] width 1031 height 21
drag, startPoint x: 978, startPoint y: 427, endPoint x: 1016, endPoint y: 556, distance: 134.1
click at [1012, 560] on div "12am 1am 2am 3am 4am 5am 6am 7am 8am 9am 10am 11am 12pm 1pm 2pm 3pm 4pm 5pm 6pm…" at bounding box center [725, 524] width 1064 height 1985
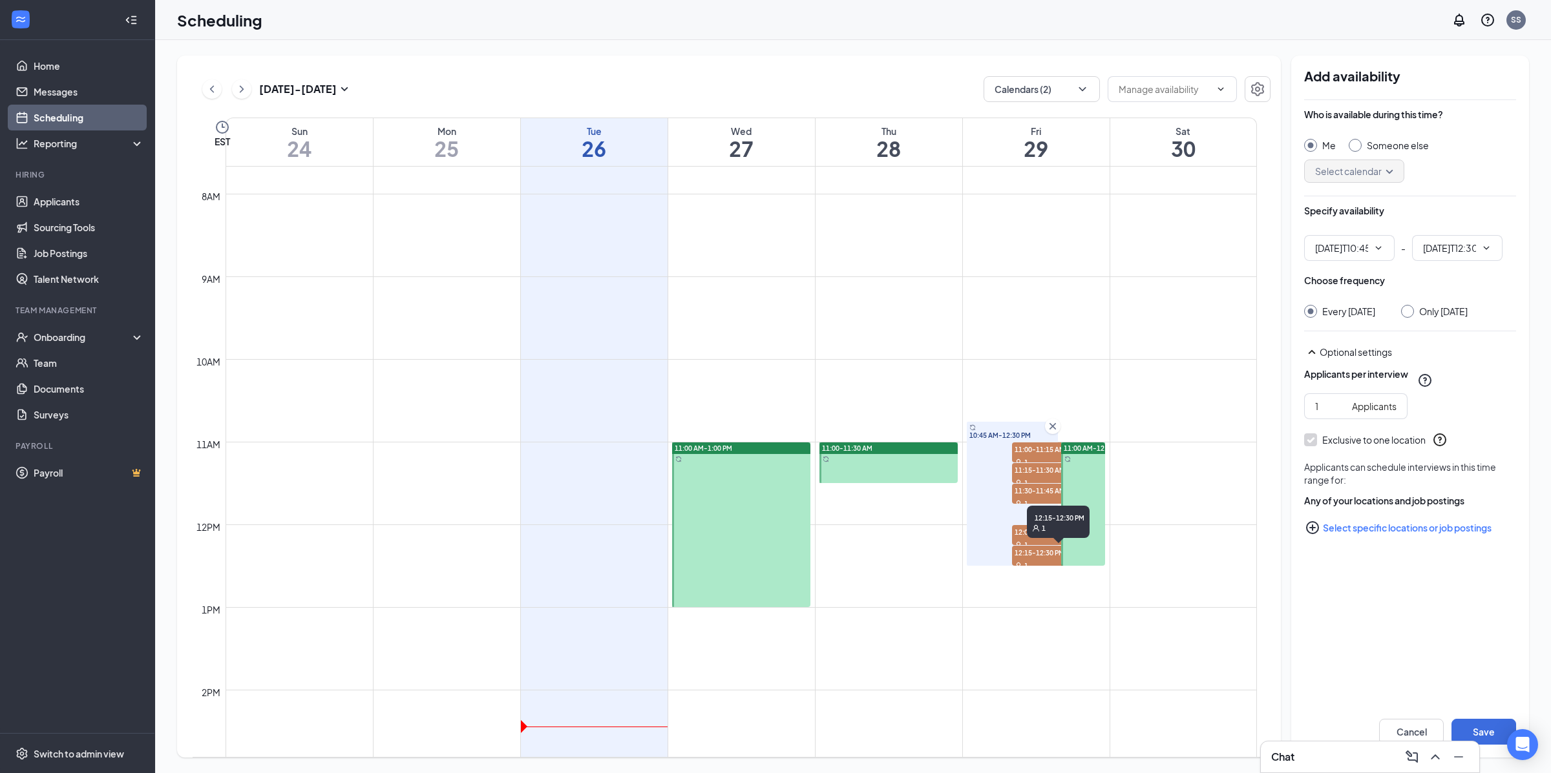
type input "10:45 AM"
type input "12:30 PM"
click at [1162, 546] on td at bounding box center [740, 555] width 1031 height 21
drag, startPoint x: 1056, startPoint y: 430, endPoint x: 1062, endPoint y: 438, distance: 9.9
click at [1056, 430] on icon "Cross" at bounding box center [1052, 426] width 13 height 13
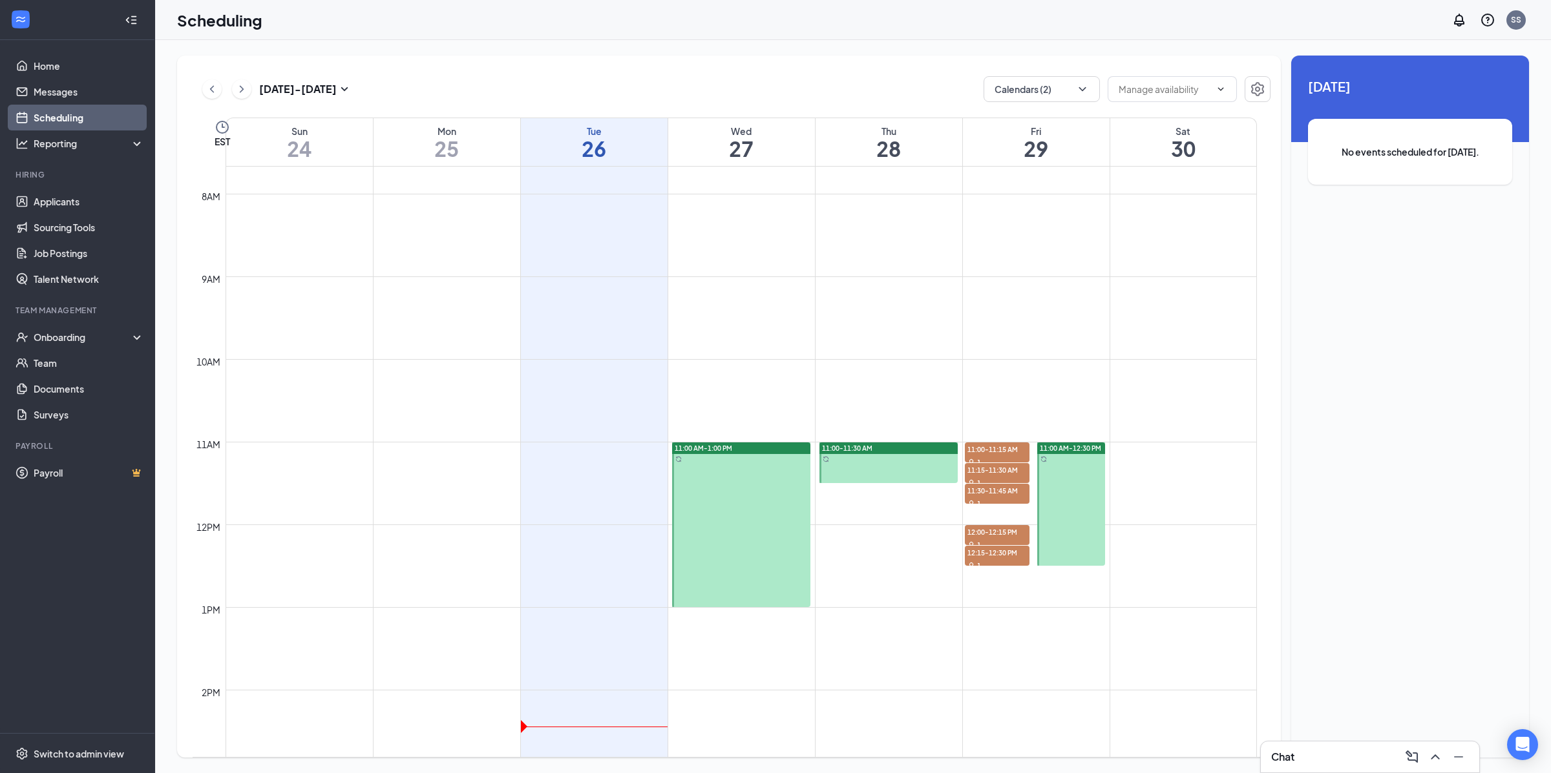
click at [1086, 487] on div at bounding box center [1071, 504] width 68 height 123
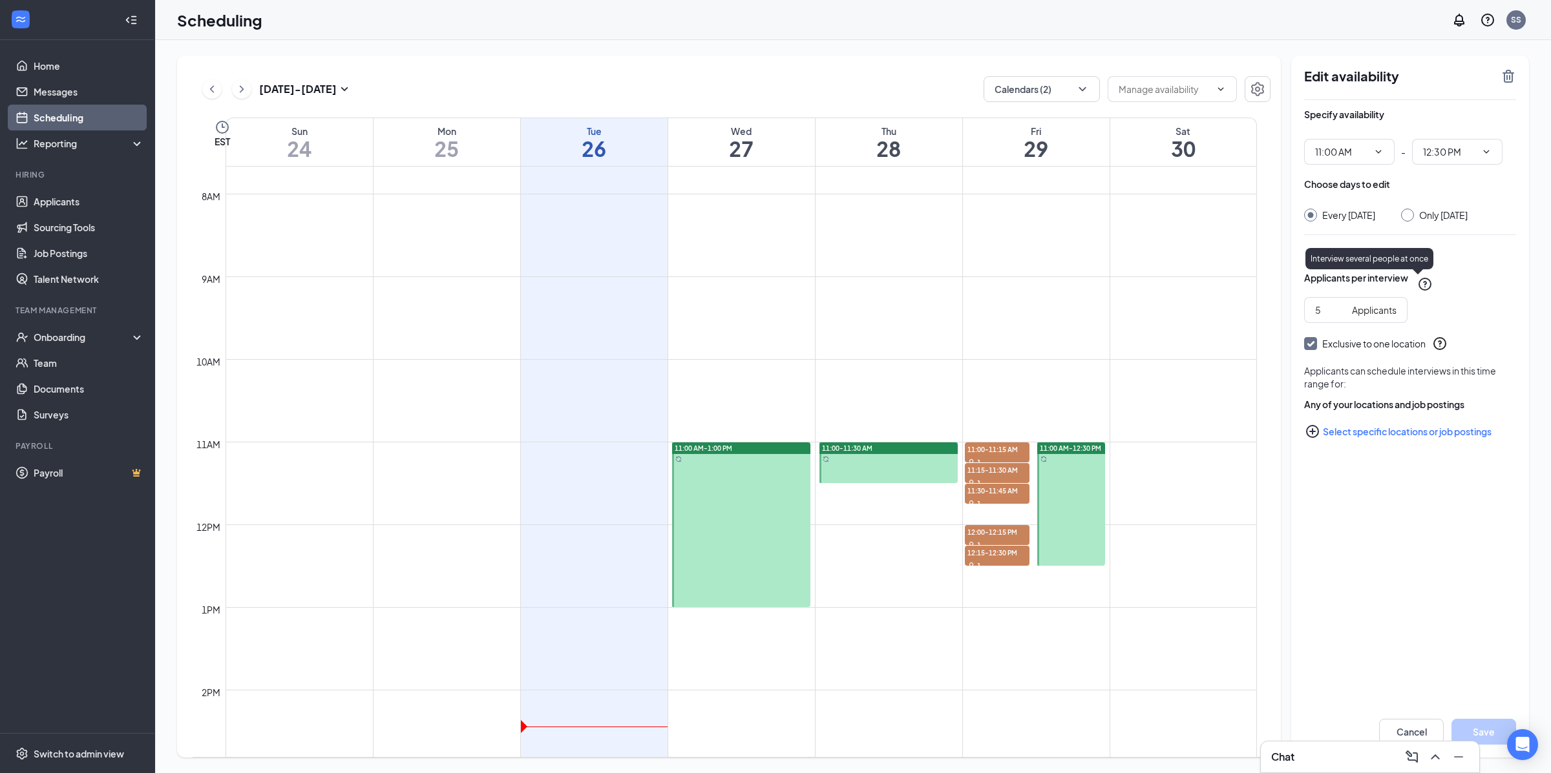
click at [1427, 288] on icon "QuestionInfo" at bounding box center [1425, 285] width 16 height 16
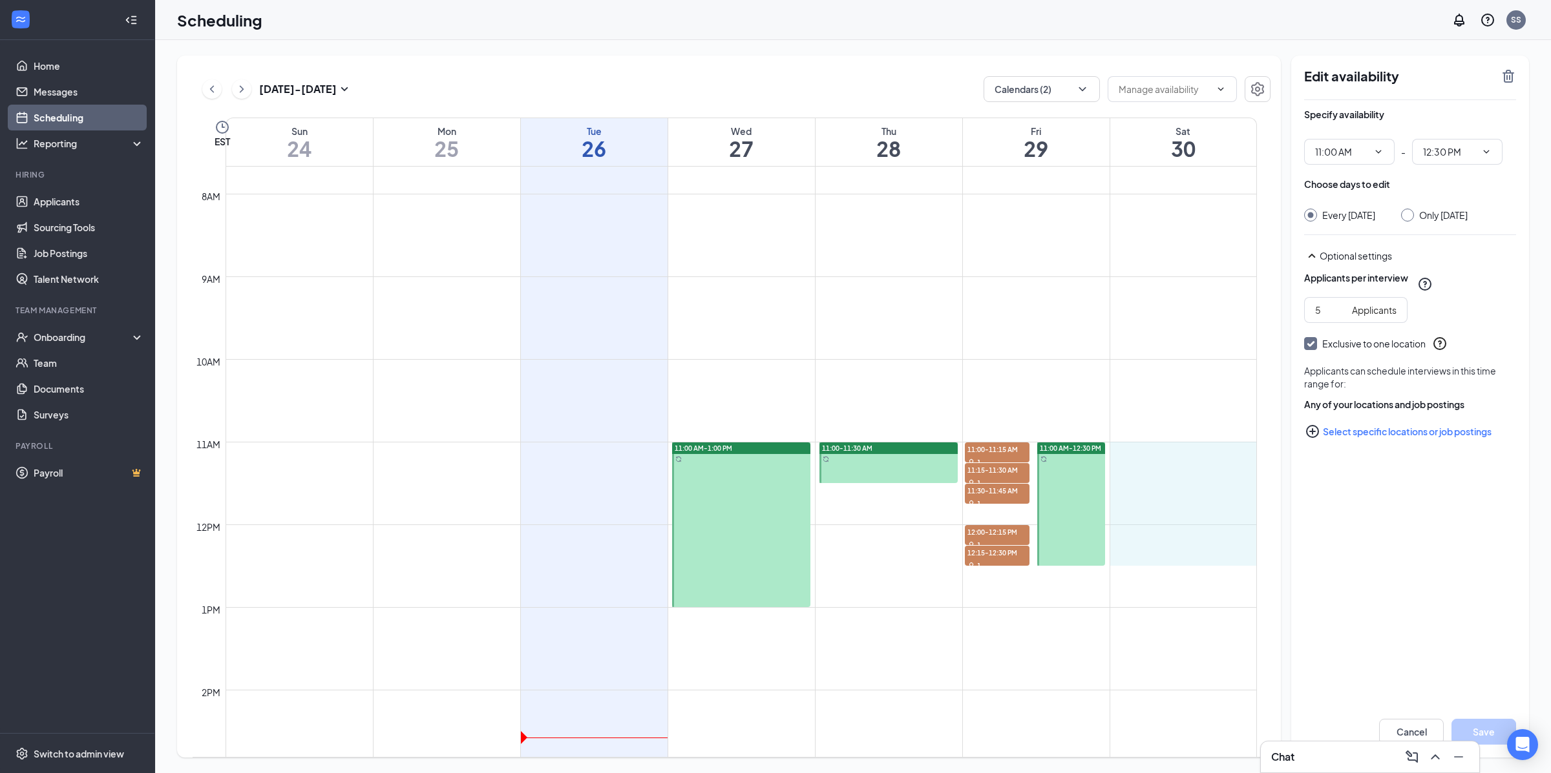
drag, startPoint x: 1127, startPoint y: 459, endPoint x: 1185, endPoint y: 552, distance: 109.7
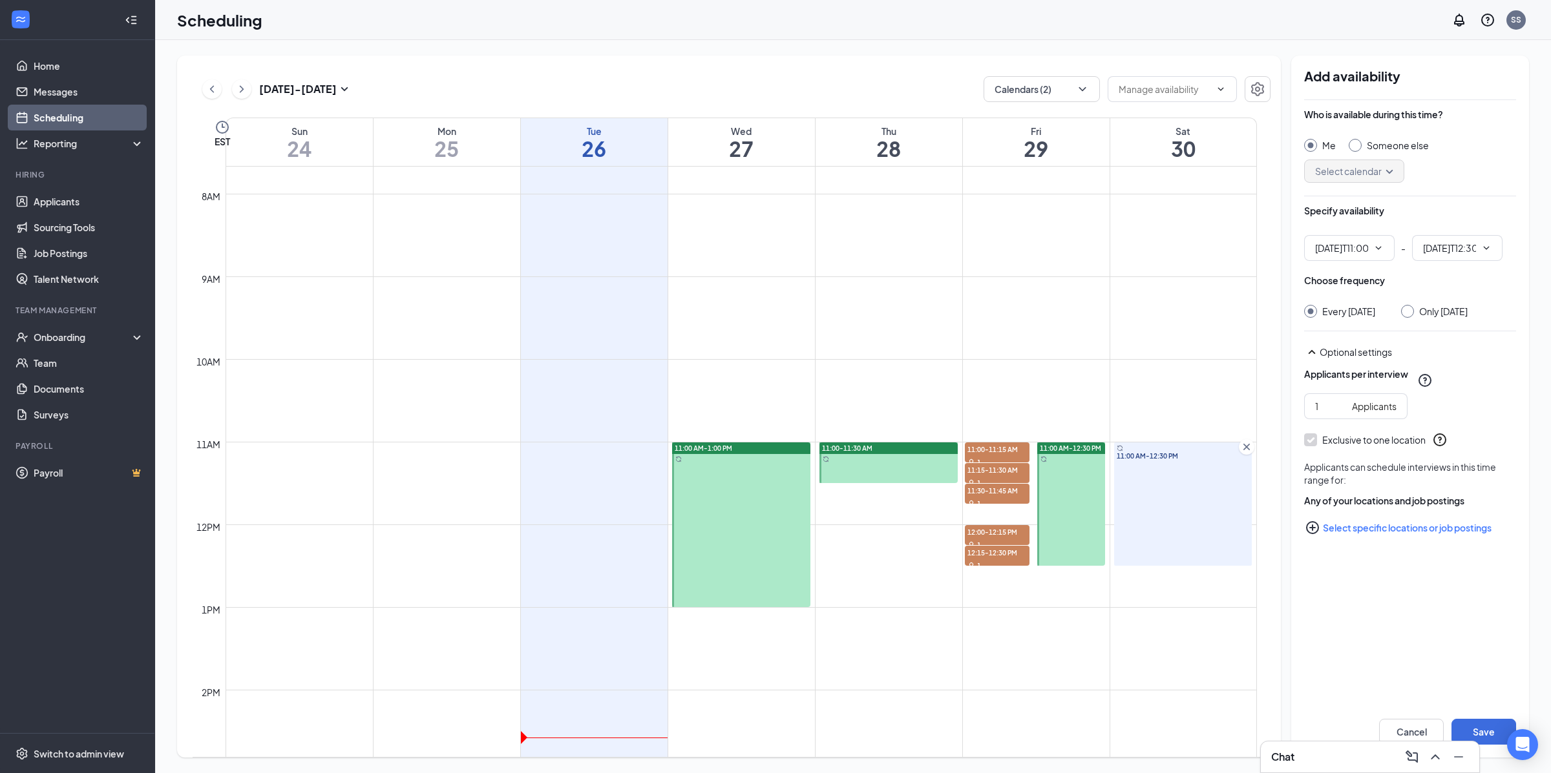
type input "11:00 AM"
type input "12:30 PM"
click at [247, 89] on icon "ChevronRight" at bounding box center [241, 89] width 13 height 16
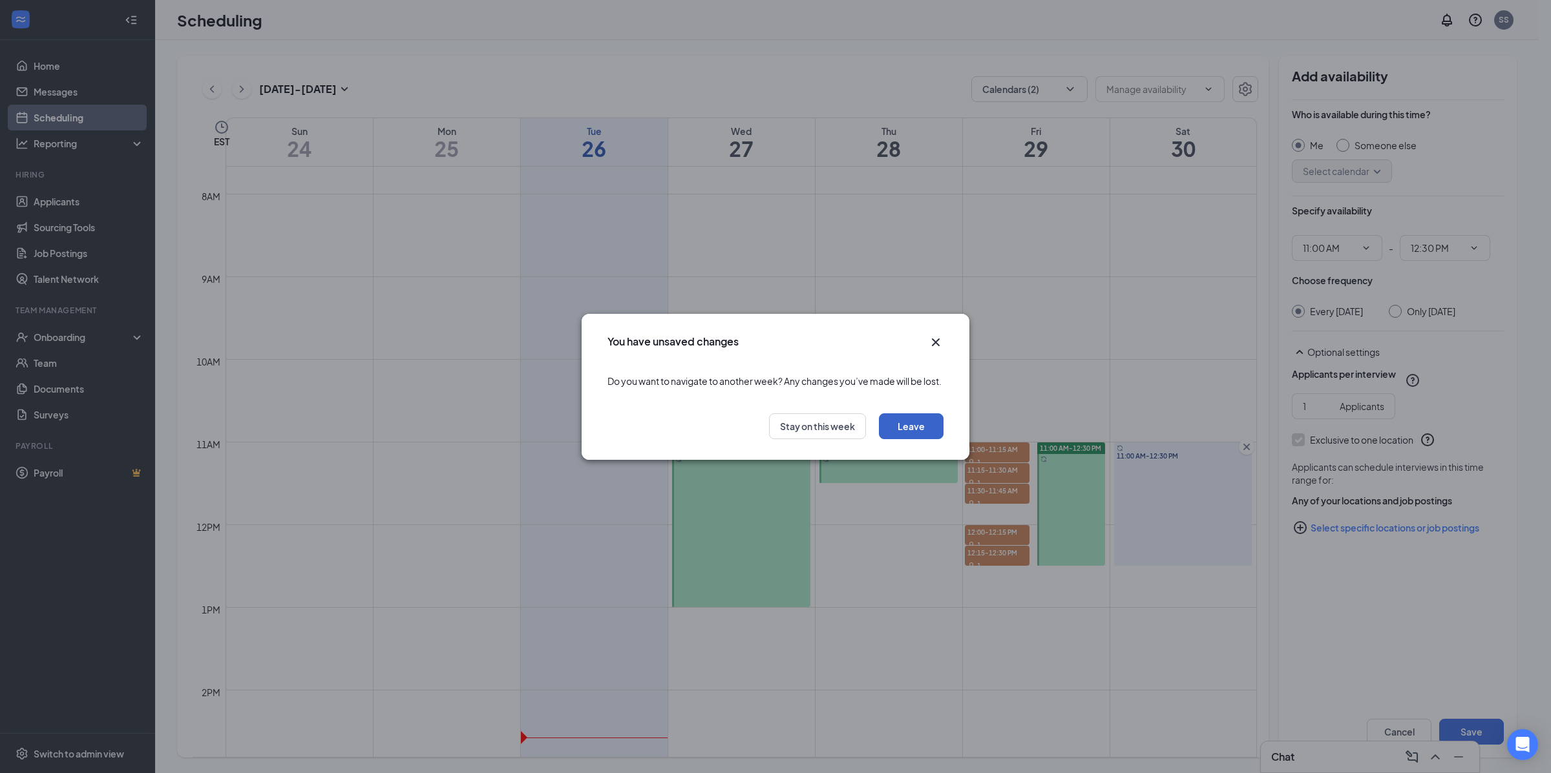
drag, startPoint x: 932, startPoint y: 434, endPoint x: 700, endPoint y: 415, distance: 232.8
click at [932, 434] on button "Leave" at bounding box center [911, 426] width 65 height 26
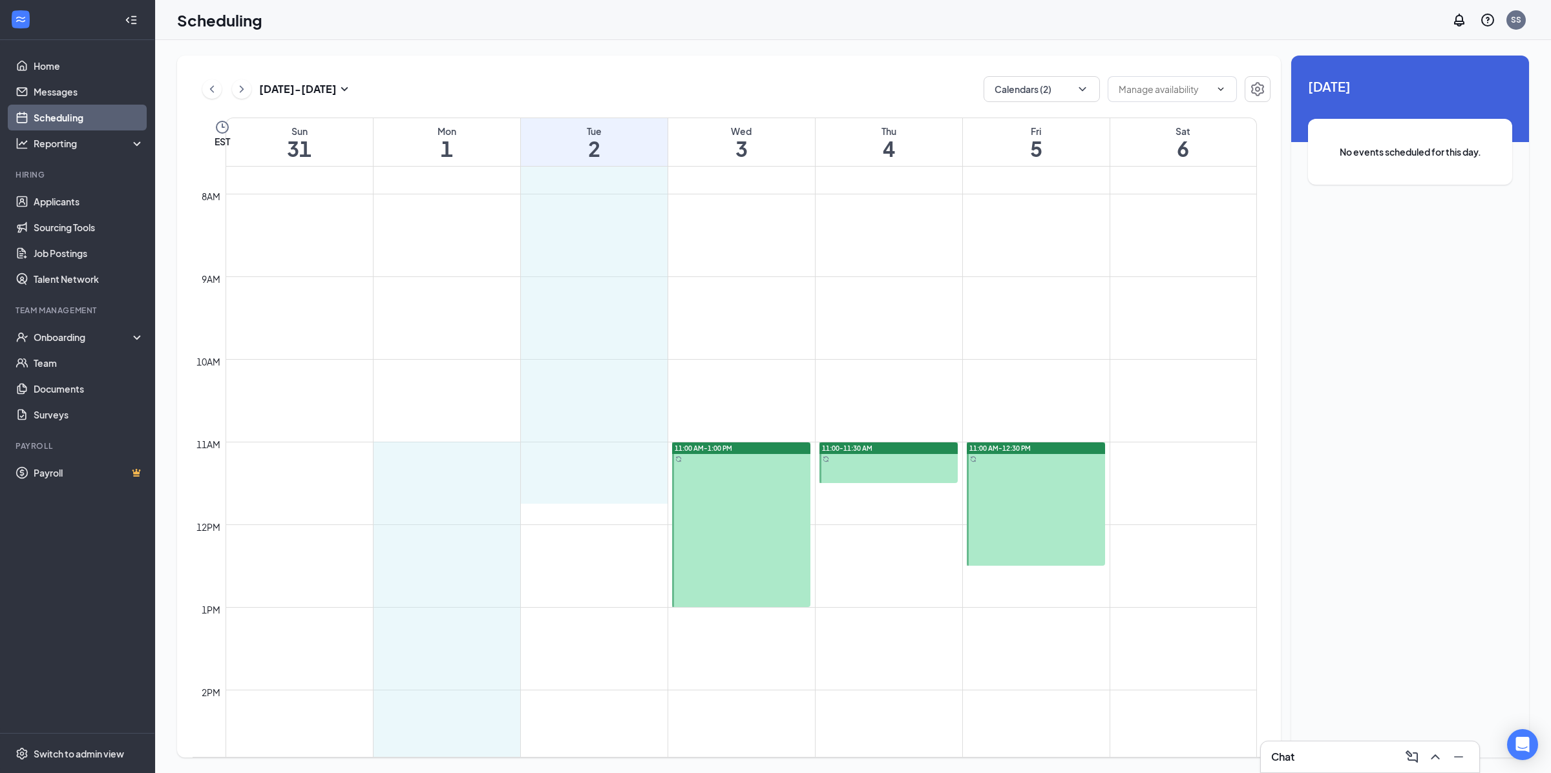
drag, startPoint x: 388, startPoint y: 445, endPoint x: 603, endPoint y: 496, distance: 221.3
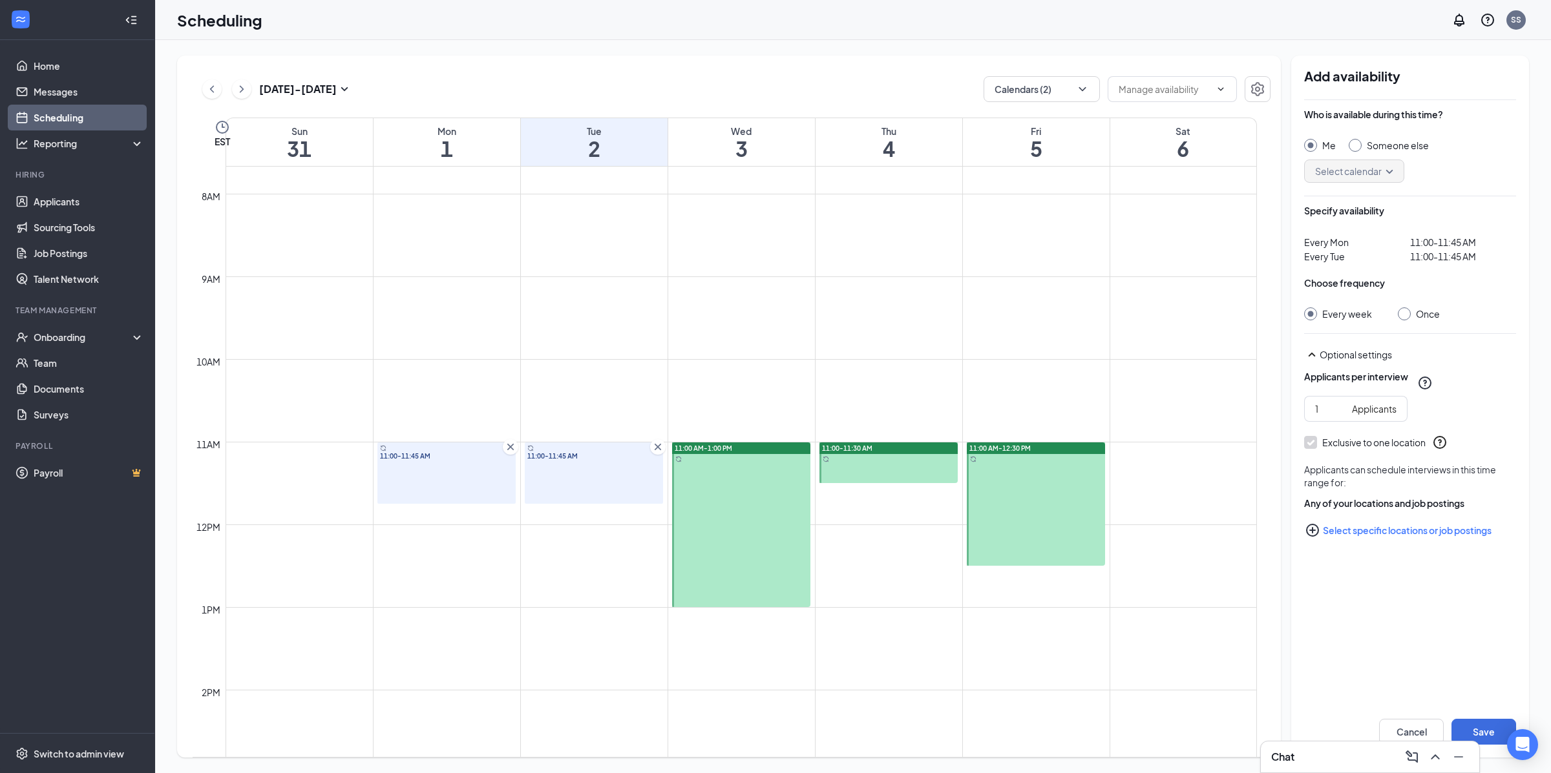
drag, startPoint x: 477, startPoint y: 500, endPoint x: 475, endPoint y: 522, distance: 22.1
click at [475, 522] on div "12am 1am 2am 3am 4am 5am 6am 7am 8am 9am 10am 11am 12pm 1pm 2pm 3pm 4pm 5pm 6pm…" at bounding box center [725, 524] width 1064 height 1985
click at [512, 446] on icon "Cross" at bounding box center [510, 447] width 13 height 13
drag, startPoint x: 661, startPoint y: 448, endPoint x: 492, endPoint y: 477, distance: 171.0
click at [660, 448] on icon "Cross" at bounding box center [657, 447] width 13 height 13
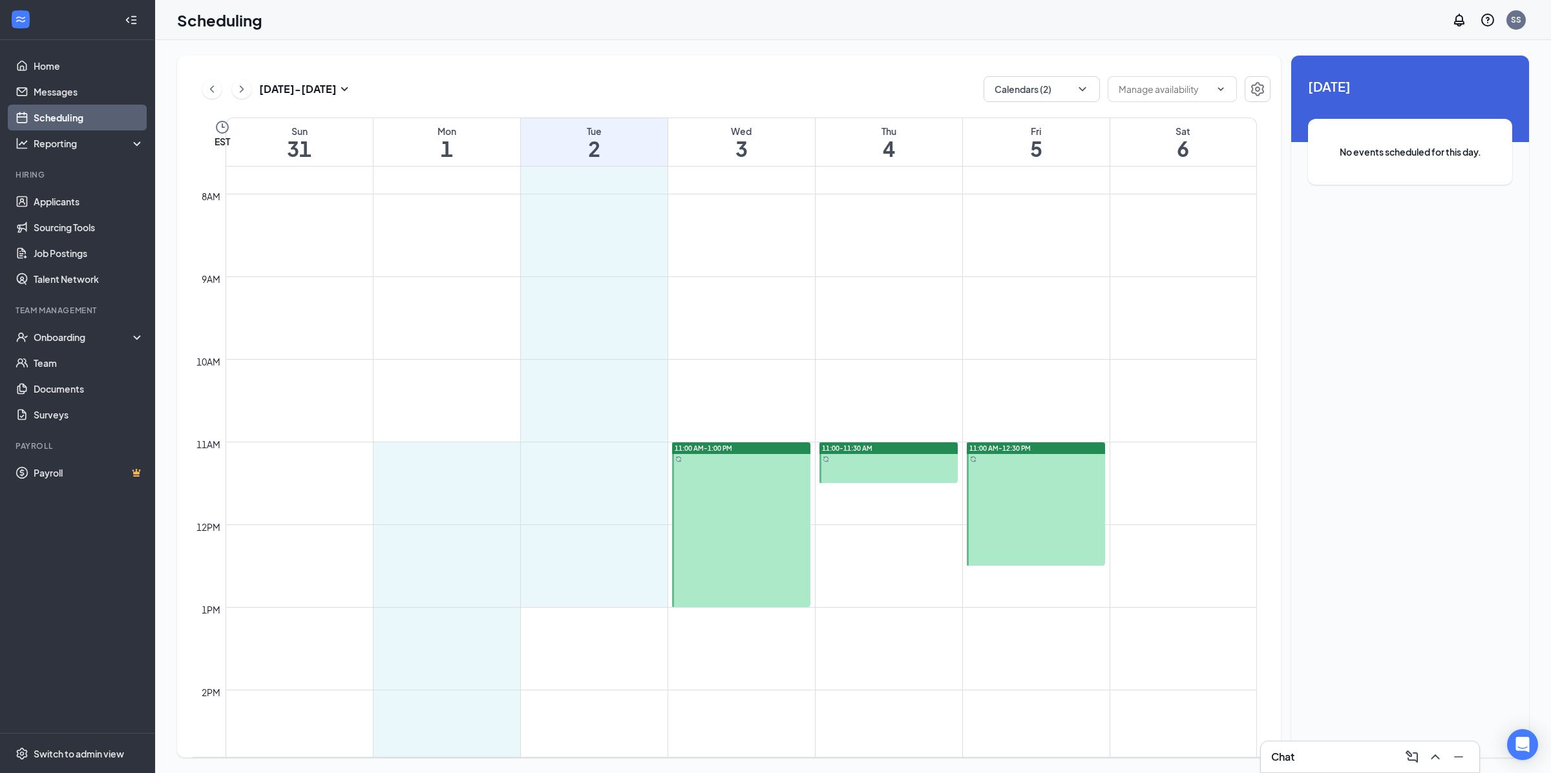
drag, startPoint x: 436, startPoint y: 455, endPoint x: 538, endPoint y: 593, distance: 171.9
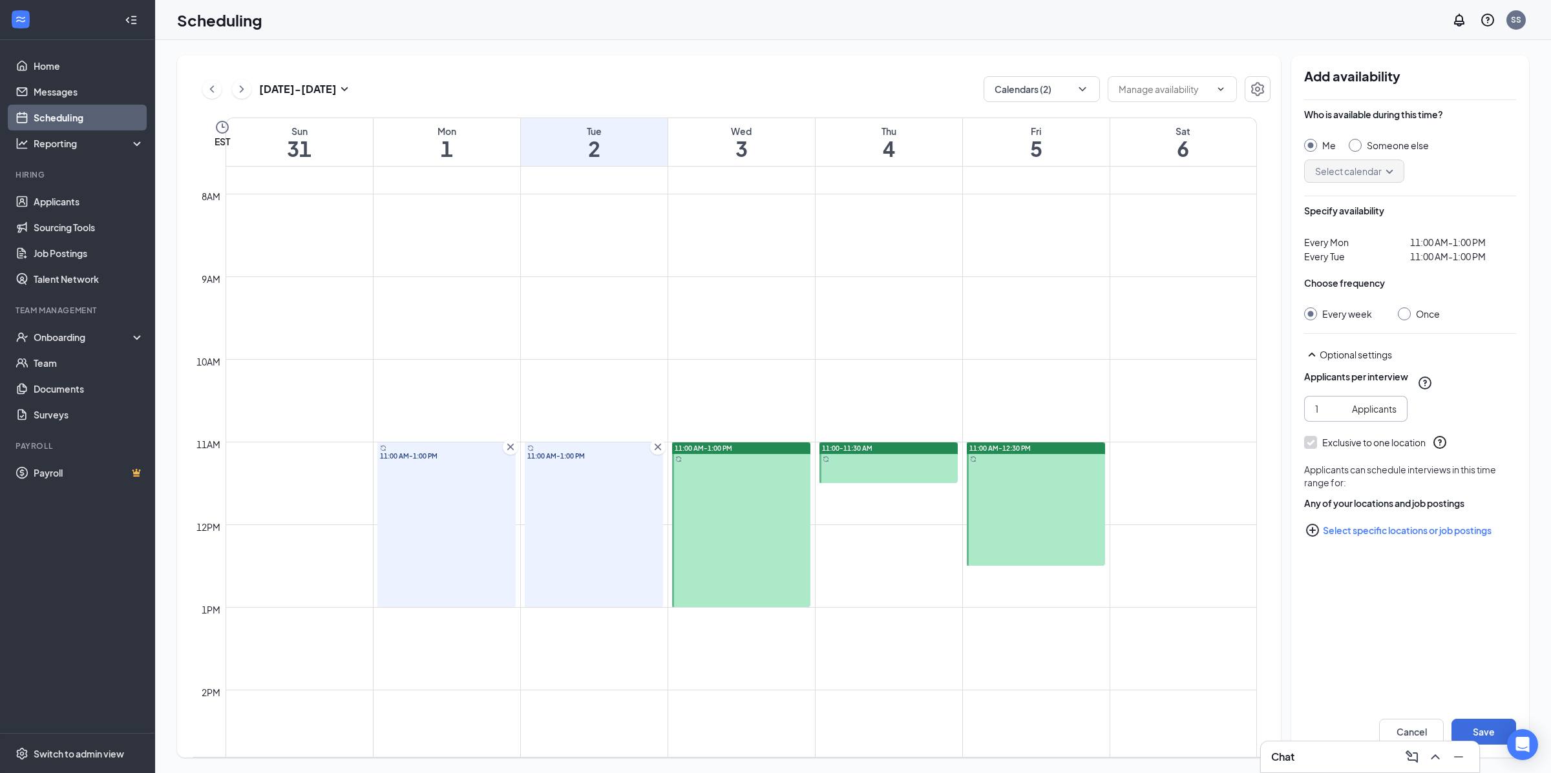
click at [1338, 415] on input "1" at bounding box center [1331, 409] width 32 height 14
type input "5"
click at [1476, 722] on button "Save" at bounding box center [1483, 732] width 65 height 26
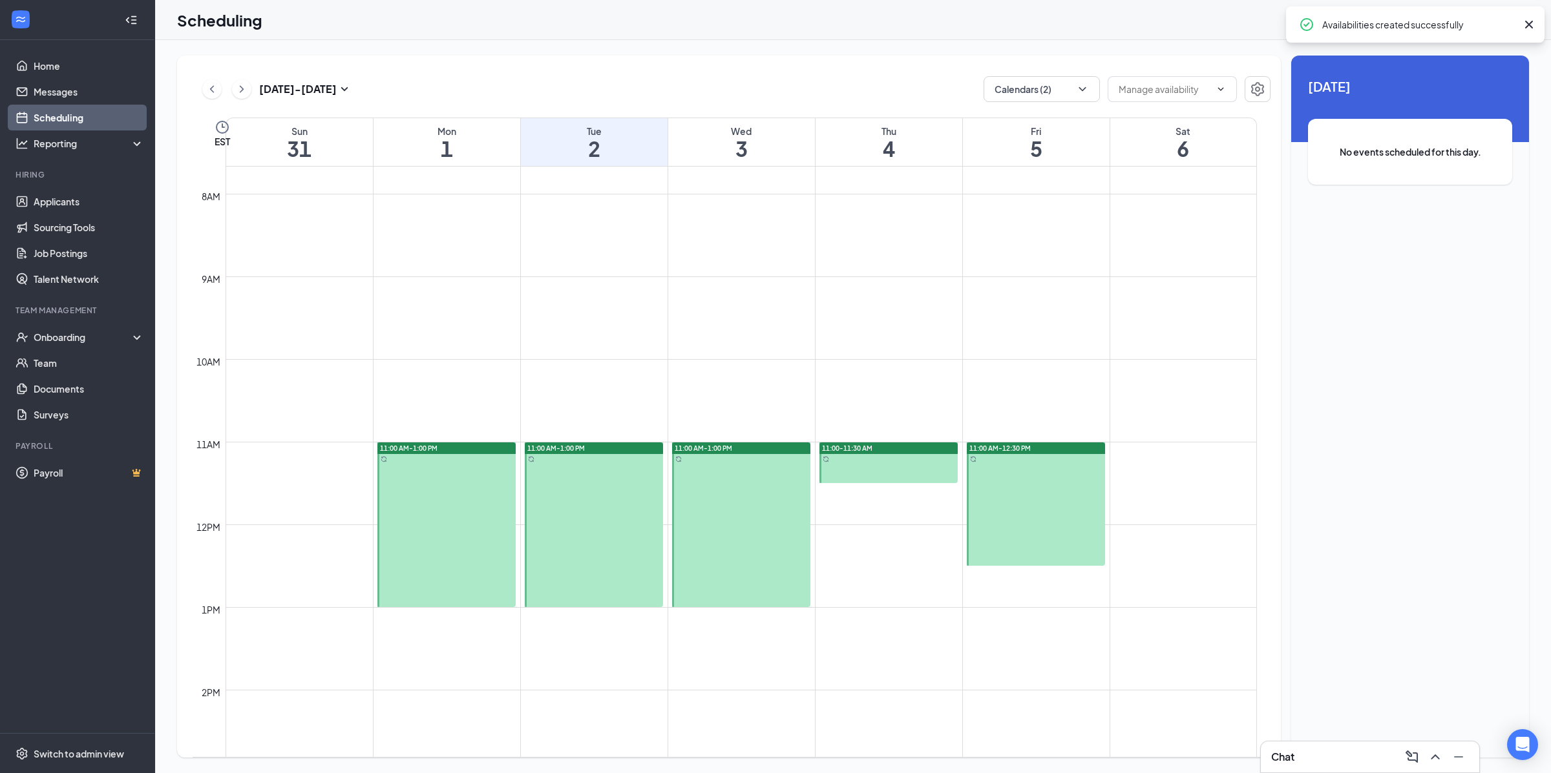
click at [202, 87] on button at bounding box center [211, 88] width 19 height 19
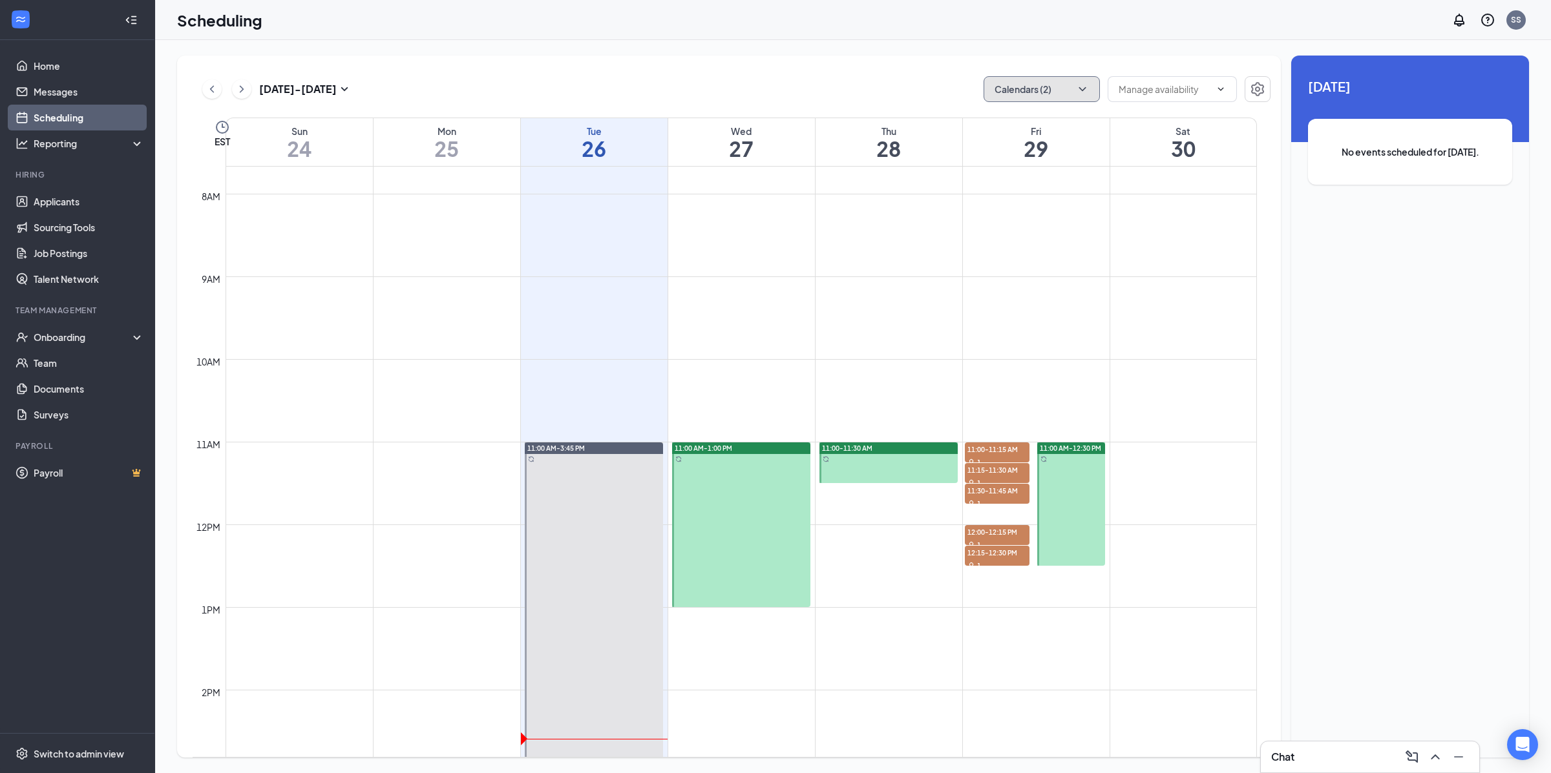
click at [1053, 95] on button "Calendars (2)" at bounding box center [1041, 89] width 116 height 26
click at [1051, 169] on input "My Outlook Calendar" at bounding box center [1048, 175] width 108 height 13
checkbox input "false"
click at [1055, 265] on div "Lindsay" at bounding box center [1080, 260] width 194 height 28
checkbox input "true"
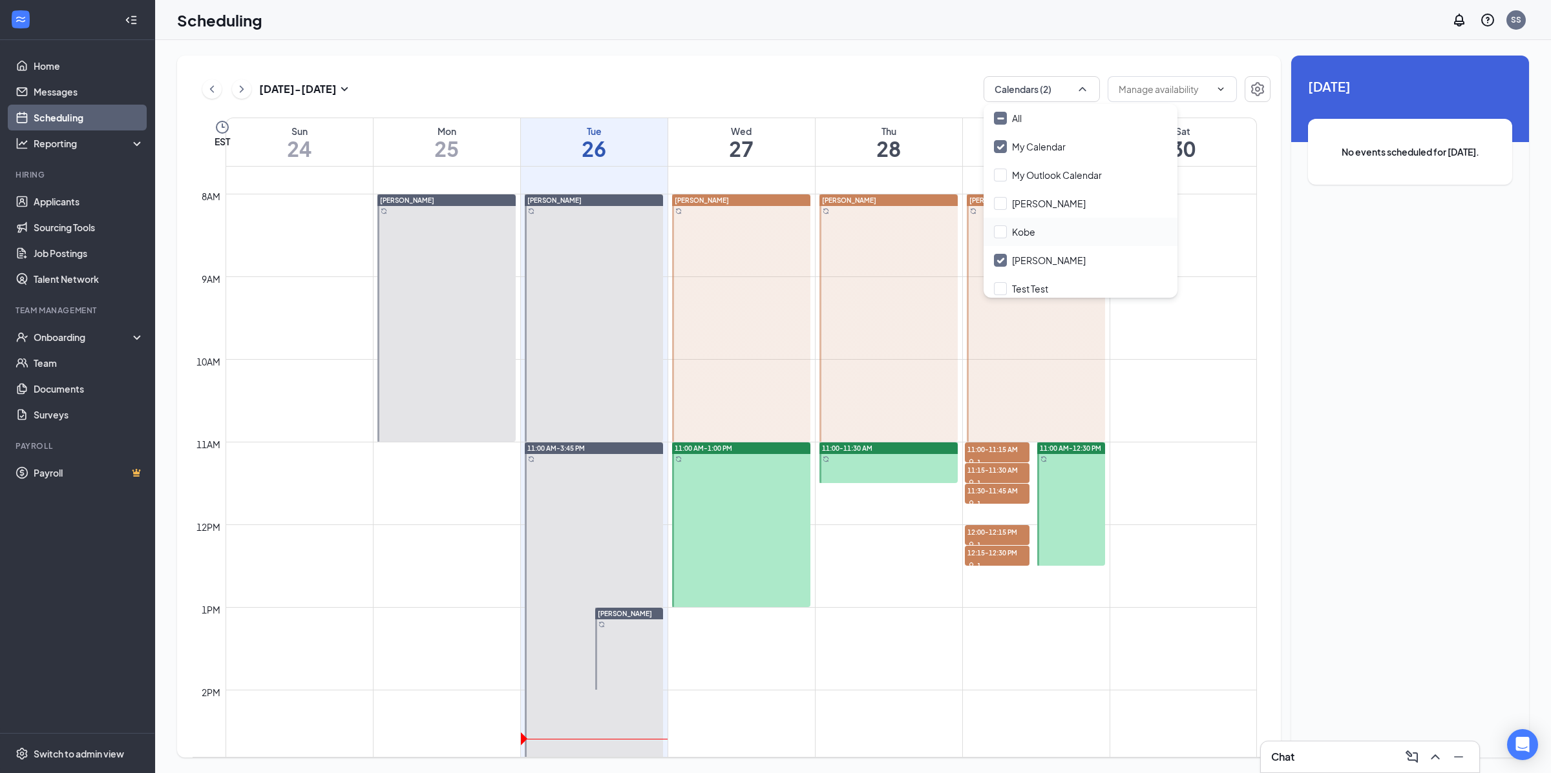
click at [1076, 220] on div "Kobe" at bounding box center [1080, 232] width 194 height 28
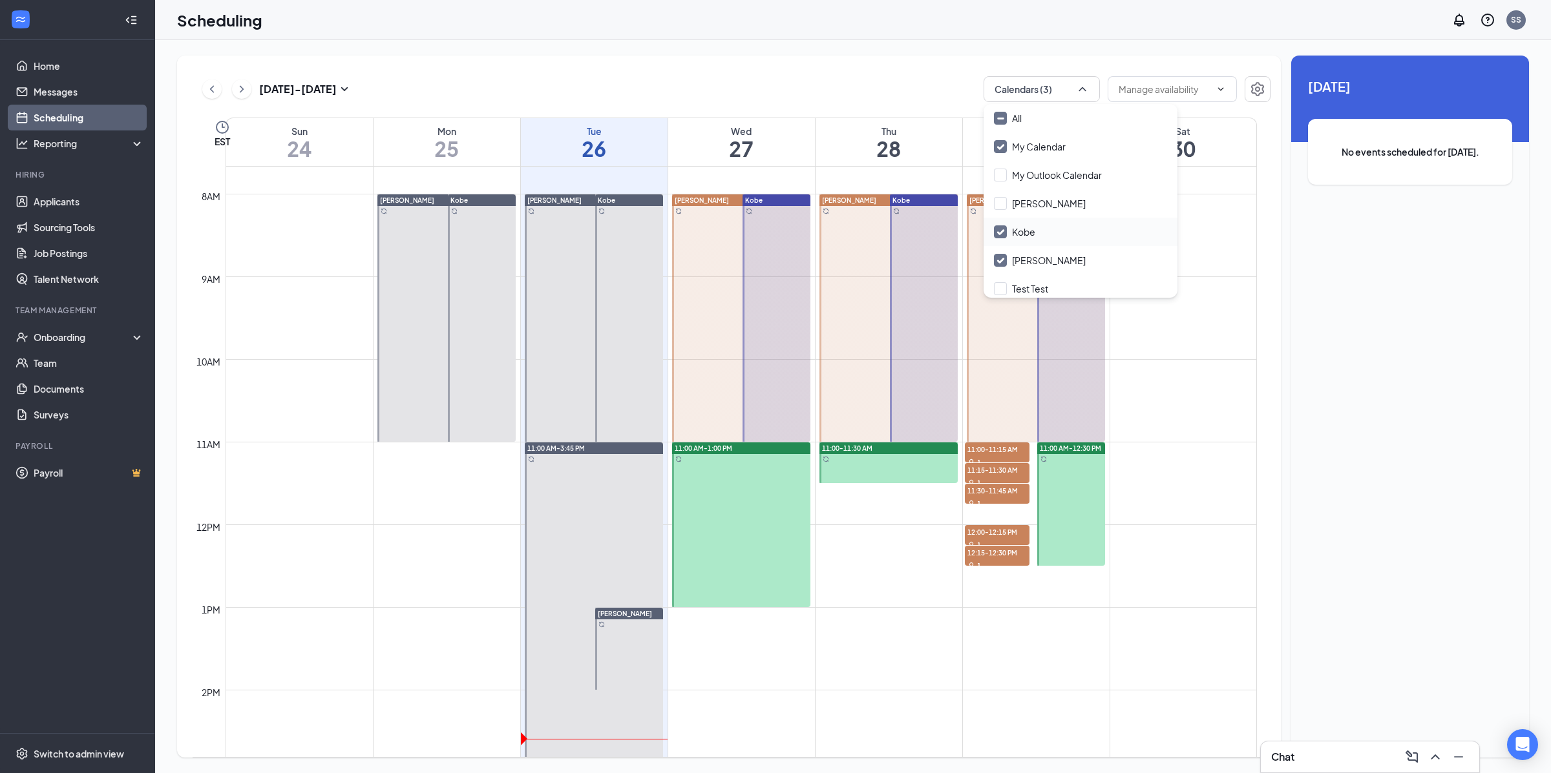
click at [1065, 225] on div "Kobe" at bounding box center [1080, 232] width 194 height 28
checkbox input "false"
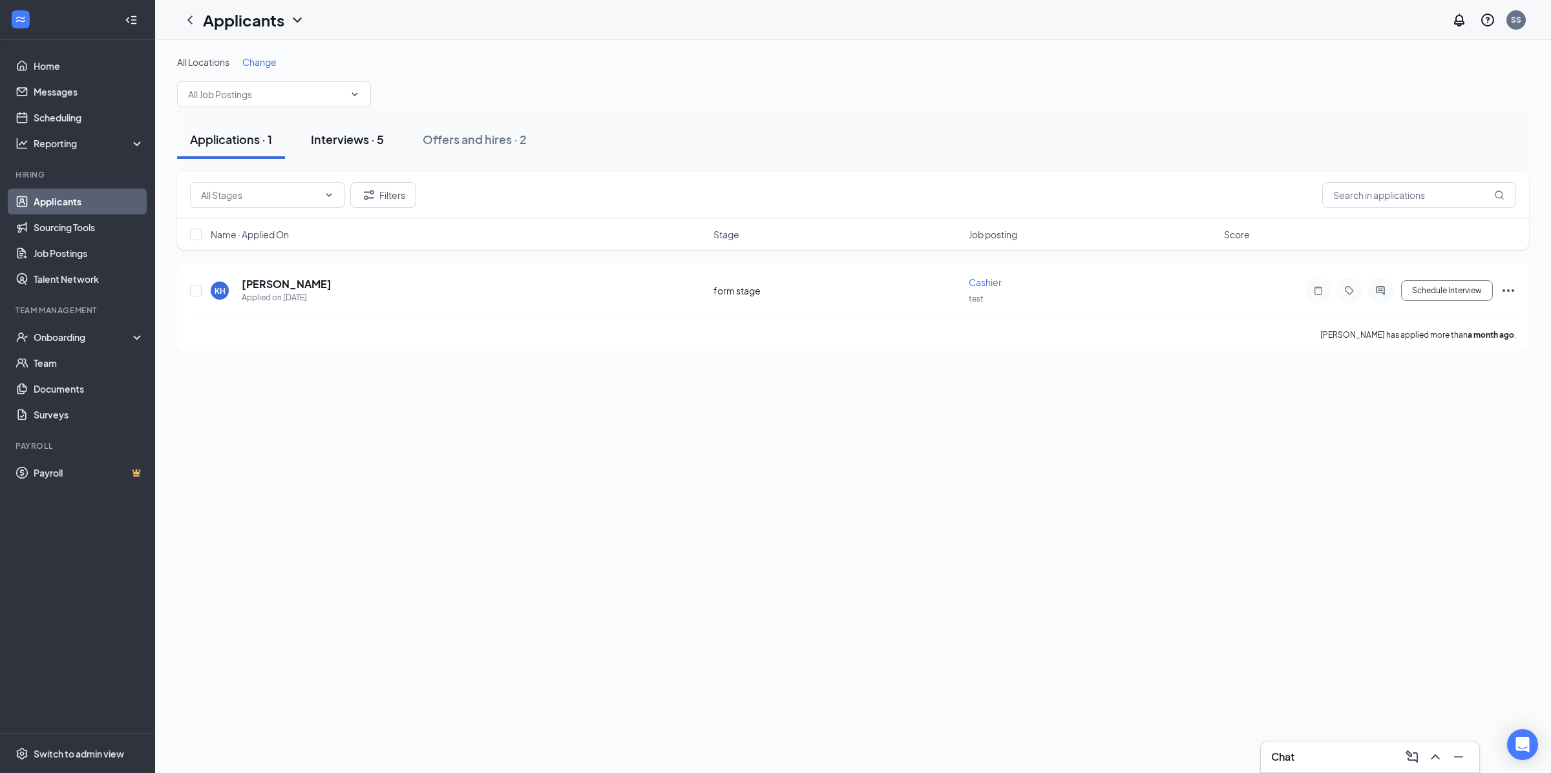
click at [340, 139] on div "Interviews · 5" at bounding box center [347, 139] width 73 height 16
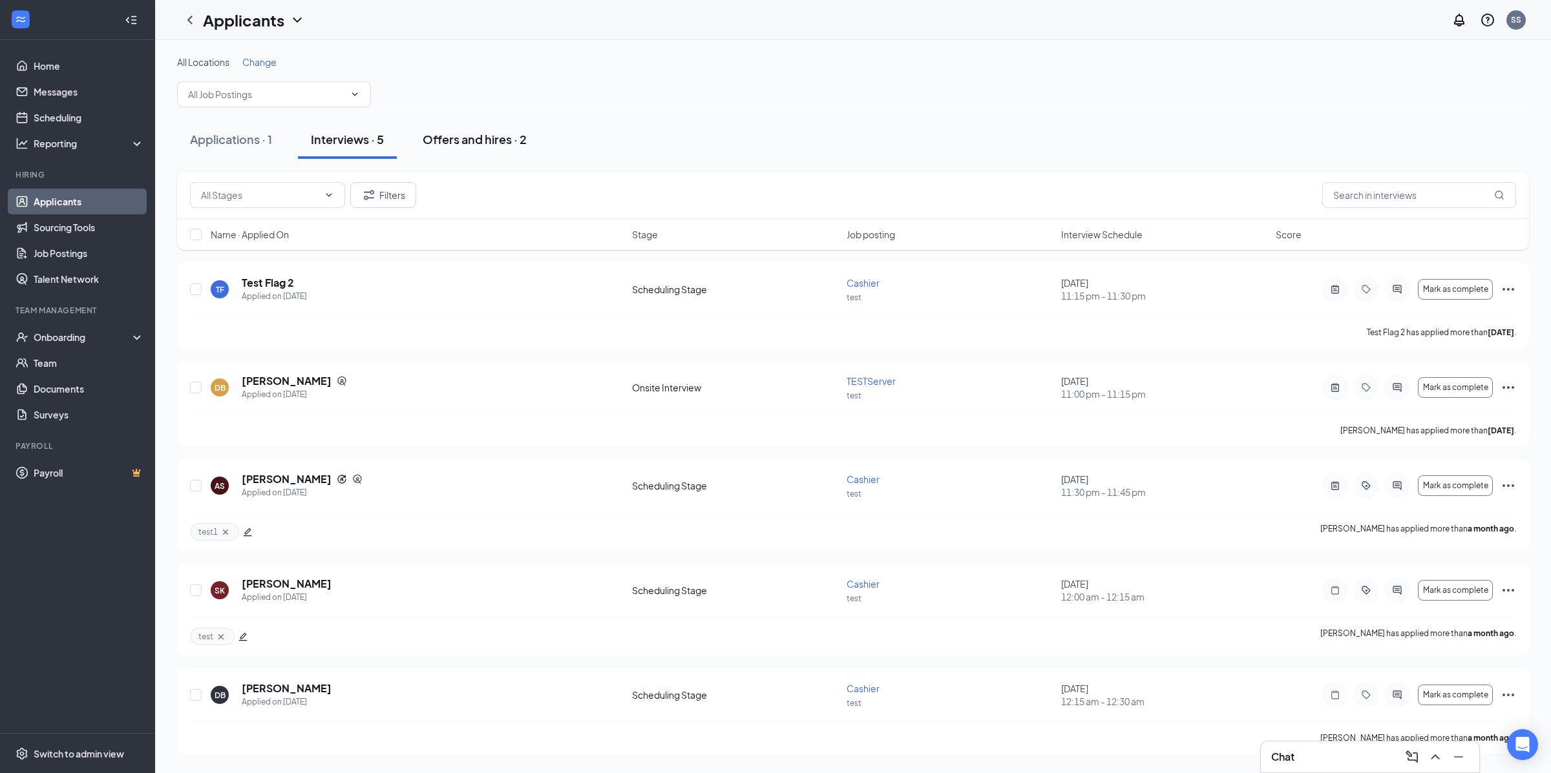
click at [453, 152] on button "Offers and hires · 2" at bounding box center [475, 139] width 130 height 39
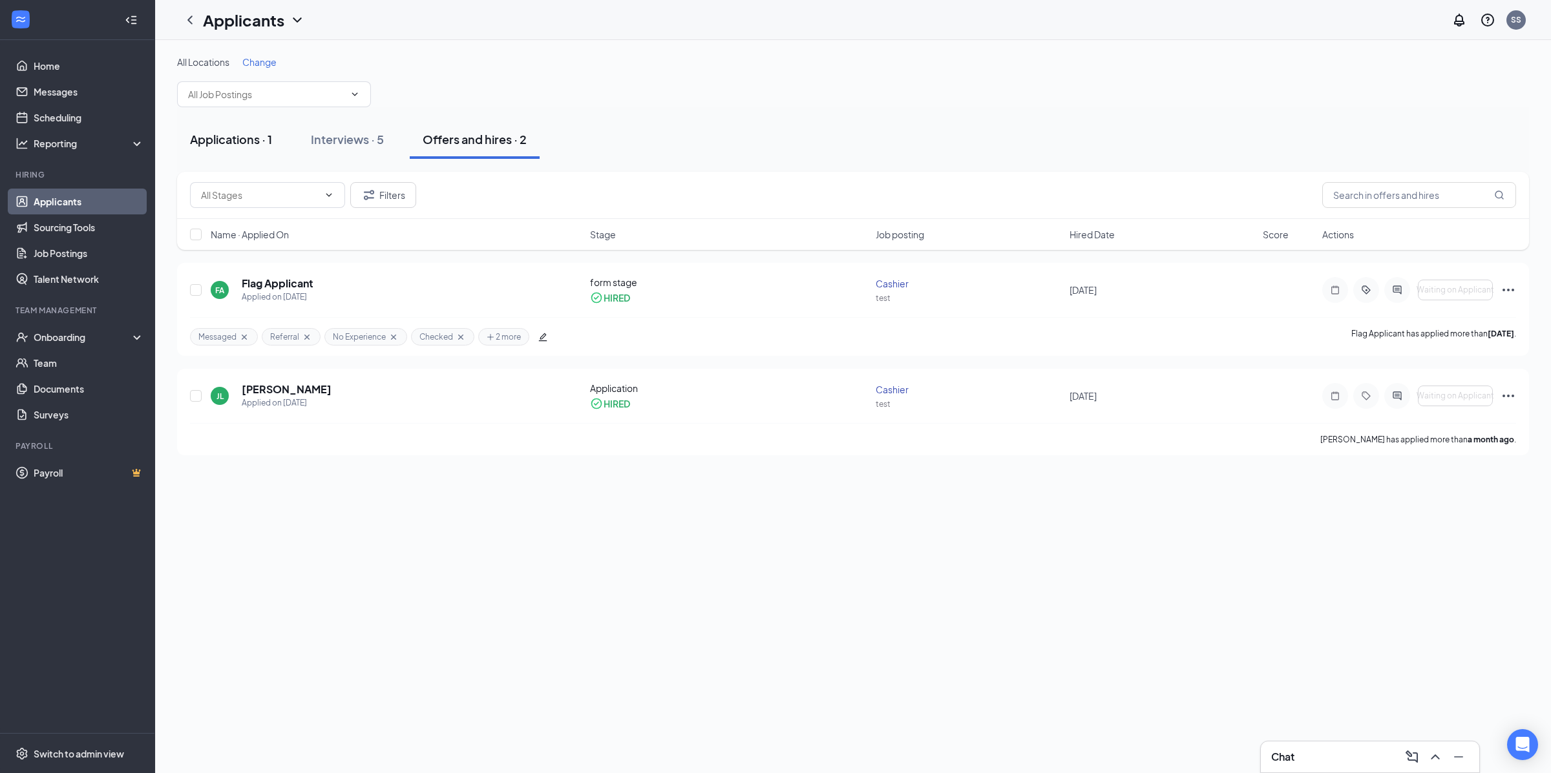
click at [231, 158] on button "Applications · 1" at bounding box center [231, 139] width 108 height 39
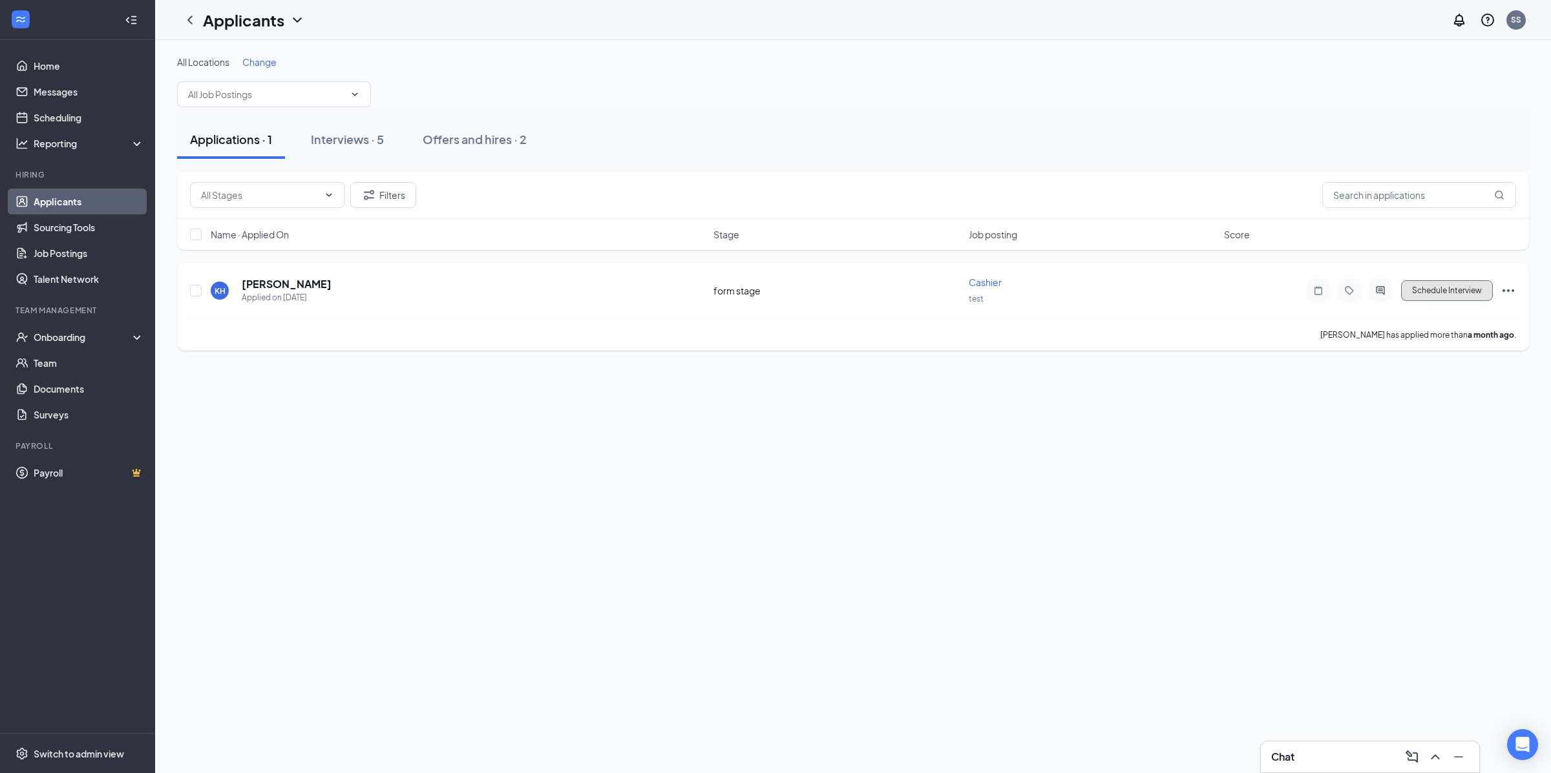
click at [1474, 297] on button "Schedule Interview" at bounding box center [1447, 290] width 92 height 21
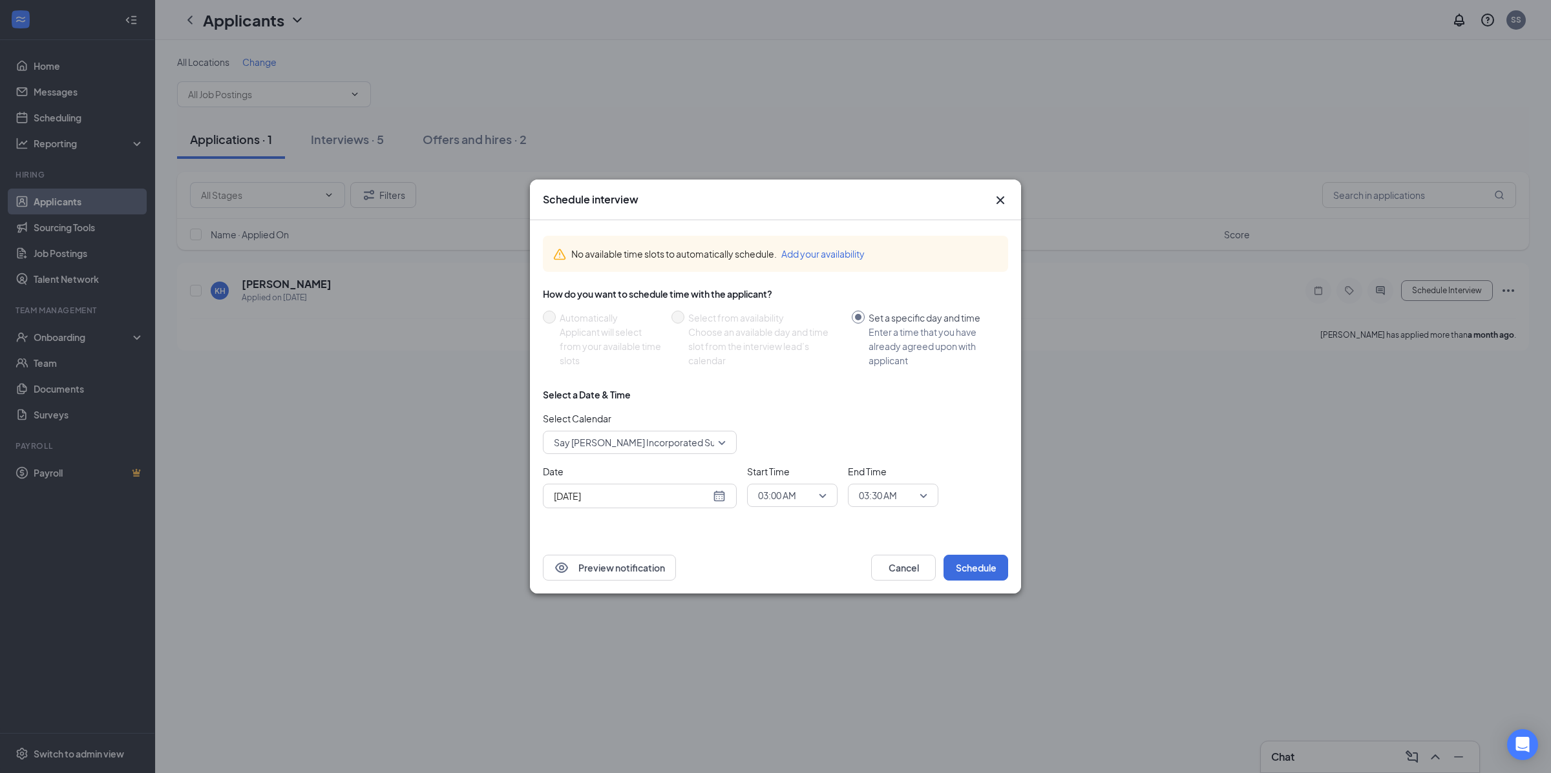
click at [989, 201] on div "Schedule interview" at bounding box center [775, 200] width 465 height 14
click at [998, 201] on icon "Cross" at bounding box center [1000, 201] width 16 height 16
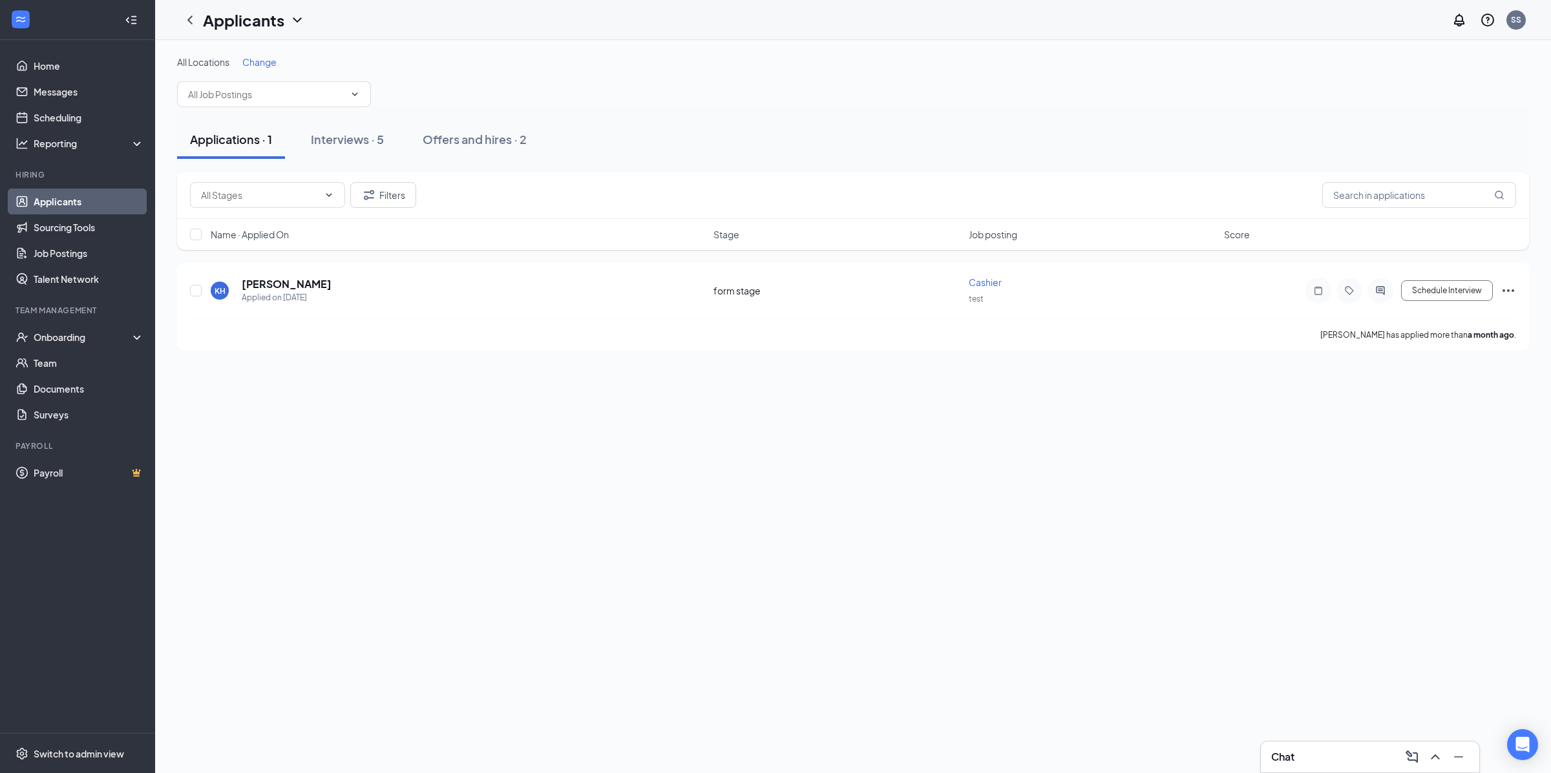
click at [71, 202] on link "Applicants" at bounding box center [89, 202] width 110 height 26
click at [81, 113] on link "Scheduling" at bounding box center [89, 118] width 110 height 26
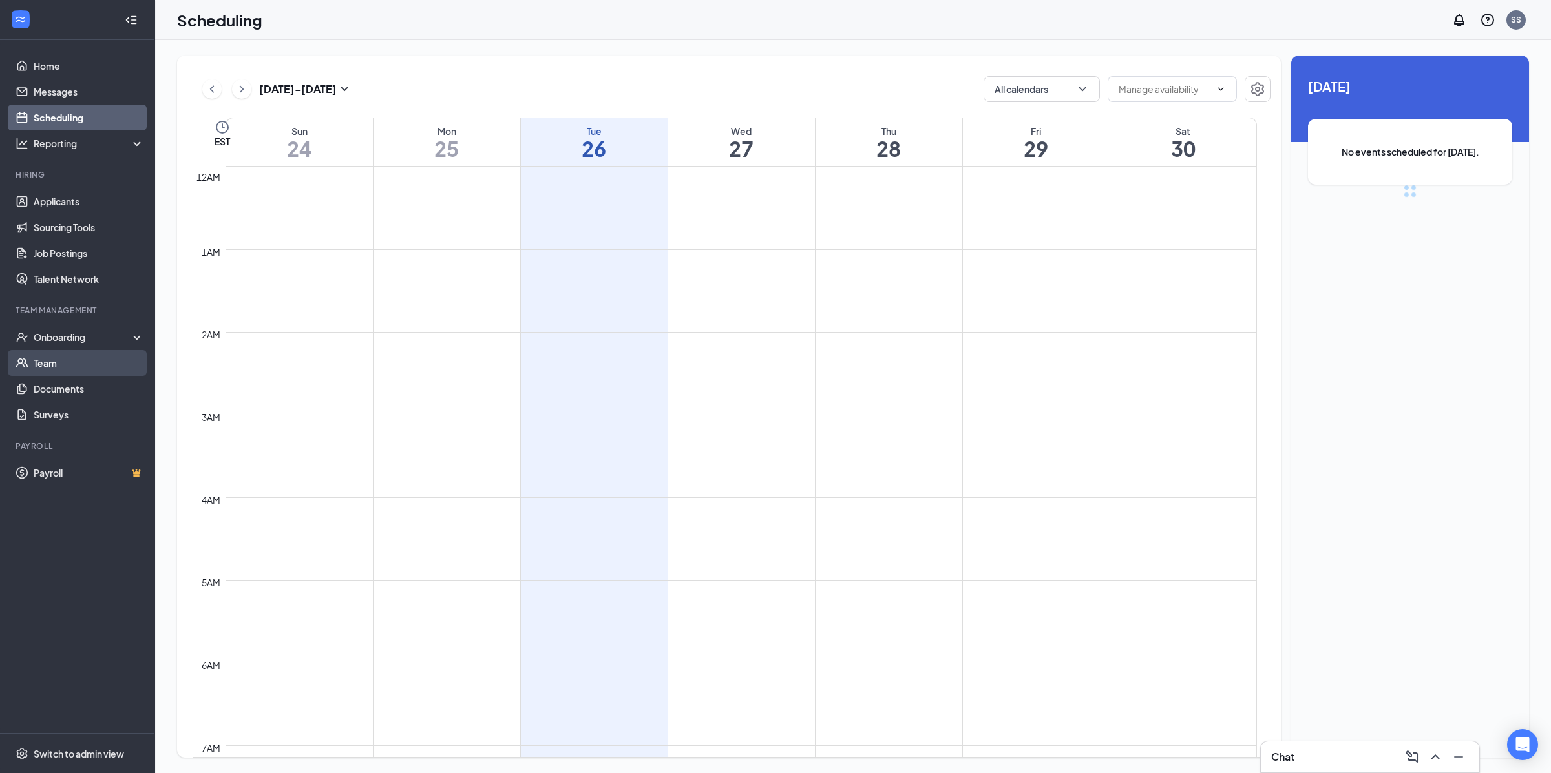
scroll to position [634, 0]
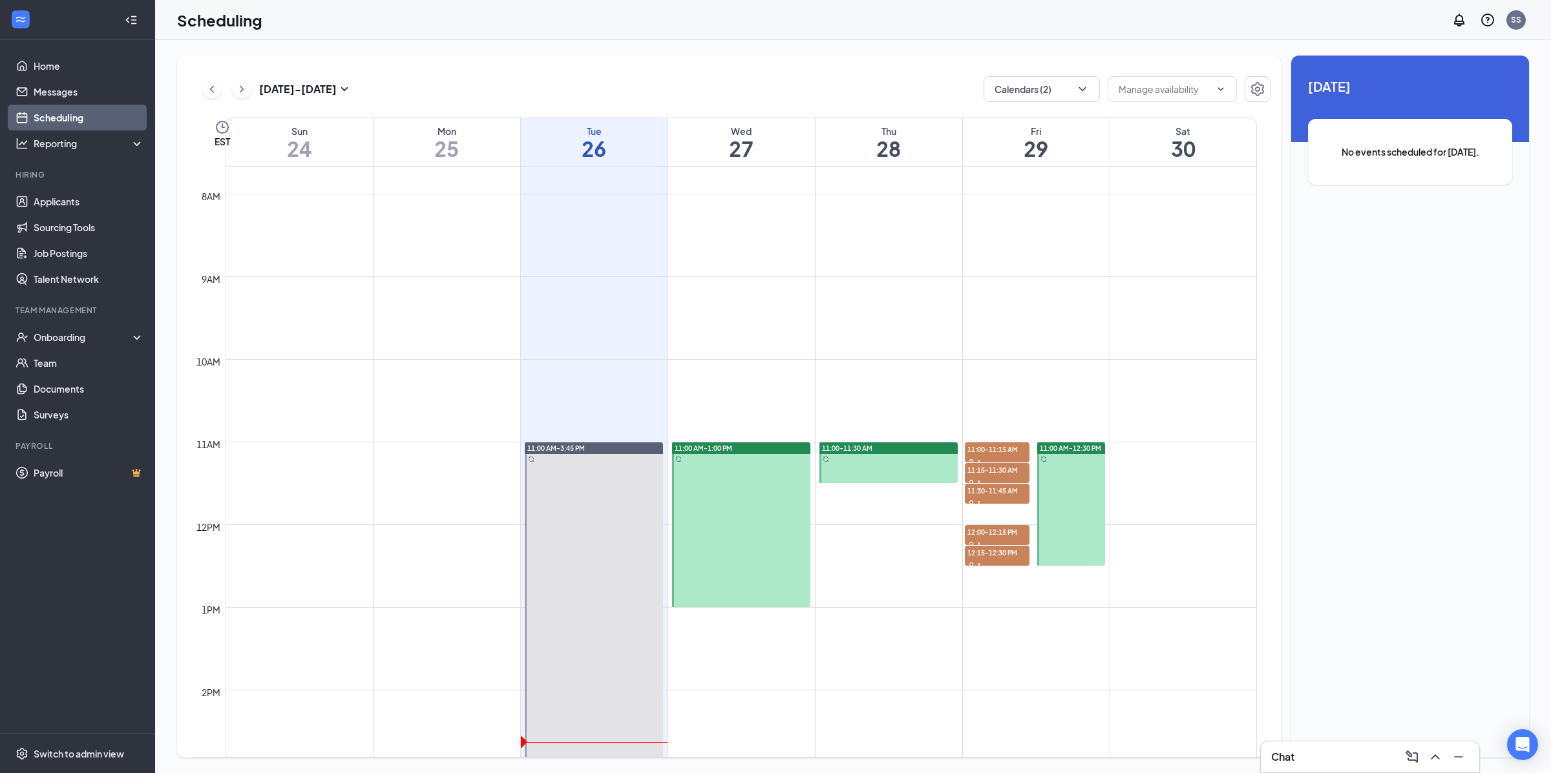
click at [757, 508] on div at bounding box center [741, 525] width 138 height 165
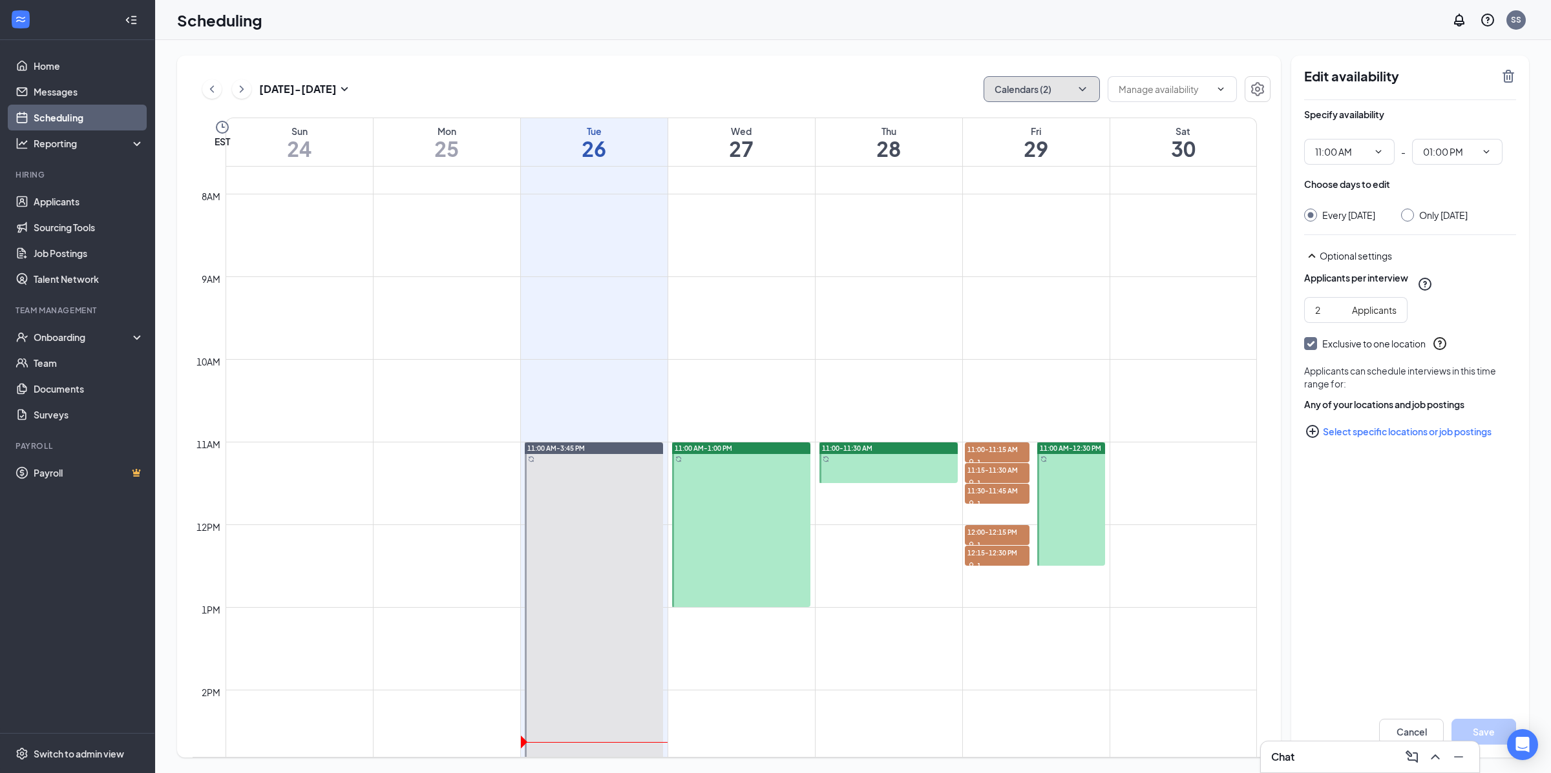
click at [1018, 94] on button "Calendars (2)" at bounding box center [1041, 89] width 116 height 26
click at [1071, 281] on div "Test Test" at bounding box center [1080, 284] width 194 height 28
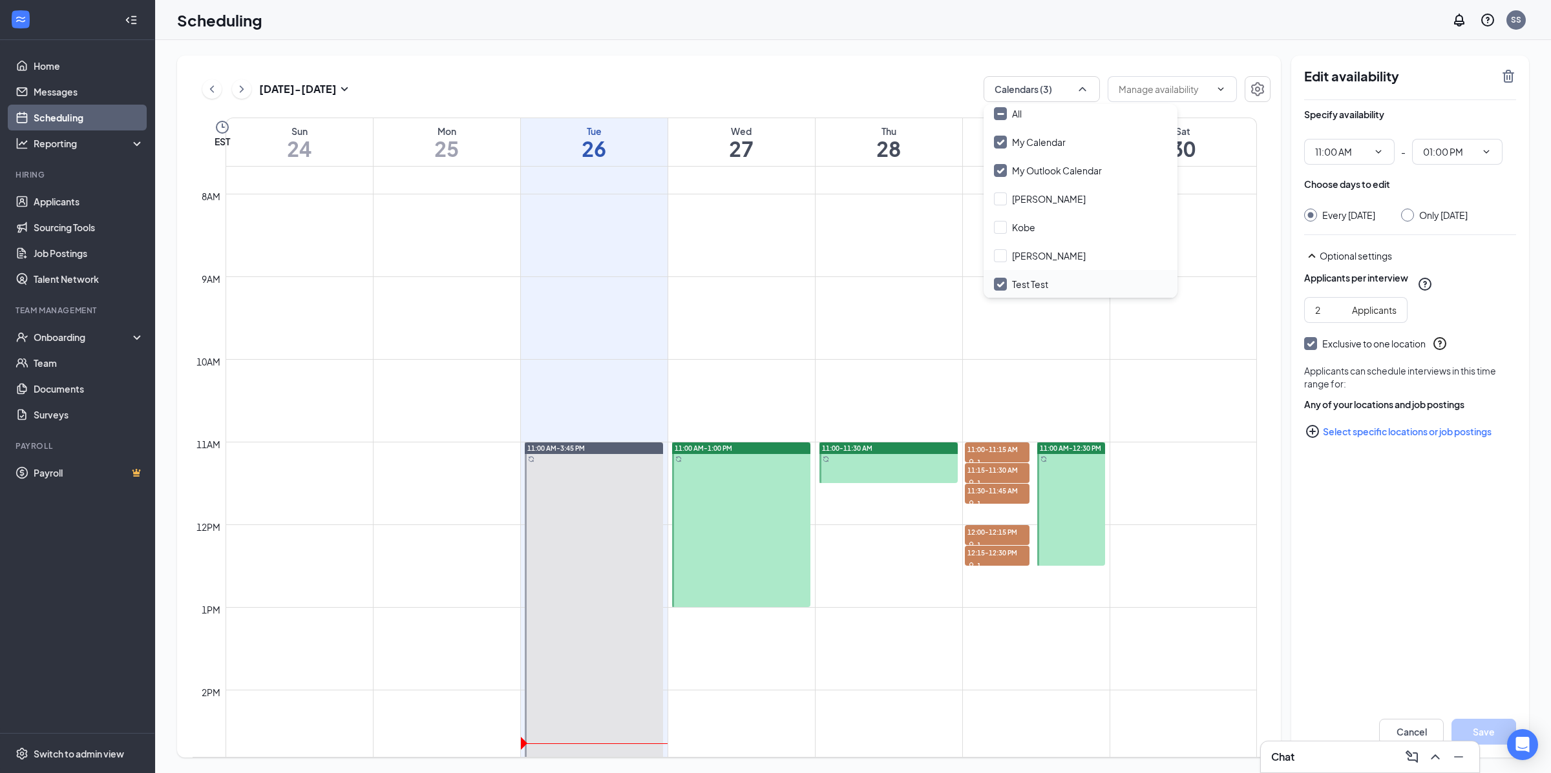
click at [1071, 281] on div "Test Test" at bounding box center [1080, 284] width 194 height 28
checkbox input "false"
click at [90, 351] on link "Team" at bounding box center [89, 363] width 110 height 26
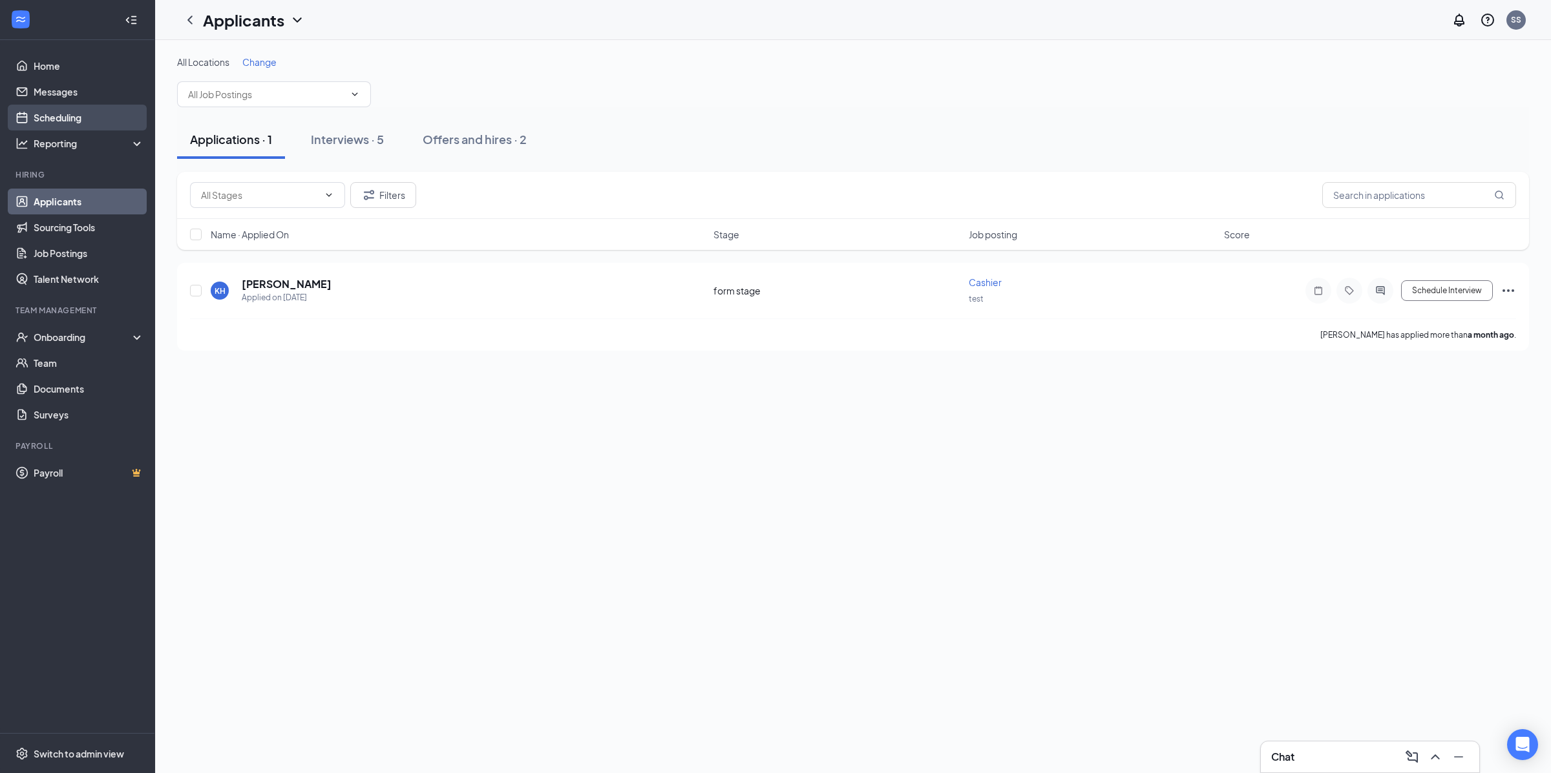
click at [56, 121] on link "Scheduling" at bounding box center [89, 118] width 110 height 26
click at [58, 121] on link "Scheduling" at bounding box center [89, 118] width 110 height 26
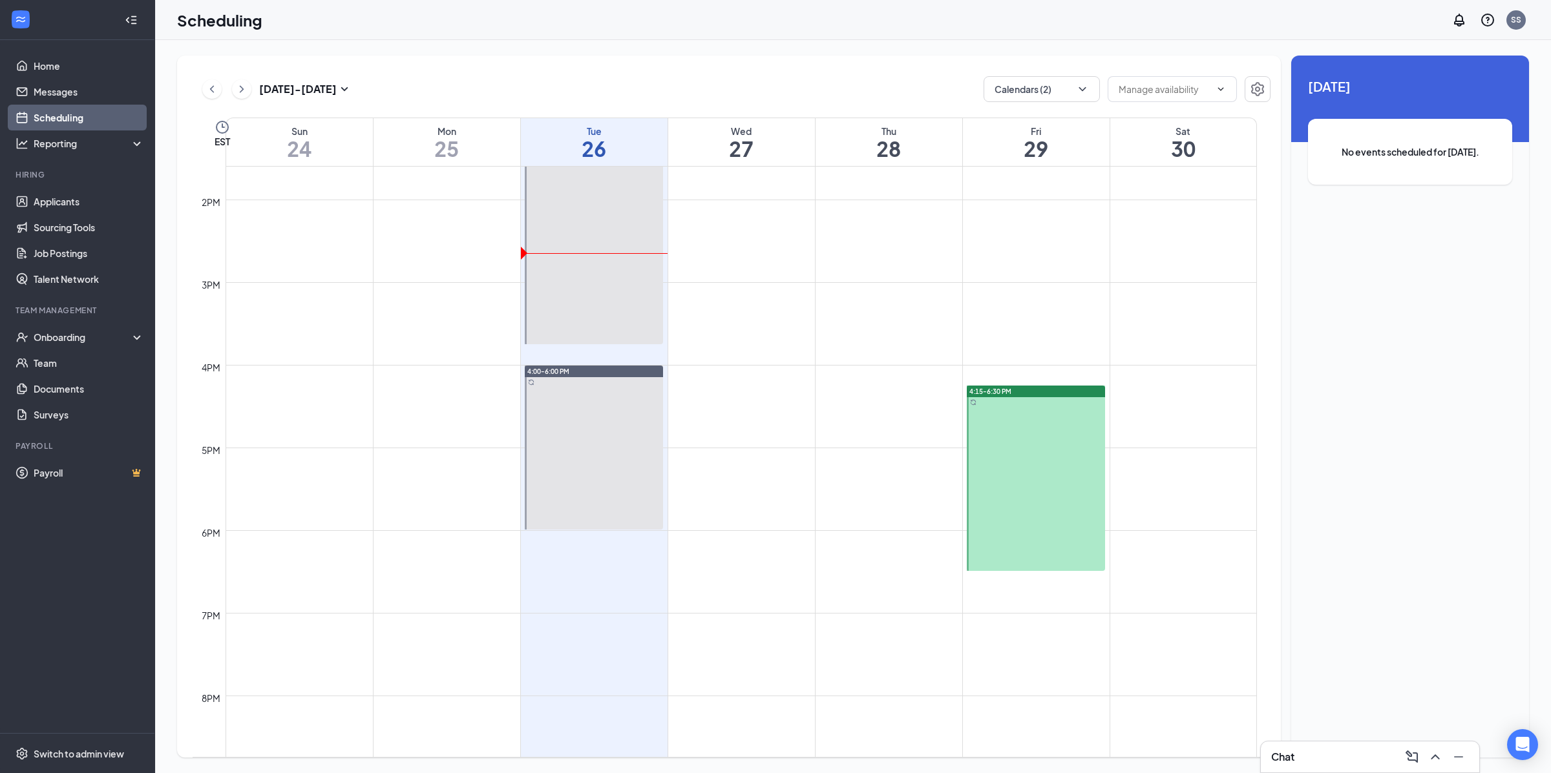
scroll to position [974, 0]
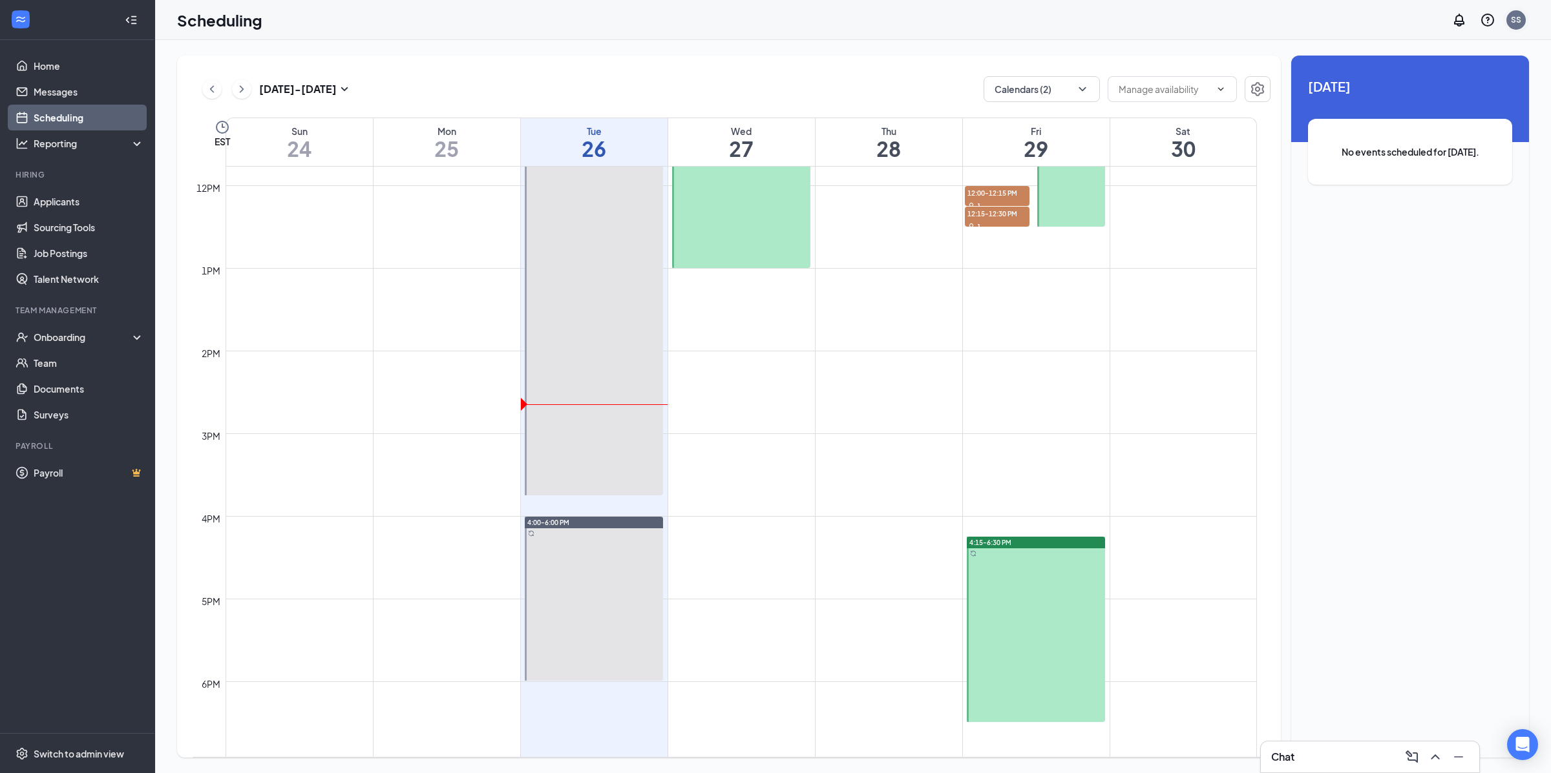
click at [1519, 18] on div "SS" at bounding box center [1516, 19] width 10 height 11
click at [1520, 19] on div "SS" at bounding box center [1516, 19] width 10 height 11
click at [1450, 298] on div "Unavailable in basic plan [DATE] No events scheduled for [DATE]." at bounding box center [1410, 407] width 238 height 702
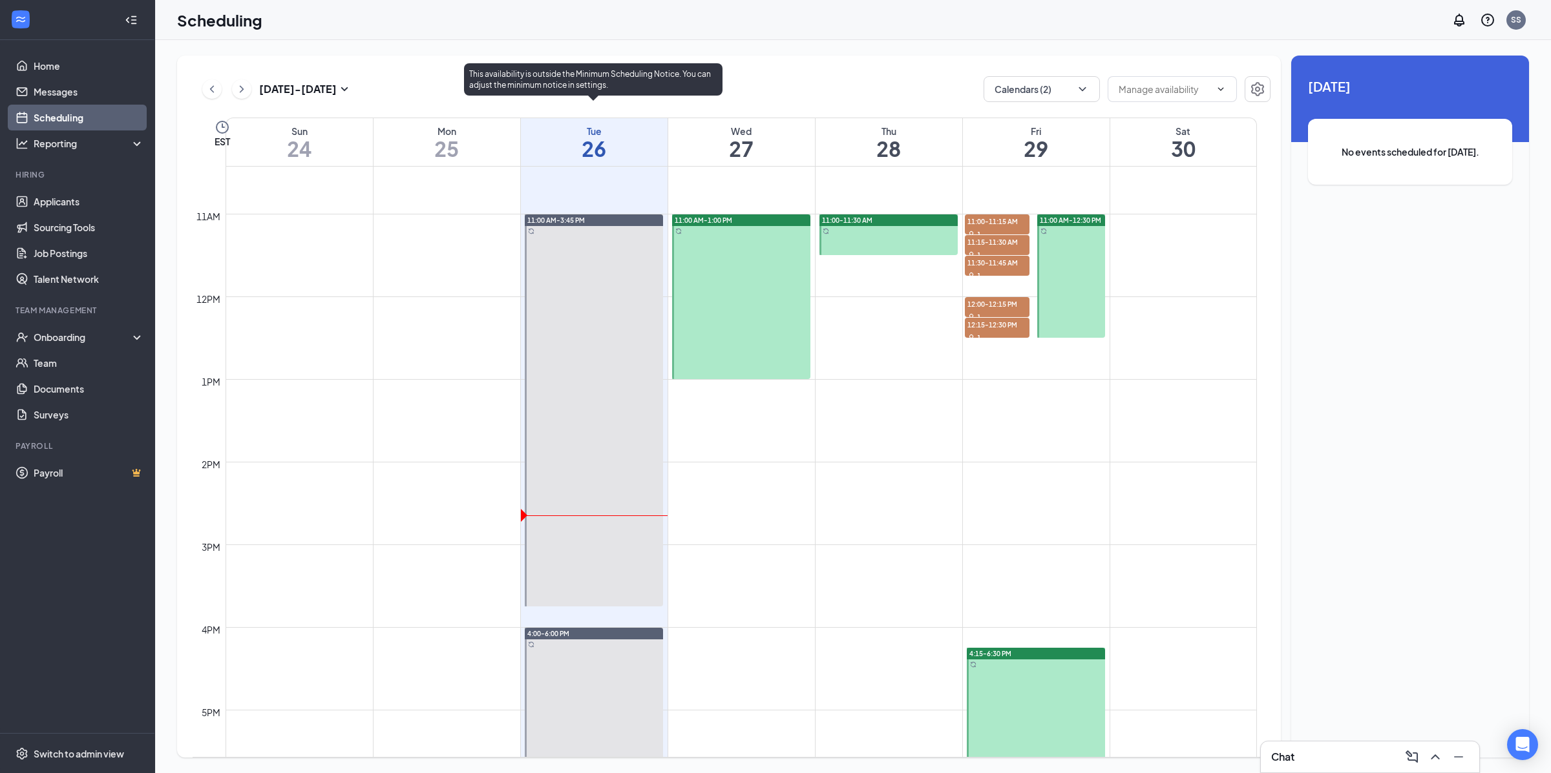
scroll to position [721, 0]
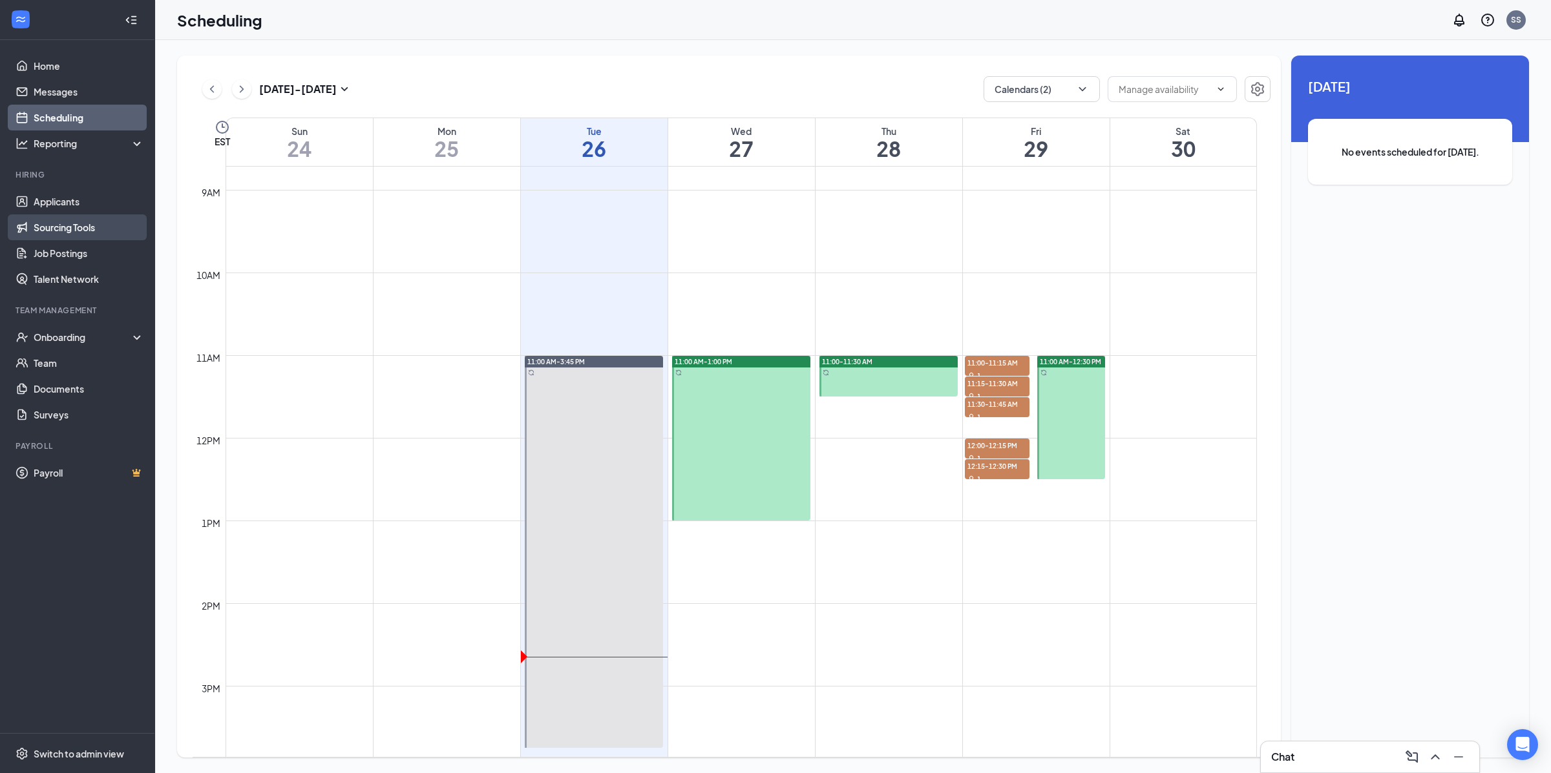
click at [80, 223] on link "Sourcing Tools" at bounding box center [89, 228] width 110 height 26
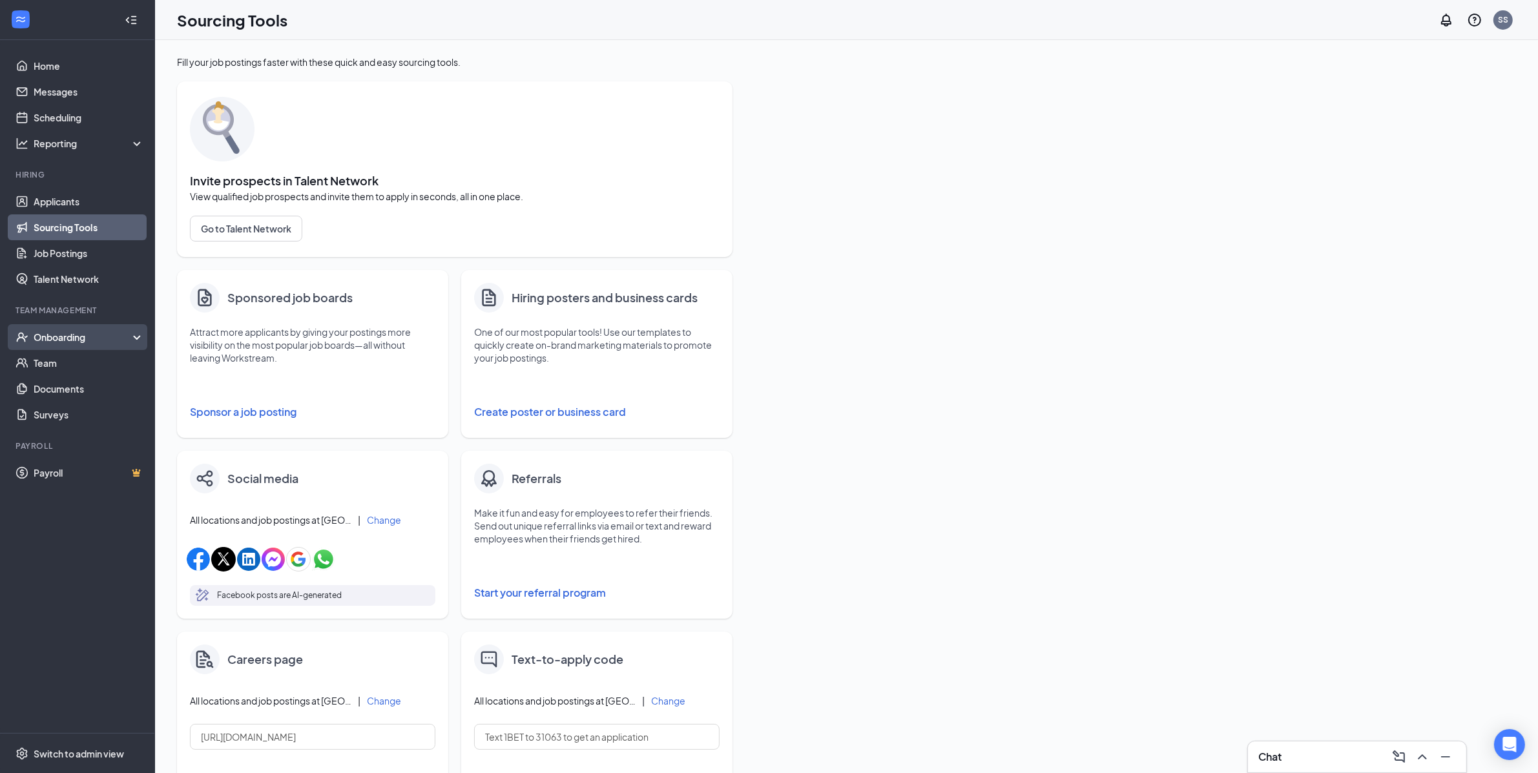
click at [84, 338] on div "Onboarding" at bounding box center [83, 337] width 99 height 13
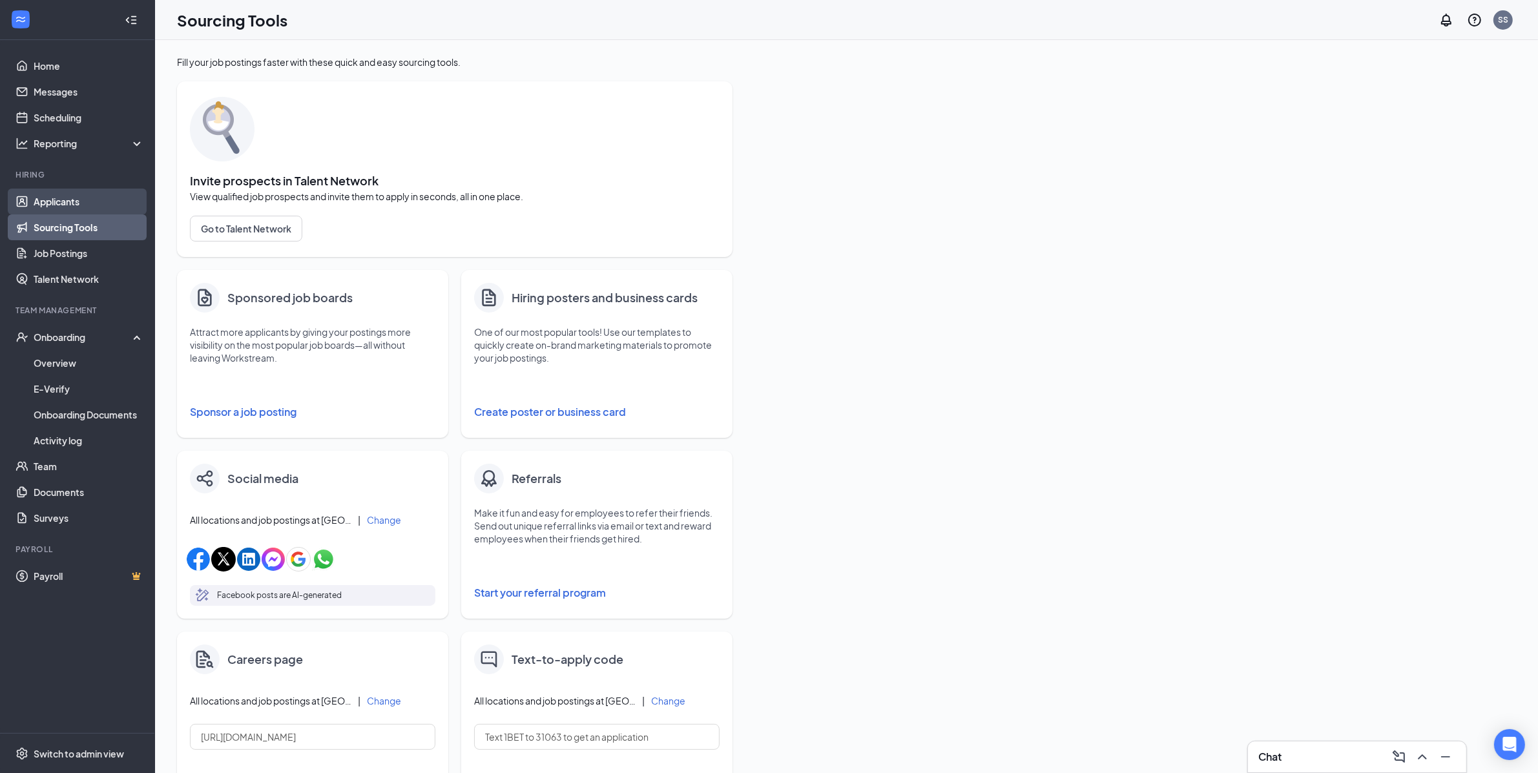
click at [78, 202] on link "Applicants" at bounding box center [89, 202] width 110 height 26
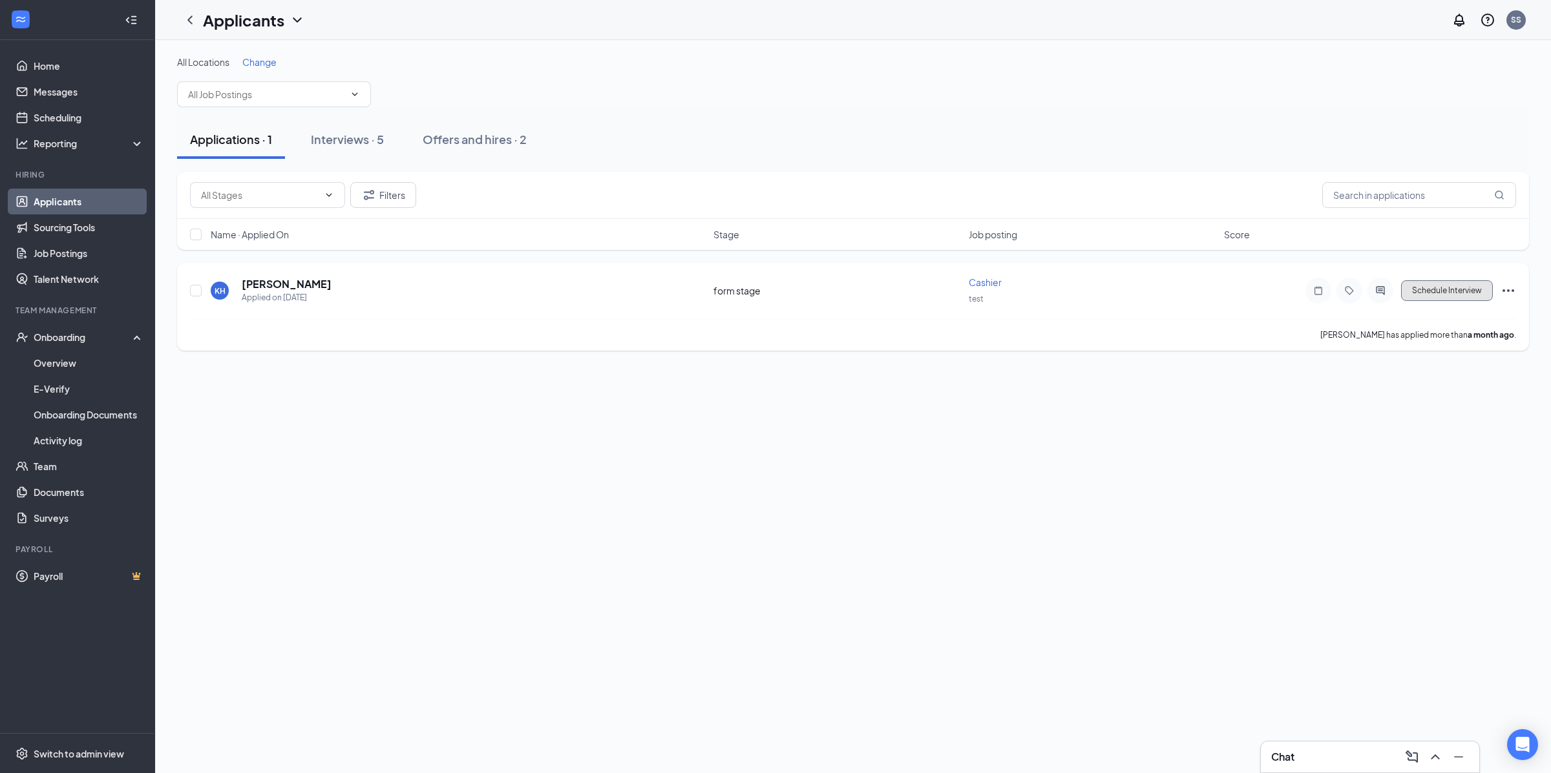
click at [1480, 290] on button "Schedule Interview" at bounding box center [1447, 290] width 92 height 21
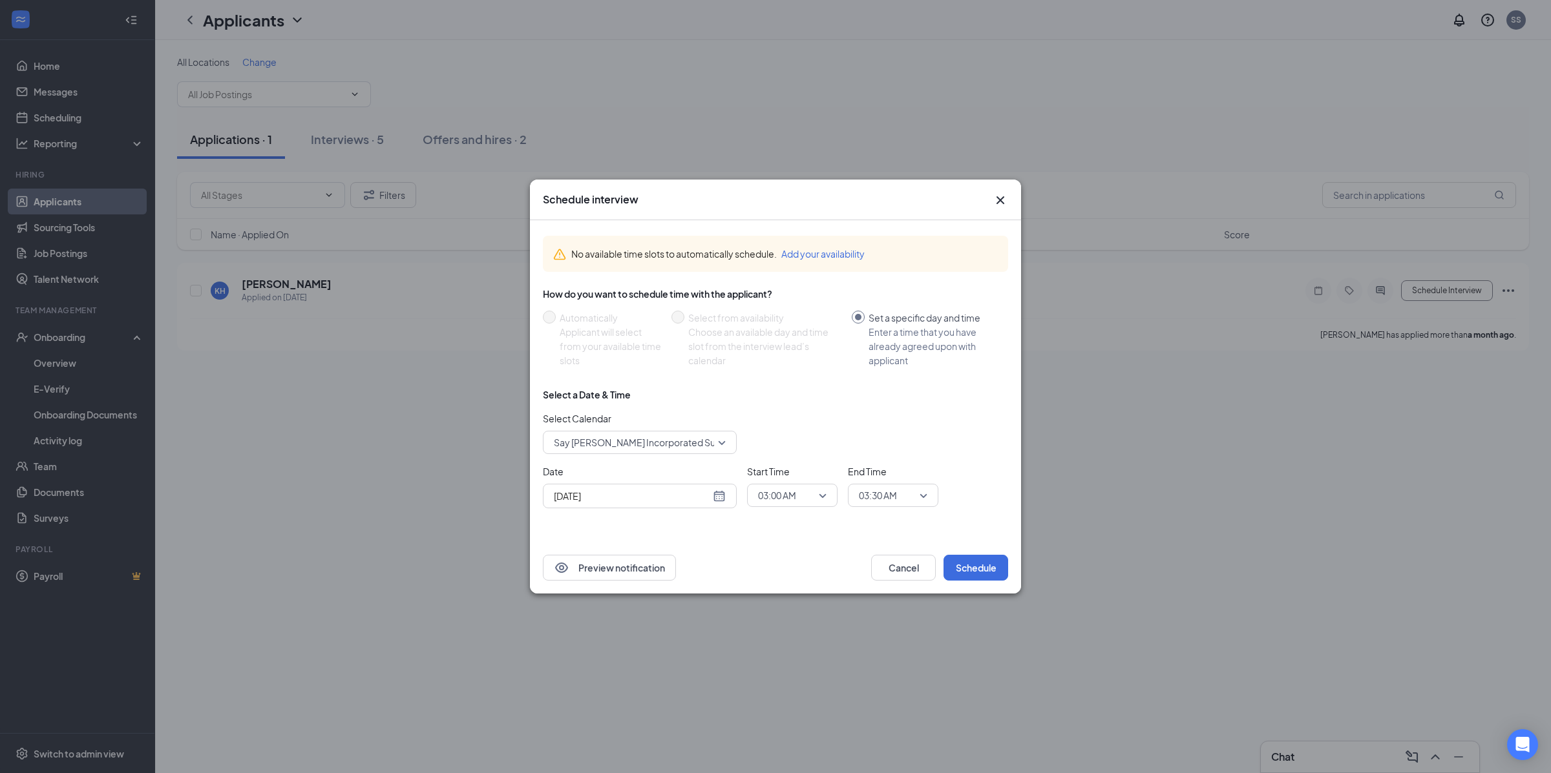
click at [995, 204] on icon "Cross" at bounding box center [1000, 201] width 16 height 16
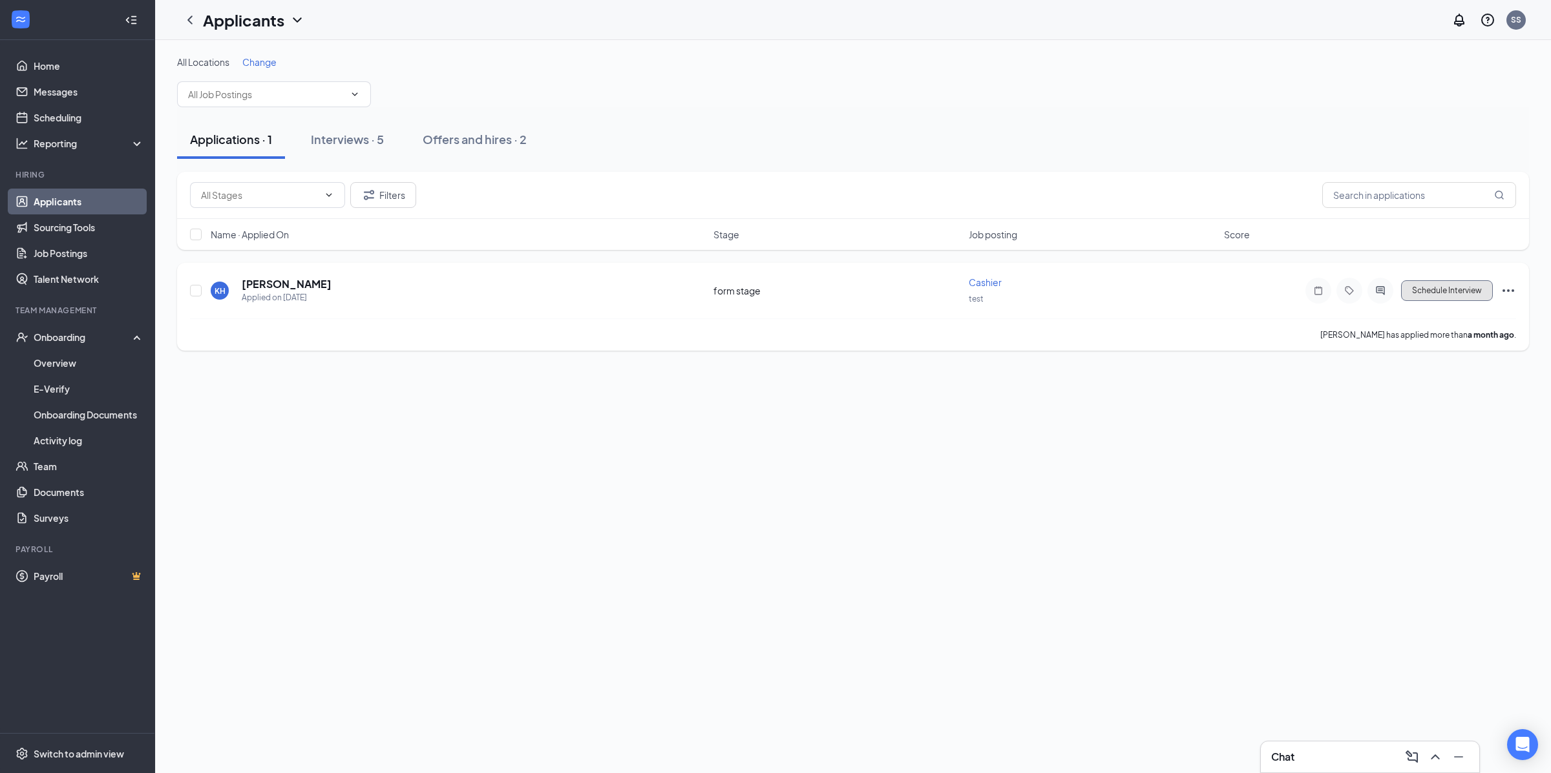
click at [1413, 291] on button "Schedule Interview" at bounding box center [1447, 290] width 92 height 21
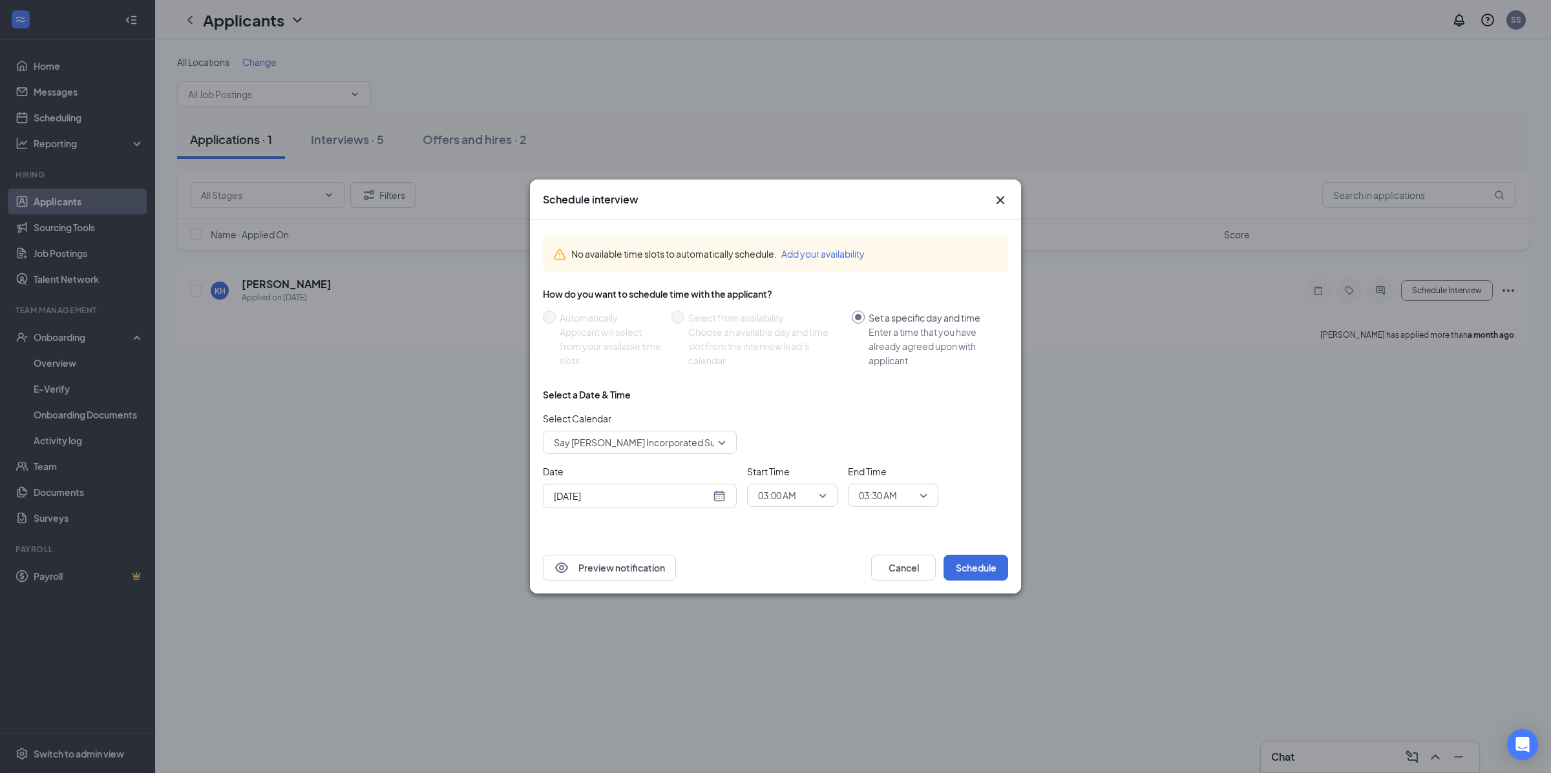
click at [602, 441] on span "Say [PERSON_NAME] Incorporated Support's Calendar" at bounding box center [670, 442] width 233 height 19
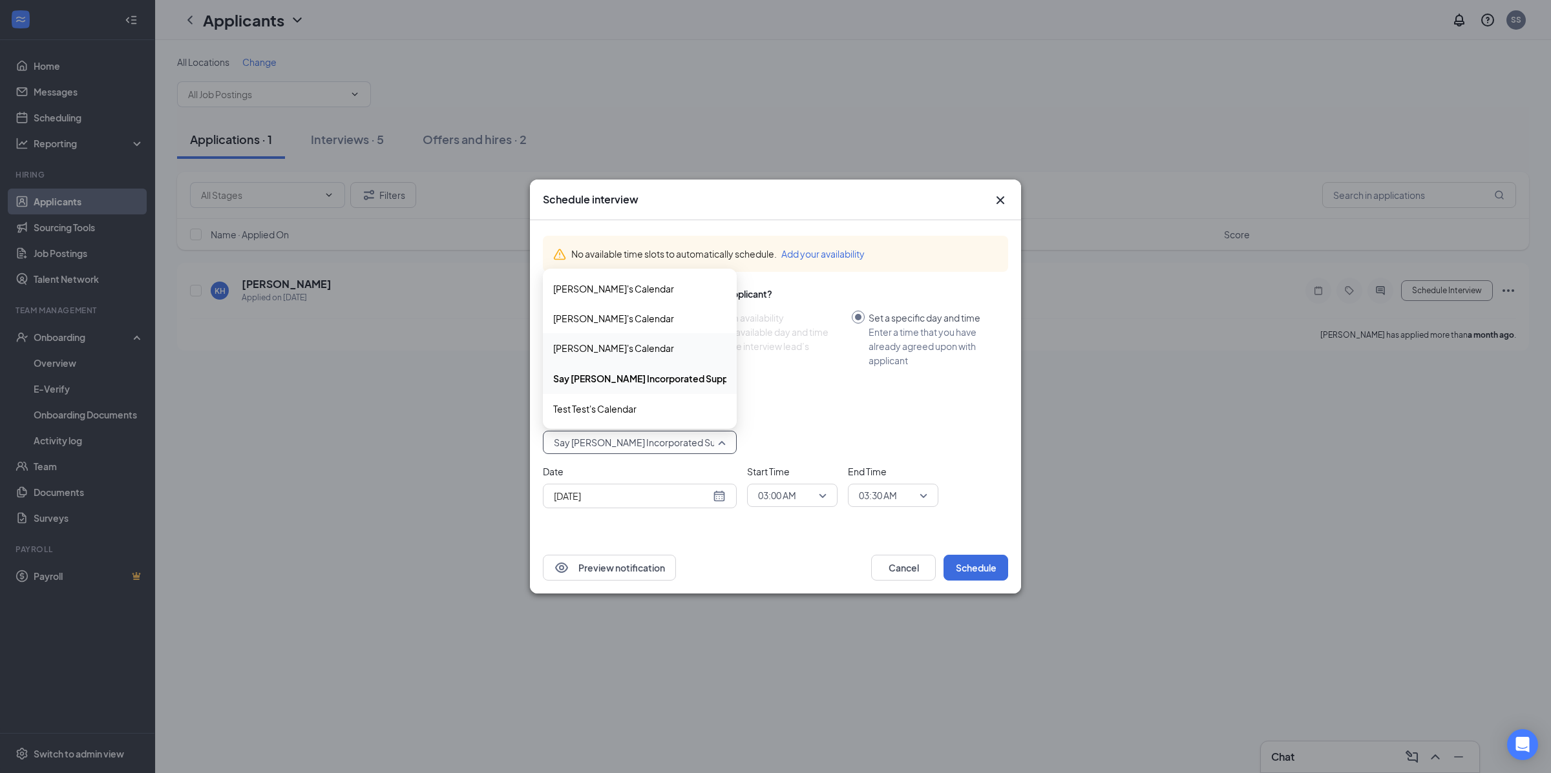
drag, startPoint x: 333, startPoint y: 409, endPoint x: 262, endPoint y: 457, distance: 86.6
click at [333, 410] on div "Schedule interview No available time slots to automatically schedule. Add your …" at bounding box center [775, 386] width 1551 height 773
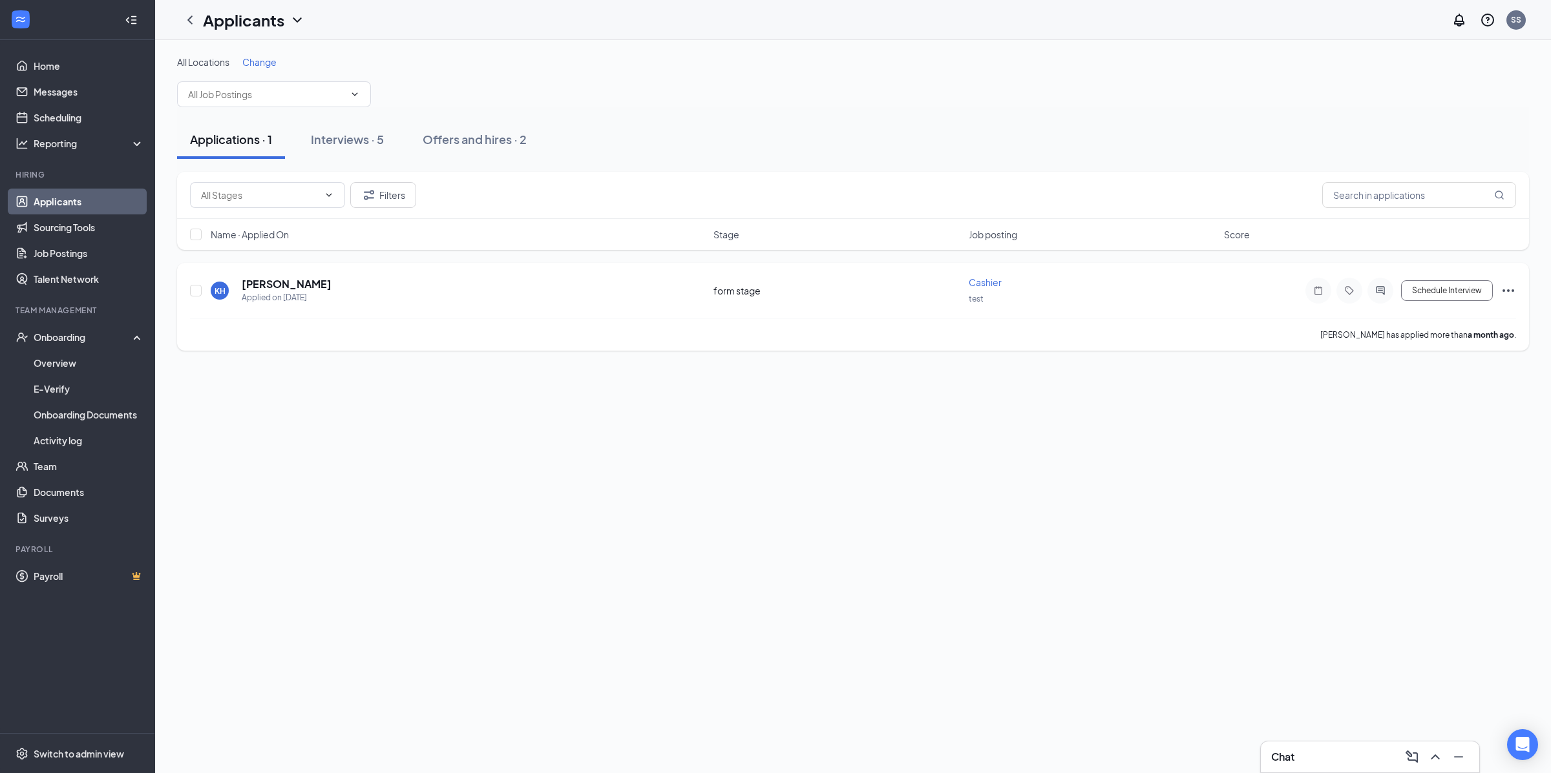
click at [985, 281] on span "Cashier" at bounding box center [984, 283] width 33 height 12
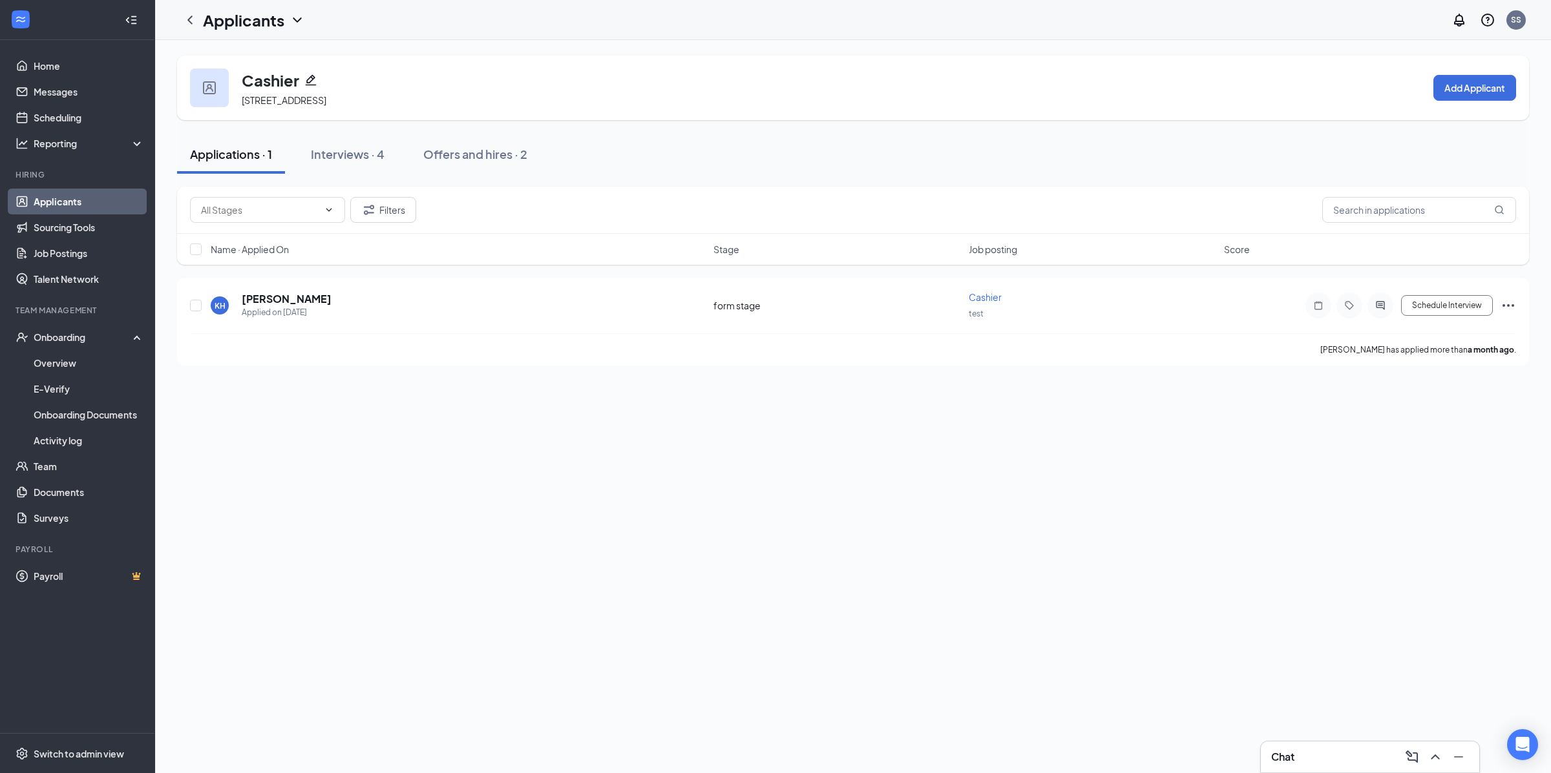
click at [306, 85] on icon "Pencil" at bounding box center [311, 80] width 11 height 11
click at [1419, 310] on button "Schedule Interview" at bounding box center [1447, 305] width 92 height 21
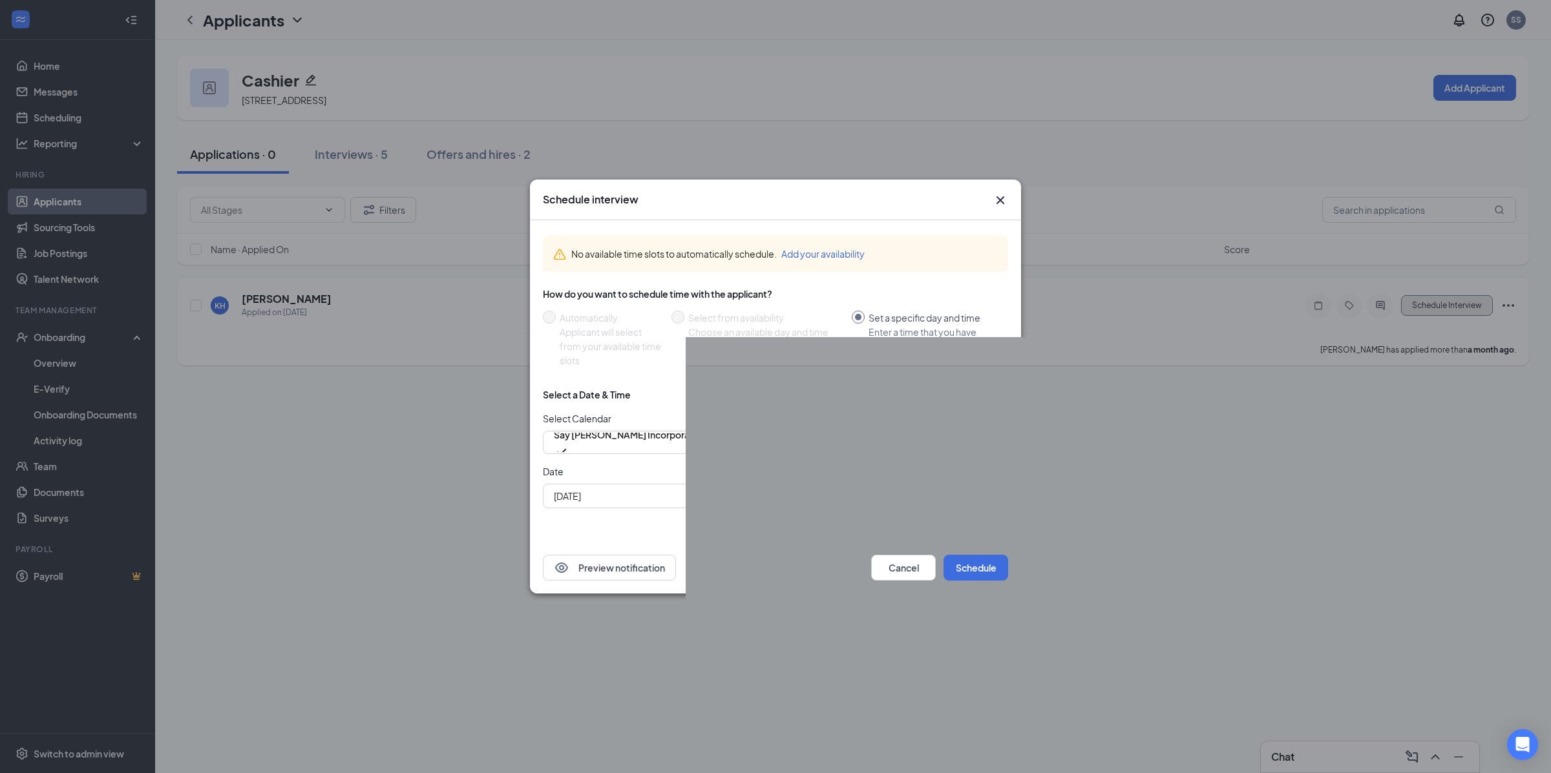
radio input "false"
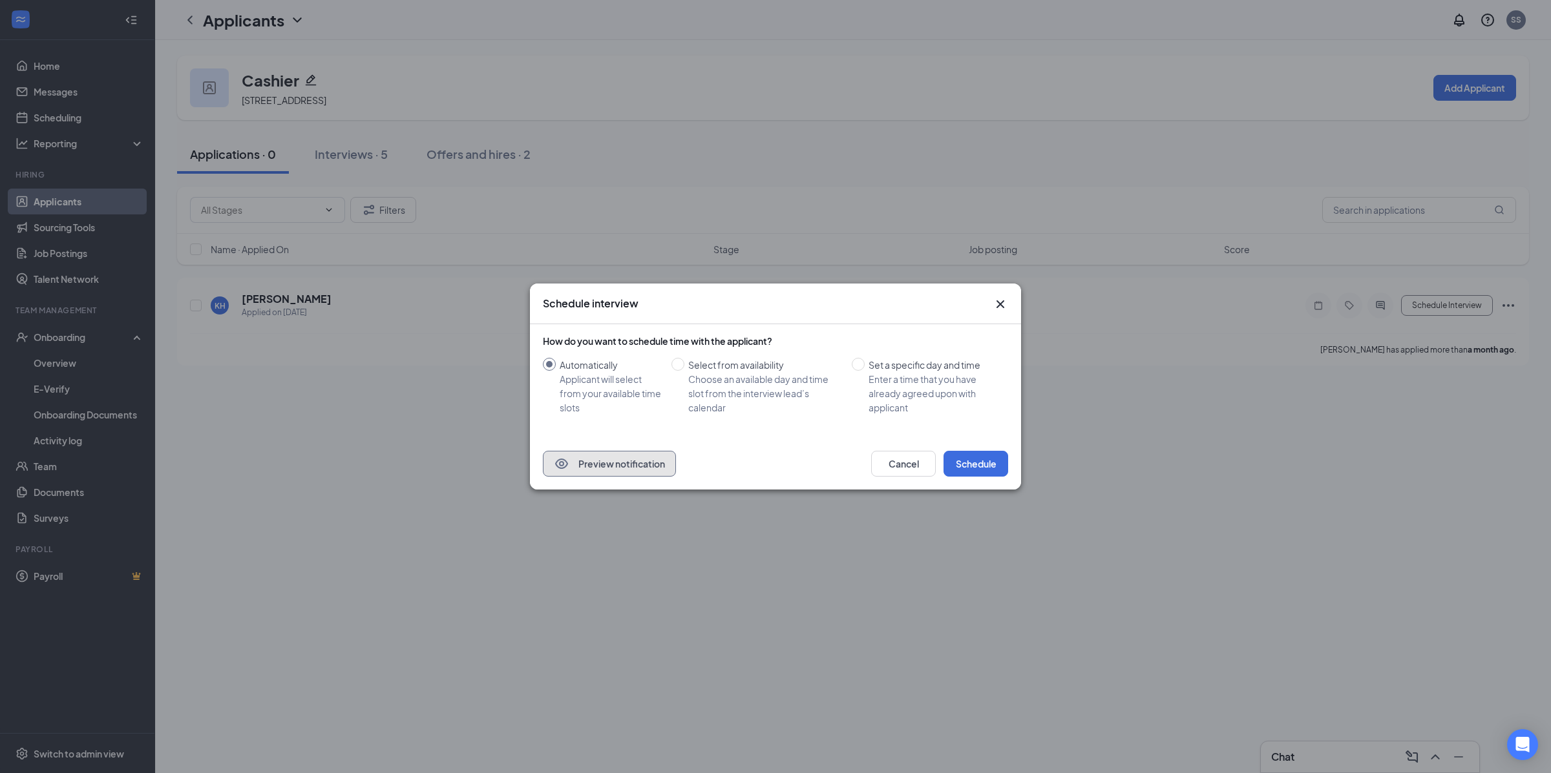
click at [645, 466] on button "Preview notification" at bounding box center [609, 464] width 133 height 26
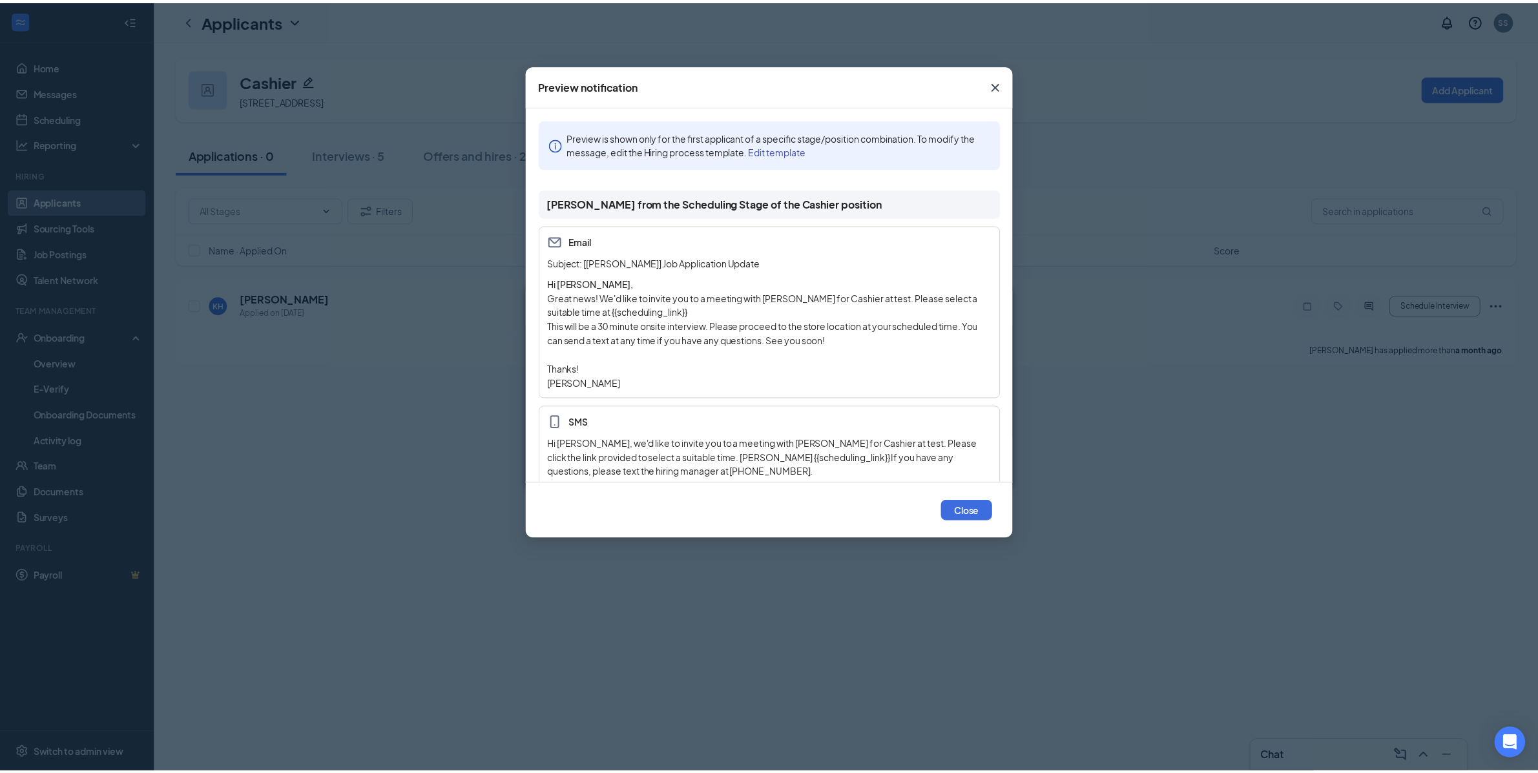
scroll to position [18, 0]
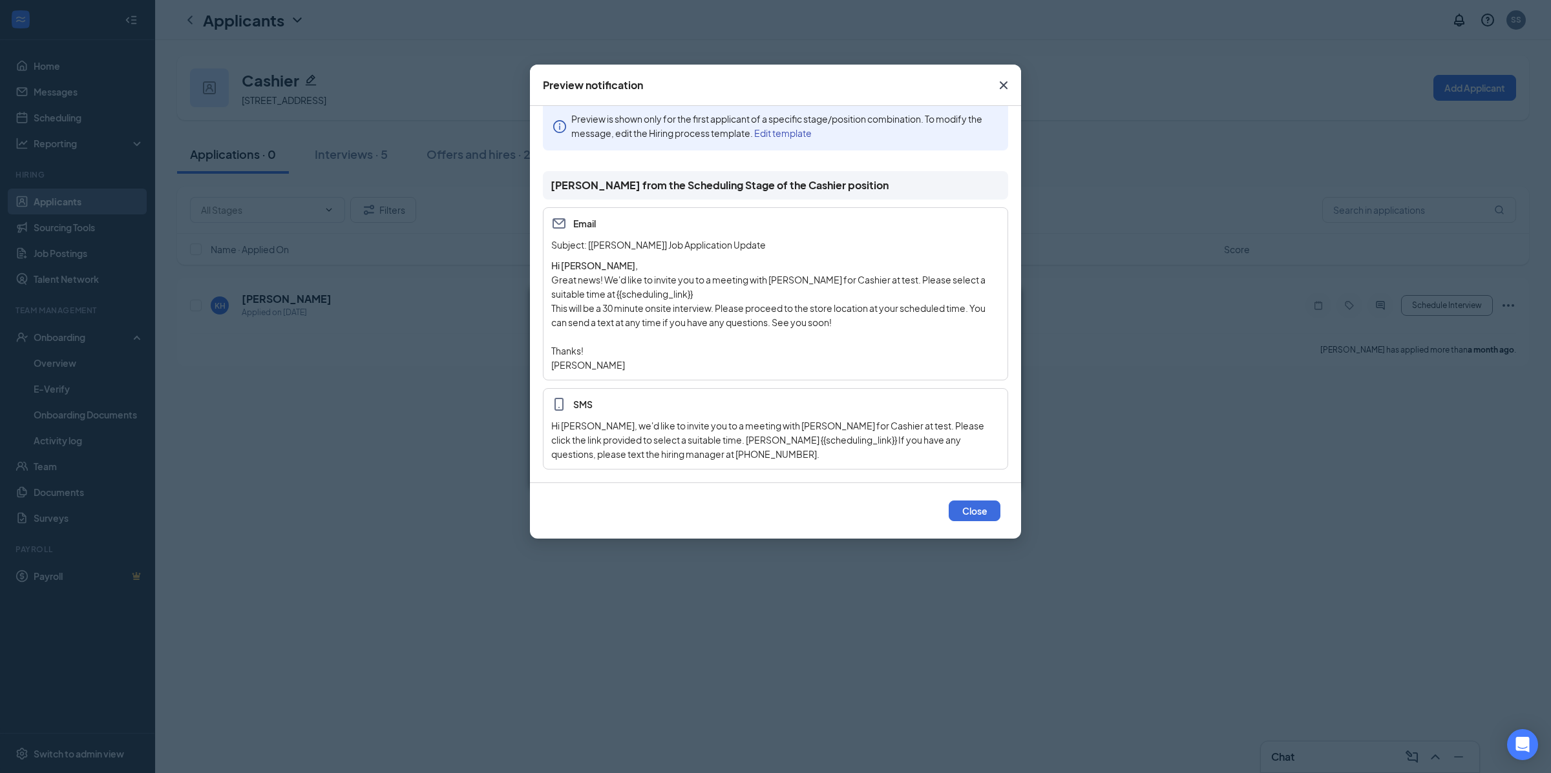
click at [1000, 85] on icon "Cross" at bounding box center [1004, 86] width 16 height 16
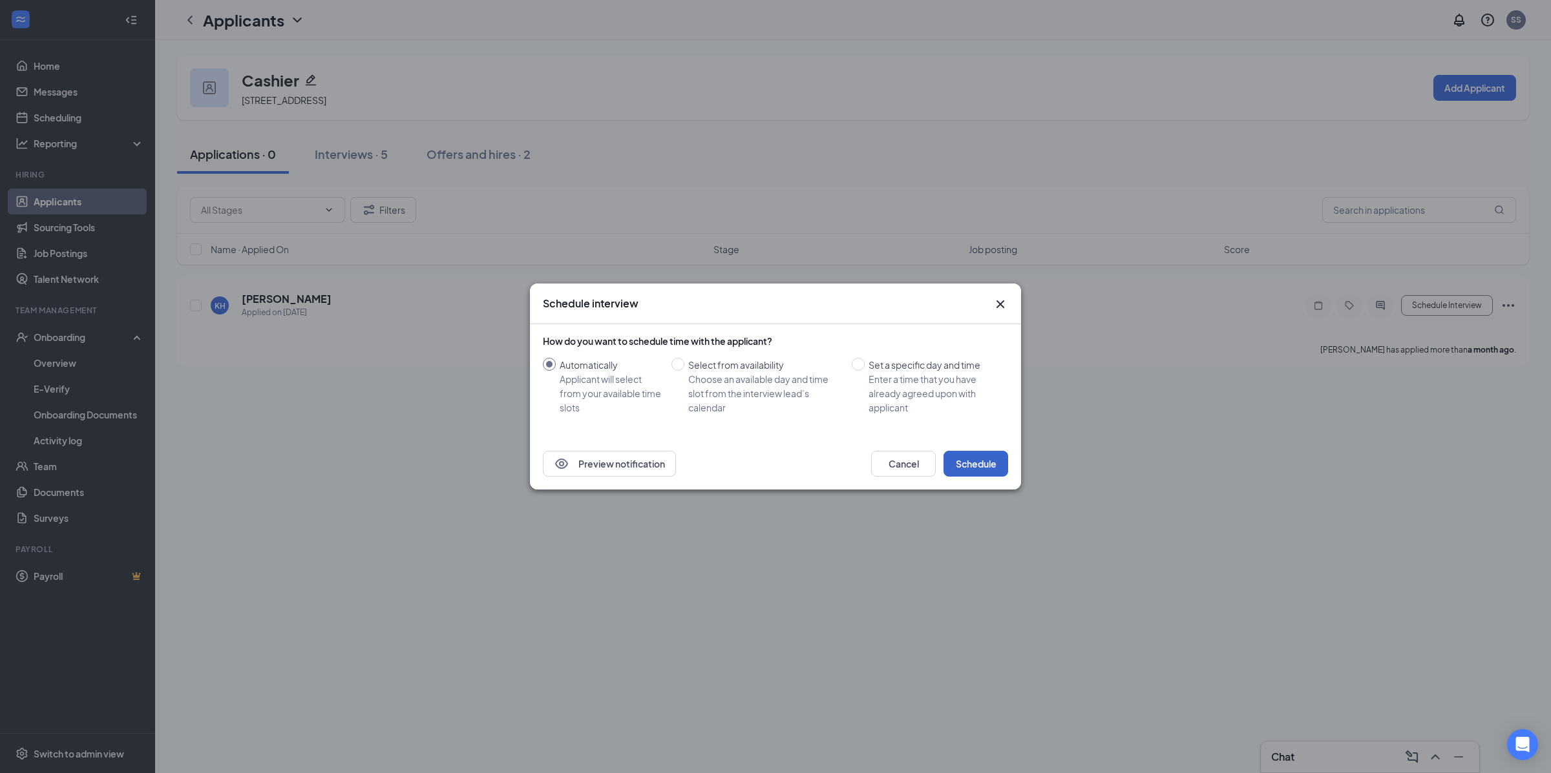
click at [978, 476] on button "Schedule" at bounding box center [975, 464] width 65 height 26
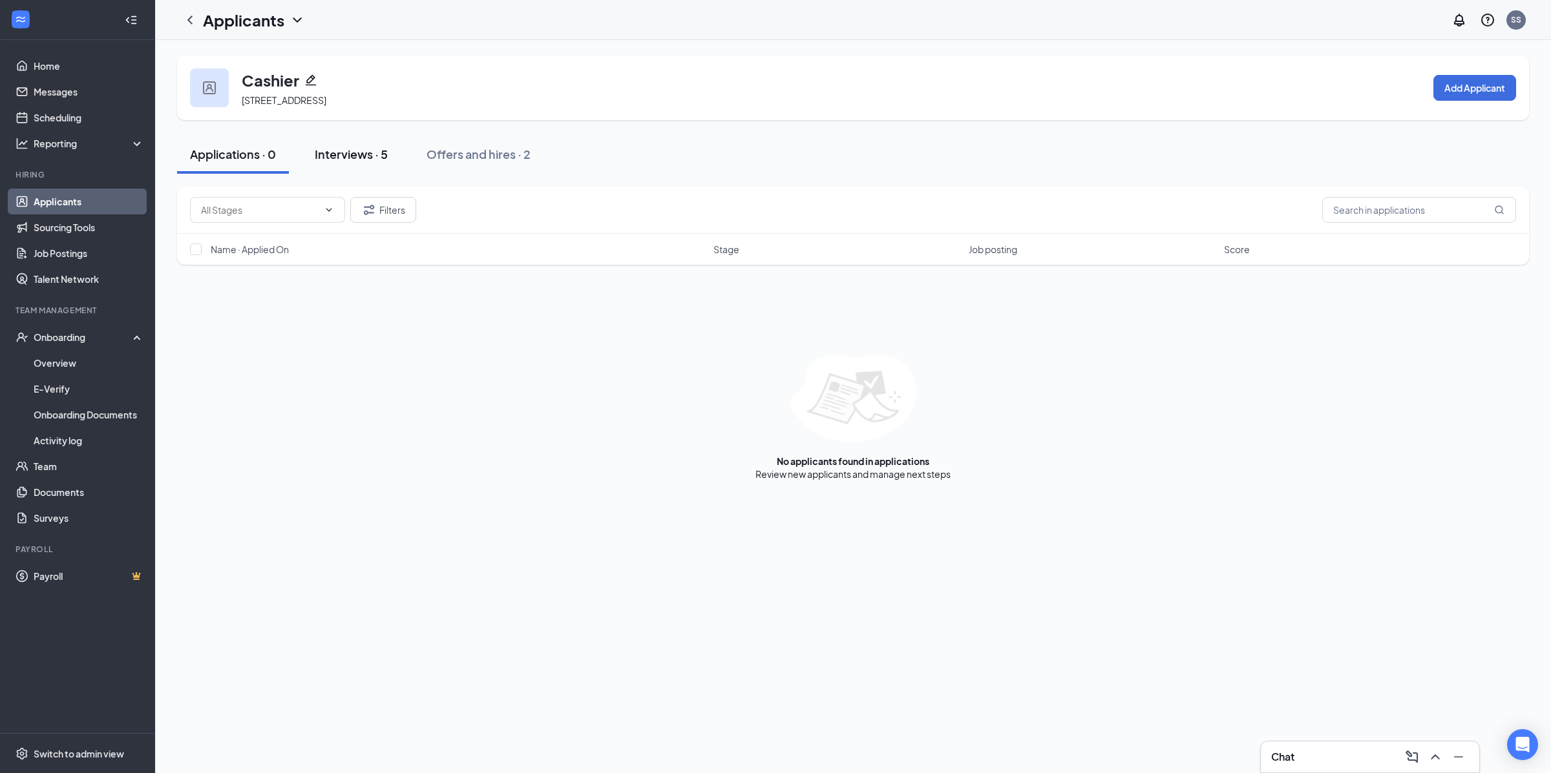
click at [348, 155] on div "Interviews · 5" at bounding box center [351, 154] width 73 height 16
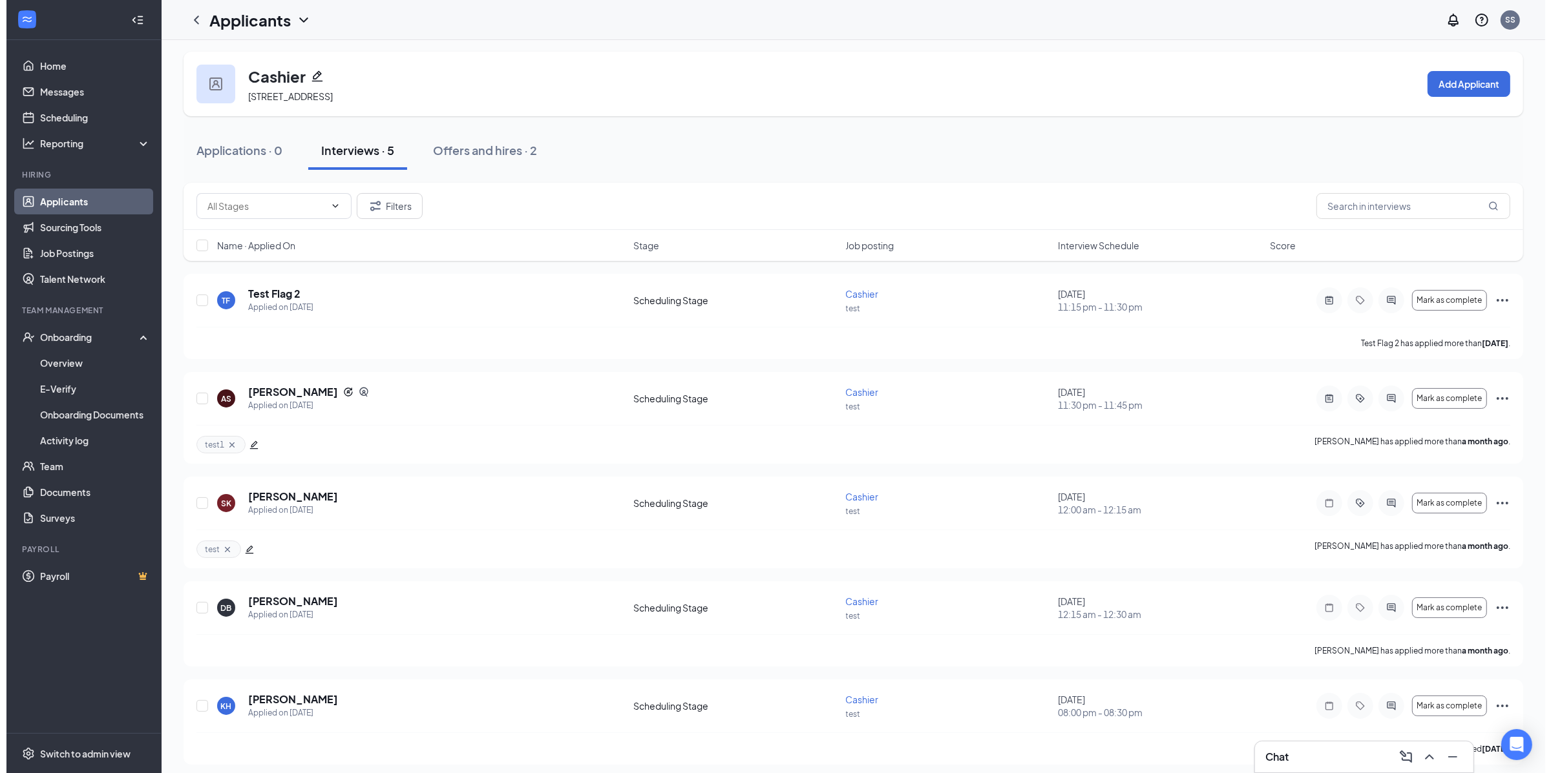
scroll to position [12, 0]
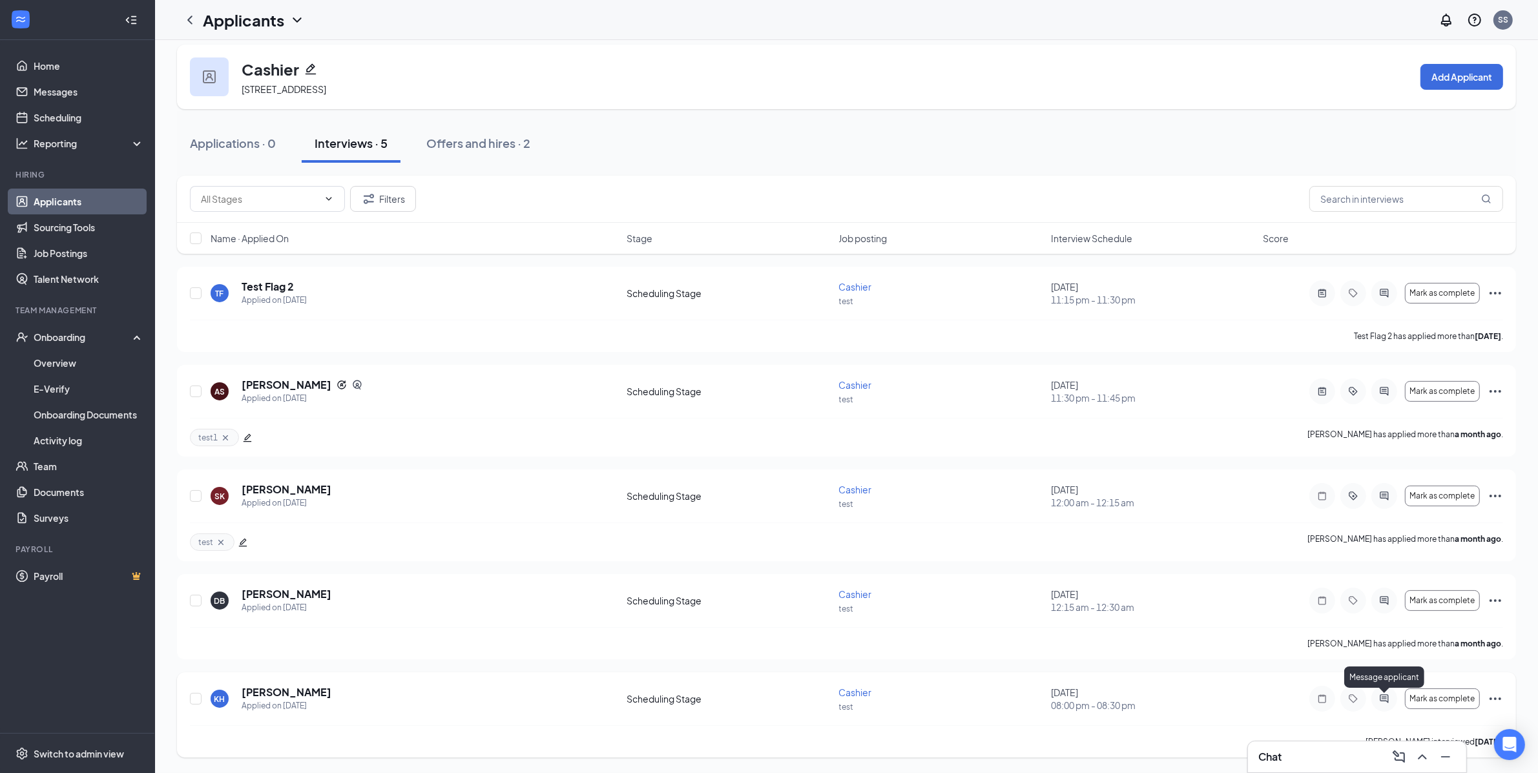
click at [1391, 702] on icon "ActiveChat" at bounding box center [1385, 699] width 16 height 10
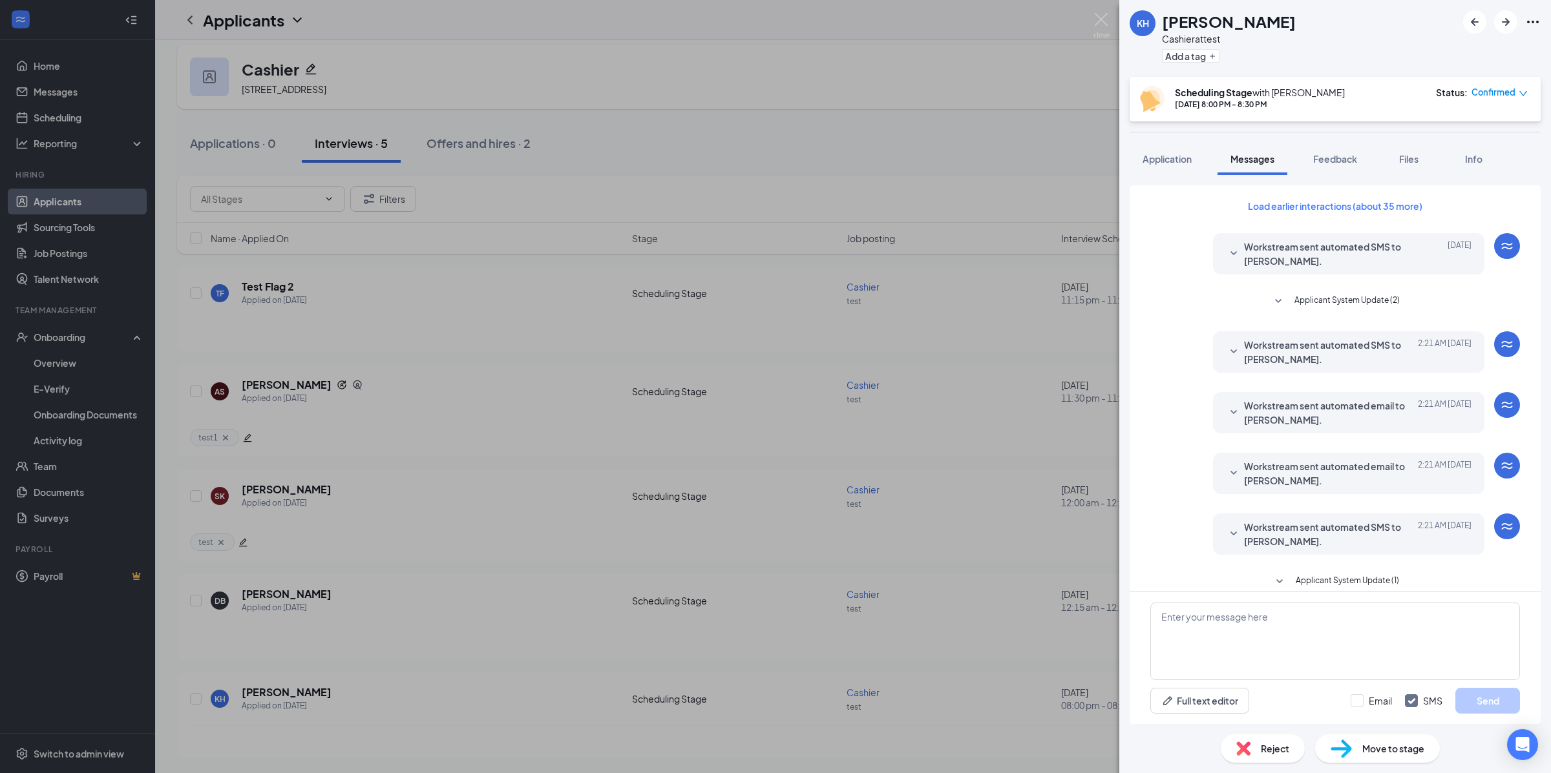
scroll to position [134, 0]
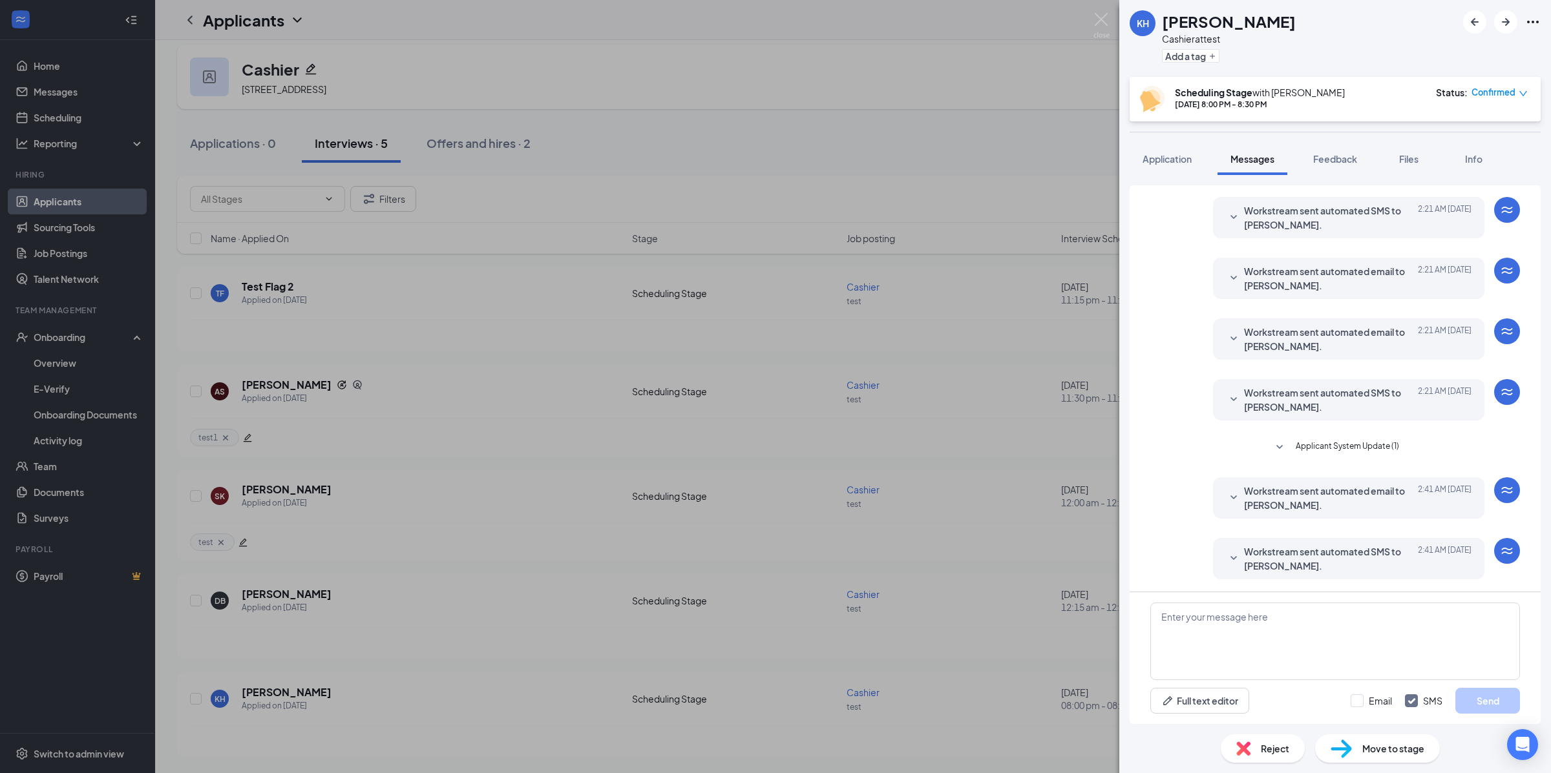
click at [1323, 545] on span "Workstream sent automated SMS to Khaled Hosseini." at bounding box center [1328, 559] width 169 height 28
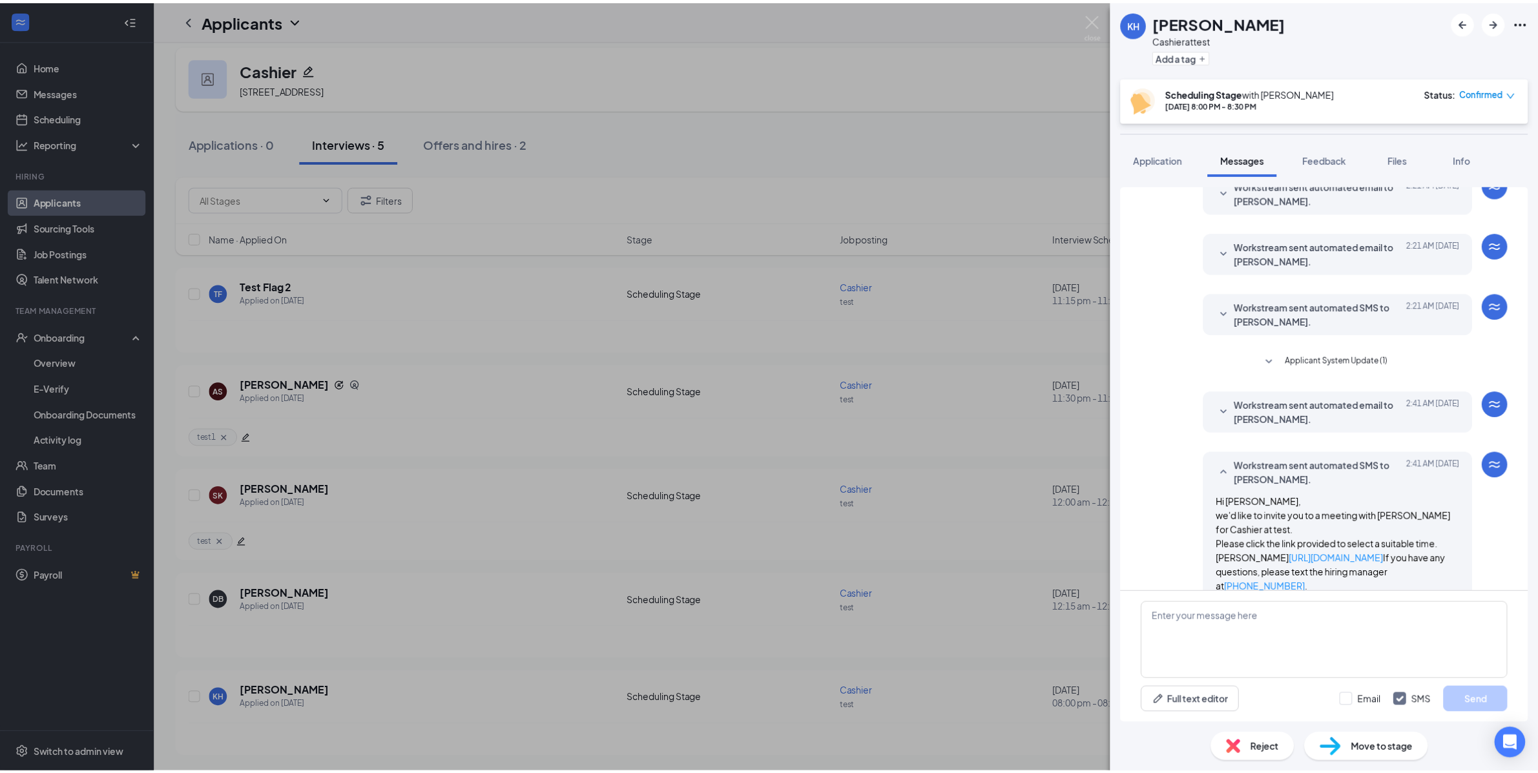
scroll to position [256, 0]
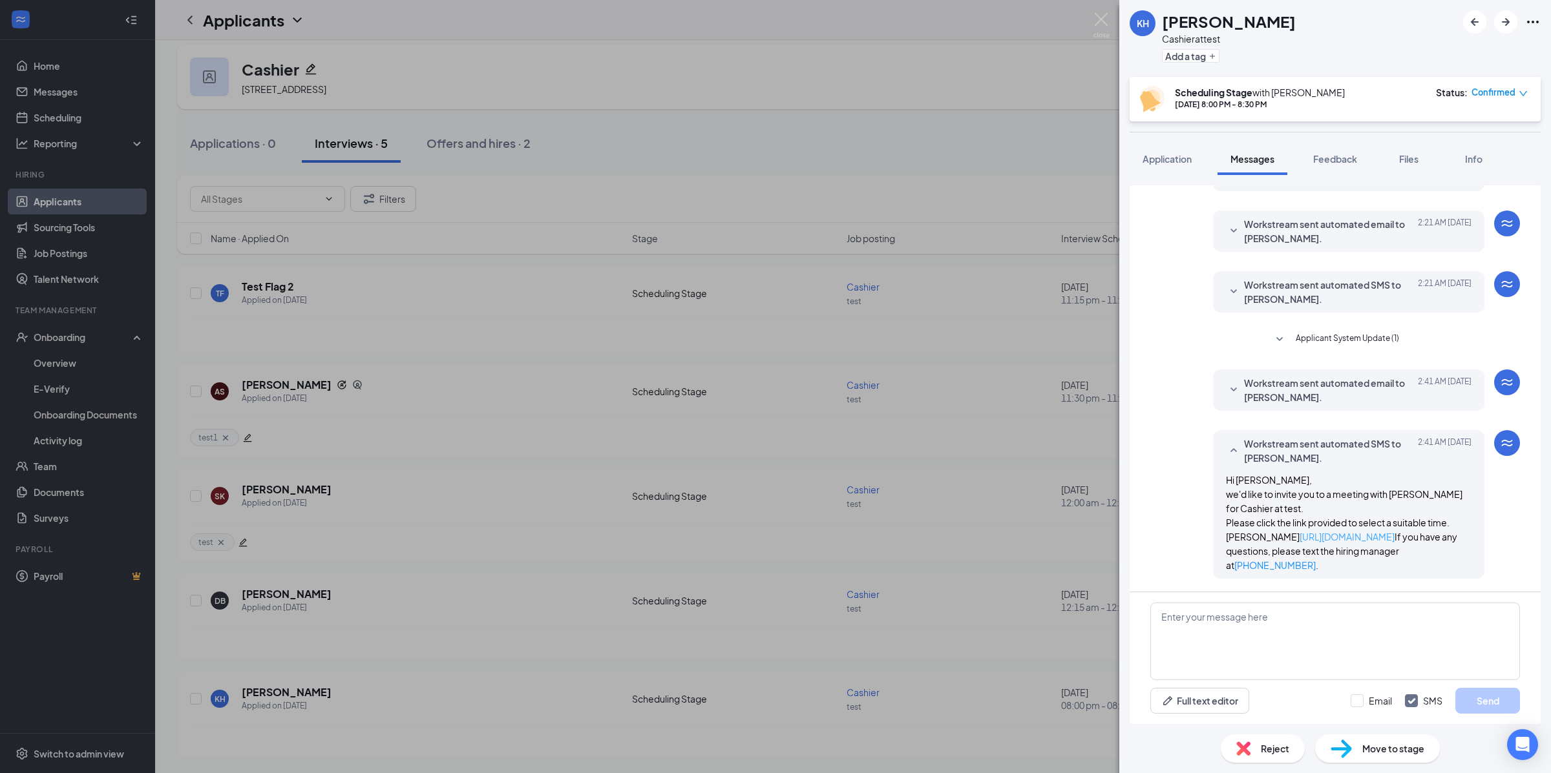
click at [1299, 532] on link "https://l.wrkstrm.us/pLbaNdw9p" at bounding box center [1346, 537] width 95 height 12
drag, startPoint x: 737, startPoint y: 129, endPoint x: 222, endPoint y: 145, distance: 515.2
click at [737, 129] on div "KH Khaled Hosseini Cashier at test Add a tag Scheduling Stage with Lindsay Aug …" at bounding box center [775, 386] width 1551 height 773
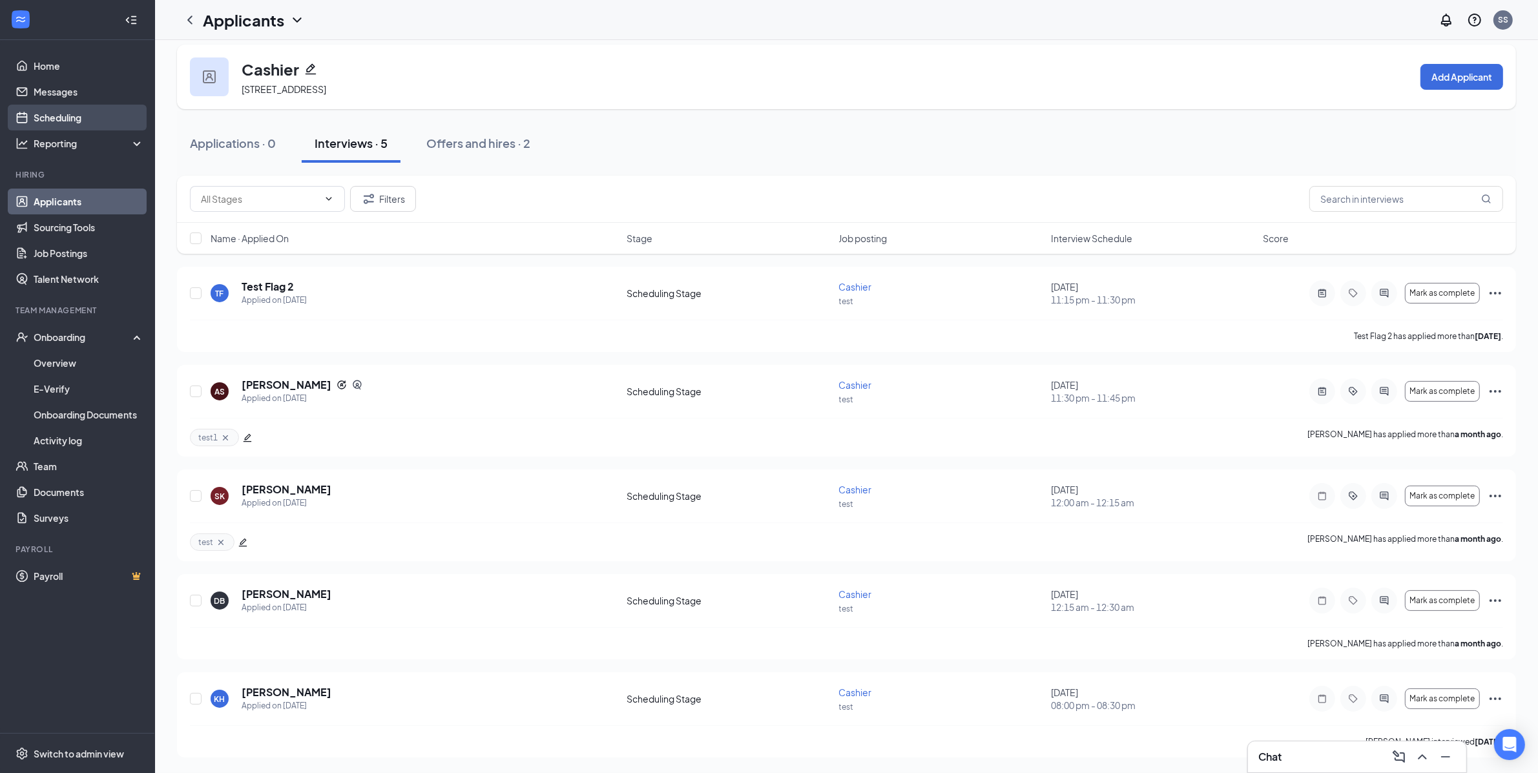
drag, startPoint x: 76, startPoint y: 114, endPoint x: 82, endPoint y: 118, distance: 7.5
click at [76, 114] on link "Scheduling" at bounding box center [89, 118] width 110 height 26
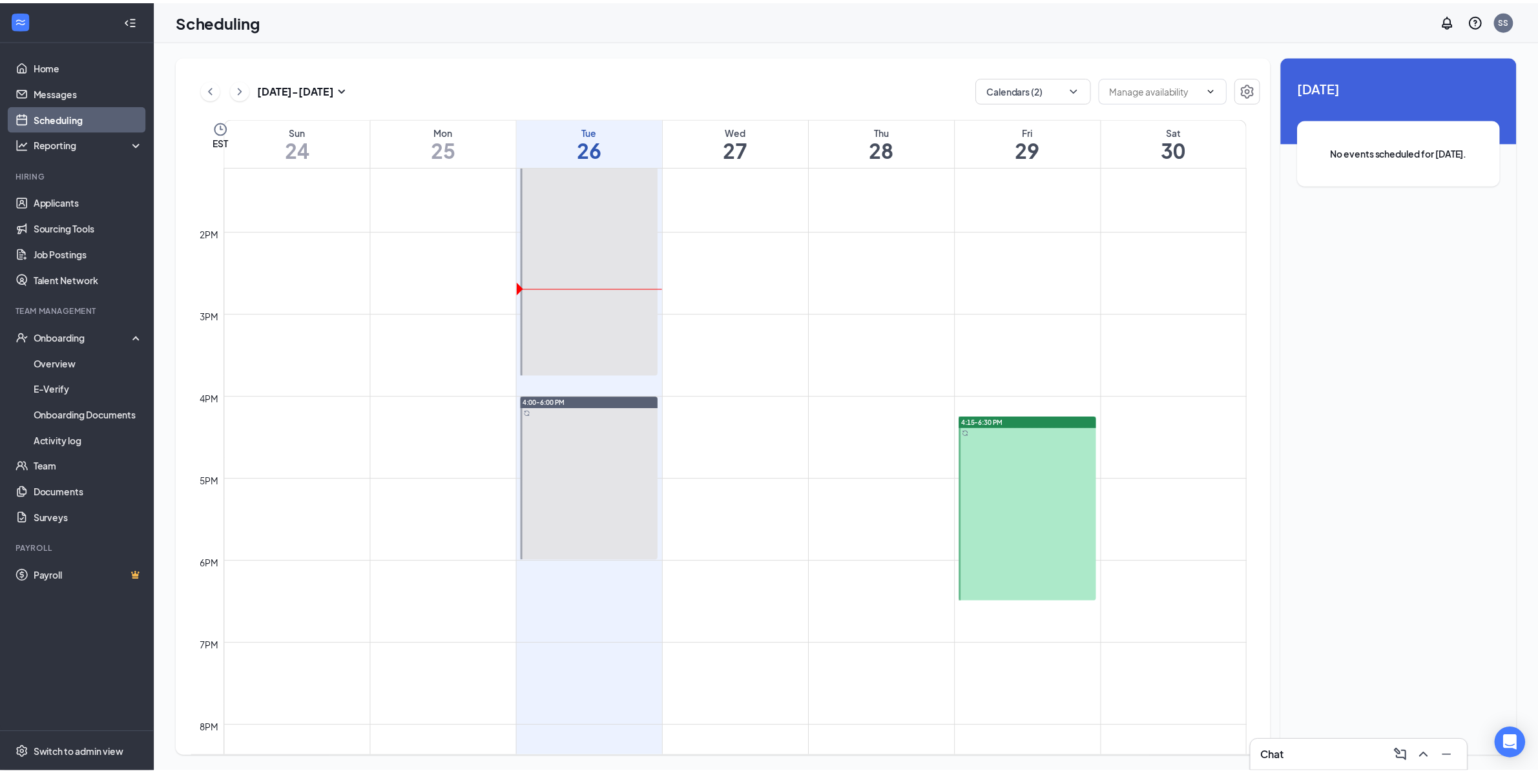
scroll to position [1125, 0]
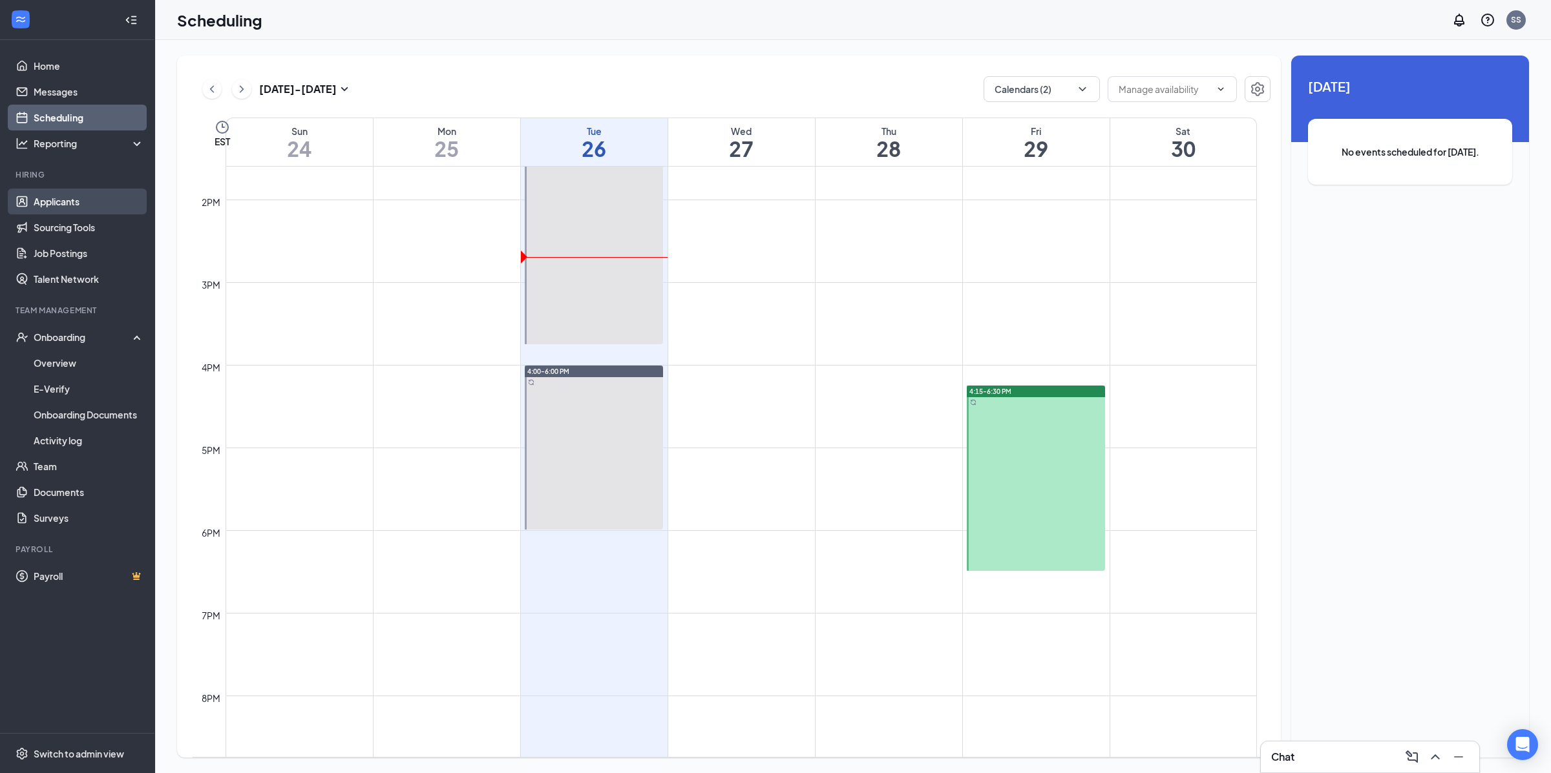
click at [96, 210] on link "Applicants" at bounding box center [89, 202] width 110 height 26
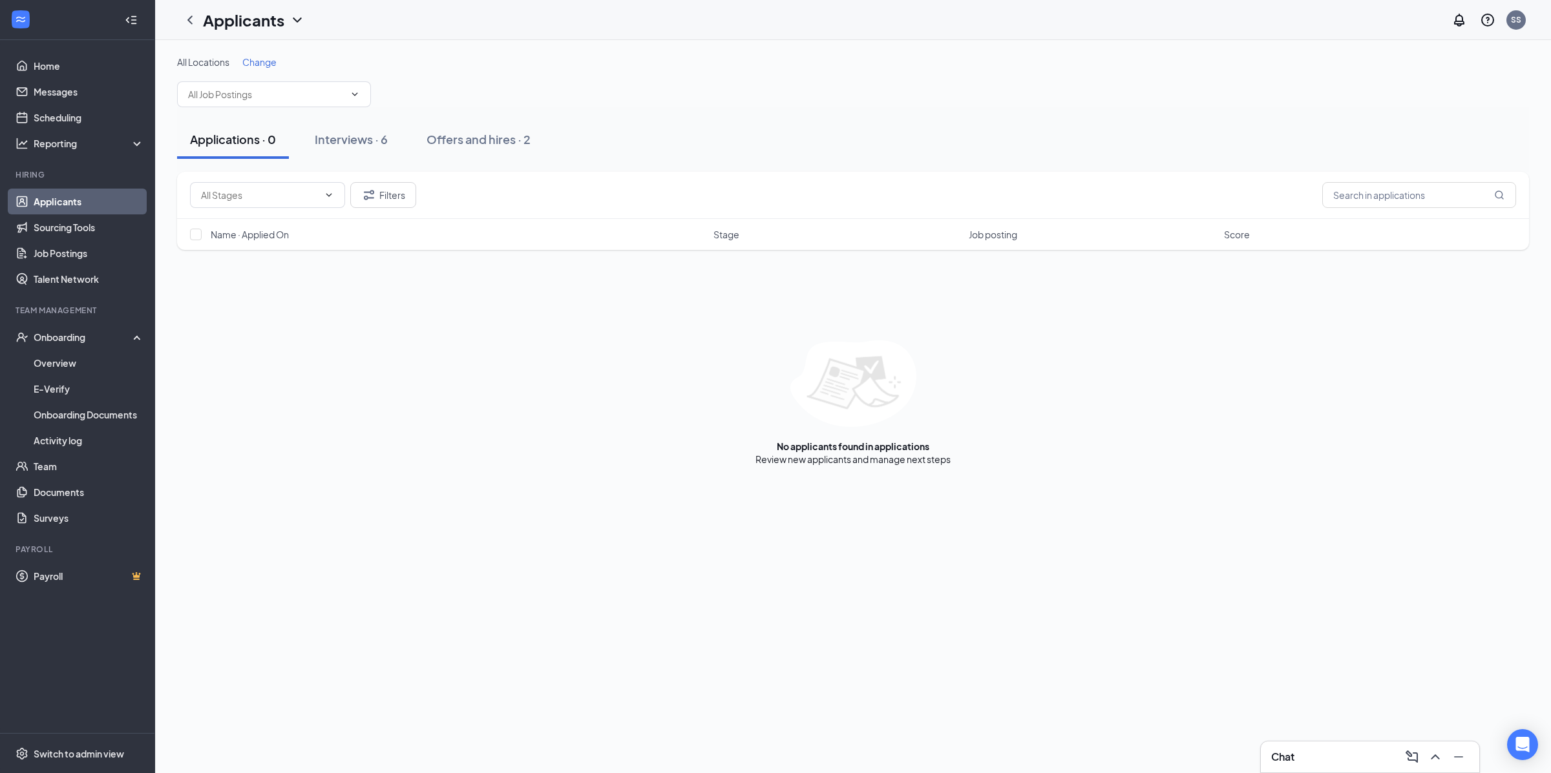
click at [386, 145] on div "Interviews · 6" at bounding box center [351, 139] width 73 height 16
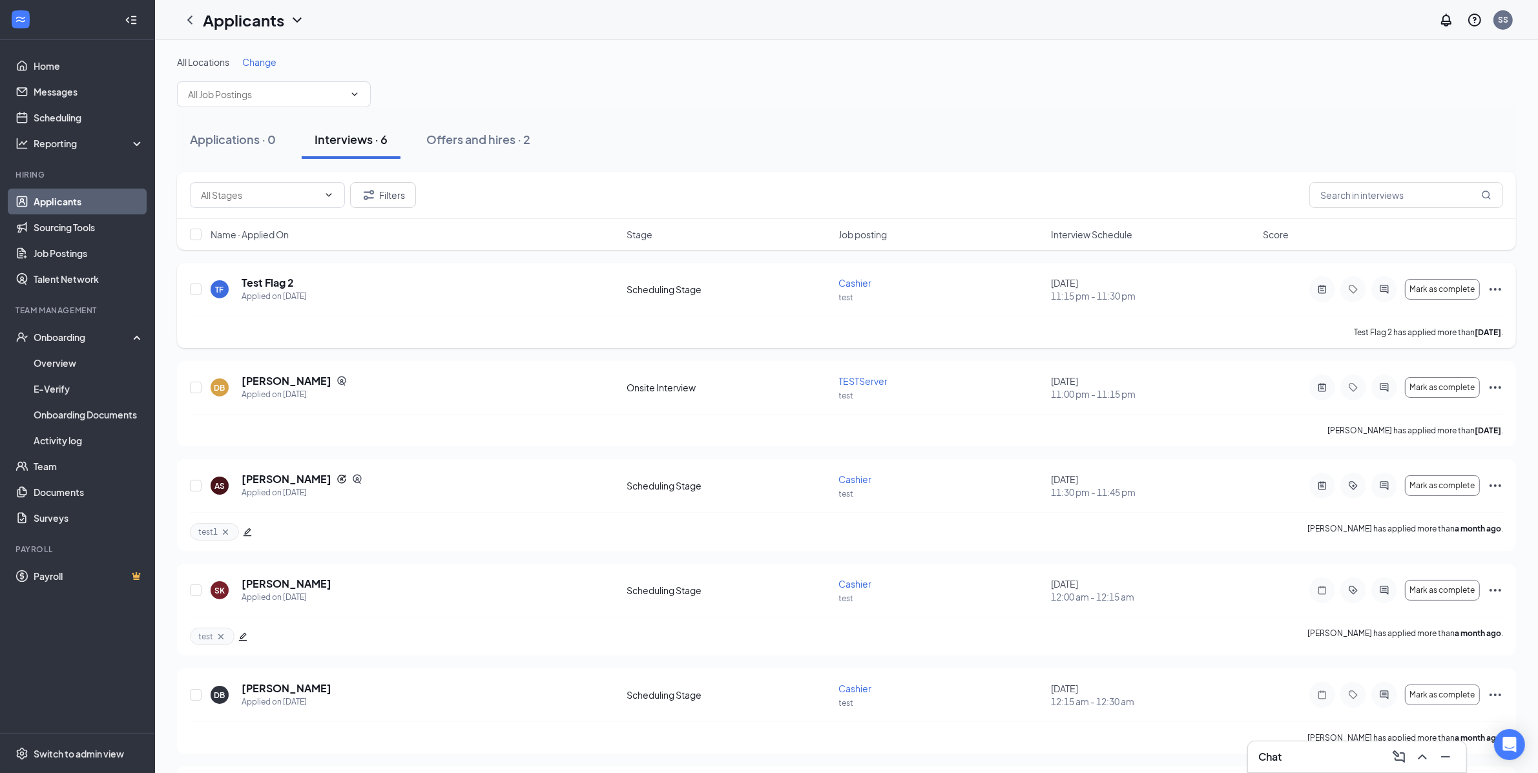
click at [1500, 287] on icon "Ellipses" at bounding box center [1496, 290] width 16 height 16
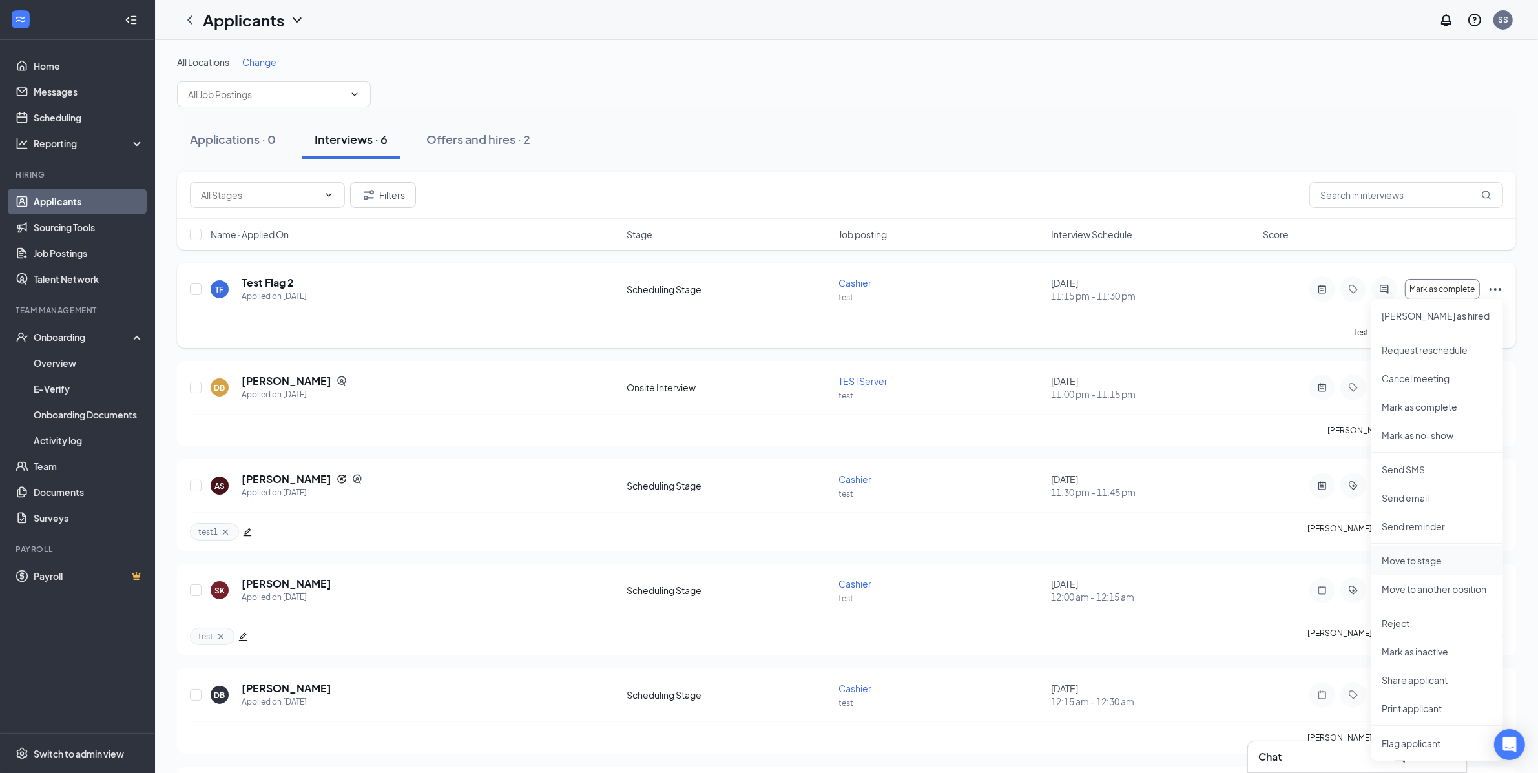
click at [1412, 554] on p "Move to stage" at bounding box center [1437, 560] width 111 height 13
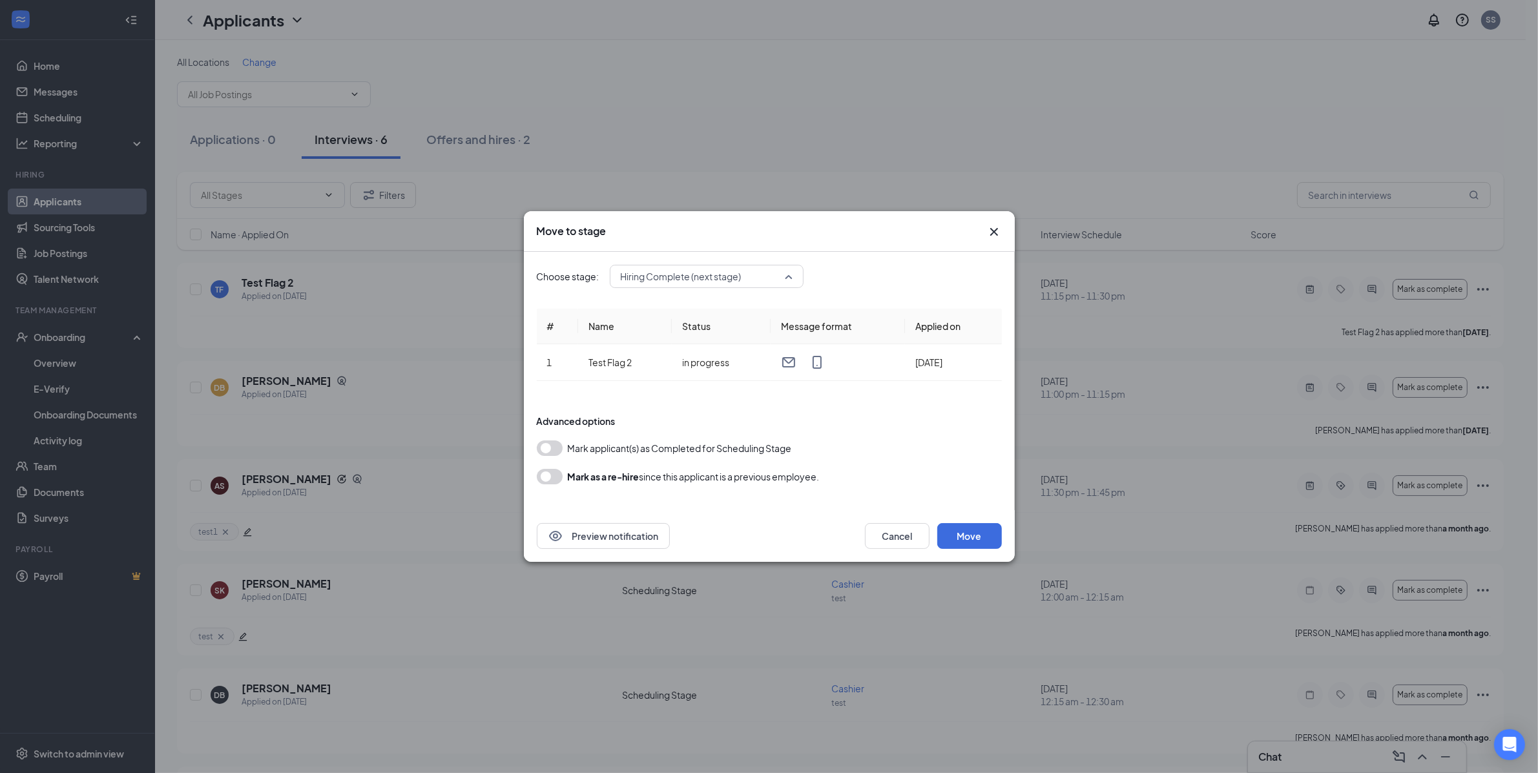
click at [764, 285] on span "Hiring Complete (next stage)" at bounding box center [701, 276] width 160 height 19
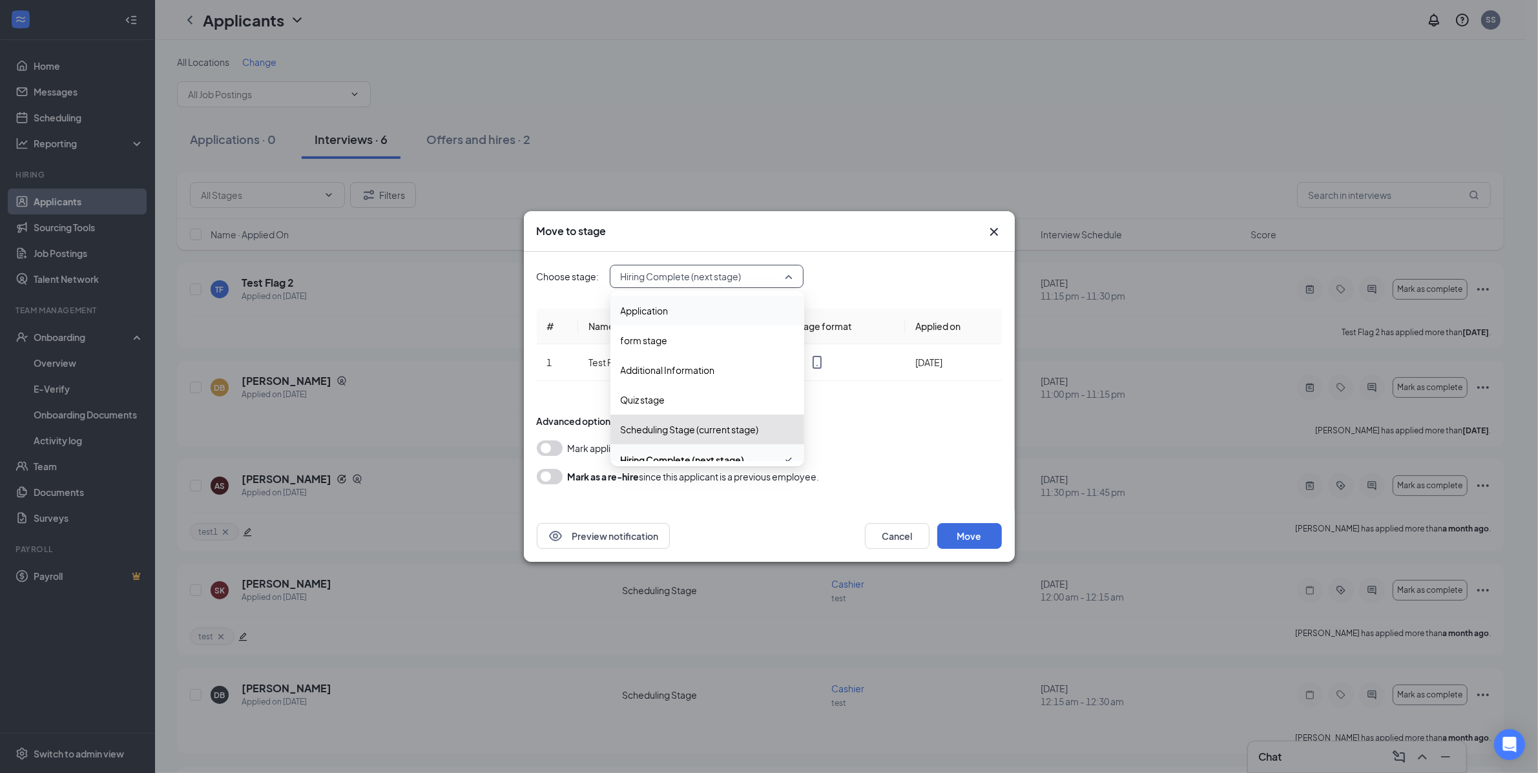
click at [692, 319] on div "Application" at bounding box center [708, 311] width 194 height 30
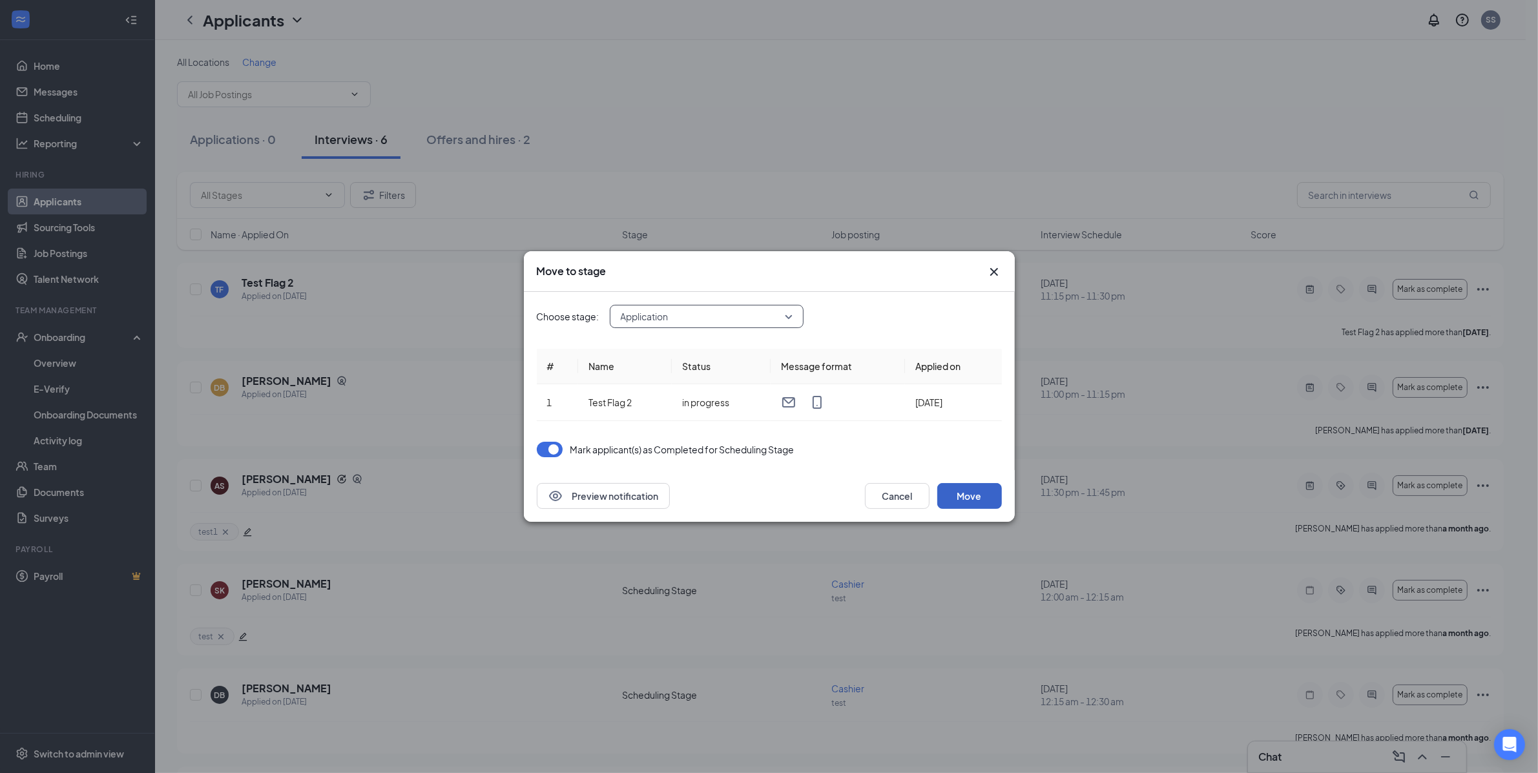
click at [983, 499] on button "Move" at bounding box center [969, 496] width 65 height 26
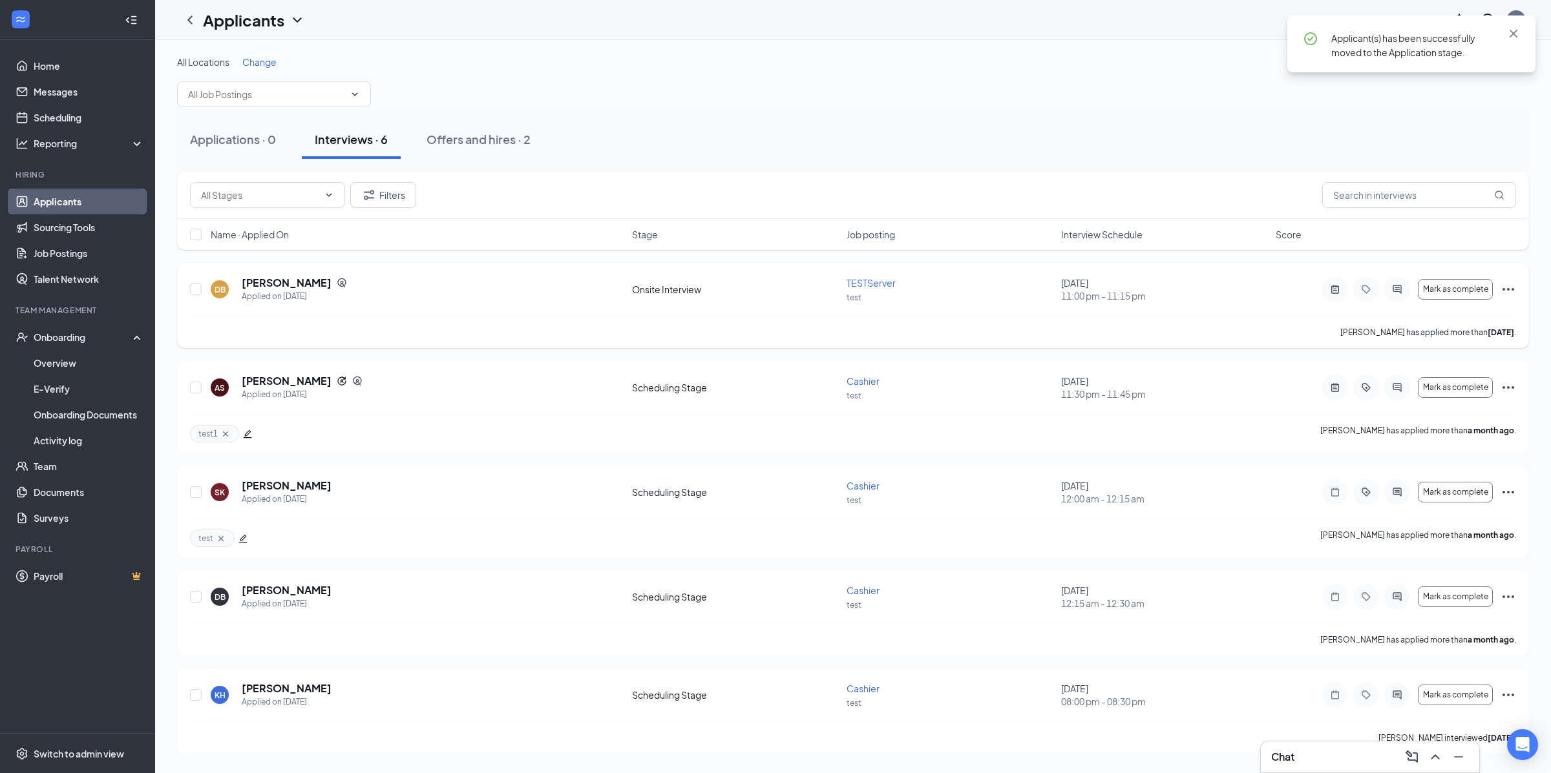
click at [1500, 285] on icon "Ellipses" at bounding box center [1508, 290] width 16 height 16
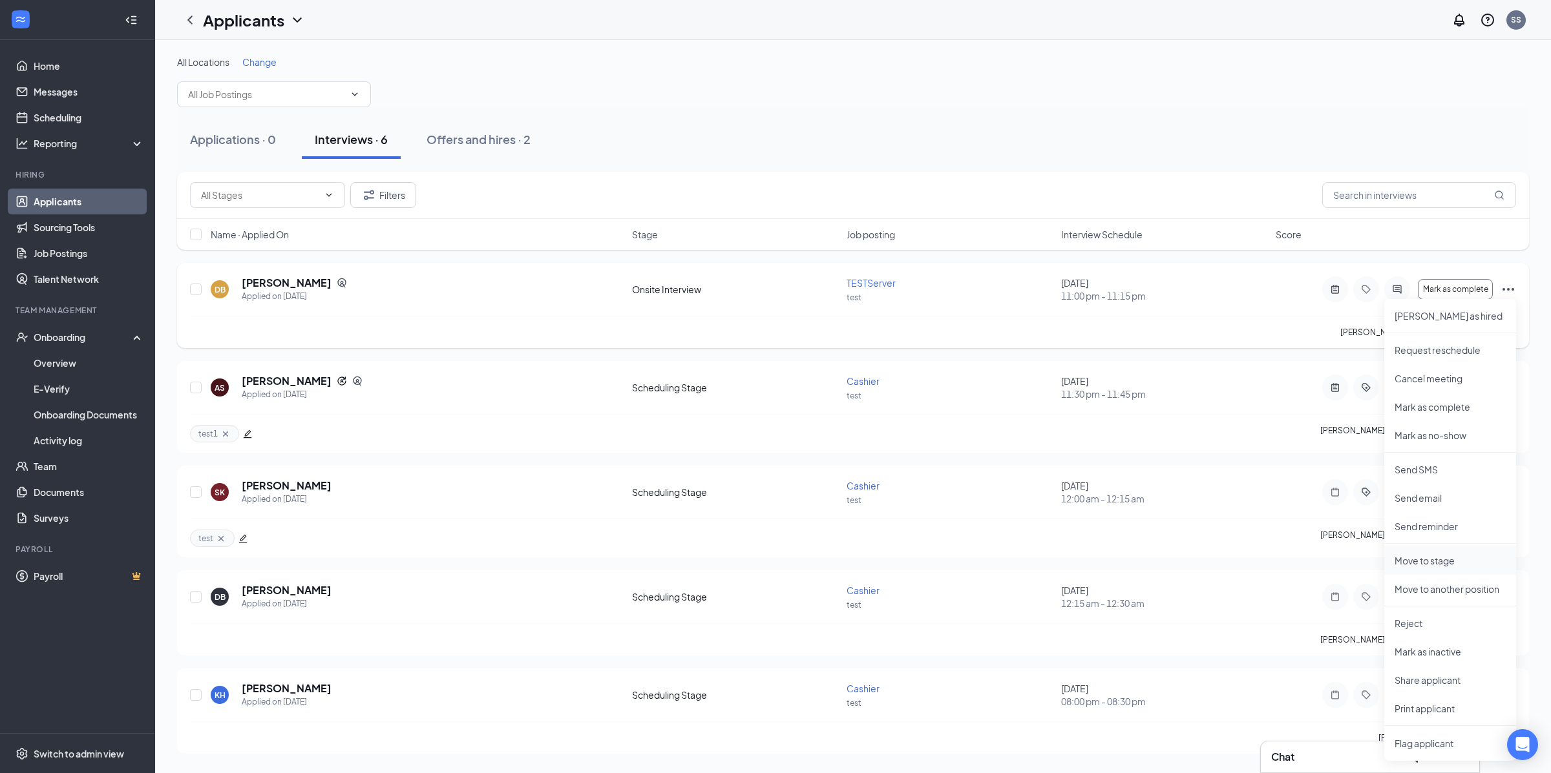
click at [1438, 563] on p "Move to stage" at bounding box center [1449, 560] width 111 height 13
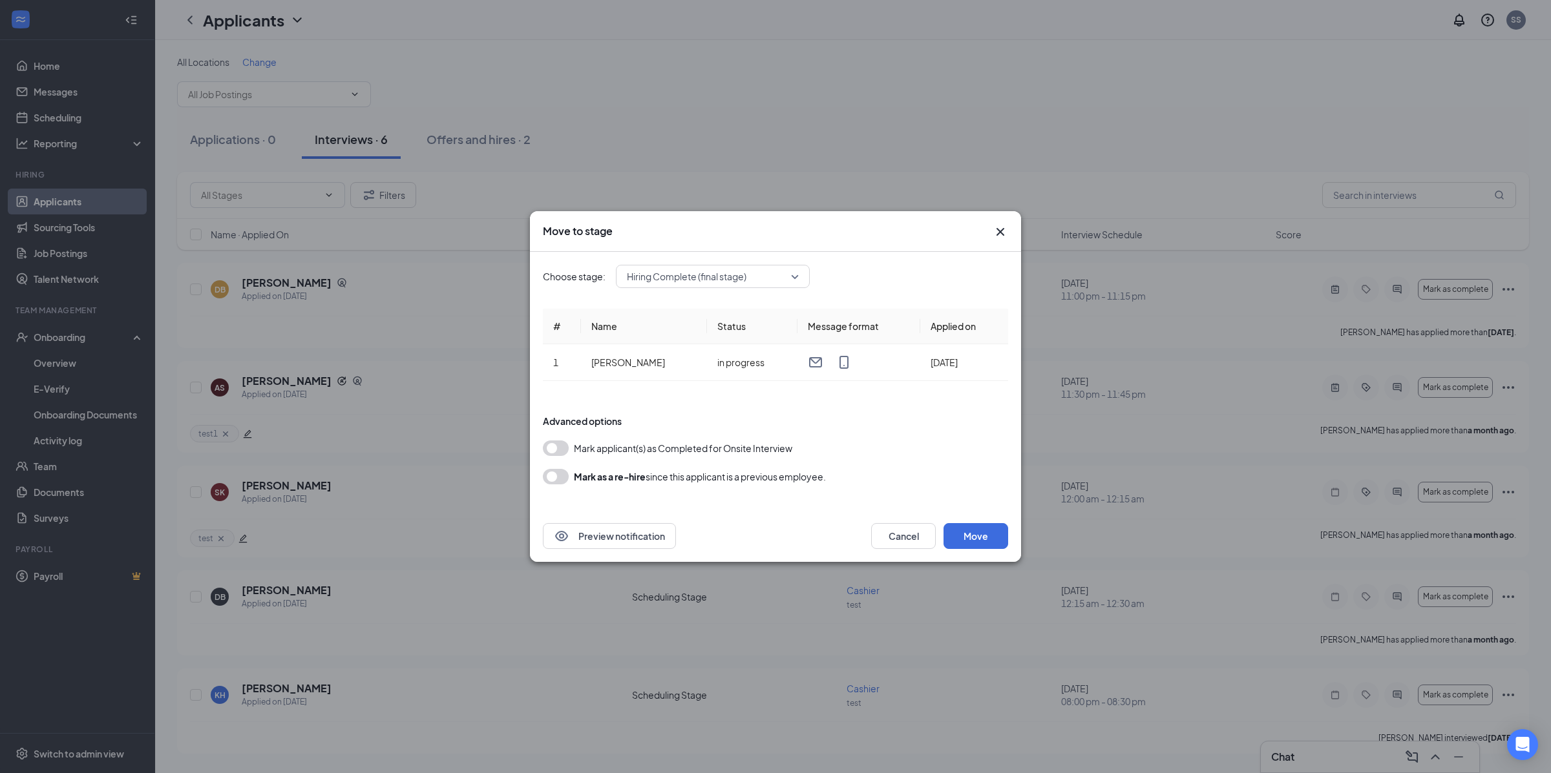
click at [713, 286] on span "Hiring Complete (final stage)" at bounding box center [687, 276] width 120 height 19
click at [705, 313] on span "Application" at bounding box center [712, 311] width 173 height 14
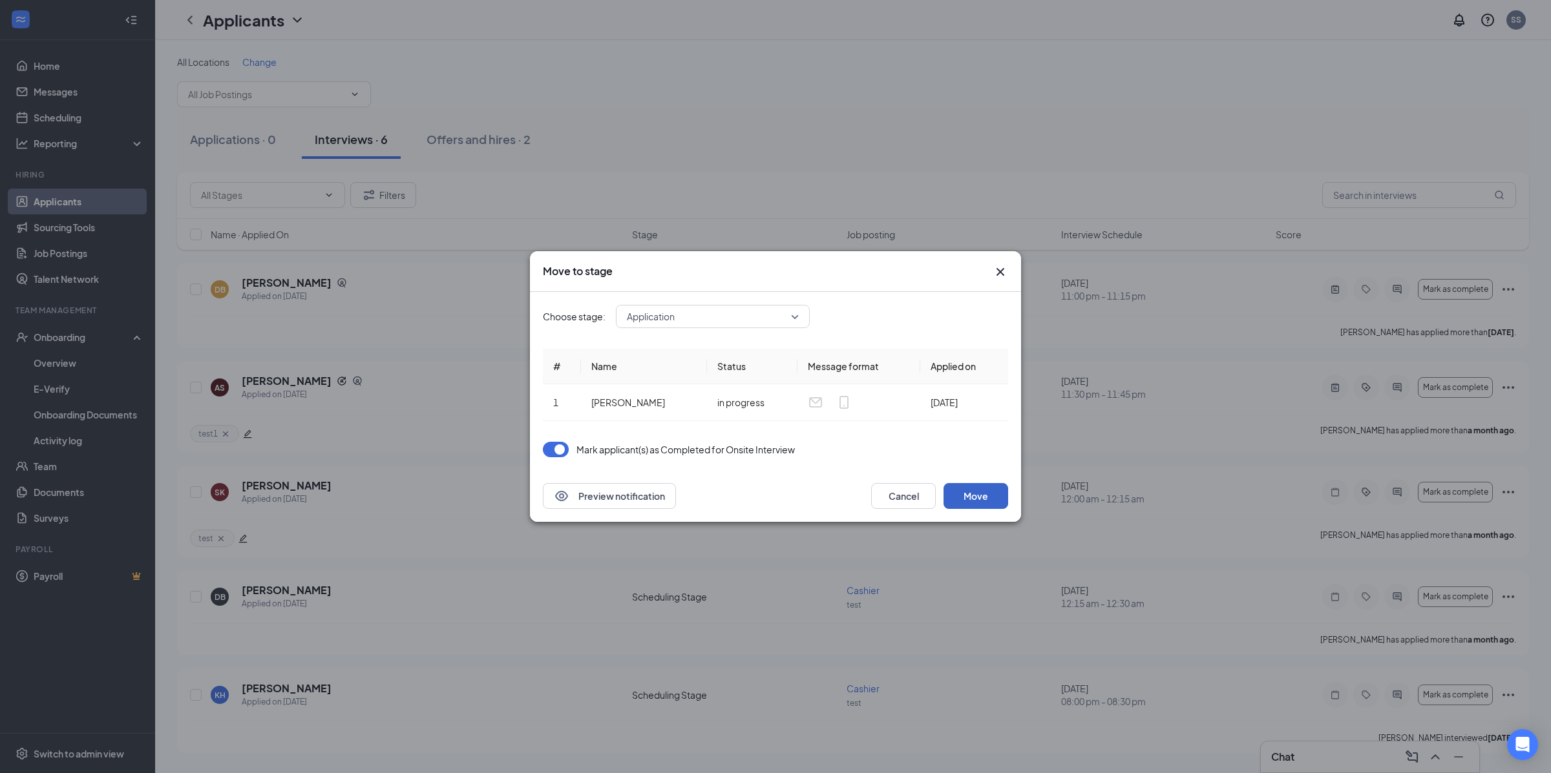
click at [972, 500] on button "Move" at bounding box center [975, 496] width 65 height 26
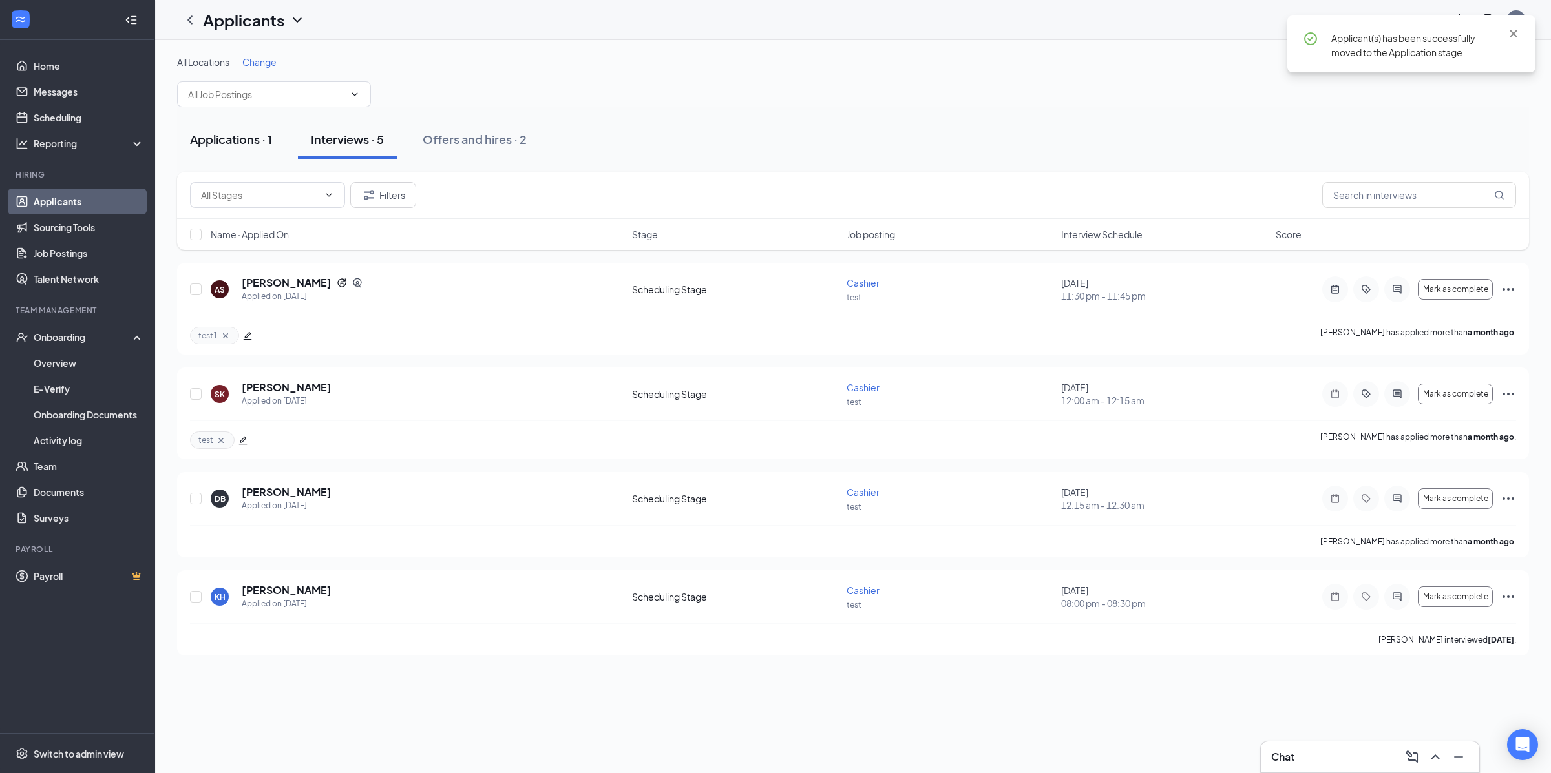
click at [250, 151] on button "Applications · 1" at bounding box center [231, 139] width 108 height 39
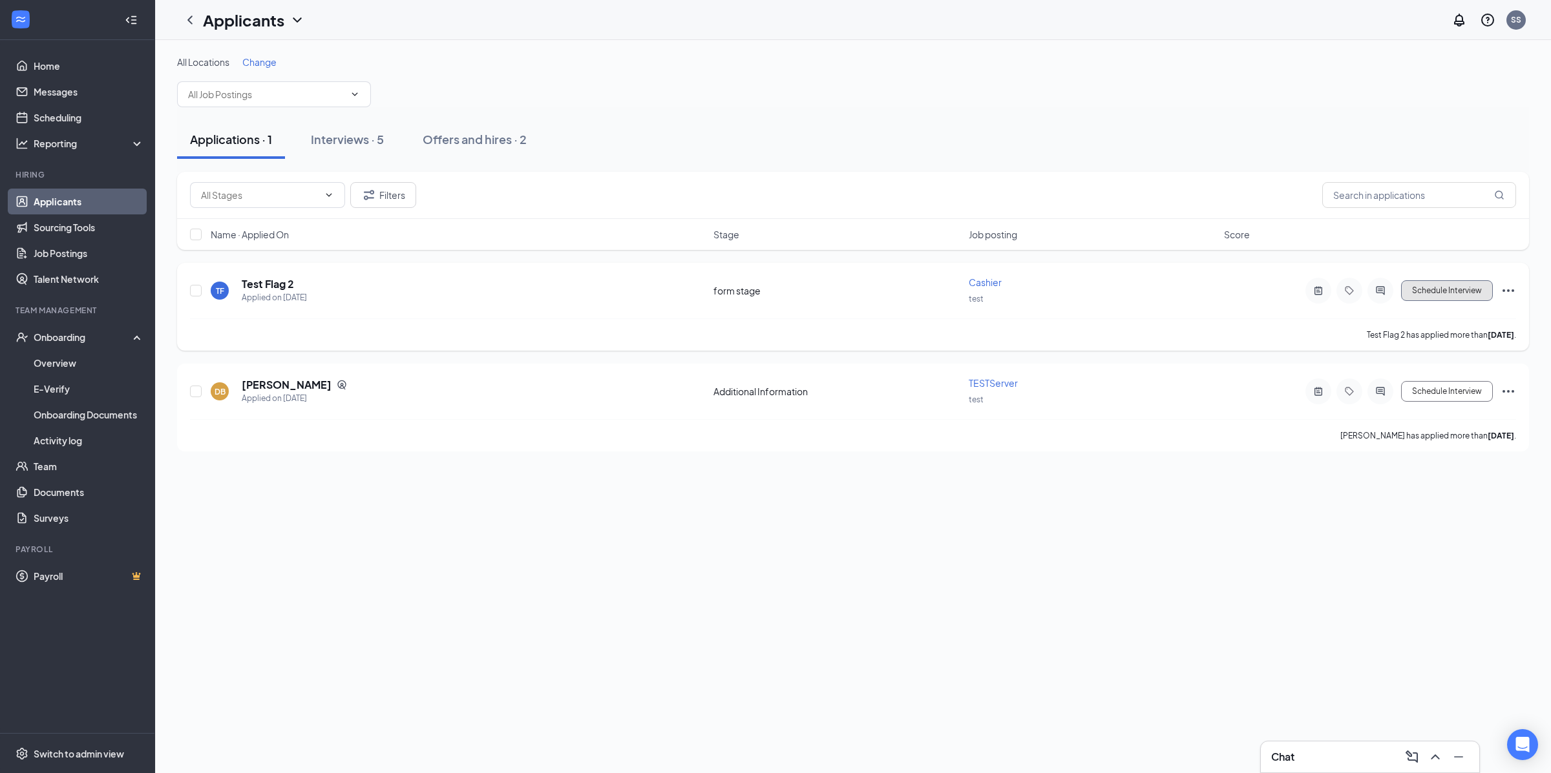
click at [1412, 299] on button "Schedule Interview" at bounding box center [1447, 290] width 92 height 21
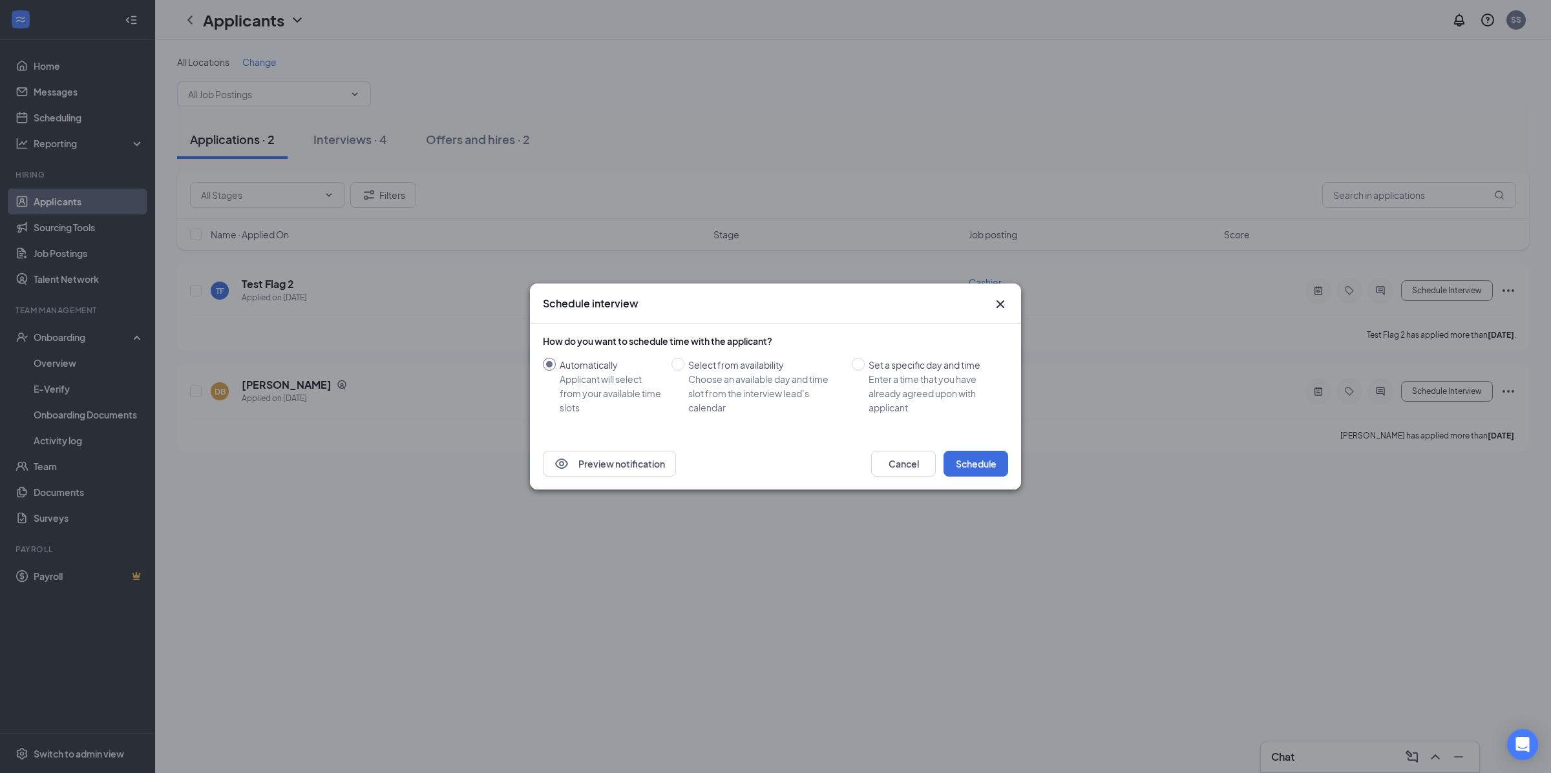
click at [889, 447] on div "Preview notification Cancel Schedule" at bounding box center [775, 464] width 491 height 52
click at [894, 462] on button "Cancel" at bounding box center [903, 464] width 65 height 26
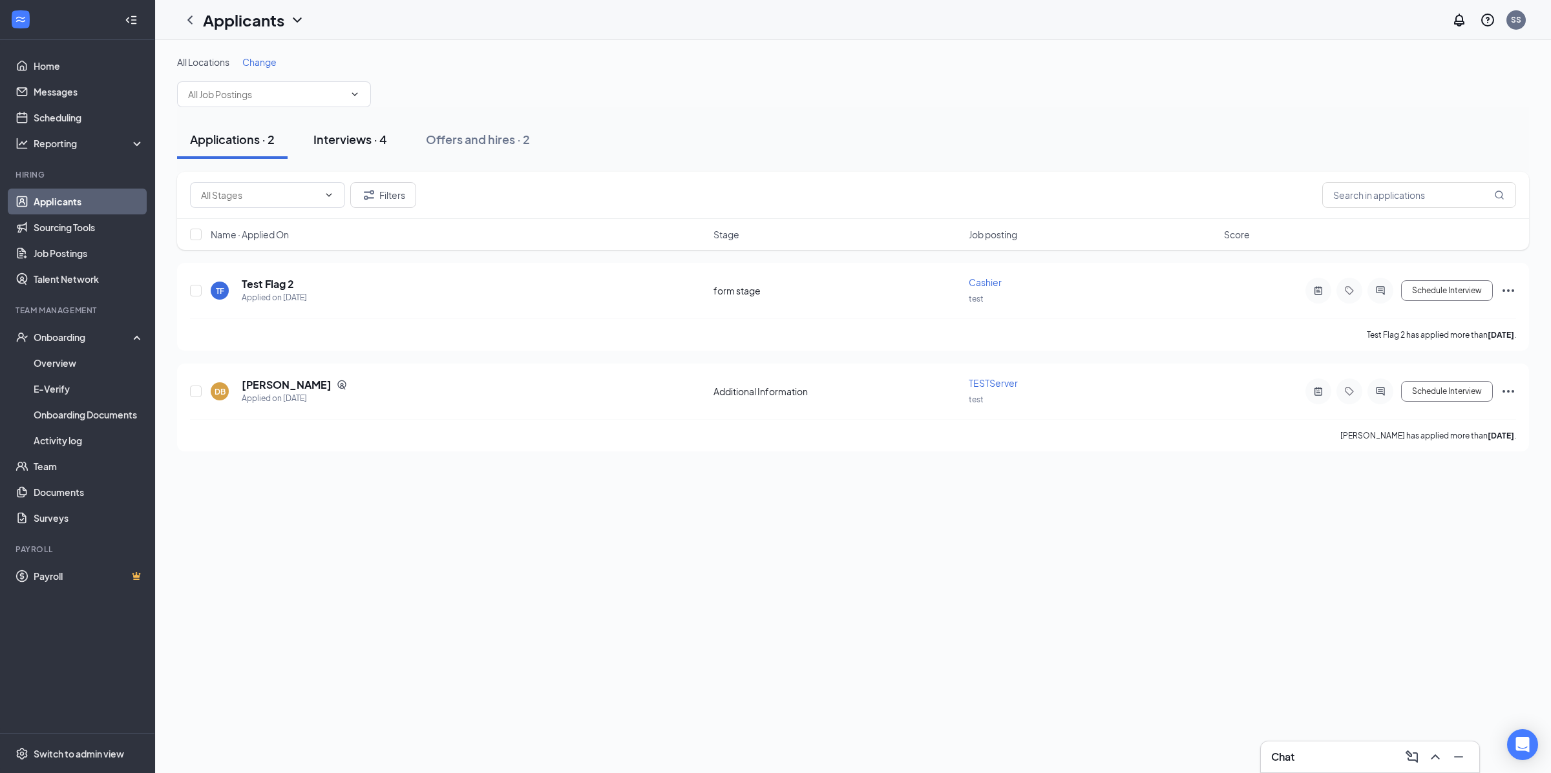
click at [380, 154] on button "Interviews · 4" at bounding box center [349, 139] width 99 height 39
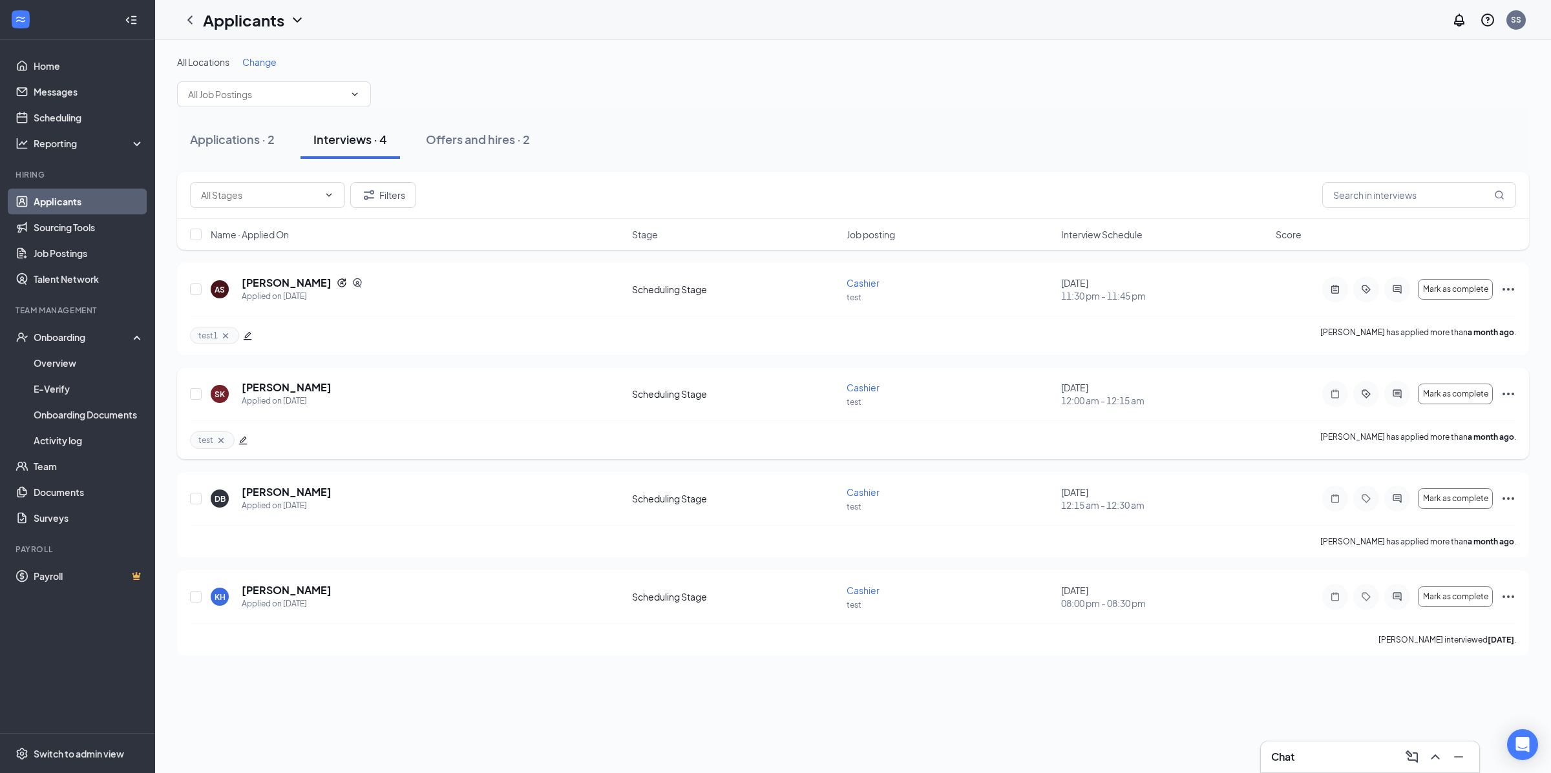
click at [1499, 395] on div "Mark as complete" at bounding box center [1419, 394] width 194 height 26
click at [1504, 394] on icon "Ellipses" at bounding box center [1508, 394] width 16 height 16
click at [1438, 299] on p "Move to stage" at bounding box center [1449, 301] width 111 height 13
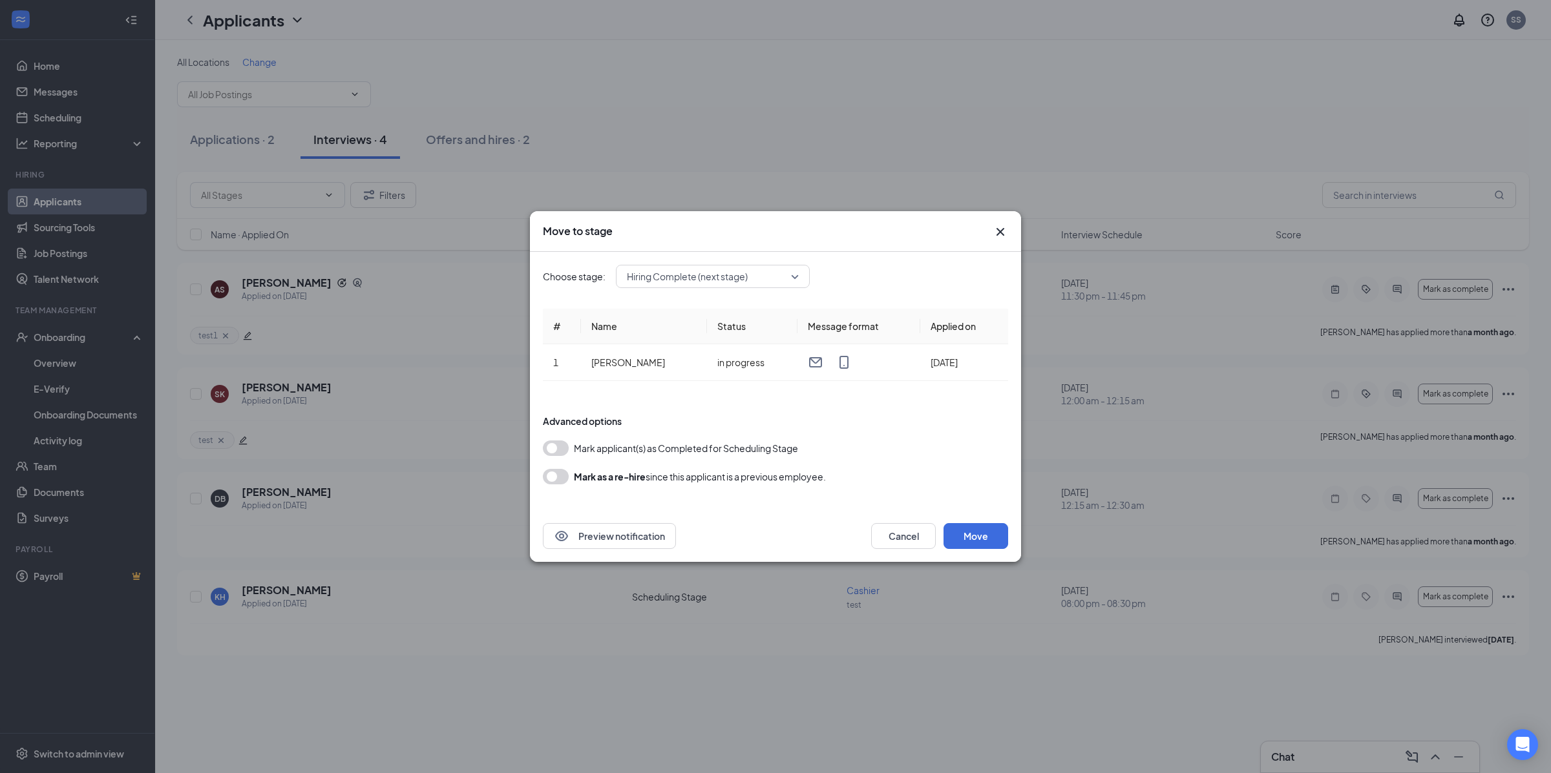
click at [740, 282] on span "Hiring Complete (next stage)" at bounding box center [687, 276] width 121 height 19
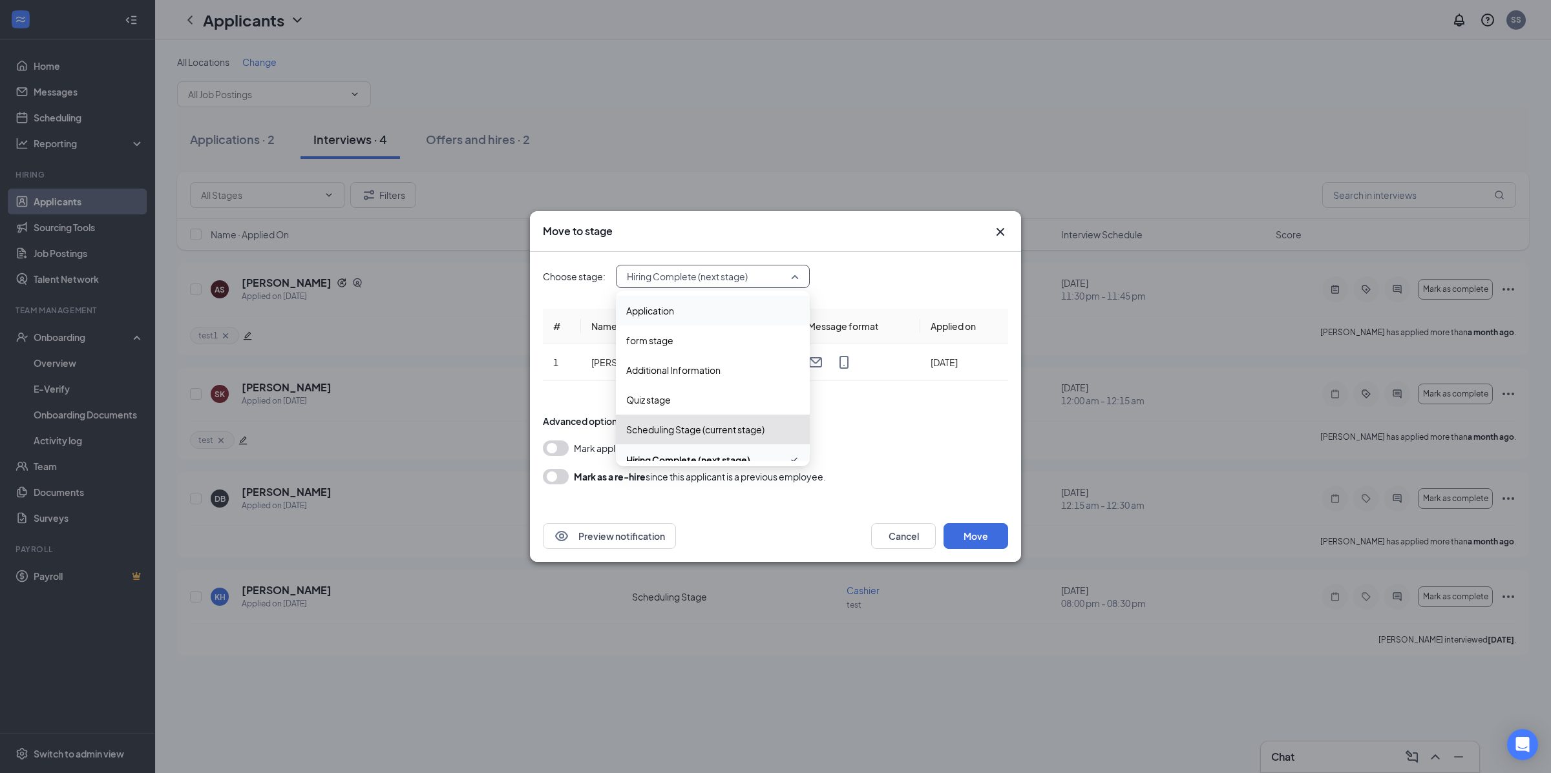
click at [717, 319] on div "Application" at bounding box center [713, 311] width 194 height 30
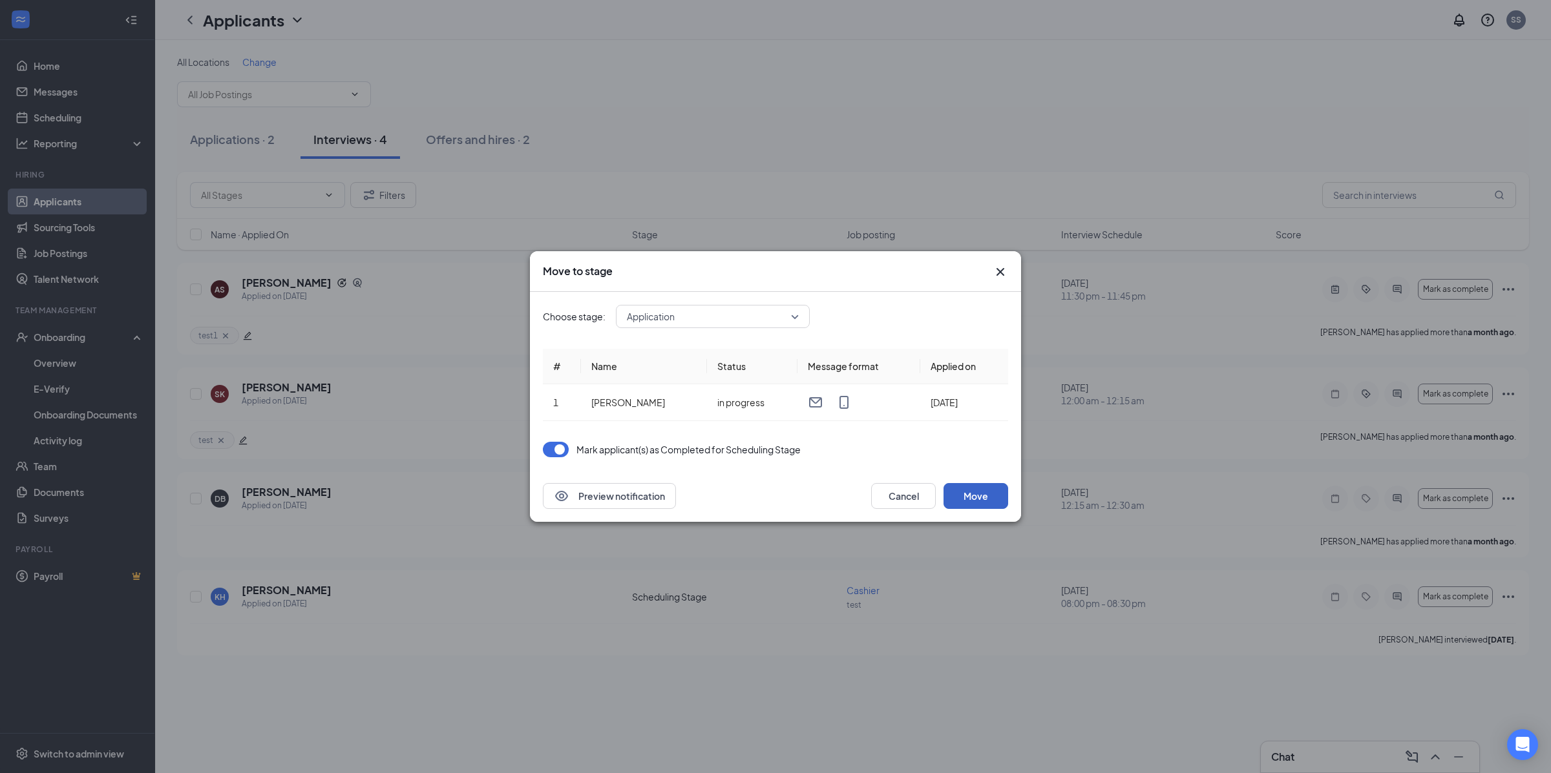
click at [1002, 503] on button "Move" at bounding box center [975, 496] width 65 height 26
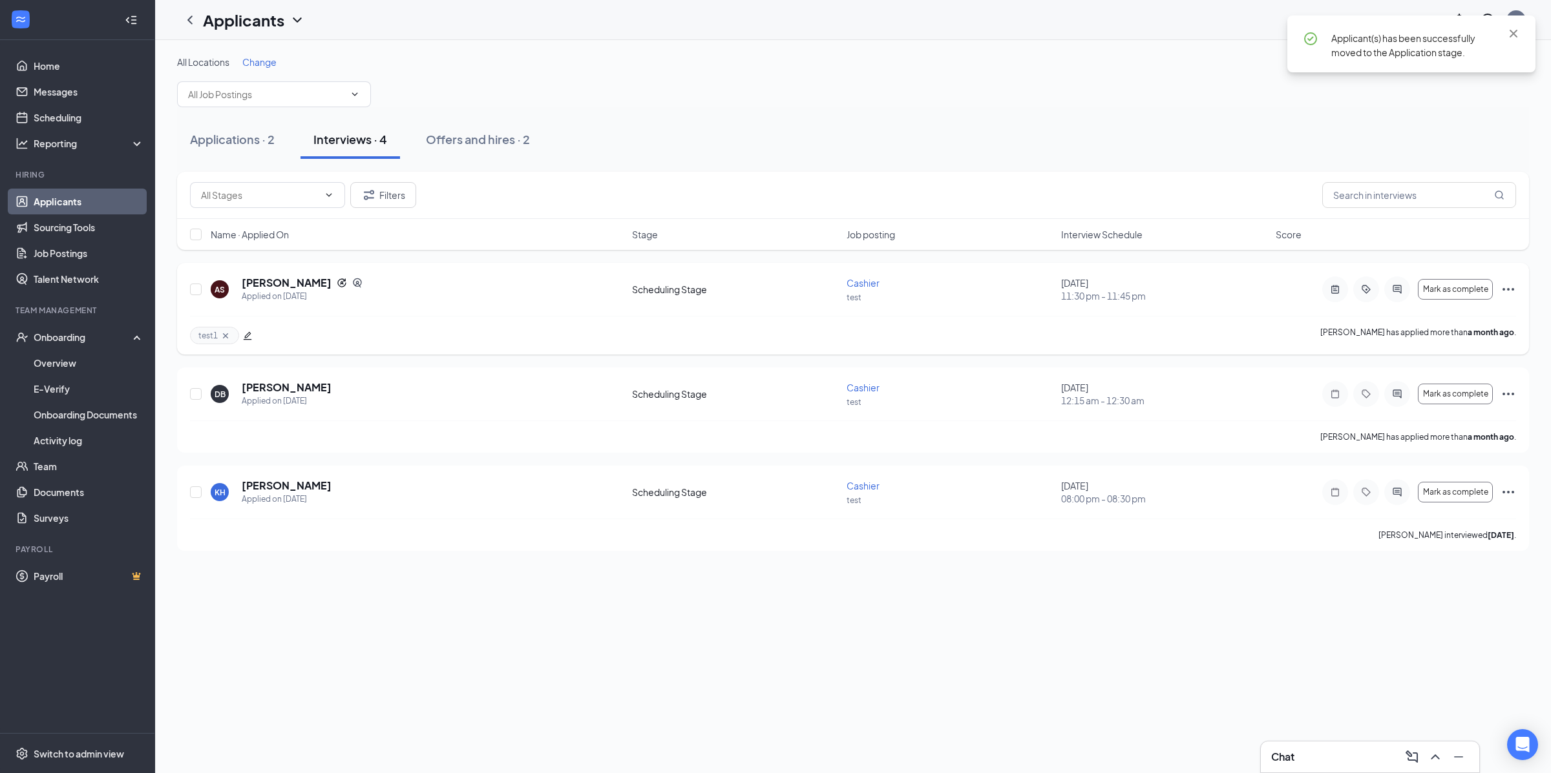
click at [1500, 291] on icon "Ellipses" at bounding box center [1508, 290] width 16 height 16
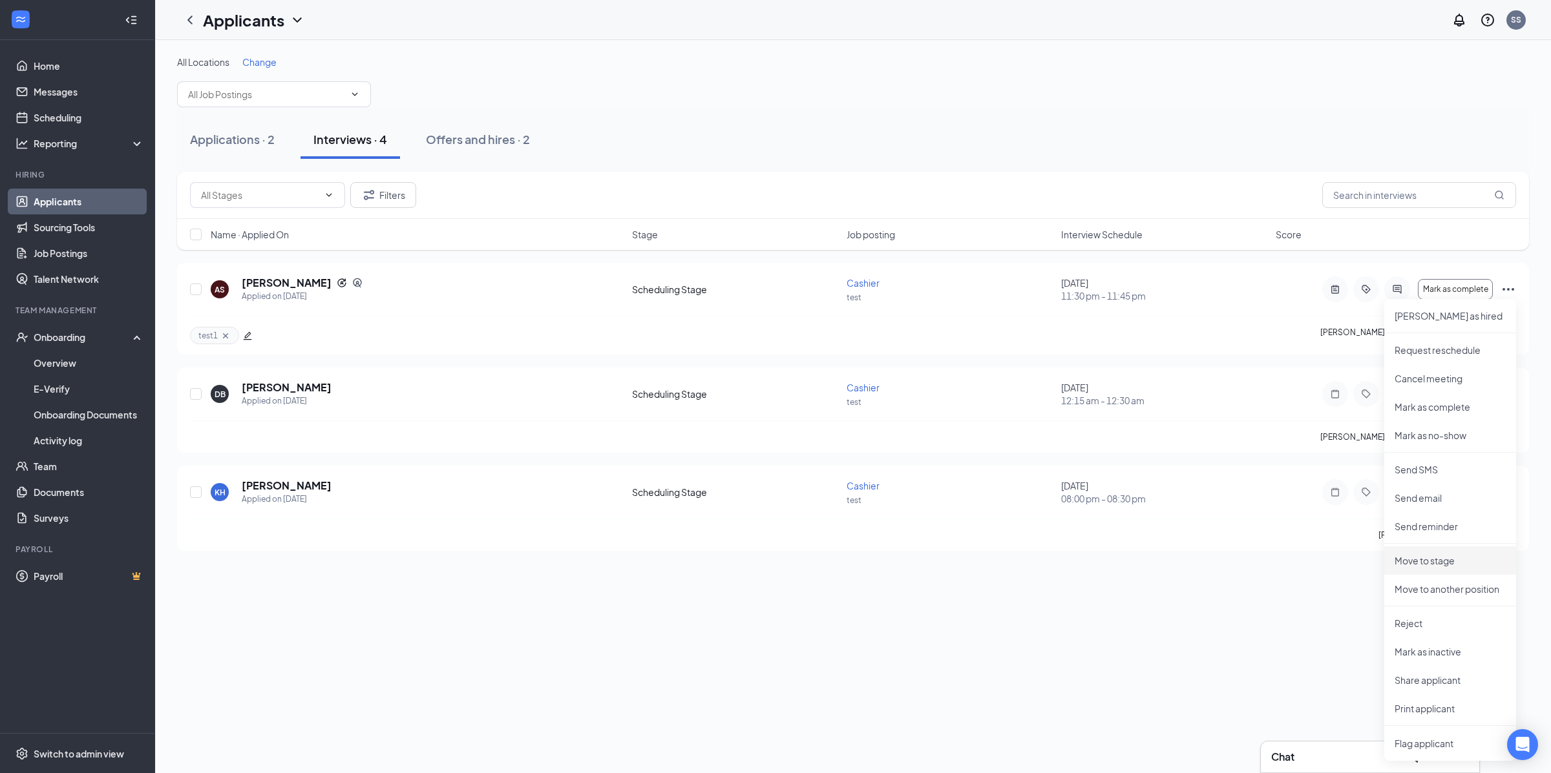
click at [1427, 558] on p "Move to stage" at bounding box center [1449, 560] width 111 height 13
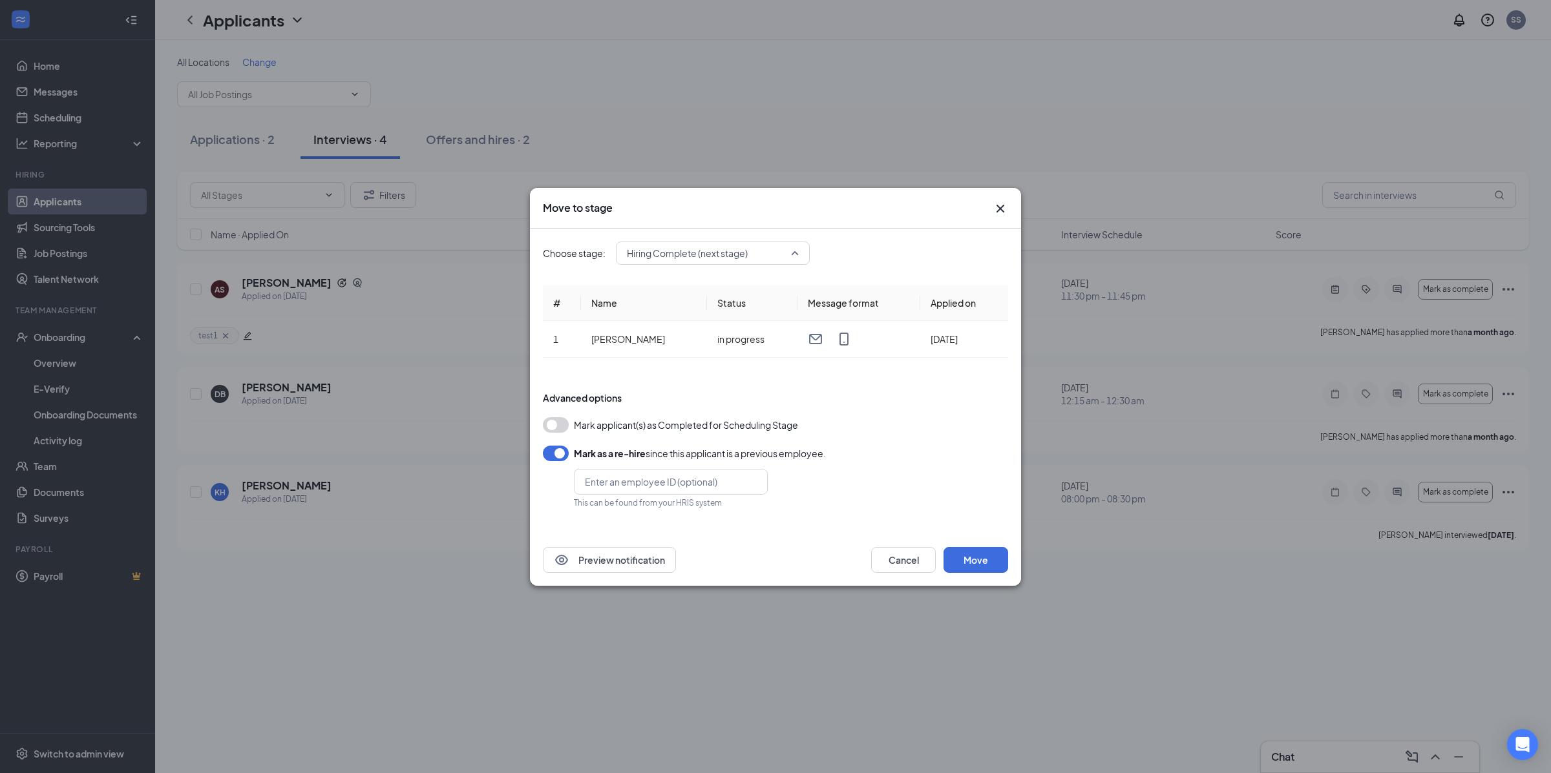
click at [733, 244] on span "Hiring Complete (next stage)" at bounding box center [687, 253] width 121 height 19
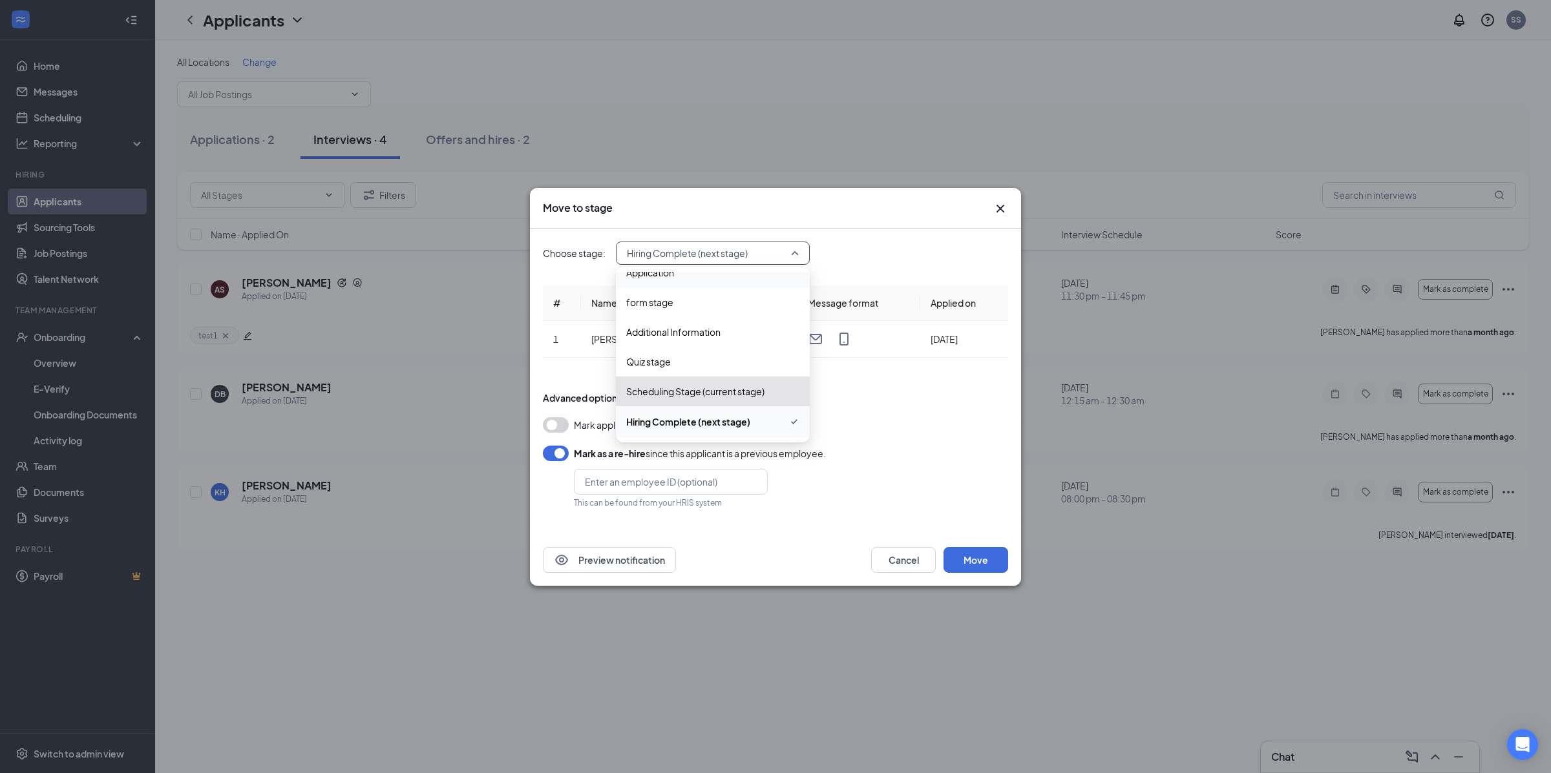
click at [689, 282] on div "Application" at bounding box center [713, 273] width 194 height 30
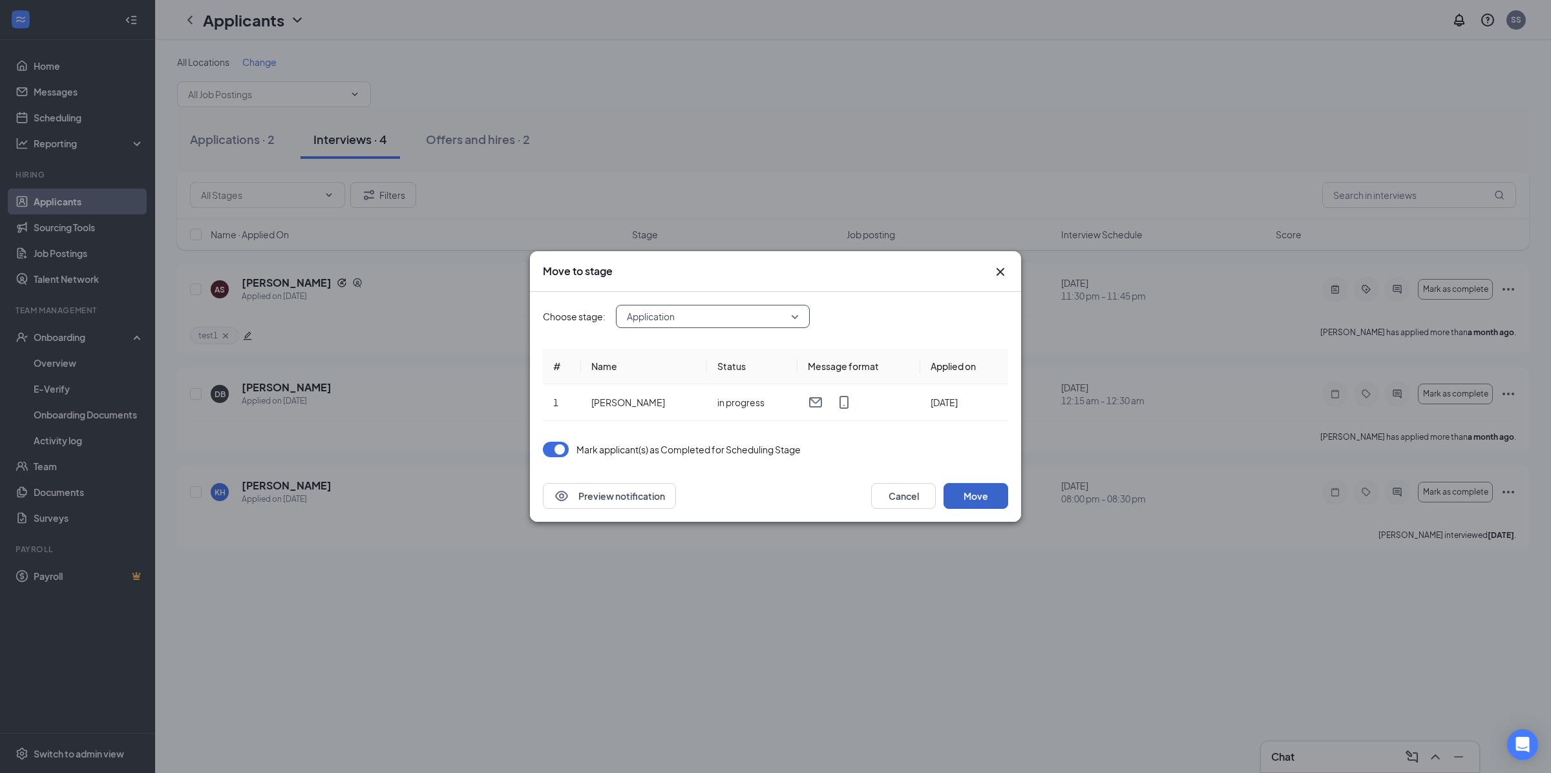
click at [967, 494] on button "Move" at bounding box center [975, 496] width 65 height 26
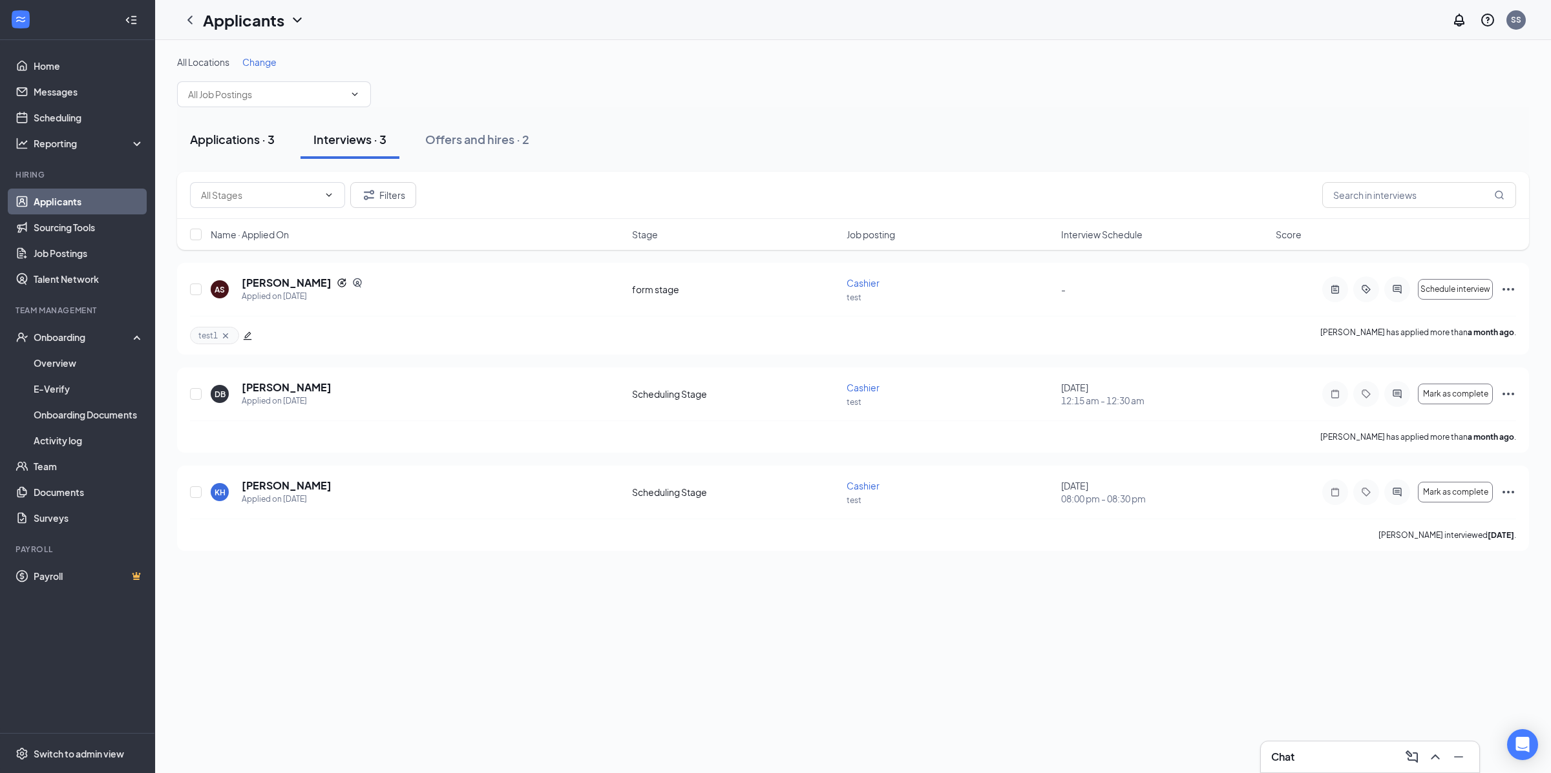
click at [254, 138] on div "Applications · 3" at bounding box center [232, 139] width 85 height 16
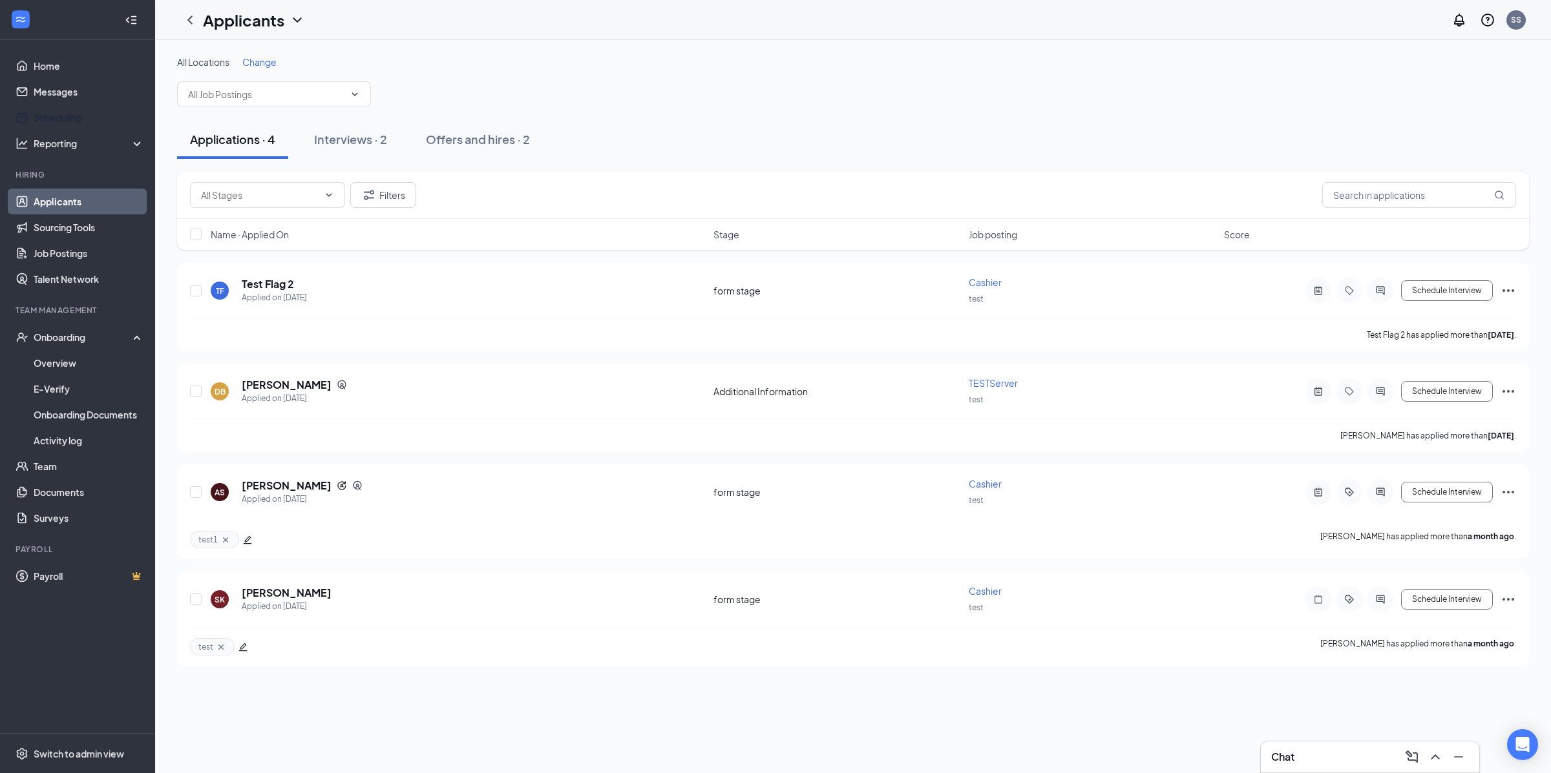
drag, startPoint x: 103, startPoint y: 118, endPoint x: 348, endPoint y: 233, distance: 271.1
click at [104, 119] on link "Scheduling" at bounding box center [89, 118] width 110 height 26
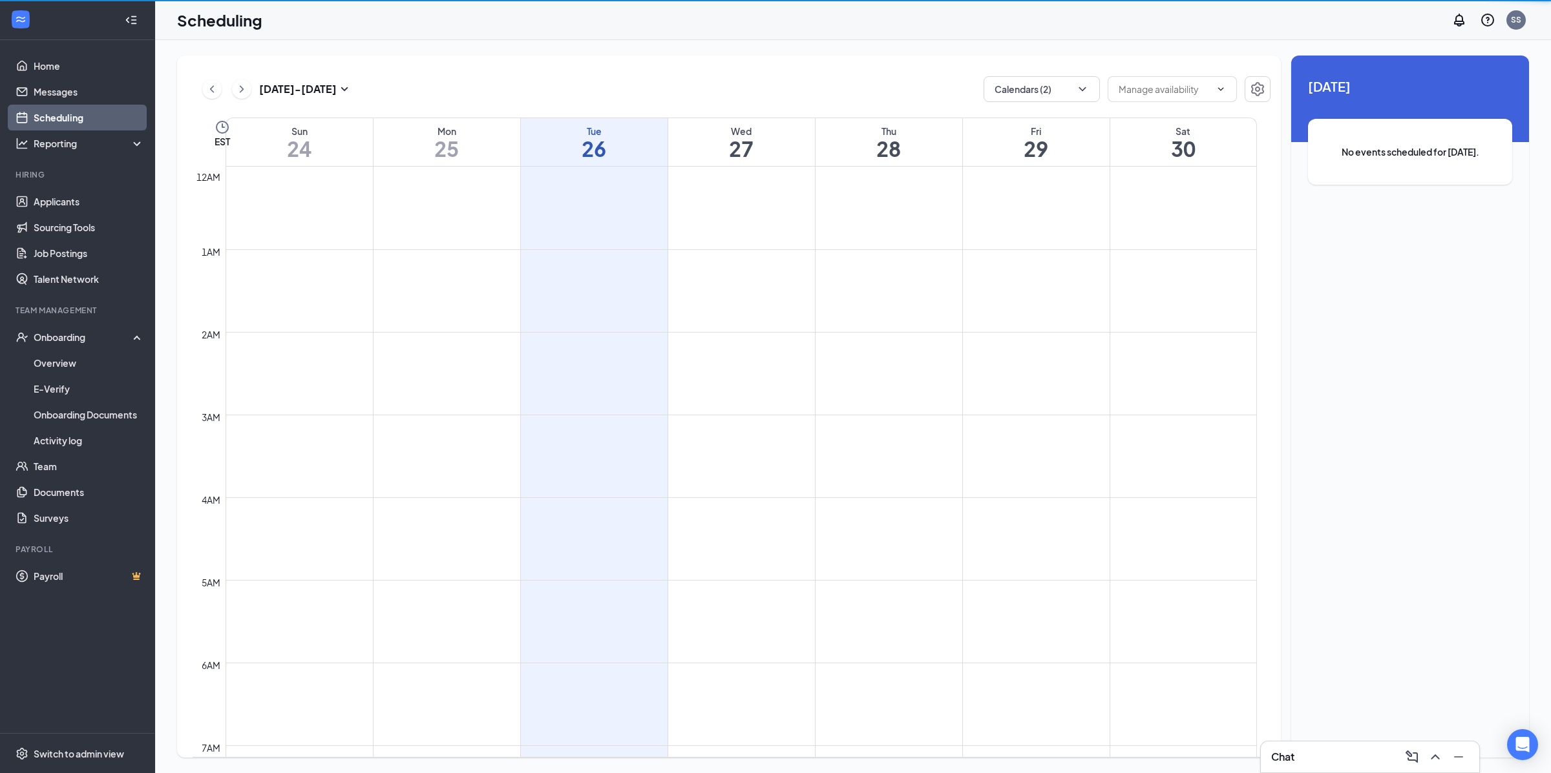
scroll to position [634, 0]
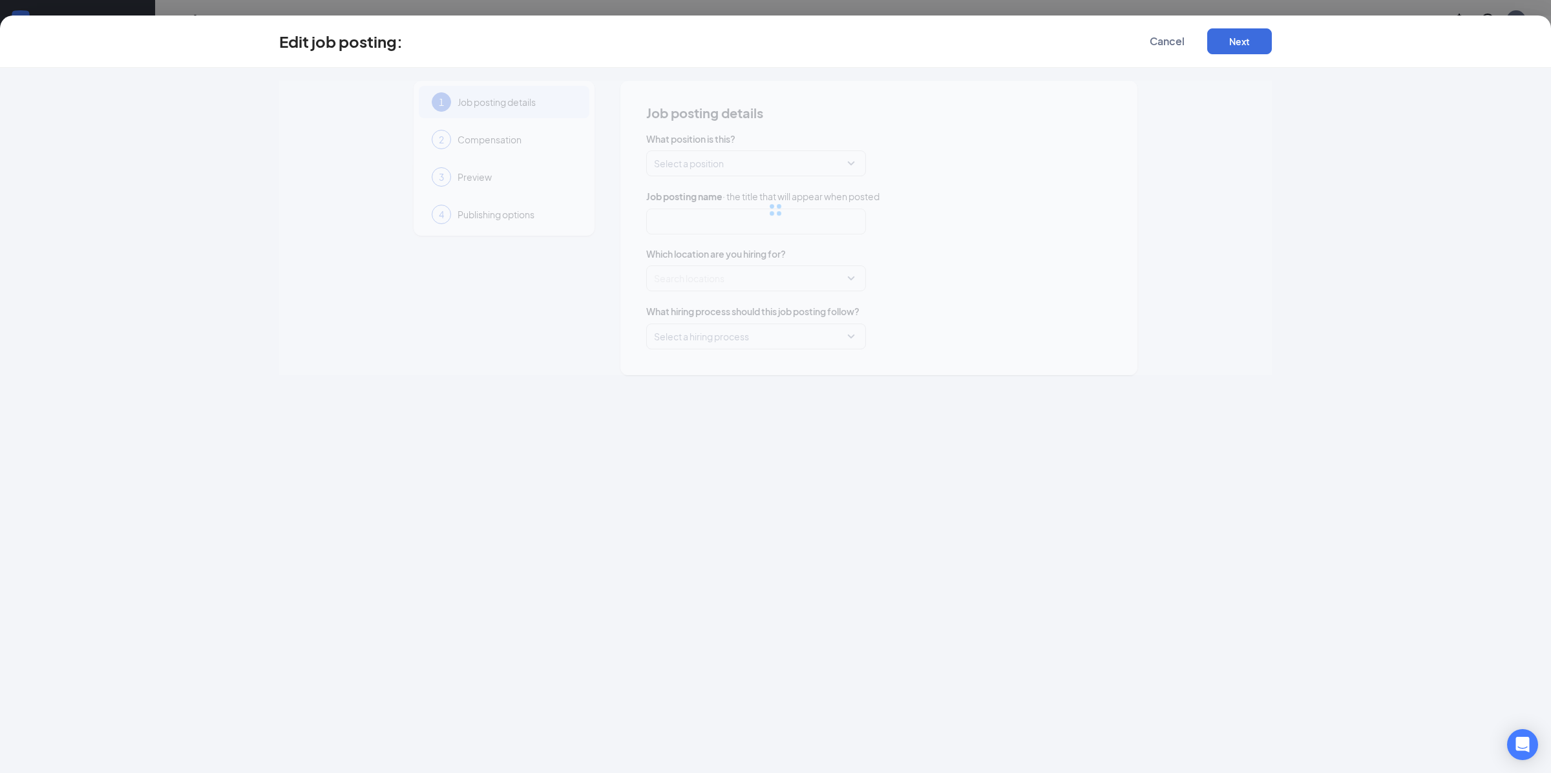
type input "Cashier"
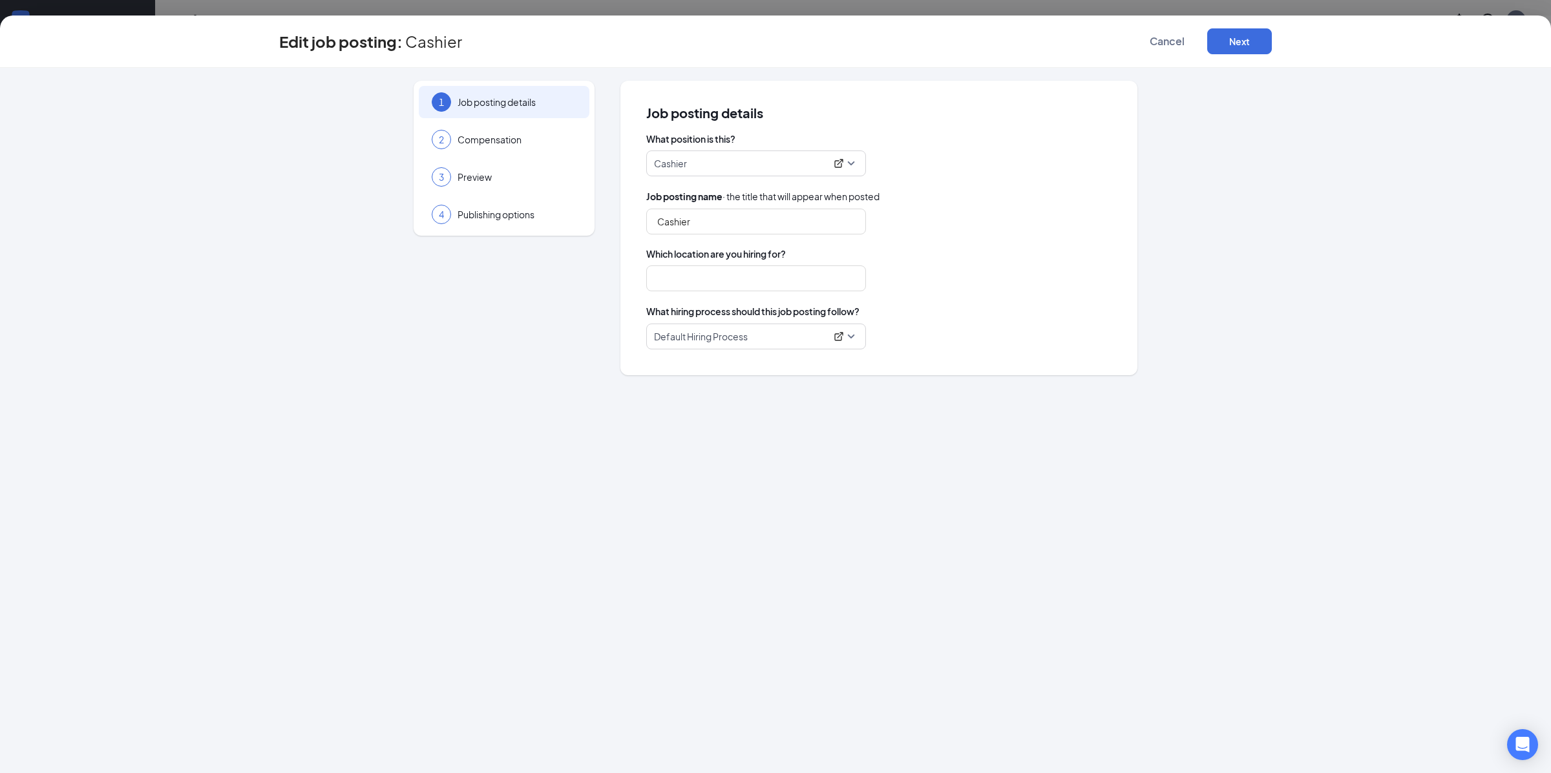
type input "test"
click at [836, 340] on icon "ExternalLink" at bounding box center [838, 336] width 8 height 8
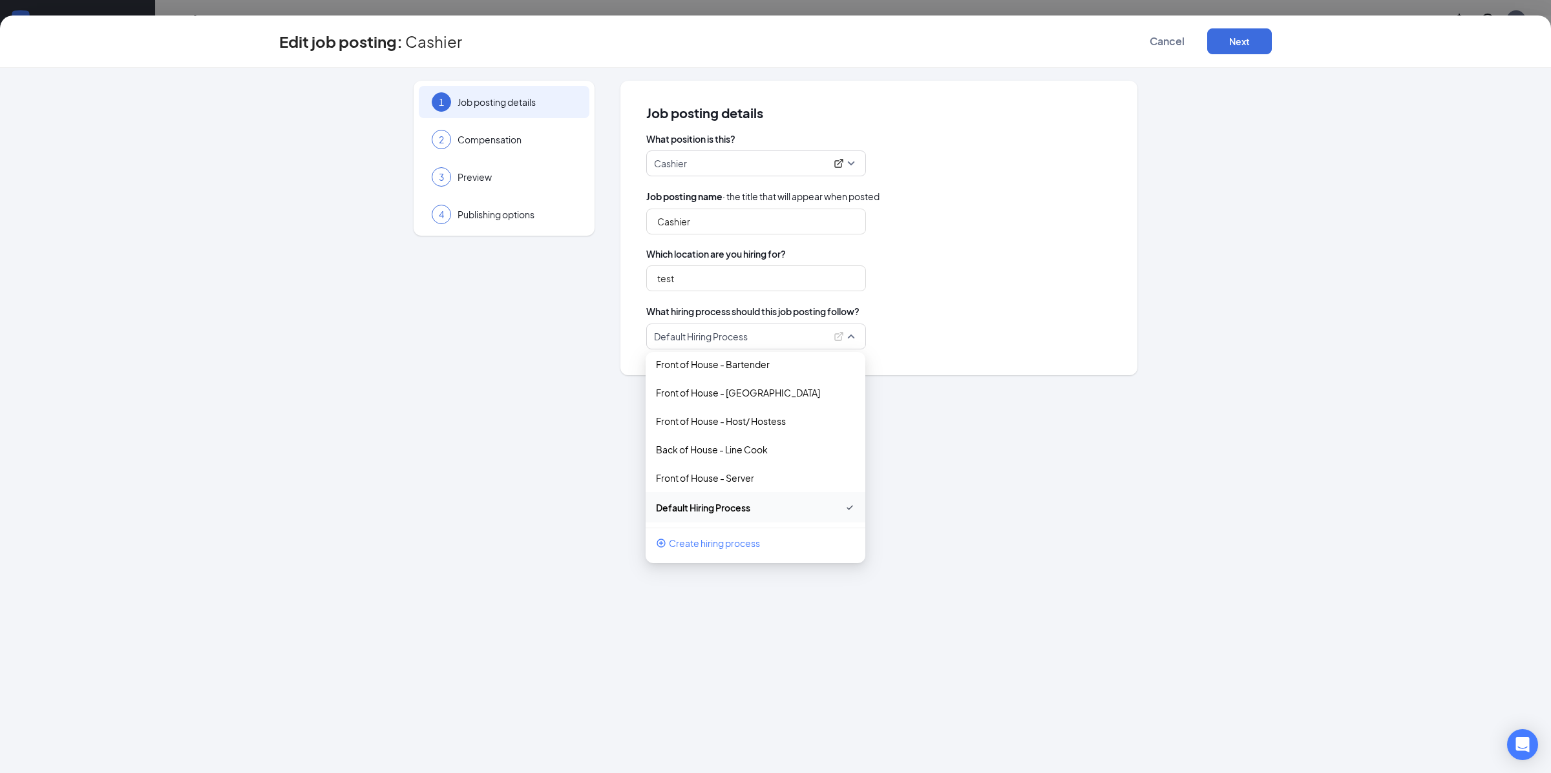
scroll to position [7, 0]
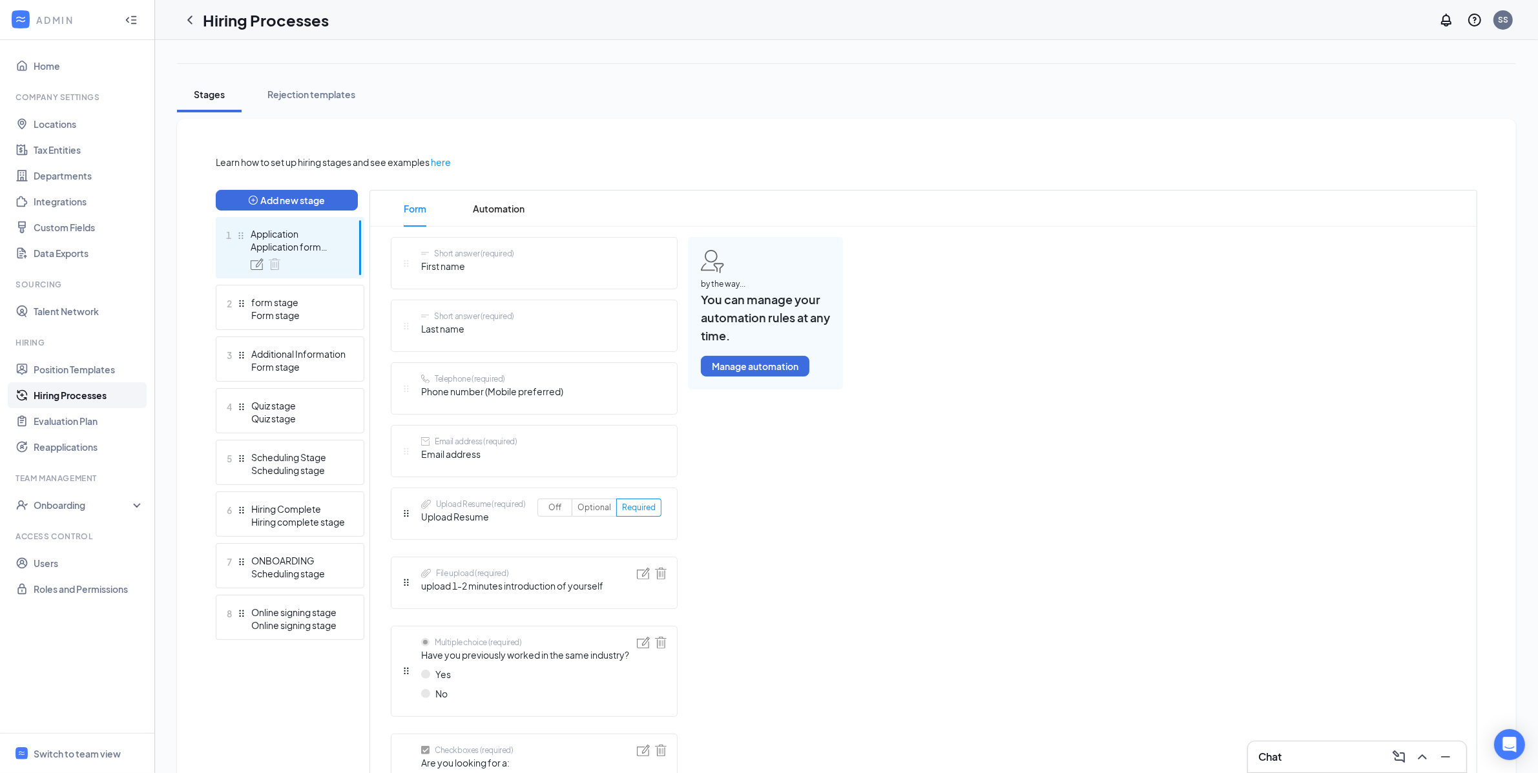
scroll to position [220, 0]
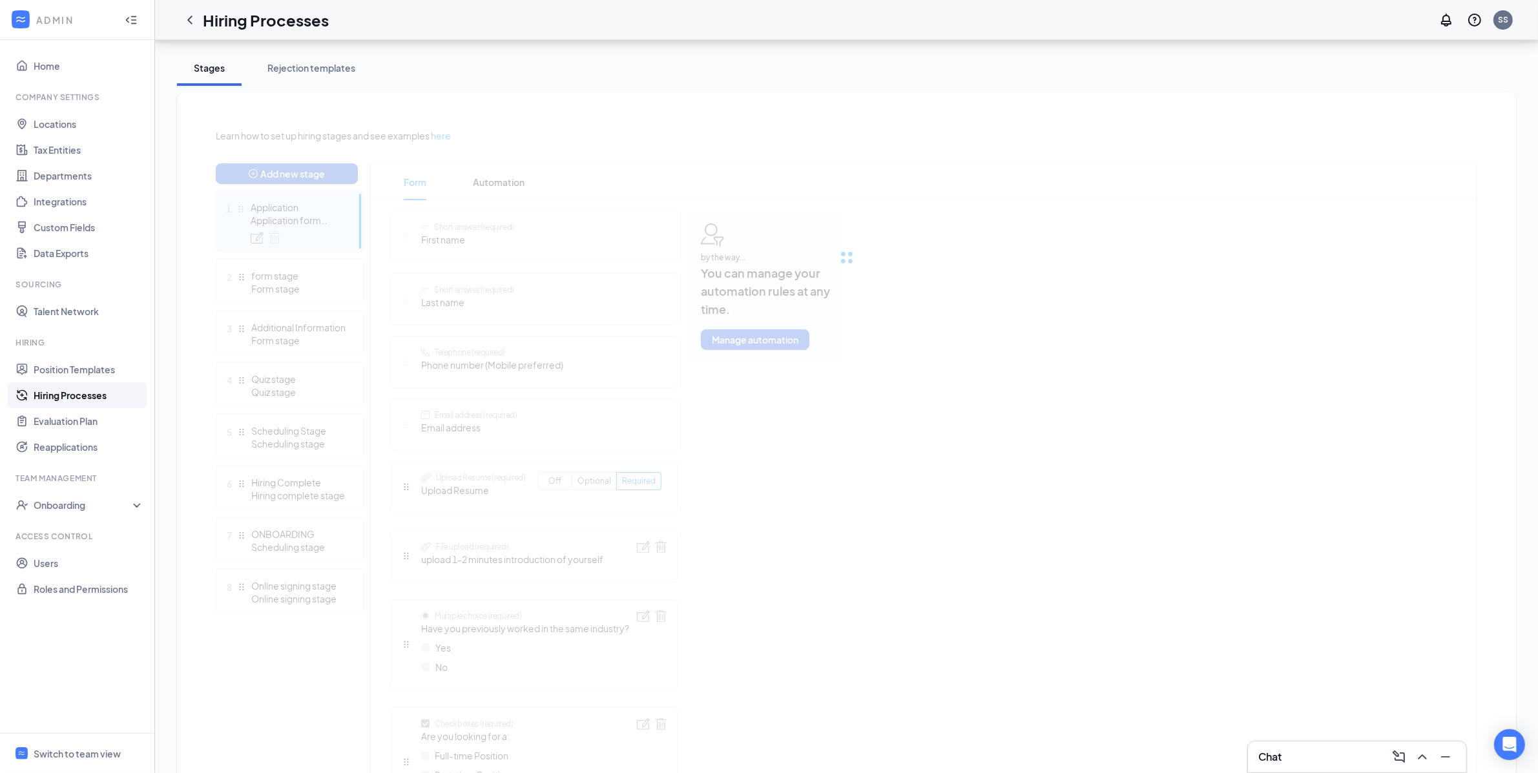
click at [302, 309] on div at bounding box center [847, 258] width 1262 height 258
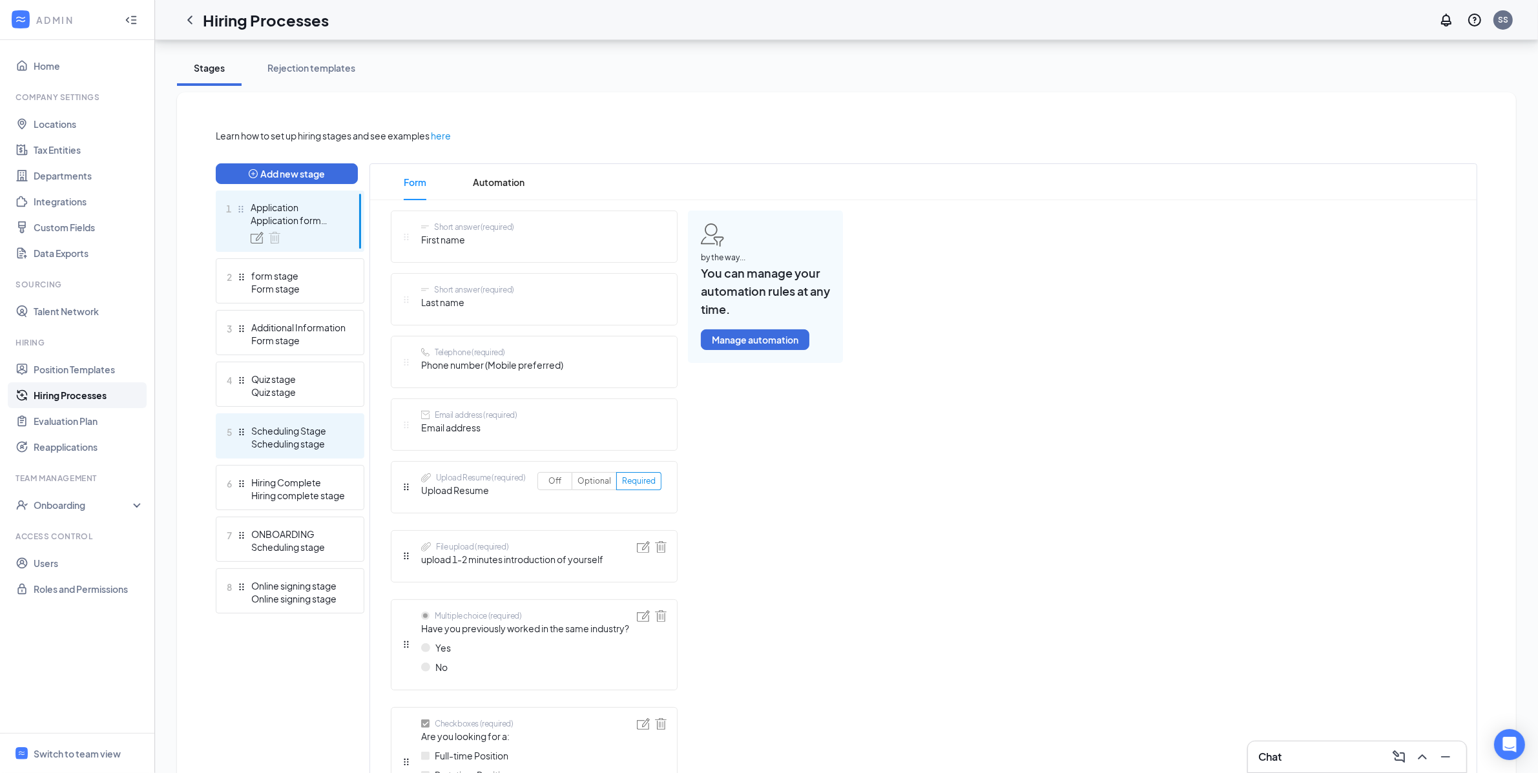
click at [299, 439] on div "Scheduling stage" at bounding box center [298, 443] width 94 height 13
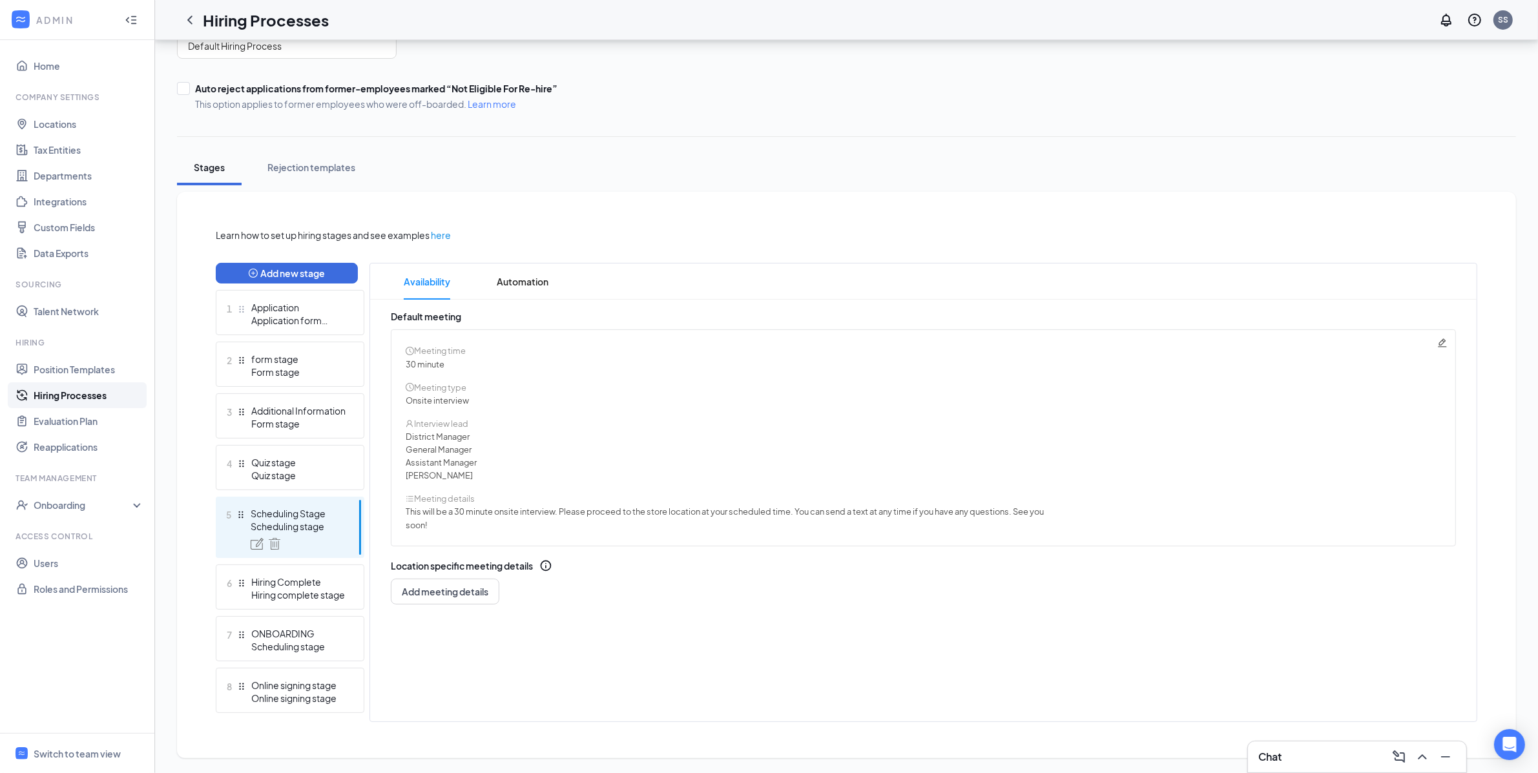
click at [1445, 342] on icon "Pencil" at bounding box center [1443, 343] width 10 height 10
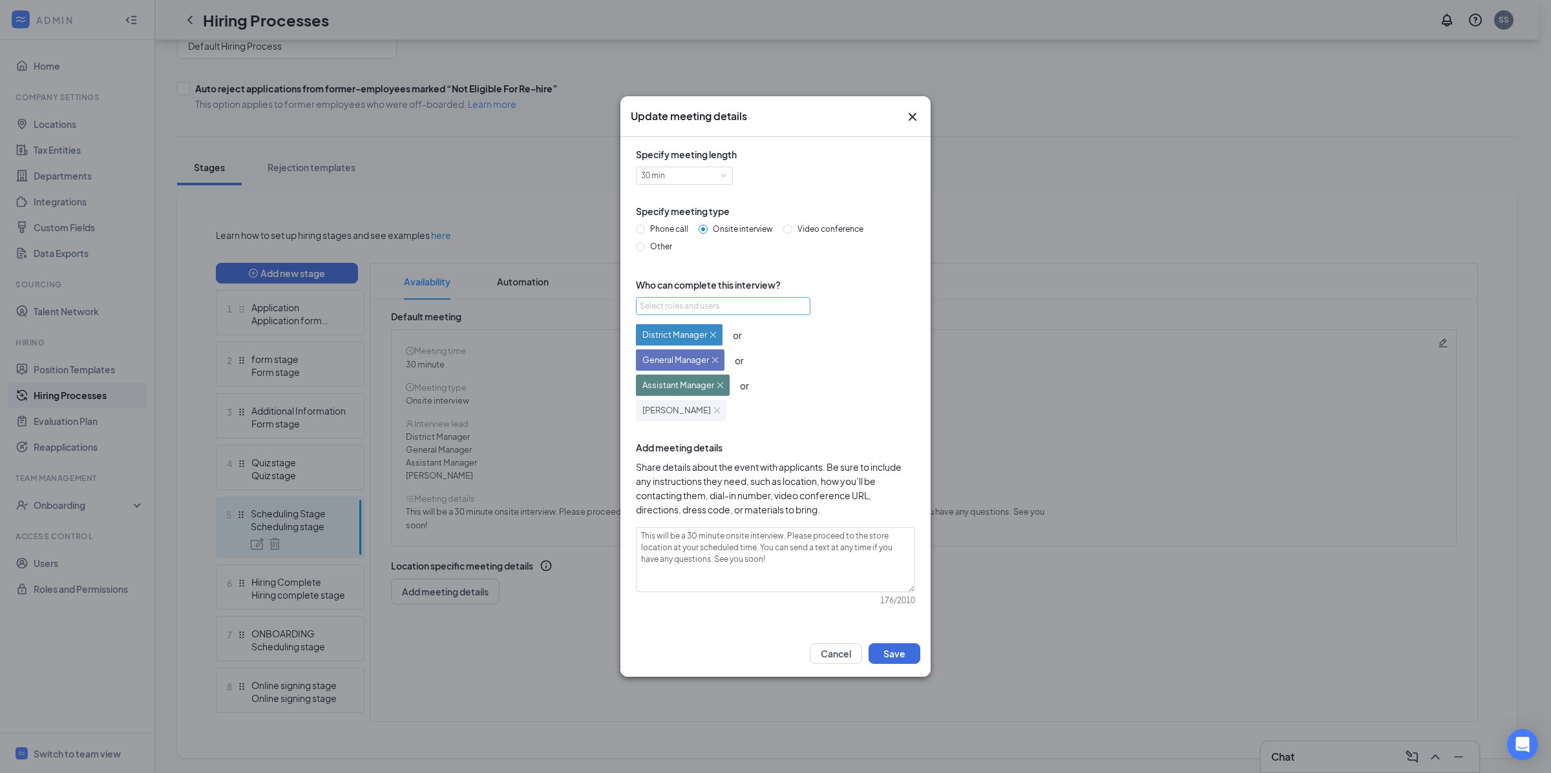
click at [708, 301] on div "Select roles and users" at bounding box center [720, 306] width 160 height 13
click at [688, 343] on div "Super Admin" at bounding box center [722, 352] width 174 height 22
checkbox input "true"
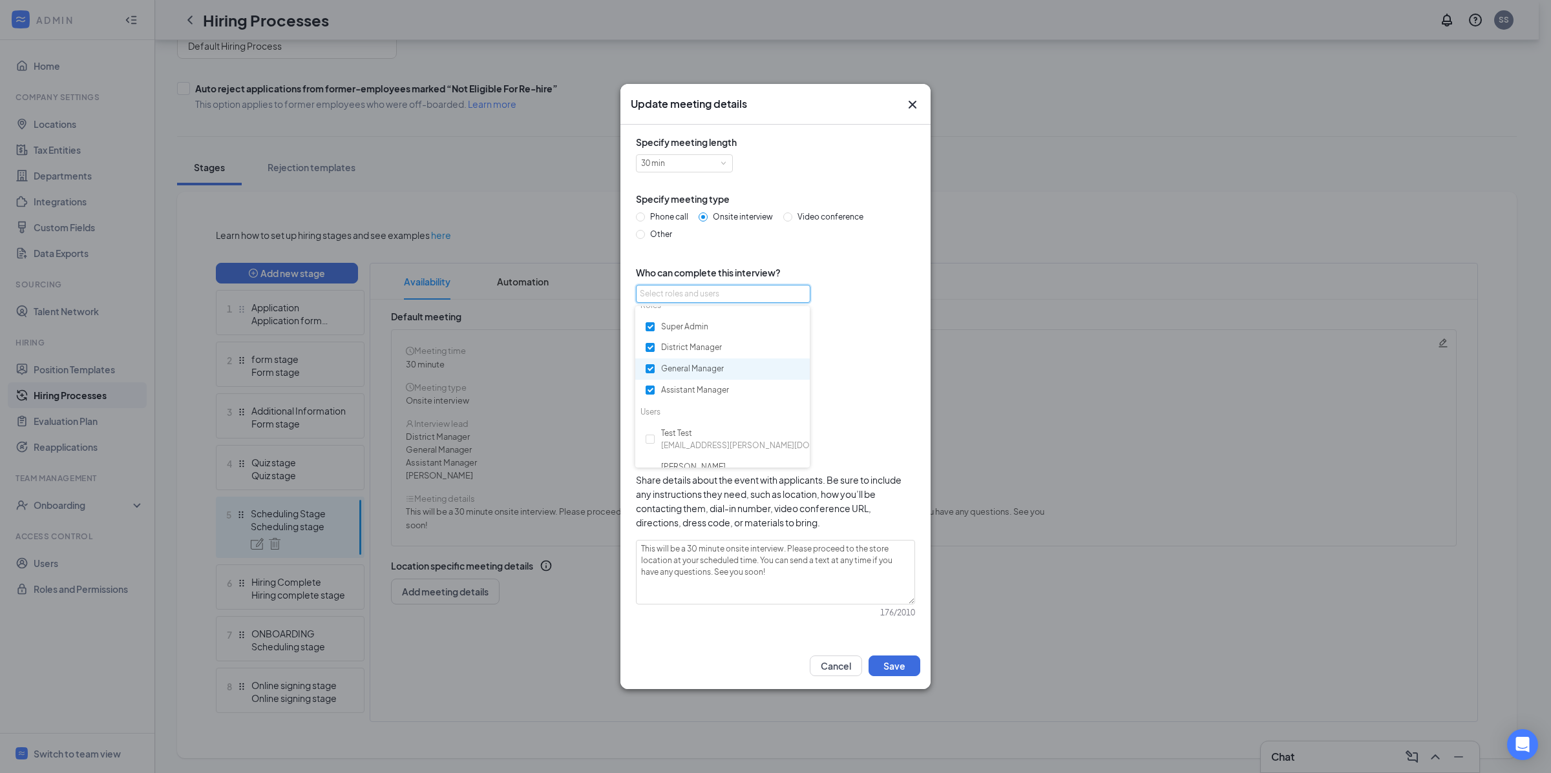
scroll to position [29, 0]
click at [709, 426] on span "[EMAIL_ADDRESS][PERSON_NAME][DOMAIN_NAME]" at bounding box center [759, 429] width 197 height 12
checkbox input "true"
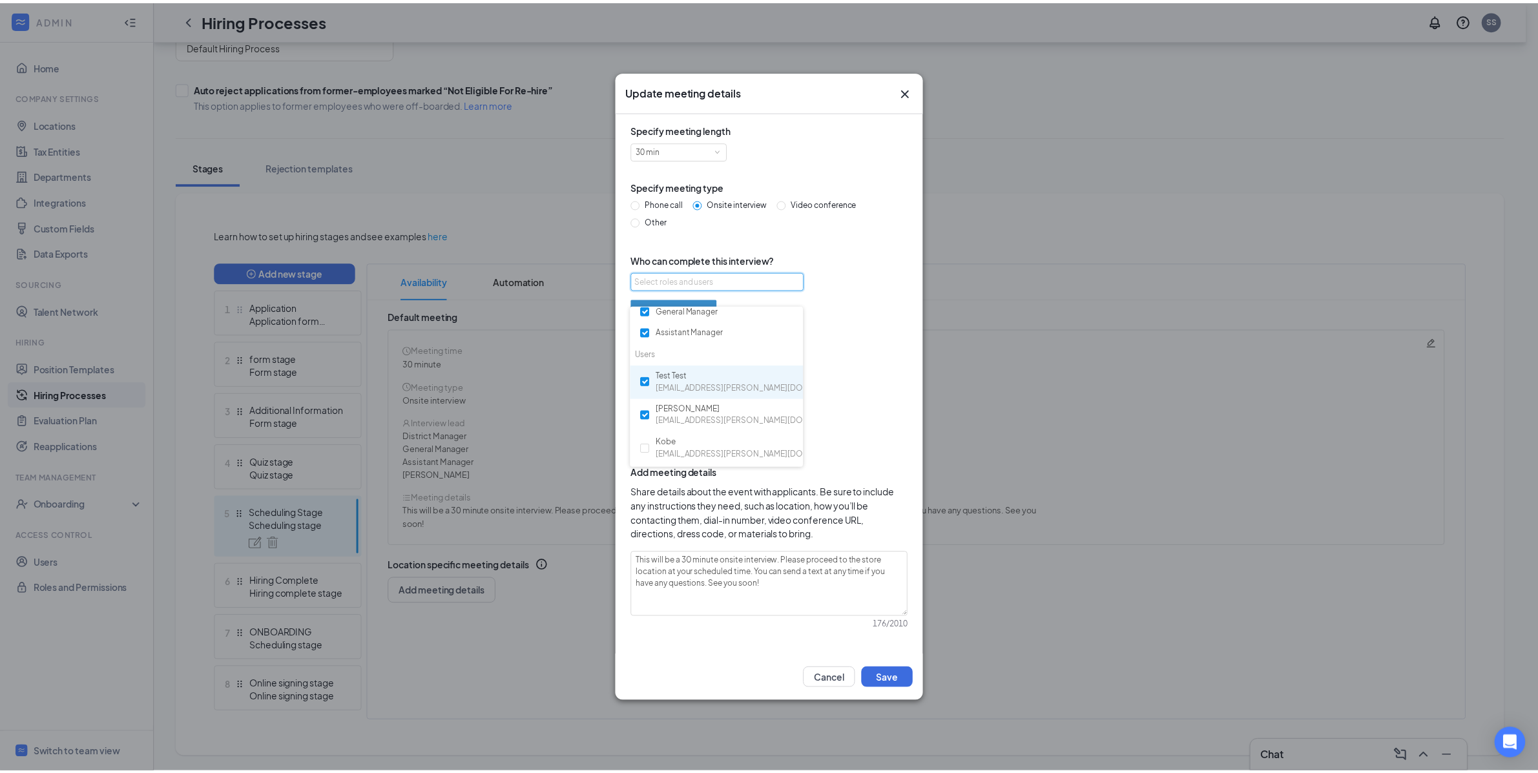
scroll to position [101, 0]
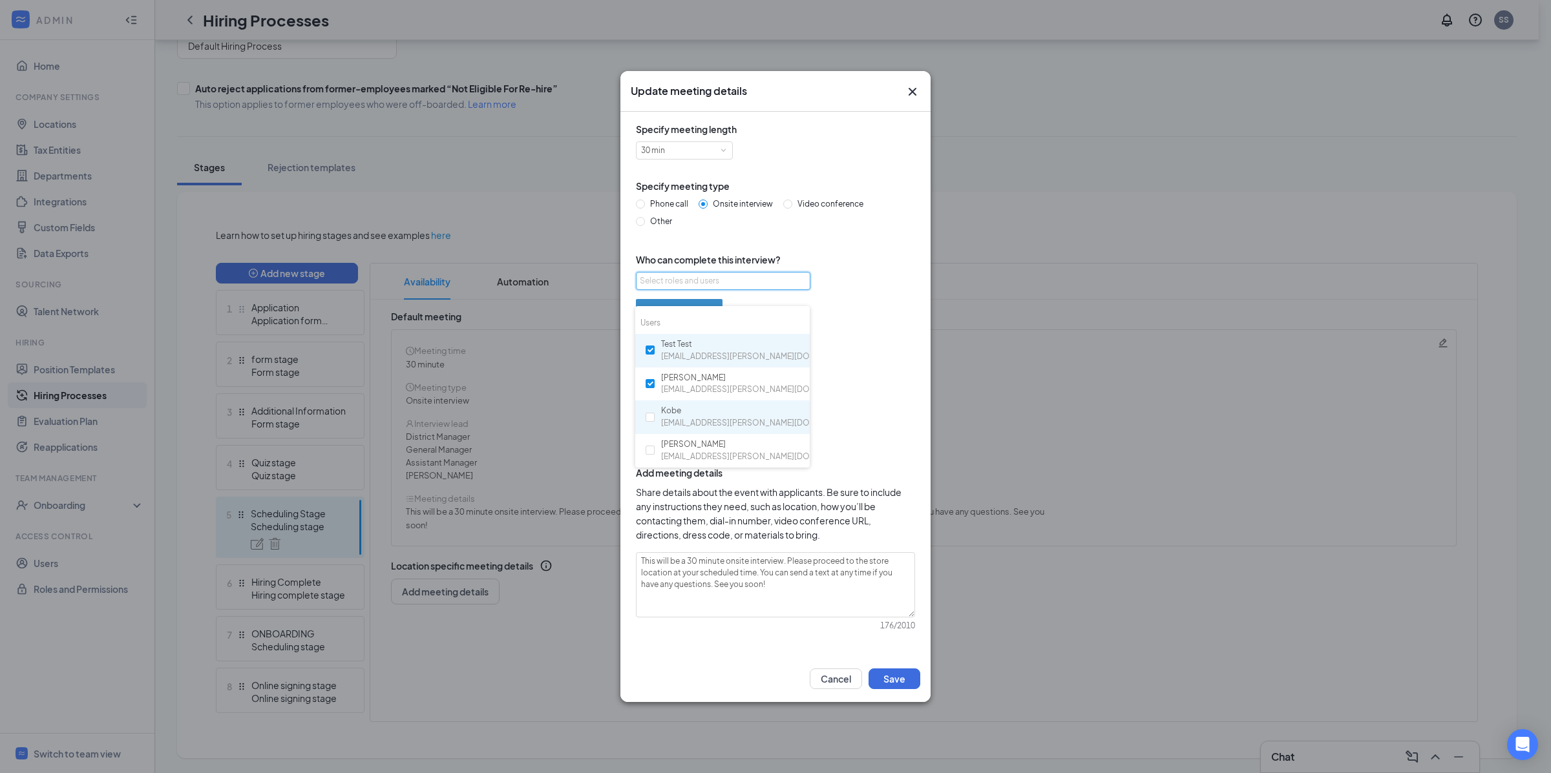
click at [711, 418] on span "[EMAIL_ADDRESS][PERSON_NAME][DOMAIN_NAME]" at bounding box center [759, 423] width 197 height 12
checkbox input "true"
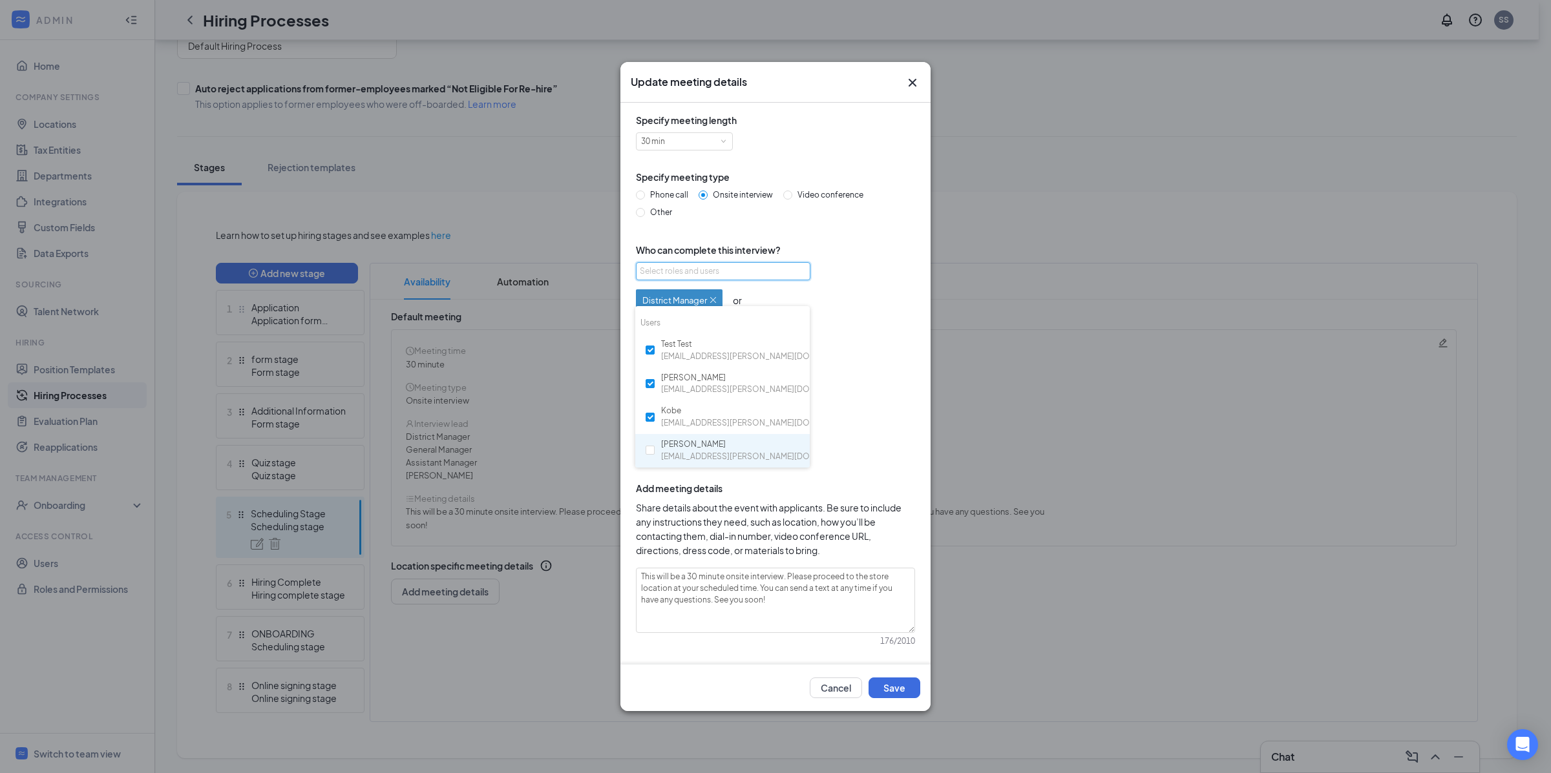
click at [705, 446] on div "Lindsay [EMAIL_ADDRESS][PERSON_NAME][DOMAIN_NAME]" at bounding box center [759, 451] width 197 height 25
checkbox input "true"
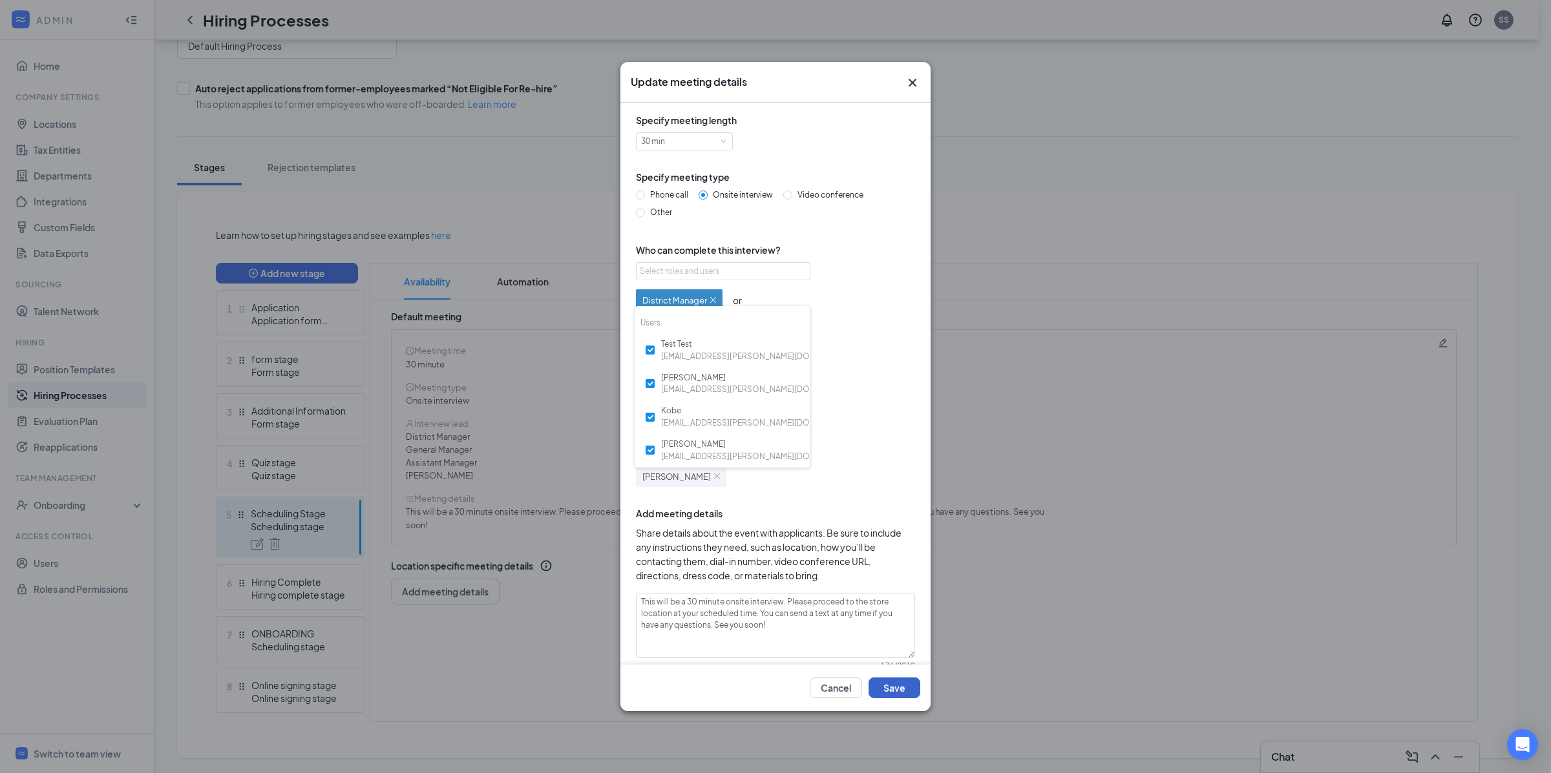
click at [888, 686] on button "Save" at bounding box center [894, 688] width 52 height 21
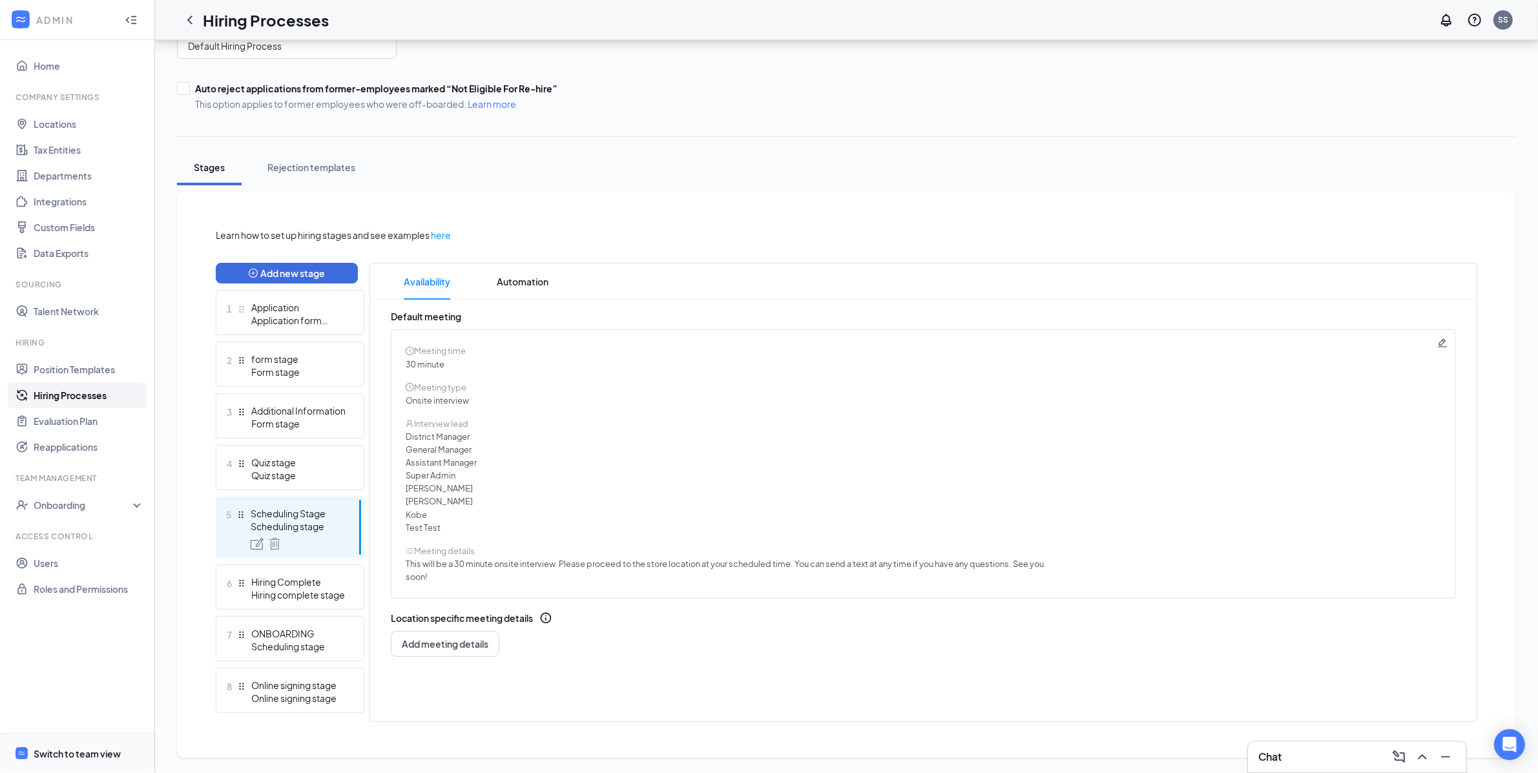
click at [97, 746] on span "Switch to team view" at bounding box center [89, 753] width 110 height 39
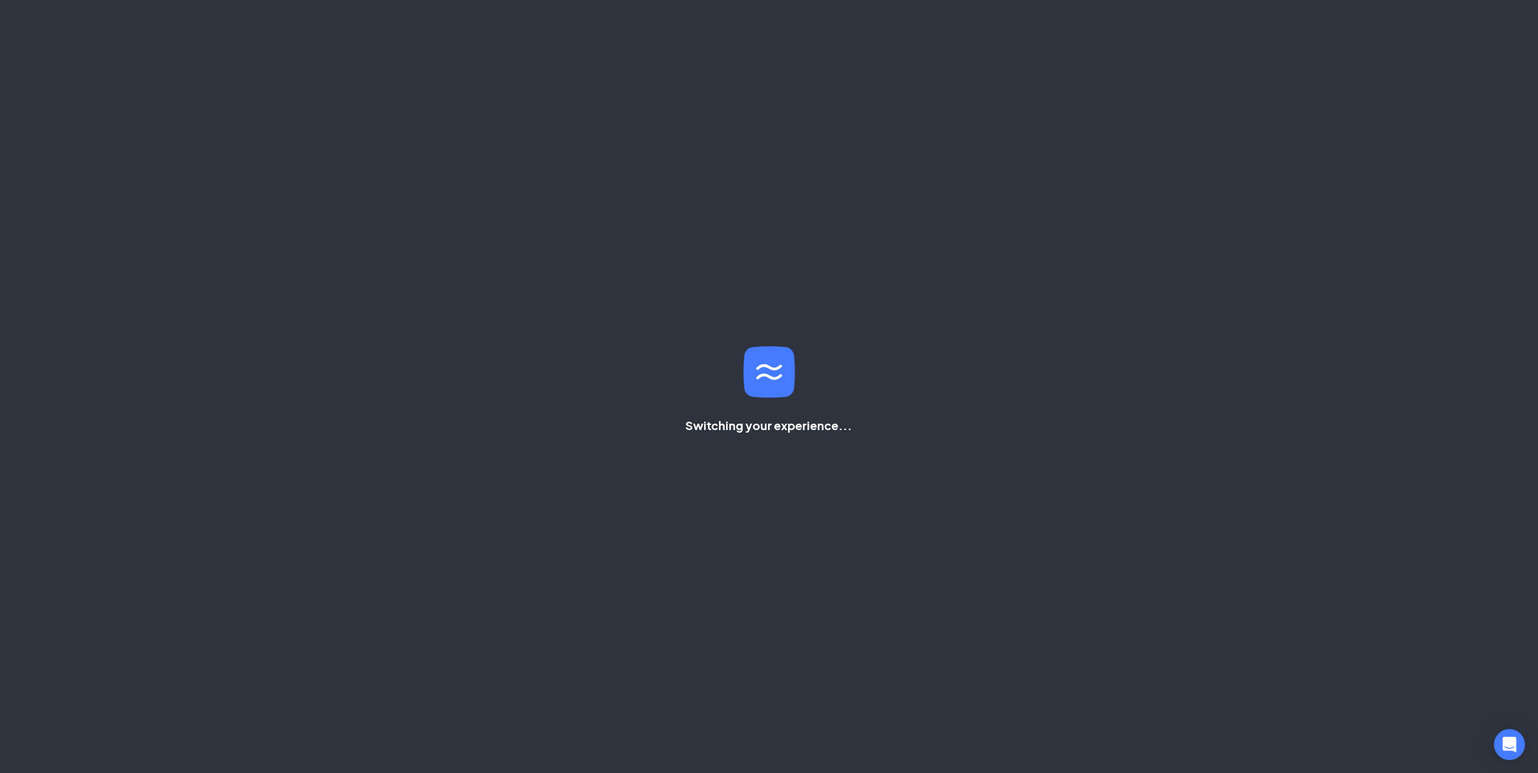
scroll to position [62, 0]
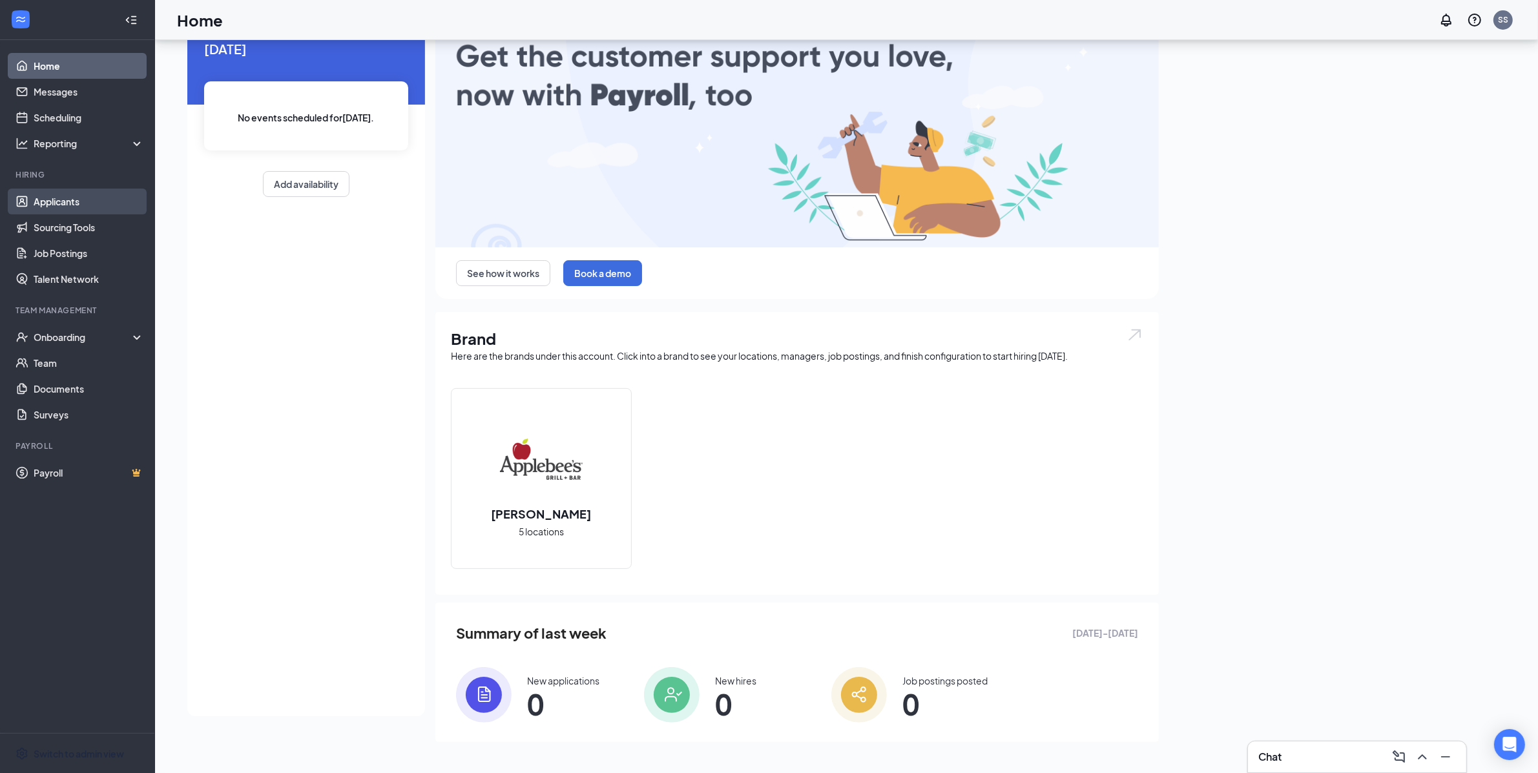
click at [63, 204] on link "Applicants" at bounding box center [89, 202] width 110 height 26
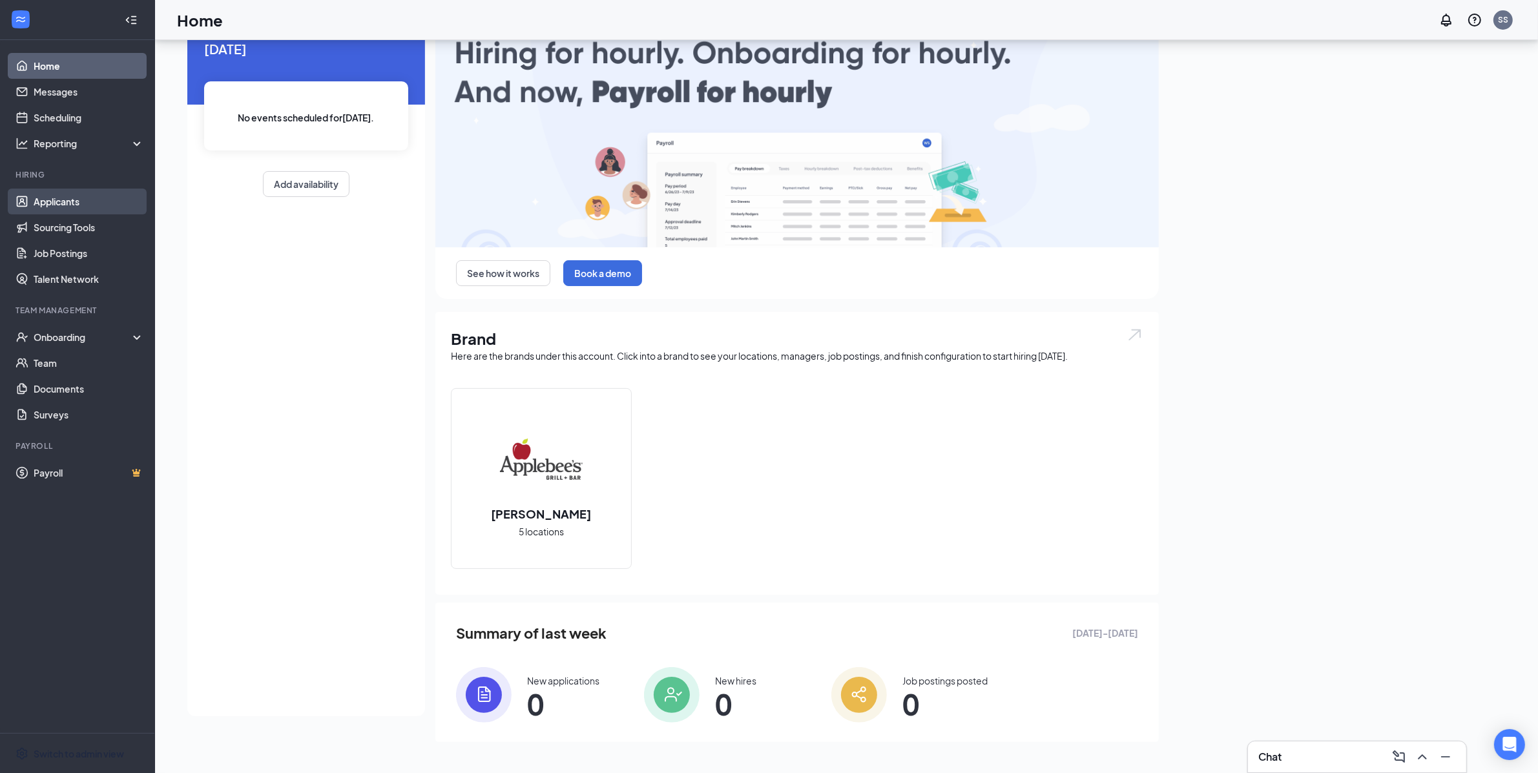
click at [63, 204] on link "Applicants" at bounding box center [89, 202] width 110 height 26
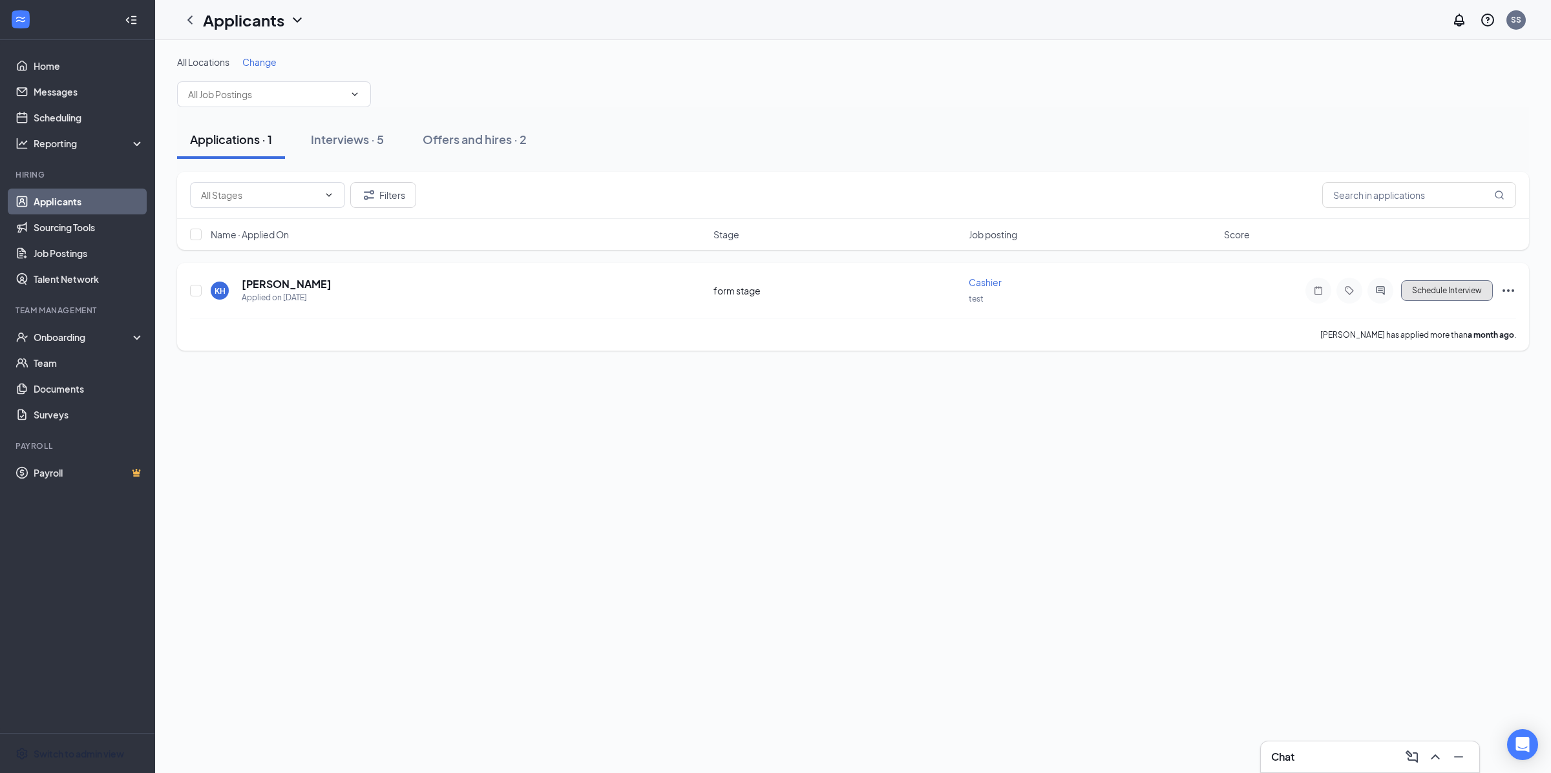
click at [1468, 295] on button "Schedule Interview" at bounding box center [1447, 290] width 92 height 21
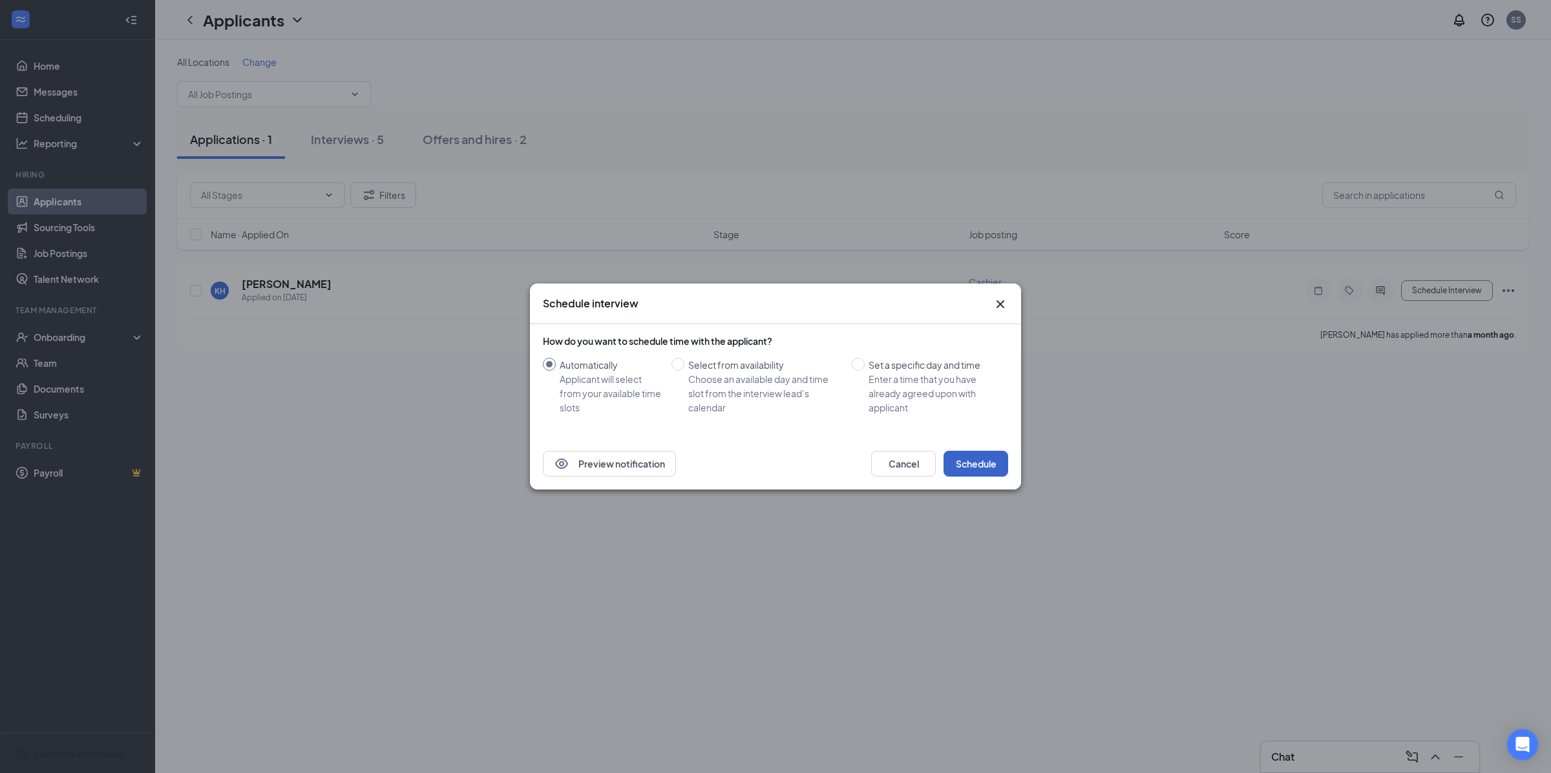
click at [979, 466] on button "Schedule" at bounding box center [975, 464] width 65 height 26
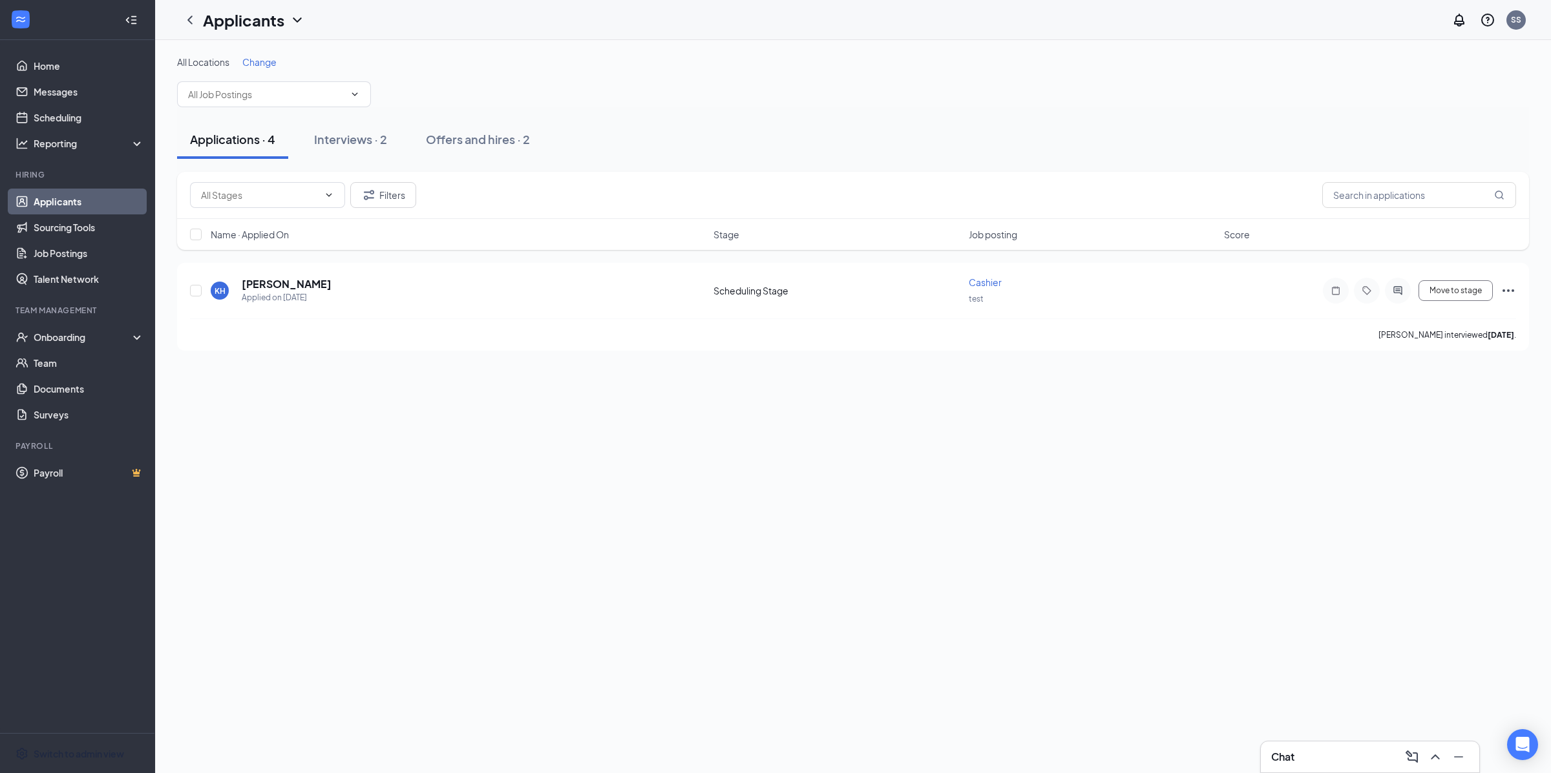
click at [256, 131] on div "Applications · 4" at bounding box center [232, 139] width 85 height 16
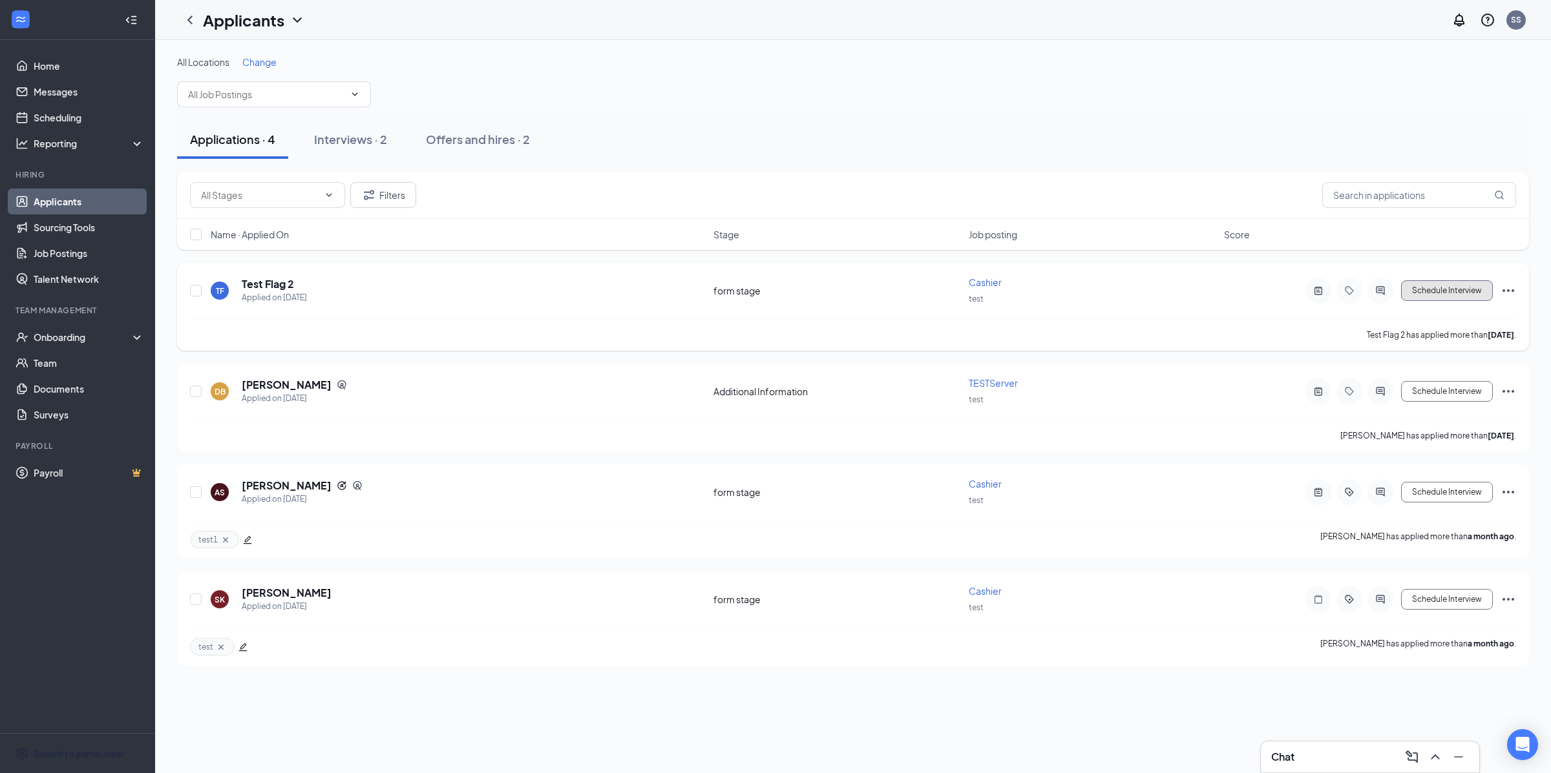
click at [1476, 297] on button "Schedule Interview" at bounding box center [1447, 290] width 92 height 21
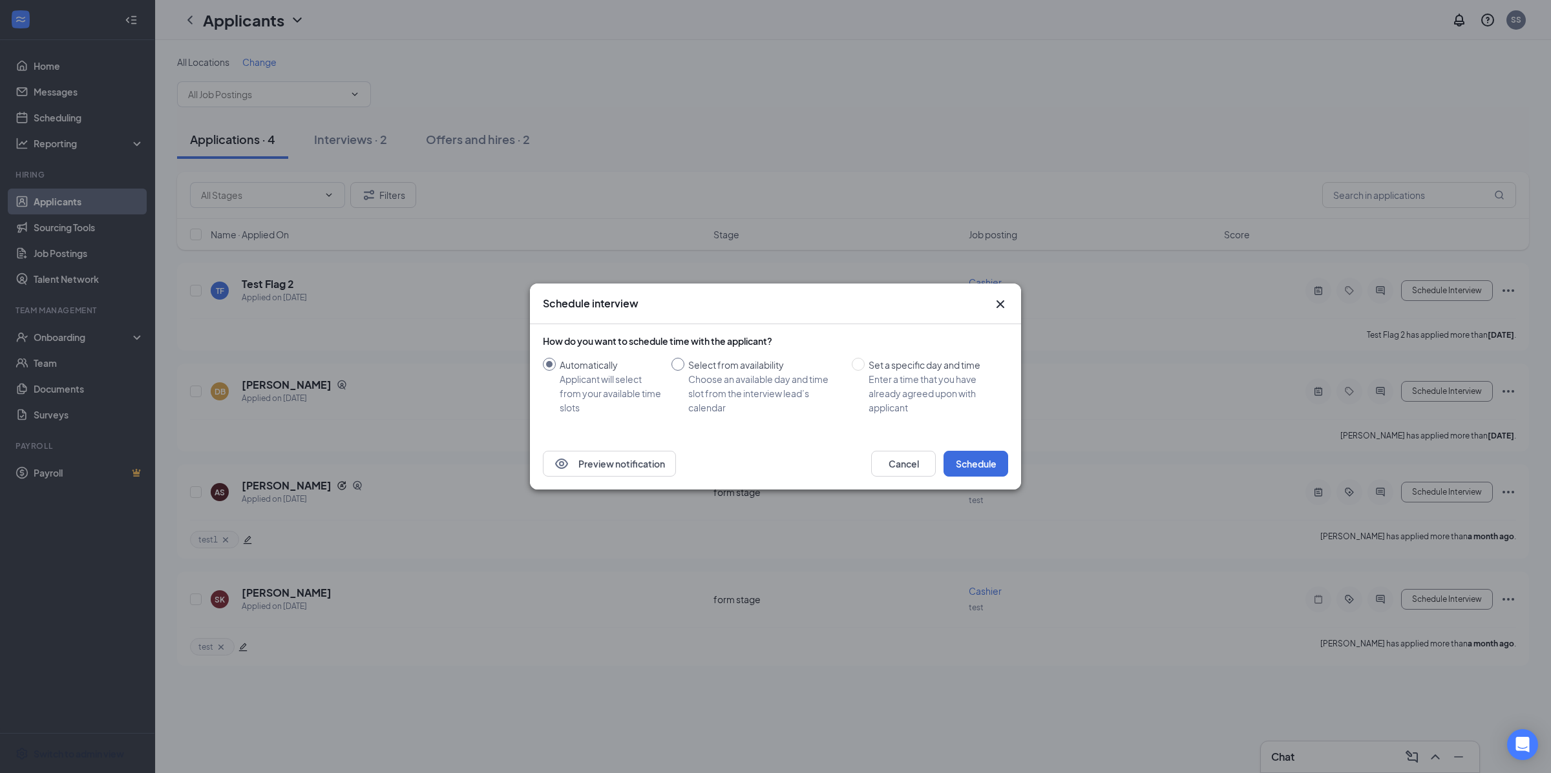
click at [758, 383] on div "Choose an available day and time slot from the interview lead’s calendar" at bounding box center [764, 393] width 153 height 43
click at [684, 371] on input "Select from availability Choose an available day and time slot from the intervi…" at bounding box center [677, 364] width 13 height 13
radio input "true"
radio input "false"
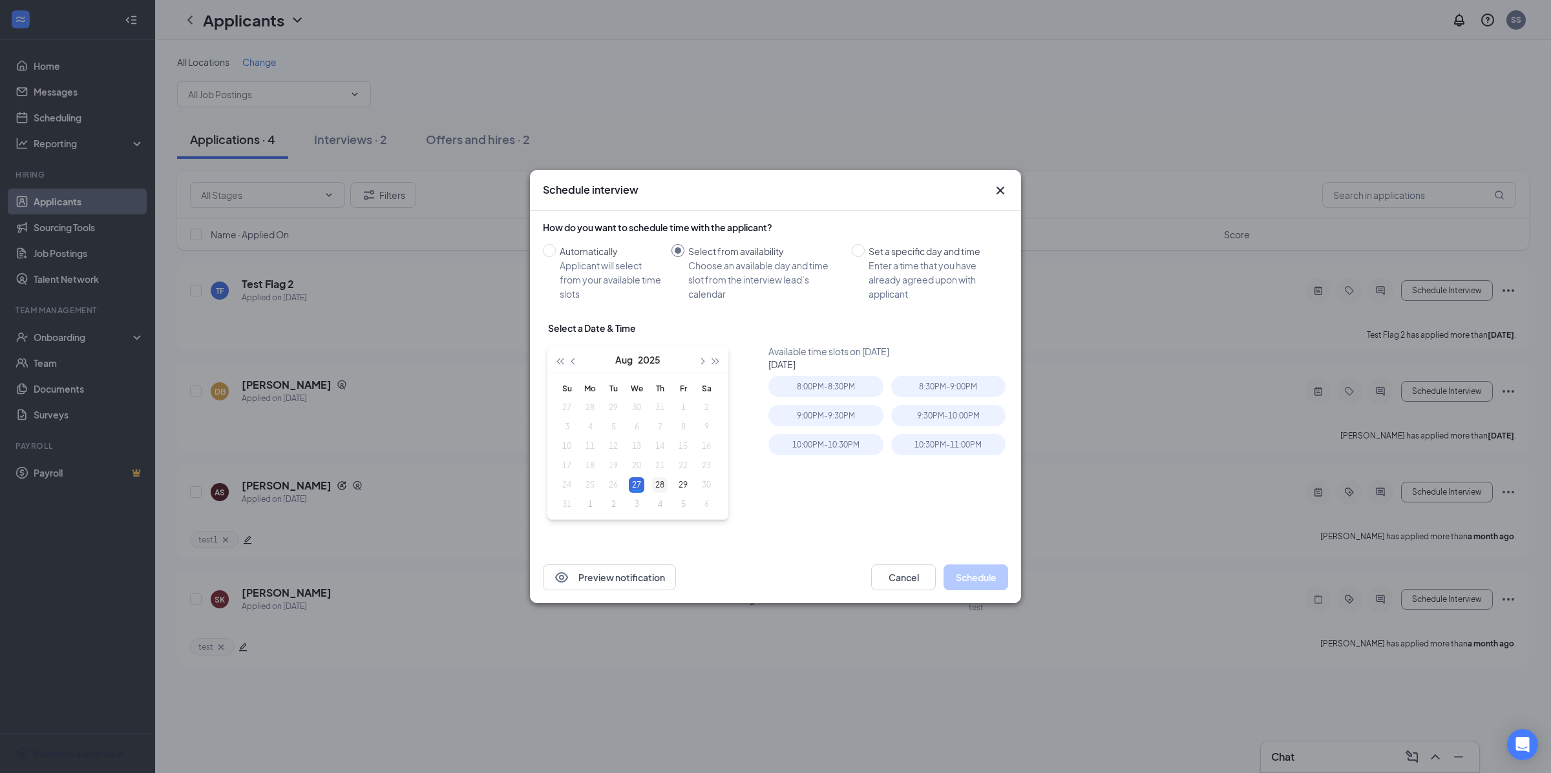
click at [664, 483] on div "28" at bounding box center [660, 485] width 16 height 16
type input "Aug 28, 2025"
click at [717, 262] on div "Choose an available day and time slot from the interview lead’s calendar" at bounding box center [764, 279] width 153 height 43
click at [684, 257] on input "Select from availability Choose an available day and time slot from the intervi…" at bounding box center [677, 250] width 13 height 13
click at [717, 262] on div "Choose an available day and time slot from the interview lead’s calendar" at bounding box center [764, 279] width 153 height 43
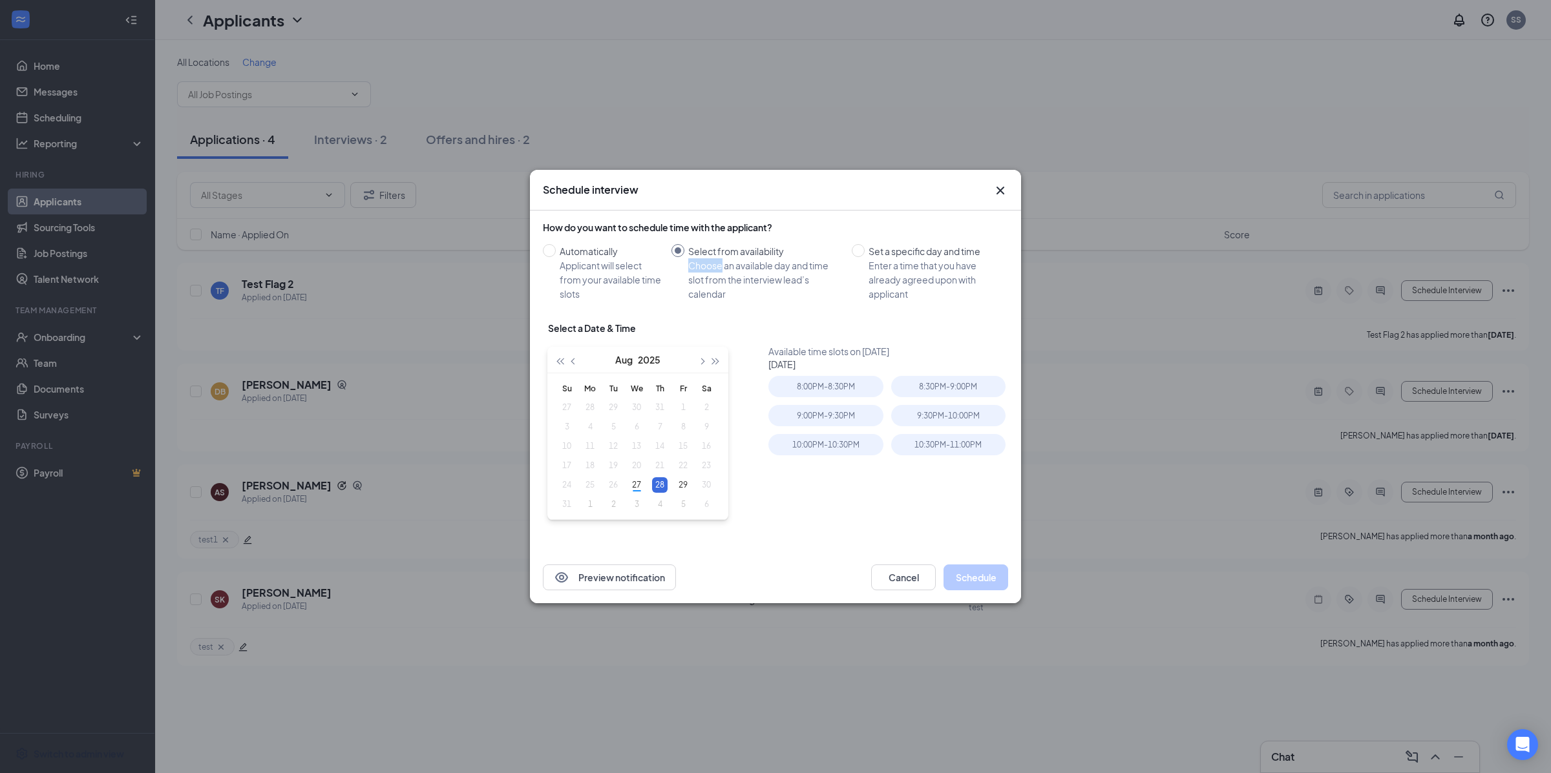
click at [684, 257] on input "Select from availability Choose an available day and time slot from the intervi…" at bounding box center [677, 250] width 13 height 13
click at [717, 262] on div "Choose an available day and time slot from the interview lead’s calendar" at bounding box center [764, 279] width 153 height 43
click at [684, 257] on input "Select from availability Choose an available day and time slot from the intervi…" at bounding box center [677, 250] width 13 height 13
copy div "Choose an available day and time slot from the interview lead’s calendar"
click at [942, 254] on div "Set a specific day and time" at bounding box center [932, 251] width 129 height 14
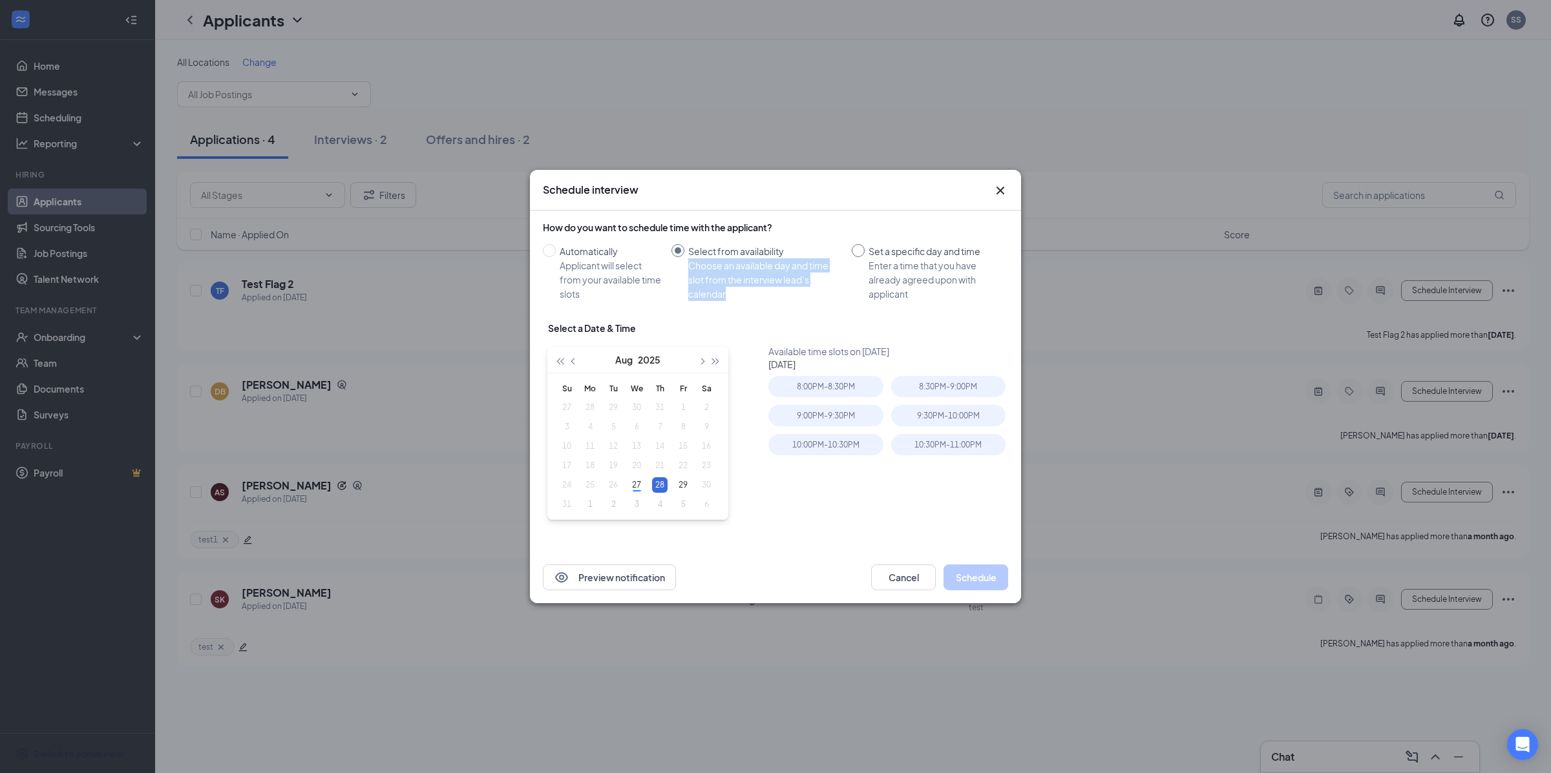
click at [864, 254] on input "Set a specific day and time Enter a time that you have already agreed upon with…" at bounding box center [858, 250] width 13 height 13
radio input "true"
radio input "false"
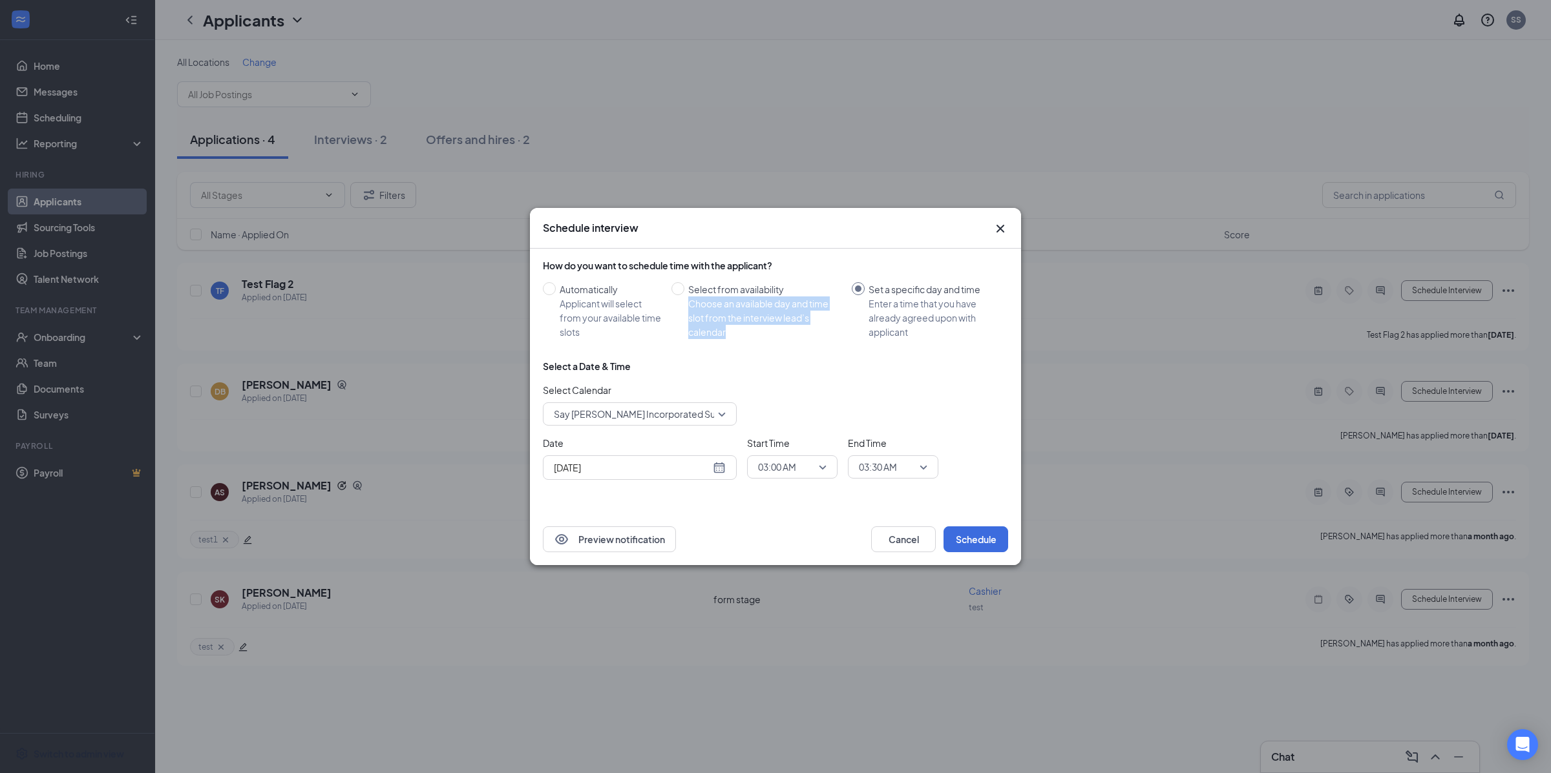
click at [942, 254] on div "How do you want to schedule time with the applicant? Automatically Applicant wi…" at bounding box center [775, 377] width 465 height 247
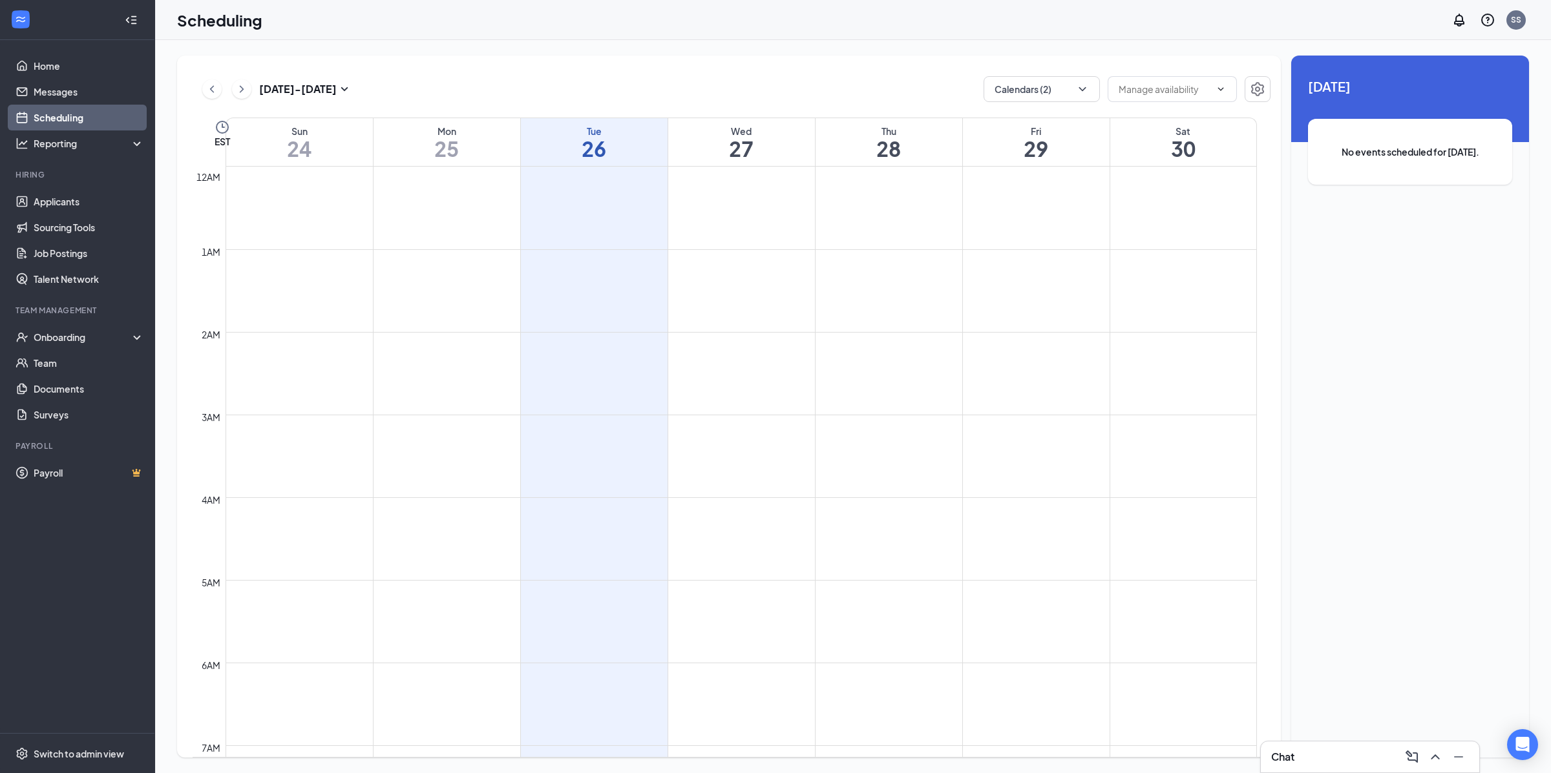
click at [255, 89] on div "[DATE] - [DATE]" at bounding box center [277, 89] width 150 height 26
click at [251, 89] on div "[DATE] - [DATE]" at bounding box center [277, 89] width 150 height 26
click at [242, 90] on icon "ChevronRight" at bounding box center [242, 88] width 4 height 7
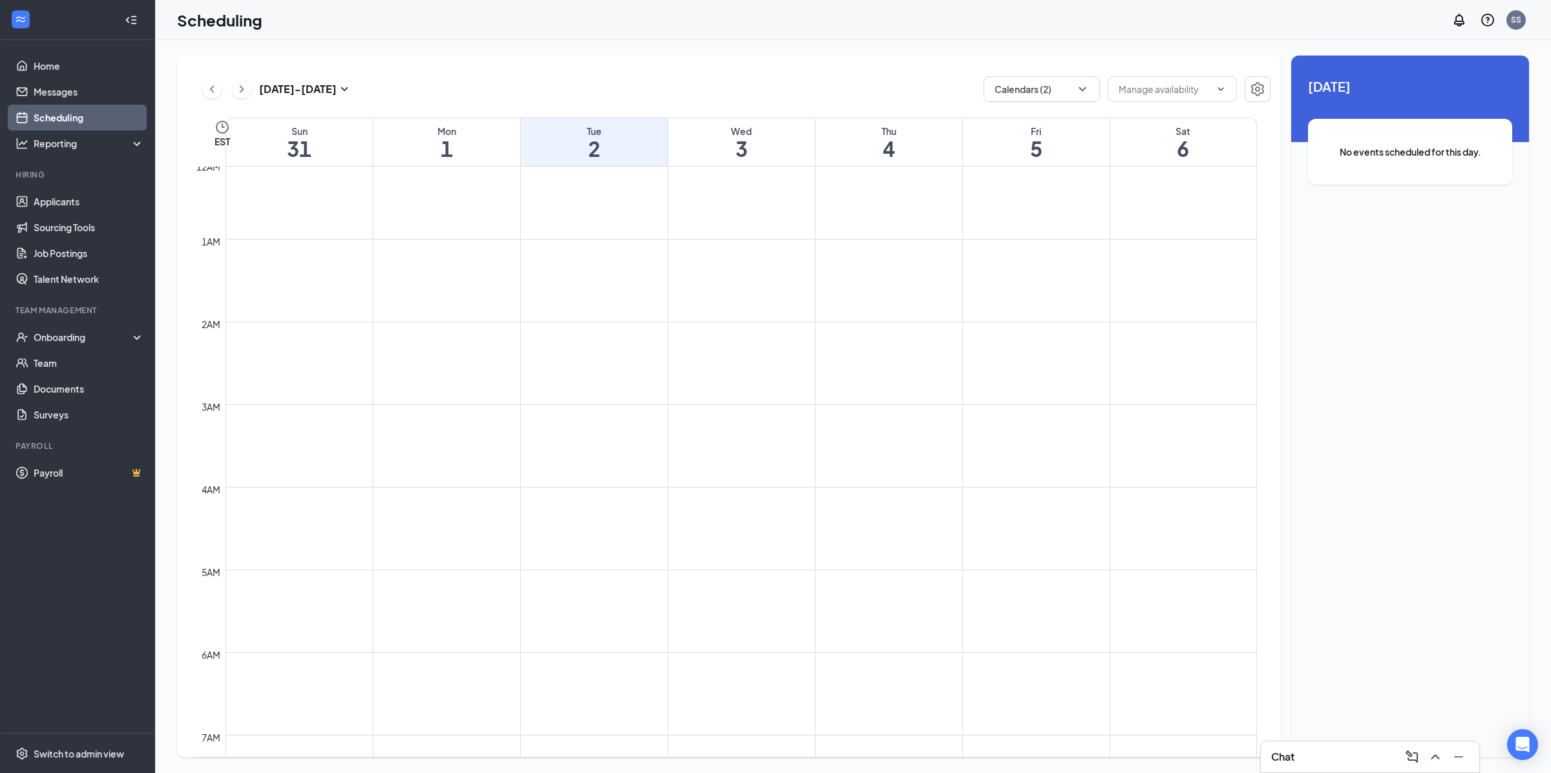
scroll to position [7, 0]
drag, startPoint x: 705, startPoint y: 329, endPoint x: 715, endPoint y: 415, distance: 87.2
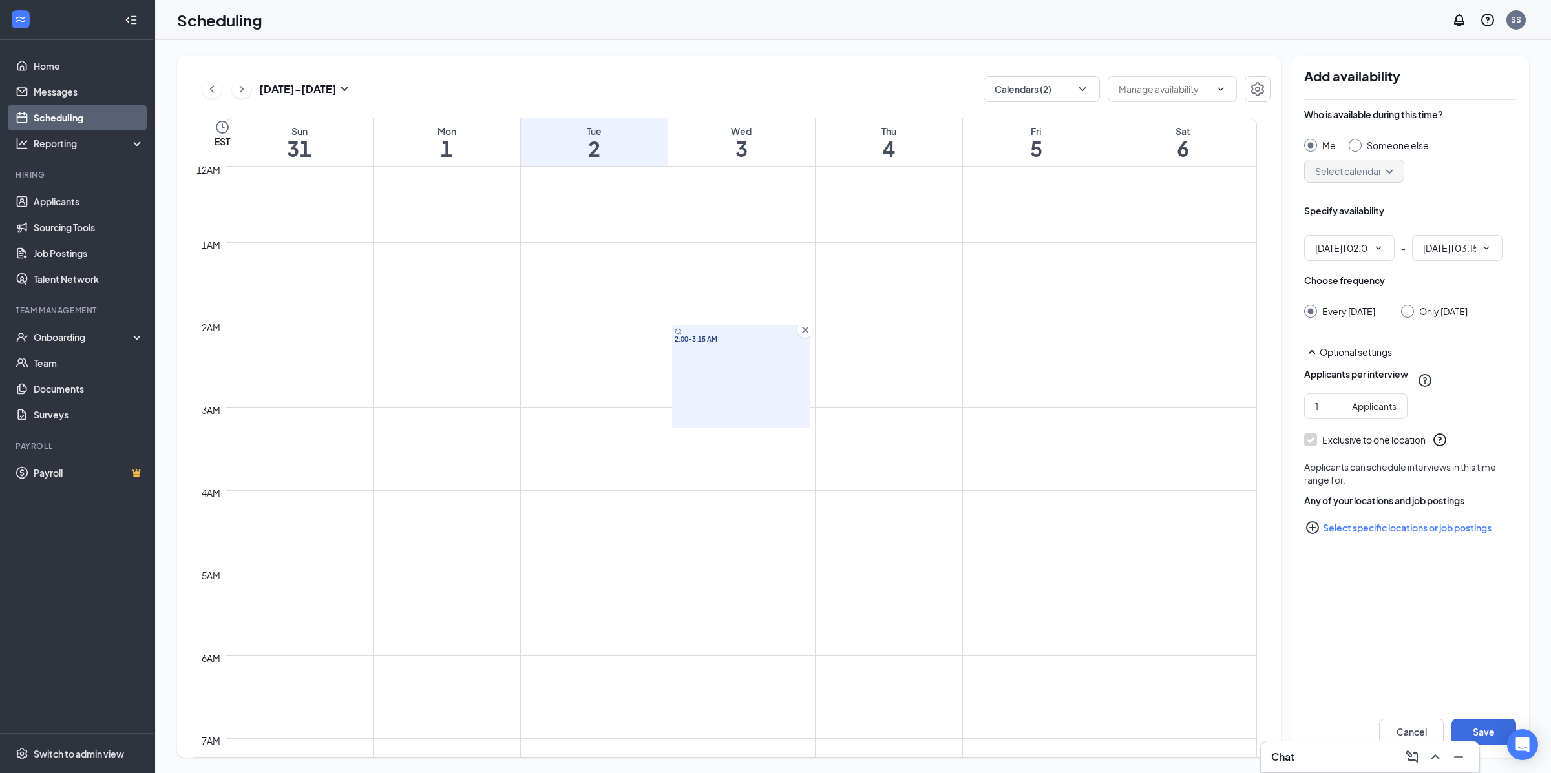
type input "02:00 AM"
type input "03:15 AM"
drag, startPoint x: 585, startPoint y: 335, endPoint x: 601, endPoint y: 418, distance: 84.3
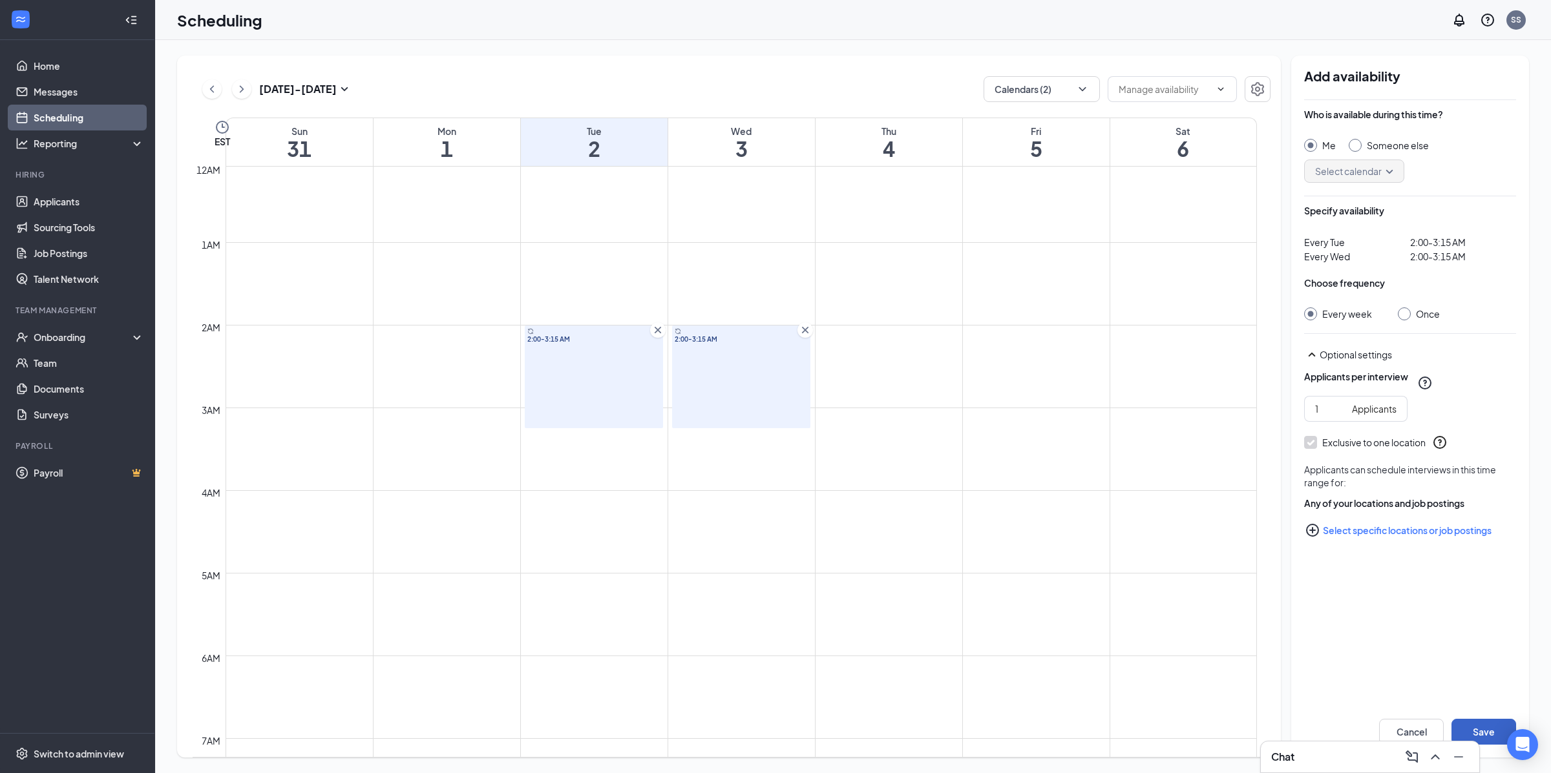
click at [1494, 729] on button "Save" at bounding box center [1483, 732] width 65 height 26
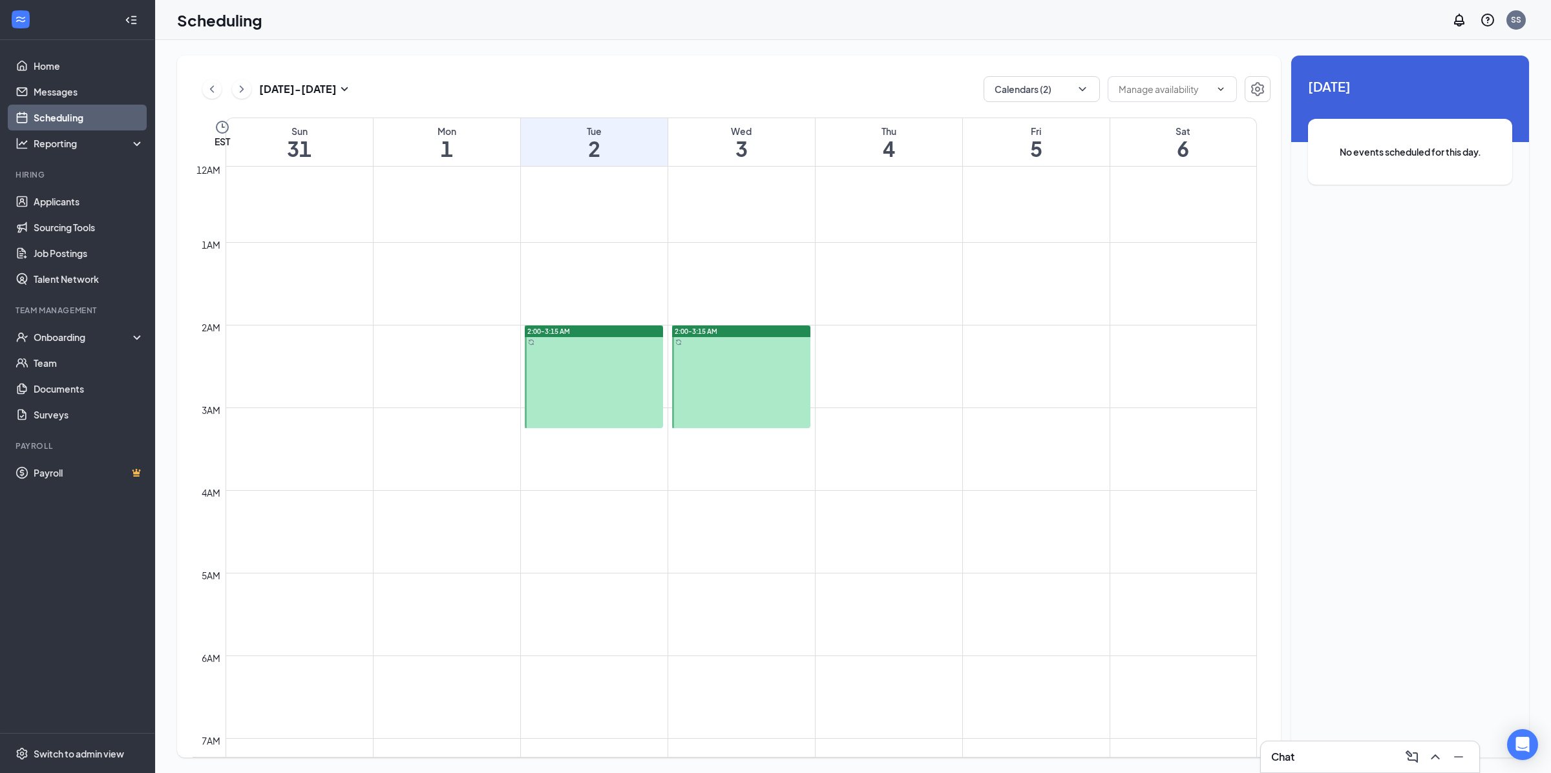
scroll to position [7, 0]
click at [93, 254] on link "Job Postings" at bounding box center [89, 253] width 110 height 26
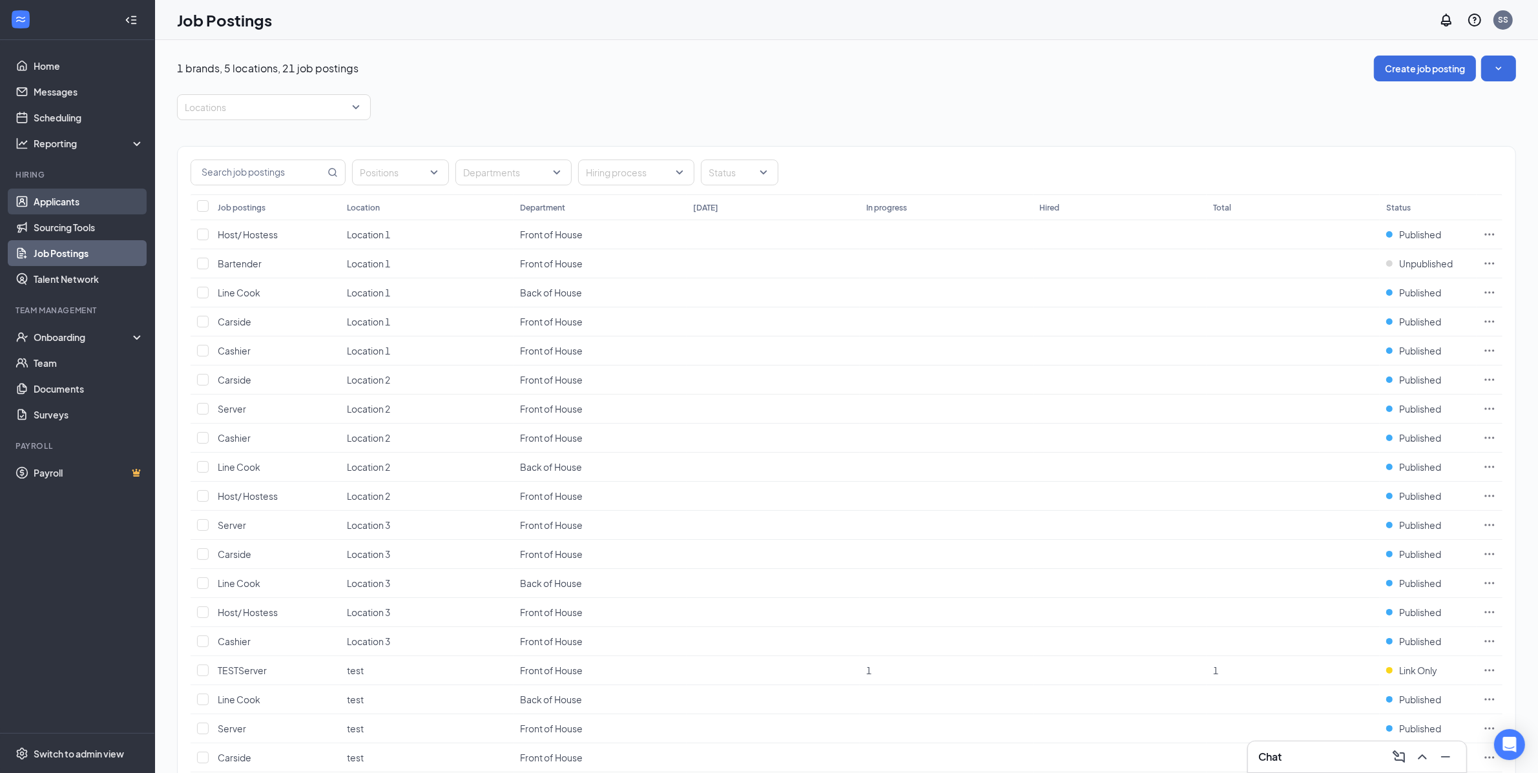
click at [76, 206] on link "Applicants" at bounding box center [89, 202] width 110 height 26
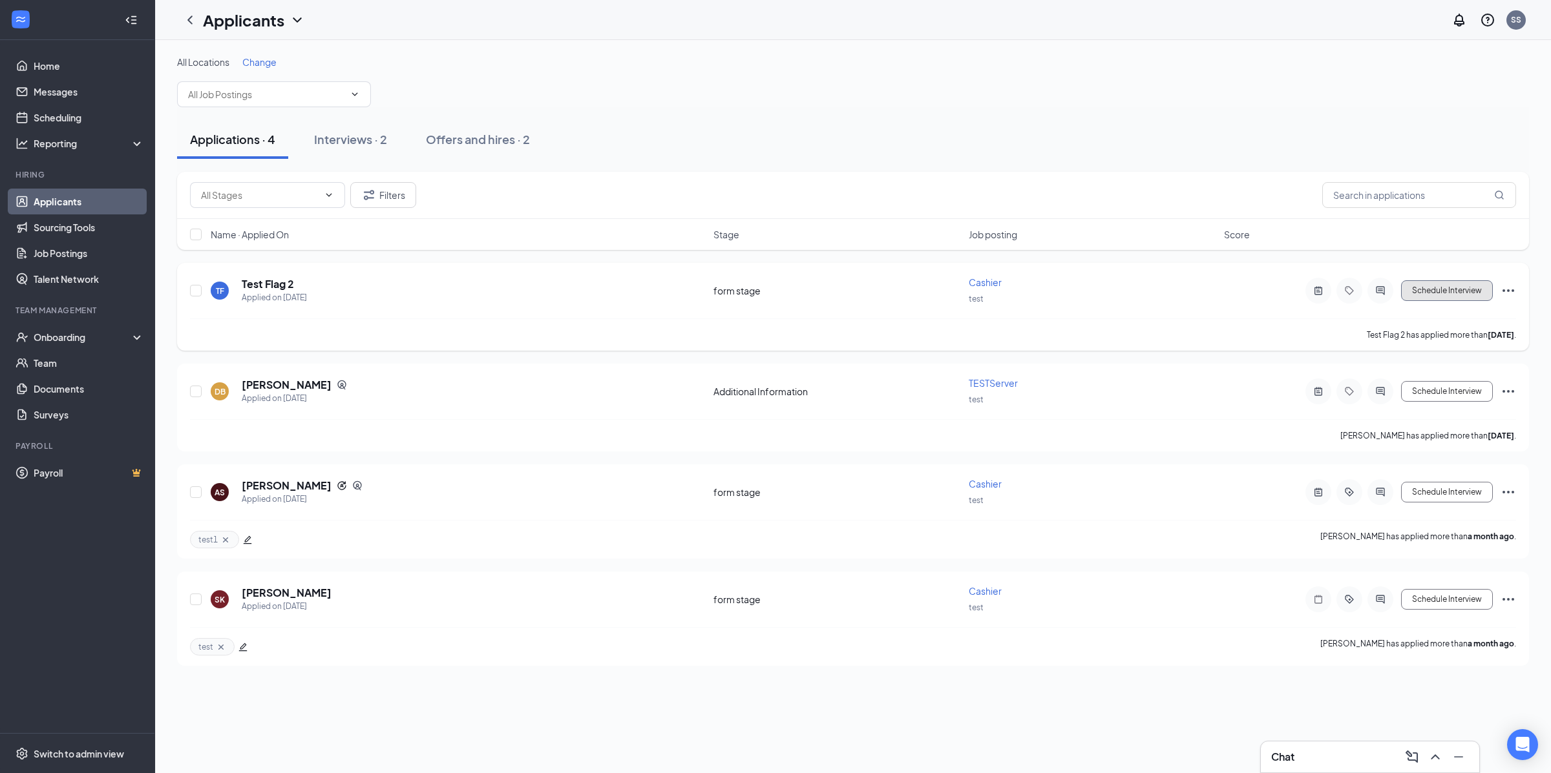
click at [1432, 293] on button "Schedule Interview" at bounding box center [1447, 290] width 92 height 21
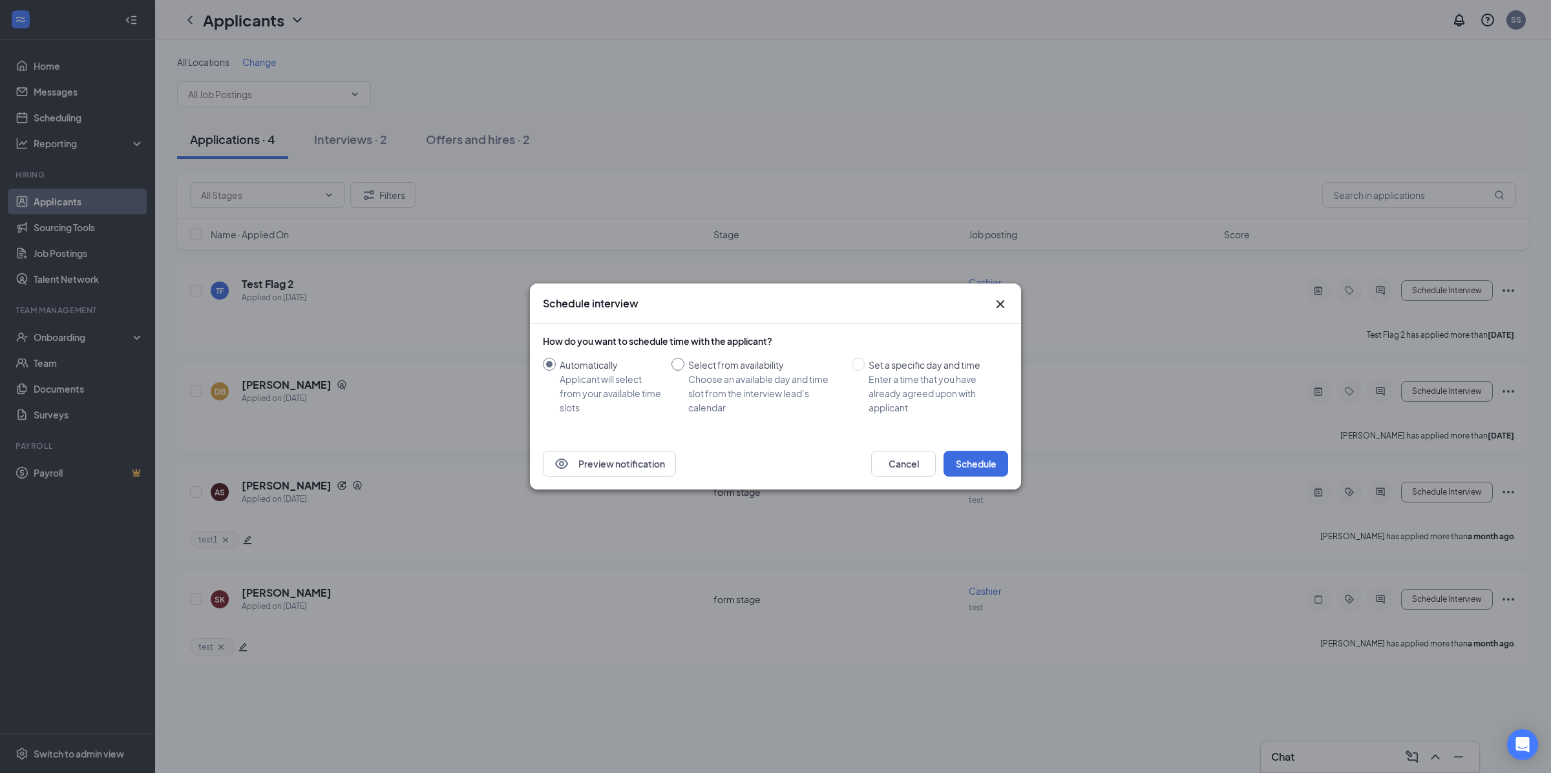
click at [759, 388] on div "Choose an available day and time slot from the interview lead’s calendar" at bounding box center [764, 393] width 153 height 43
click at [684, 371] on input "Select from availability Choose an available day and time slot from the intervi…" at bounding box center [677, 364] width 13 height 13
radio input "true"
radio input "false"
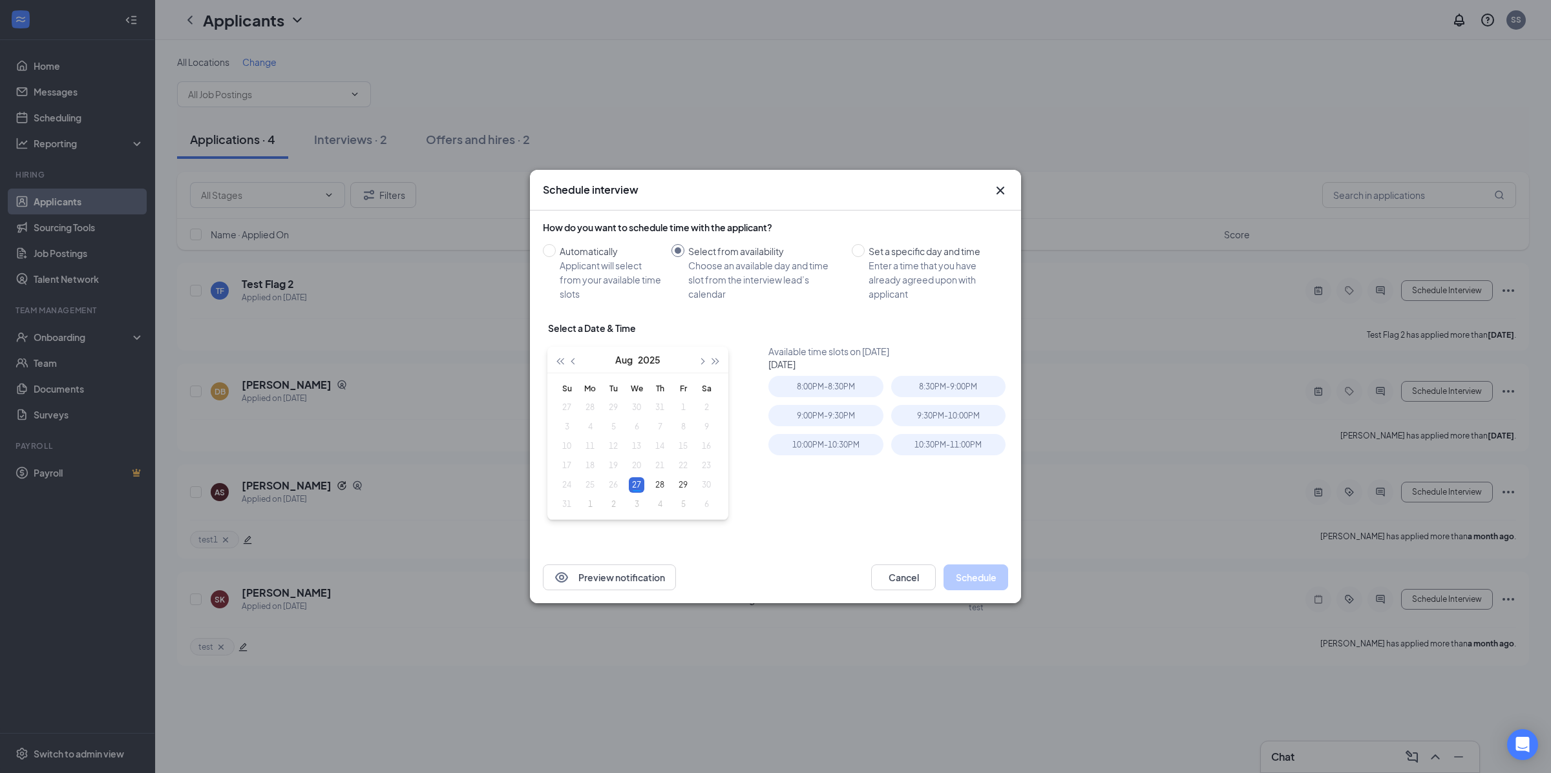
click at [890, 279] on div "Enter a time that you have already agreed upon with applicant" at bounding box center [932, 279] width 129 height 43
click at [864, 257] on input "Set a specific day and time Enter a time that you have already agreed upon with…" at bounding box center [858, 250] width 13 height 13
radio input "true"
radio input "false"
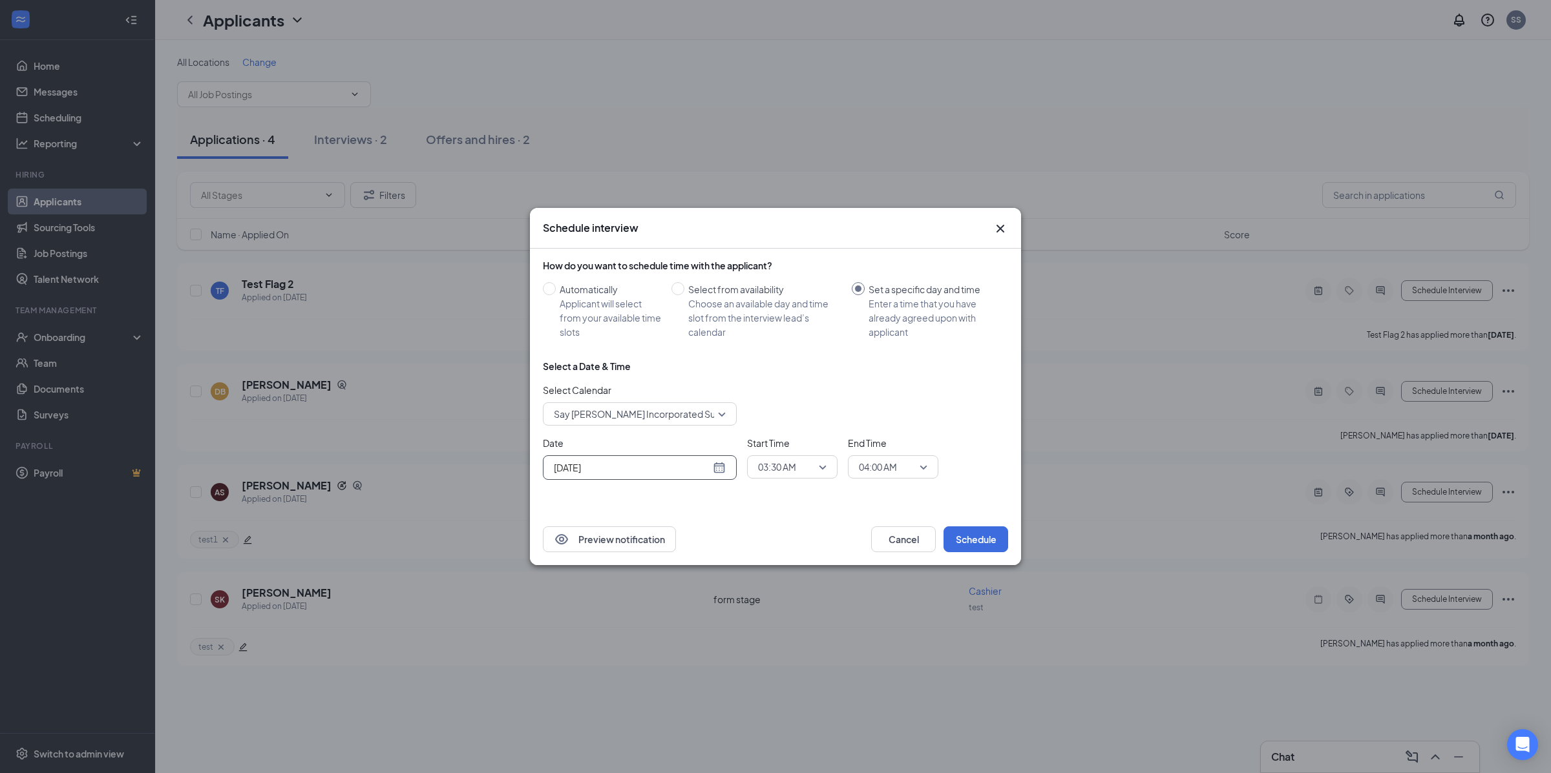
click at [719, 474] on div "Aug 27, 2025" at bounding box center [640, 468] width 172 height 14
type input "Aug 27, 2025"
click at [701, 295] on button "button" at bounding box center [696, 293] width 14 height 26
click at [1012, 226] on div "Schedule interview" at bounding box center [775, 228] width 491 height 41
click at [1000, 233] on icon "Cross" at bounding box center [1000, 229] width 16 height 16
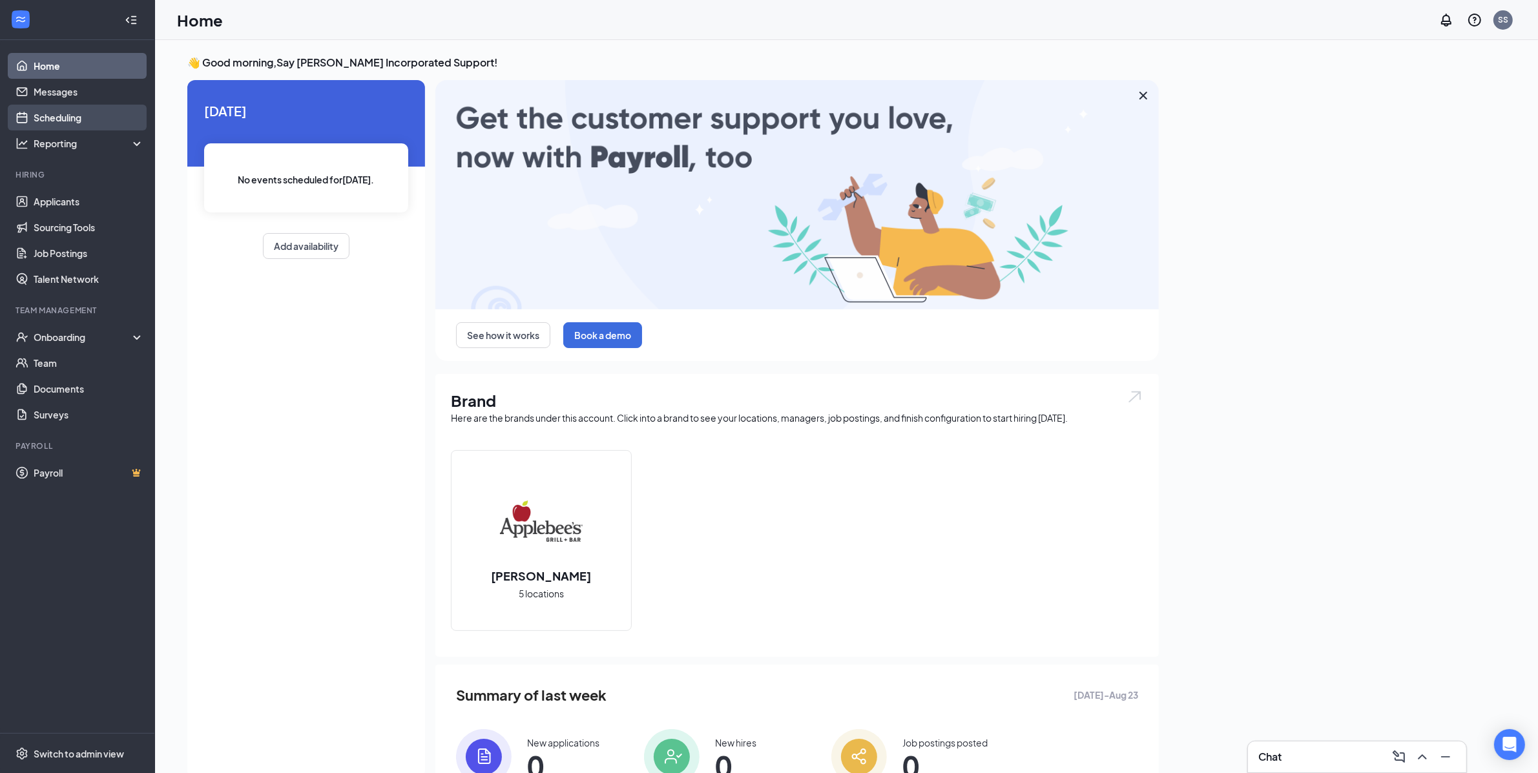
click at [77, 109] on link "Scheduling" at bounding box center [89, 118] width 110 height 26
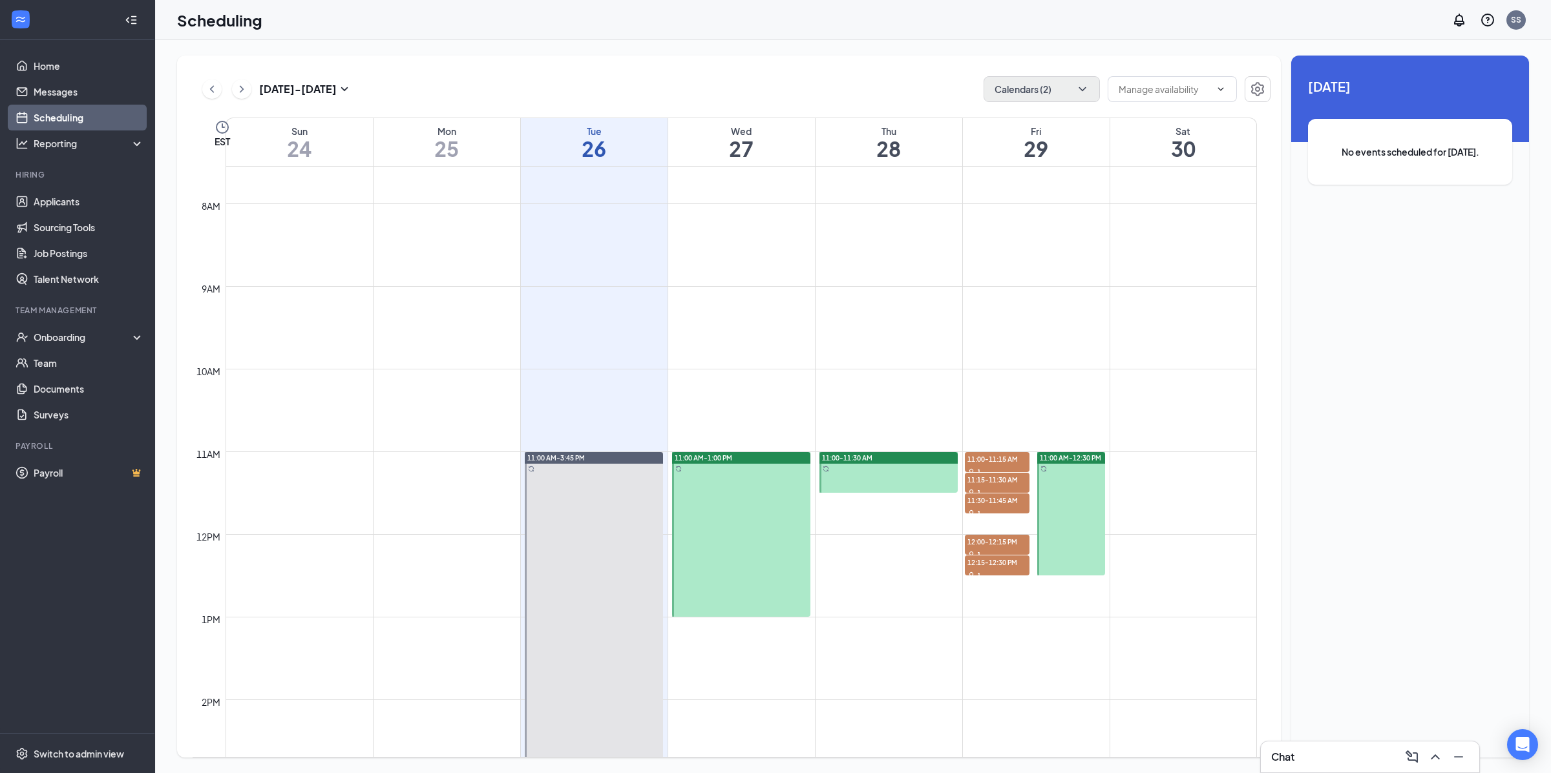
scroll to position [624, 0]
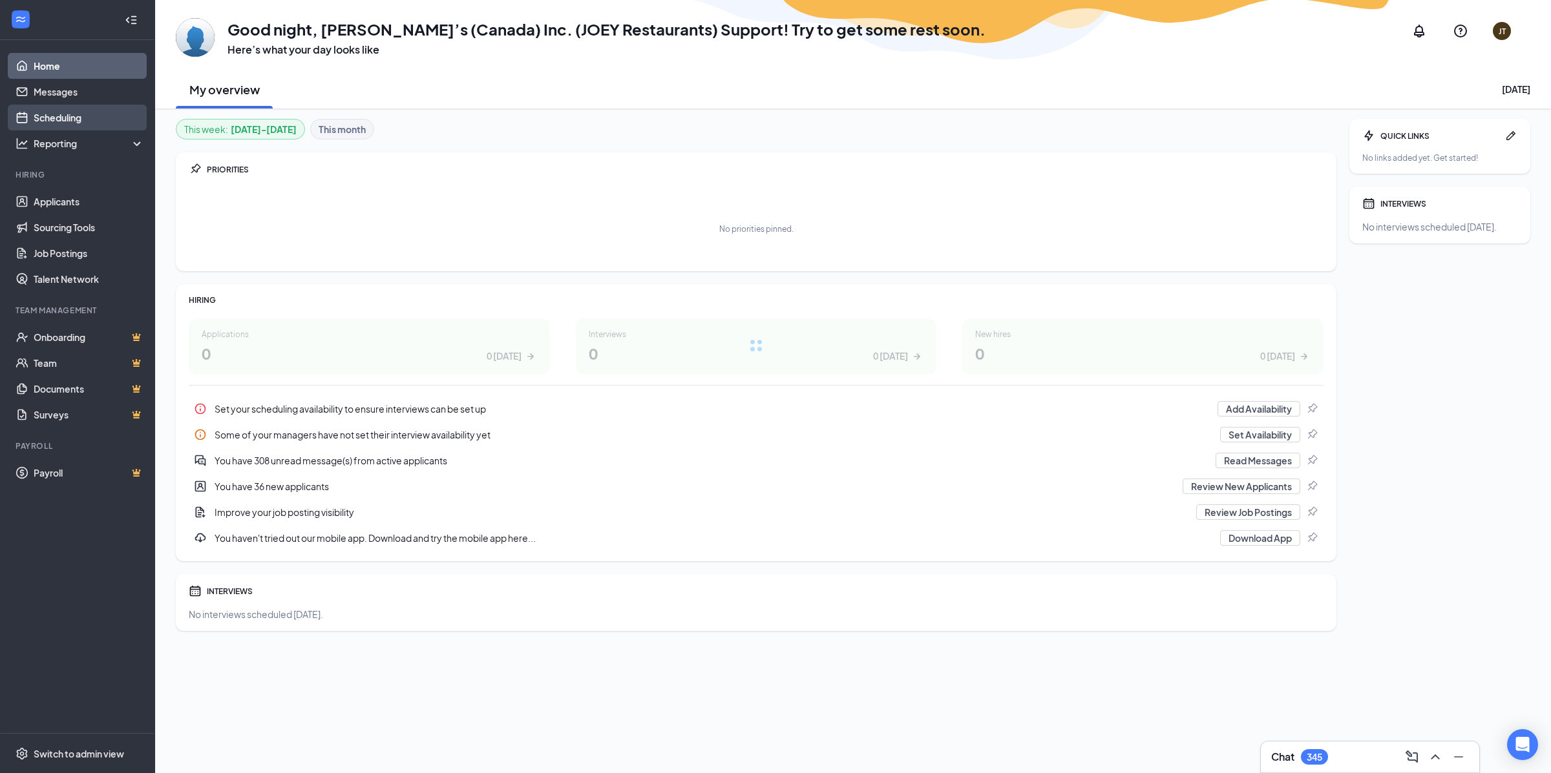
click at [122, 117] on link "Scheduling" at bounding box center [89, 118] width 110 height 26
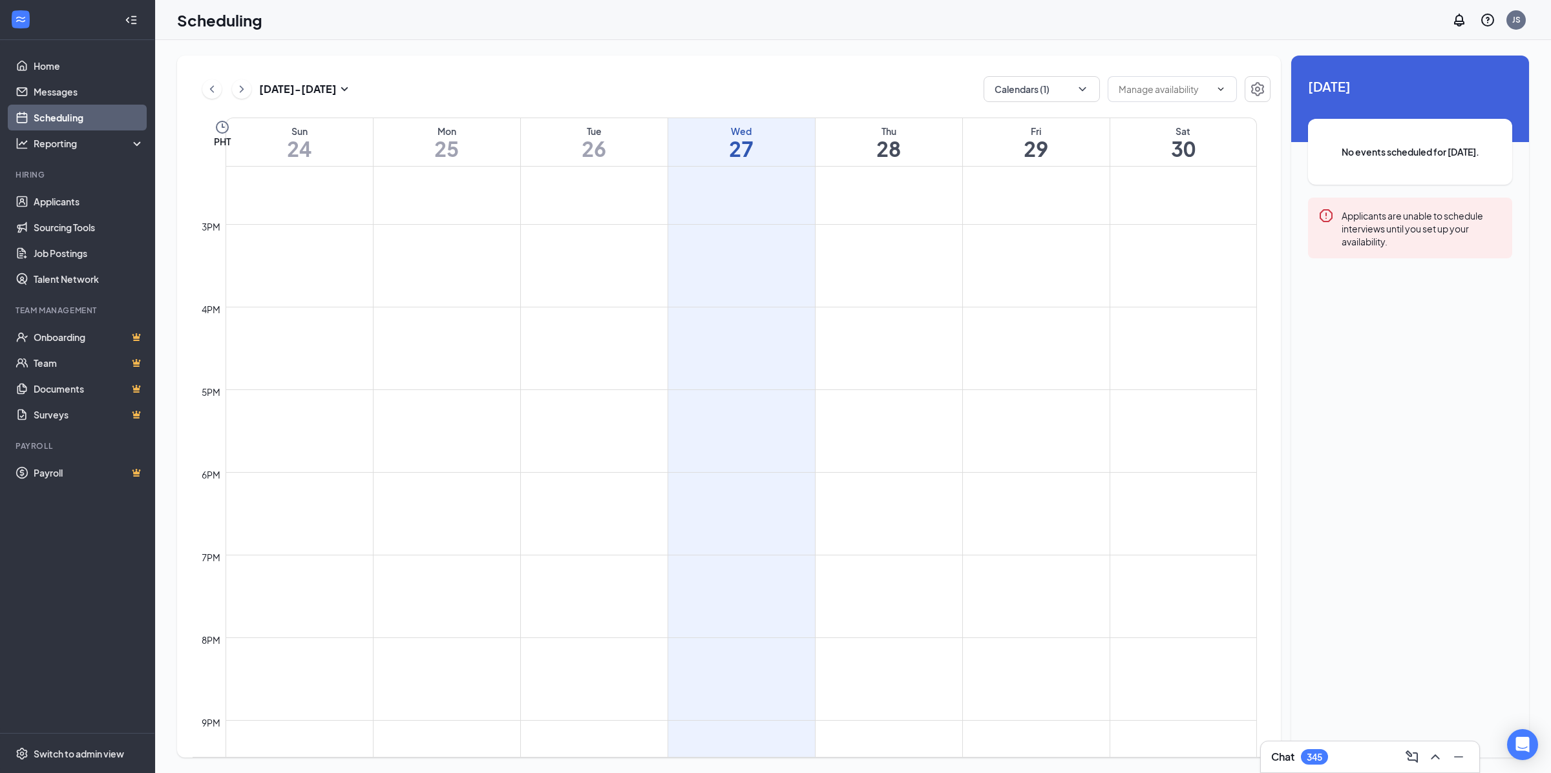
scroll to position [1151, 0]
click at [1036, 74] on div "[DATE] - [DATE] Calendars (1) PHT Sun 24 Mon 25 Tue 26 Wed 27 Thu 28 Fri 29 Sat…" at bounding box center [729, 407] width 1104 height 702
click at [1040, 103] on div "[DATE] - [DATE] Calendars (1) PHT Sun 24 Mon 25 Tue 26 Wed 27 Thu 28 Fri 29 Sat…" at bounding box center [729, 407] width 1104 height 702
click at [1040, 101] on button "Calendars (1)" at bounding box center [1041, 89] width 116 height 26
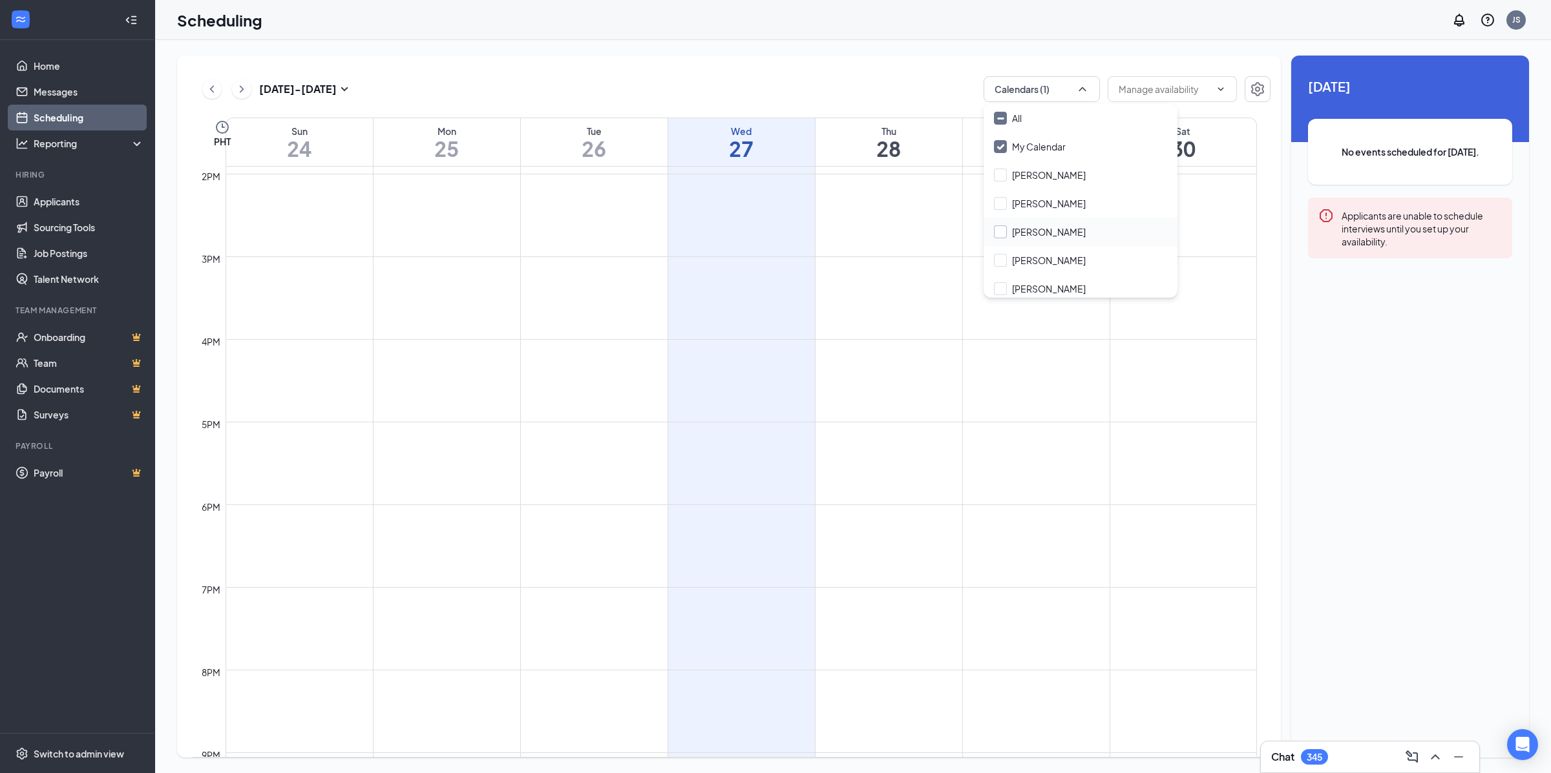
click at [1048, 234] on input "[PERSON_NAME]" at bounding box center [1040, 231] width 92 height 13
checkbox input "true"
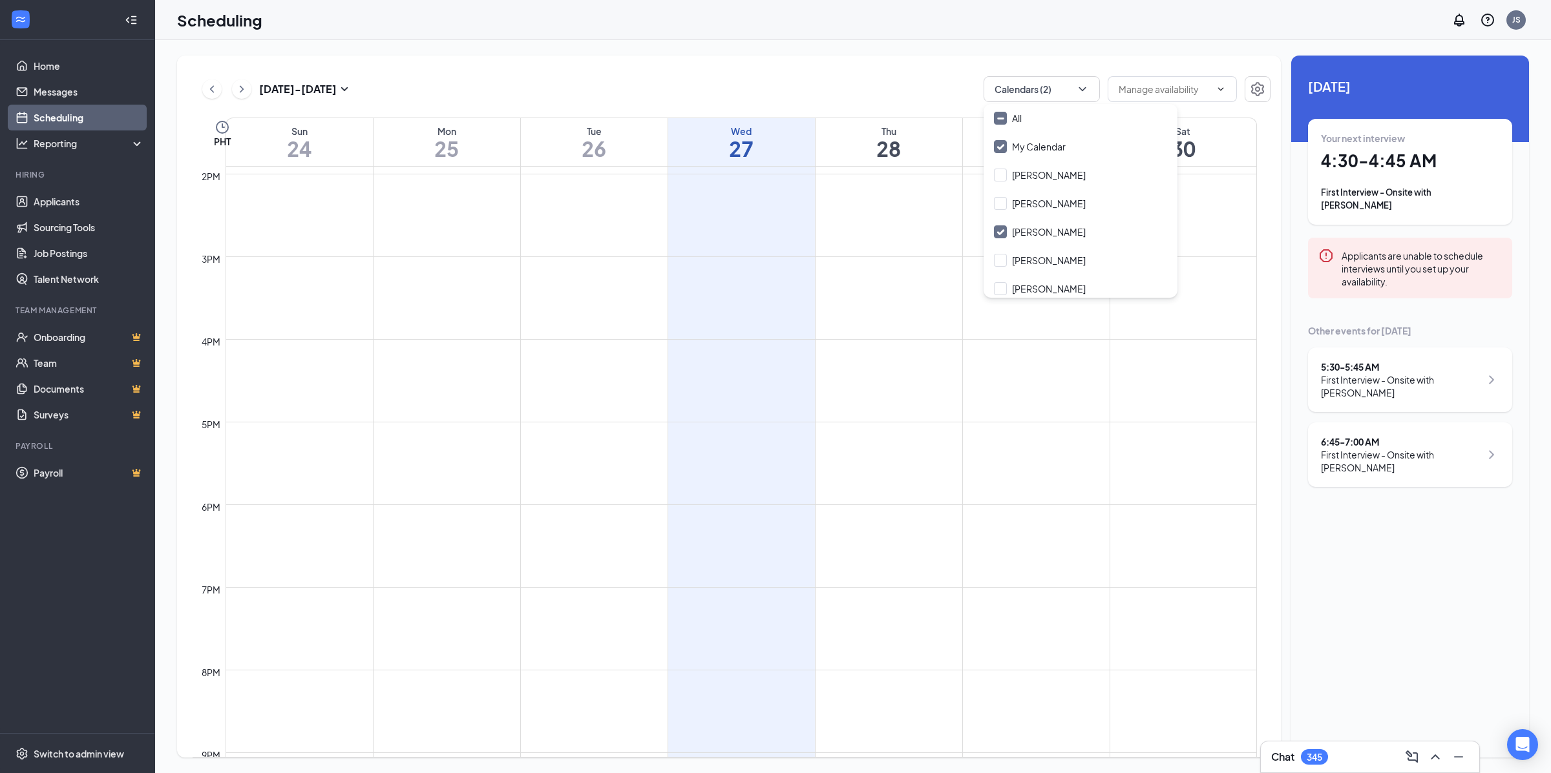
click at [222, 131] on icon "Clock" at bounding box center [223, 128] width 16 height 16
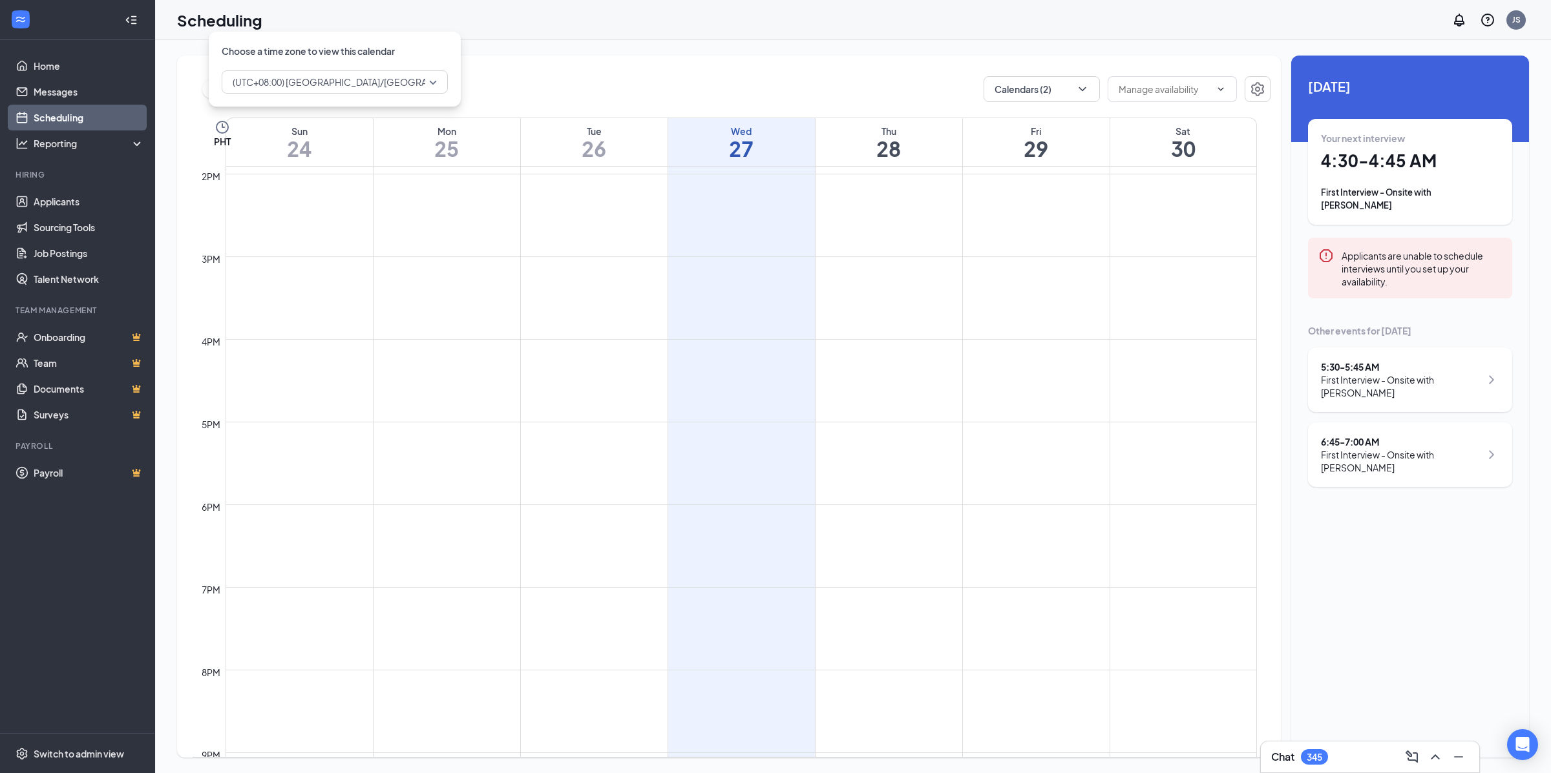
click at [286, 91] on div "(UTC+08:00) [GEOGRAPHIC_DATA]/[GEOGRAPHIC_DATA] - Philippine Time" at bounding box center [335, 81] width 226 height 23
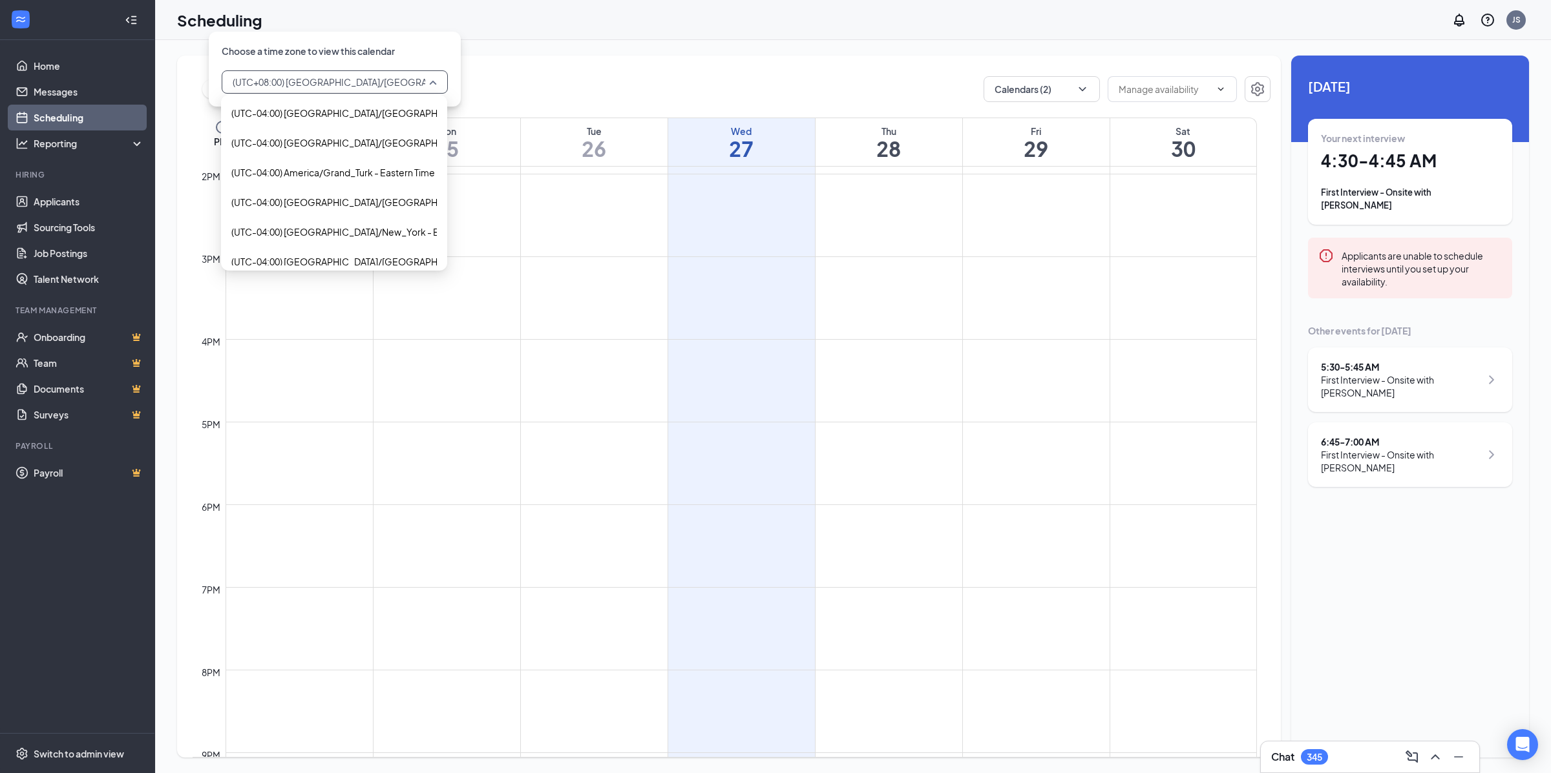
scroll to position [2043, 0]
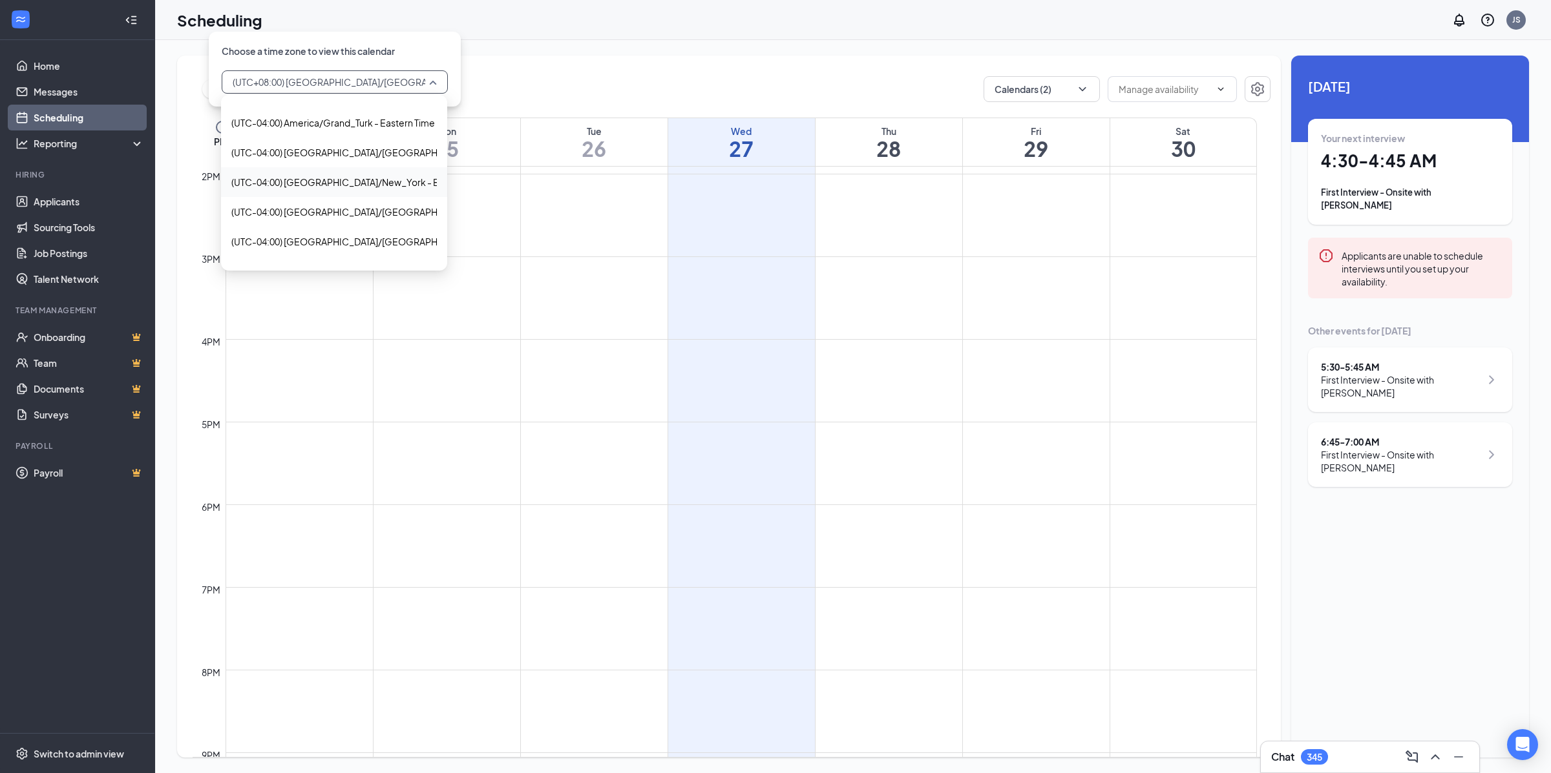
click at [364, 176] on span "(UTC-04:00) [GEOGRAPHIC_DATA]/New_York - Eastern Time" at bounding box center [359, 182] width 256 height 14
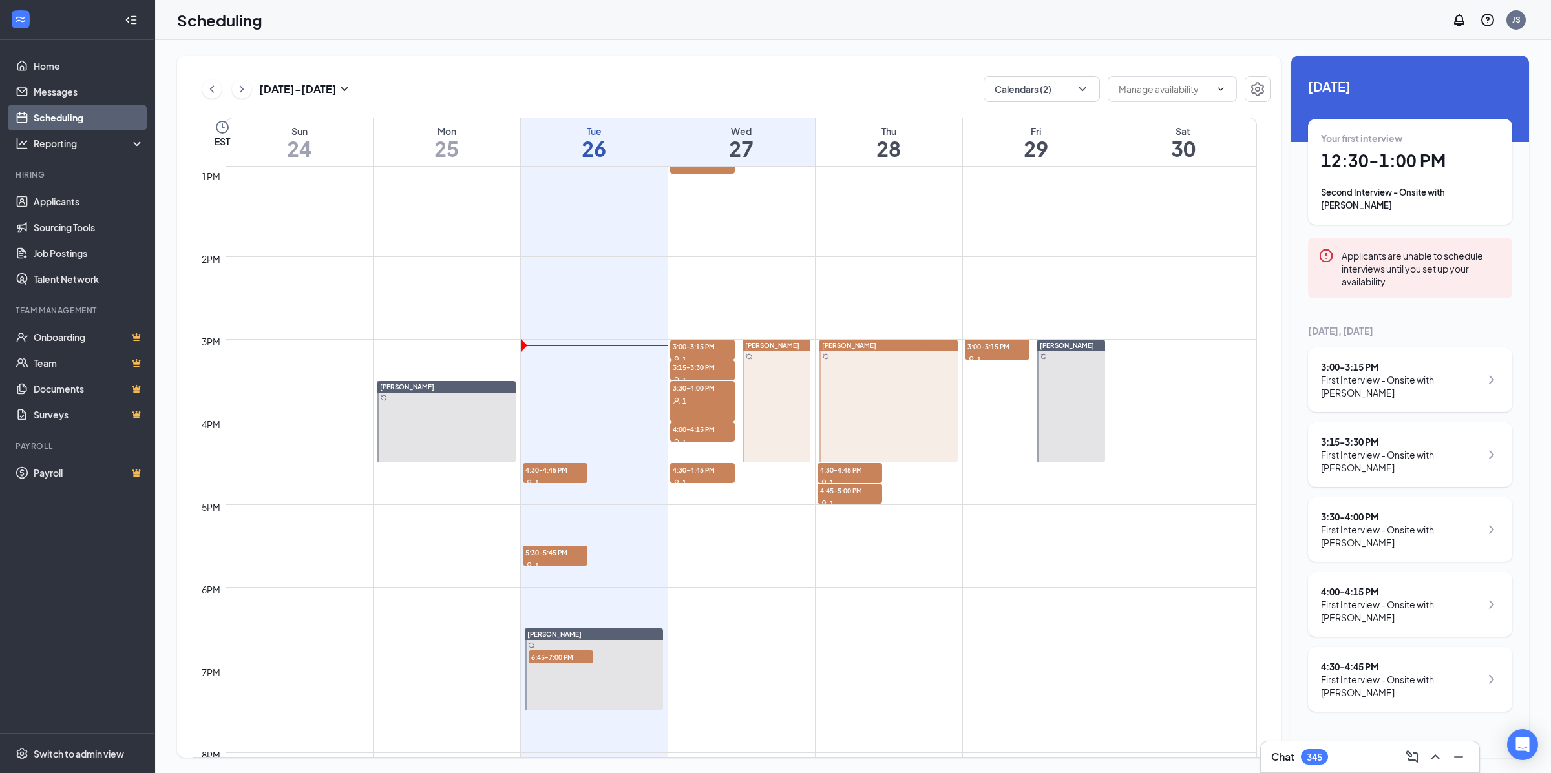
scroll to position [1095, 0]
